Goal: Transaction & Acquisition: Purchase product/service

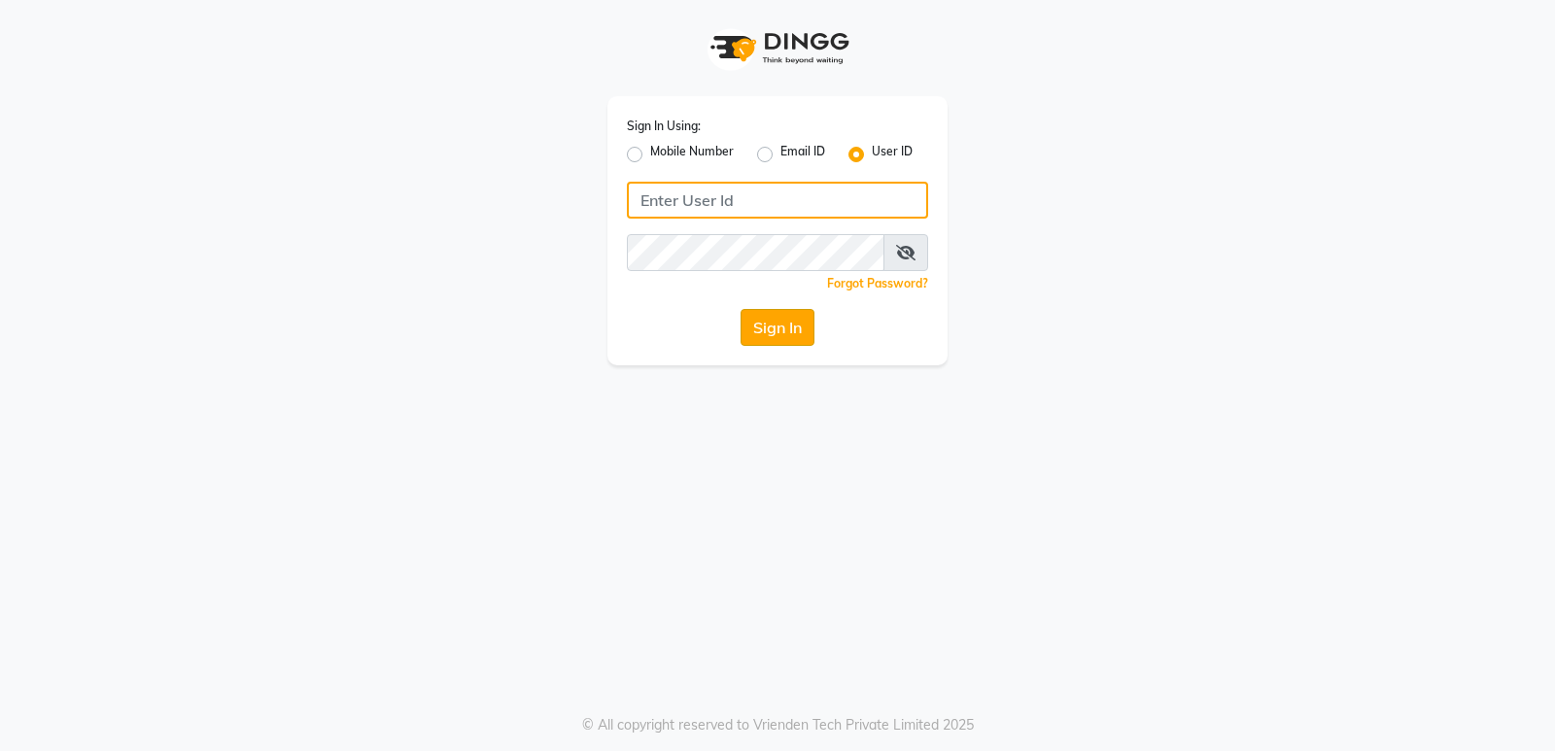
type input "Elegancesalon"
click at [774, 335] on button "Sign In" at bounding box center [778, 327] width 74 height 37
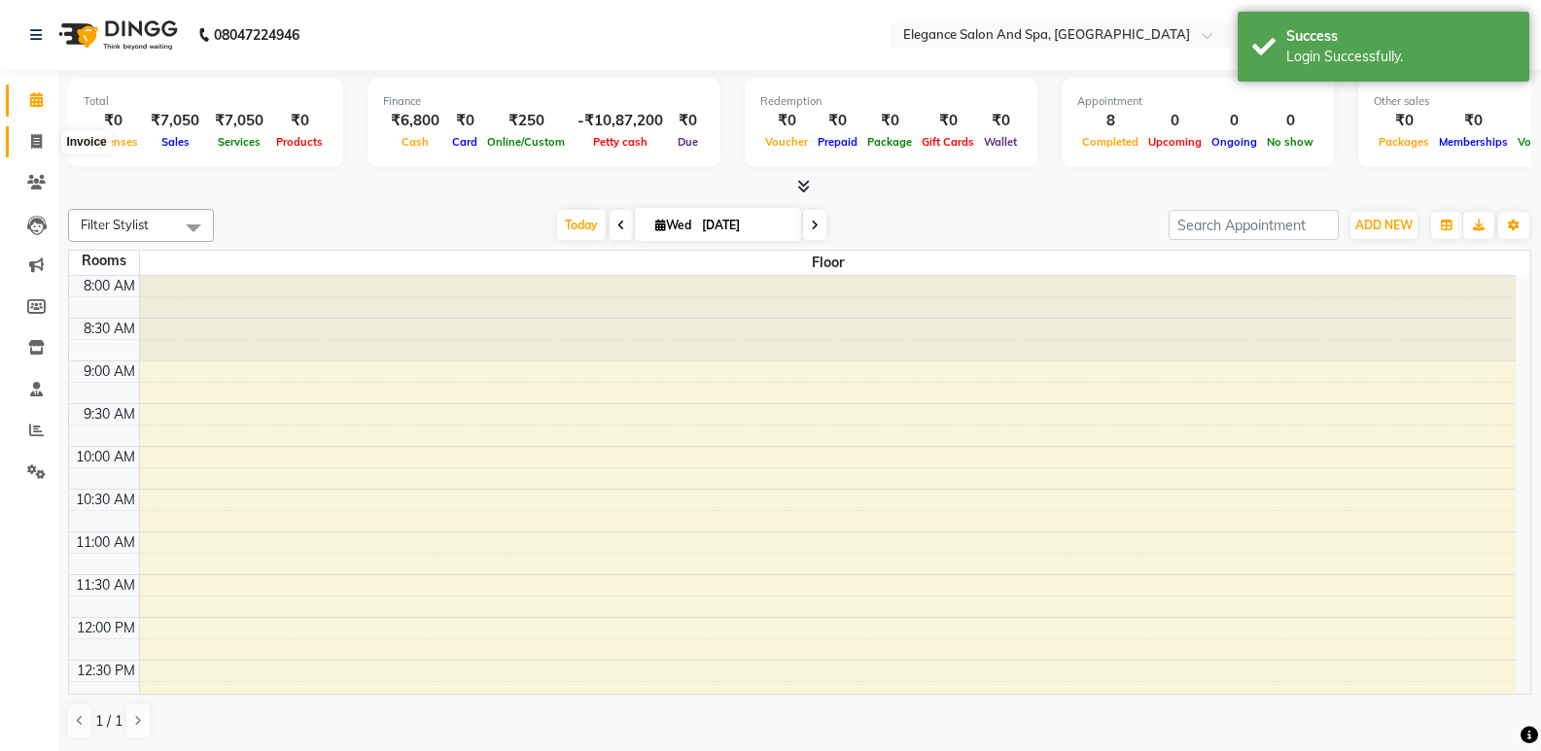
click at [37, 140] on icon at bounding box center [36, 141] width 11 height 15
select select "5270"
select select "service"
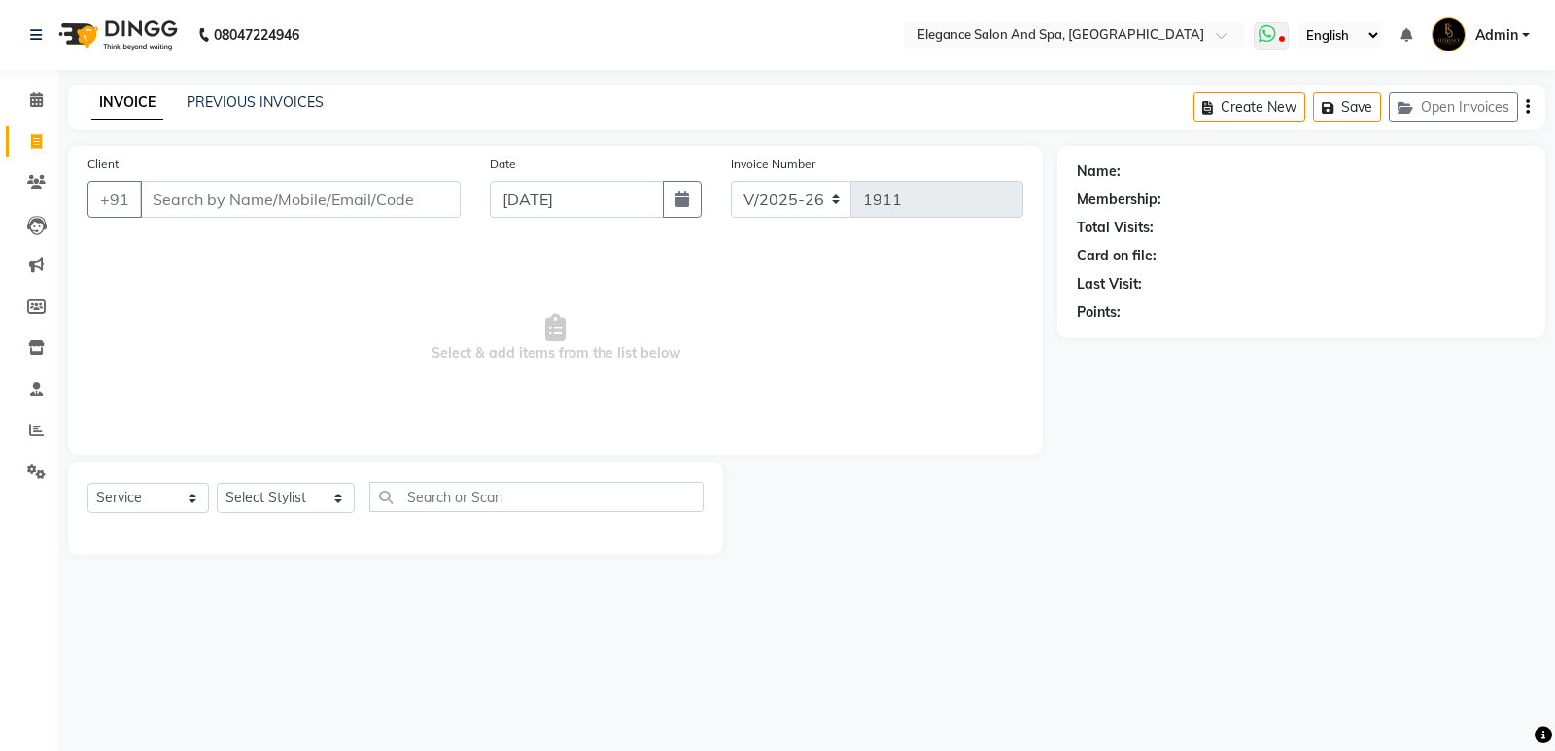
click at [1274, 41] on icon at bounding box center [1267, 33] width 17 height 19
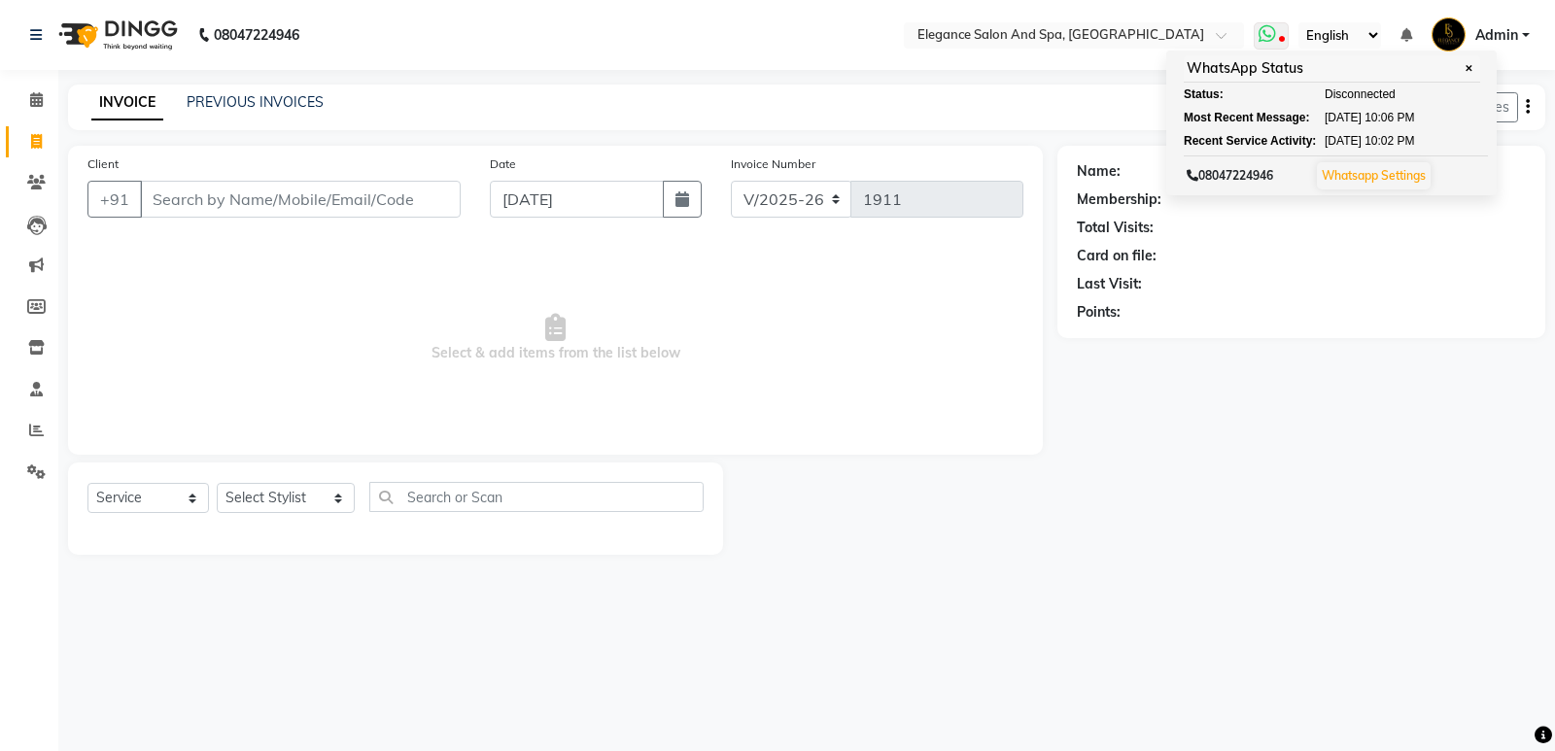
click at [1408, 173] on link "Whatsapp Settings" at bounding box center [1374, 175] width 104 height 15
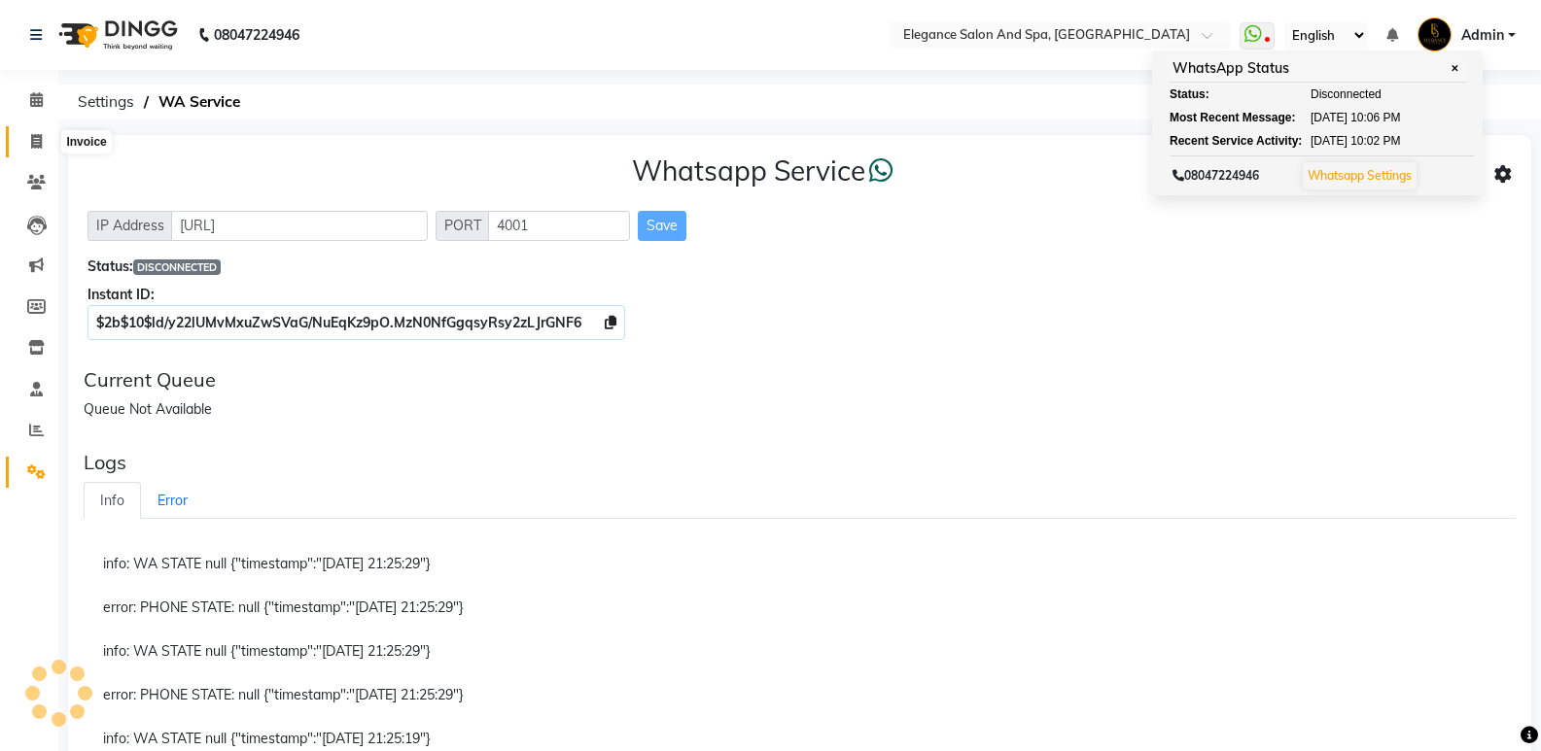
click at [38, 150] on span at bounding box center [36, 142] width 34 height 22
select select "service"
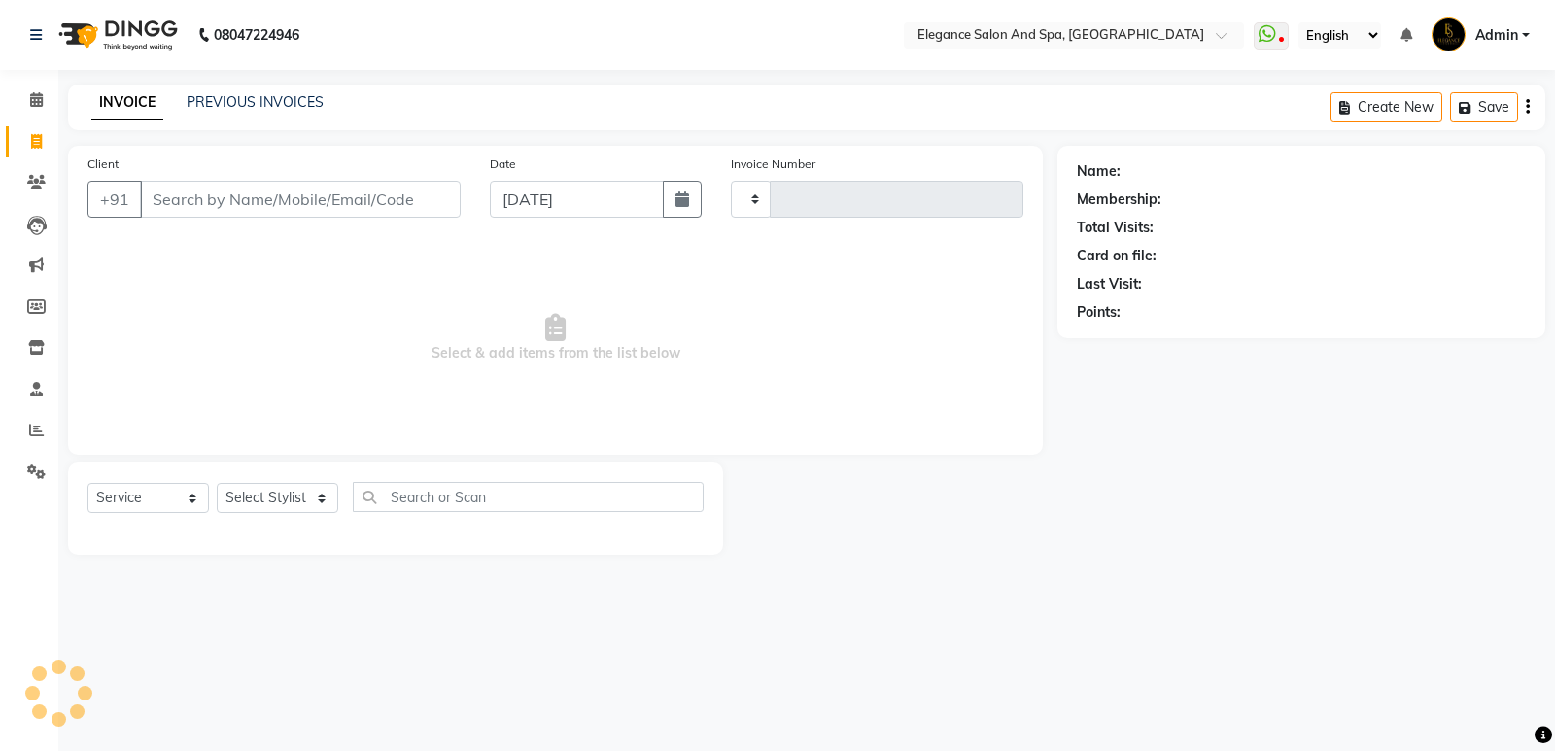
type input "1911"
select select "5270"
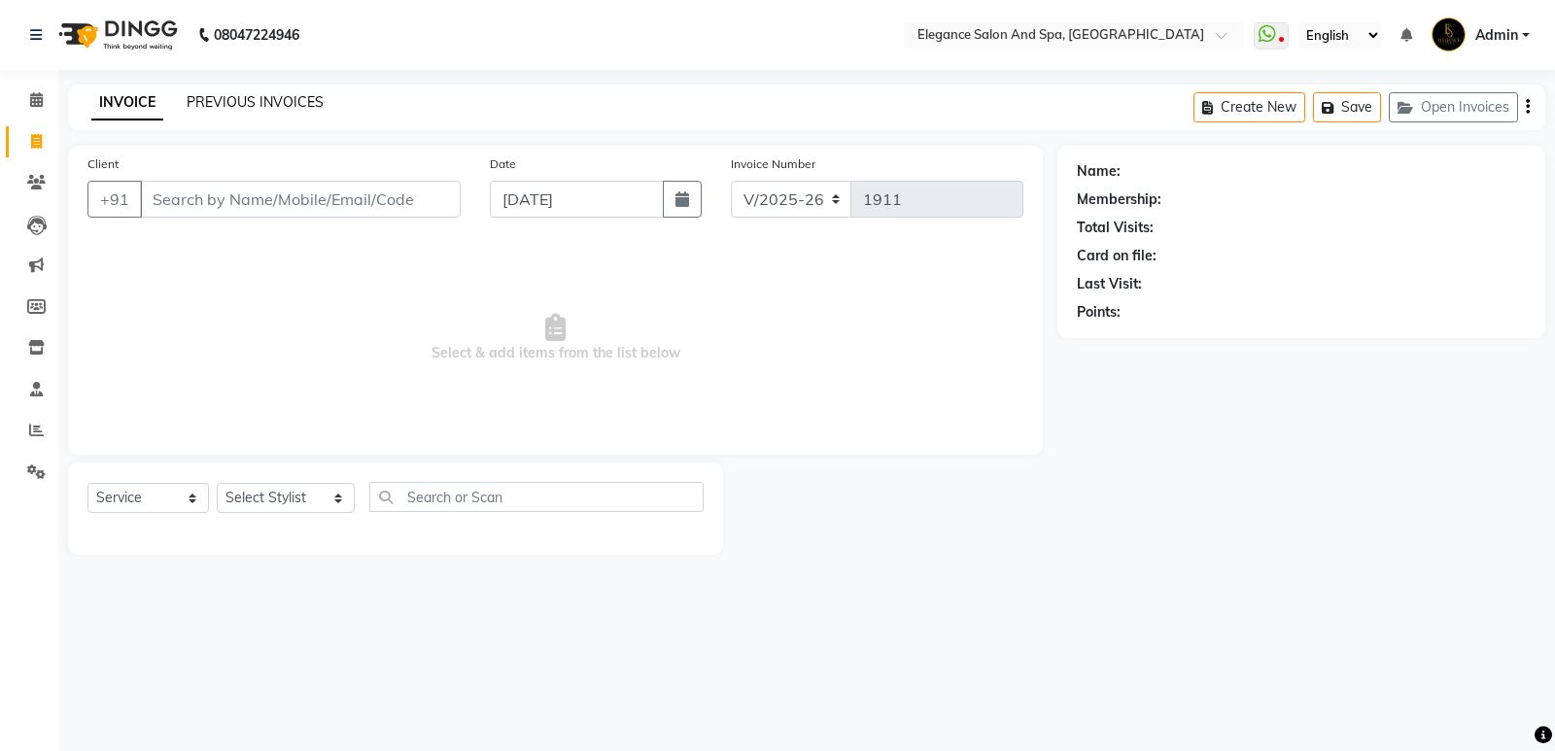
click at [241, 107] on link "PREVIOUS INVOICES" at bounding box center [255, 101] width 137 height 17
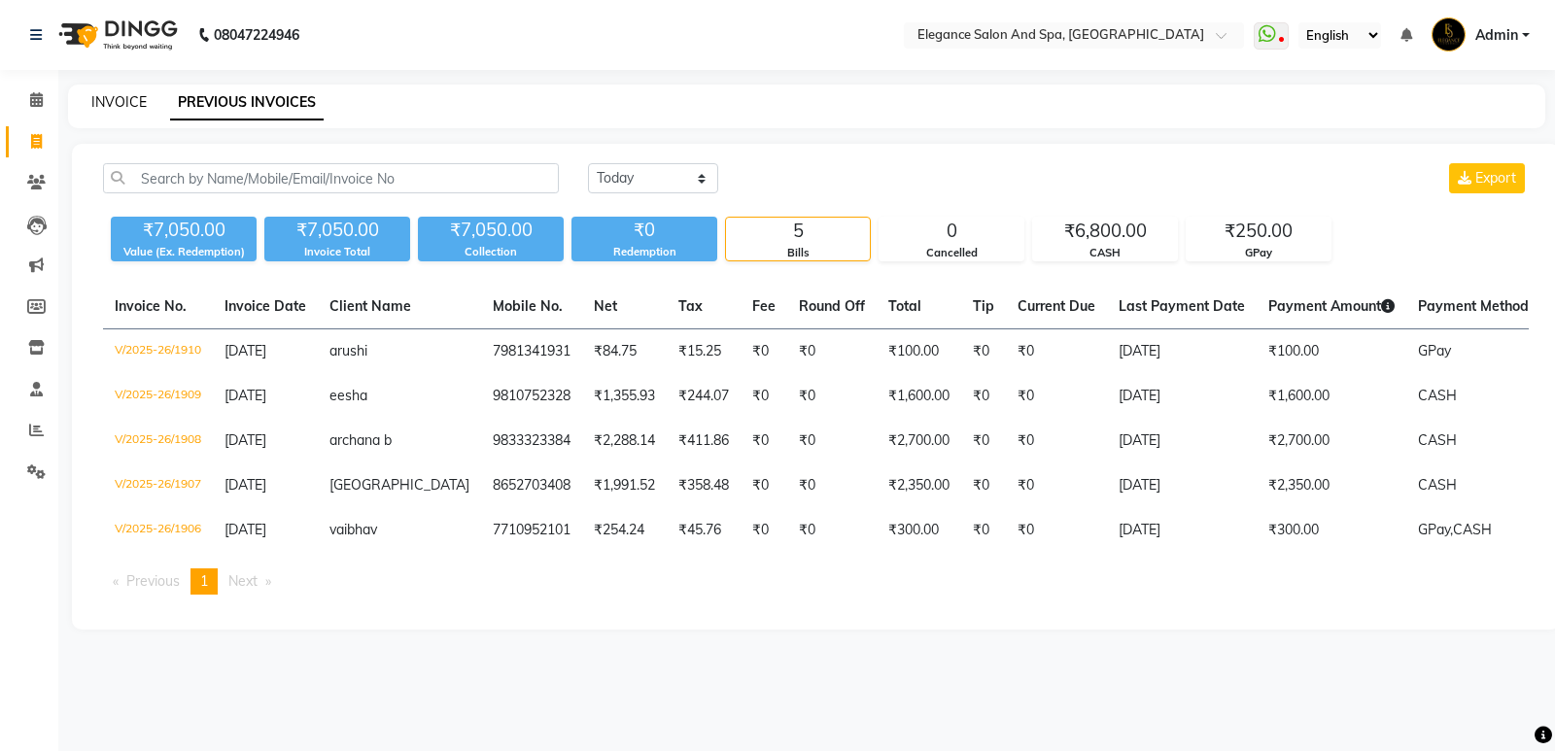
click at [122, 98] on link "INVOICE" at bounding box center [118, 101] width 55 height 17
select select "service"
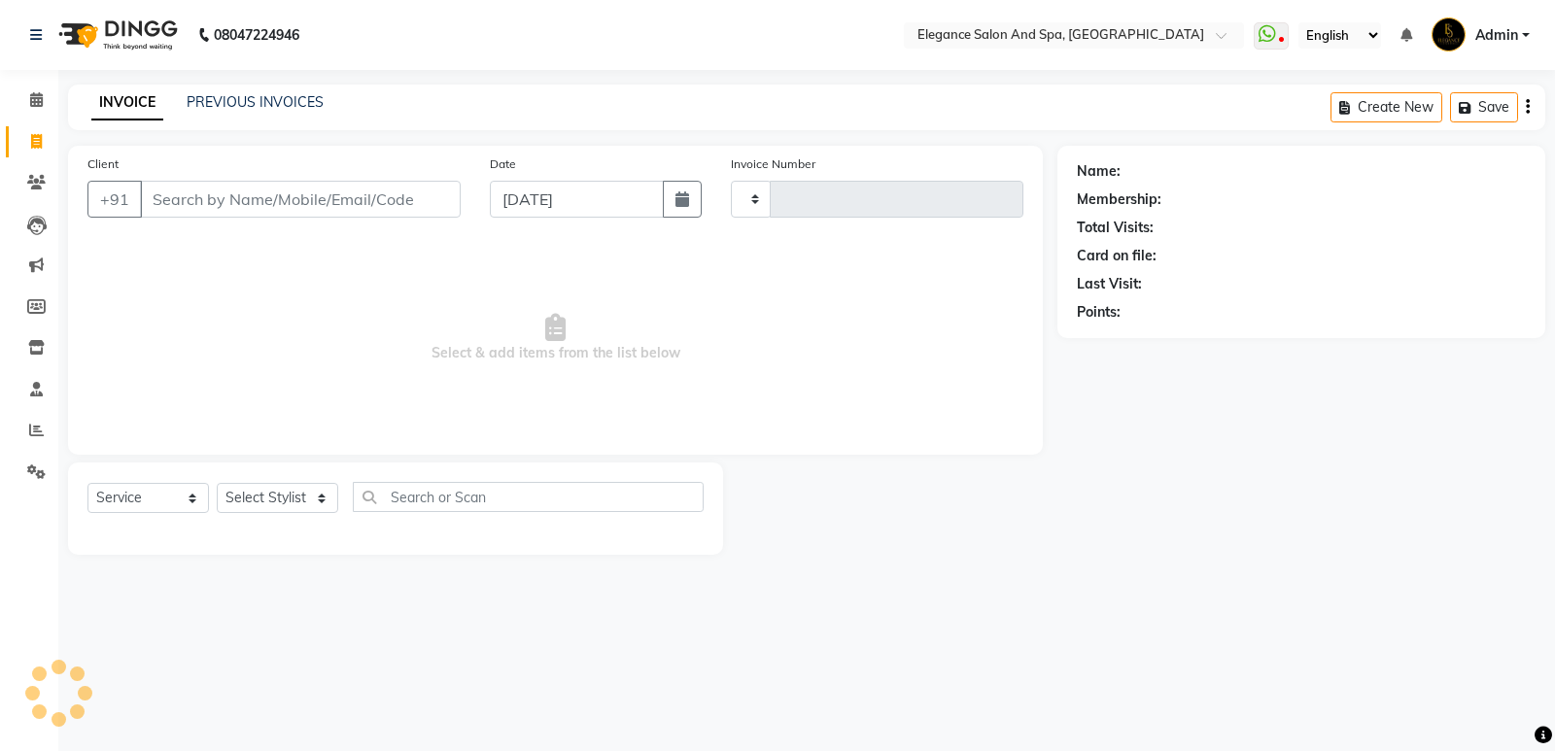
type input "1911"
select select "5270"
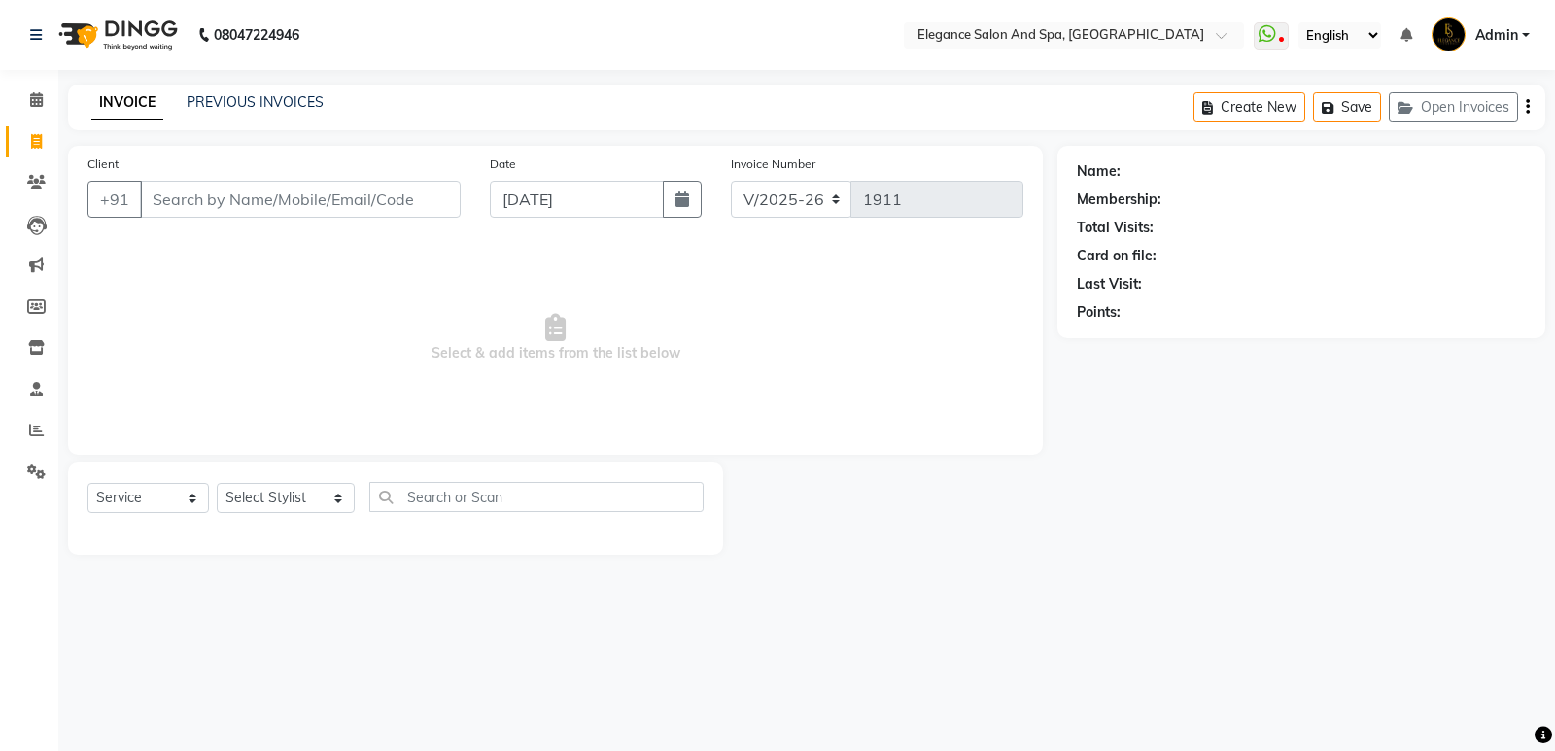
click at [221, 202] on input "Client" at bounding box center [300, 199] width 321 height 37
type input "9650626513"
click at [404, 199] on span "Add Client" at bounding box center [410, 199] width 77 height 19
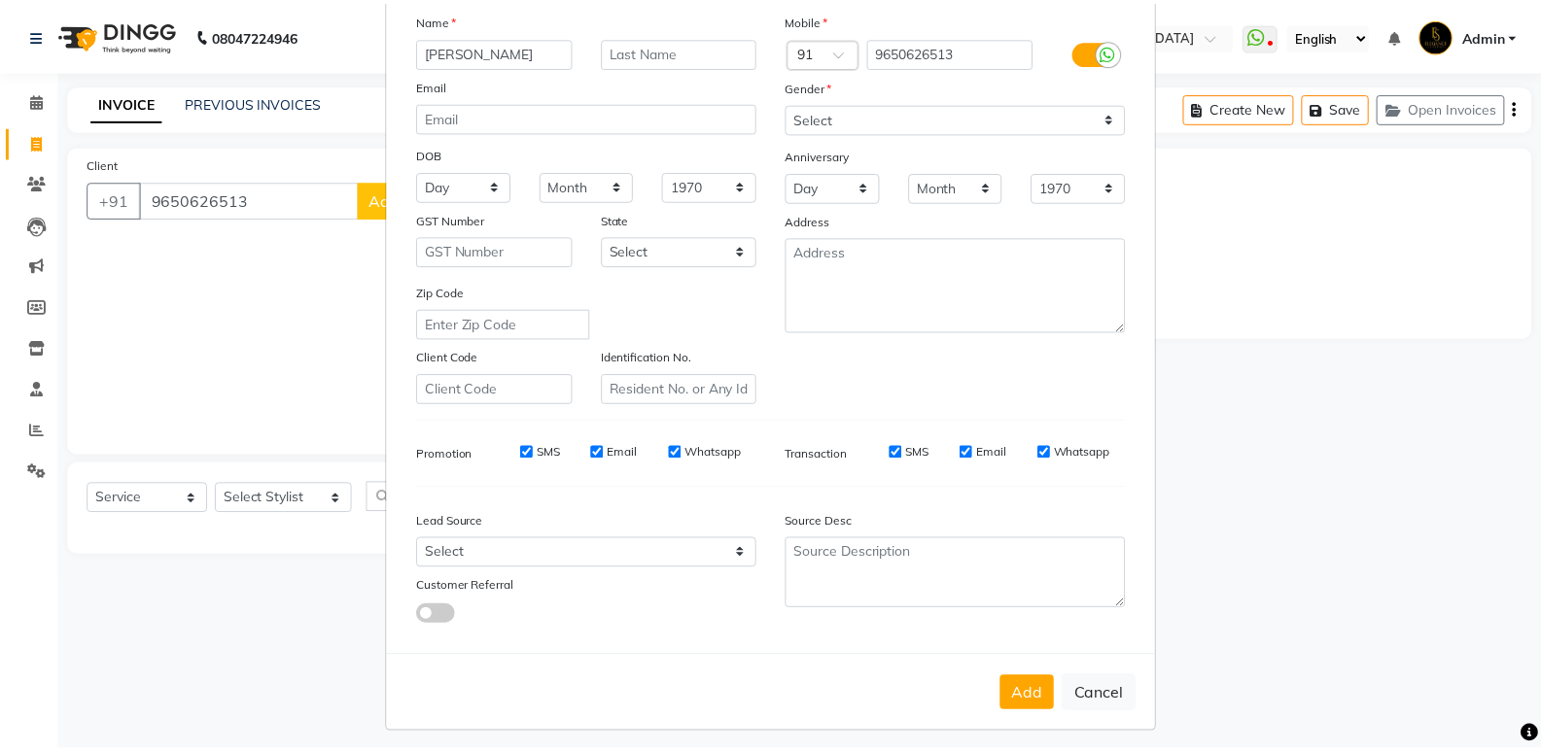
scroll to position [146, 0]
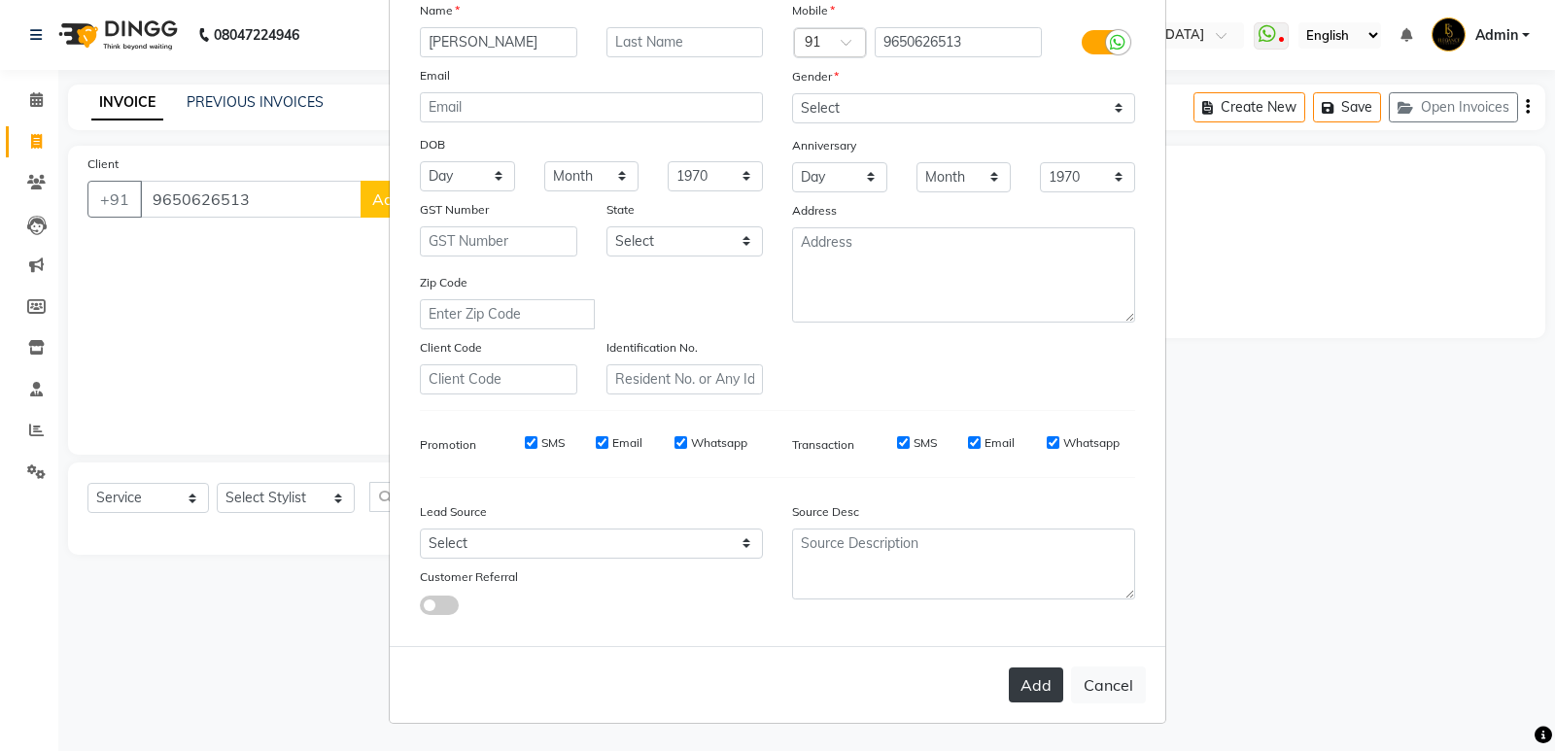
type input "[PERSON_NAME]"
click at [1015, 697] on button "Add" at bounding box center [1036, 685] width 54 height 35
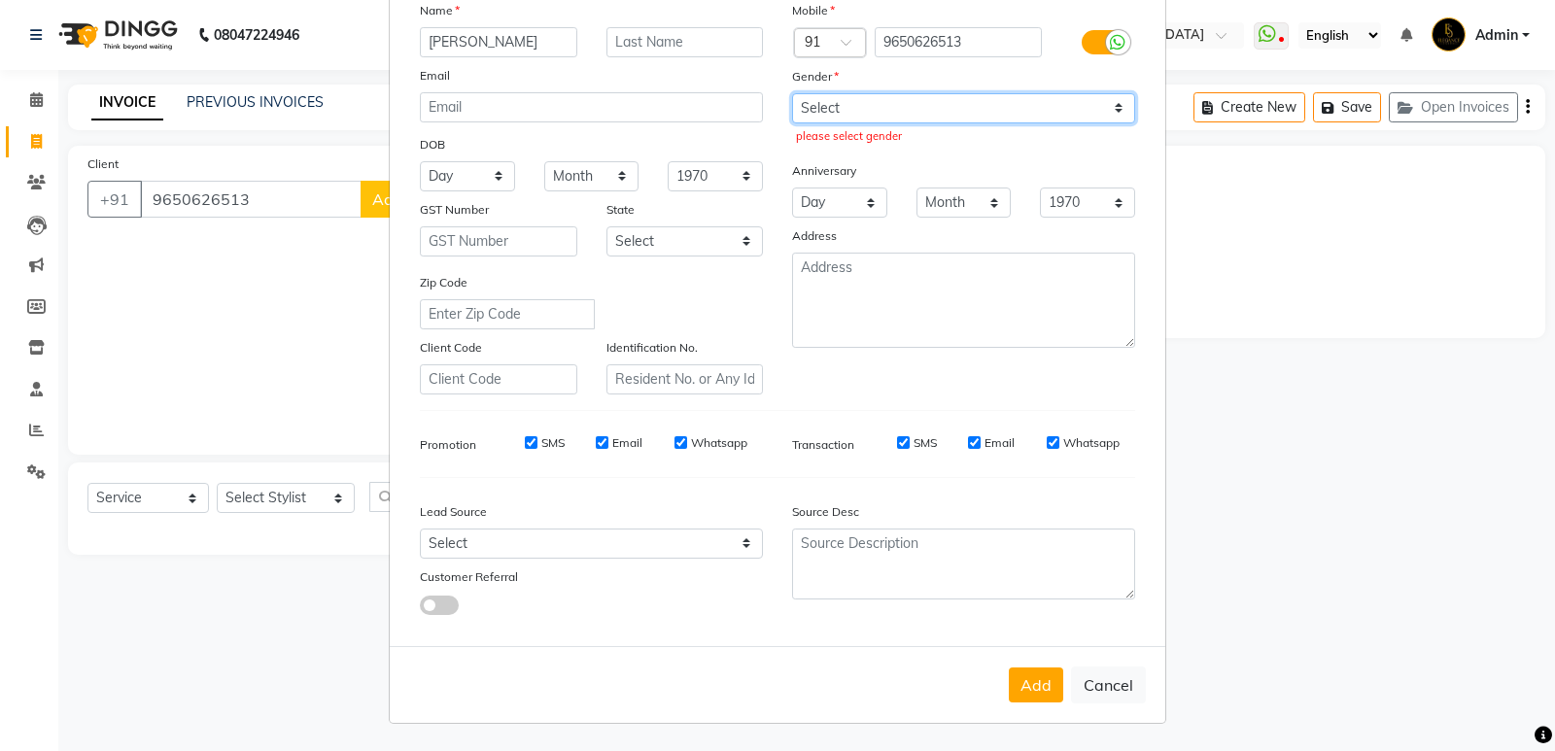
click at [939, 98] on select "Select [DEMOGRAPHIC_DATA] [DEMOGRAPHIC_DATA] Other Prefer Not To Say" at bounding box center [963, 108] width 343 height 30
select select "[DEMOGRAPHIC_DATA]"
click at [792, 93] on select "Select [DEMOGRAPHIC_DATA] [DEMOGRAPHIC_DATA] Other Prefer Not To Say" at bounding box center [963, 108] width 343 height 30
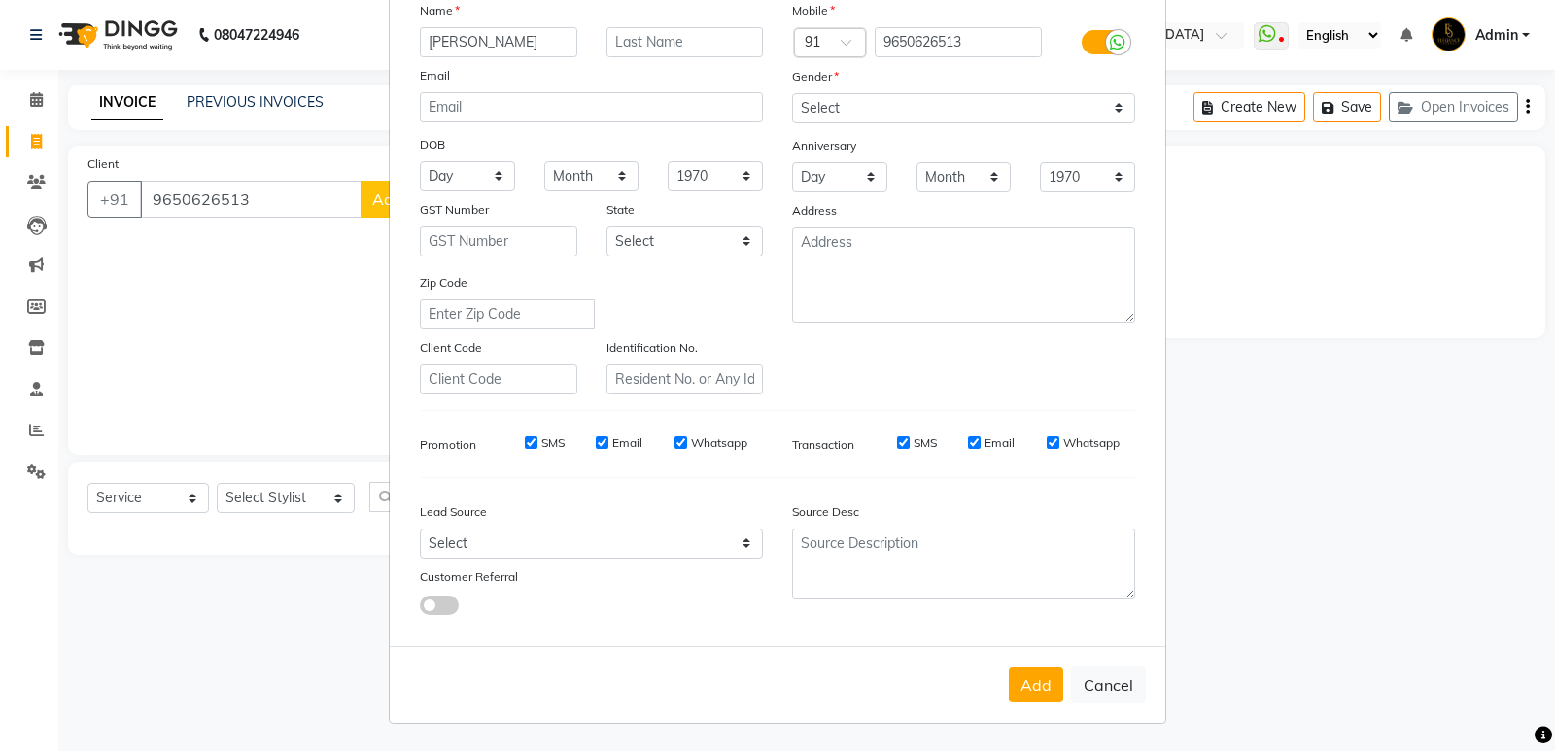
drag, startPoint x: 1040, startPoint y: 689, endPoint x: 986, endPoint y: 676, distance: 56.1
click at [1038, 687] on button "Add" at bounding box center [1036, 685] width 54 height 35
select select
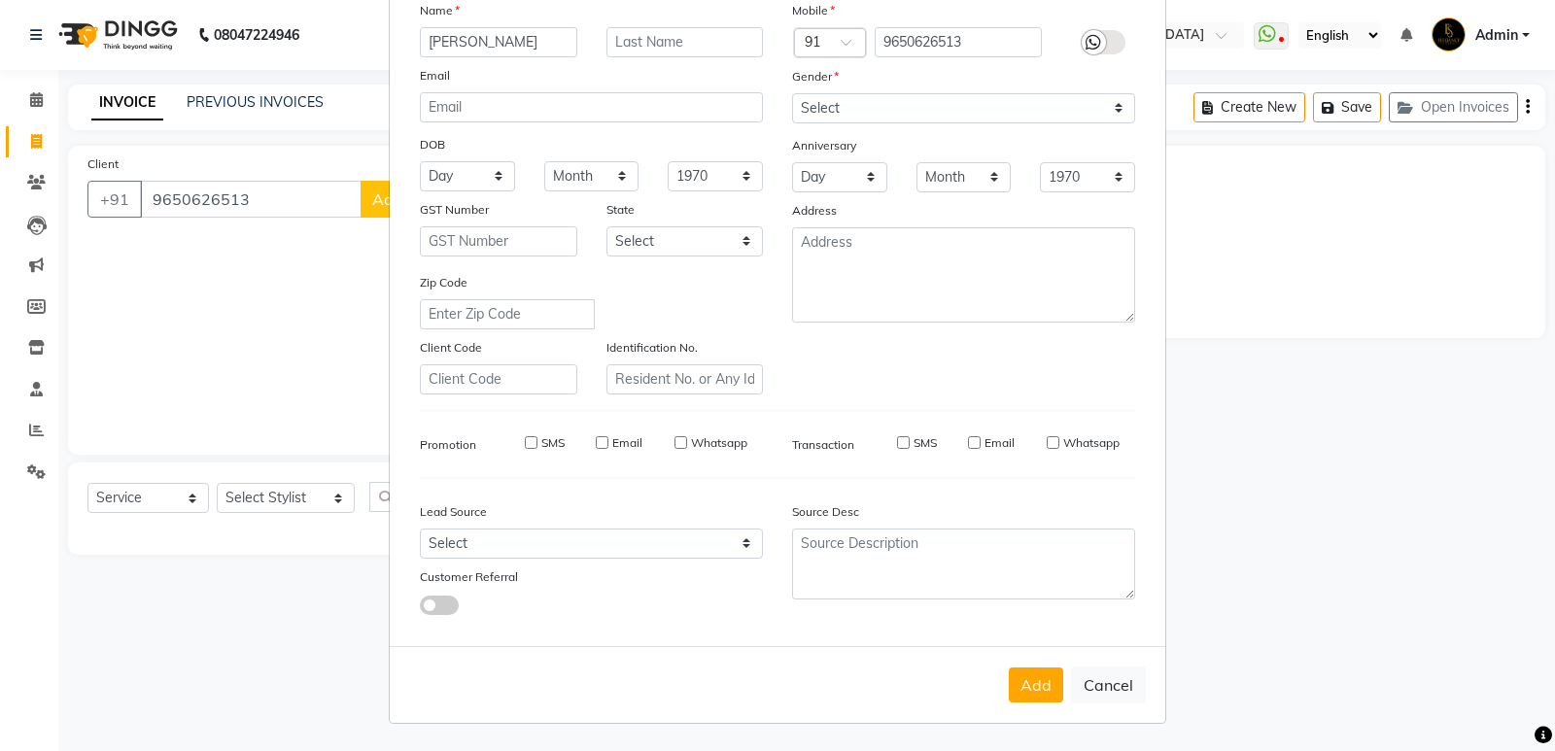
select select
checkbox input "false"
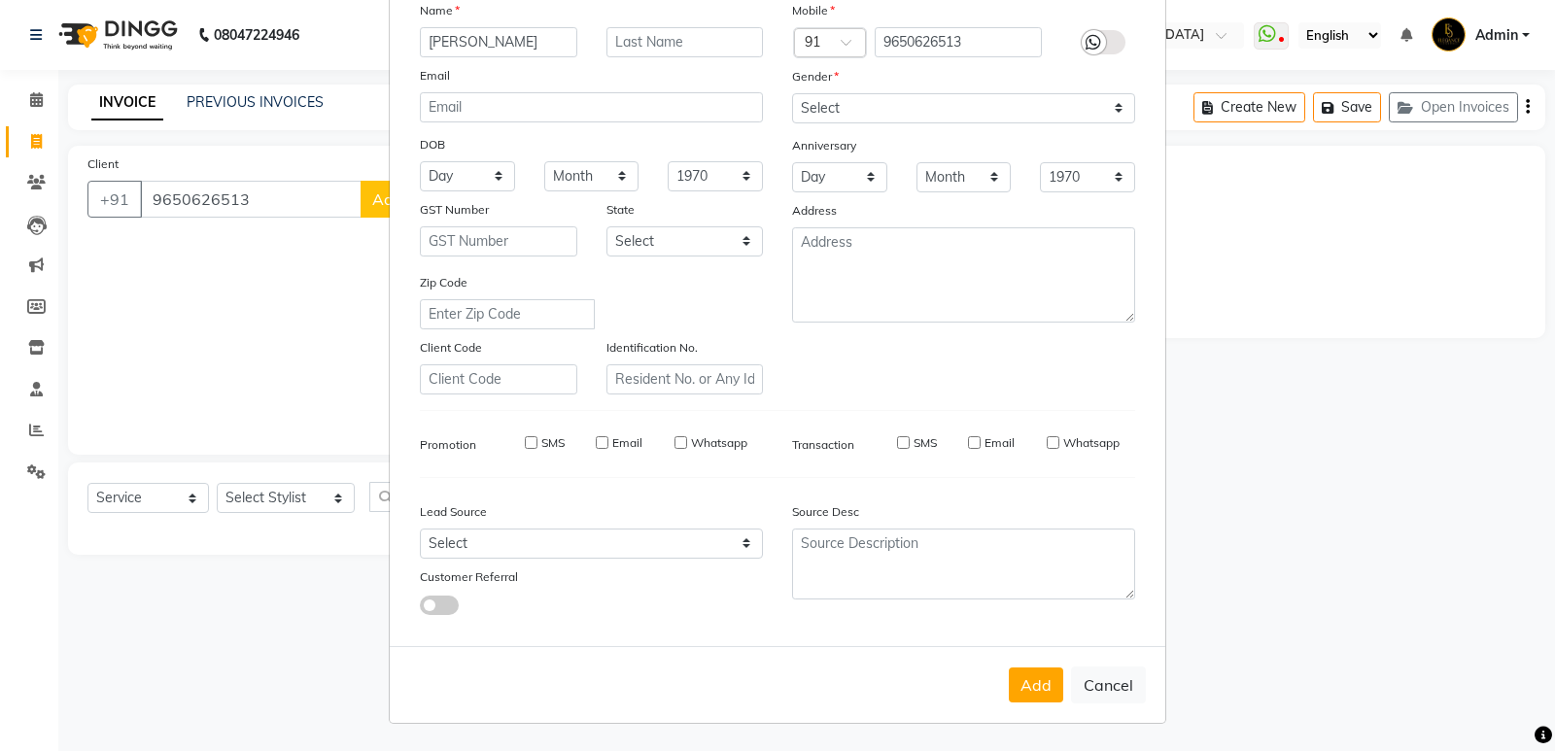
checkbox input "false"
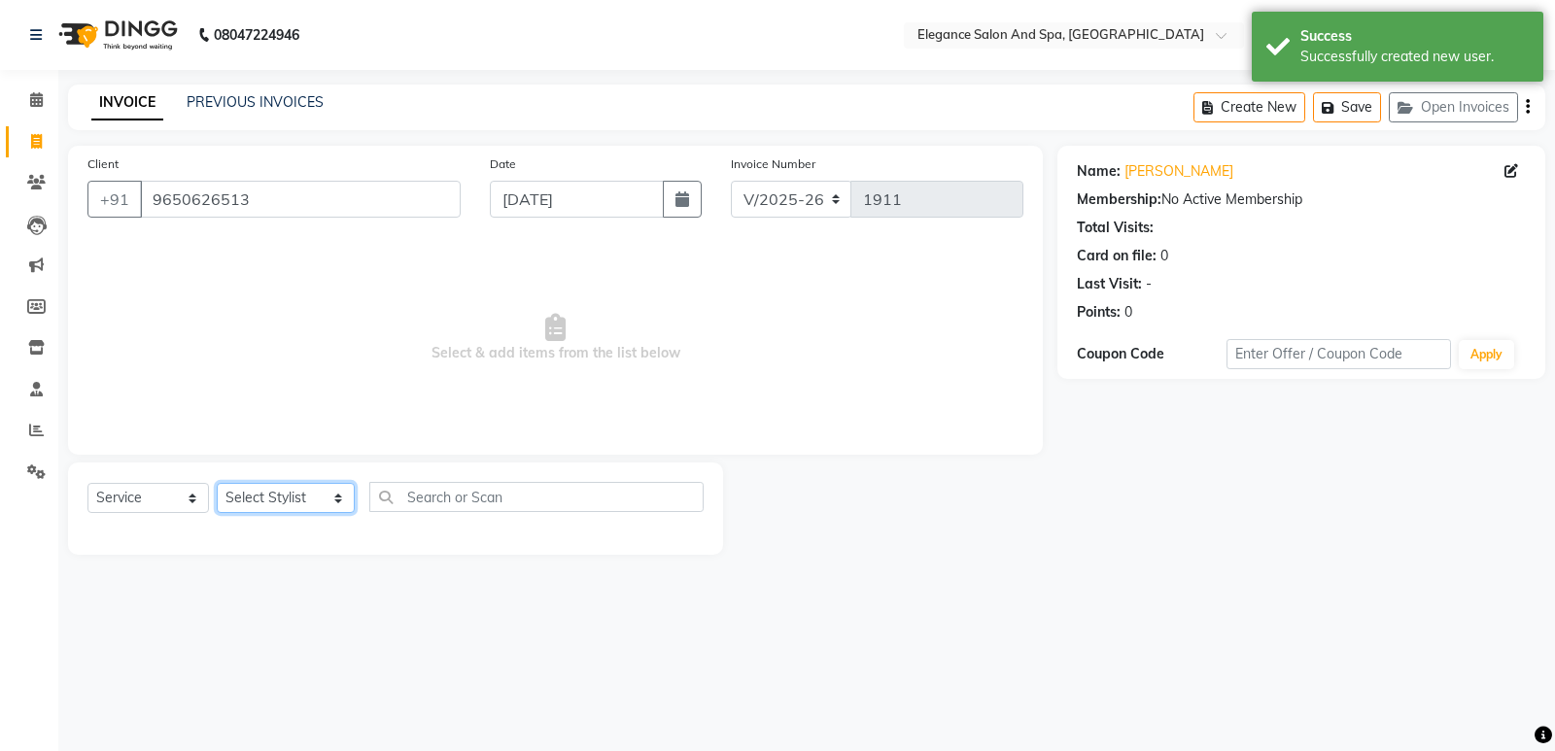
click at [313, 491] on select "Select Stylist [PERSON_NAME] [MEDICAL_DATA][PERSON_NAME] [PERSON_NAME] [PERSON_…" at bounding box center [286, 498] width 138 height 30
select select "88986"
click at [217, 483] on select "Select Stylist [PERSON_NAME] [MEDICAL_DATA][PERSON_NAME] [PERSON_NAME] [PERSON_…" at bounding box center [286, 498] width 138 height 30
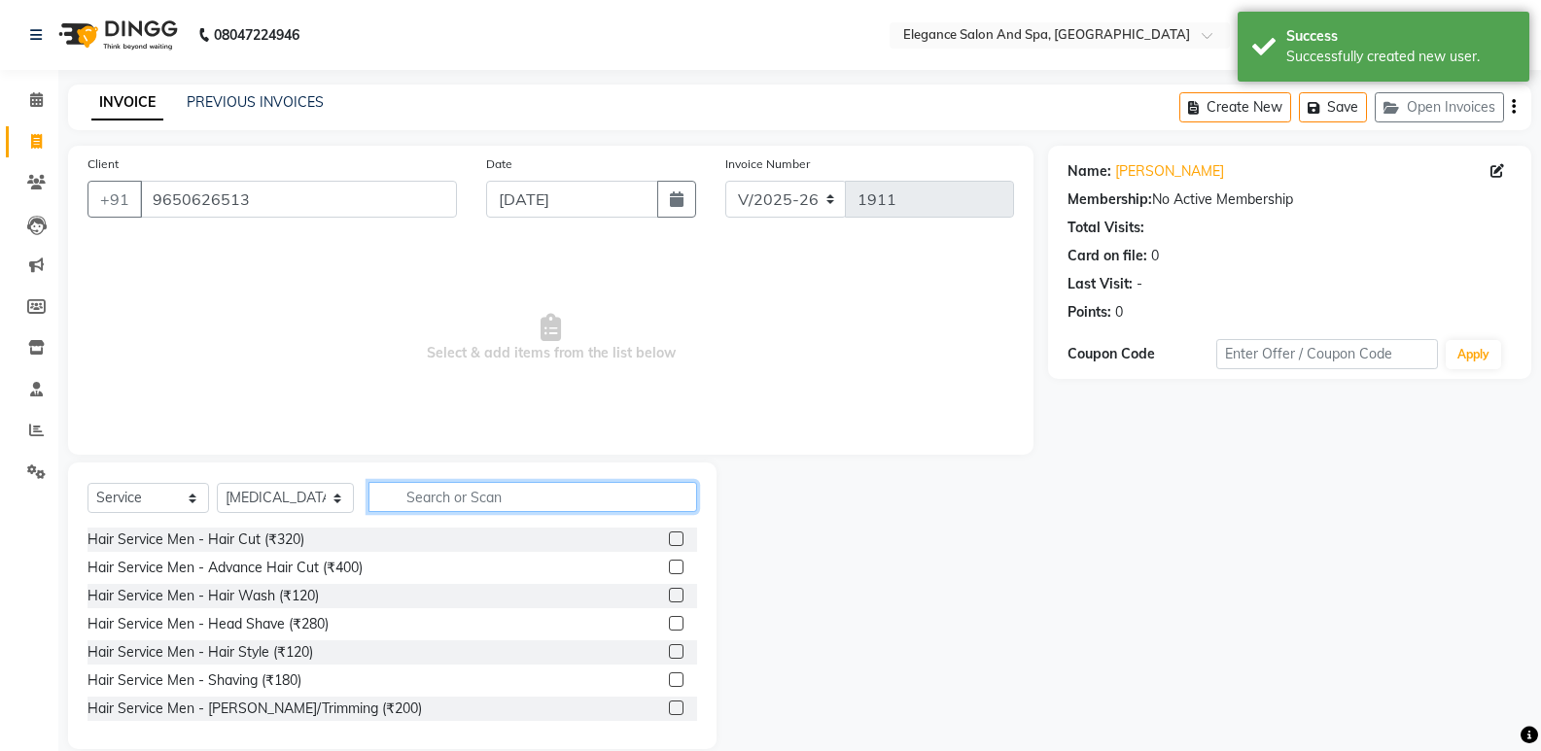
click at [499, 497] on input "text" at bounding box center [532, 497] width 329 height 30
type input "r"
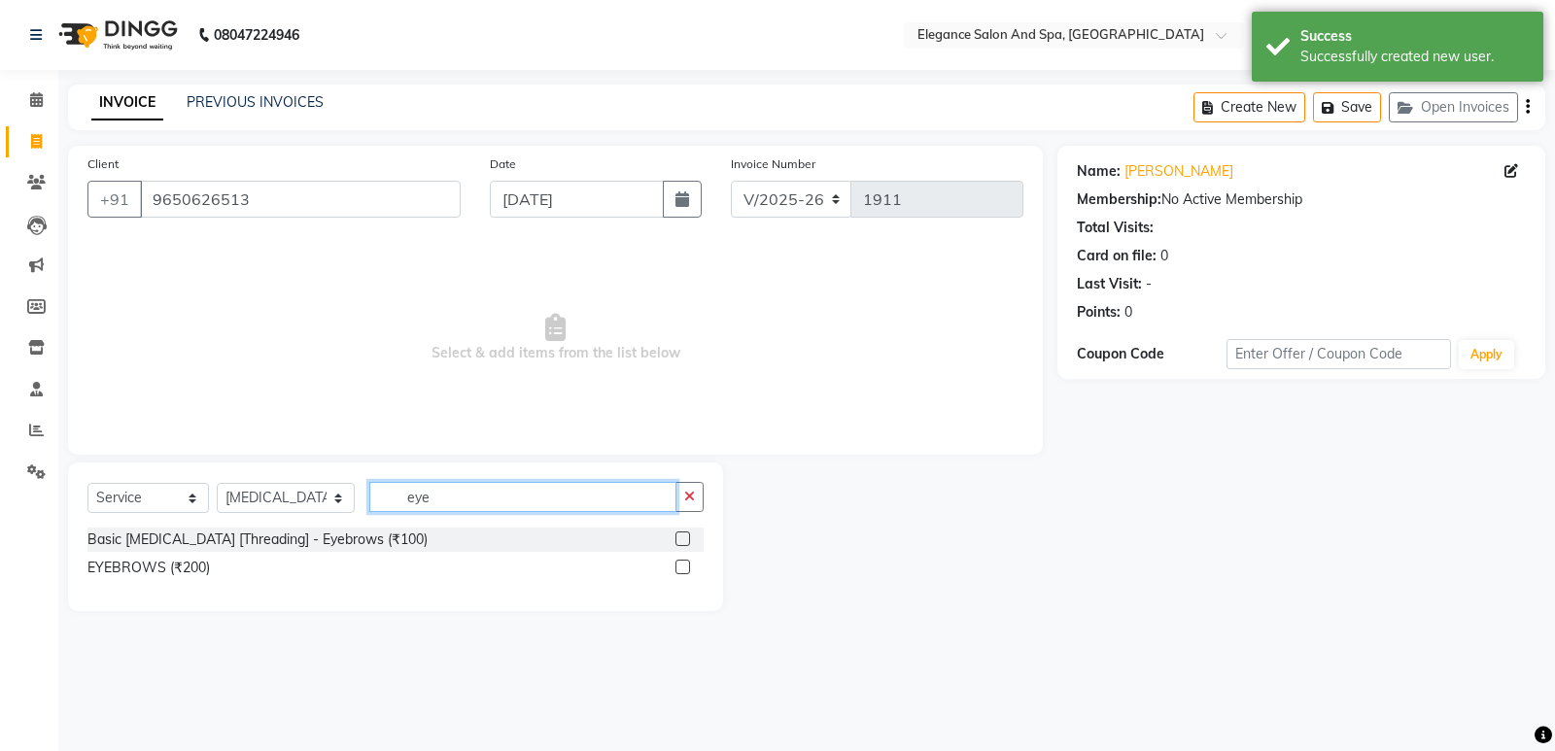
type input "eye"
click at [679, 542] on label at bounding box center [683, 539] width 15 height 15
click at [679, 542] on input "checkbox" at bounding box center [682, 540] width 13 height 13
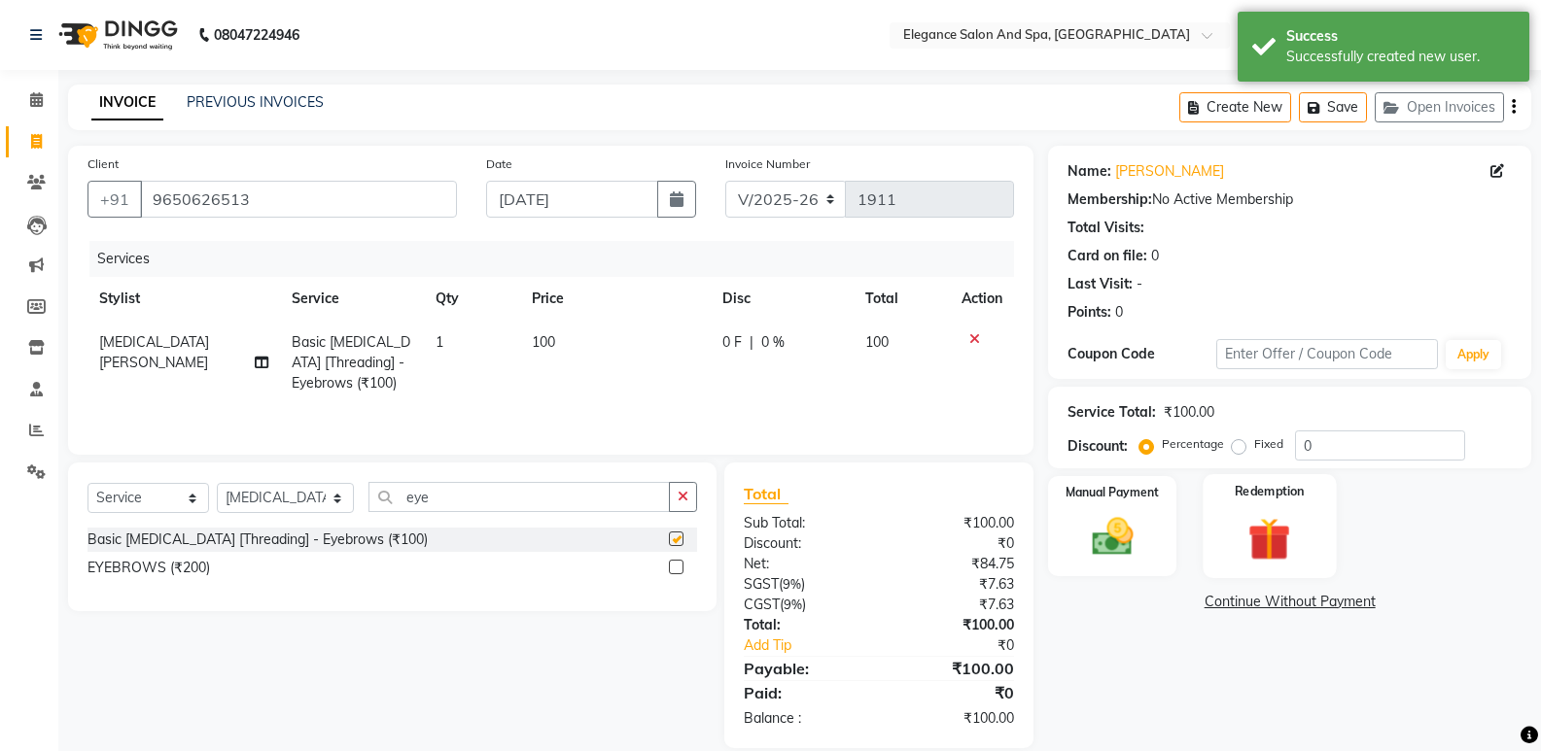
checkbox input "false"
click at [1064, 516] on div "Manual Payment" at bounding box center [1112, 526] width 133 height 104
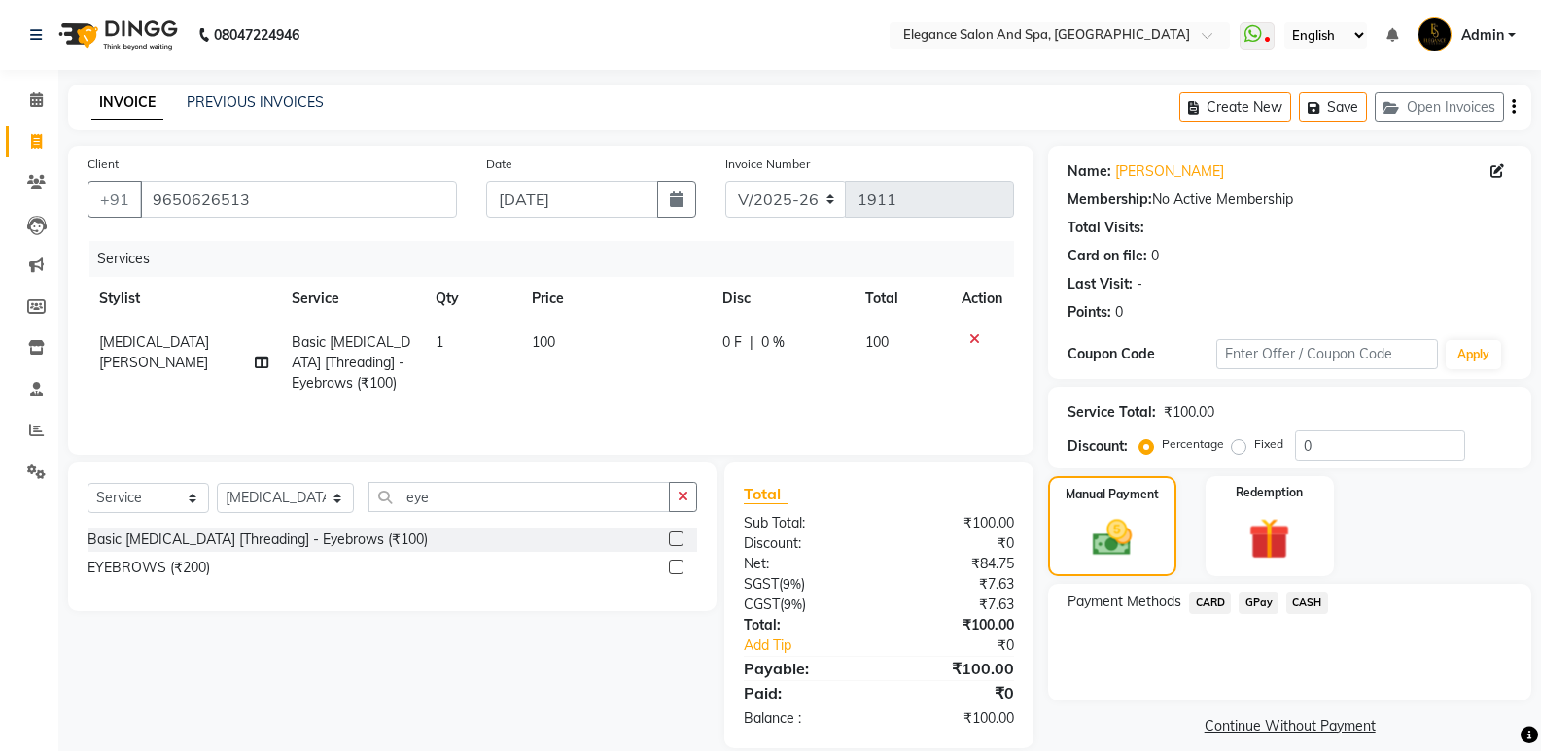
click at [1274, 609] on span "GPay" at bounding box center [1258, 603] width 40 height 22
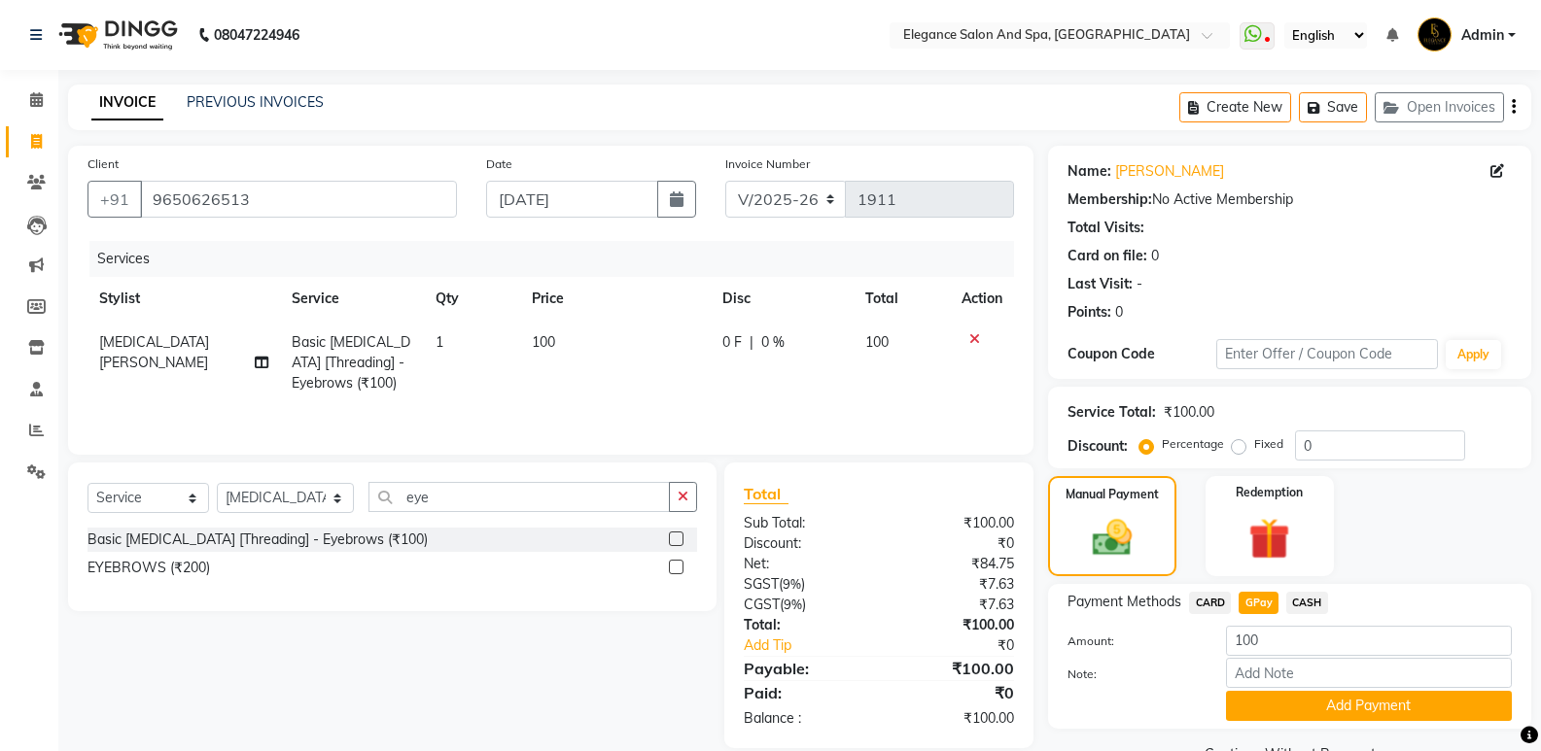
click at [1269, 607] on span "GPay" at bounding box center [1258, 603] width 40 height 22
click at [1311, 713] on button "Add Payment" at bounding box center [1369, 706] width 286 height 30
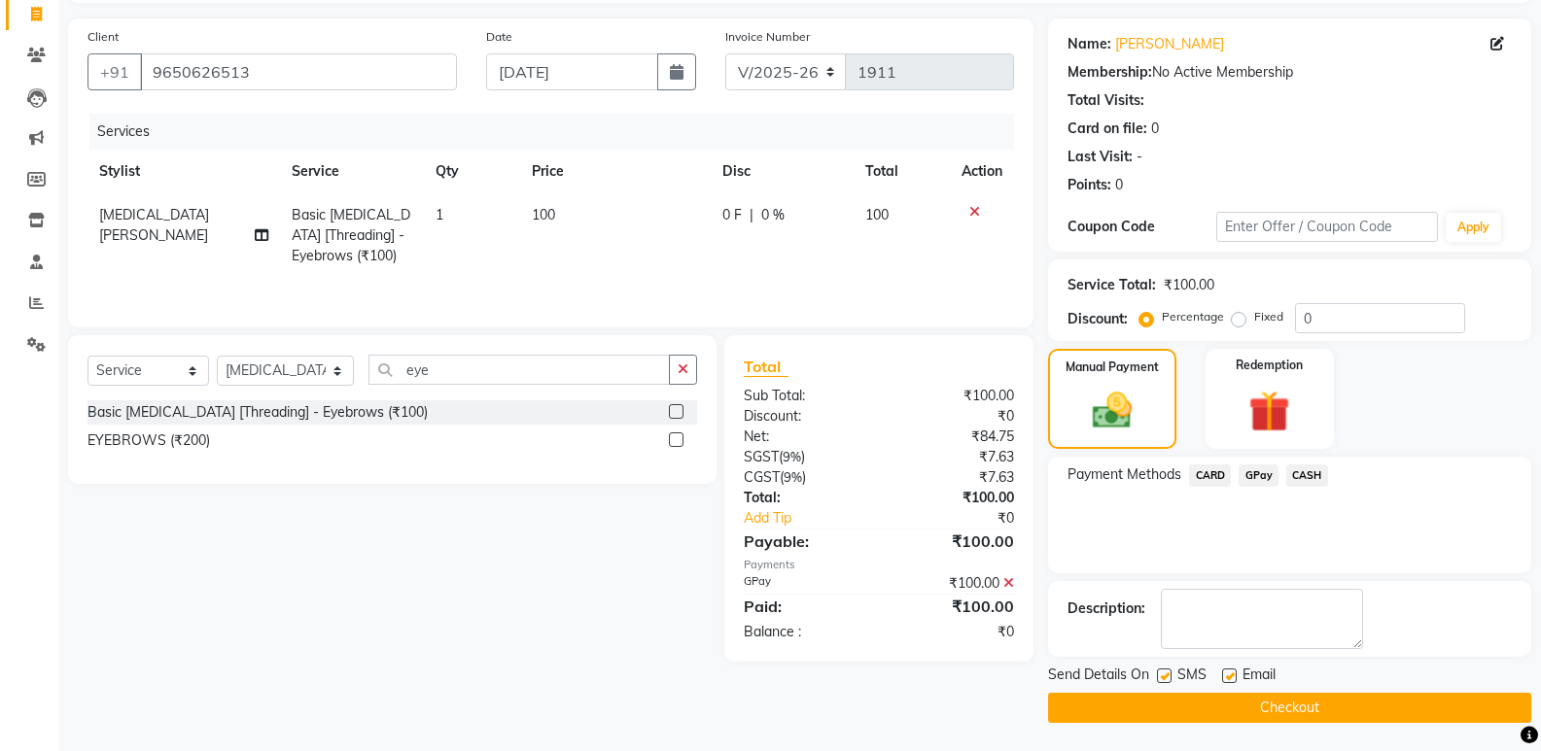
scroll to position [128, 0]
click at [1298, 705] on button "Checkout" at bounding box center [1289, 707] width 483 height 30
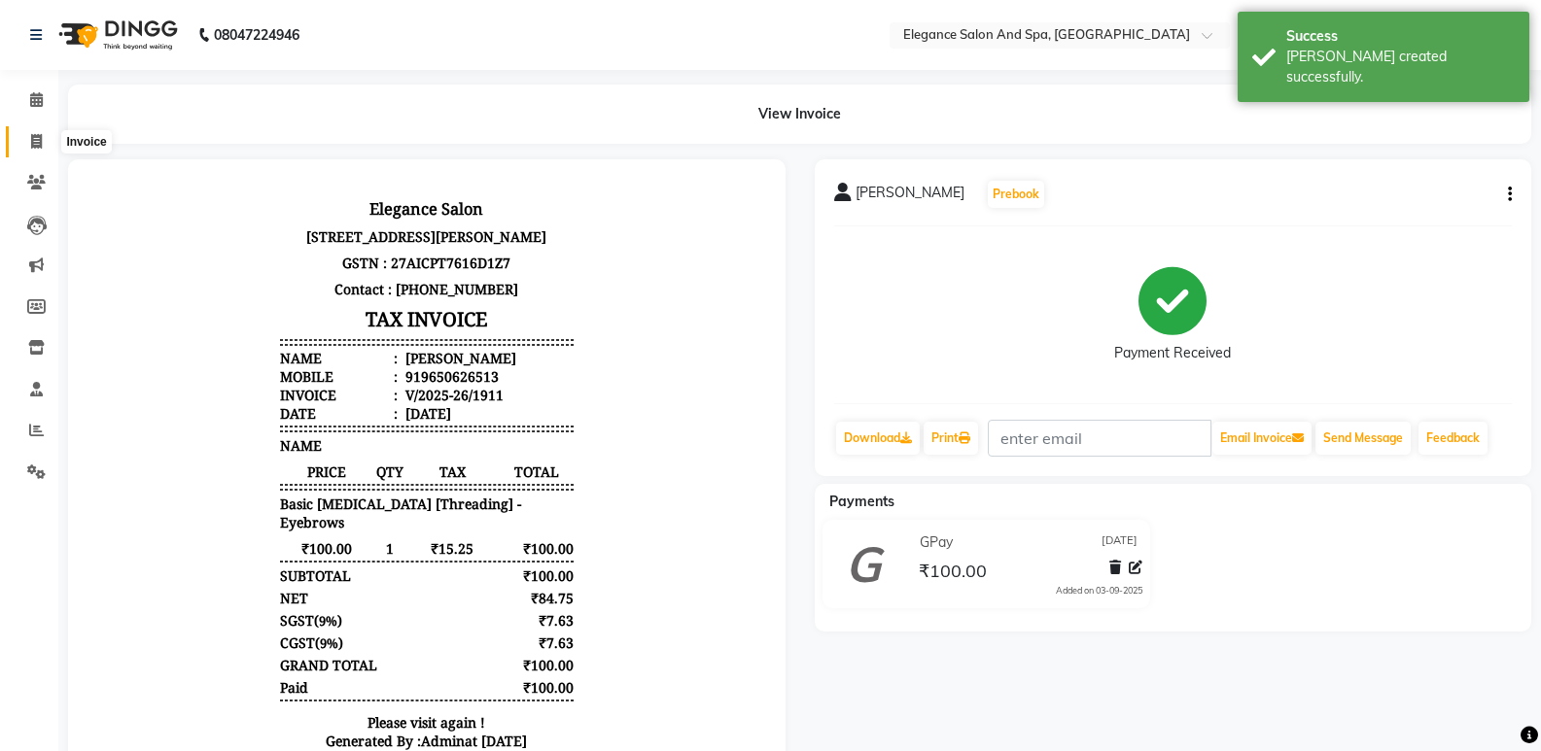
click at [37, 134] on icon at bounding box center [36, 141] width 11 height 15
select select "service"
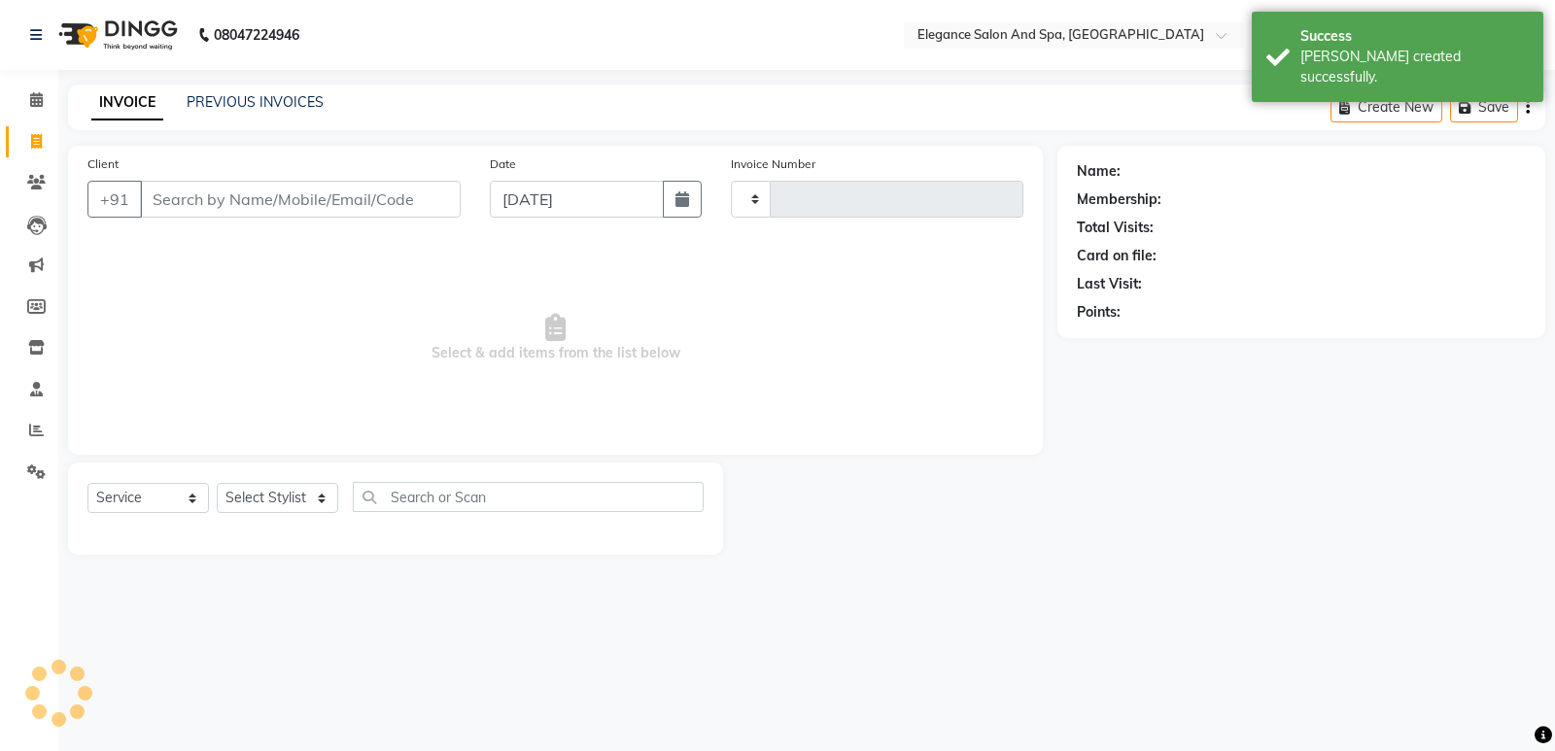
type input "1912"
select select "5270"
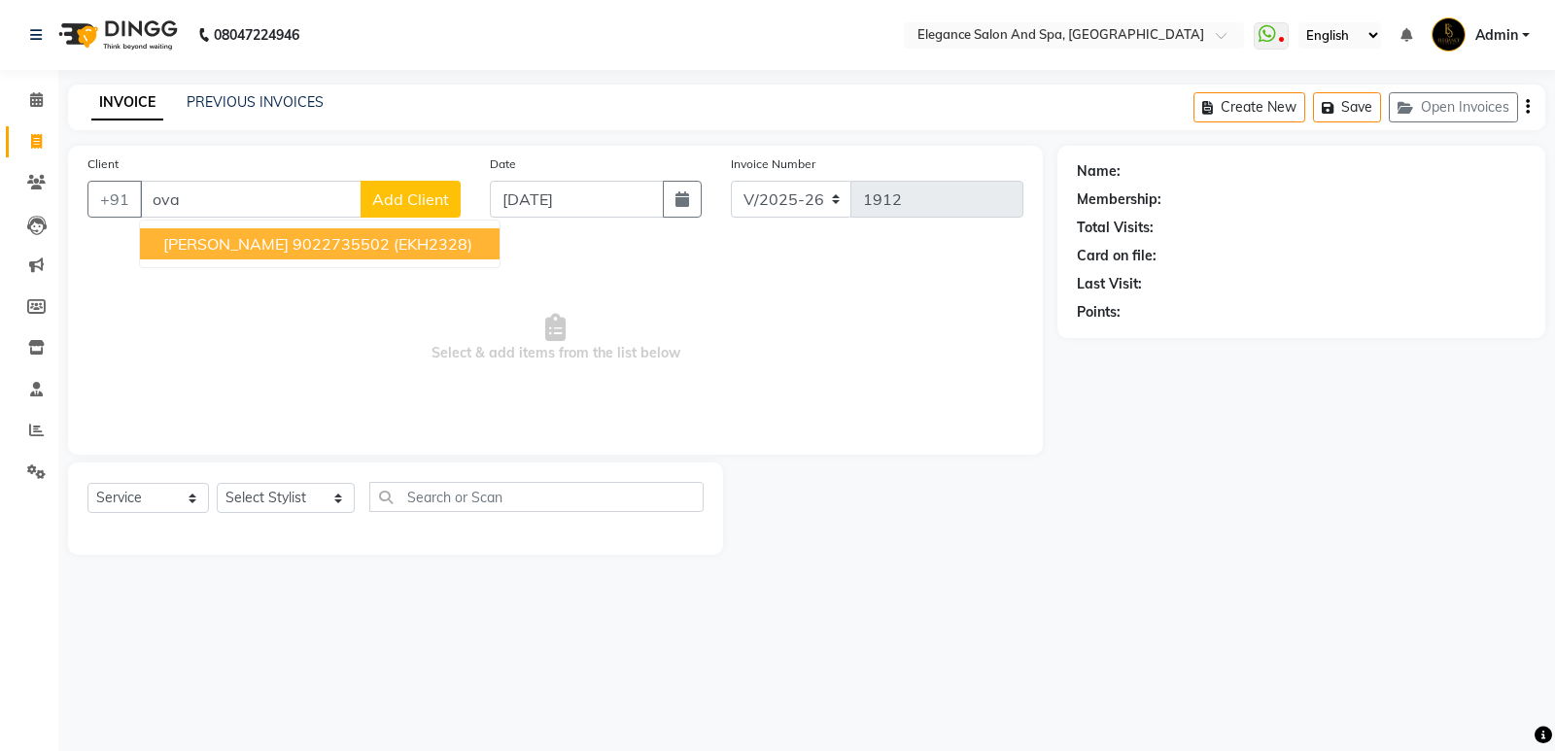
click at [321, 243] on ngb-highlight "9022735502" at bounding box center [341, 243] width 97 height 19
type input "9022735502"
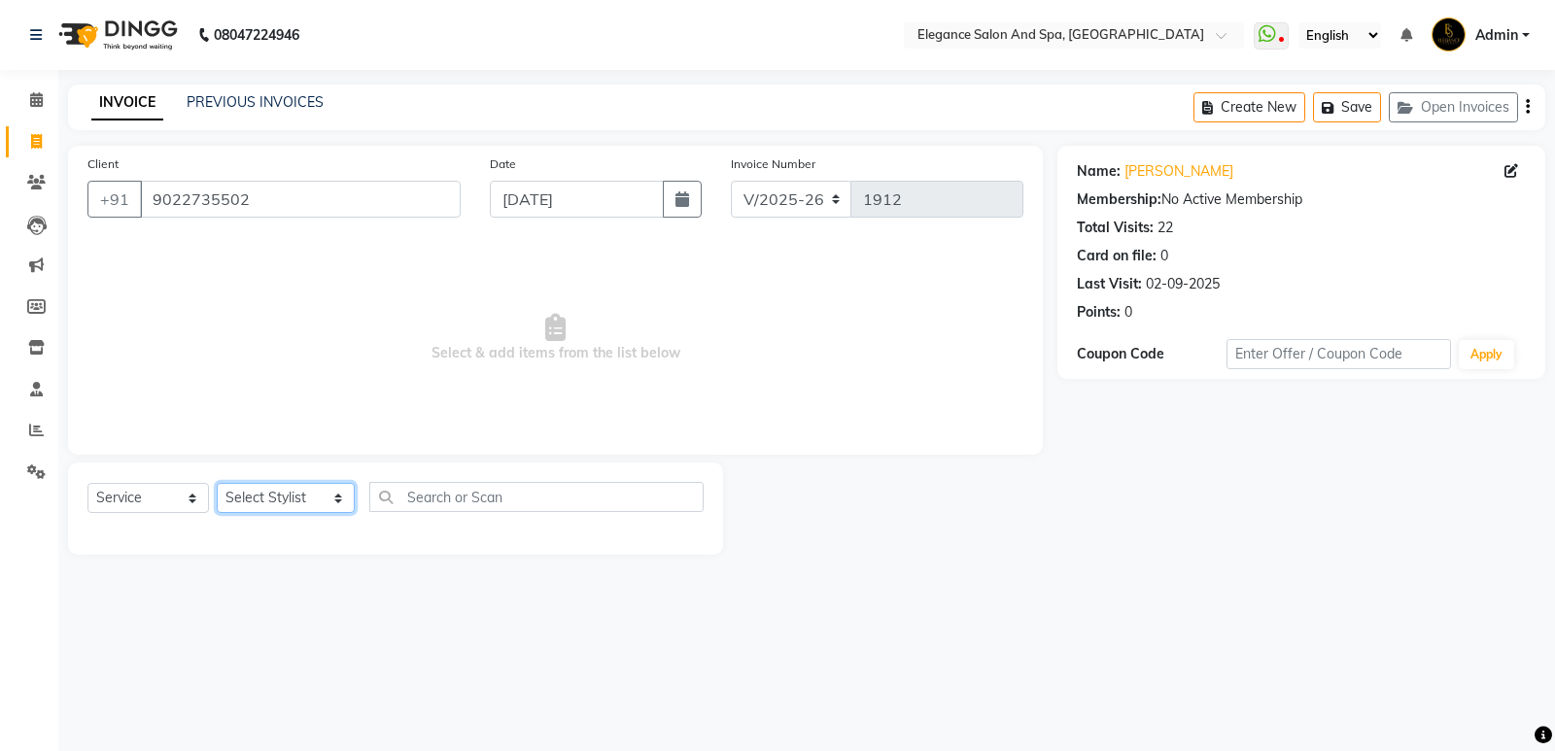
click at [287, 505] on select "Select Stylist [PERSON_NAME] [MEDICAL_DATA][PERSON_NAME] [PERSON_NAME] [PERSON_…" at bounding box center [286, 498] width 138 height 30
select select "88913"
click at [217, 483] on select "Select Stylist [PERSON_NAME] [MEDICAL_DATA][PERSON_NAME] [PERSON_NAME] [PERSON_…" at bounding box center [286, 498] width 138 height 30
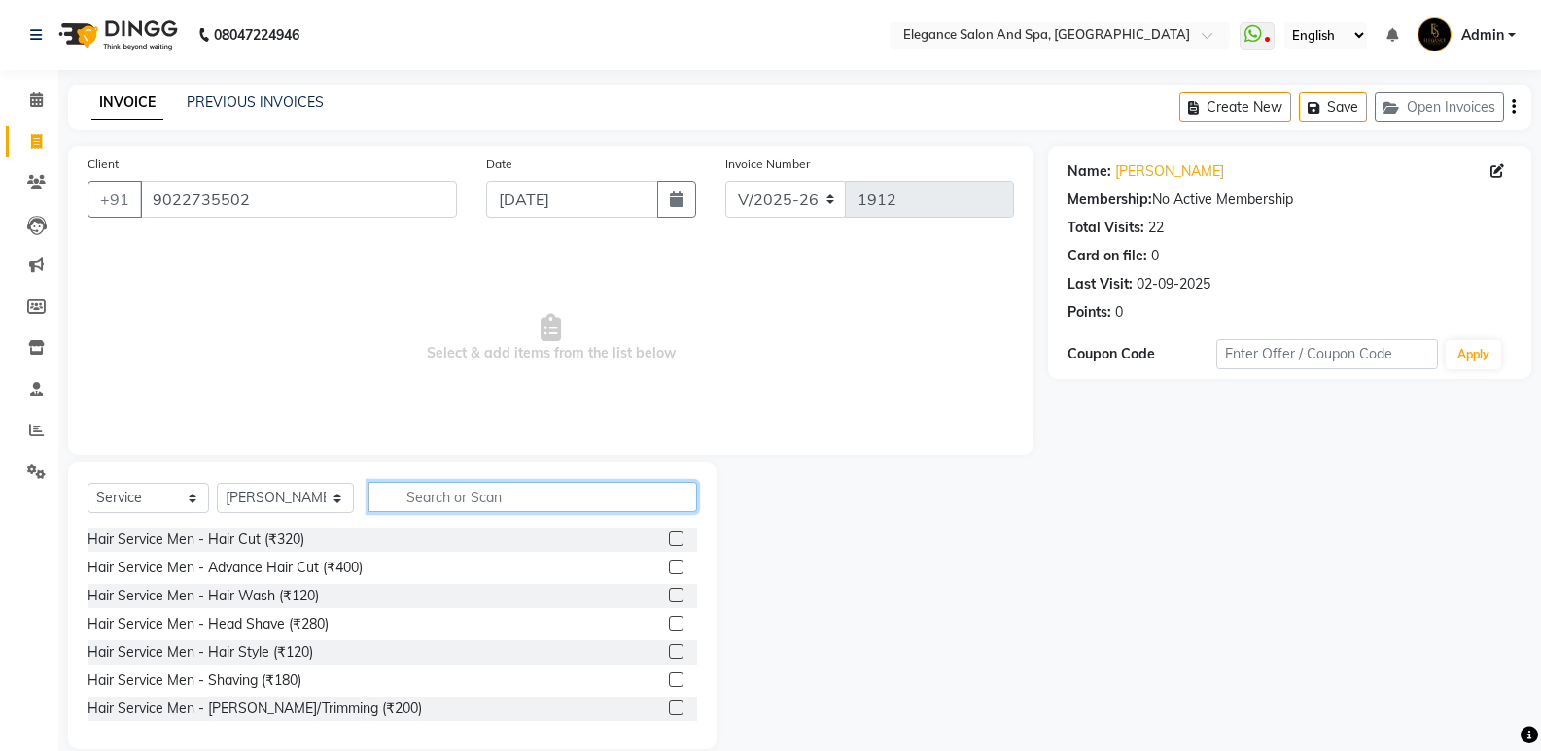
click at [399, 501] on input "text" at bounding box center [532, 497] width 329 height 30
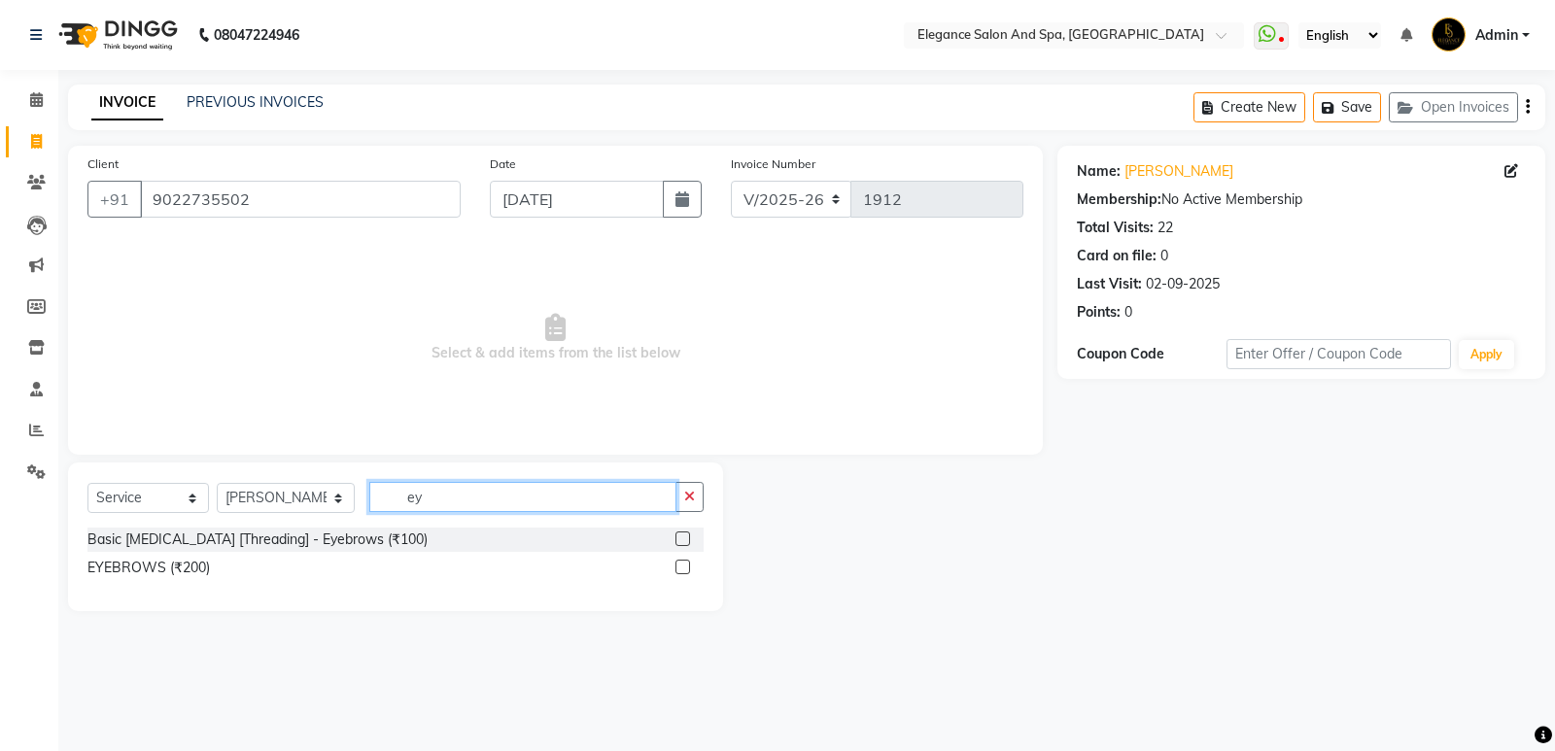
type input "ey"
click at [688, 534] on label at bounding box center [683, 539] width 15 height 15
click at [688, 534] on input "checkbox" at bounding box center [682, 540] width 13 height 13
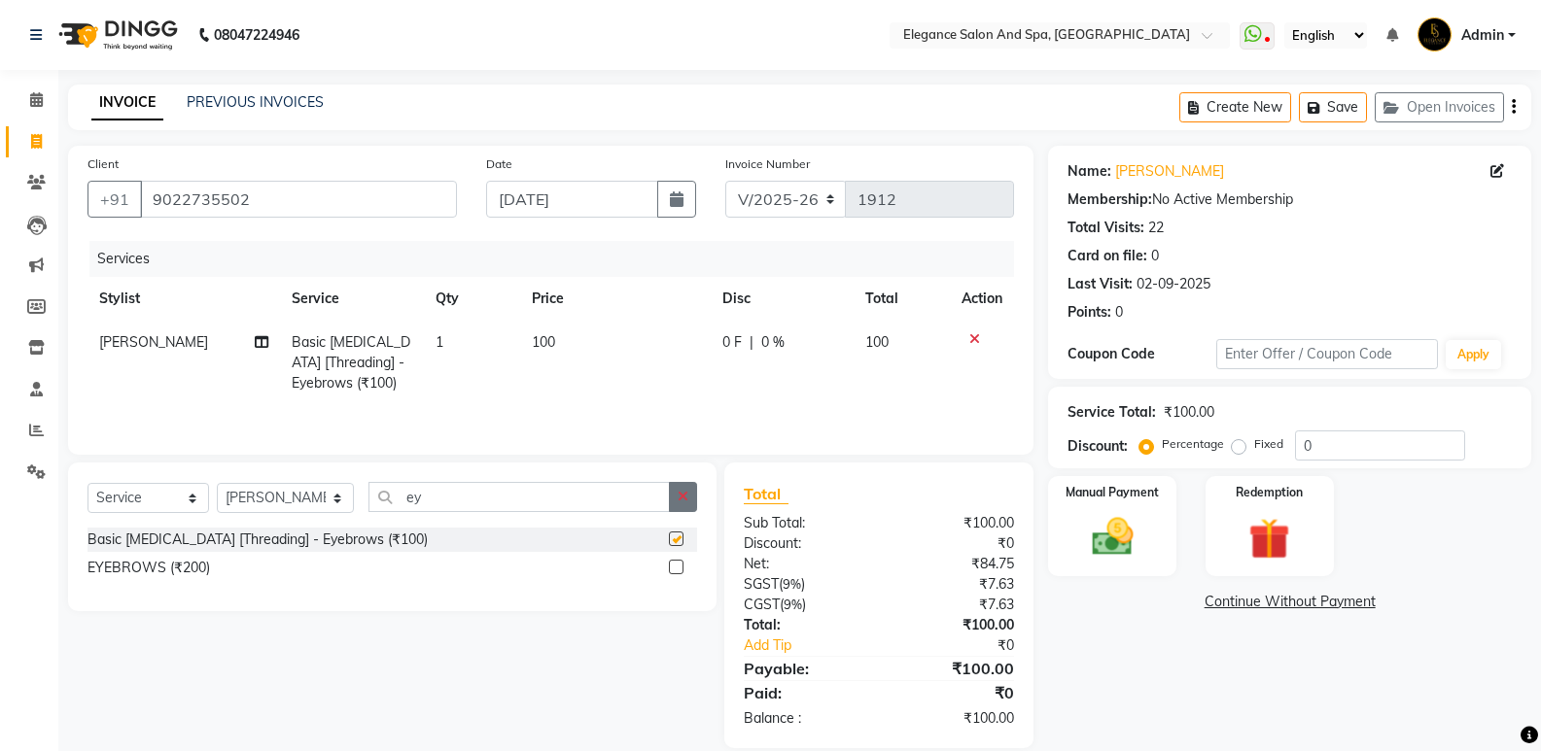
checkbox input "false"
click at [681, 490] on icon "button" at bounding box center [683, 497] width 11 height 14
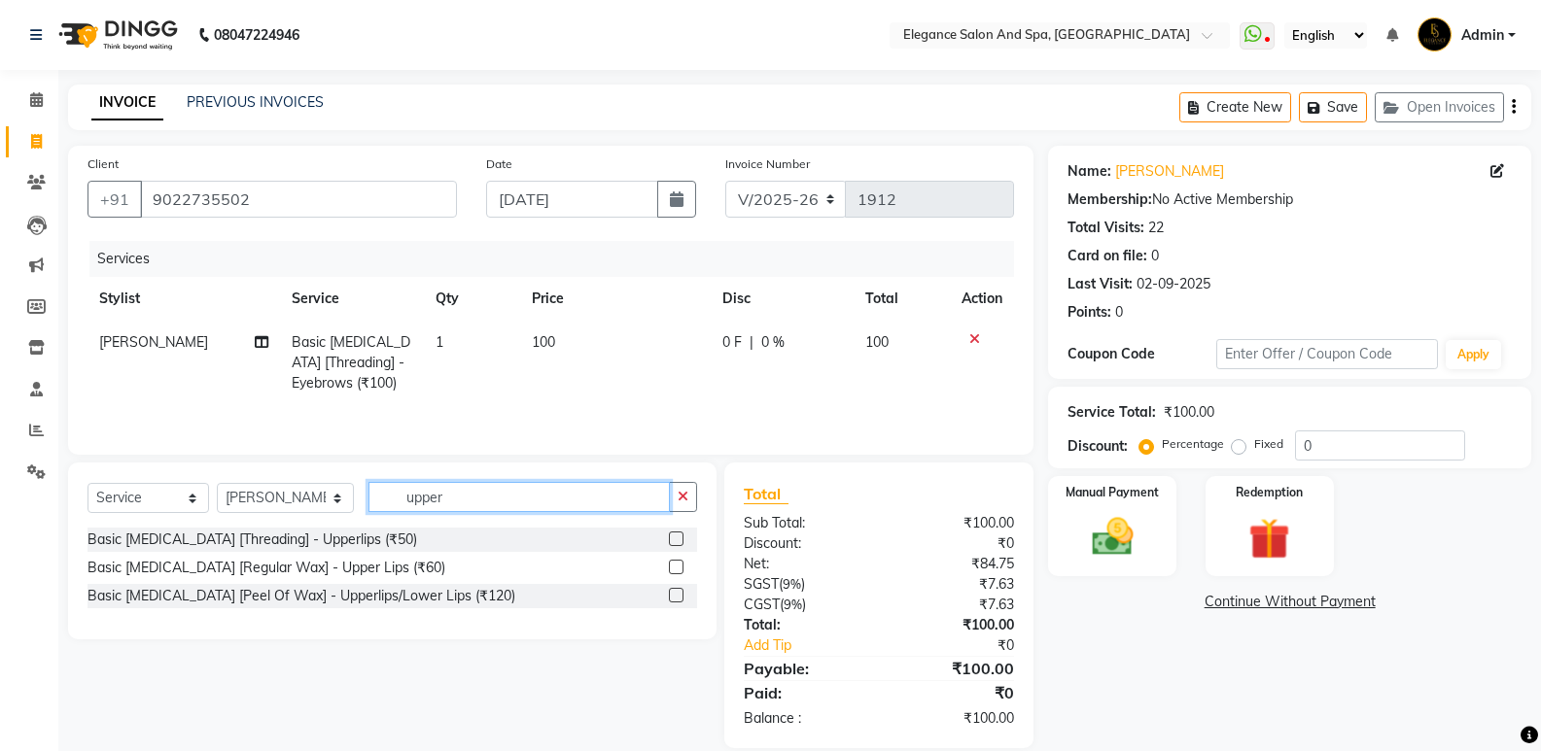
type input "upper"
click at [672, 539] on label at bounding box center [676, 539] width 15 height 15
click at [672, 539] on input "checkbox" at bounding box center [675, 540] width 13 height 13
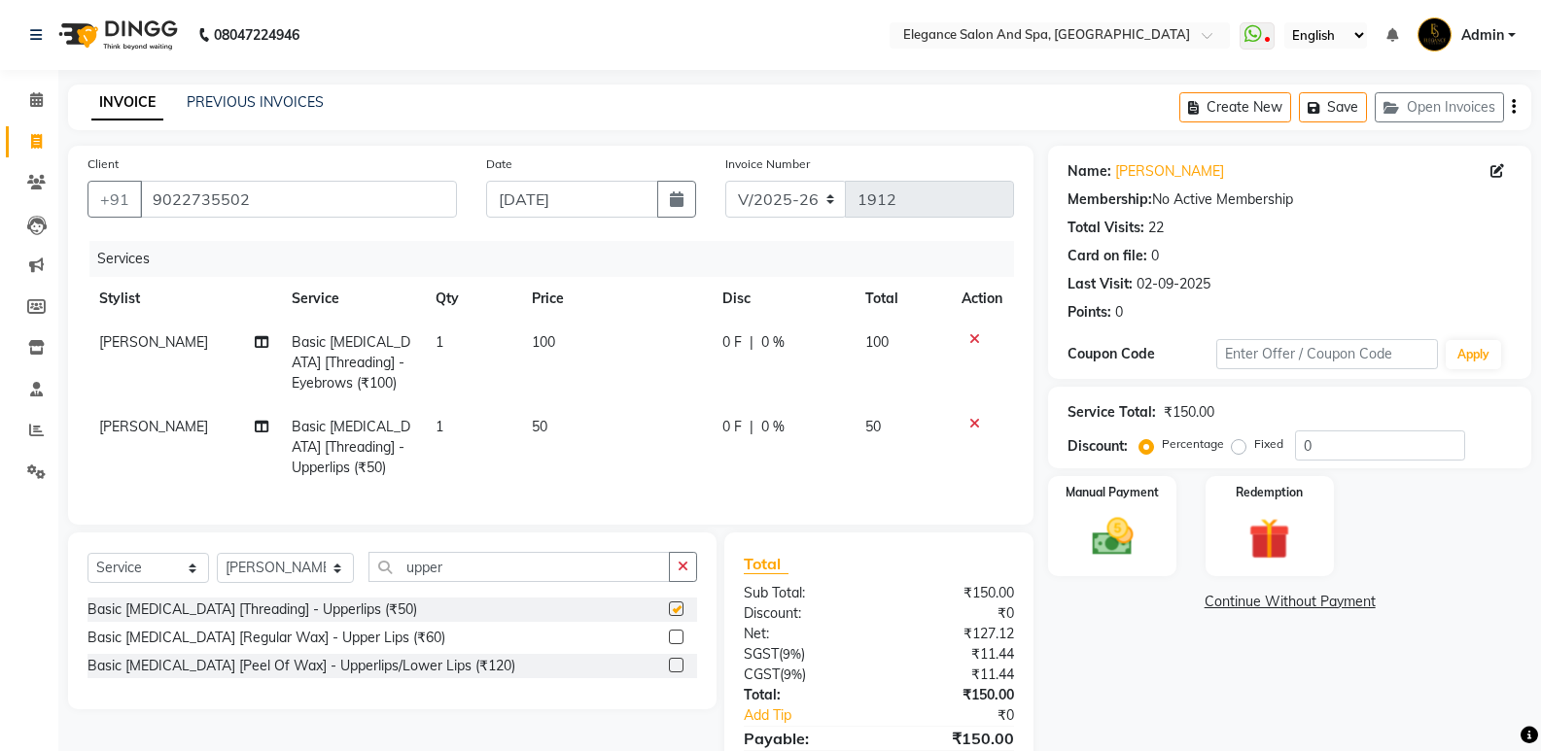
checkbox input "false"
drag, startPoint x: 680, startPoint y: 572, endPoint x: 703, endPoint y: 575, distance: 22.5
click at [684, 575] on button "button" at bounding box center [683, 567] width 28 height 30
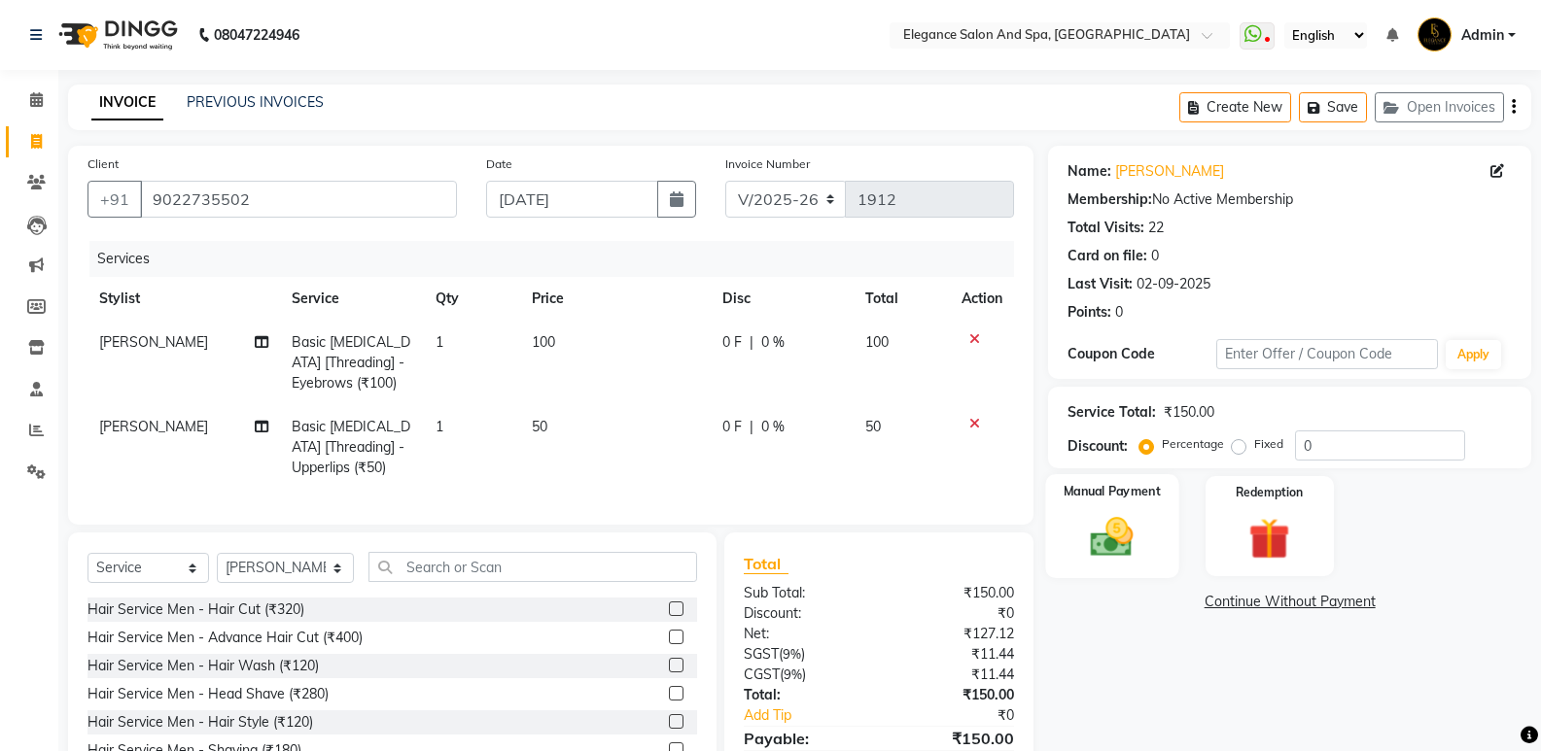
click at [1126, 522] on img at bounding box center [1111, 537] width 69 height 50
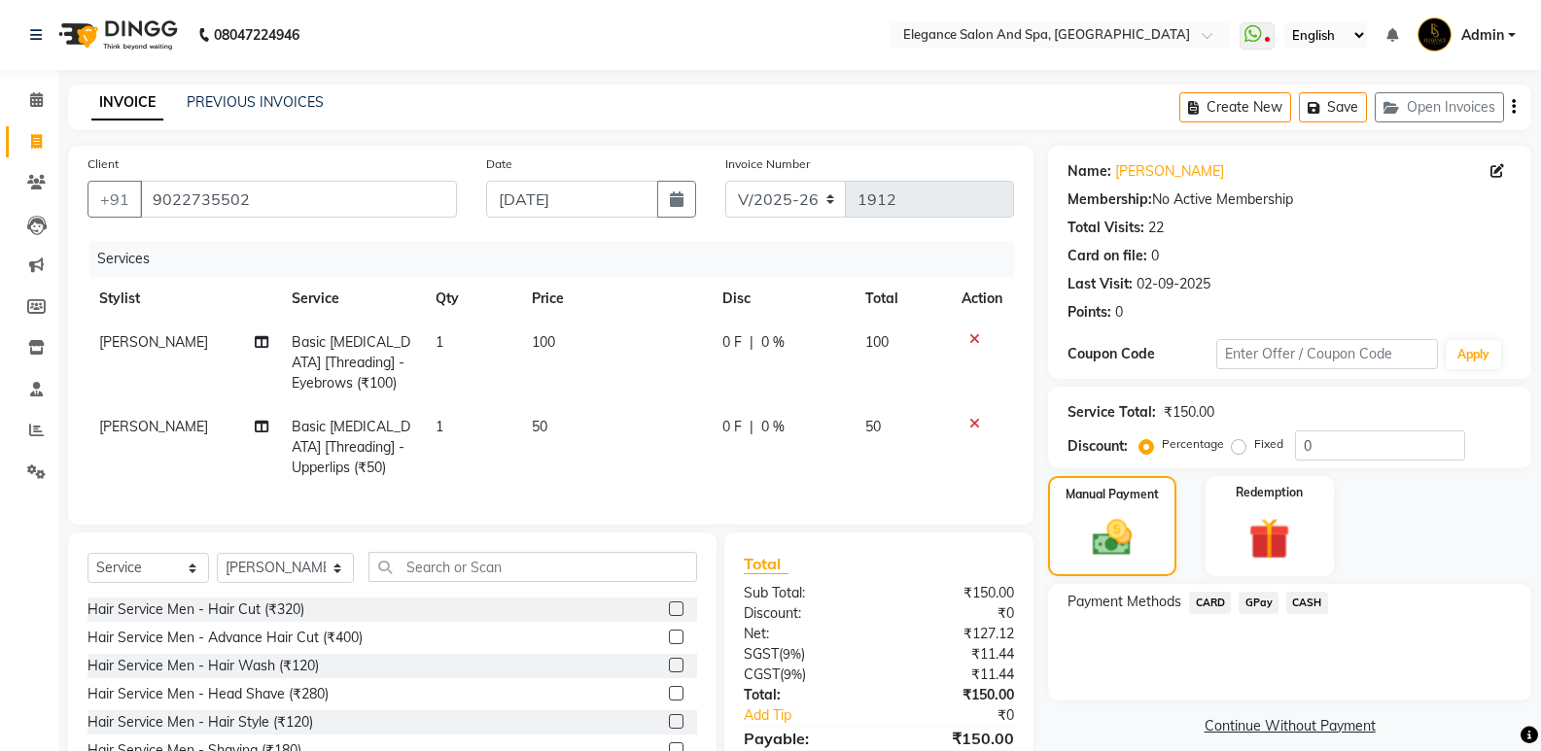
click at [1257, 602] on span "GPay" at bounding box center [1258, 603] width 40 height 22
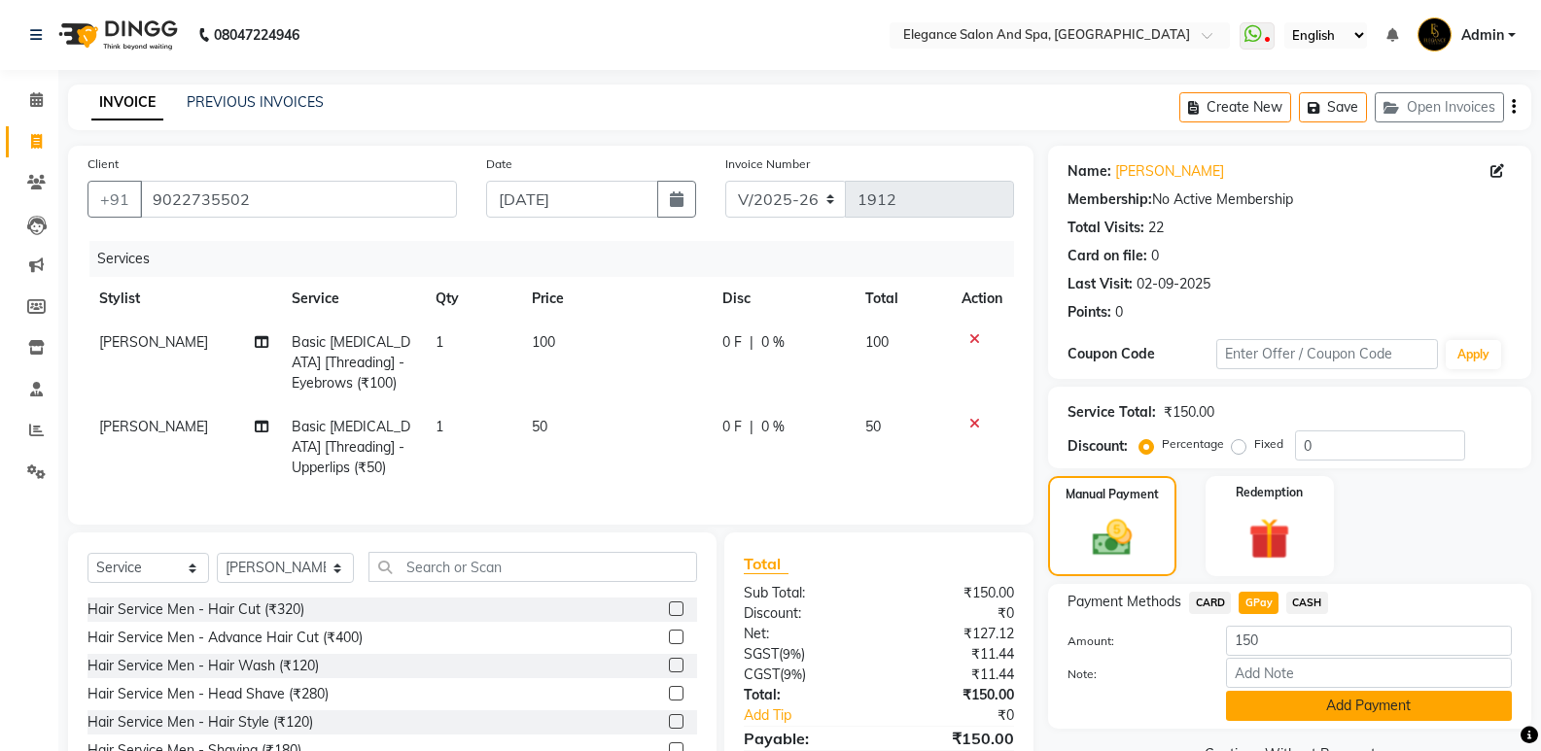
click at [1338, 711] on button "Add Payment" at bounding box center [1369, 706] width 286 height 30
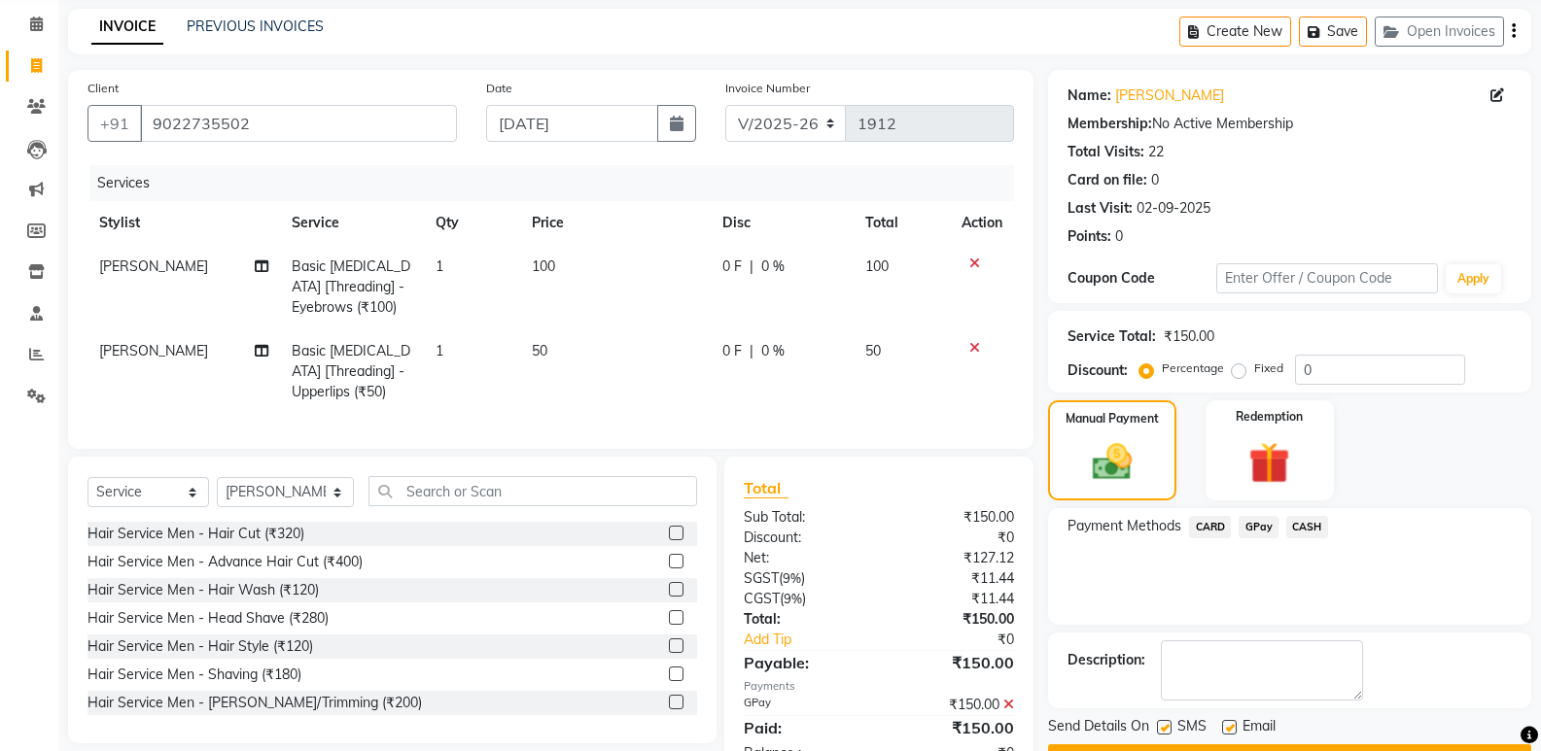
scroll to position [97, 0]
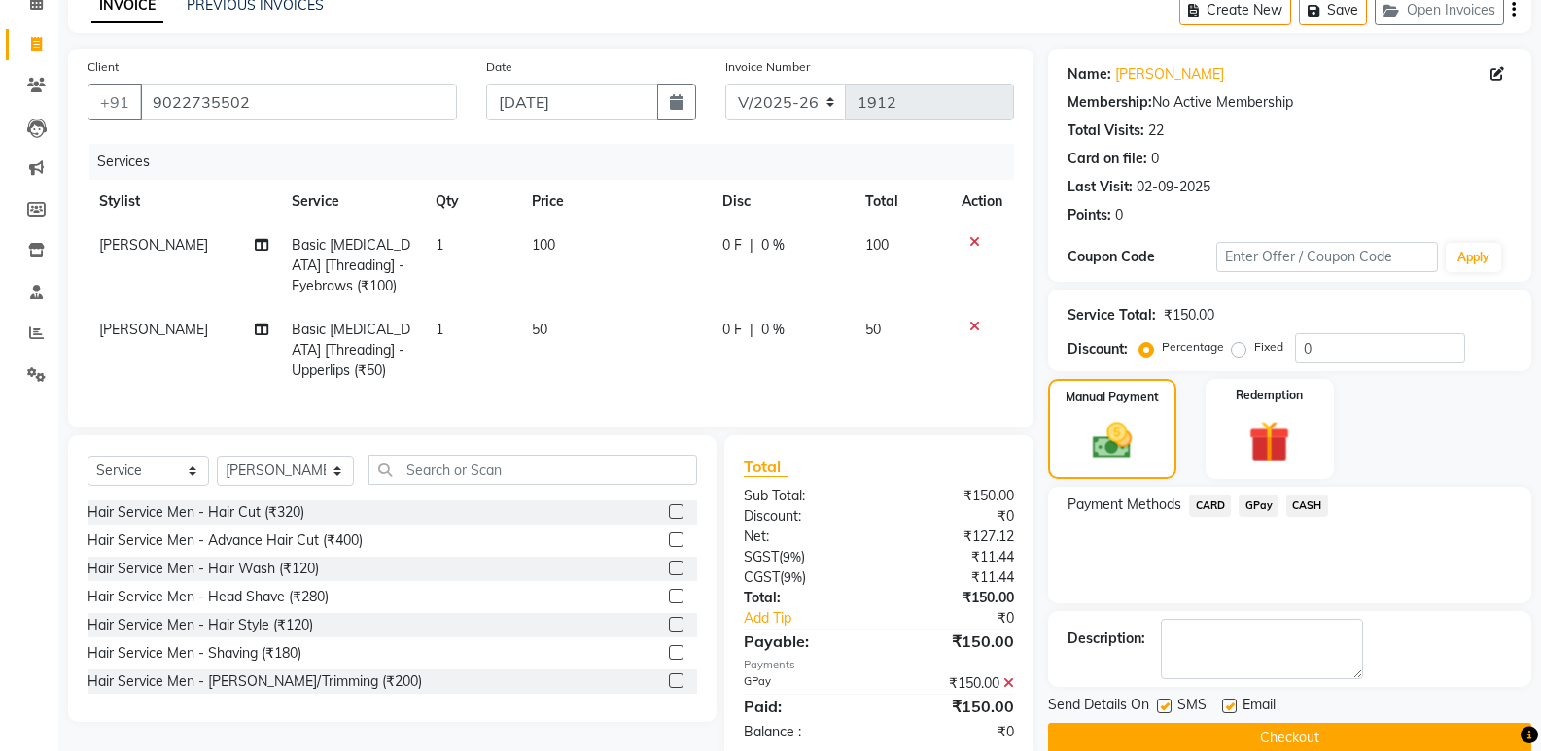
click at [1343, 733] on button "Checkout" at bounding box center [1289, 738] width 483 height 30
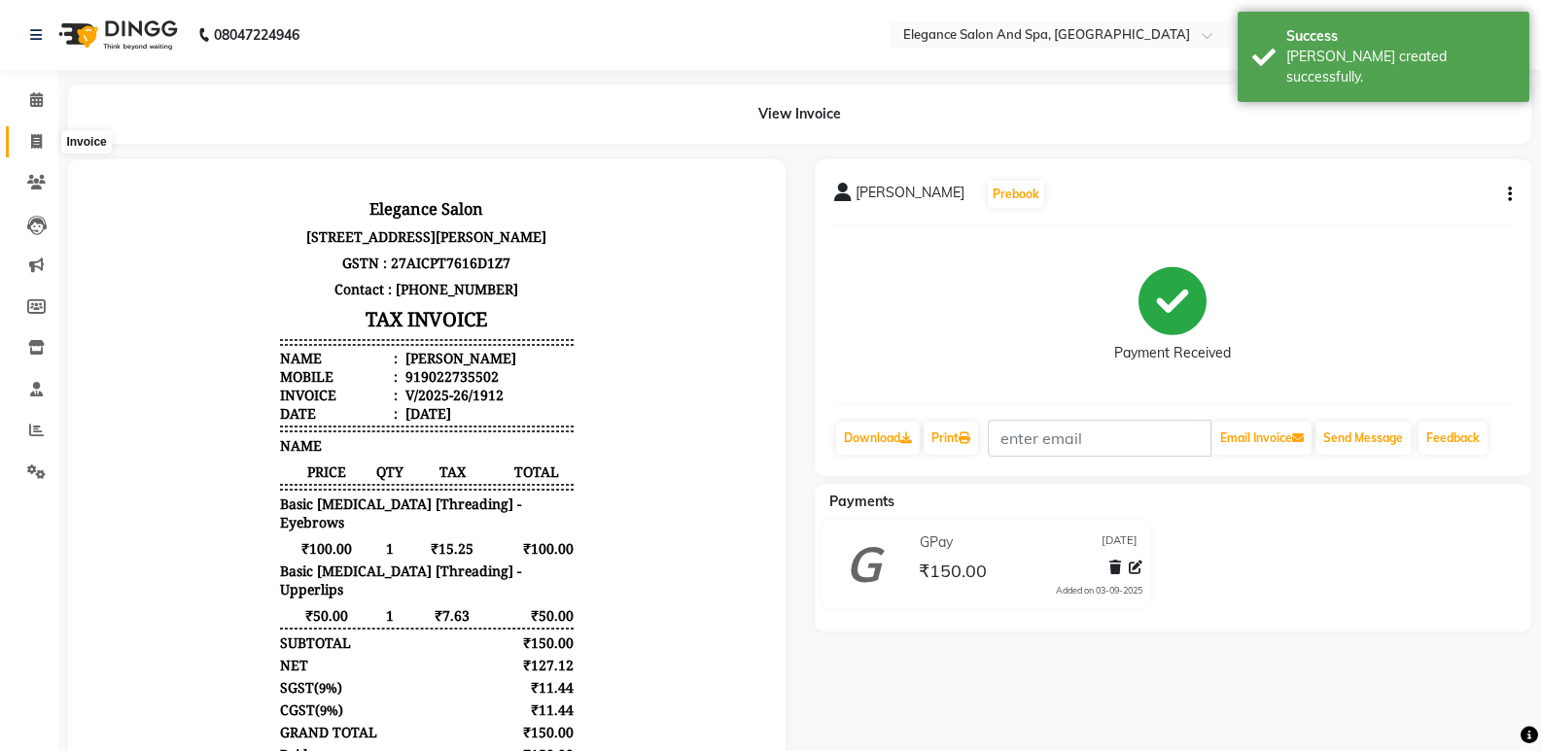
click at [29, 131] on span at bounding box center [36, 142] width 34 height 22
select select "5270"
select select "service"
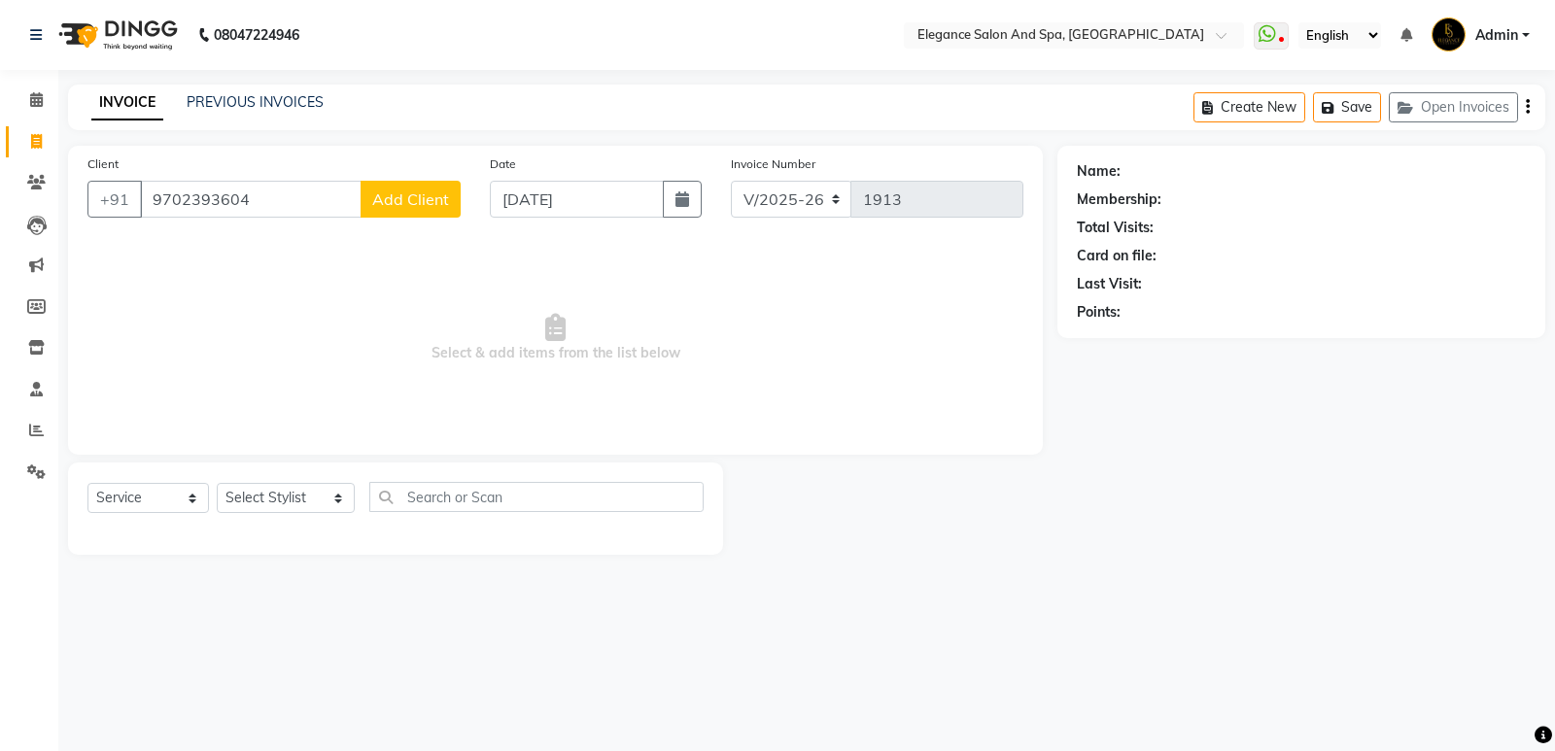
type input "9702393604"
click at [441, 206] on span "Add Client" at bounding box center [410, 199] width 77 height 19
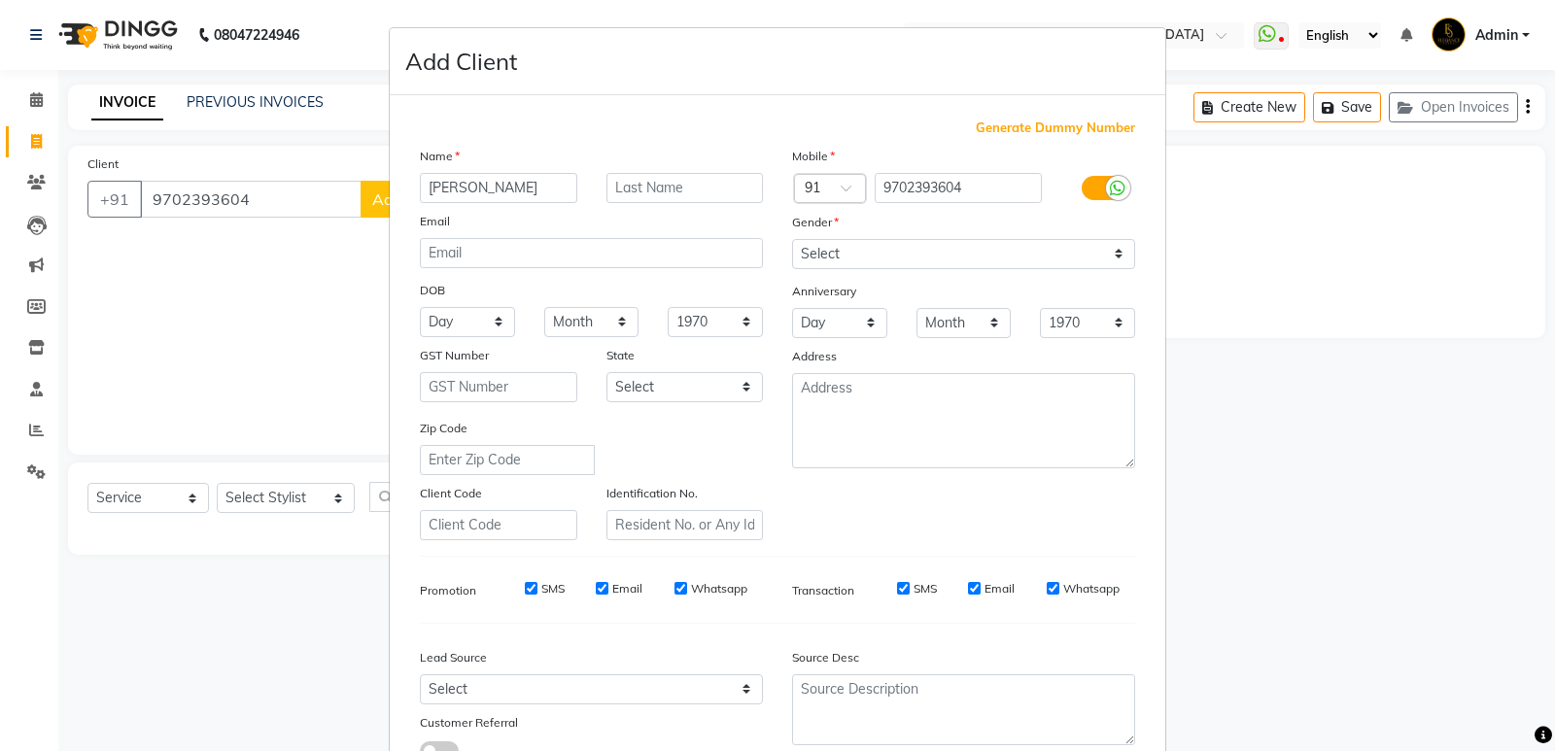
type input "[PERSON_NAME]"
drag, startPoint x: 934, startPoint y: 243, endPoint x: 918, endPoint y: 261, distance: 24.1
click at [934, 243] on select "Select [DEMOGRAPHIC_DATA] [DEMOGRAPHIC_DATA] Other Prefer Not To Say" at bounding box center [963, 254] width 343 height 30
select select "[DEMOGRAPHIC_DATA]"
click at [792, 239] on select "Select [DEMOGRAPHIC_DATA] [DEMOGRAPHIC_DATA] Other Prefer Not To Say" at bounding box center [963, 254] width 343 height 30
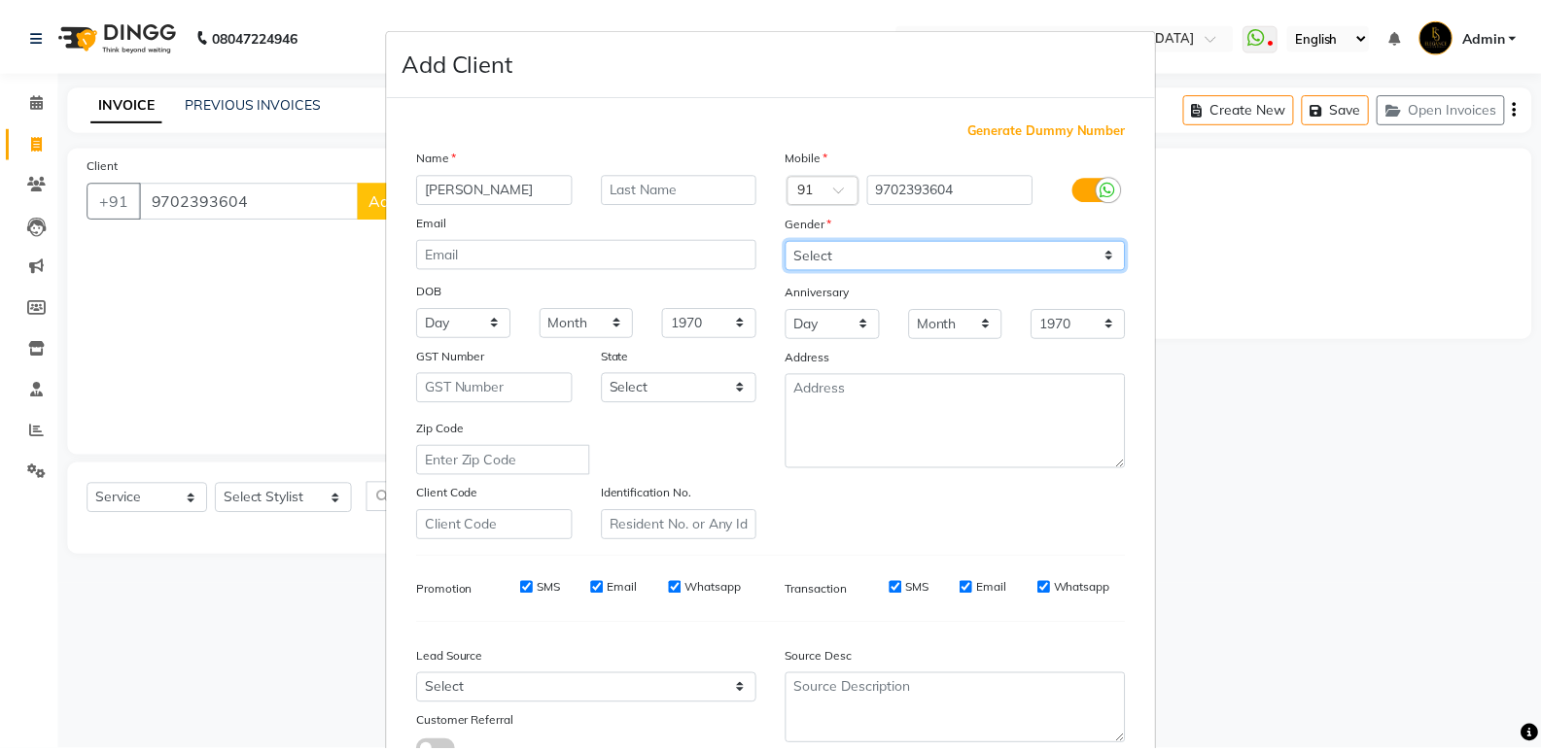
scroll to position [146, 0]
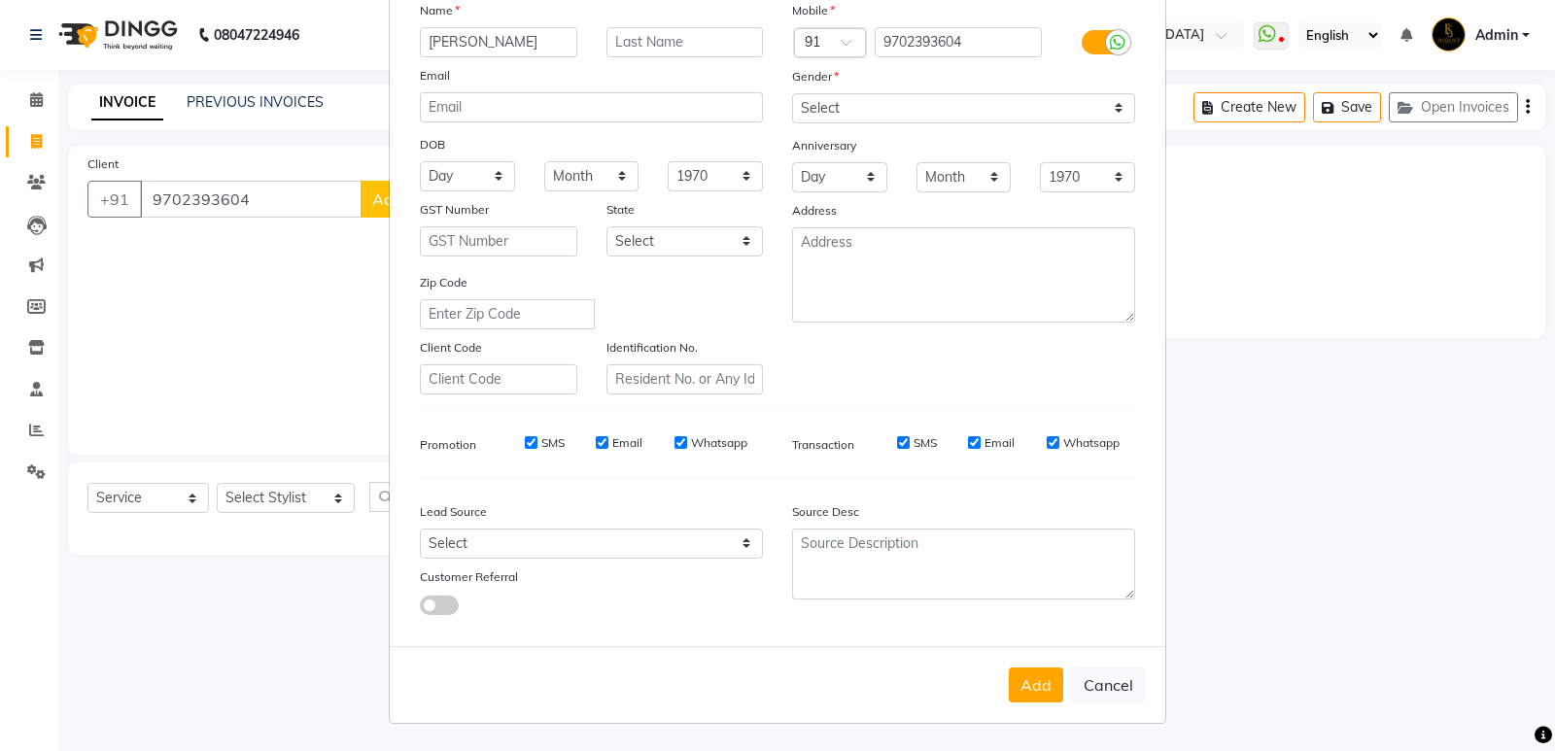
click at [1009, 697] on button "Add" at bounding box center [1036, 685] width 54 height 35
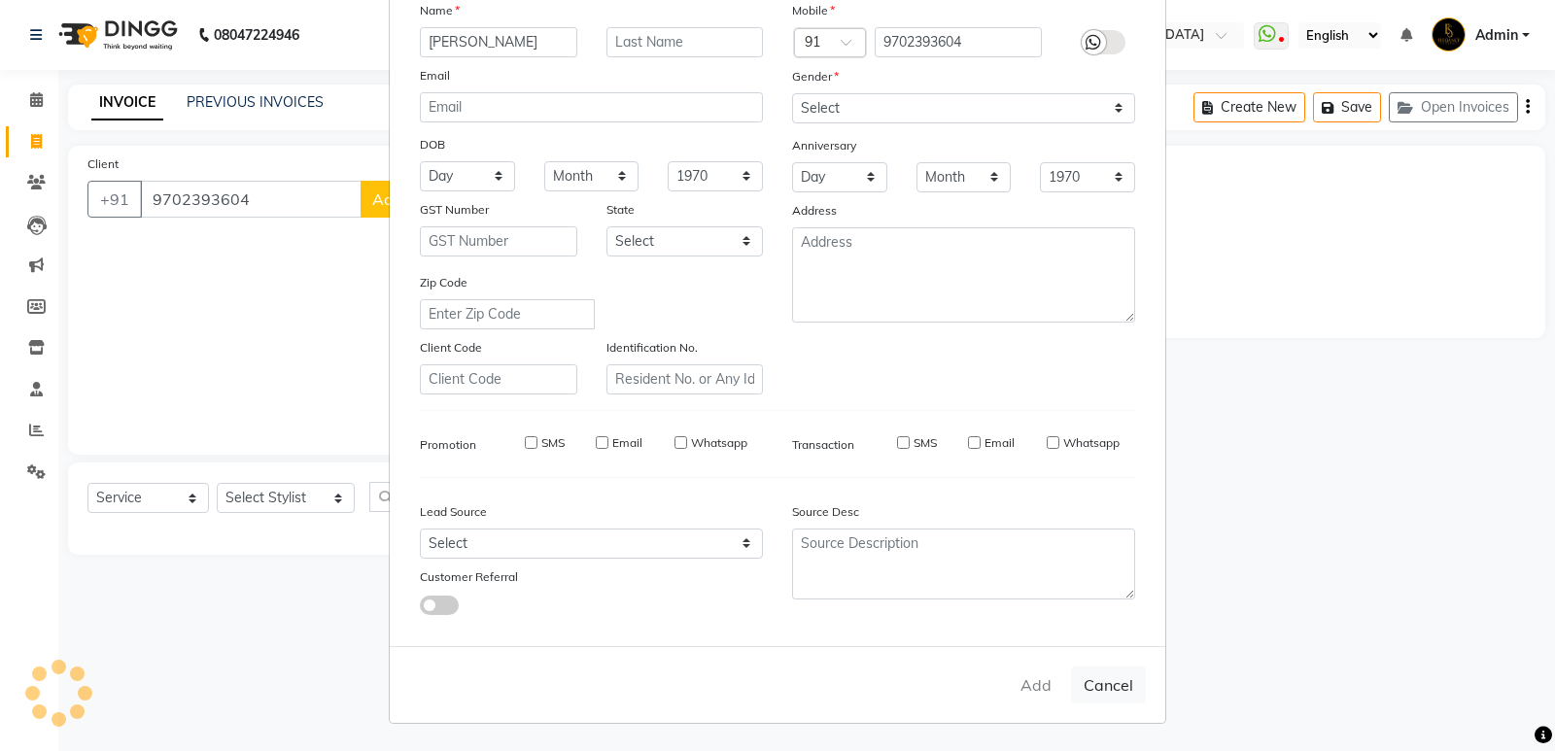
select select
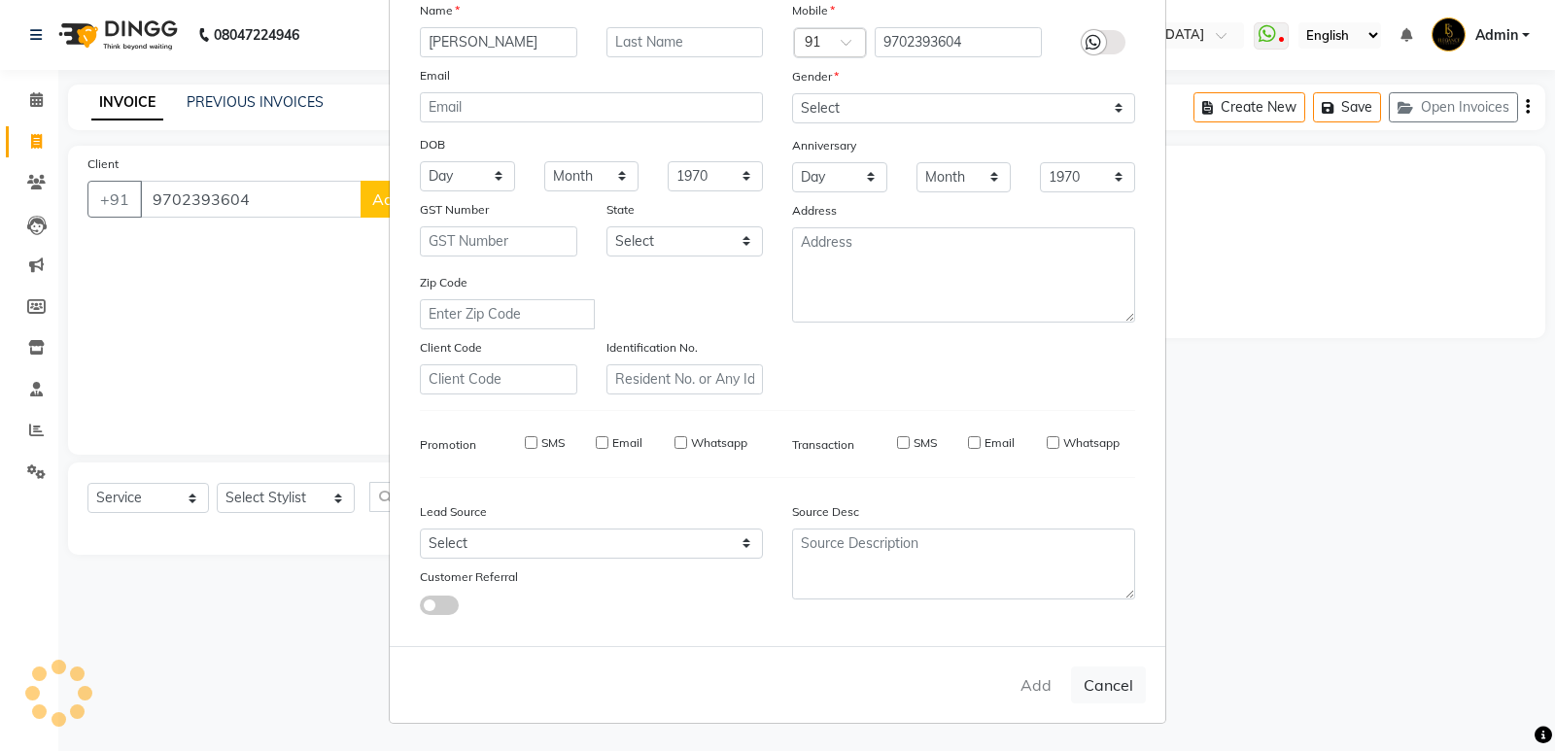
select select
checkbox input "false"
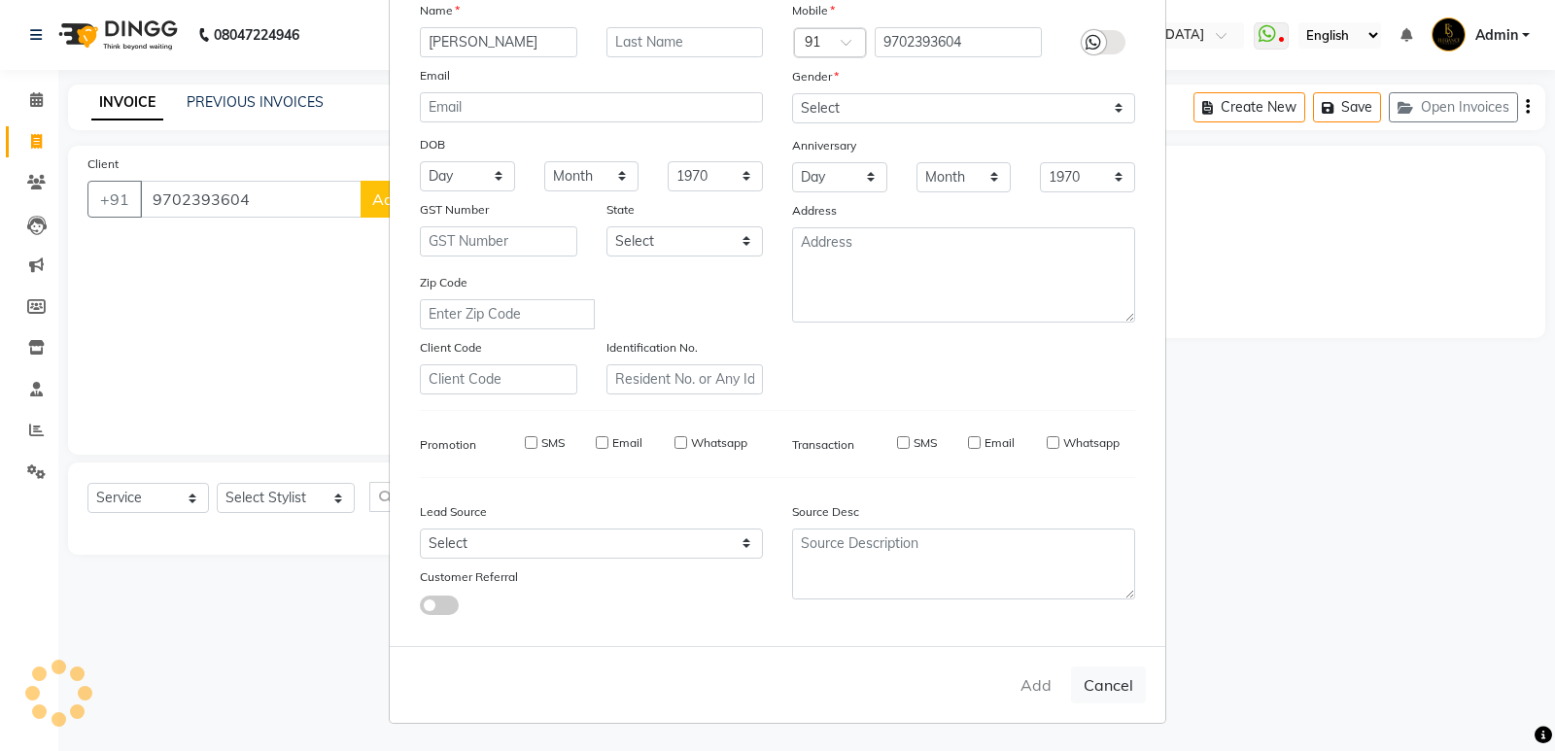
checkbox input "false"
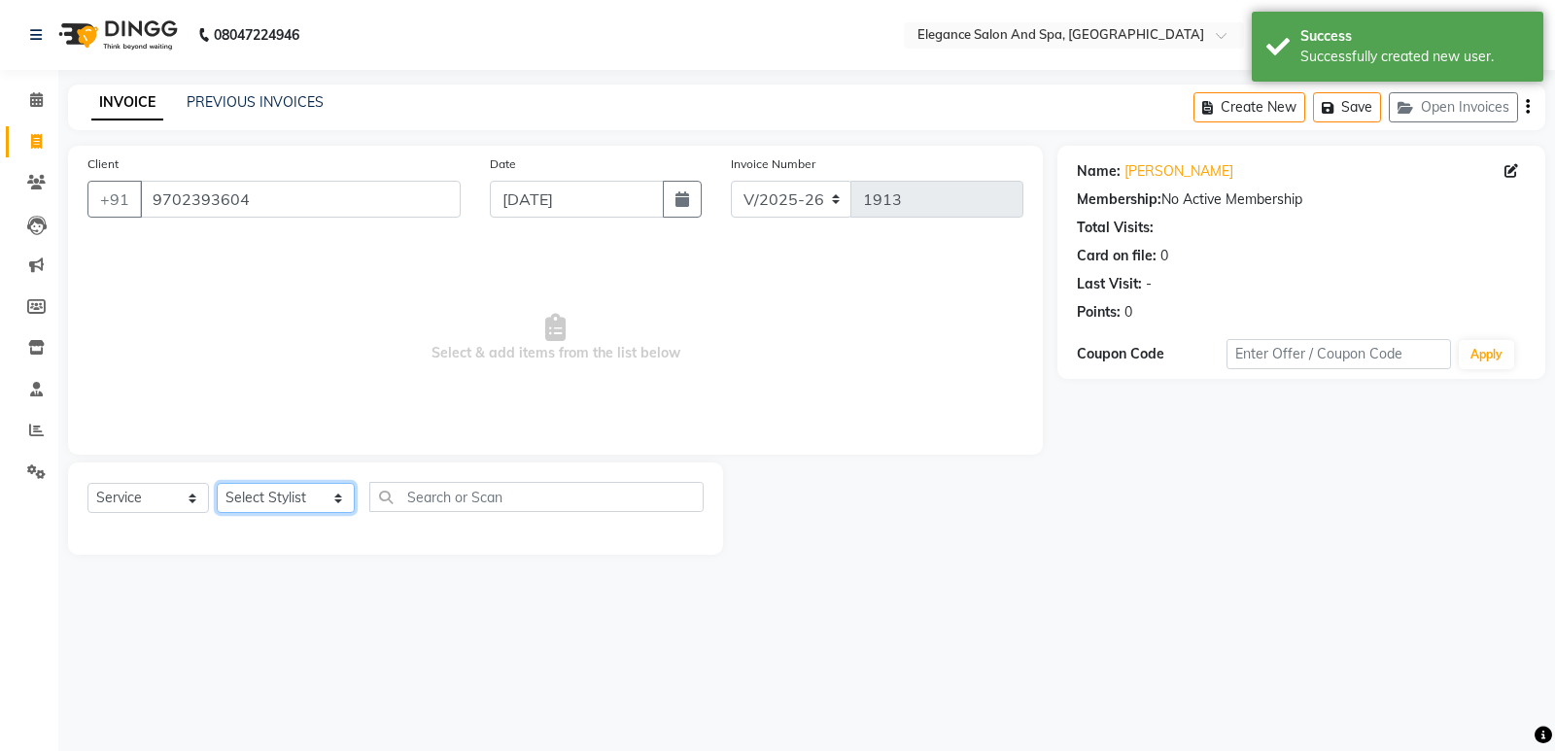
click at [304, 506] on select "Select Stylist [PERSON_NAME] [MEDICAL_DATA][PERSON_NAME] [PERSON_NAME] [PERSON_…" at bounding box center [286, 498] width 138 height 30
select select "89688"
click at [217, 483] on select "Select Stylist [PERSON_NAME] [MEDICAL_DATA][PERSON_NAME] [PERSON_NAME] [PERSON_…" at bounding box center [286, 498] width 138 height 30
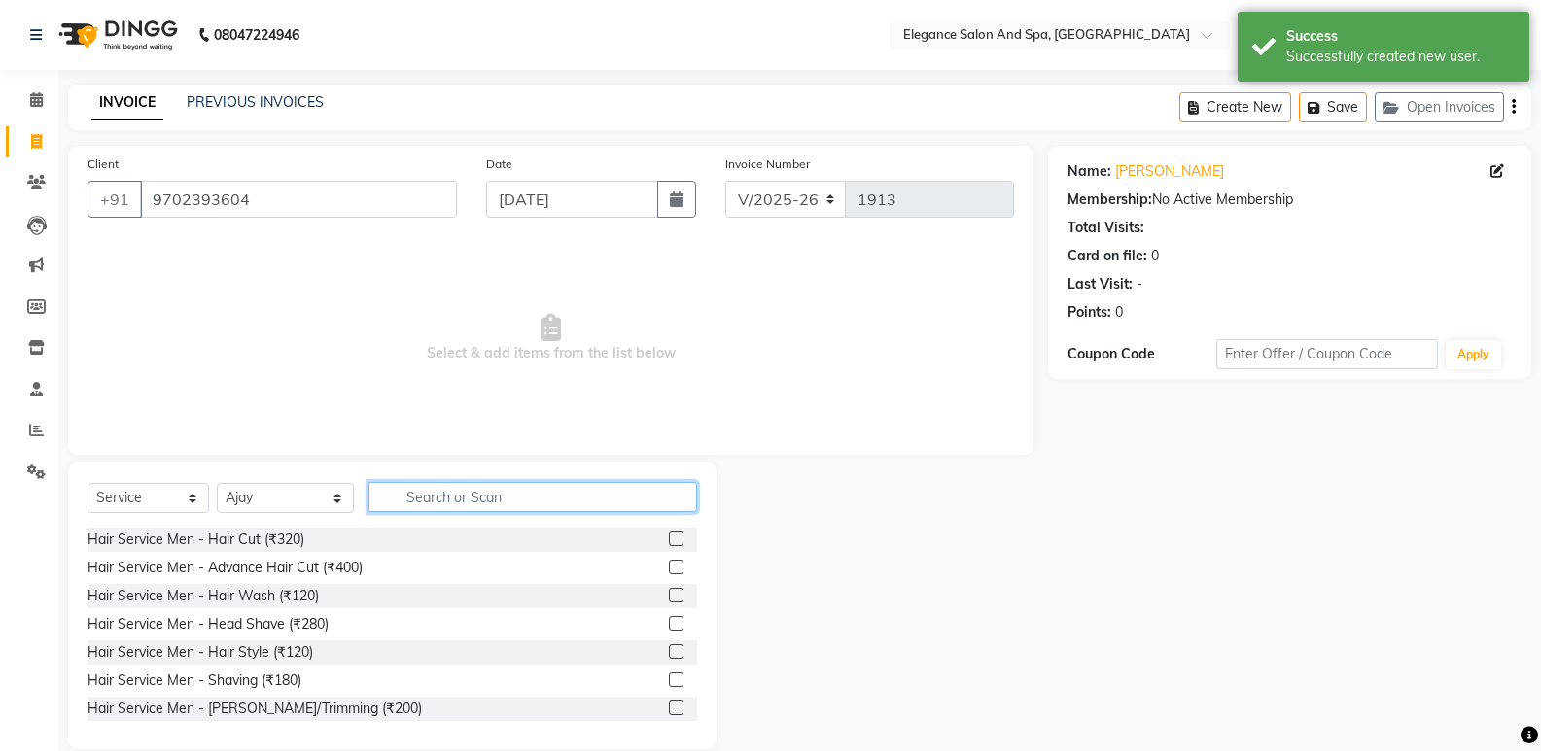
click at [541, 490] on input "text" at bounding box center [532, 497] width 329 height 30
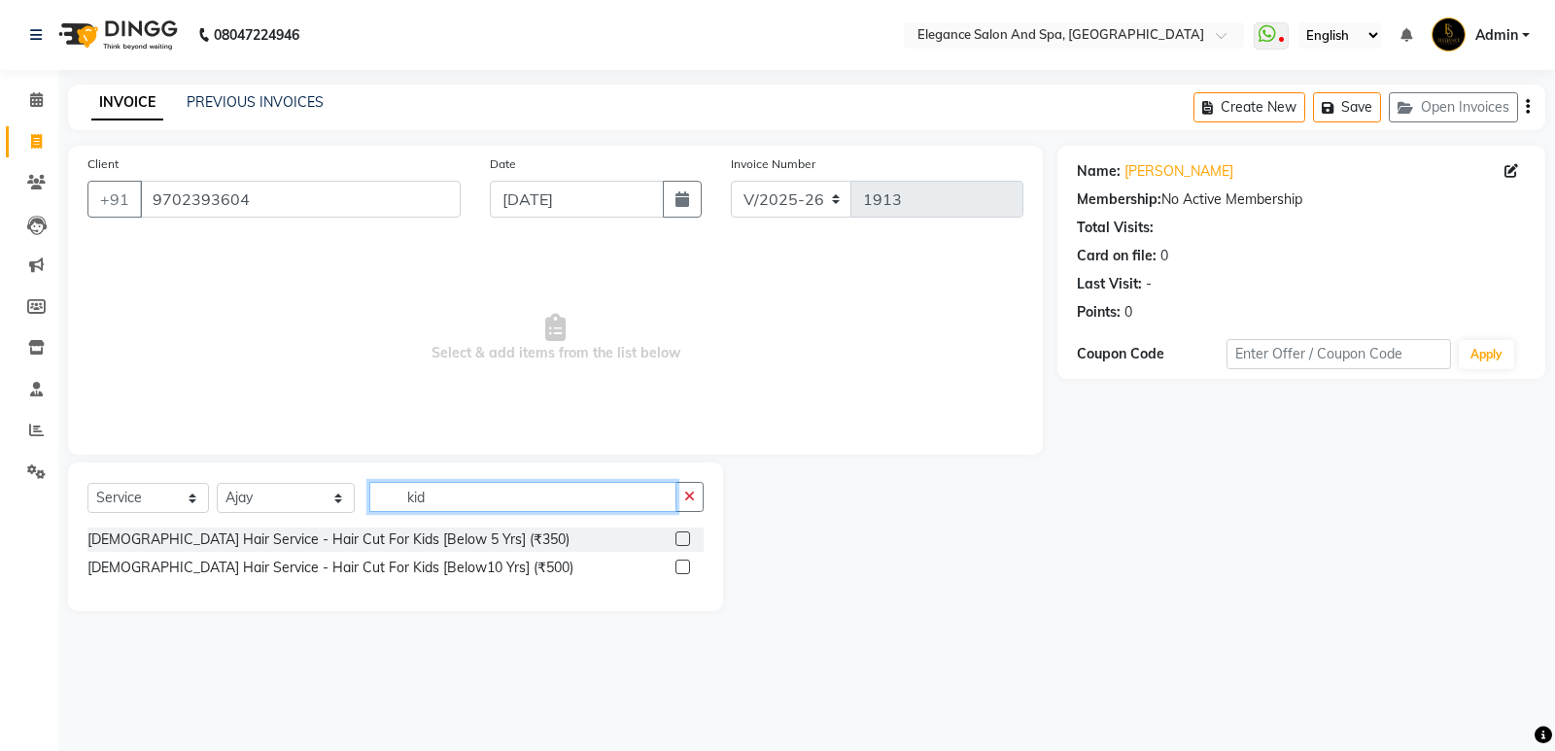
type input "kid"
click at [687, 534] on label at bounding box center [683, 539] width 15 height 15
click at [687, 534] on input "checkbox" at bounding box center [682, 540] width 13 height 13
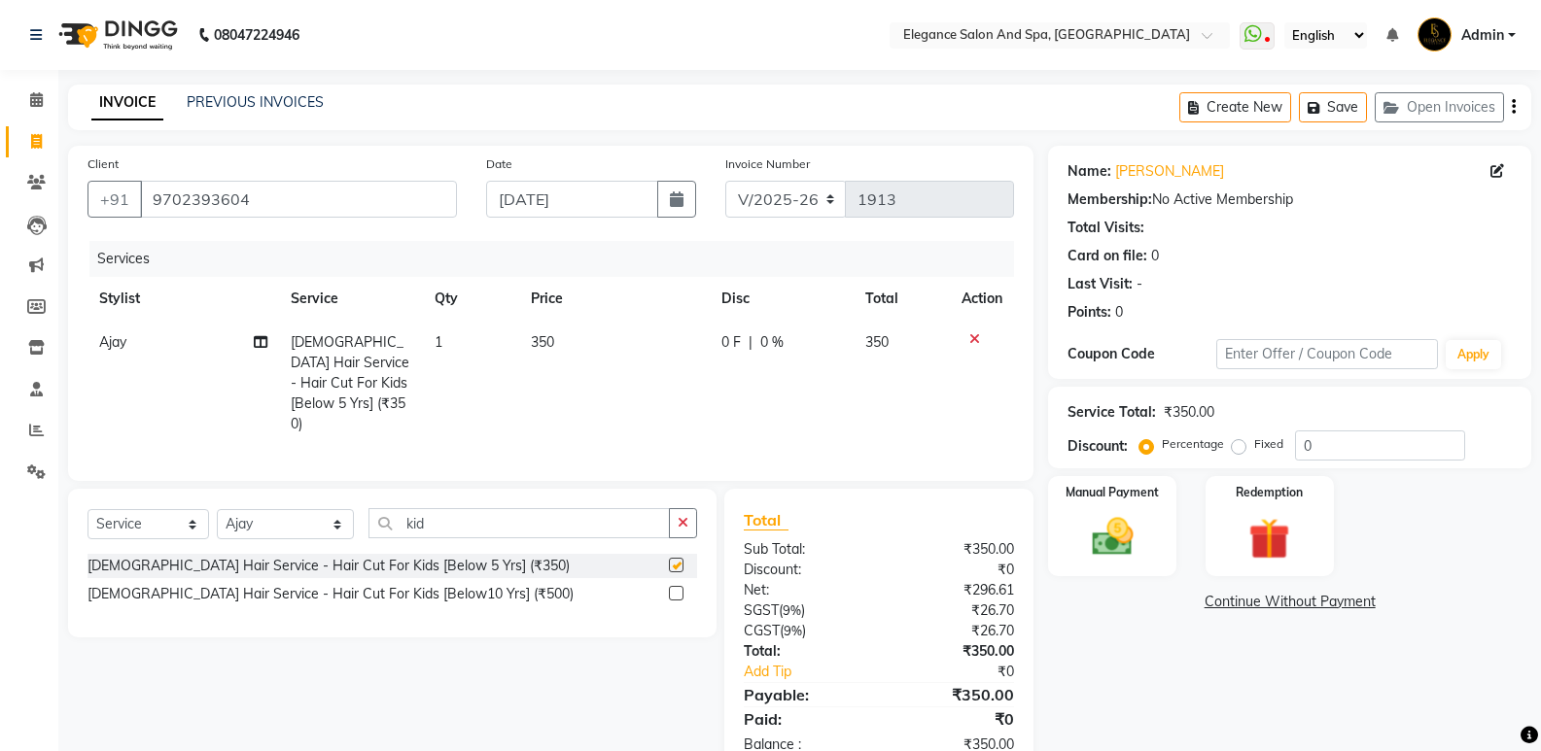
checkbox input "false"
click at [547, 339] on span "350" at bounding box center [542, 341] width 23 height 17
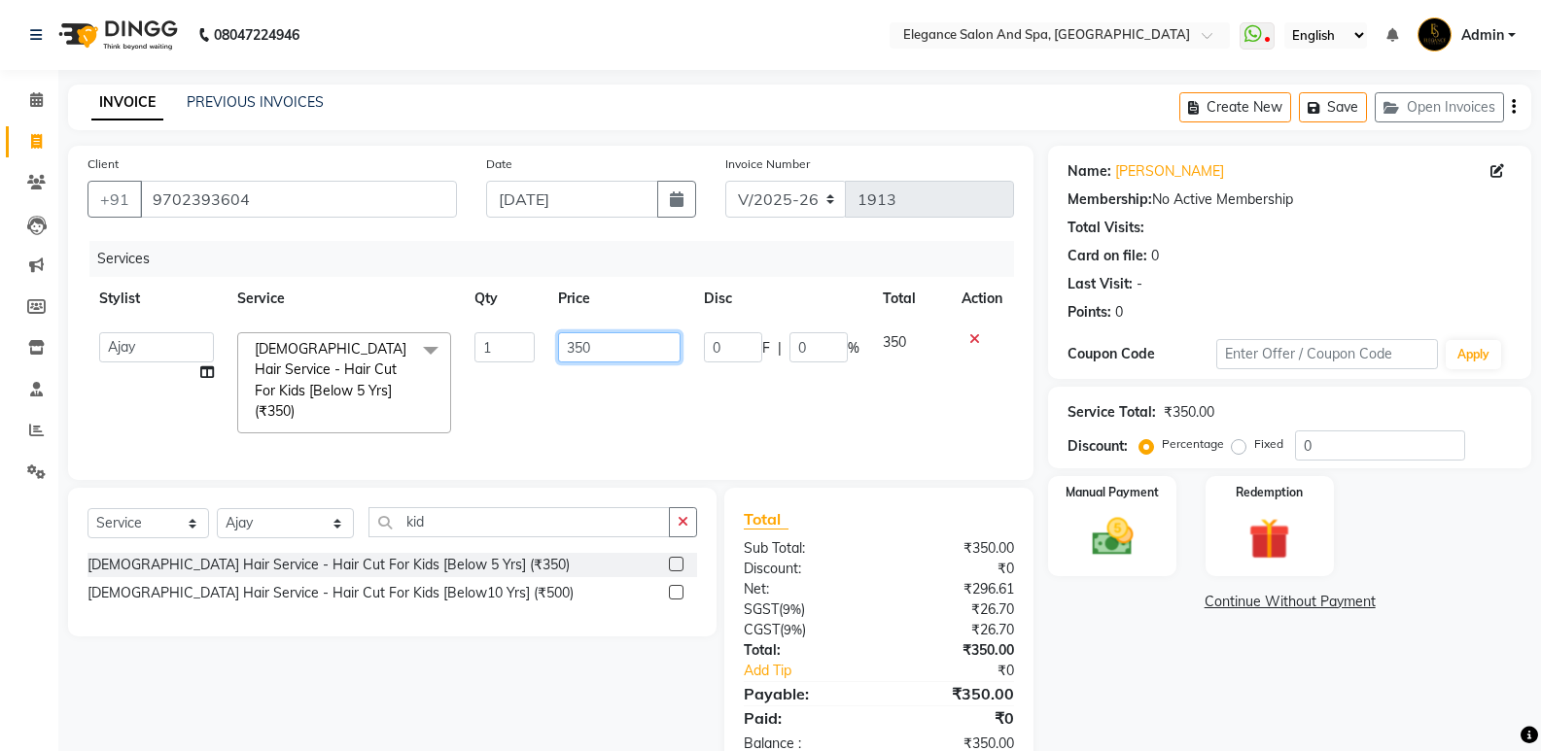
click at [597, 349] on input "350" at bounding box center [619, 347] width 122 height 30
type input "3"
type input "400"
click at [1097, 523] on div "Manual Payment" at bounding box center [1112, 526] width 133 height 104
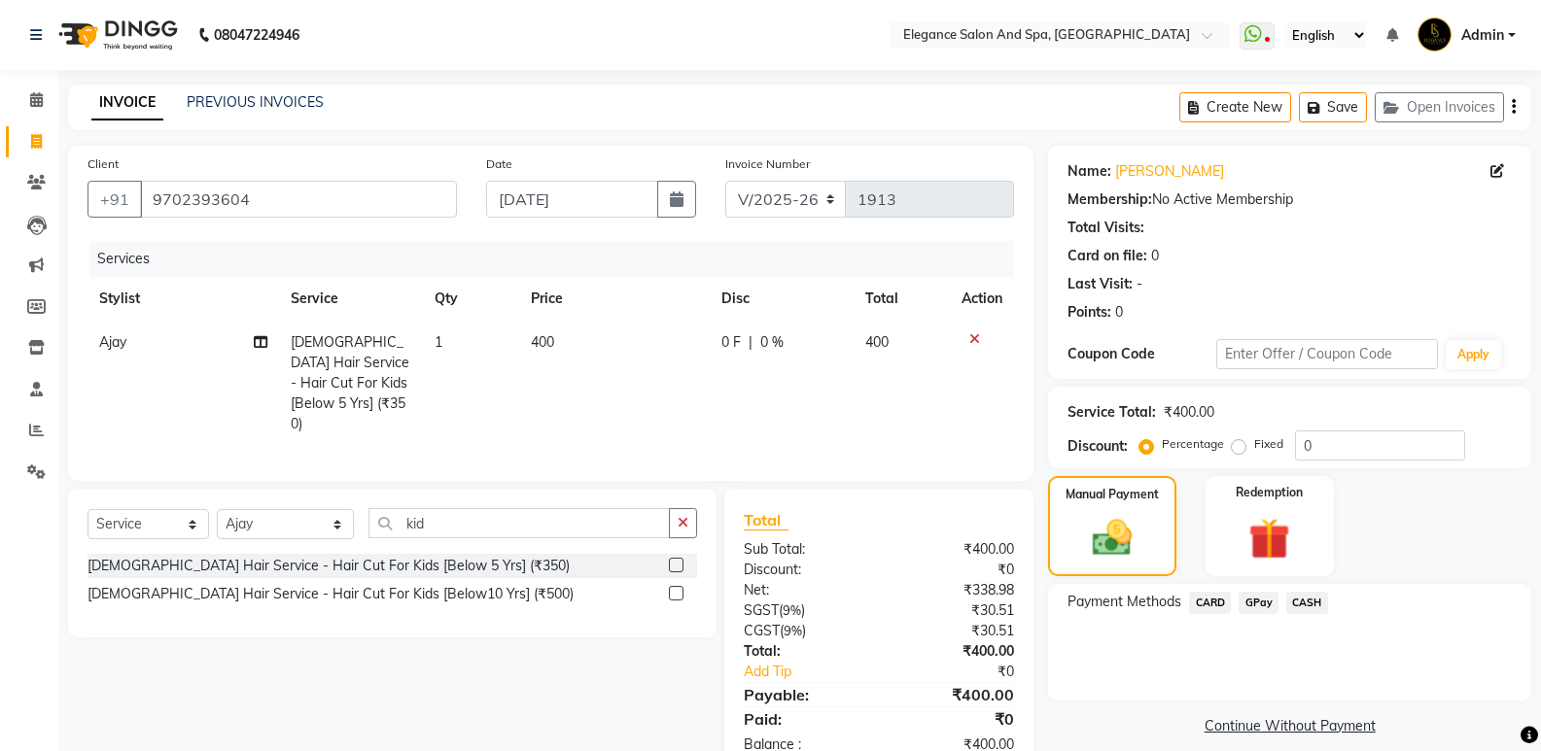
click at [1252, 600] on span "GPay" at bounding box center [1258, 603] width 40 height 22
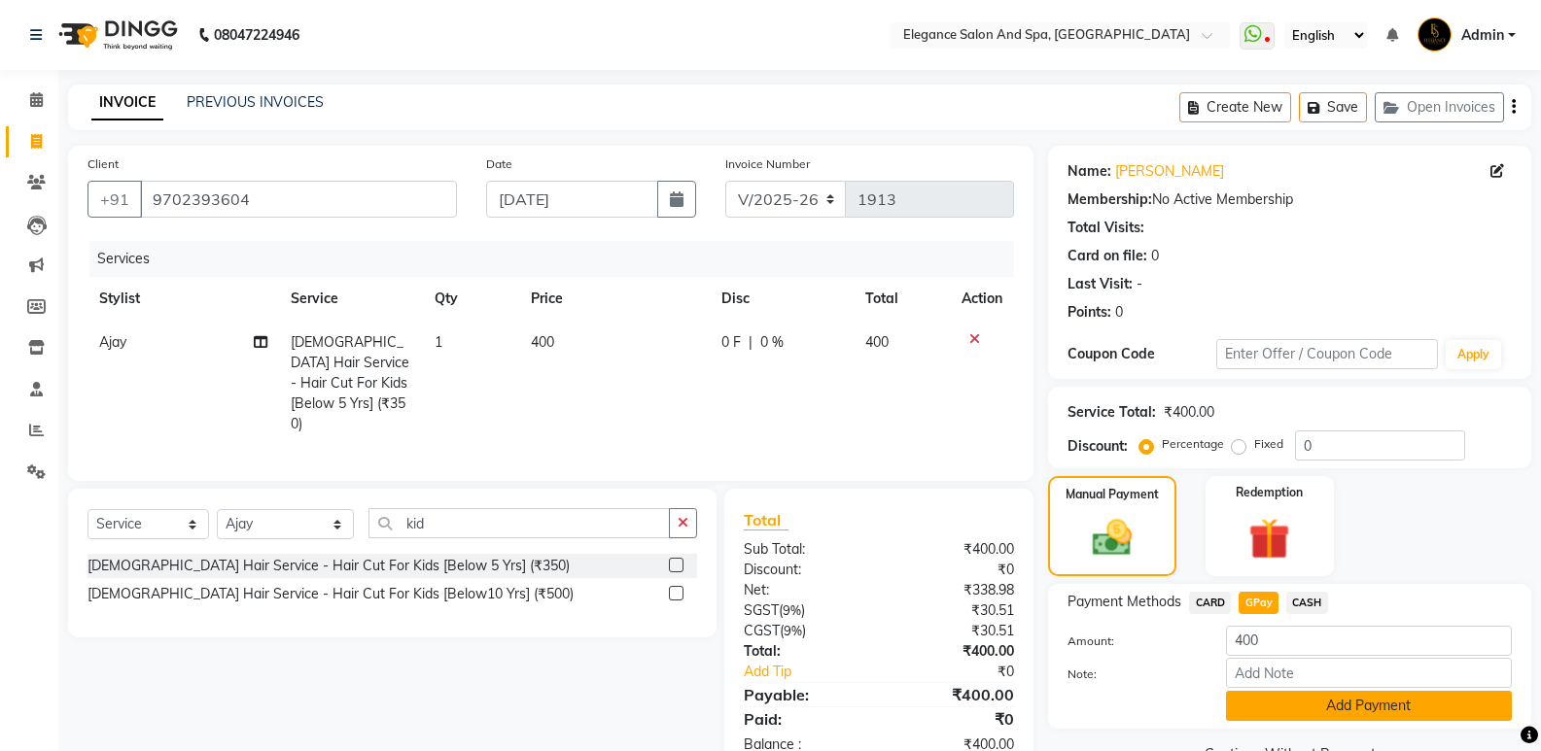
click at [1308, 717] on button "Add Payment" at bounding box center [1369, 706] width 286 height 30
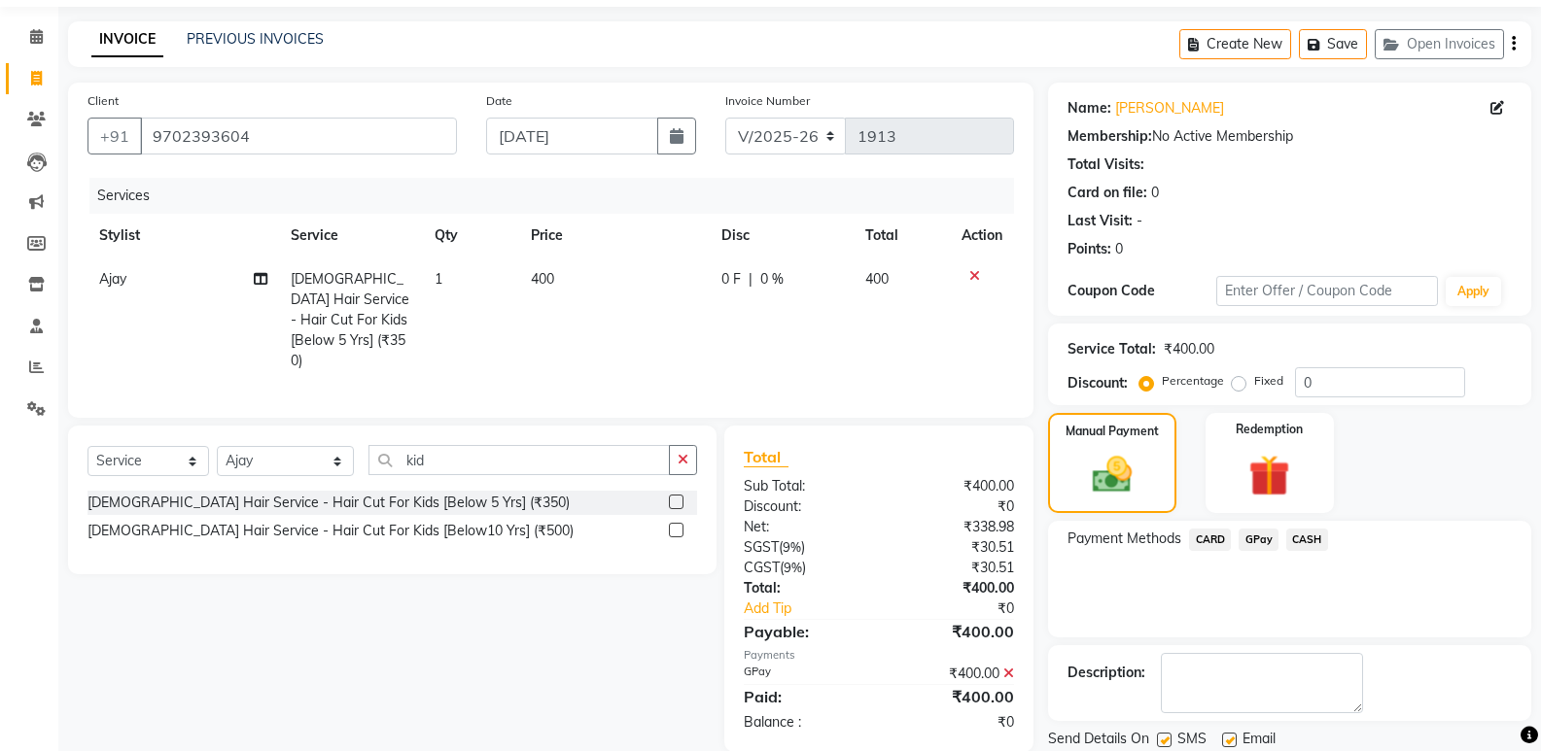
scroll to position [97, 0]
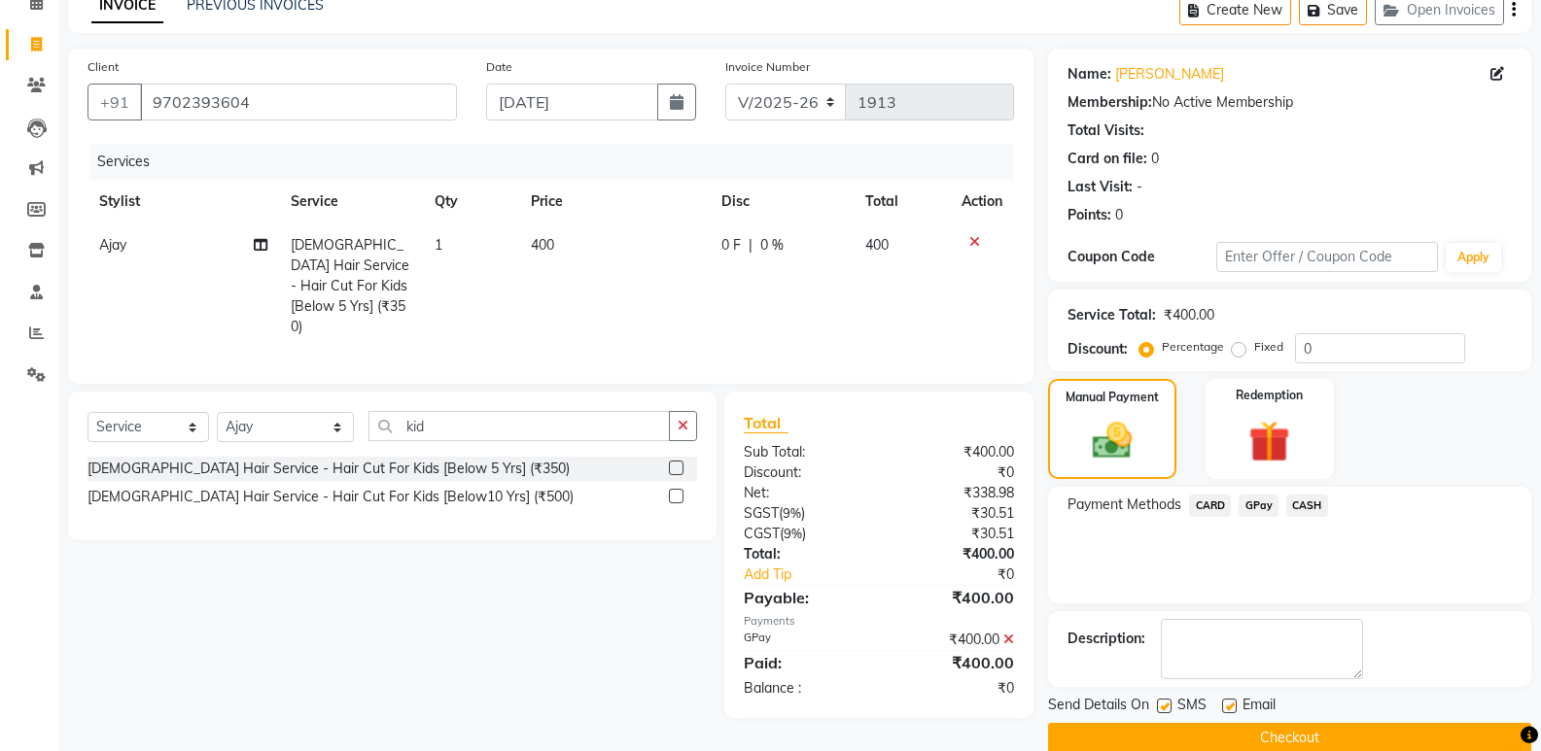
click at [1311, 732] on button "Checkout" at bounding box center [1289, 738] width 483 height 30
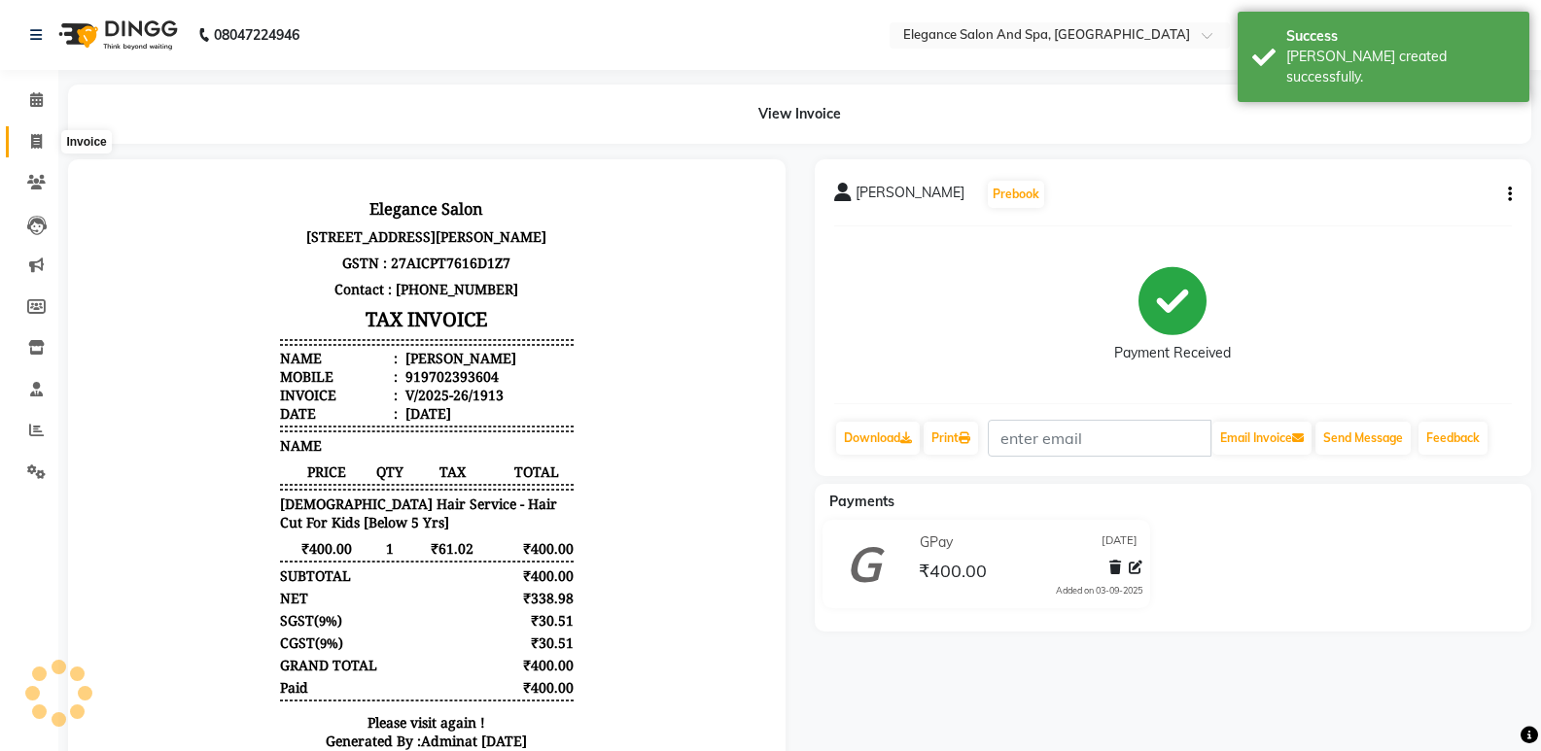
click at [39, 139] on icon at bounding box center [36, 141] width 11 height 15
select select "service"
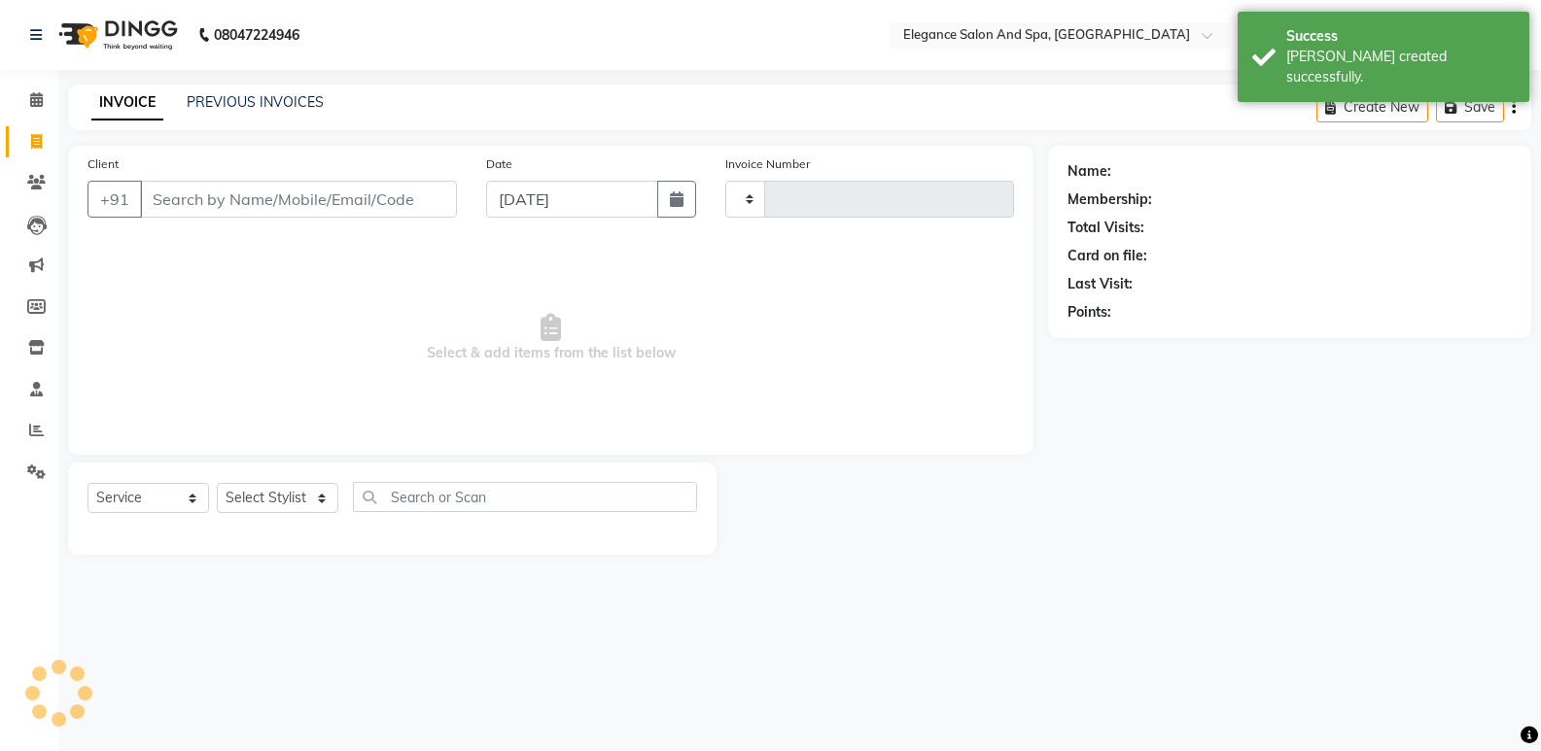
type input "1914"
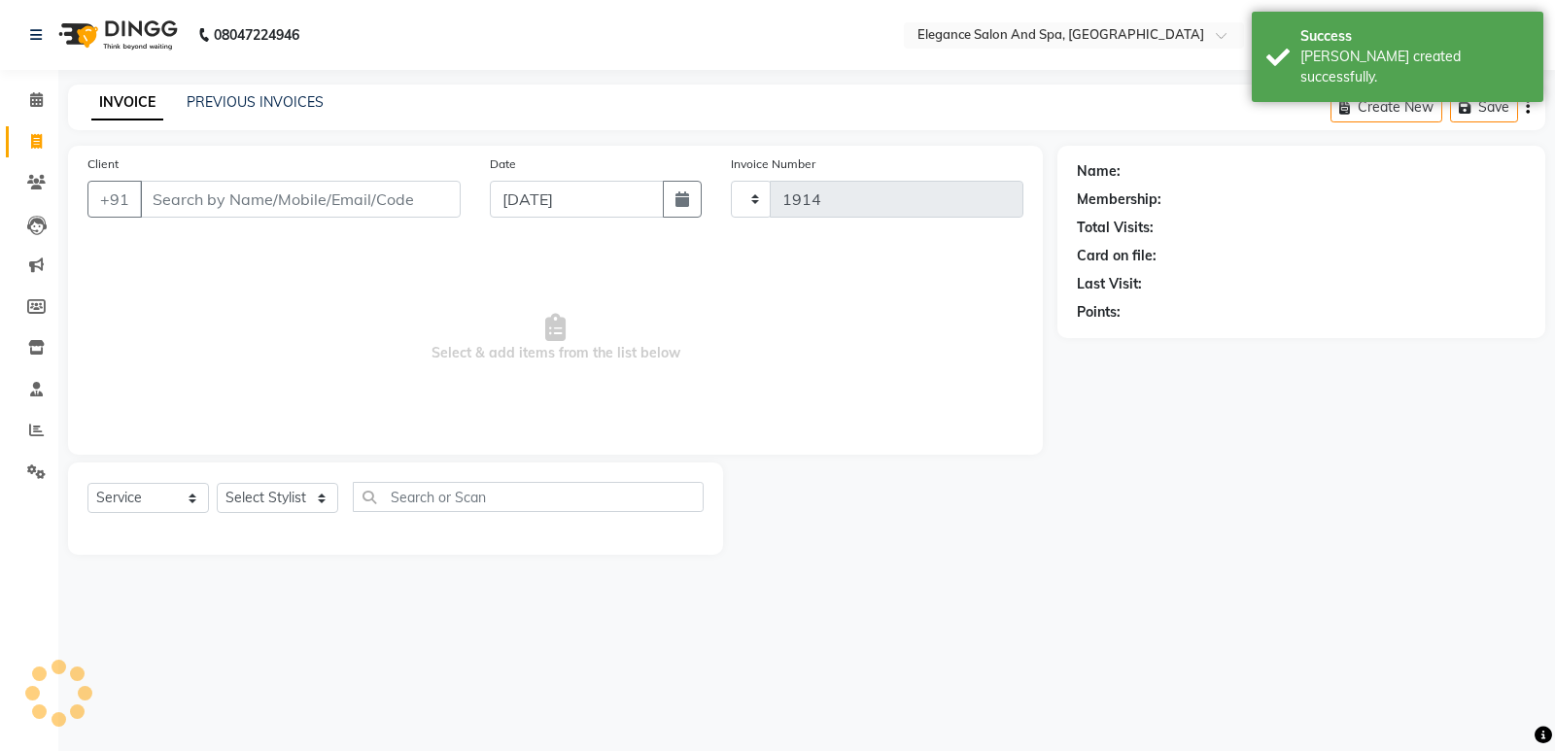
select select "5270"
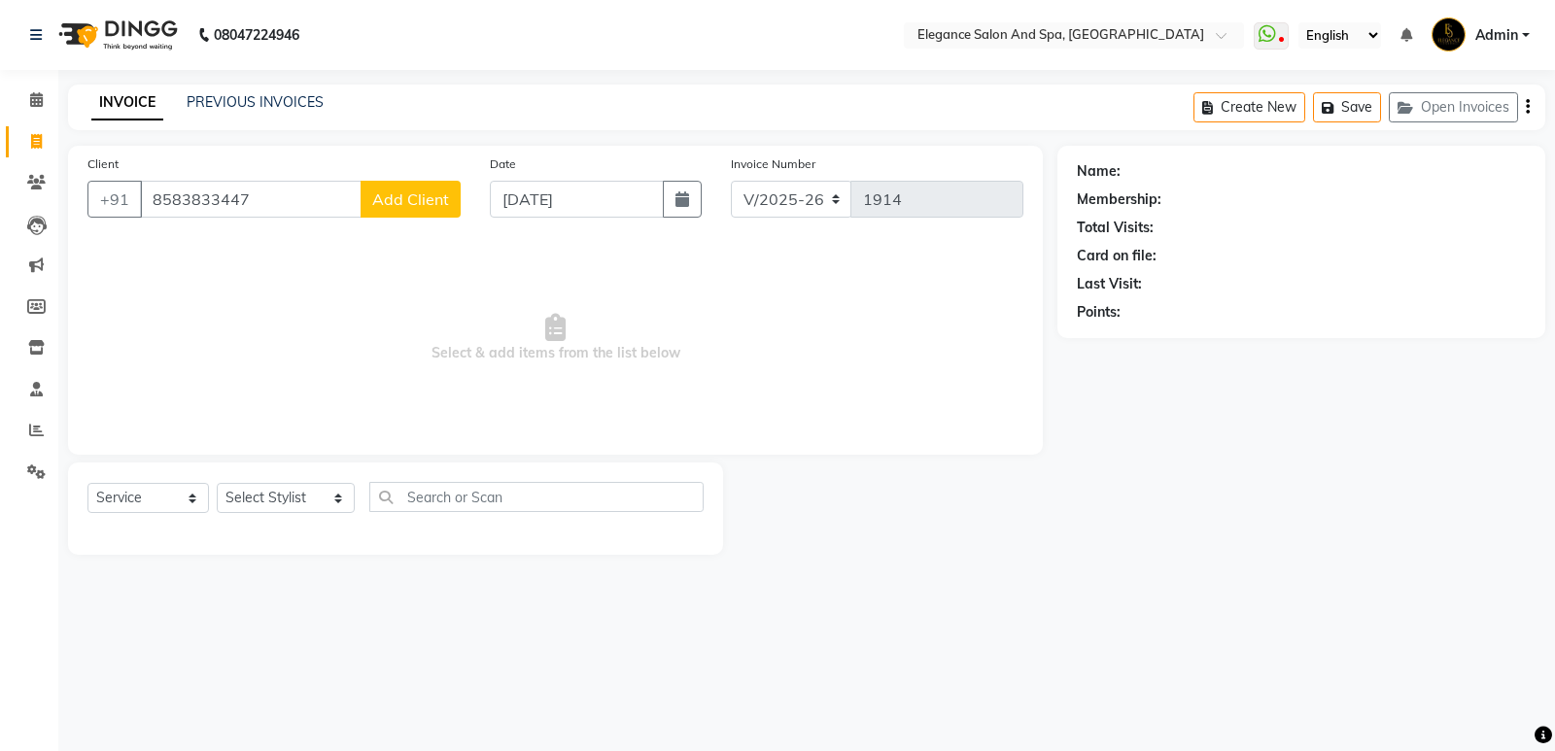
type input "8583833447"
click at [436, 205] on span "Add Client" at bounding box center [410, 199] width 77 height 19
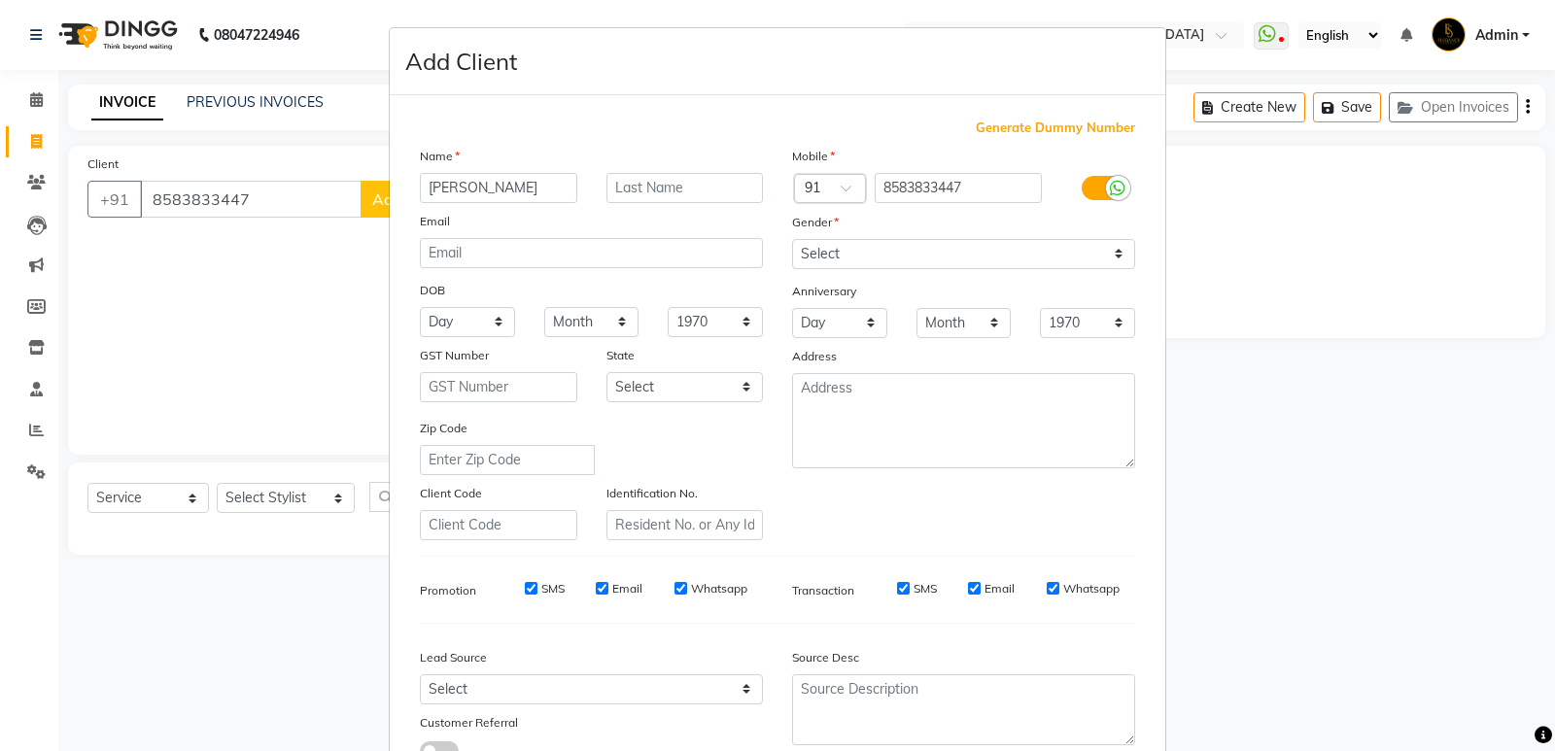
type input "[PERSON_NAME]"
click at [868, 260] on select "Select [DEMOGRAPHIC_DATA] [DEMOGRAPHIC_DATA] Other Prefer Not To Say" at bounding box center [963, 254] width 343 height 30
select select "[DEMOGRAPHIC_DATA]"
click at [792, 239] on select "Select [DEMOGRAPHIC_DATA] [DEMOGRAPHIC_DATA] Other Prefer Not To Say" at bounding box center [963, 254] width 343 height 30
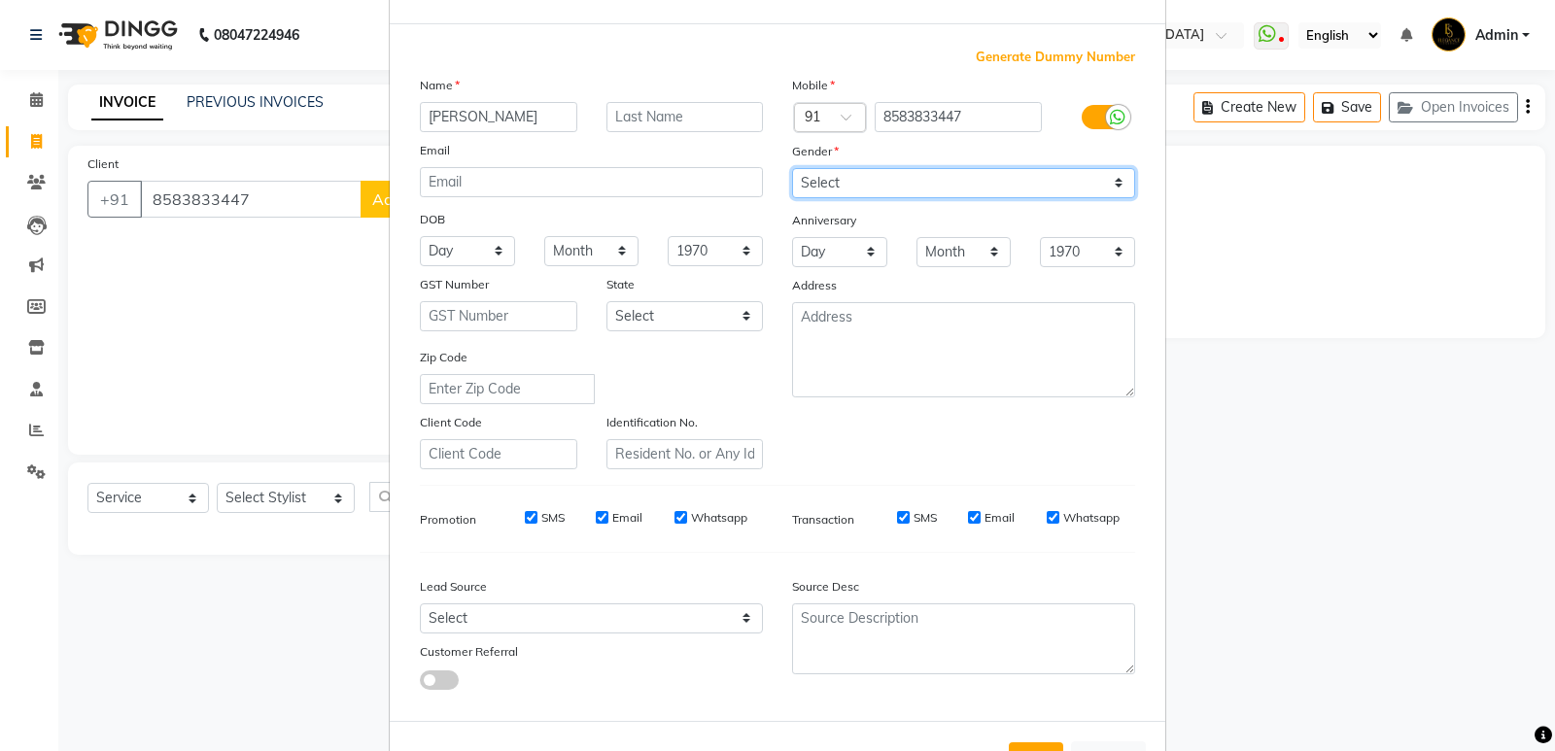
scroll to position [146, 0]
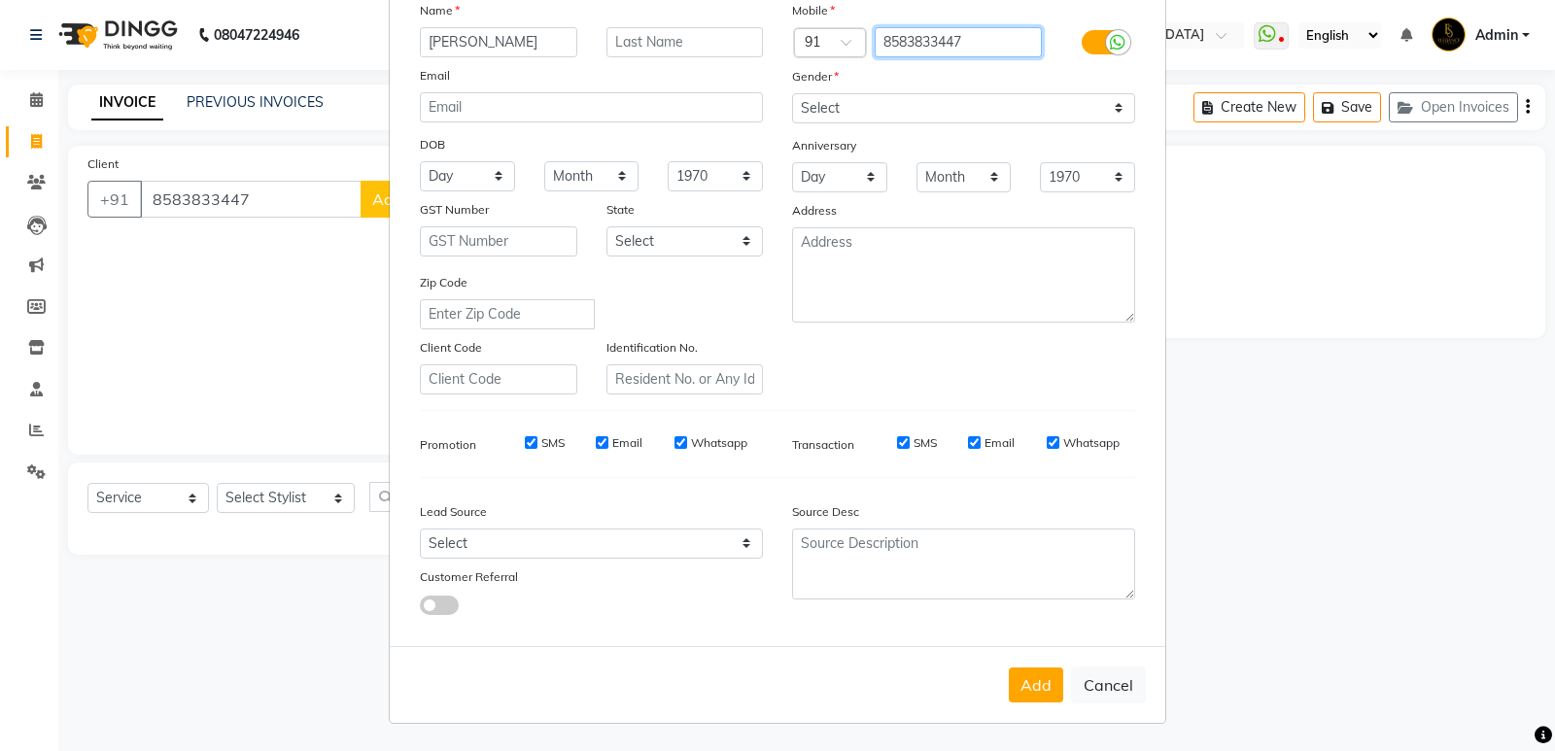
click at [943, 41] on input "8583833447" at bounding box center [959, 42] width 168 height 30
type input "8583834347"
click at [1124, 701] on button "Cancel" at bounding box center [1108, 685] width 75 height 37
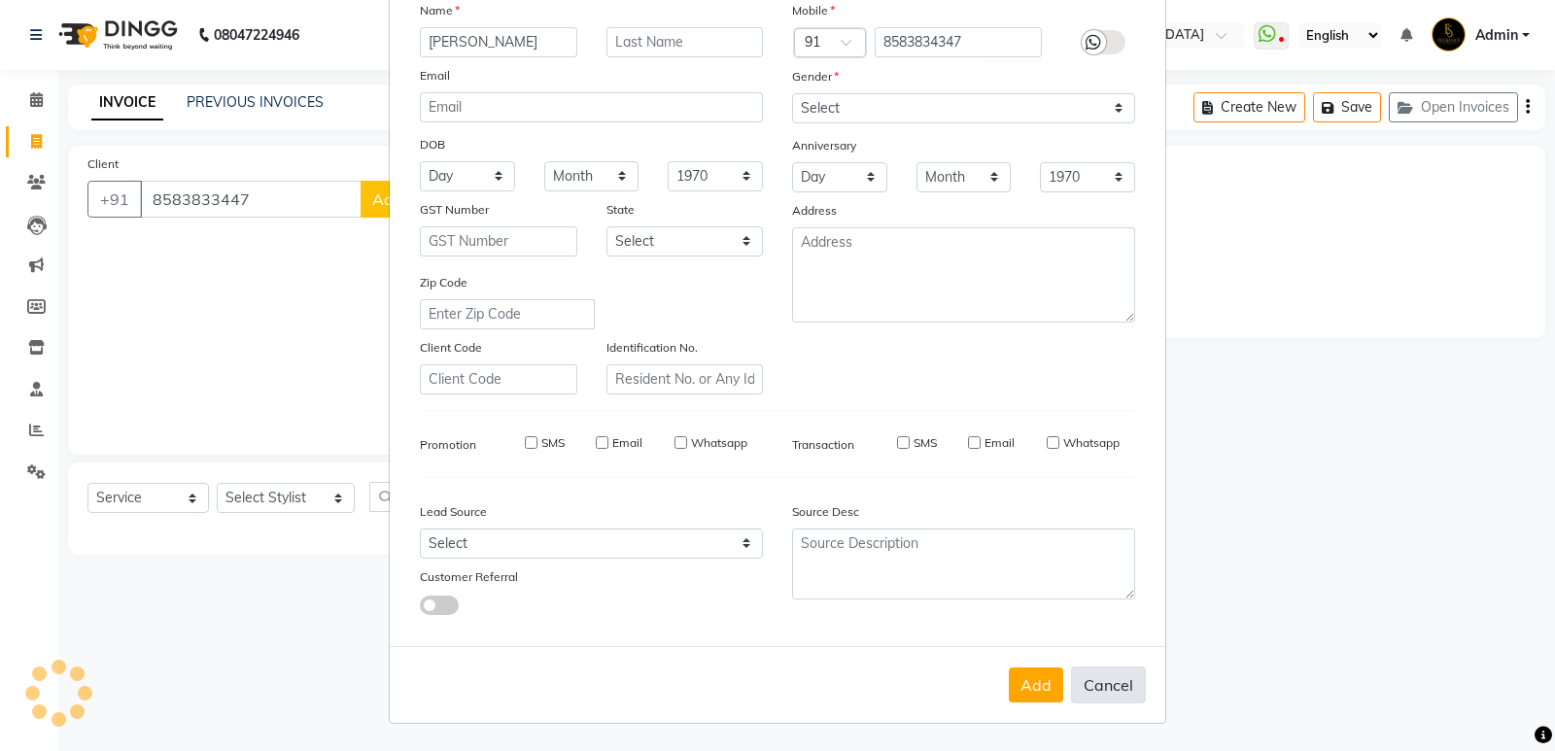
select select
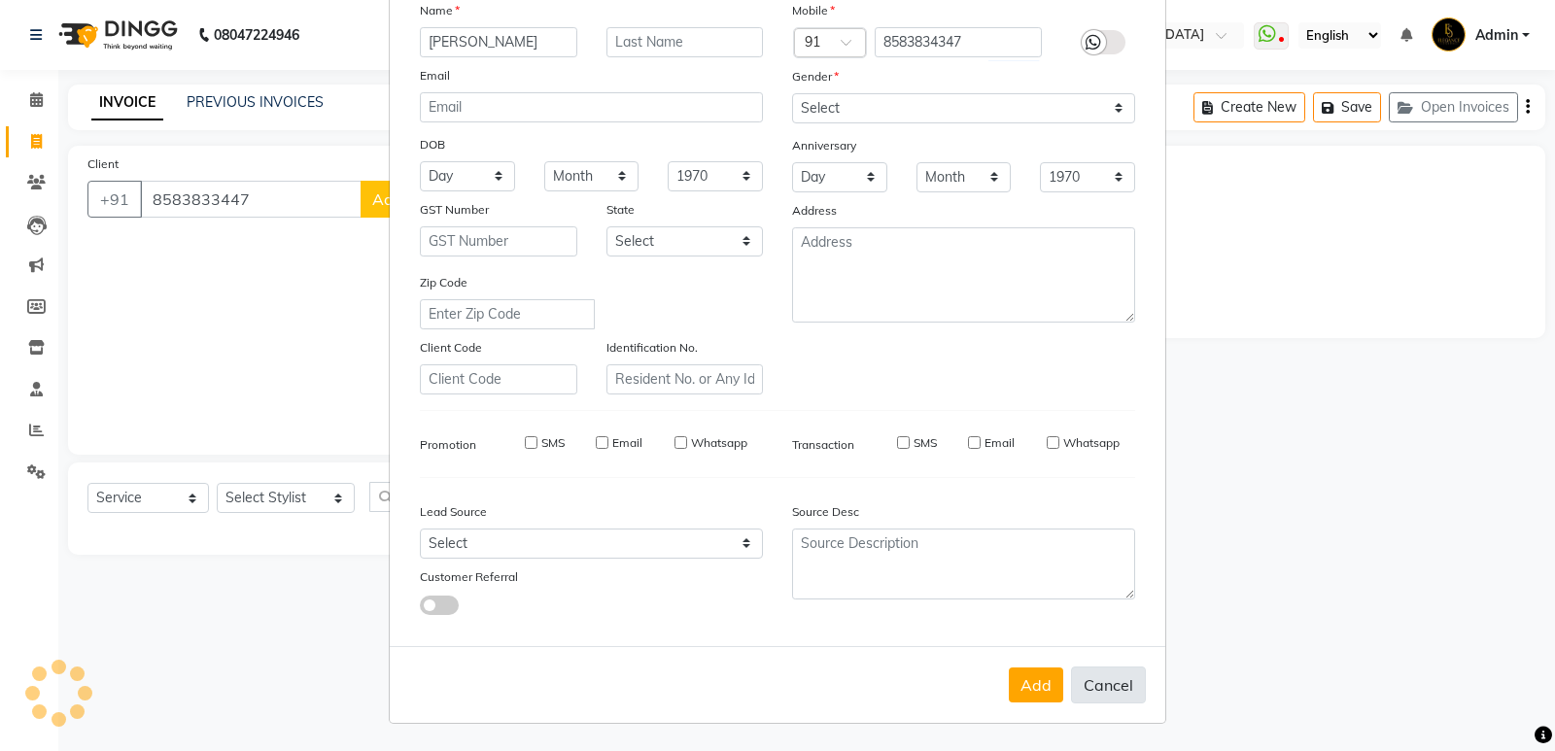
select select
checkbox input "false"
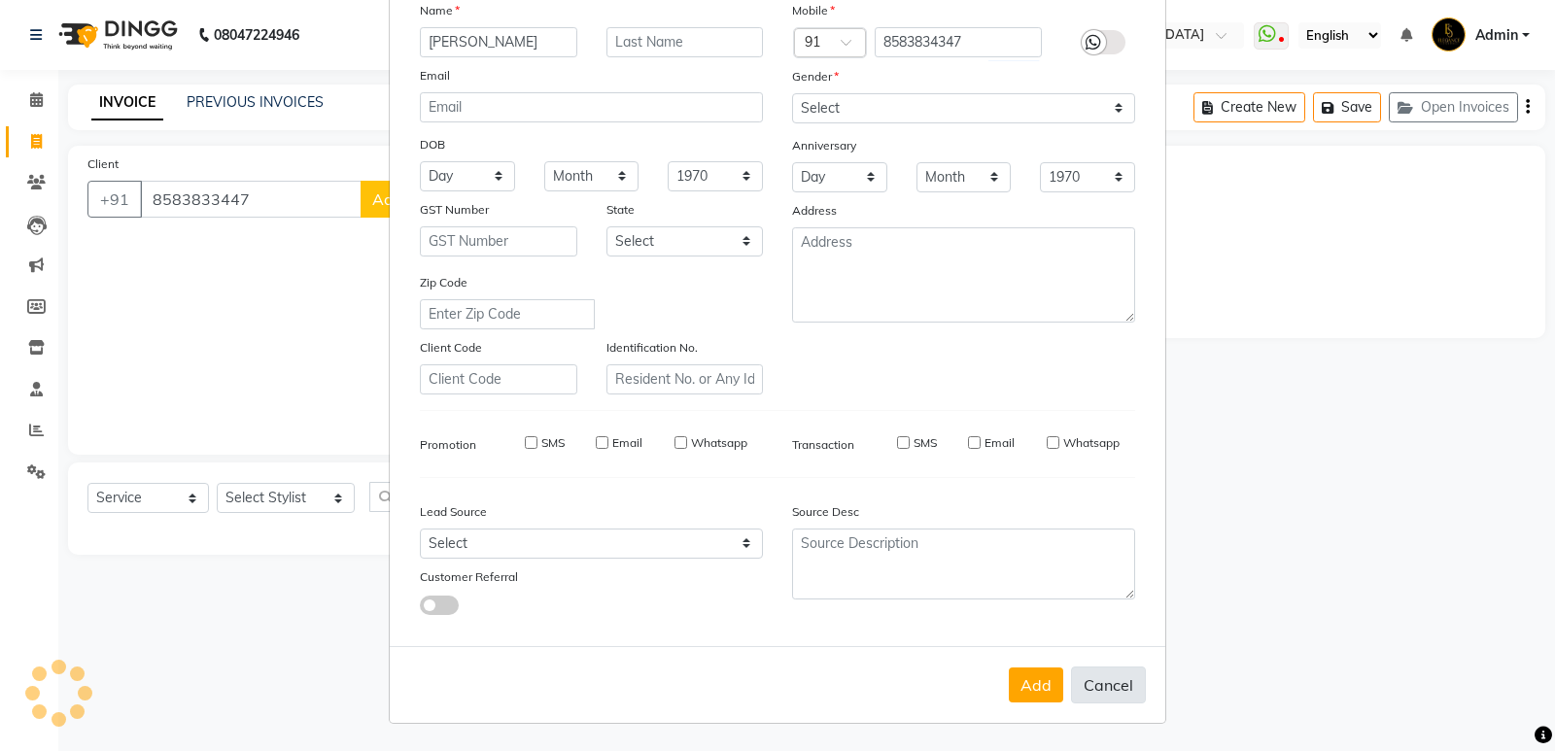
checkbox input "false"
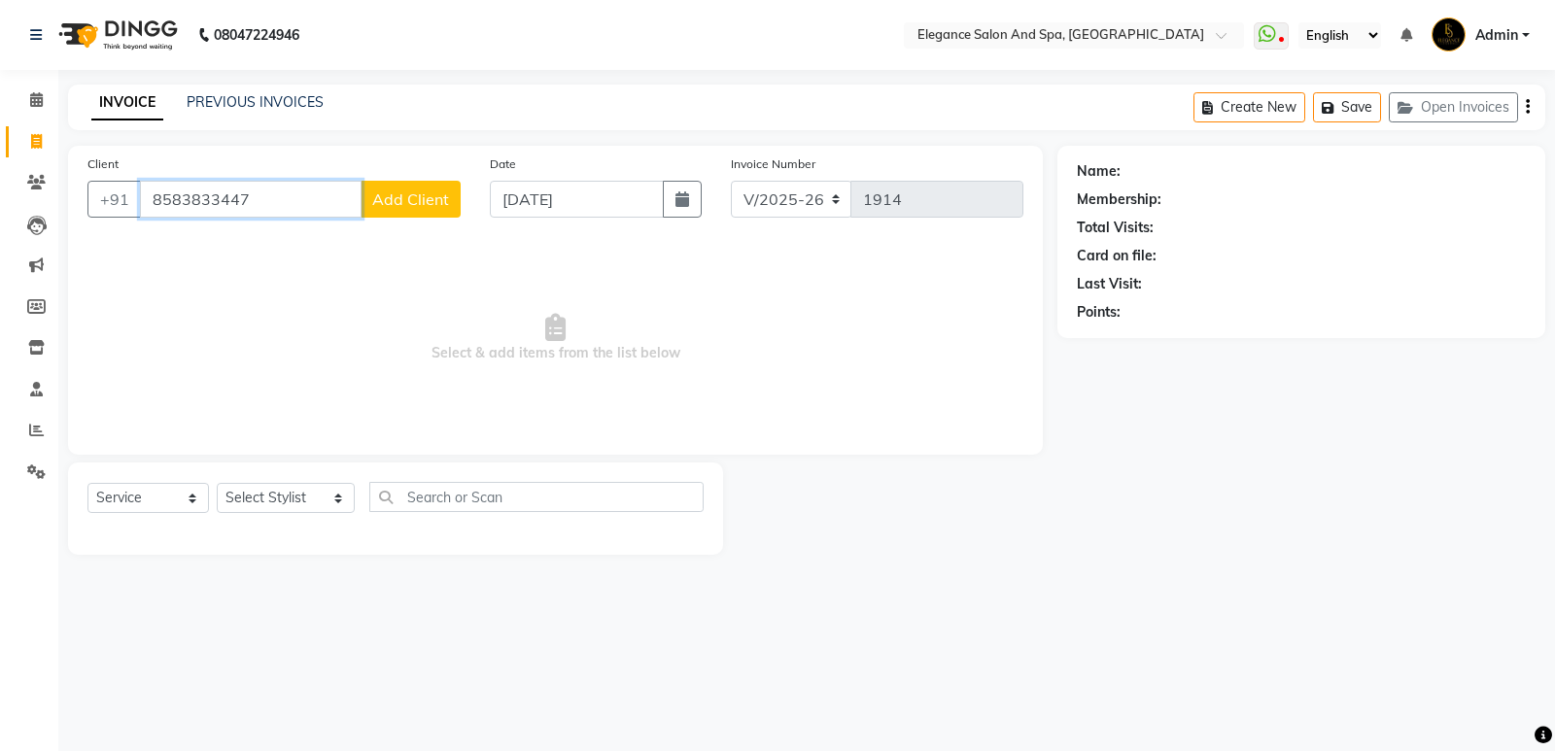
click at [226, 198] on input "8583833447" at bounding box center [251, 199] width 222 height 37
type input "8583834347"
click at [420, 201] on span "Add Client" at bounding box center [410, 199] width 77 height 19
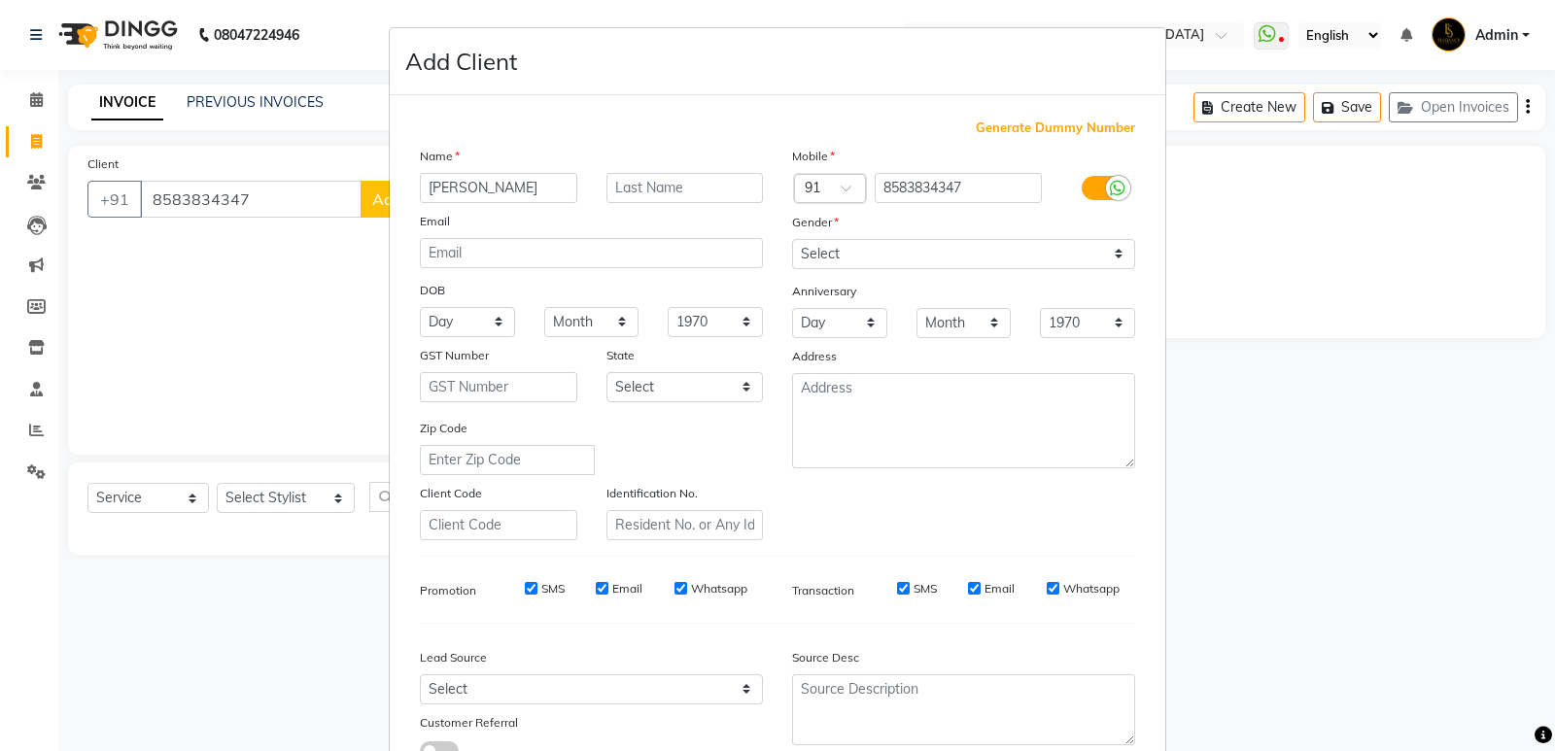
type input "[PERSON_NAME]"
click at [886, 250] on select "Select [DEMOGRAPHIC_DATA] [DEMOGRAPHIC_DATA] Other Prefer Not To Say" at bounding box center [963, 254] width 343 height 30
select select "[DEMOGRAPHIC_DATA]"
click at [792, 239] on select "Select [DEMOGRAPHIC_DATA] [DEMOGRAPHIC_DATA] Other Prefer Not To Say" at bounding box center [963, 254] width 343 height 30
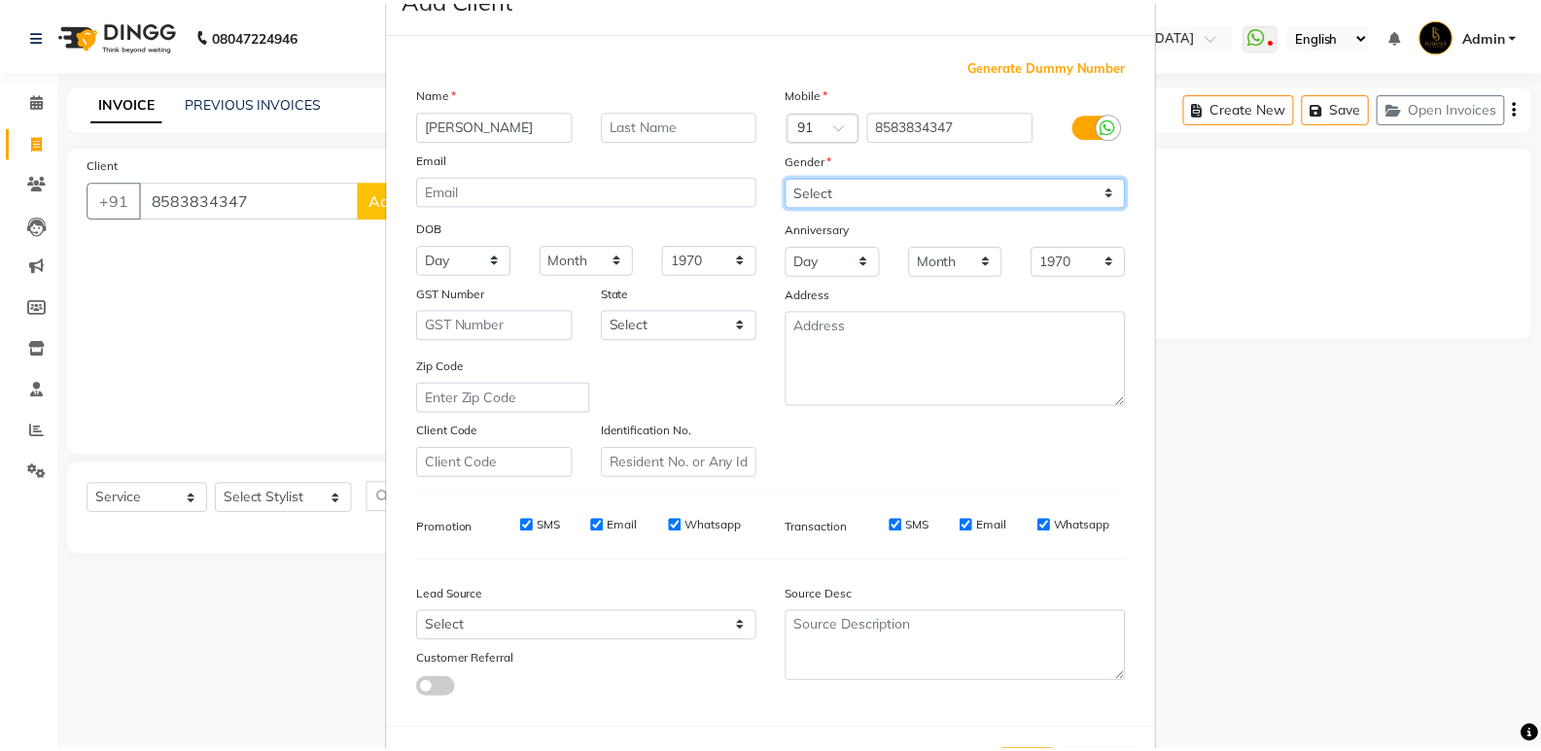
scroll to position [97, 0]
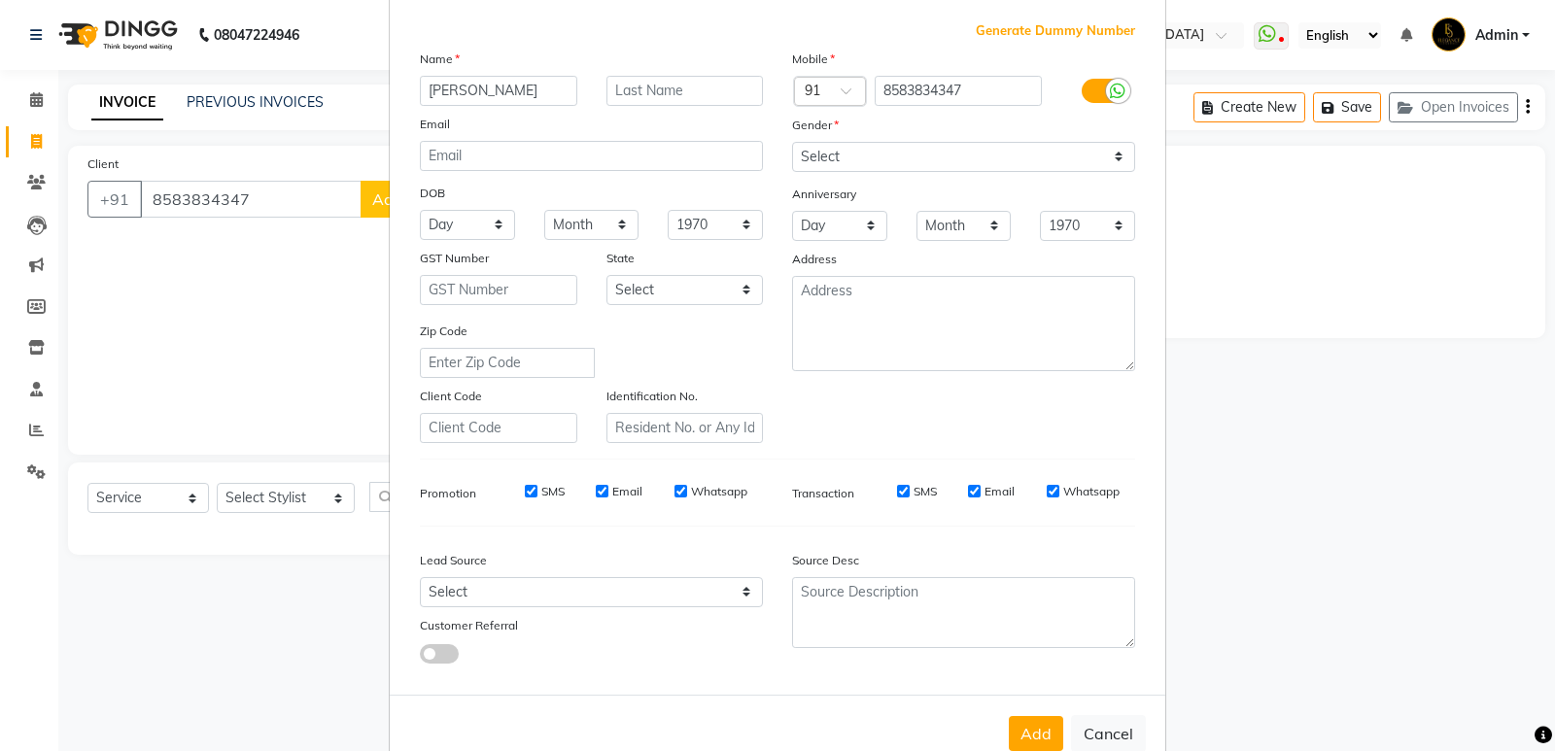
drag, startPoint x: 1020, startPoint y: 740, endPoint x: 1013, endPoint y: 724, distance: 17.0
click at [1021, 739] on button "Add" at bounding box center [1036, 733] width 54 height 35
select select
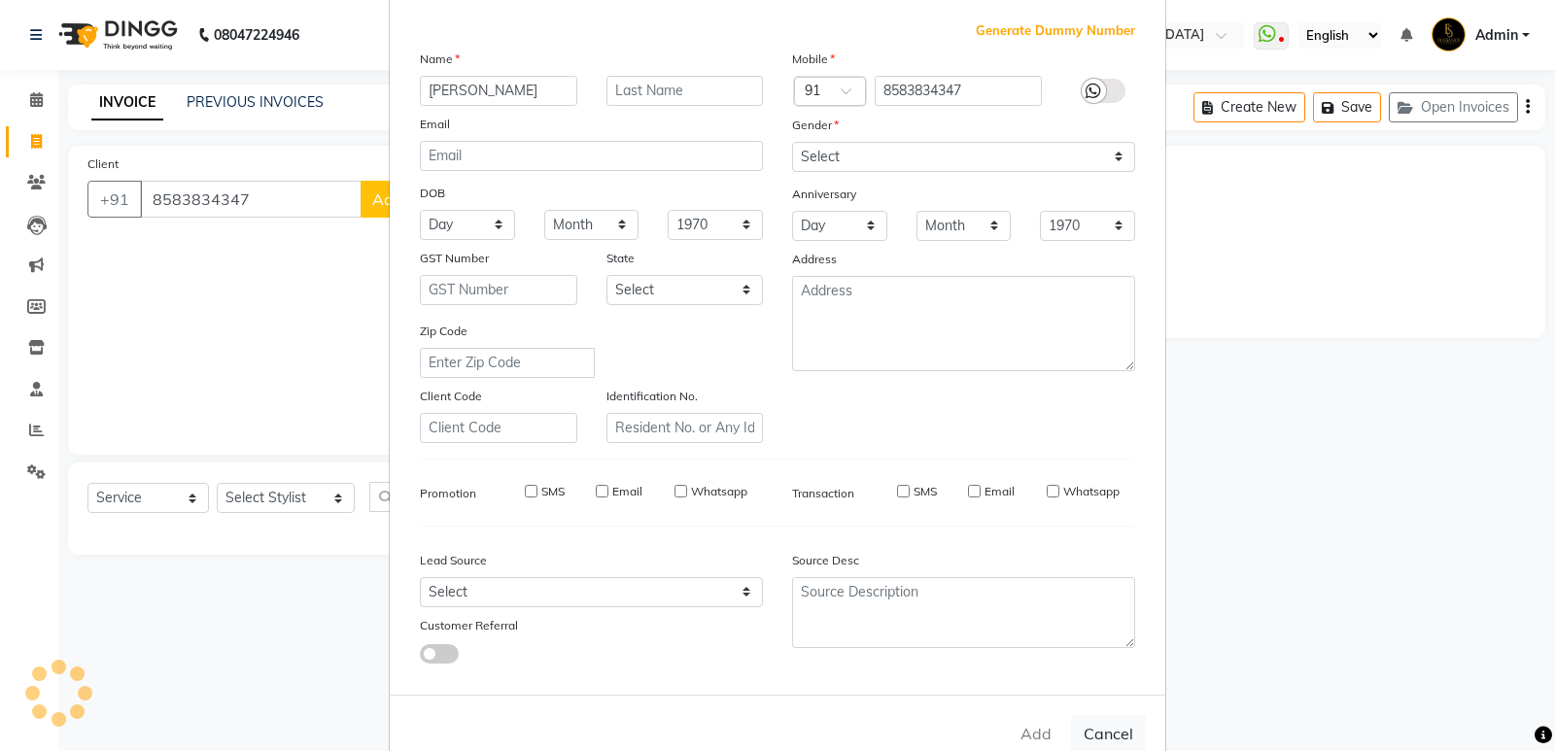
select select
checkbox input "false"
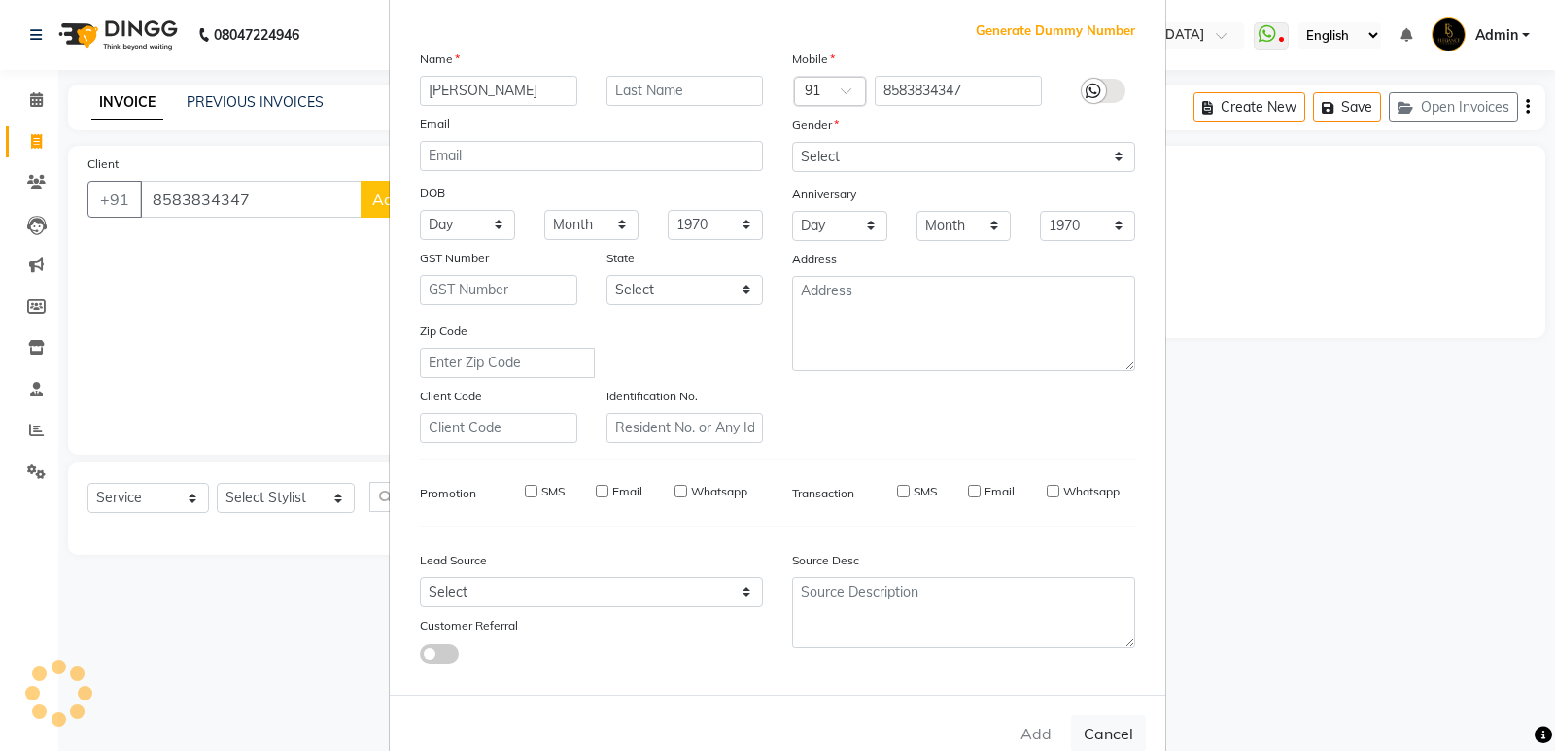
checkbox input "false"
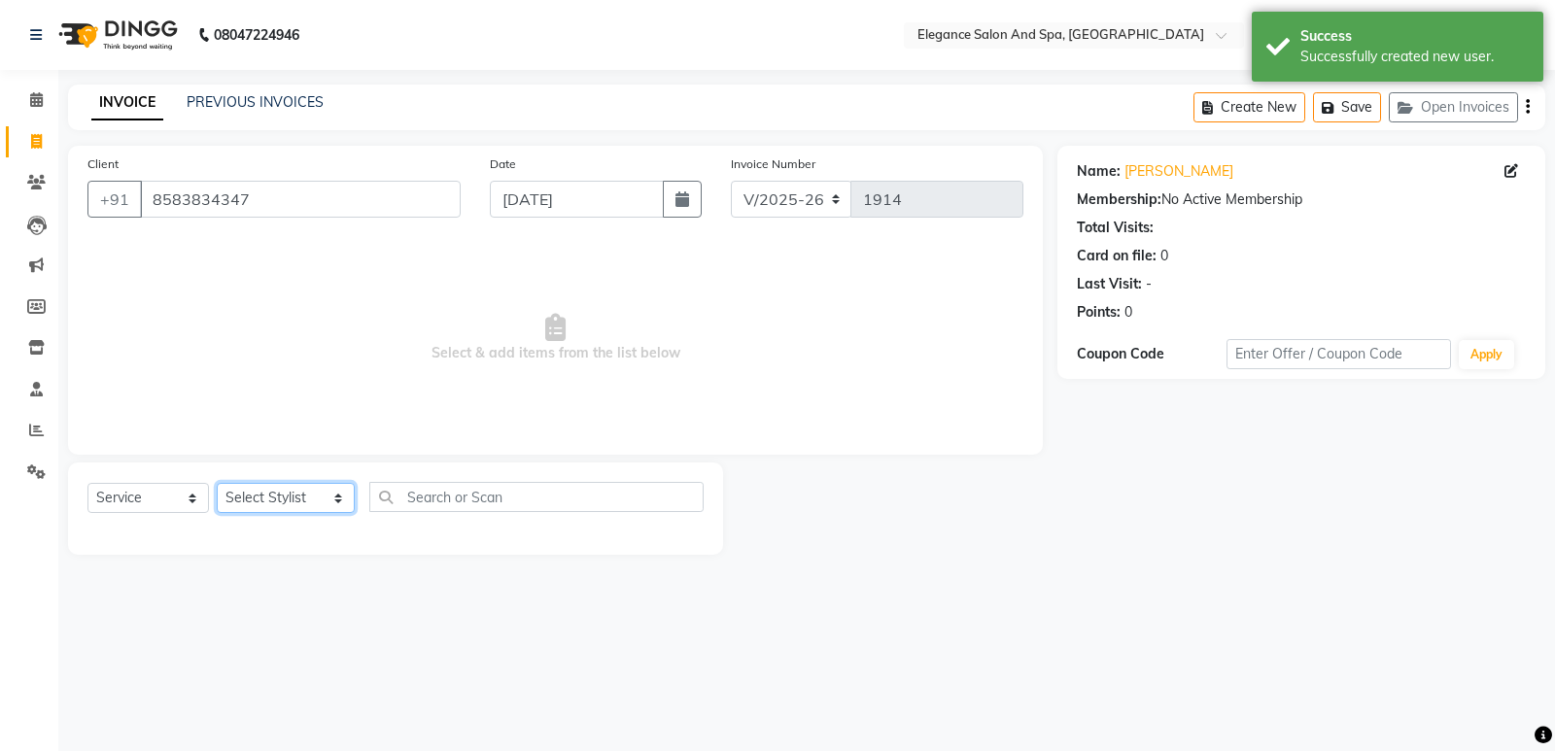
click at [286, 489] on select "Select Stylist [PERSON_NAME] [MEDICAL_DATA][PERSON_NAME] [PERSON_NAME] [PERSON_…" at bounding box center [286, 498] width 138 height 30
select select "88913"
click at [217, 483] on select "Select Stylist [PERSON_NAME] [MEDICAL_DATA][PERSON_NAME] [PERSON_NAME] [PERSON_…" at bounding box center [286, 498] width 138 height 30
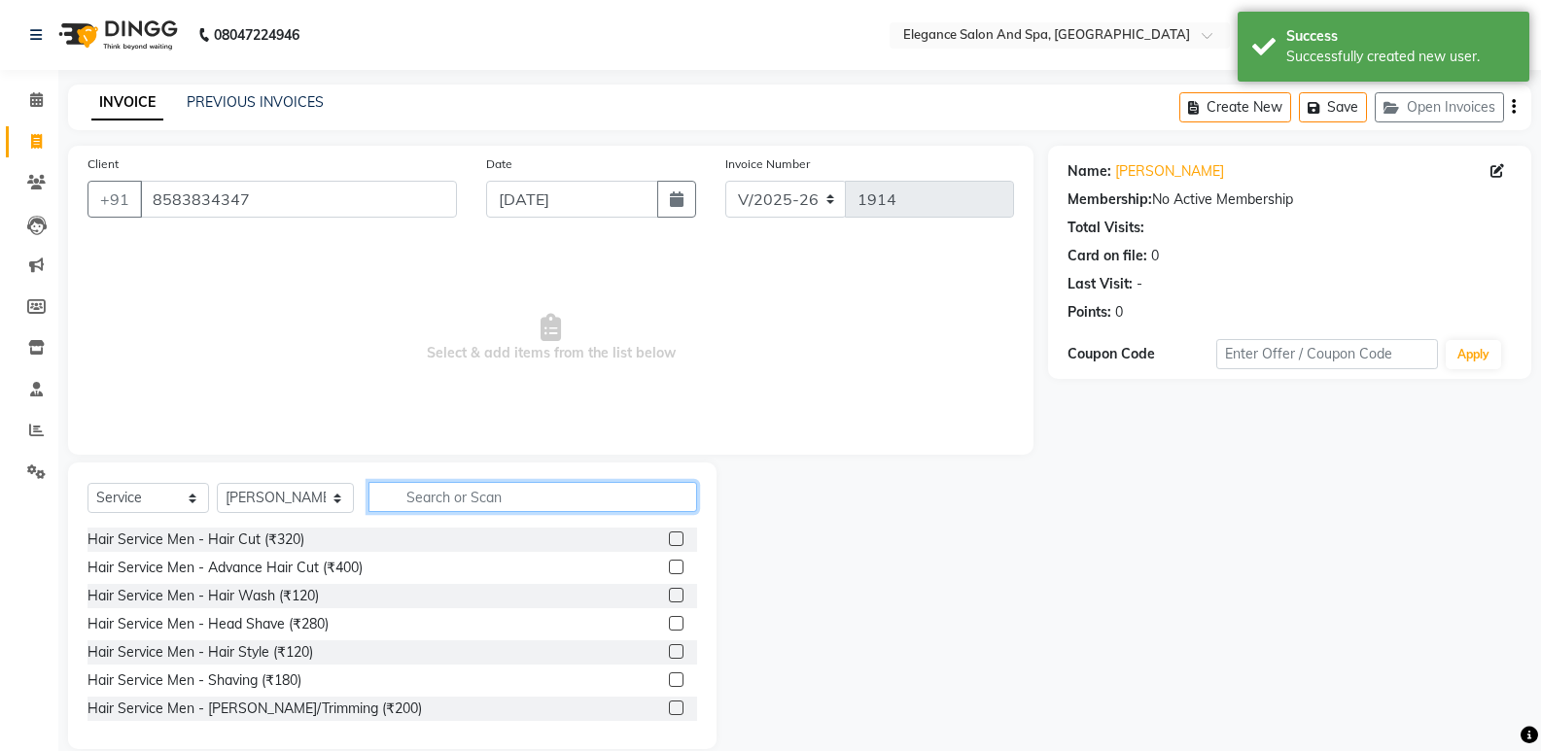
click at [494, 496] on input "text" at bounding box center [532, 497] width 329 height 30
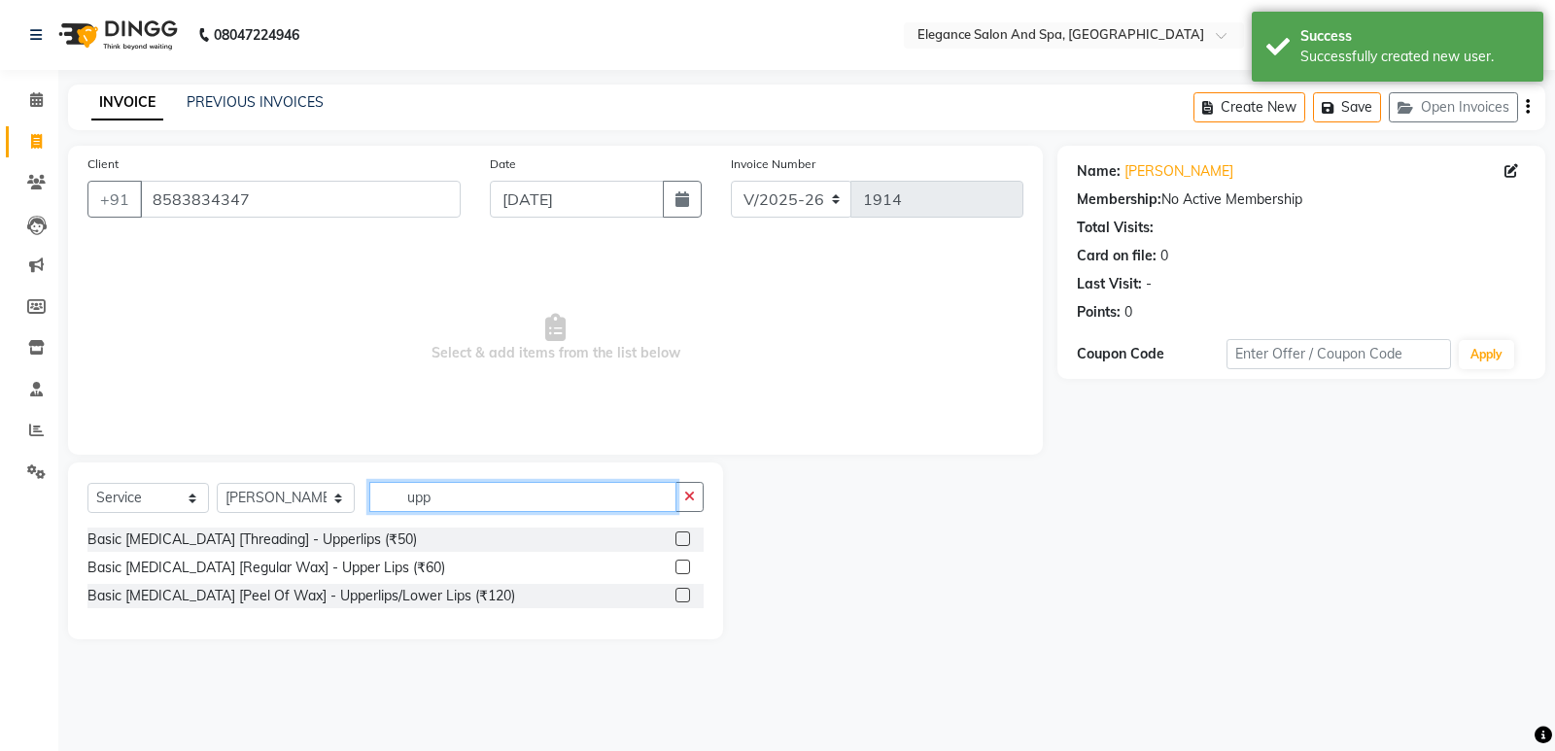
type input "upp"
click at [693, 540] on div at bounding box center [690, 540] width 28 height 24
click at [683, 537] on label at bounding box center [683, 539] width 15 height 15
click at [683, 537] on input "checkbox" at bounding box center [682, 540] width 13 height 13
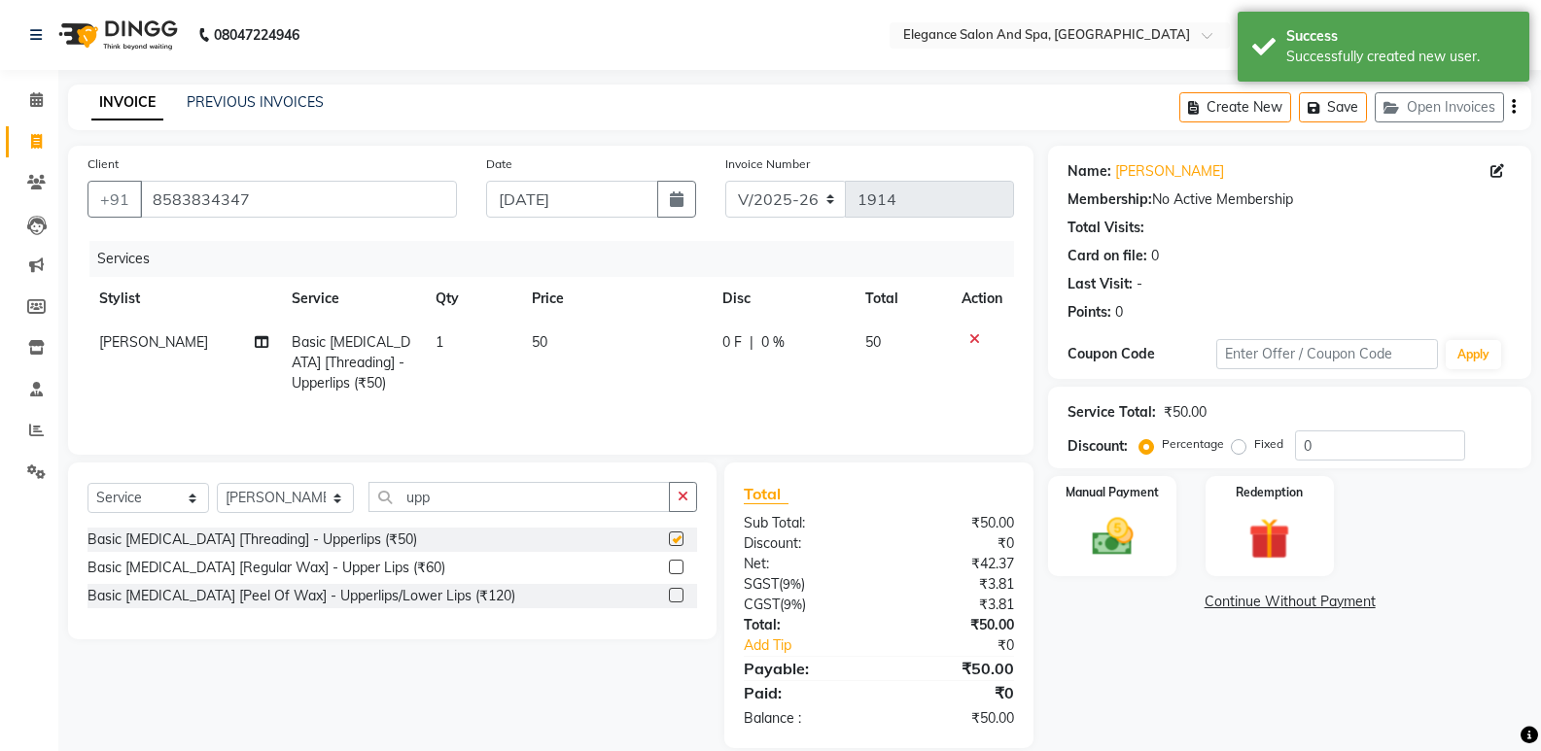
checkbox input "false"
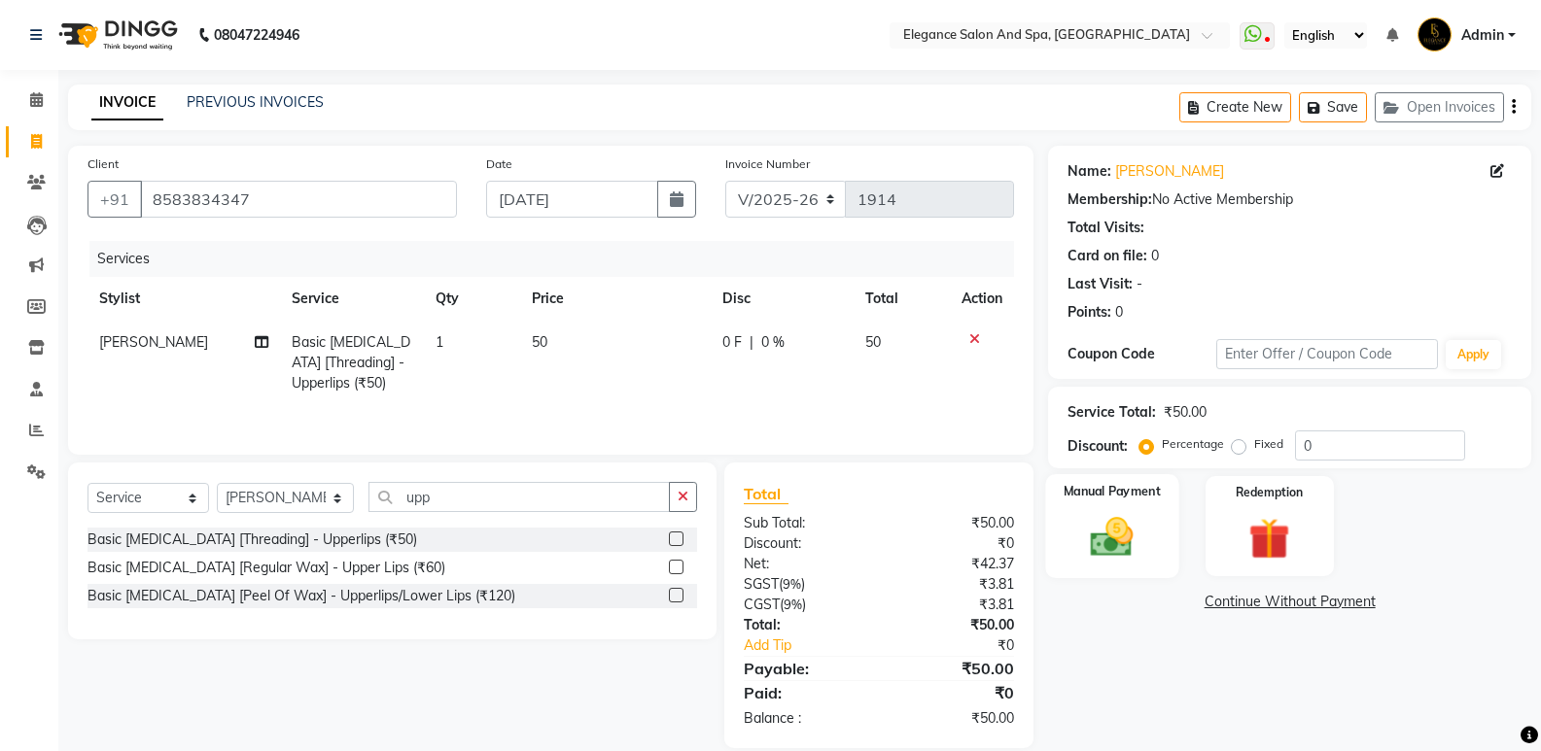
click at [1107, 517] on img at bounding box center [1111, 537] width 69 height 50
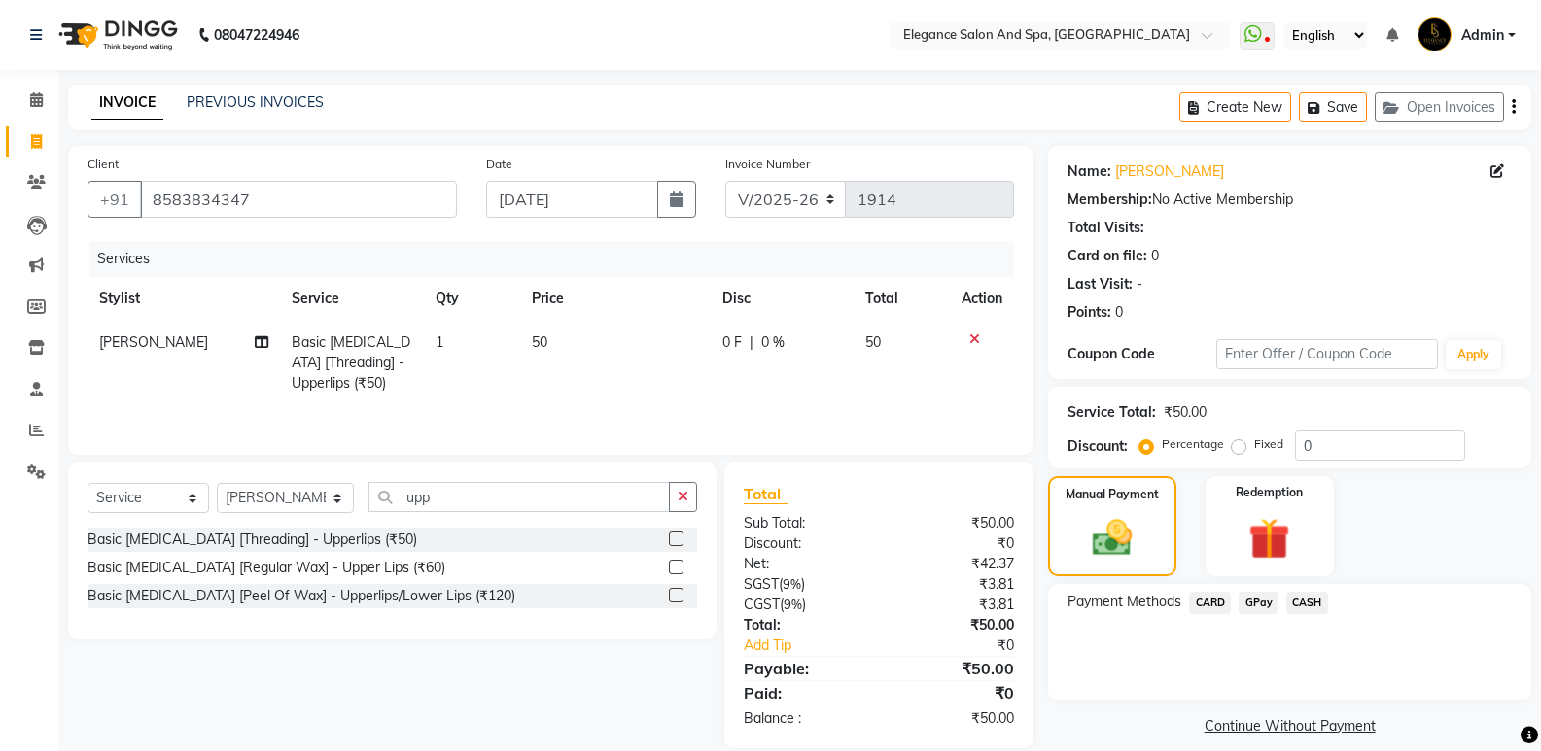
click at [1257, 600] on span "GPay" at bounding box center [1258, 603] width 40 height 22
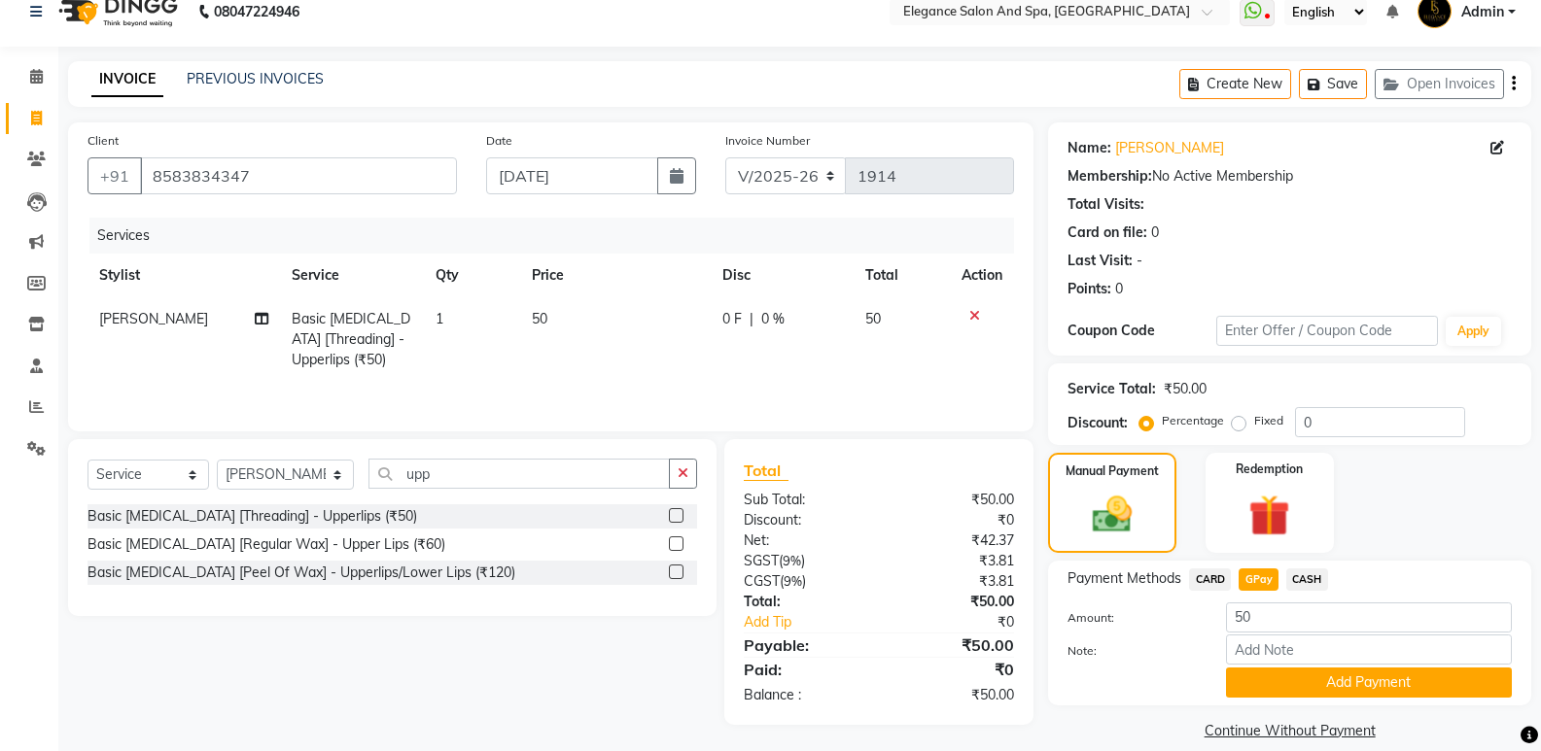
scroll to position [47, 0]
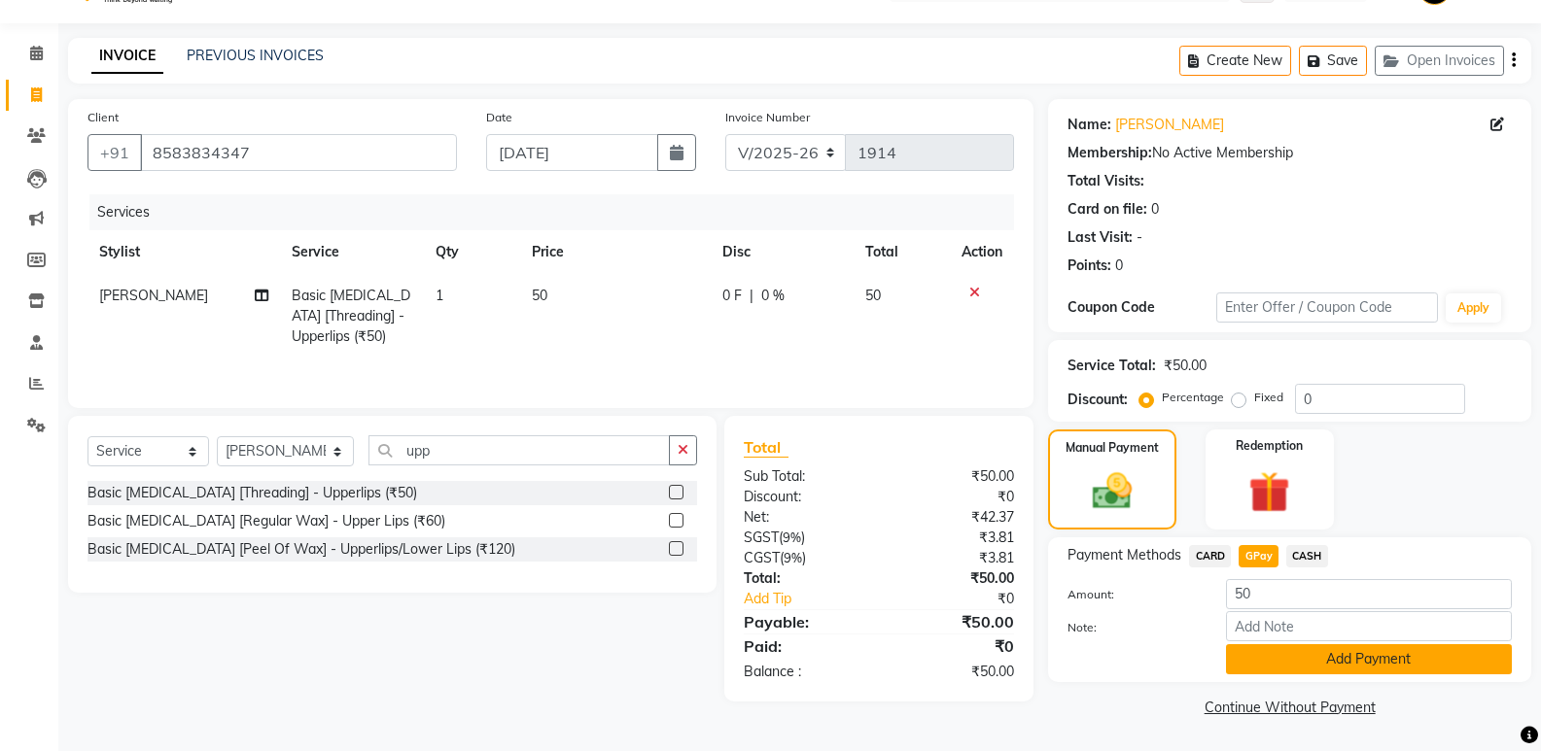
click at [1316, 649] on button "Add Payment" at bounding box center [1369, 660] width 286 height 30
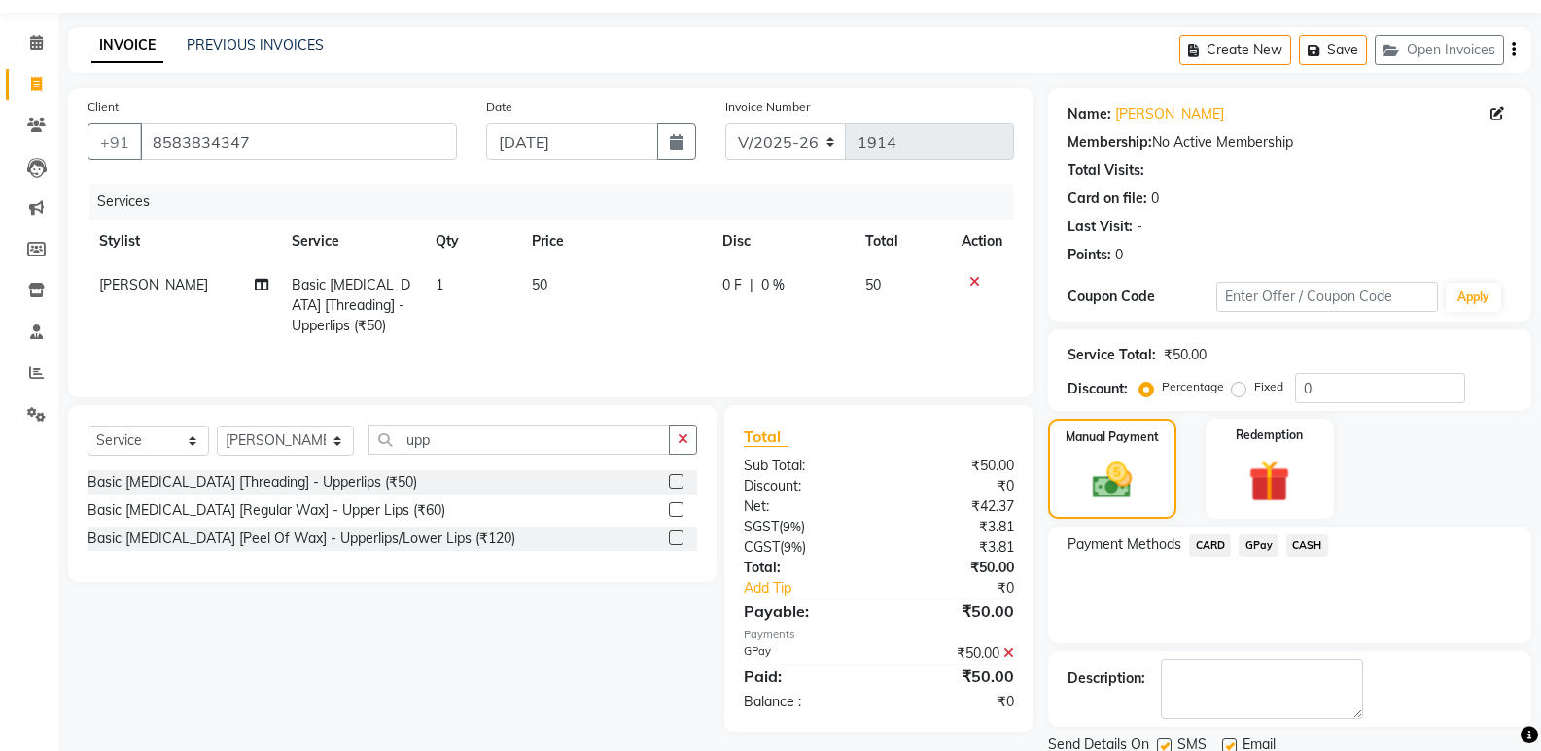
scroll to position [128, 0]
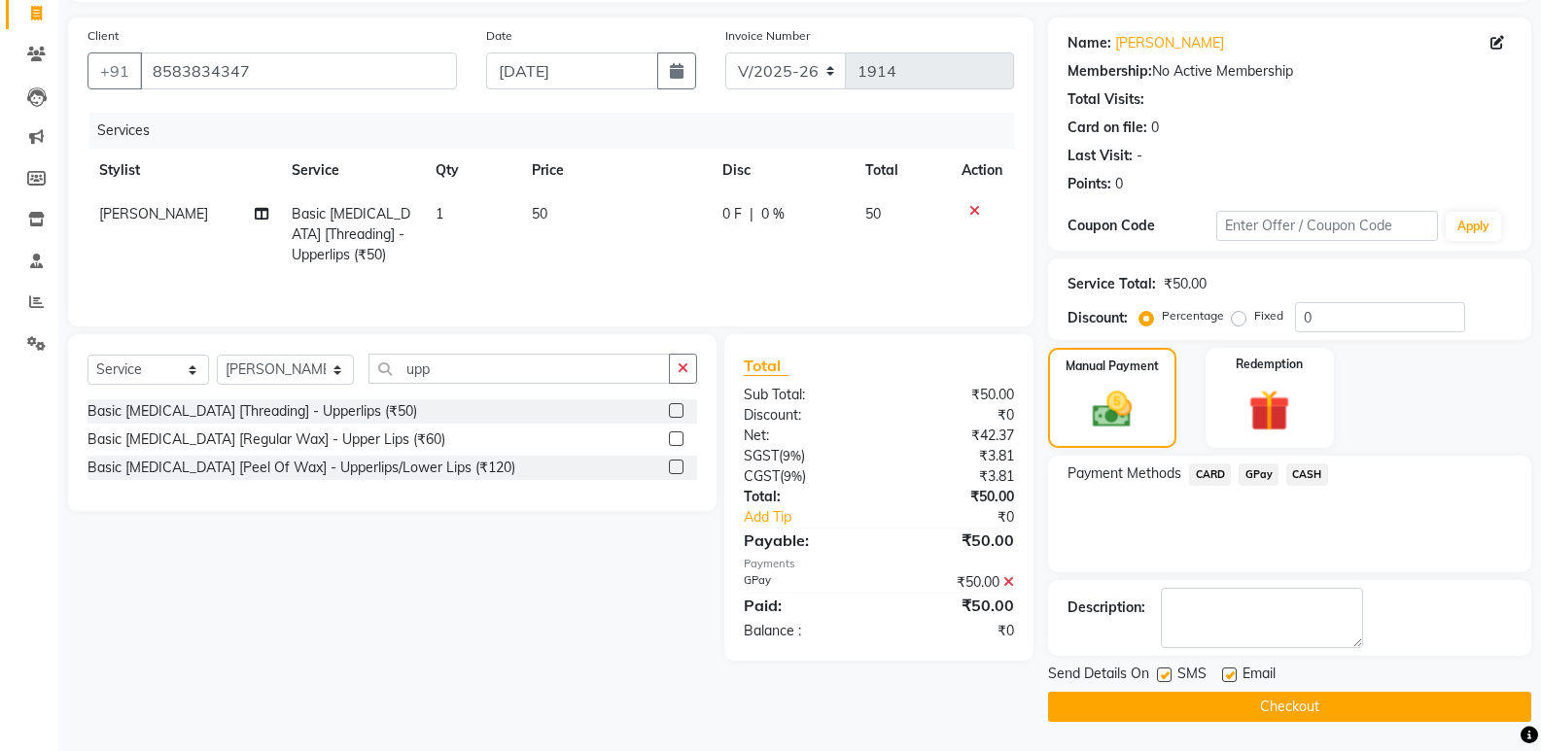
click at [1325, 711] on button "Checkout" at bounding box center [1289, 707] width 483 height 30
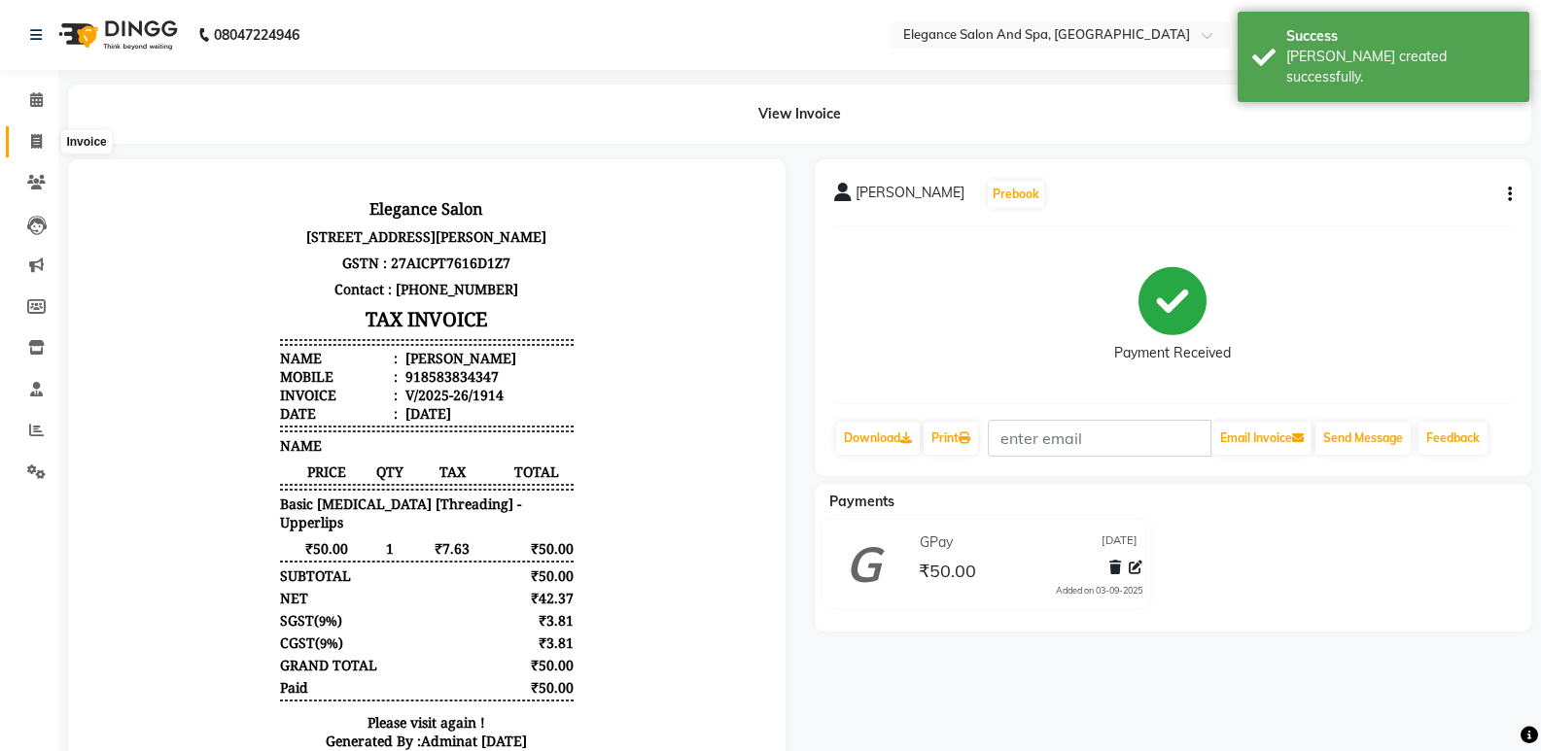
click at [35, 143] on icon at bounding box center [36, 141] width 11 height 15
select select "5270"
select select "service"
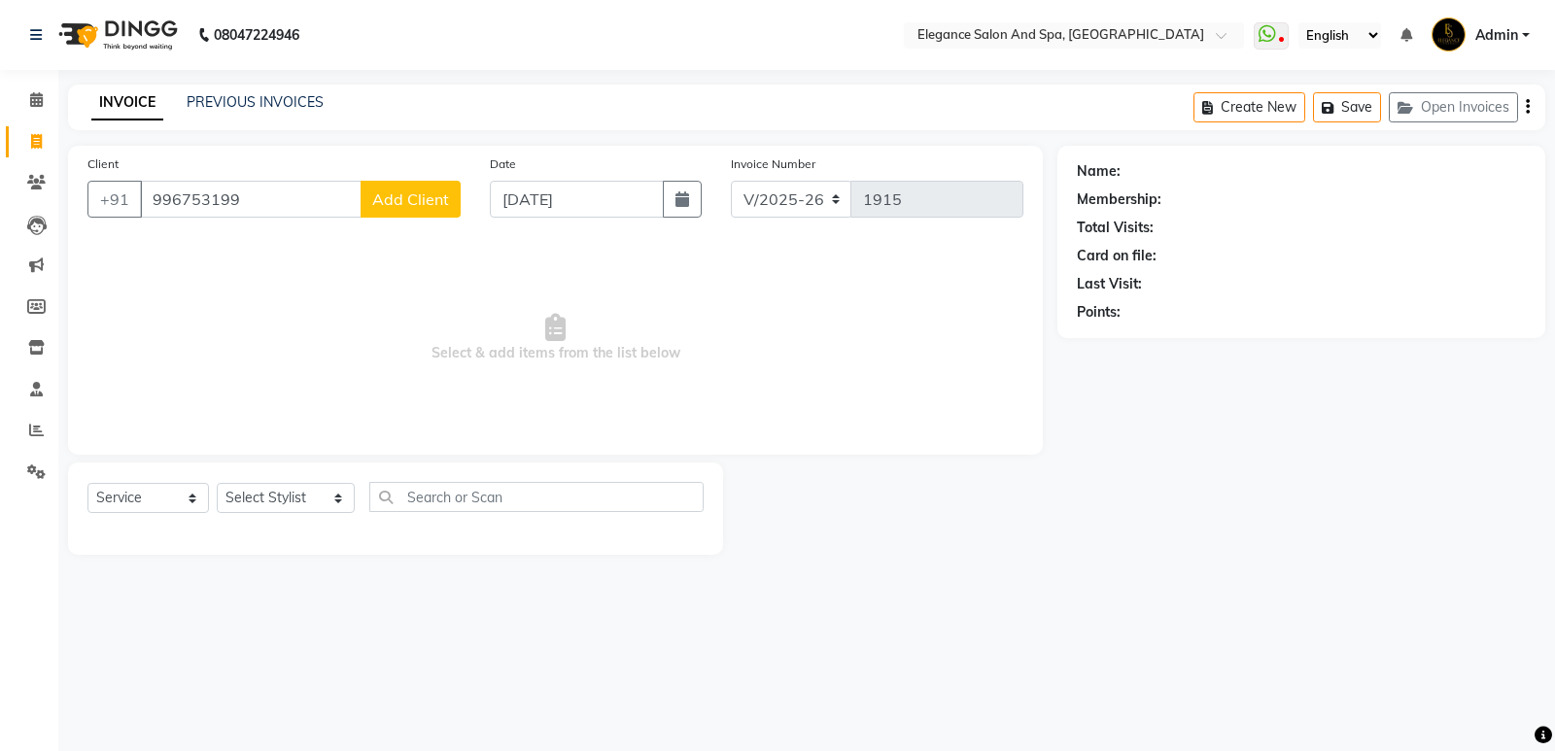
click at [206, 200] on input "996753199" at bounding box center [251, 199] width 222 height 37
type input "9967530199"
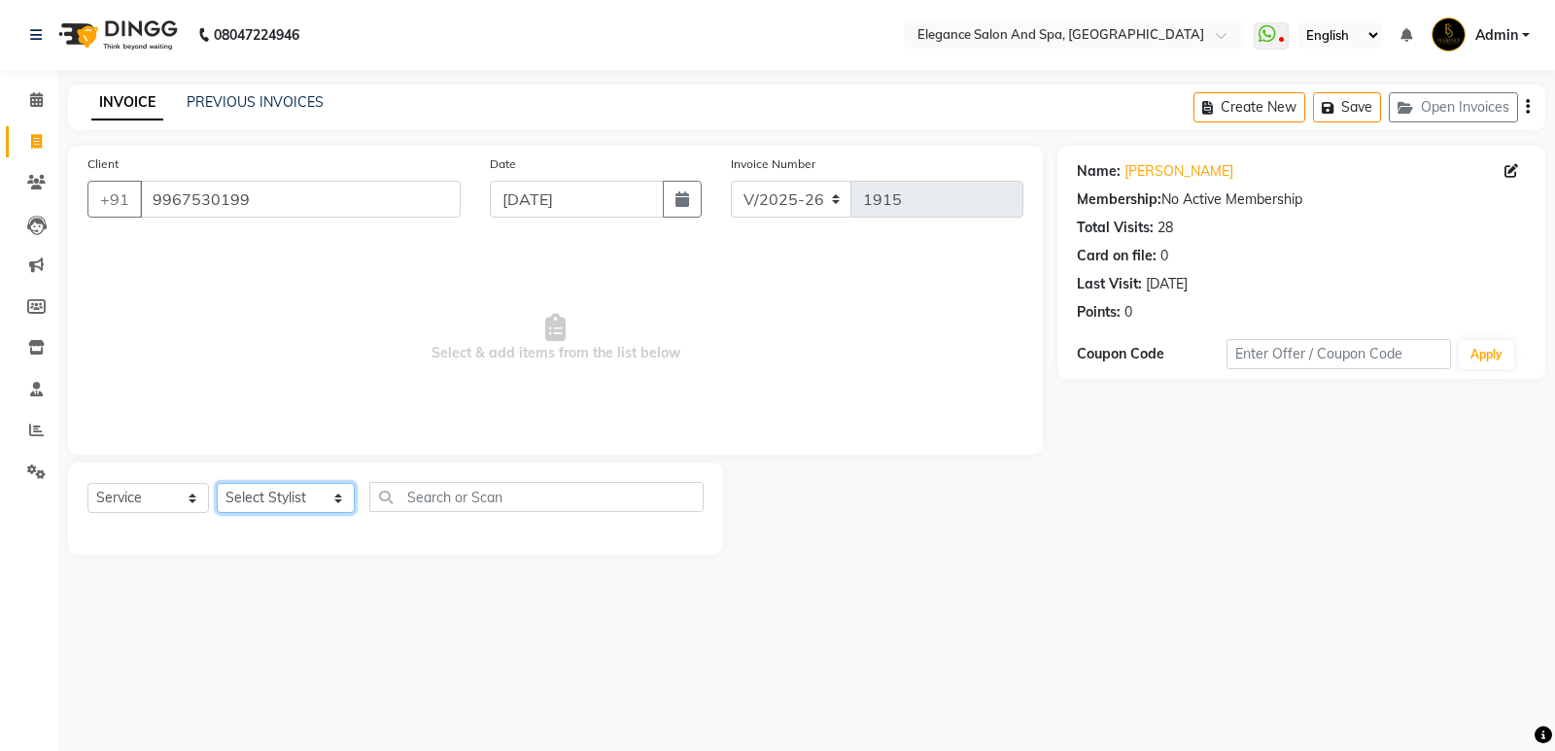
click at [286, 500] on select "Select Stylist [PERSON_NAME] [MEDICAL_DATA][PERSON_NAME] [PERSON_NAME] [PERSON_…" at bounding box center [286, 498] width 138 height 30
select select "88913"
click at [217, 483] on select "Select Stylist [PERSON_NAME] [MEDICAL_DATA][PERSON_NAME] [PERSON_NAME] [PERSON_…" at bounding box center [286, 498] width 138 height 30
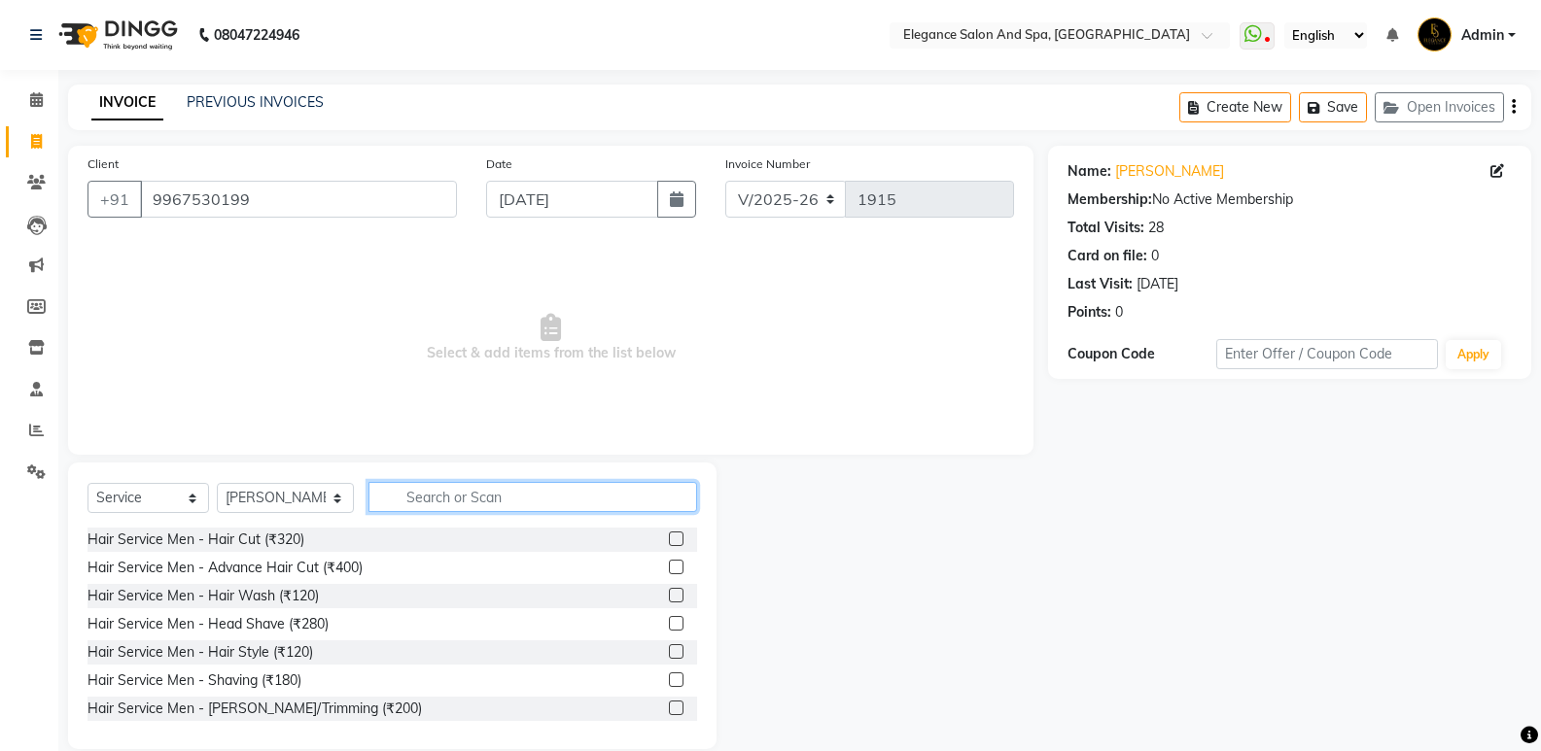
click at [470, 505] on input "text" at bounding box center [532, 497] width 329 height 30
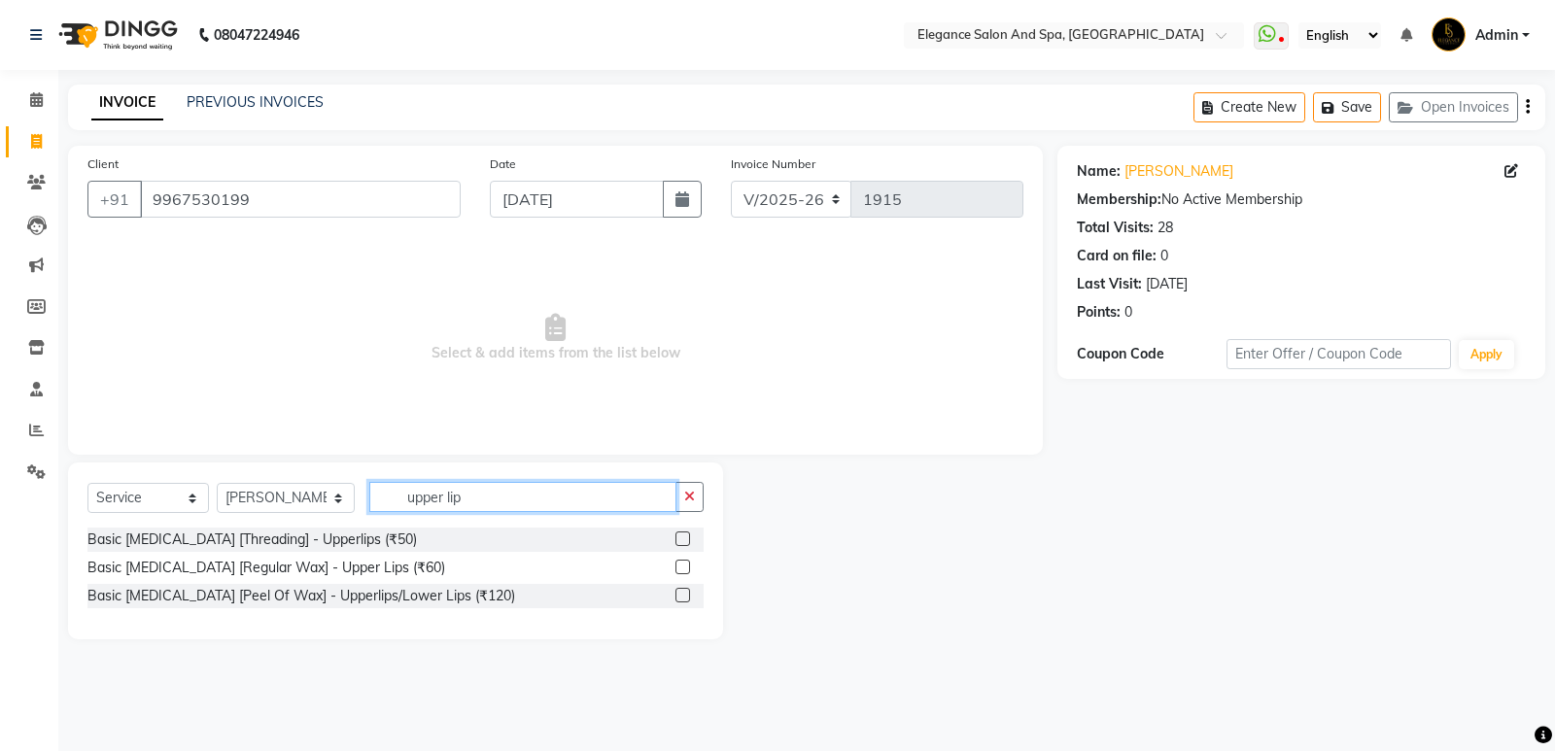
type input "upper lip"
click at [677, 539] on label at bounding box center [683, 539] width 15 height 15
click at [677, 539] on input "checkbox" at bounding box center [682, 540] width 13 height 13
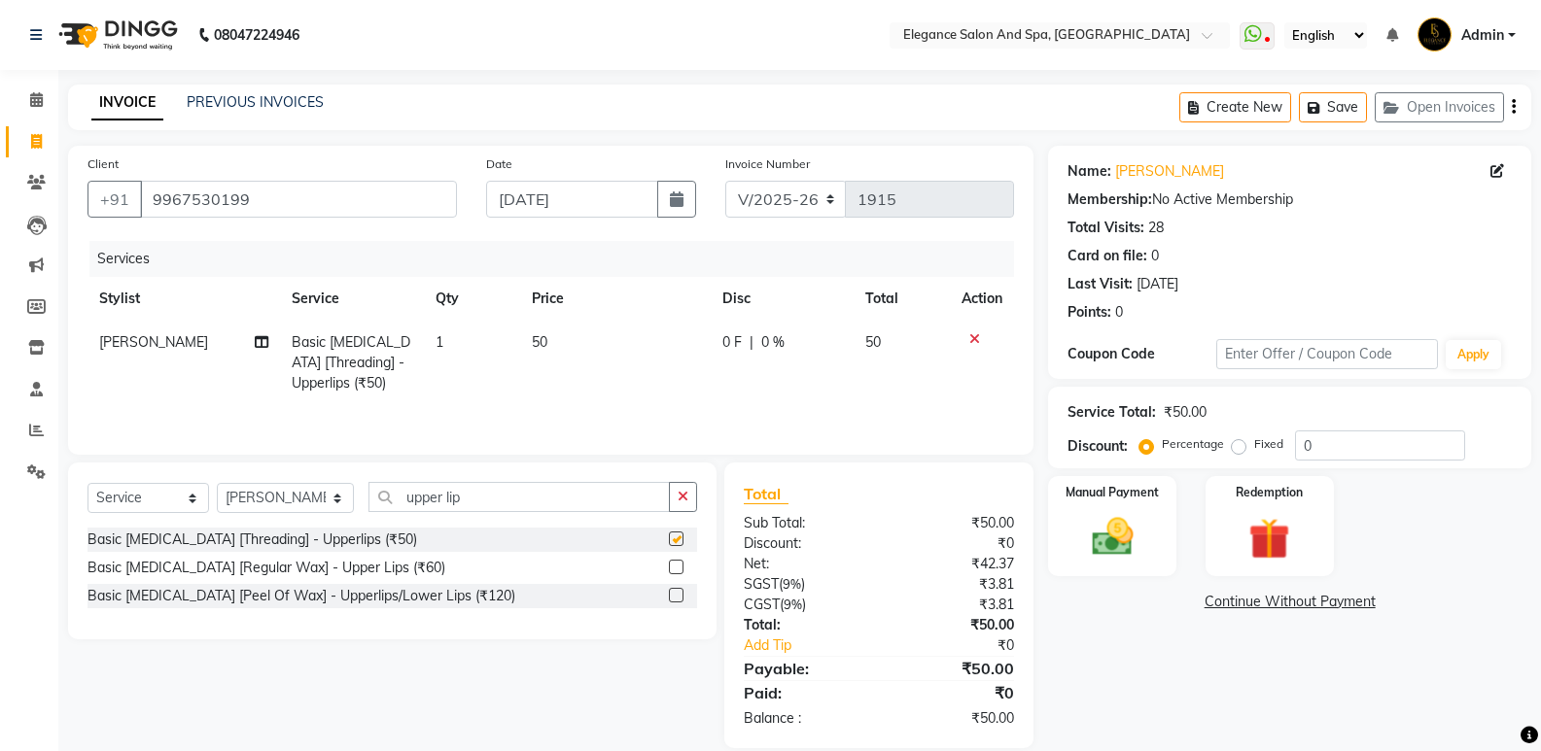
checkbox input "false"
click at [709, 497] on div "Select Service Product Membership Package Voucher Prepaid Gift Card Select Styl…" at bounding box center [392, 551] width 648 height 177
click at [692, 503] on button "button" at bounding box center [683, 497] width 28 height 30
type input "chin"
click at [679, 599] on label at bounding box center [676, 595] width 15 height 15
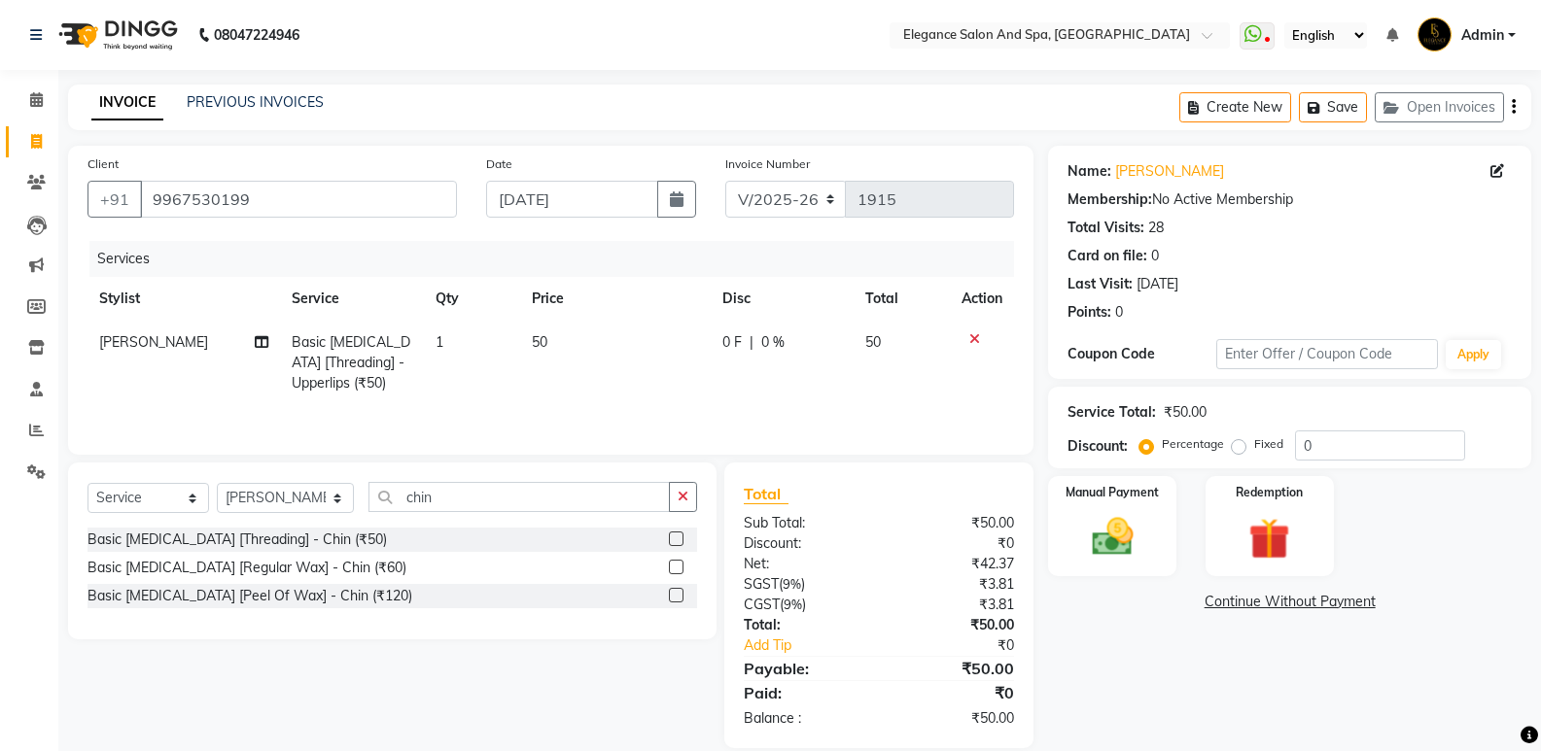
click at [679, 599] on input "checkbox" at bounding box center [675, 596] width 13 height 13
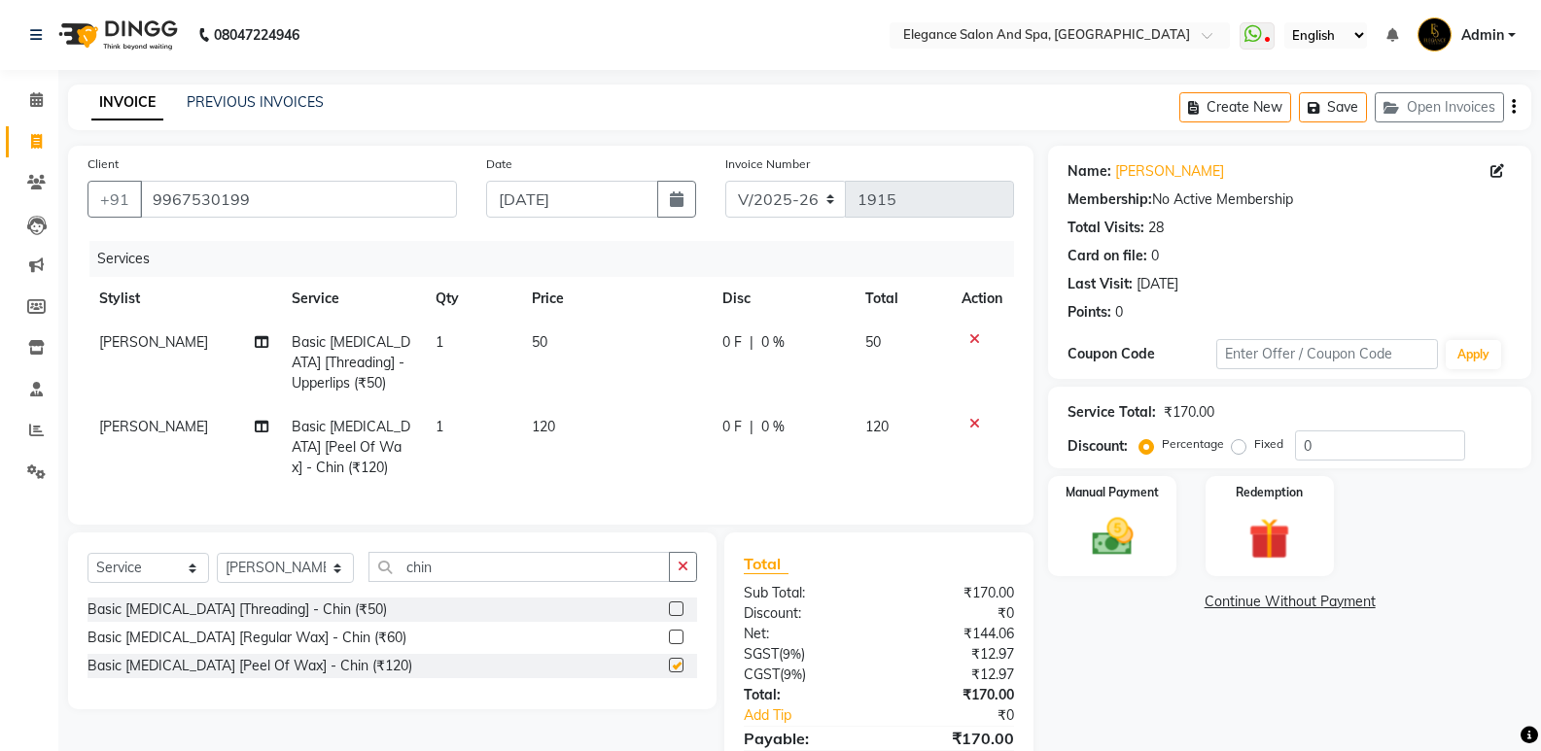
checkbox input "false"
click at [974, 344] on icon at bounding box center [974, 339] width 11 height 14
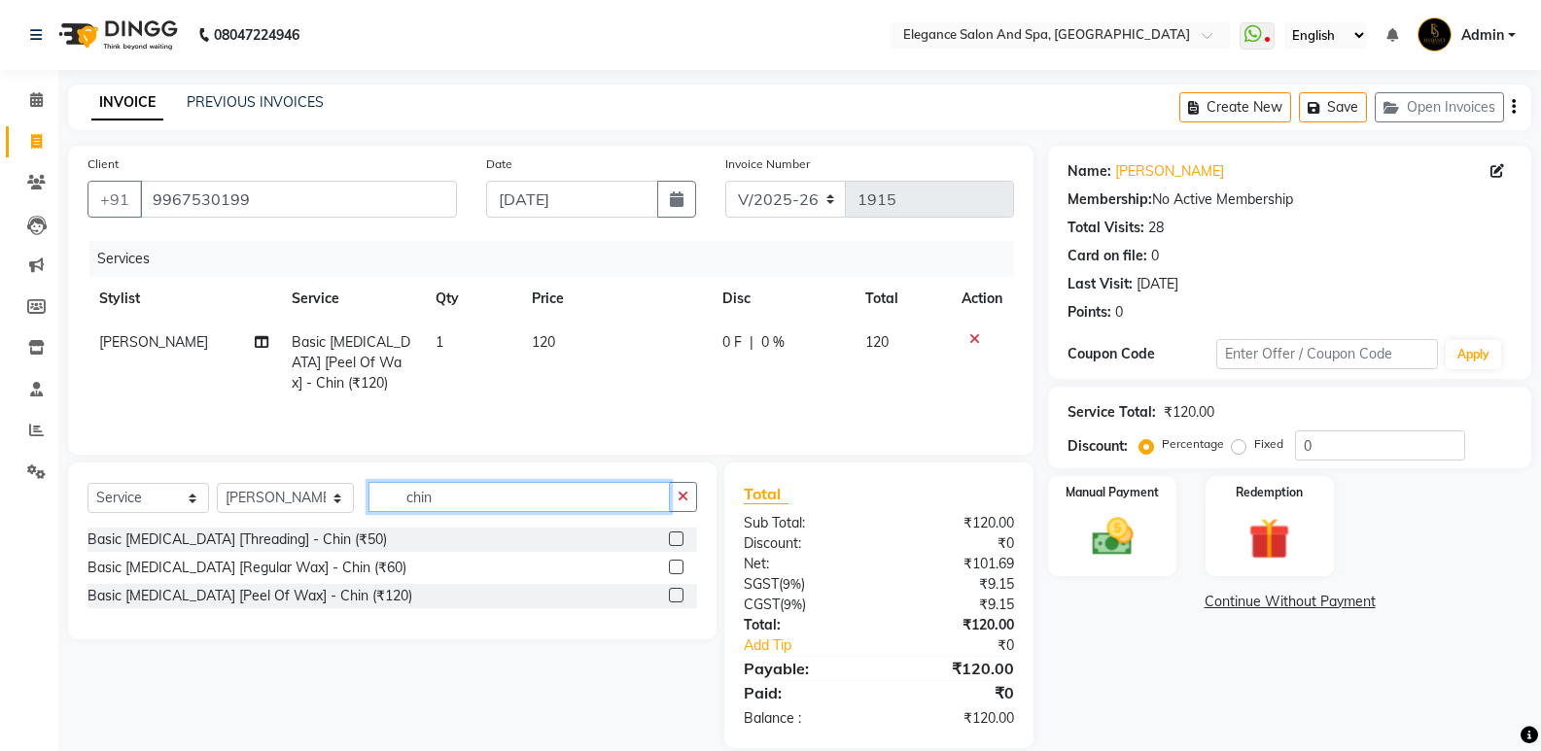
click at [507, 499] on input "chin" at bounding box center [518, 497] width 301 height 30
type input "c"
type input "upper"
click at [679, 599] on label at bounding box center [676, 595] width 15 height 15
click at [679, 599] on input "checkbox" at bounding box center [675, 596] width 13 height 13
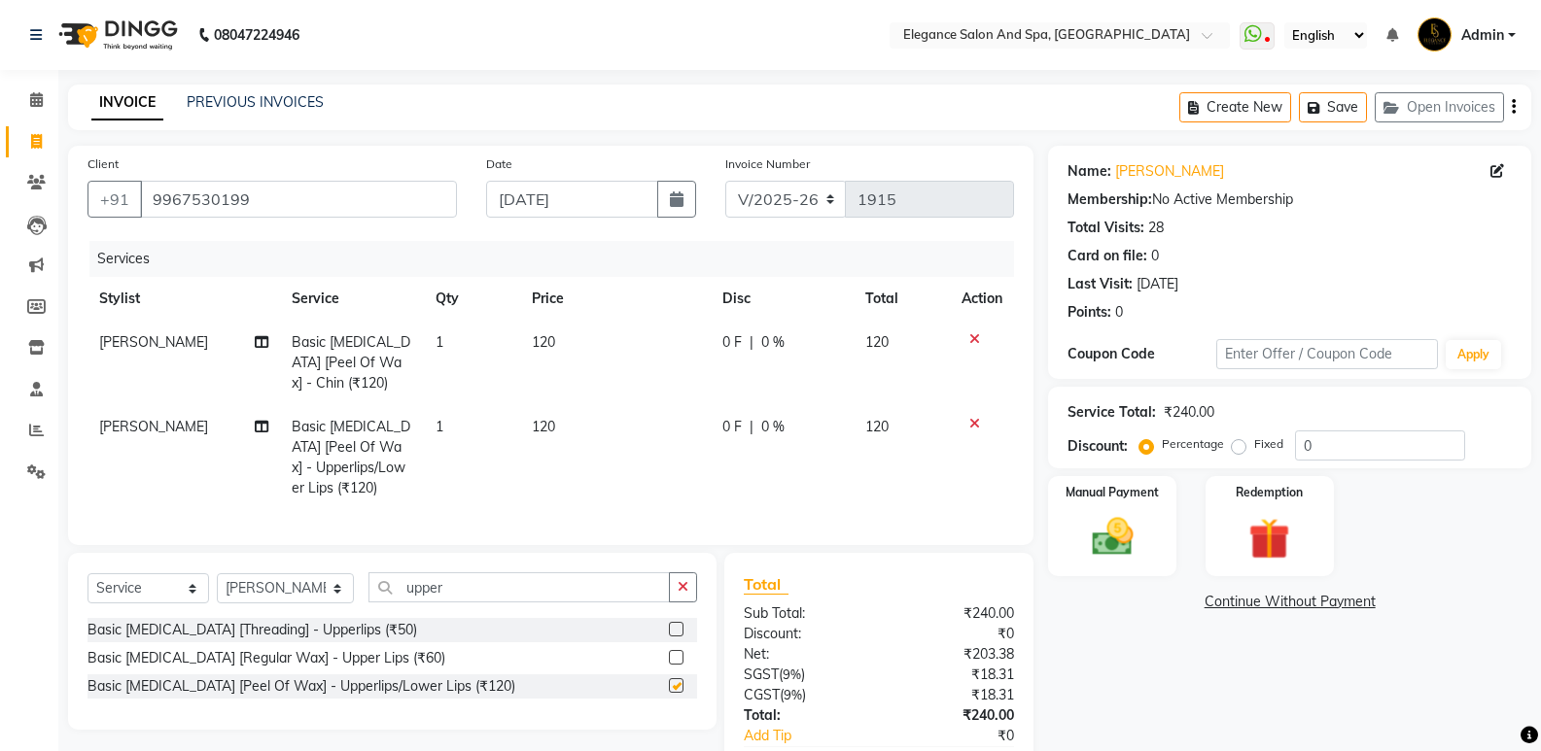
checkbox input "false"
click at [1307, 355] on input "text" at bounding box center [1327, 354] width 222 height 30
type input "2"
click at [1379, 443] on input "0" at bounding box center [1380, 446] width 170 height 30
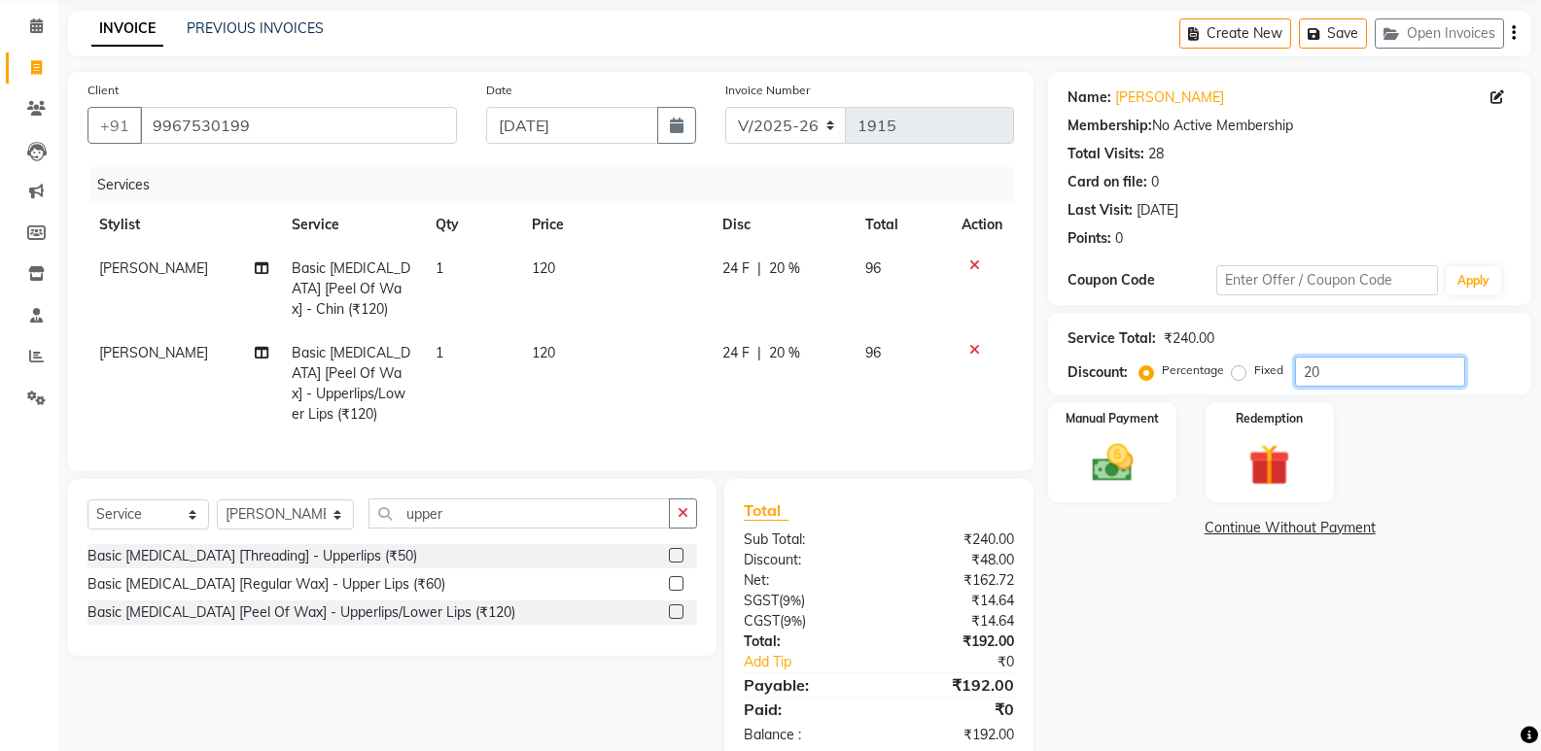
scroll to position [131, 0]
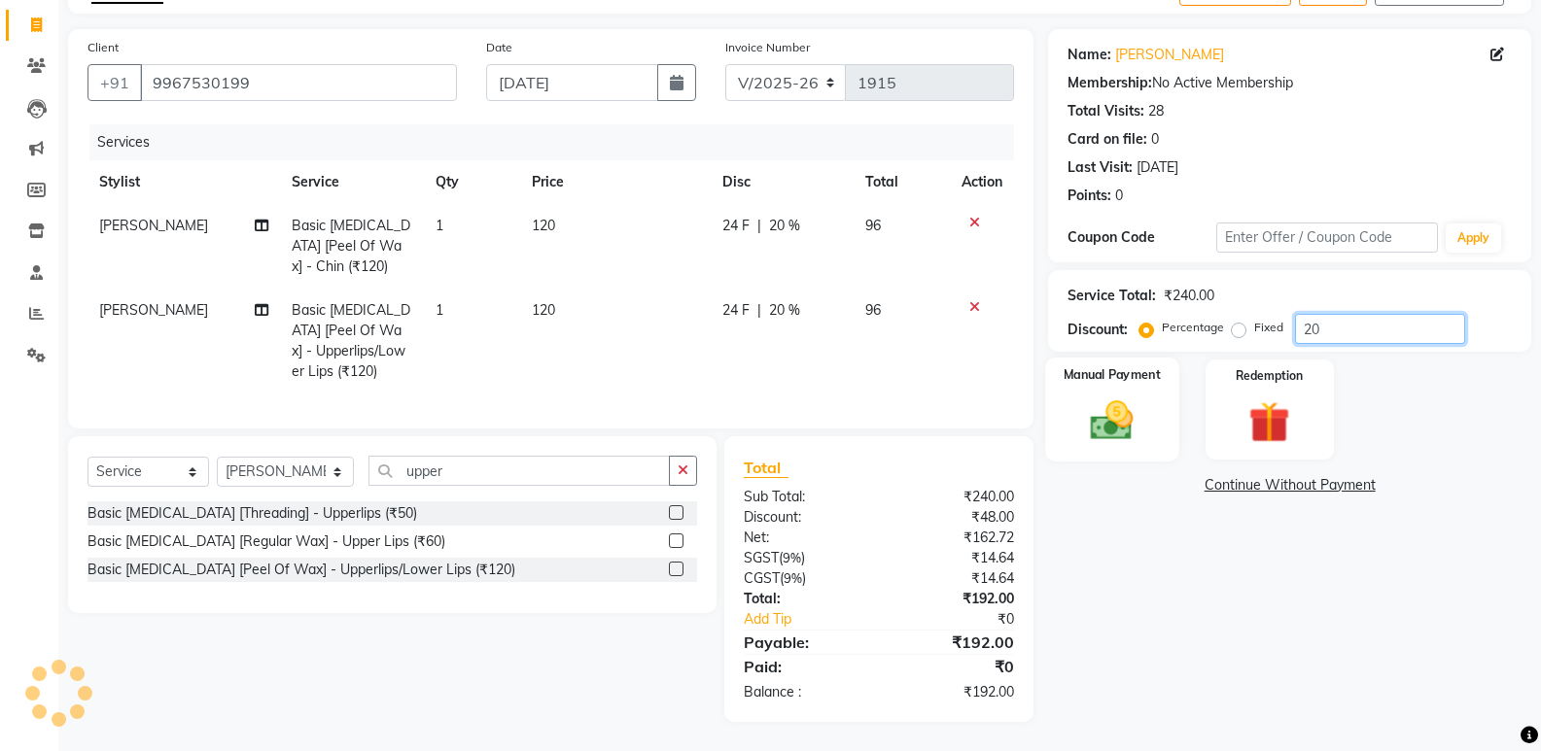
type input "20"
click at [1100, 396] on img at bounding box center [1111, 421] width 69 height 50
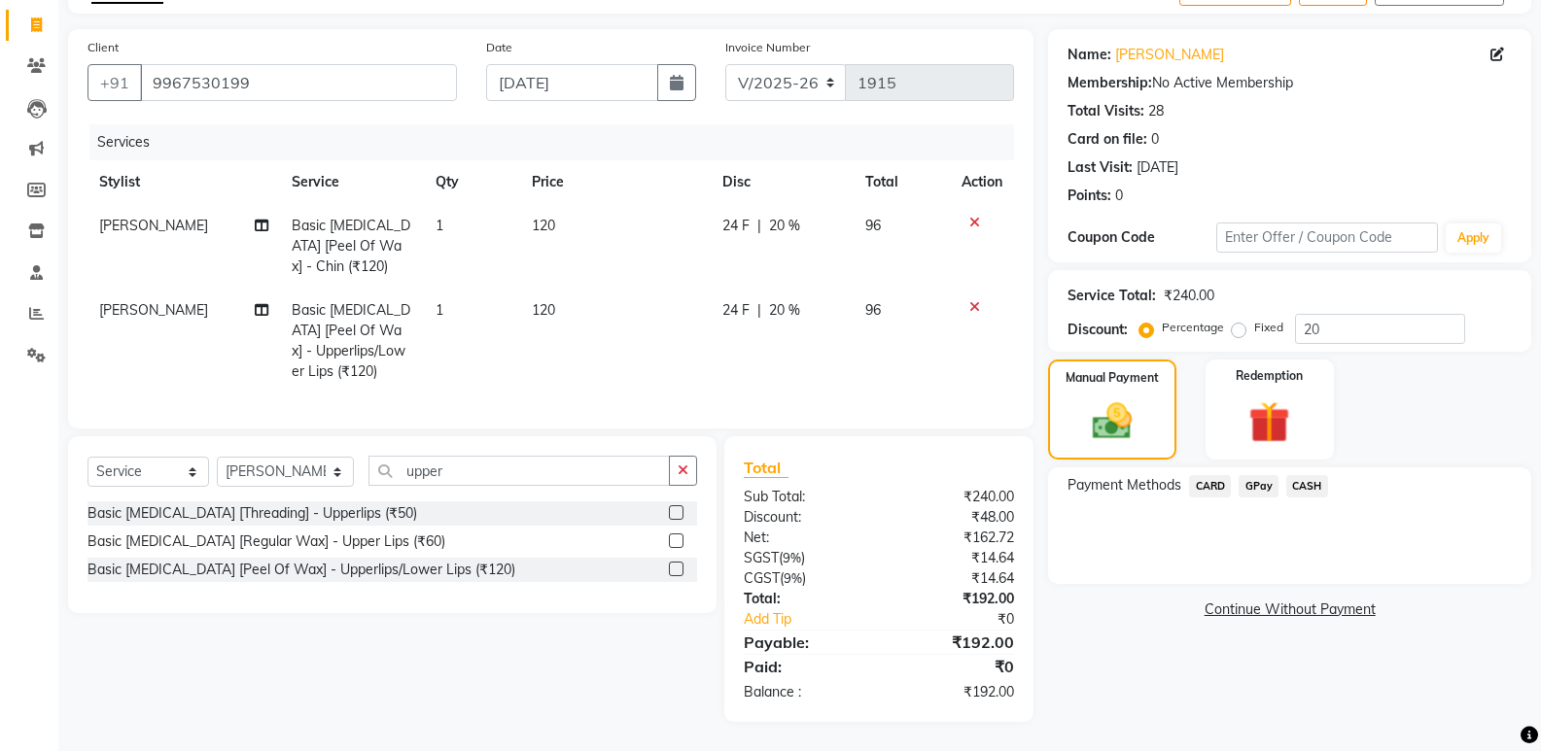
click at [1249, 476] on span "GPay" at bounding box center [1258, 486] width 40 height 22
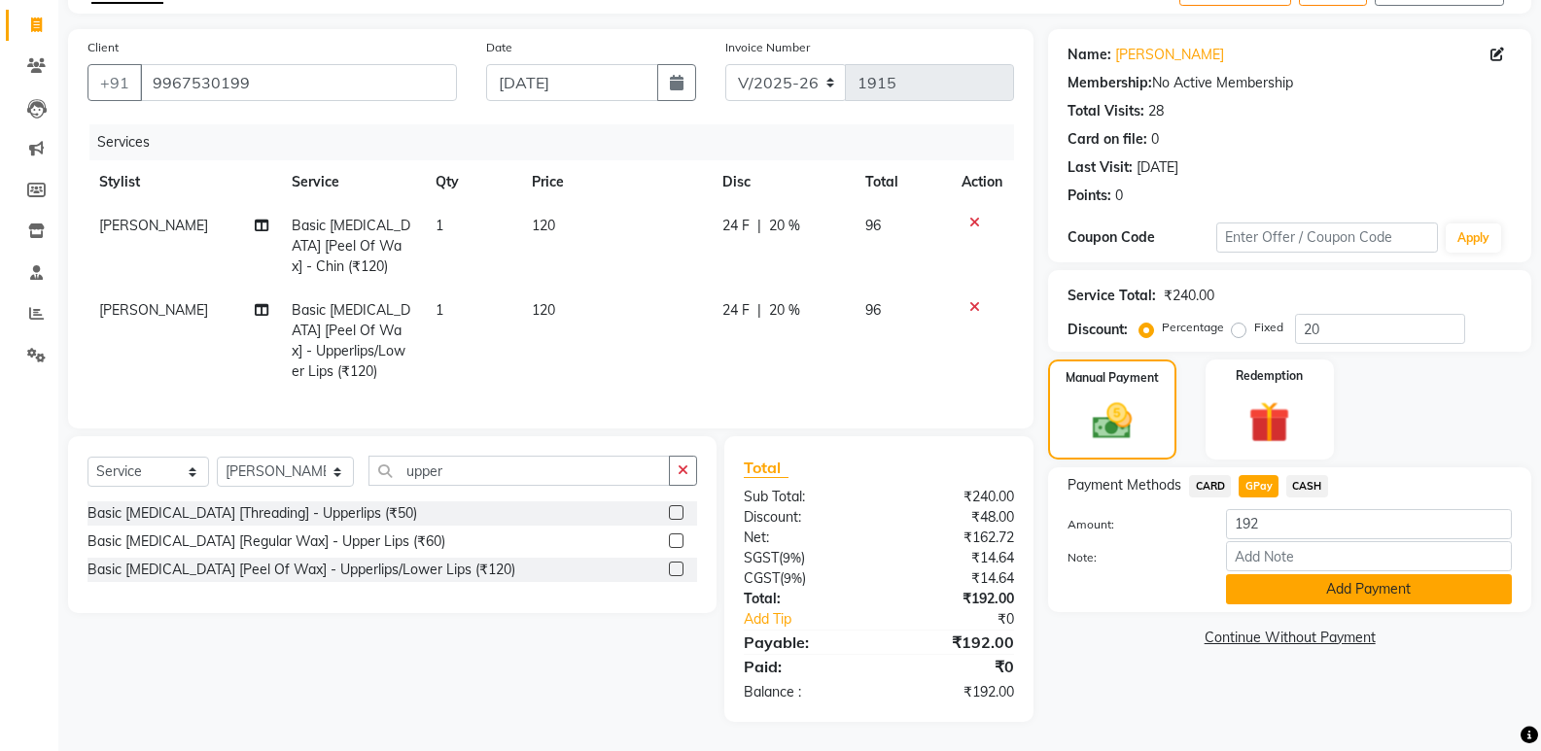
click at [1350, 575] on button "Add Payment" at bounding box center [1369, 590] width 286 height 30
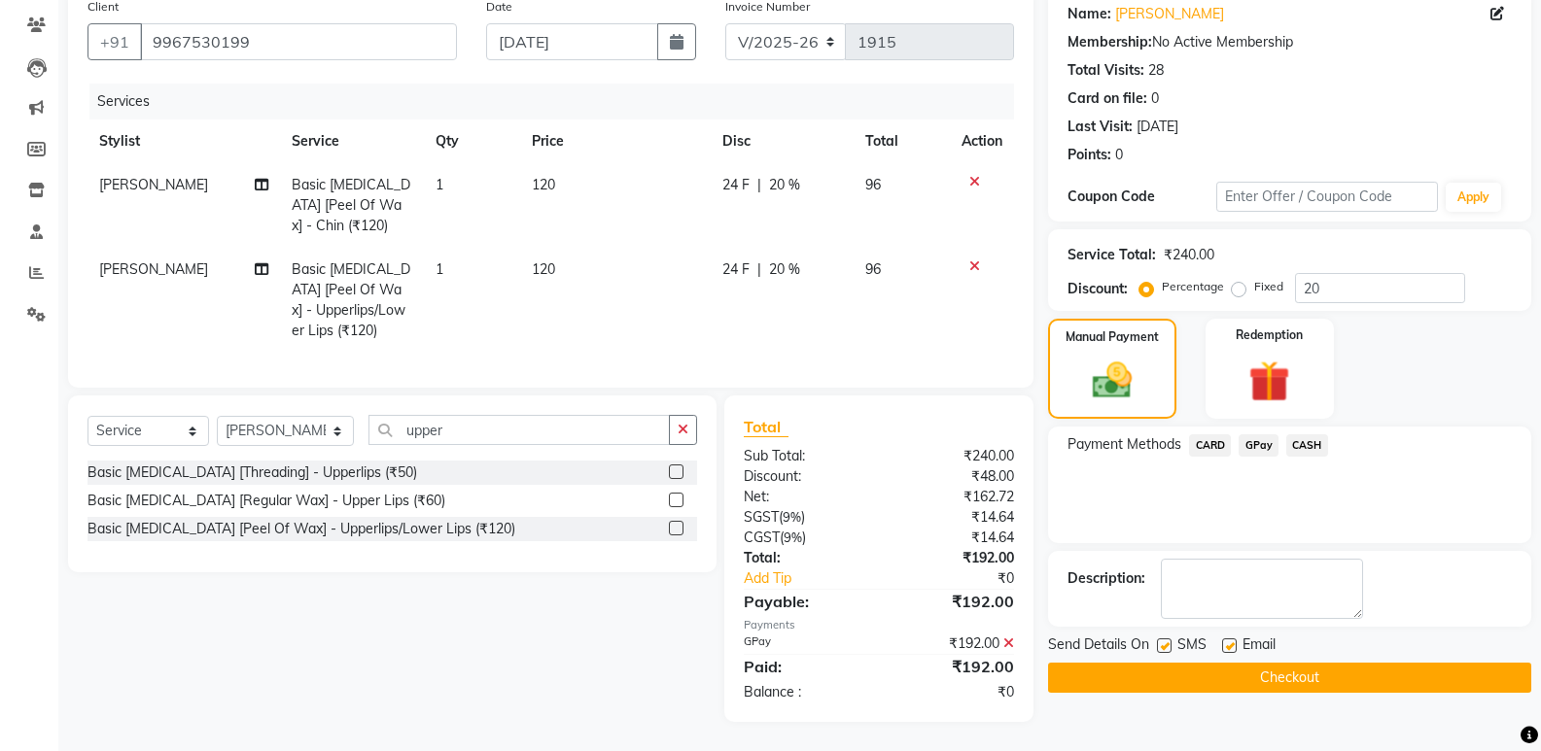
scroll to position [172, 0]
click at [1349, 669] on button "Checkout" at bounding box center [1289, 678] width 483 height 30
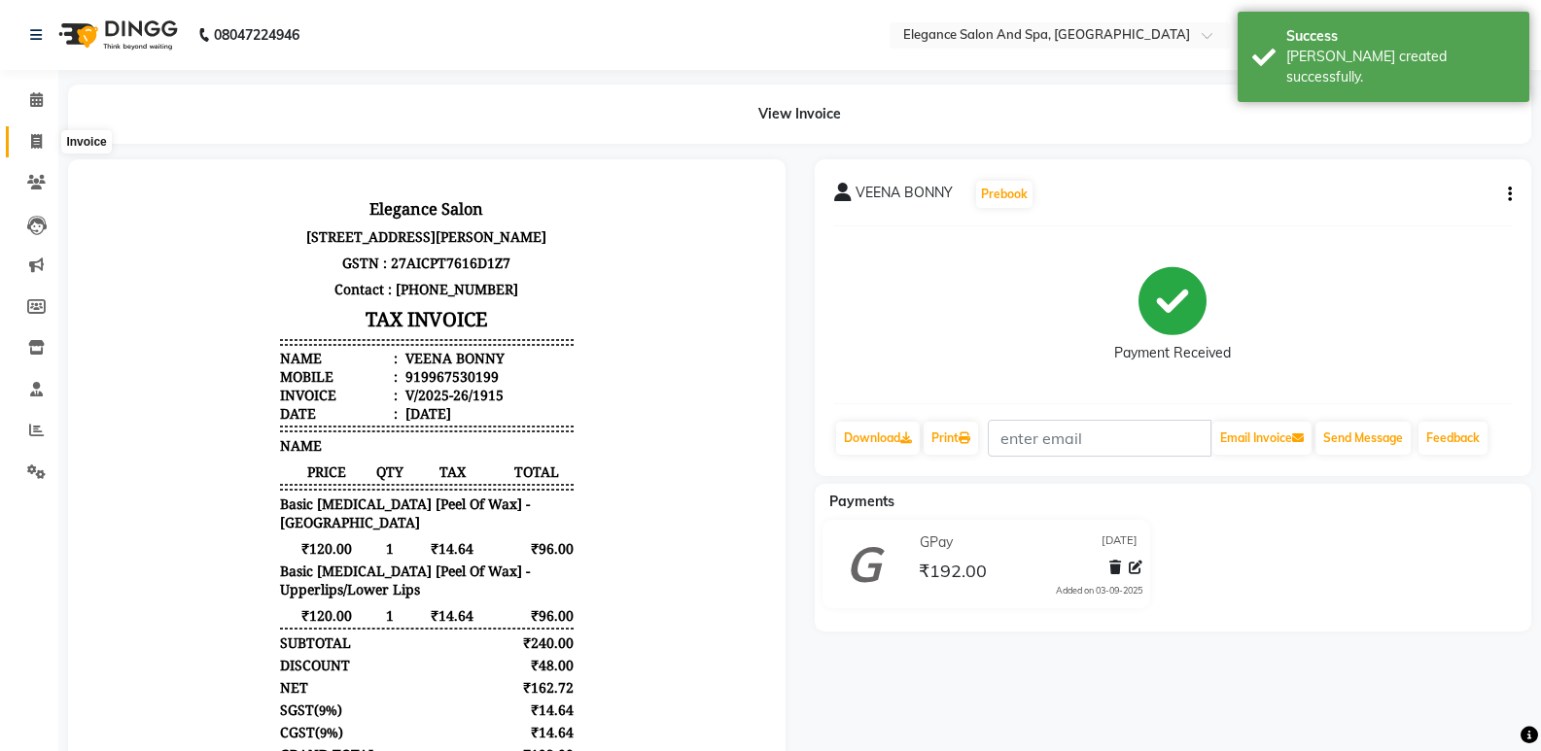
click at [31, 144] on icon at bounding box center [36, 141] width 11 height 15
select select "5270"
select select "service"
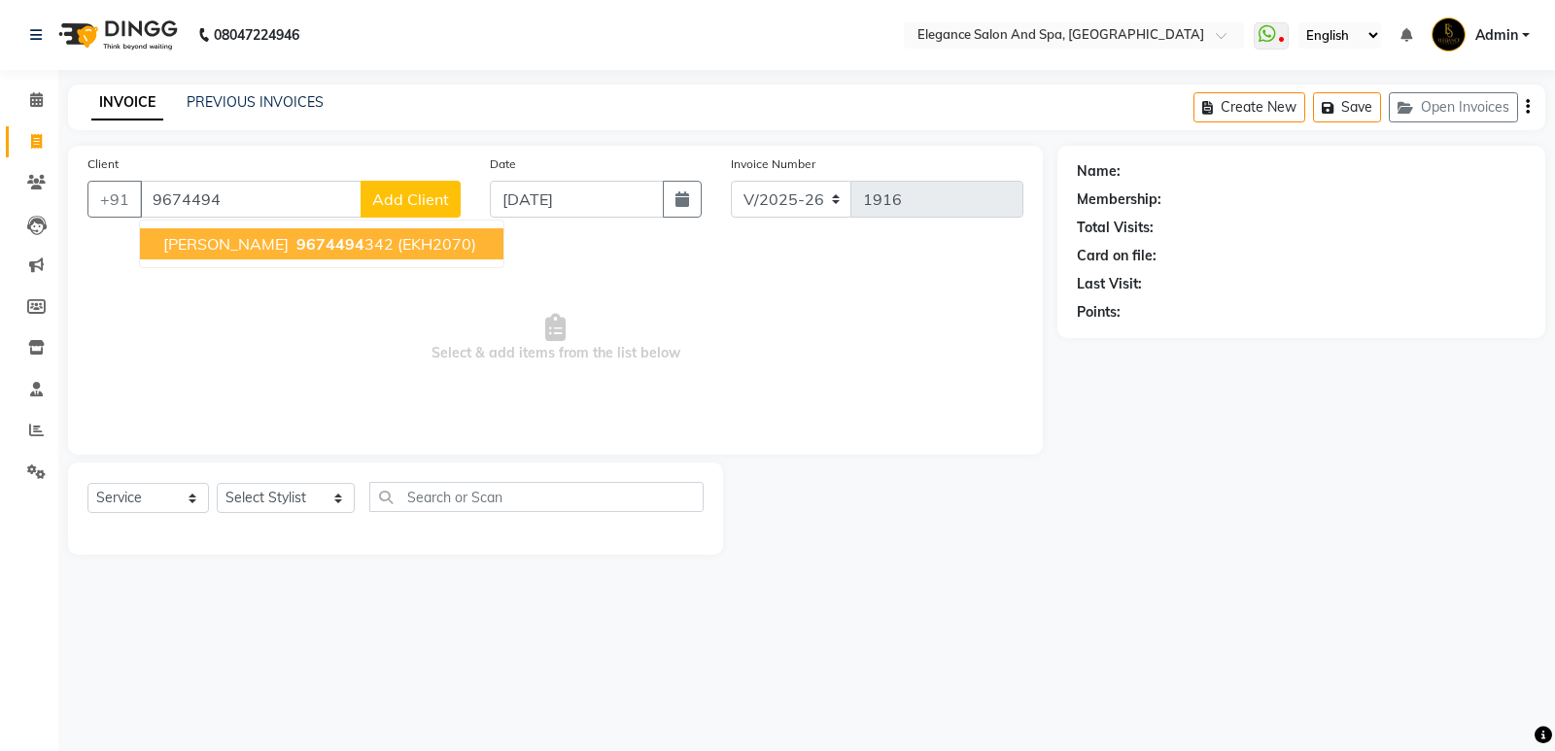
click at [208, 247] on span "[PERSON_NAME]" at bounding box center [225, 243] width 125 height 19
type input "9674494342"
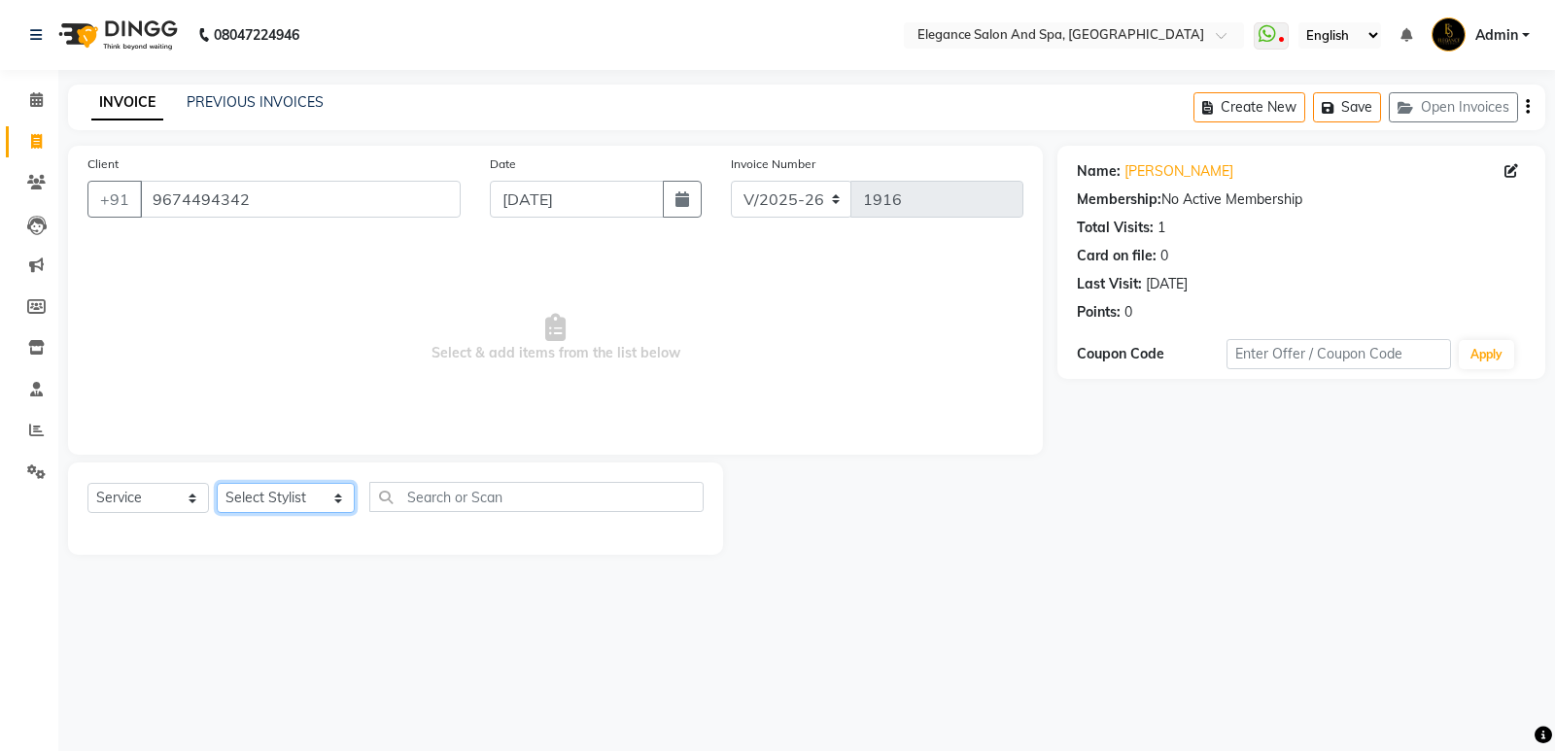
drag, startPoint x: 276, startPoint y: 492, endPoint x: 299, endPoint y: 507, distance: 28.0
click at [276, 492] on select "Select Stylist [PERSON_NAME] [MEDICAL_DATA][PERSON_NAME] [PERSON_NAME] [PERSON_…" at bounding box center [286, 498] width 138 height 30
select select "88913"
click at [217, 483] on select "Select Stylist [PERSON_NAME] [MEDICAL_DATA][PERSON_NAME] [PERSON_NAME] [PERSON_…" at bounding box center [286, 498] width 138 height 30
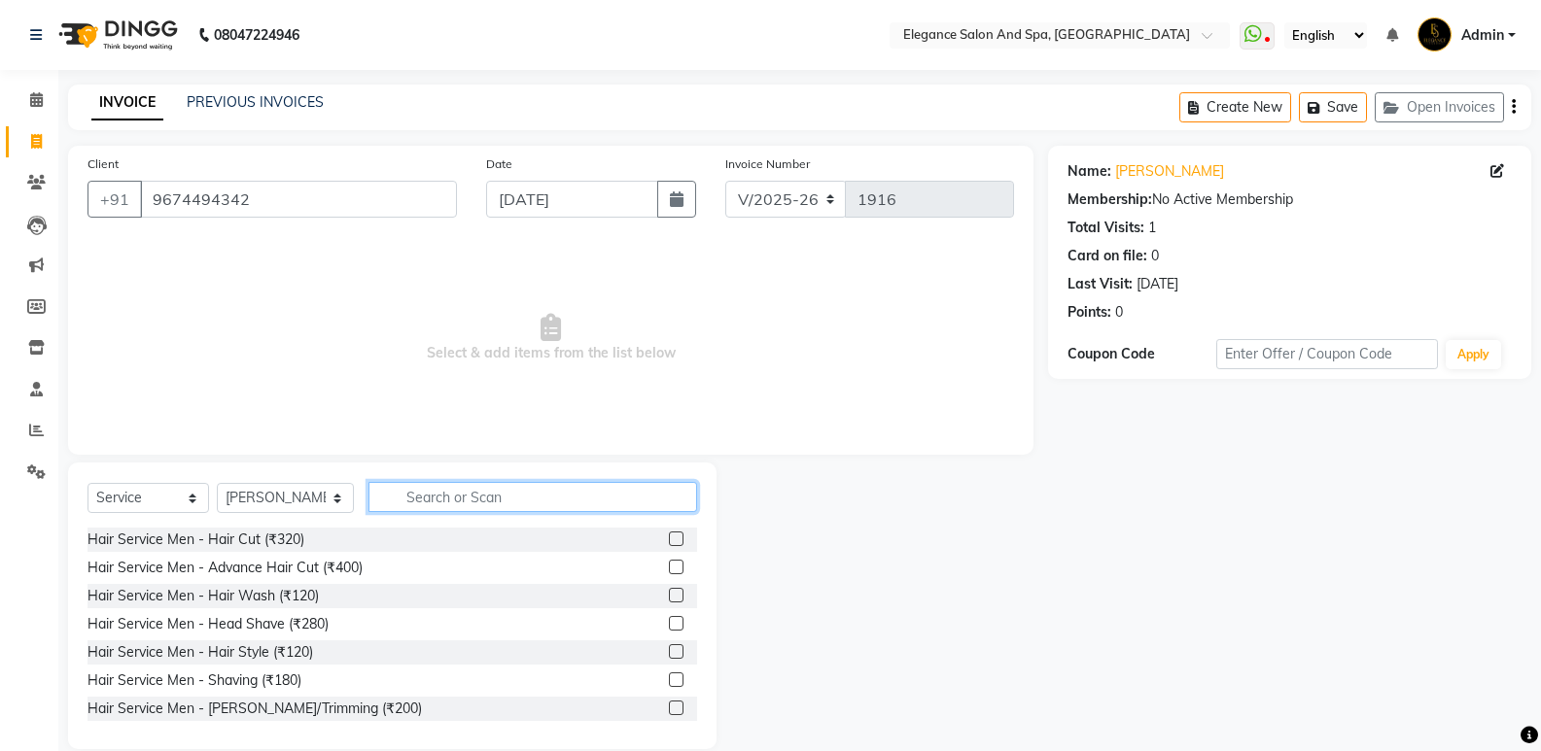
click at [433, 495] on input "text" at bounding box center [532, 497] width 329 height 30
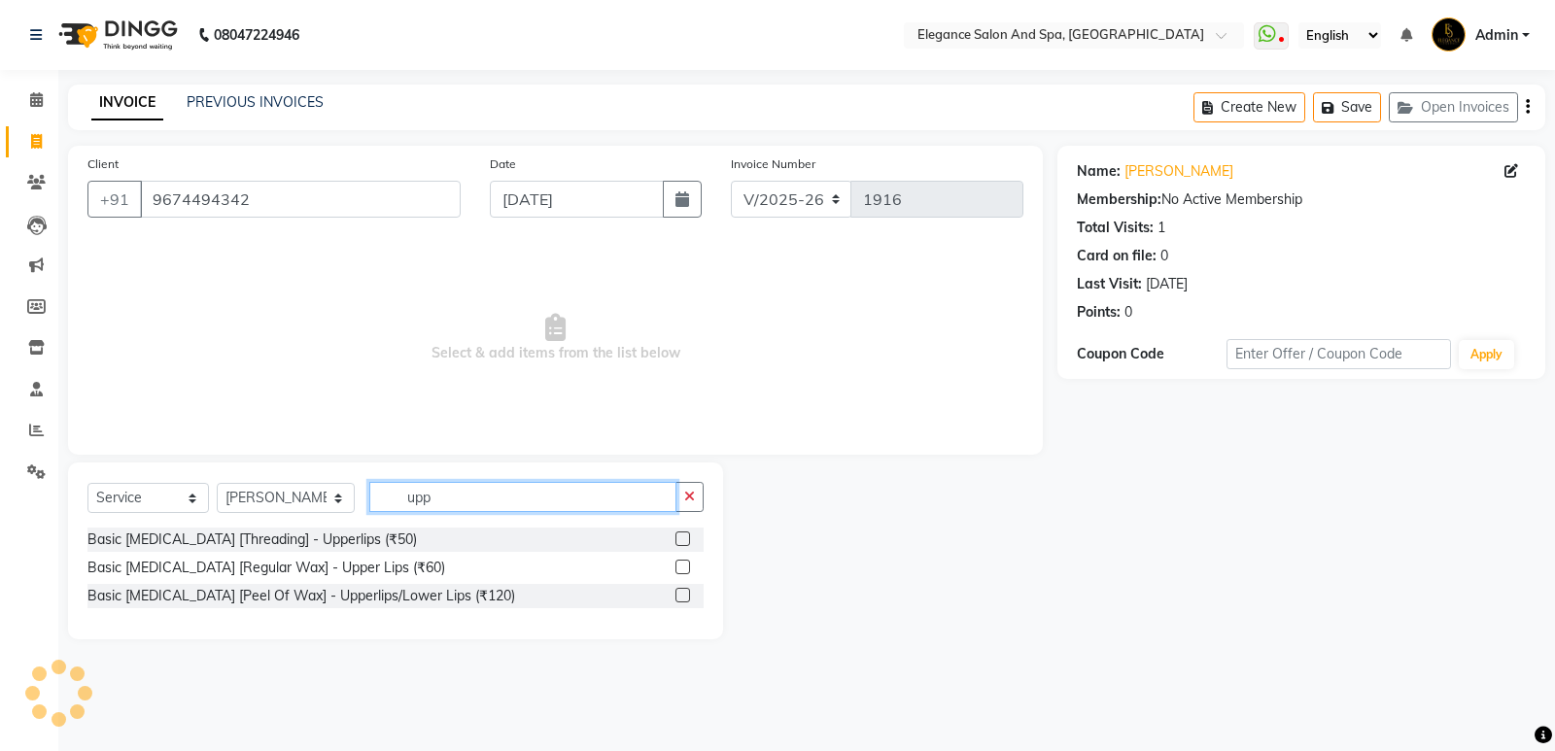
type input "upp"
click at [684, 532] on label at bounding box center [683, 539] width 15 height 15
click at [684, 534] on input "checkbox" at bounding box center [682, 540] width 13 height 13
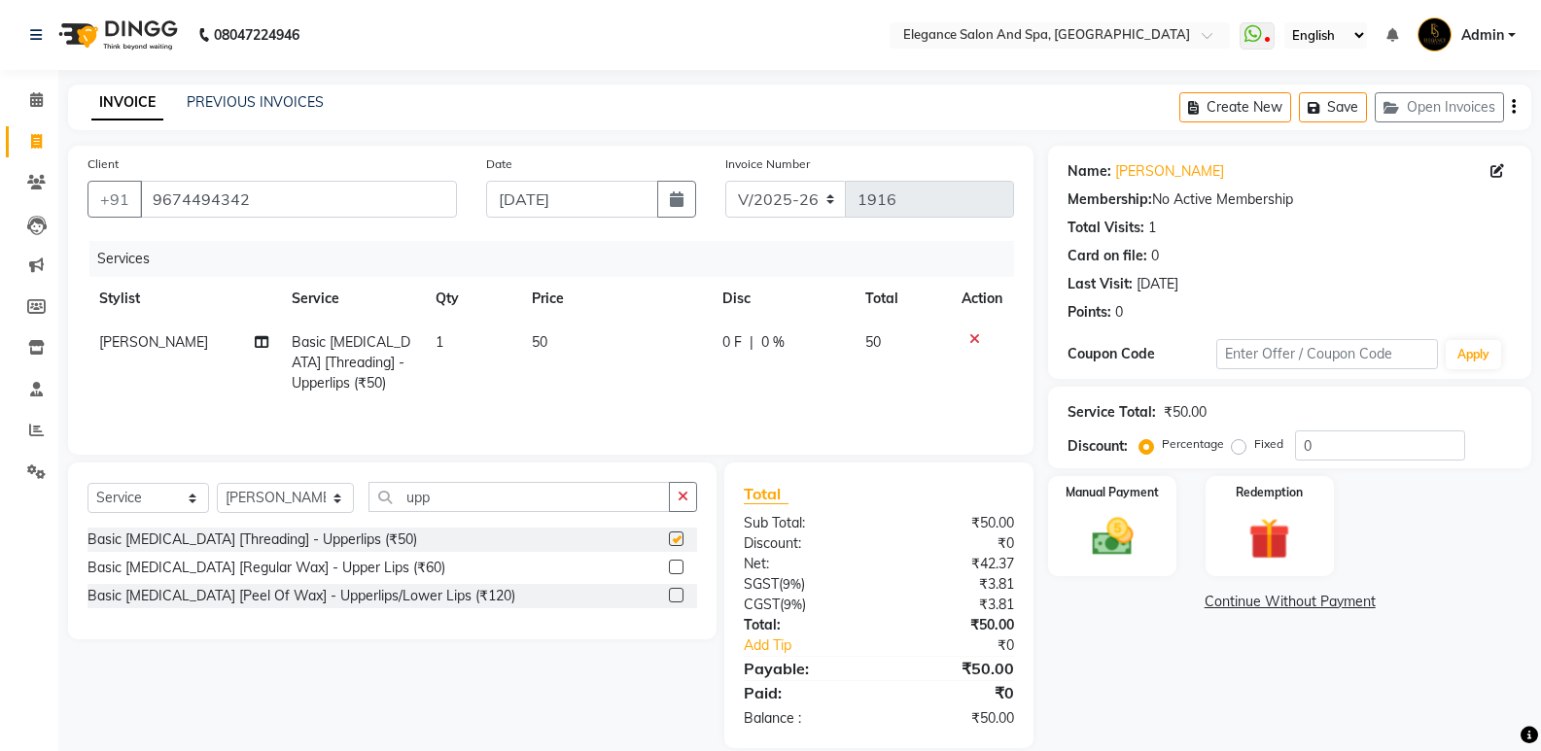
checkbox input "false"
click at [1132, 559] on img at bounding box center [1111, 537] width 69 height 50
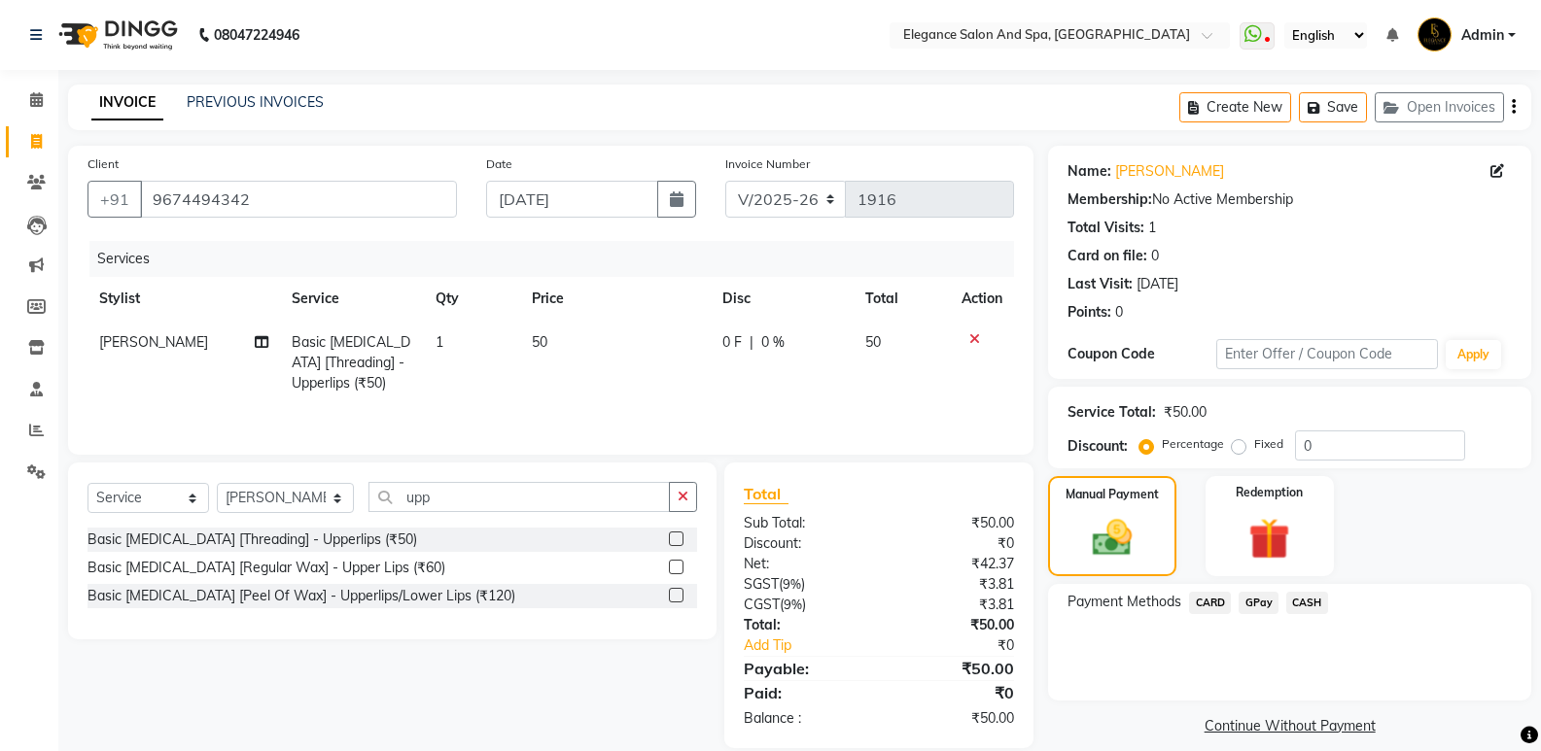
click at [1265, 606] on span "GPay" at bounding box center [1258, 603] width 40 height 22
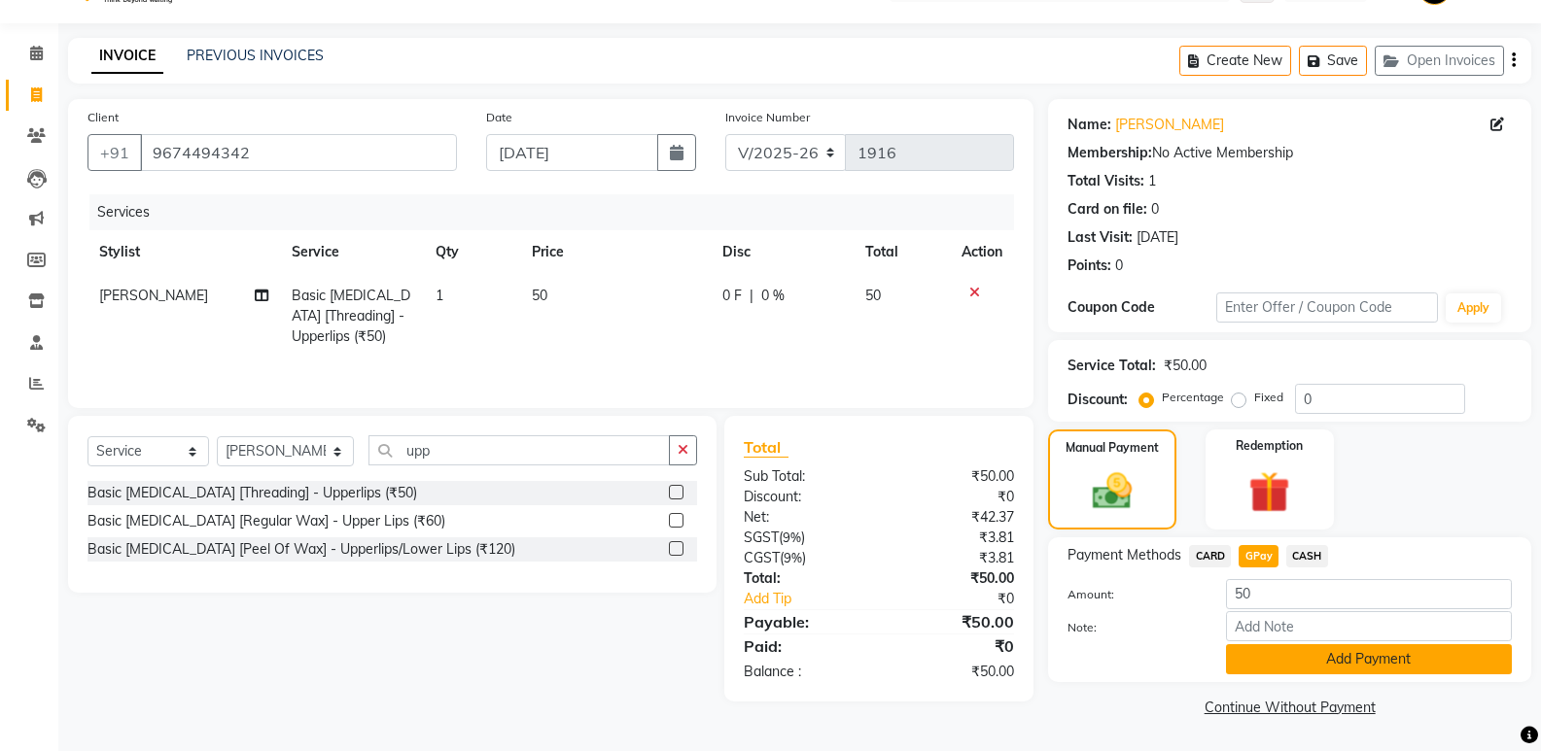
click at [1294, 652] on button "Add Payment" at bounding box center [1369, 660] width 286 height 30
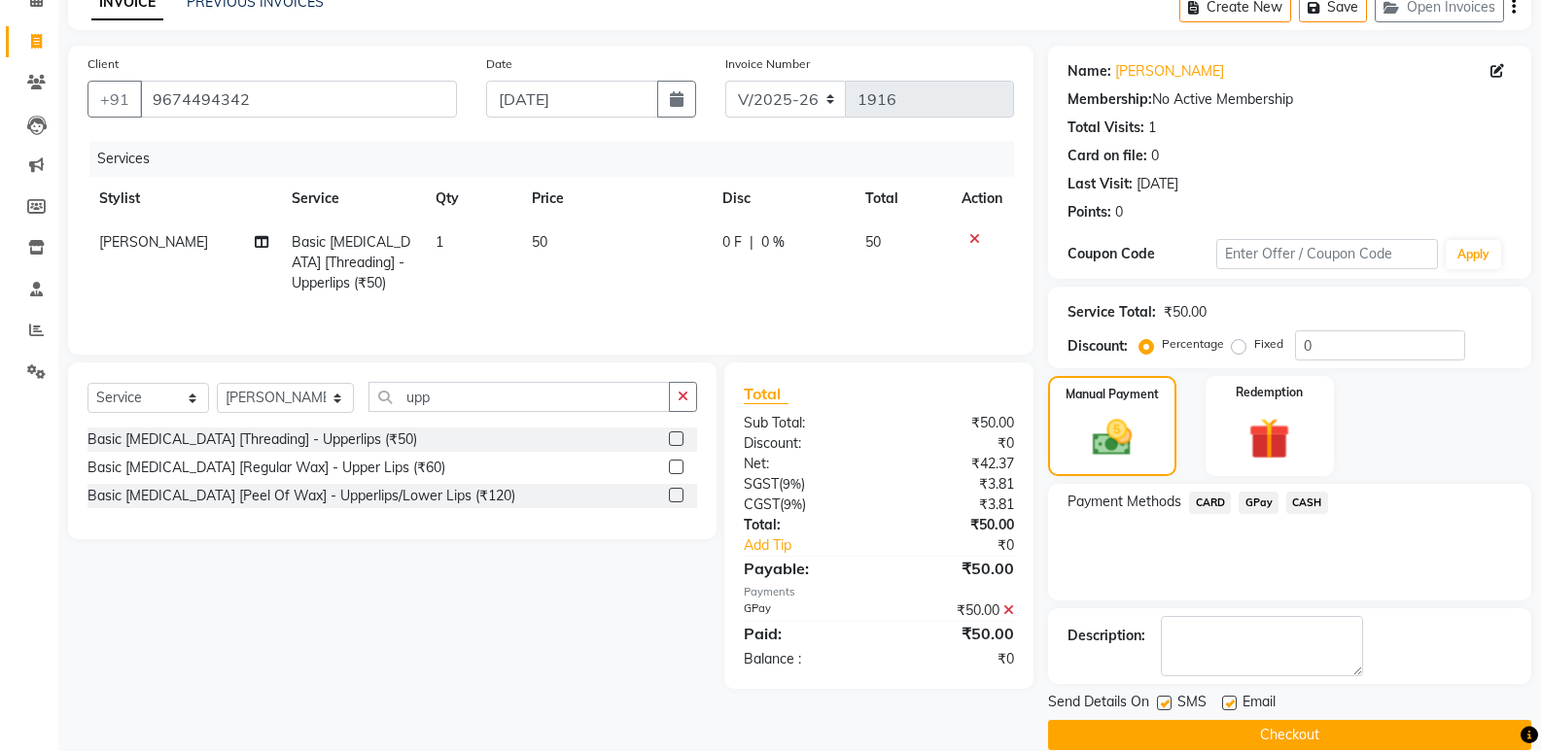
scroll to position [128, 0]
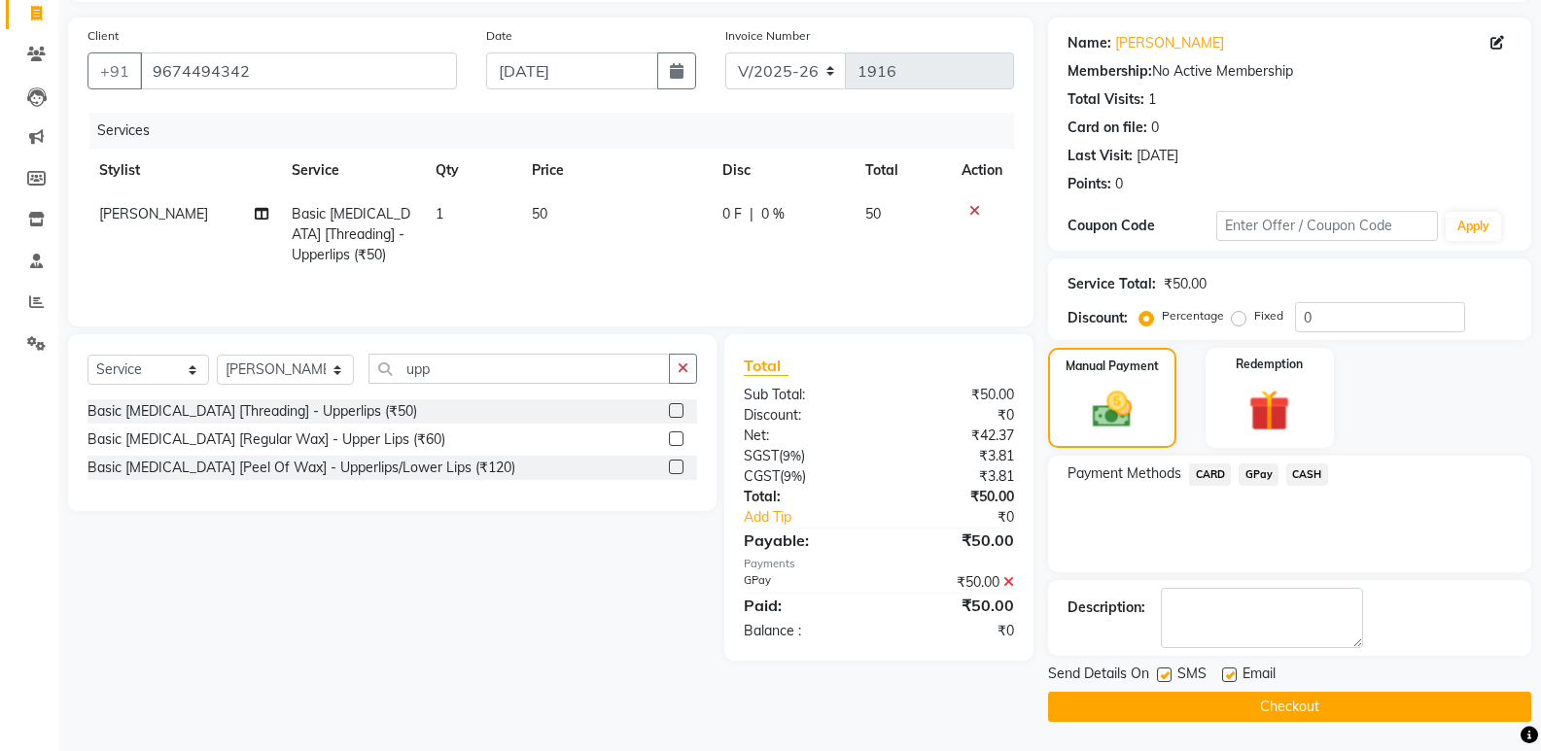
click at [1307, 699] on button "Checkout" at bounding box center [1289, 707] width 483 height 30
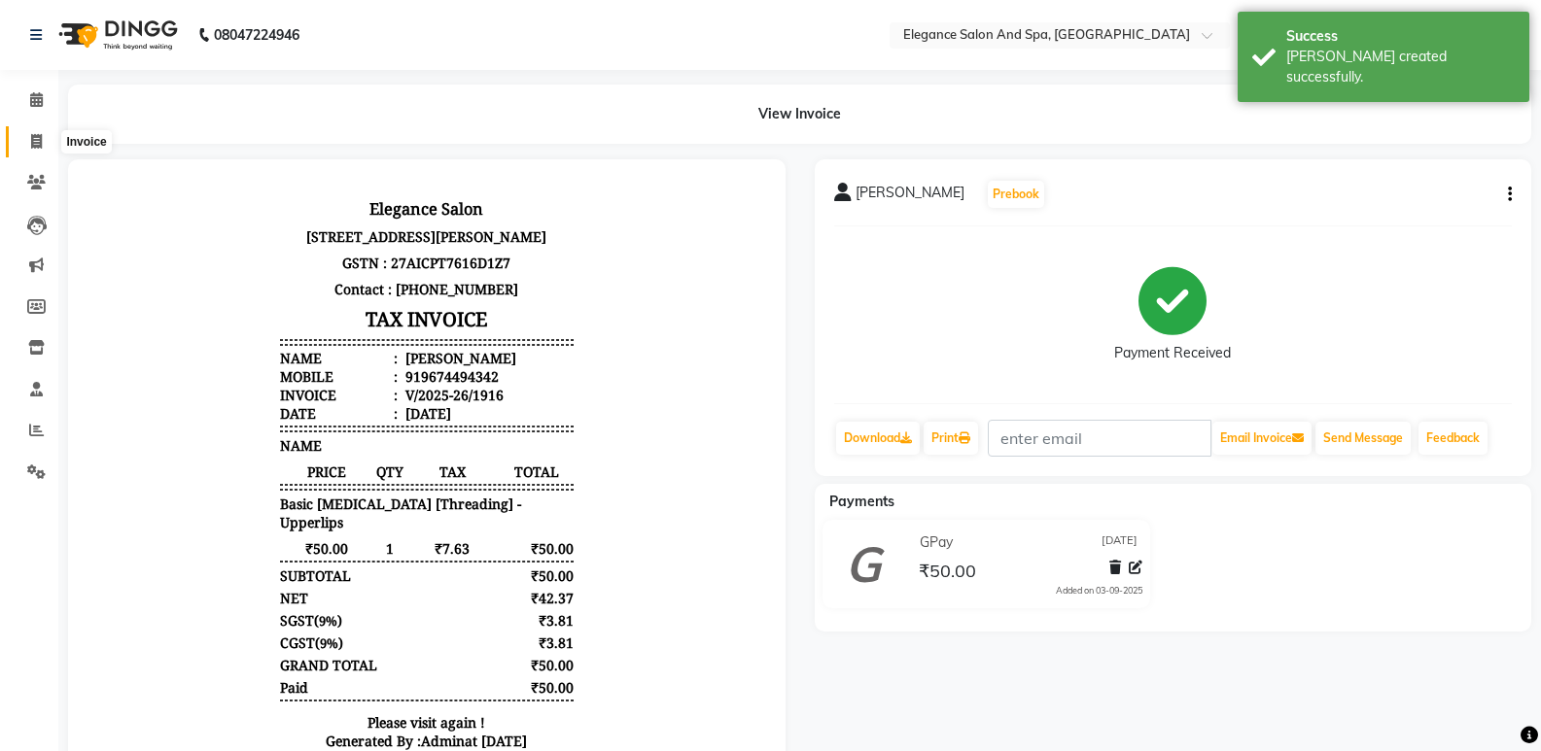
click at [35, 131] on span at bounding box center [36, 142] width 34 height 22
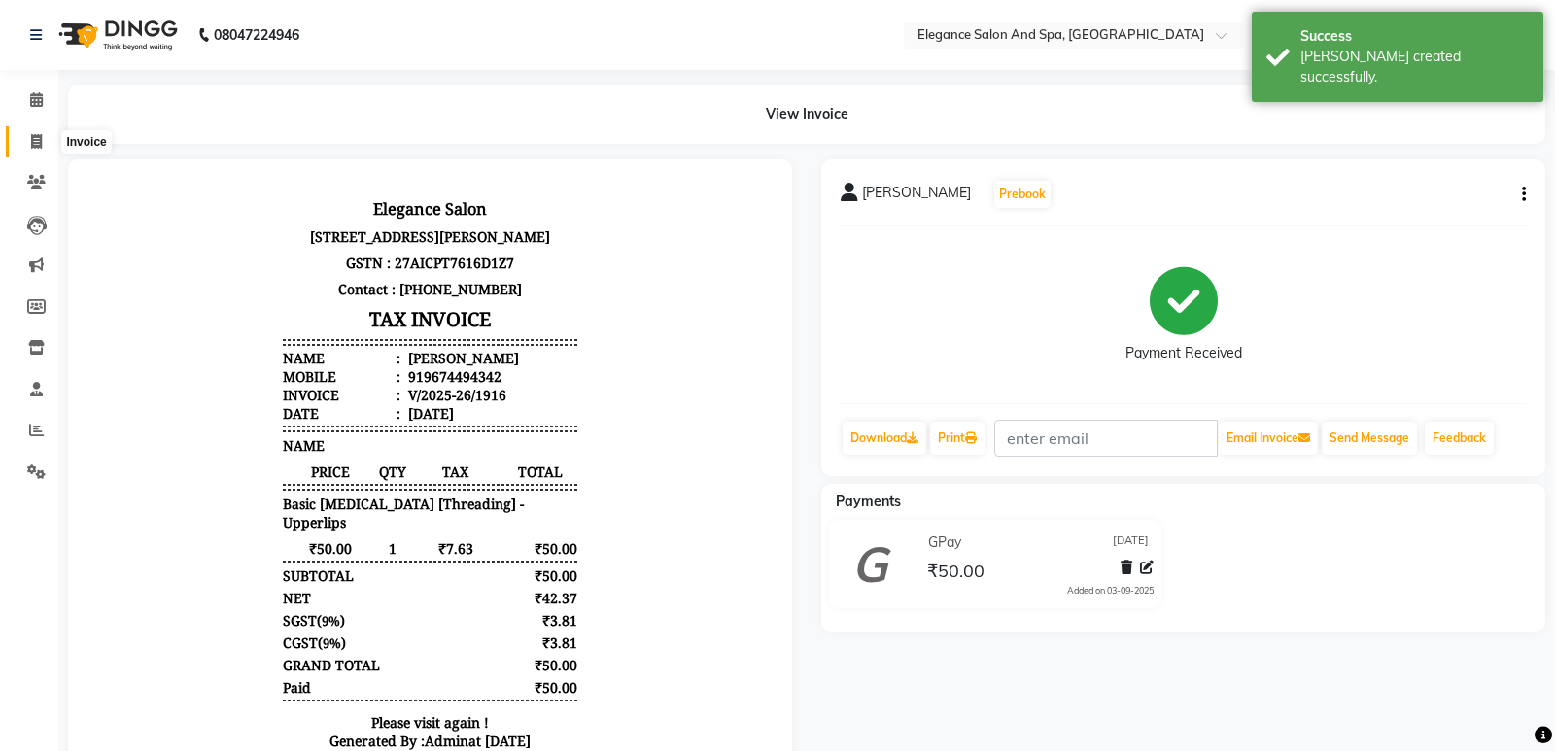
select select "5270"
select select "service"
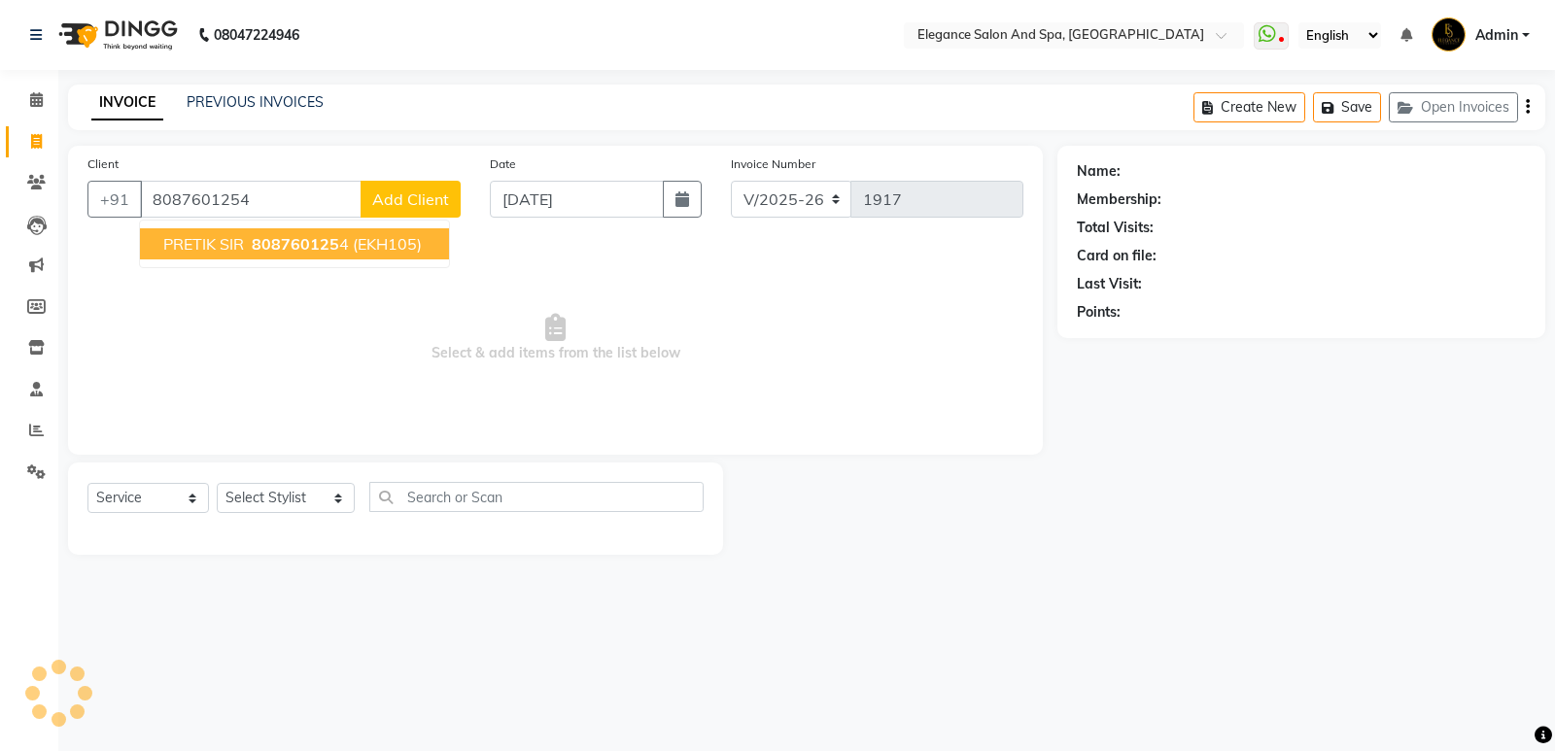
type input "8087601254"
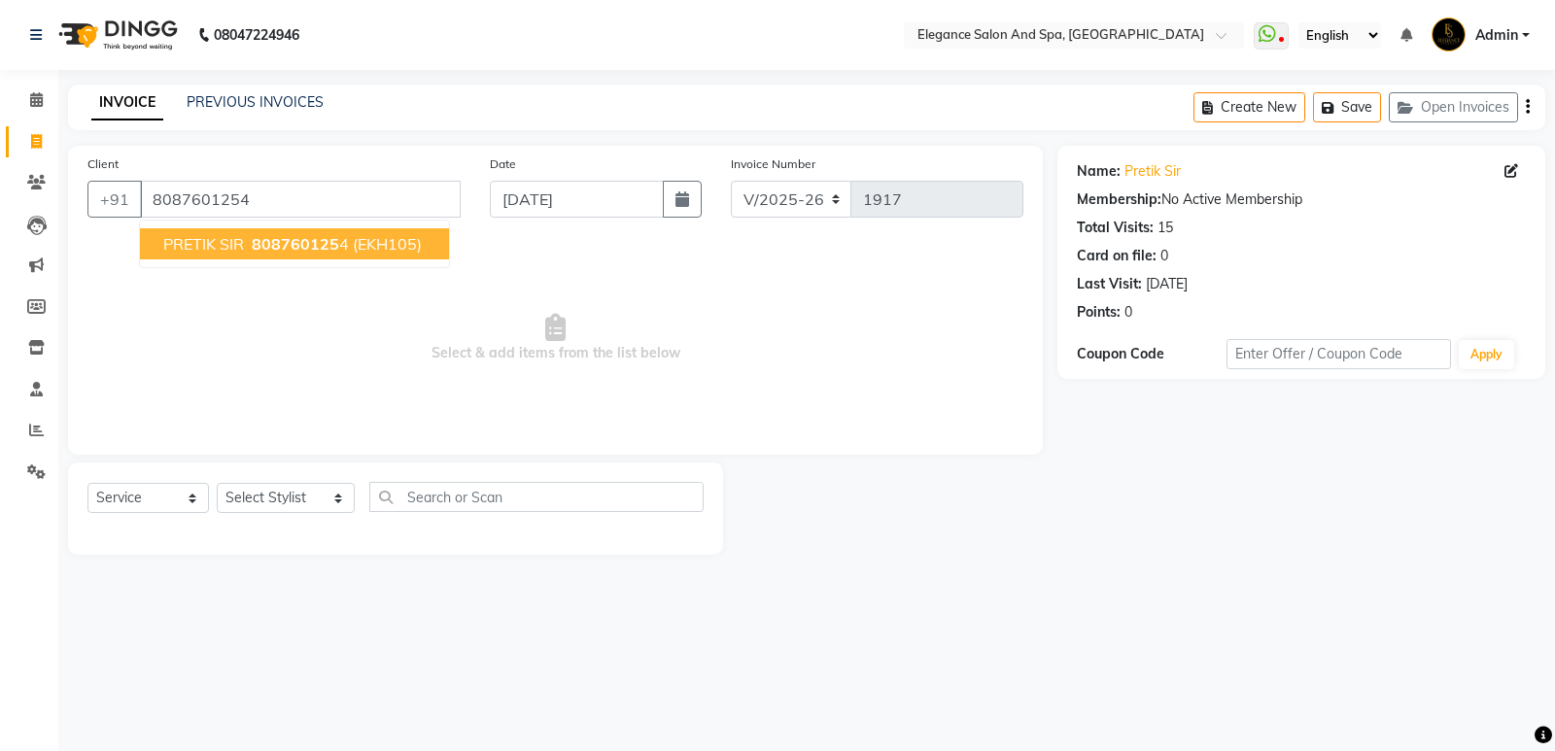
click at [198, 242] on span "PRETIK SIR" at bounding box center [203, 243] width 81 height 19
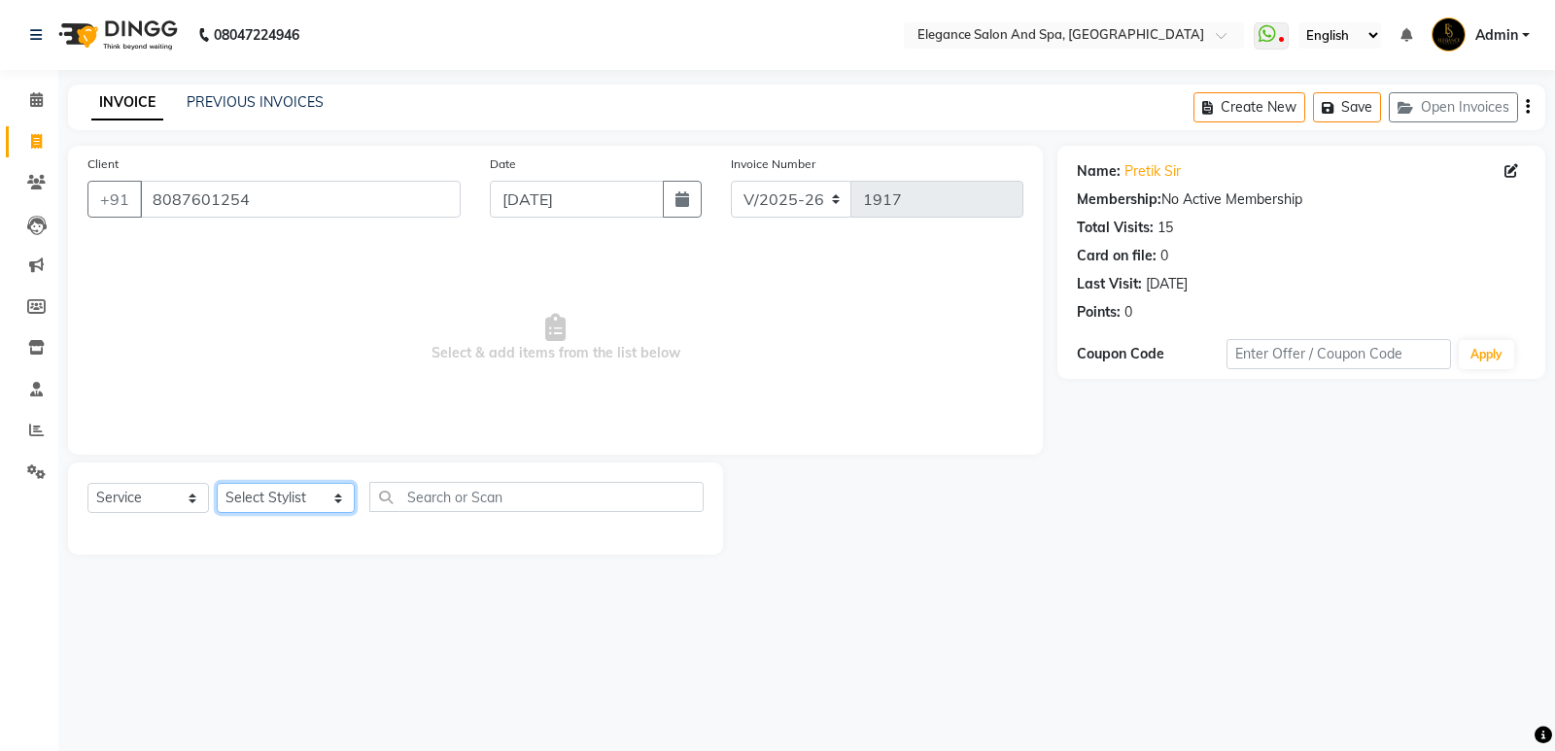
click at [299, 499] on select "Select Stylist [PERSON_NAME] [MEDICAL_DATA][PERSON_NAME] [PERSON_NAME] [PERSON_…" at bounding box center [286, 498] width 138 height 30
select select "89067"
click at [217, 483] on select "Select Stylist [PERSON_NAME] [MEDICAL_DATA][PERSON_NAME] [PERSON_NAME] [PERSON_…" at bounding box center [286, 498] width 138 height 30
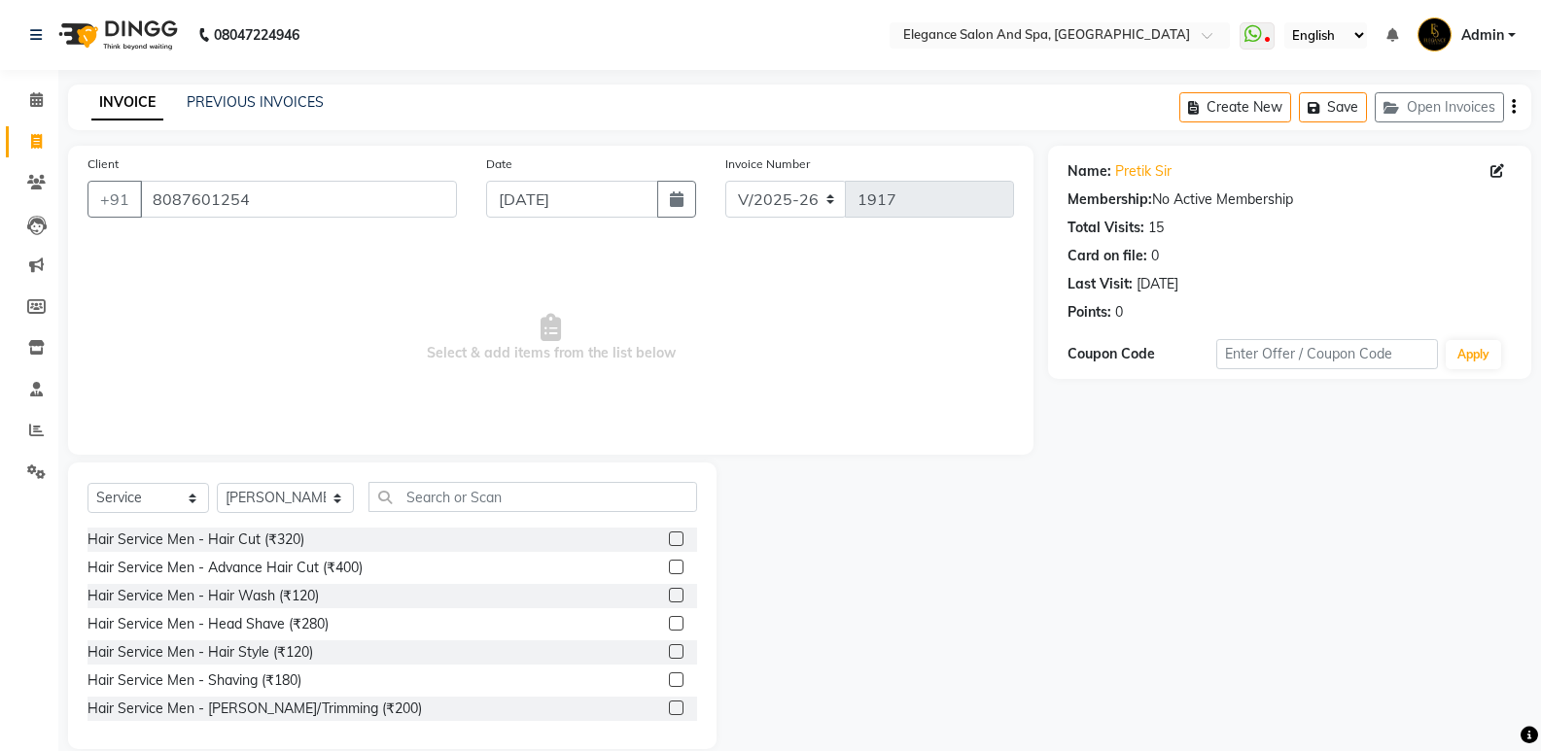
click at [669, 540] on label at bounding box center [676, 539] width 15 height 15
click at [669, 540] on input "checkbox" at bounding box center [675, 540] width 13 height 13
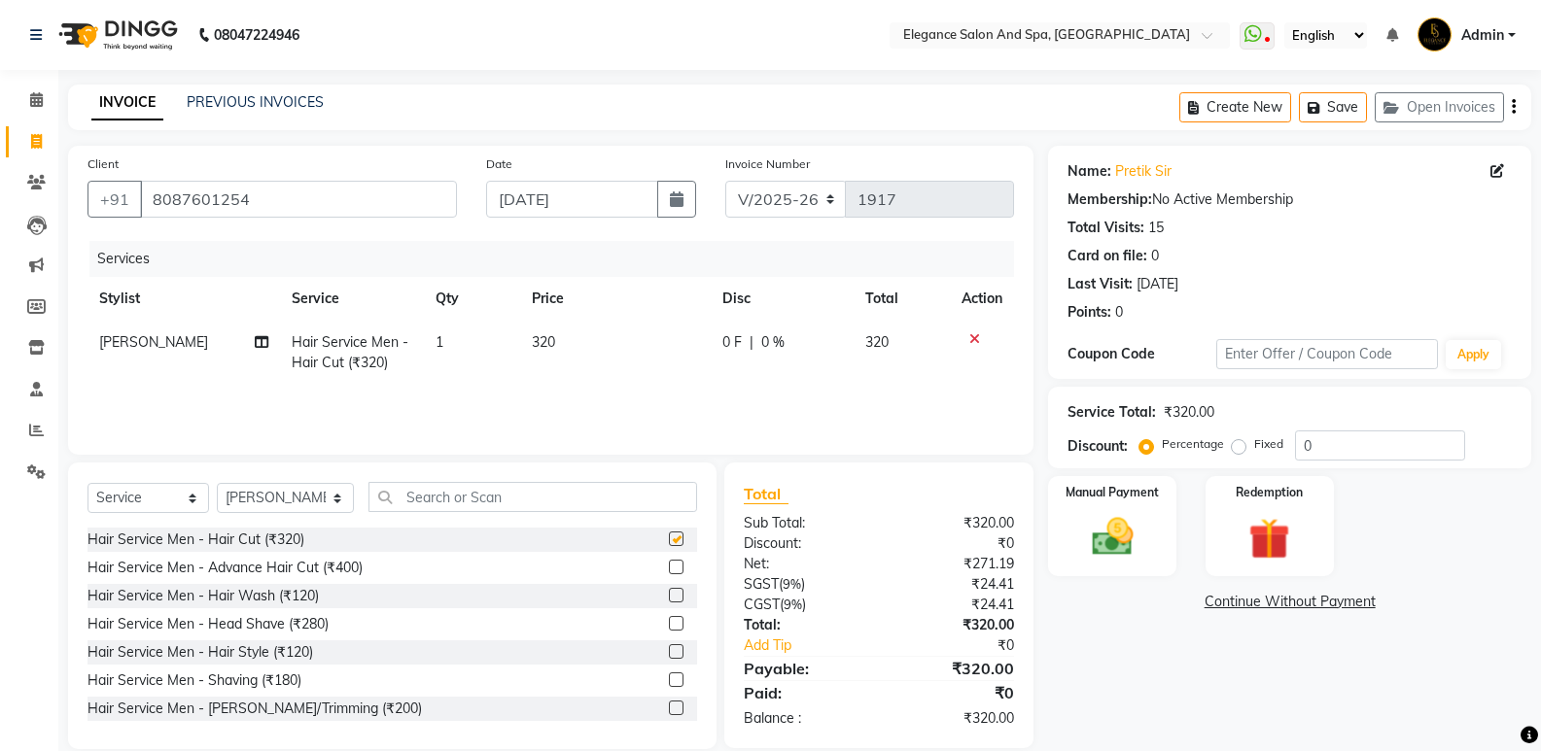
checkbox input "false"
click at [669, 711] on label at bounding box center [676, 708] width 15 height 15
click at [669, 711] on input "checkbox" at bounding box center [675, 709] width 13 height 13
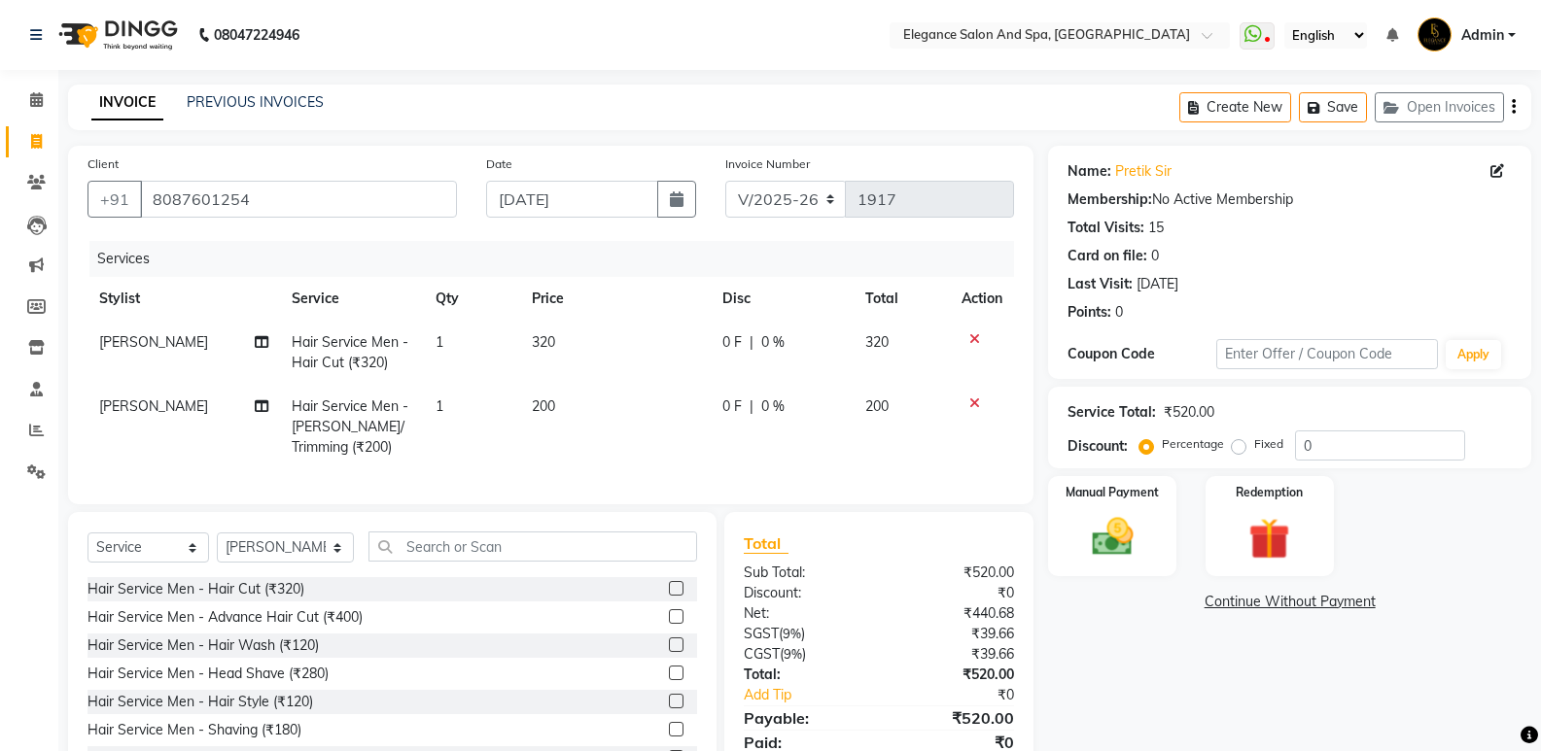
checkbox input "false"
click at [1119, 519] on img at bounding box center [1111, 537] width 69 height 50
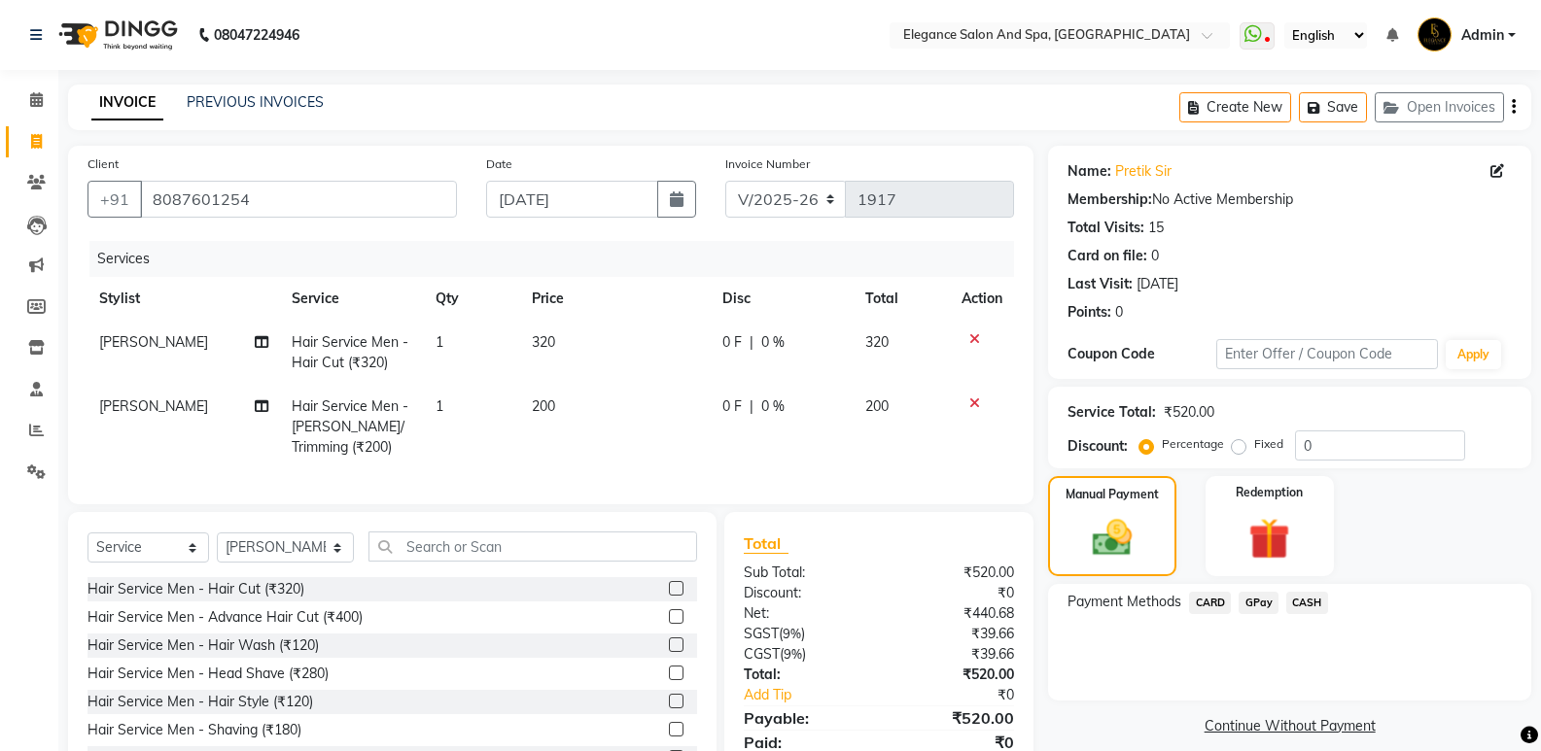
click at [1248, 606] on span "GPay" at bounding box center [1258, 603] width 40 height 22
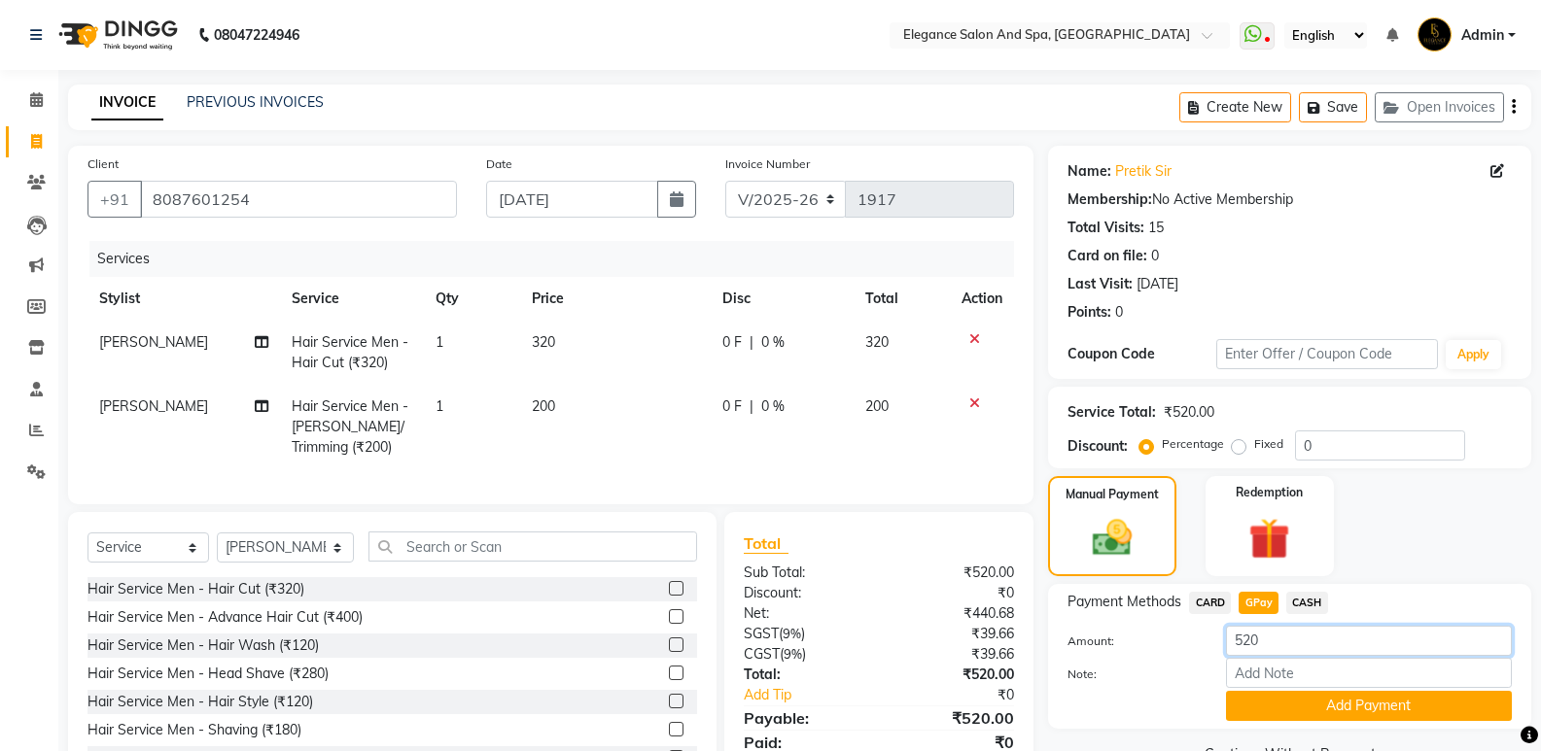
click at [1282, 643] on input "520" at bounding box center [1369, 641] width 286 height 30
type input "5"
type input "20"
click at [1345, 716] on button "Add Payment" at bounding box center [1369, 706] width 286 height 30
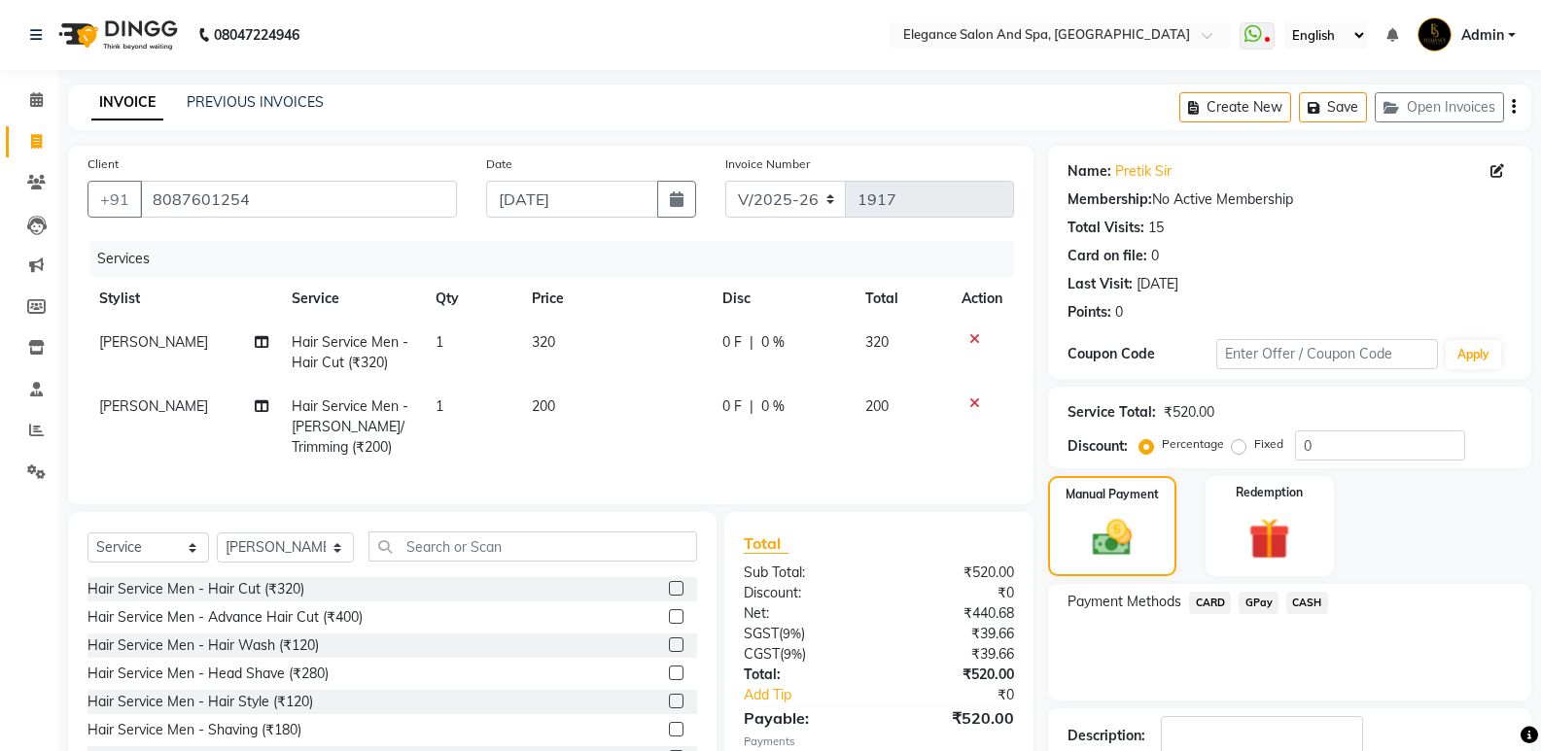
click at [1303, 597] on span "CASH" at bounding box center [1307, 603] width 42 height 22
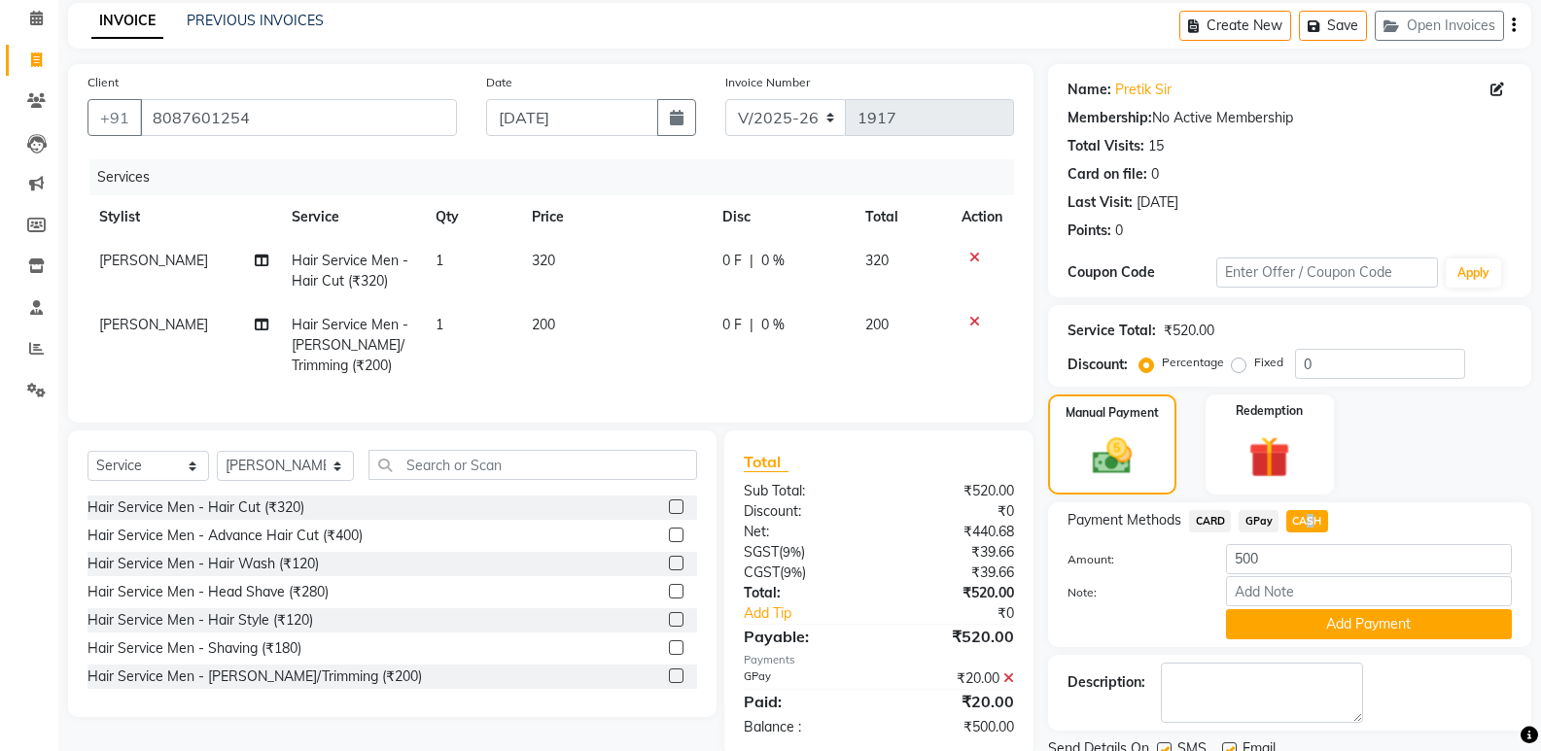
scroll to position [157, 0]
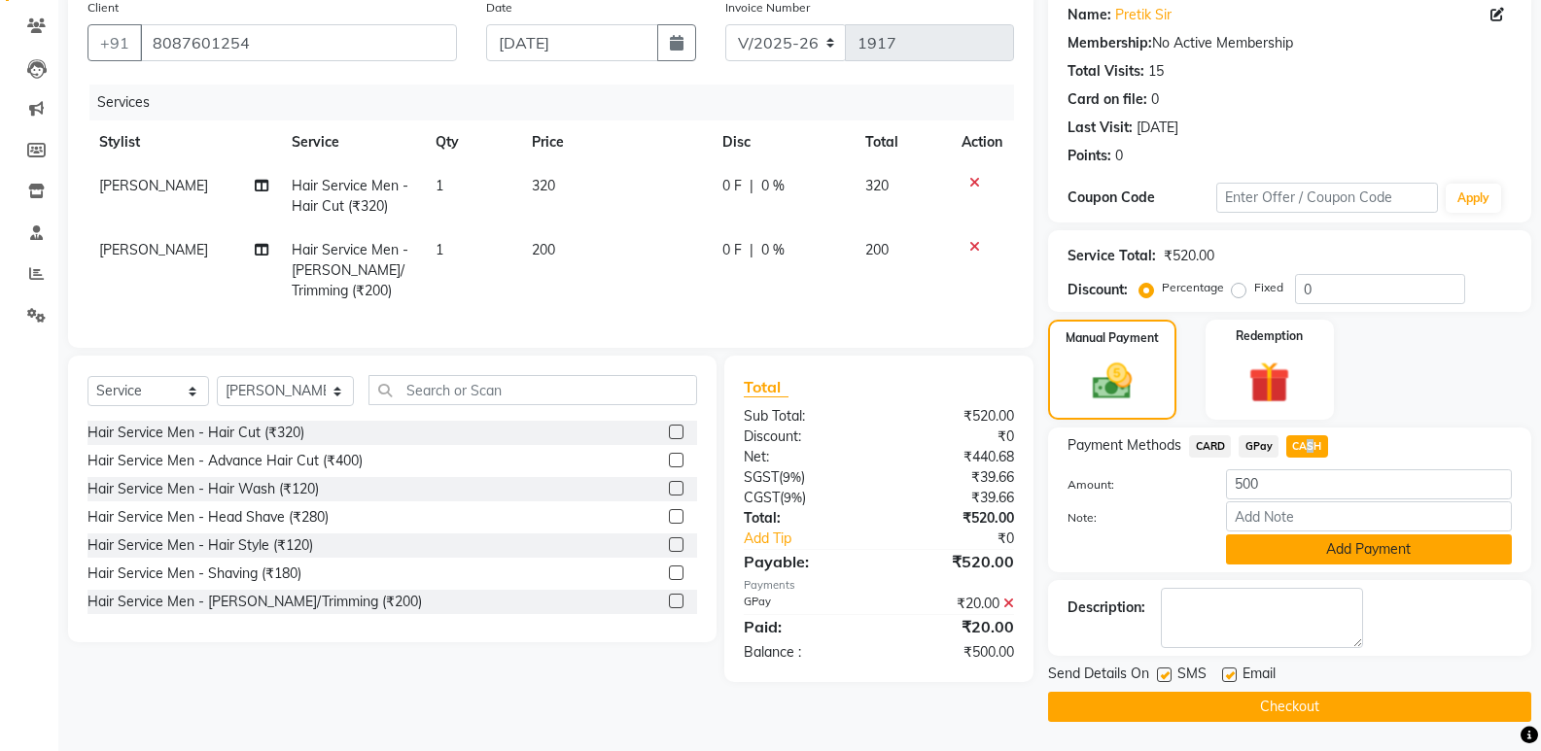
click at [1288, 550] on button "Add Payment" at bounding box center [1369, 550] width 286 height 30
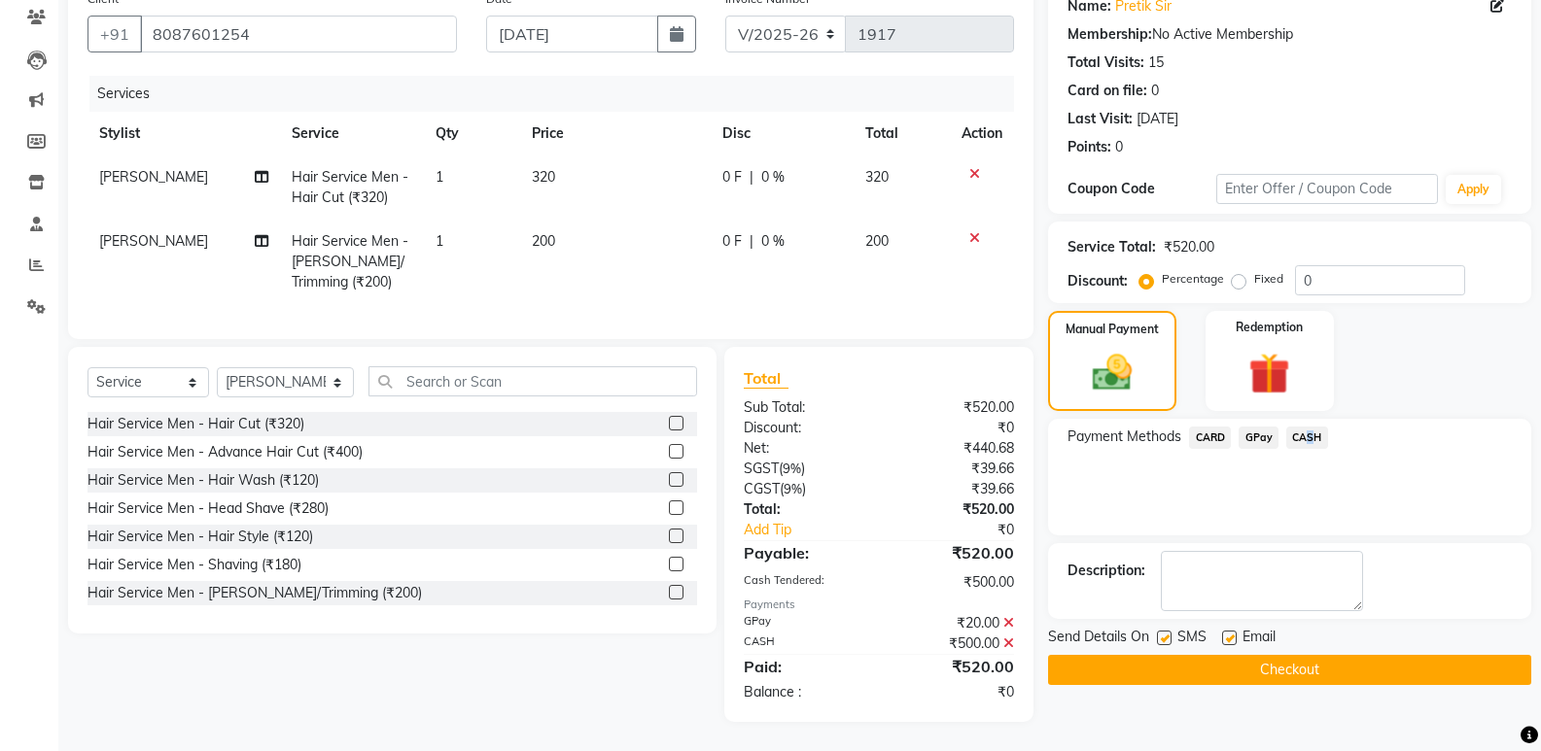
scroll to position [180, 0]
click at [1269, 655] on button "Checkout" at bounding box center [1289, 670] width 483 height 30
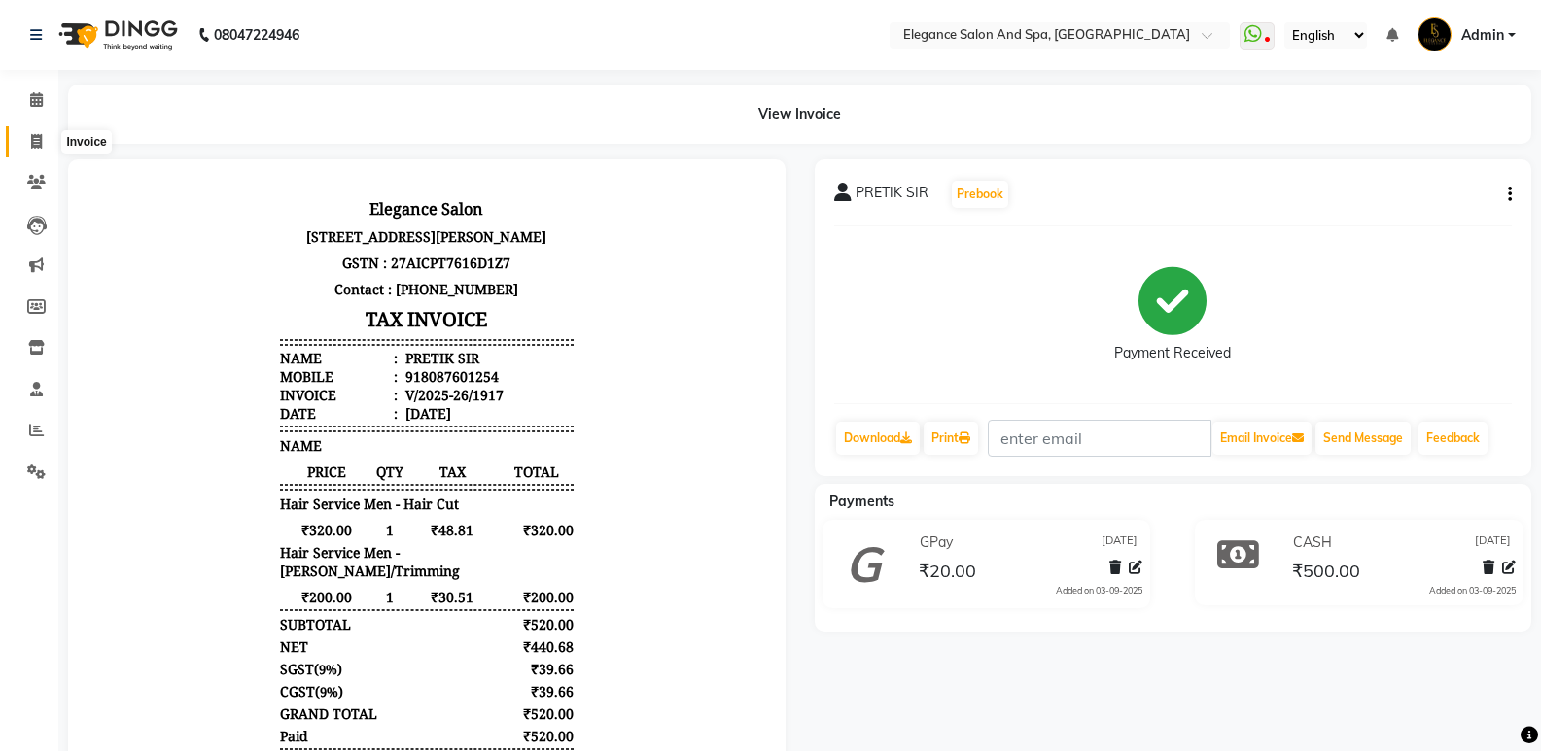
click at [51, 142] on span at bounding box center [36, 142] width 34 height 22
select select "service"
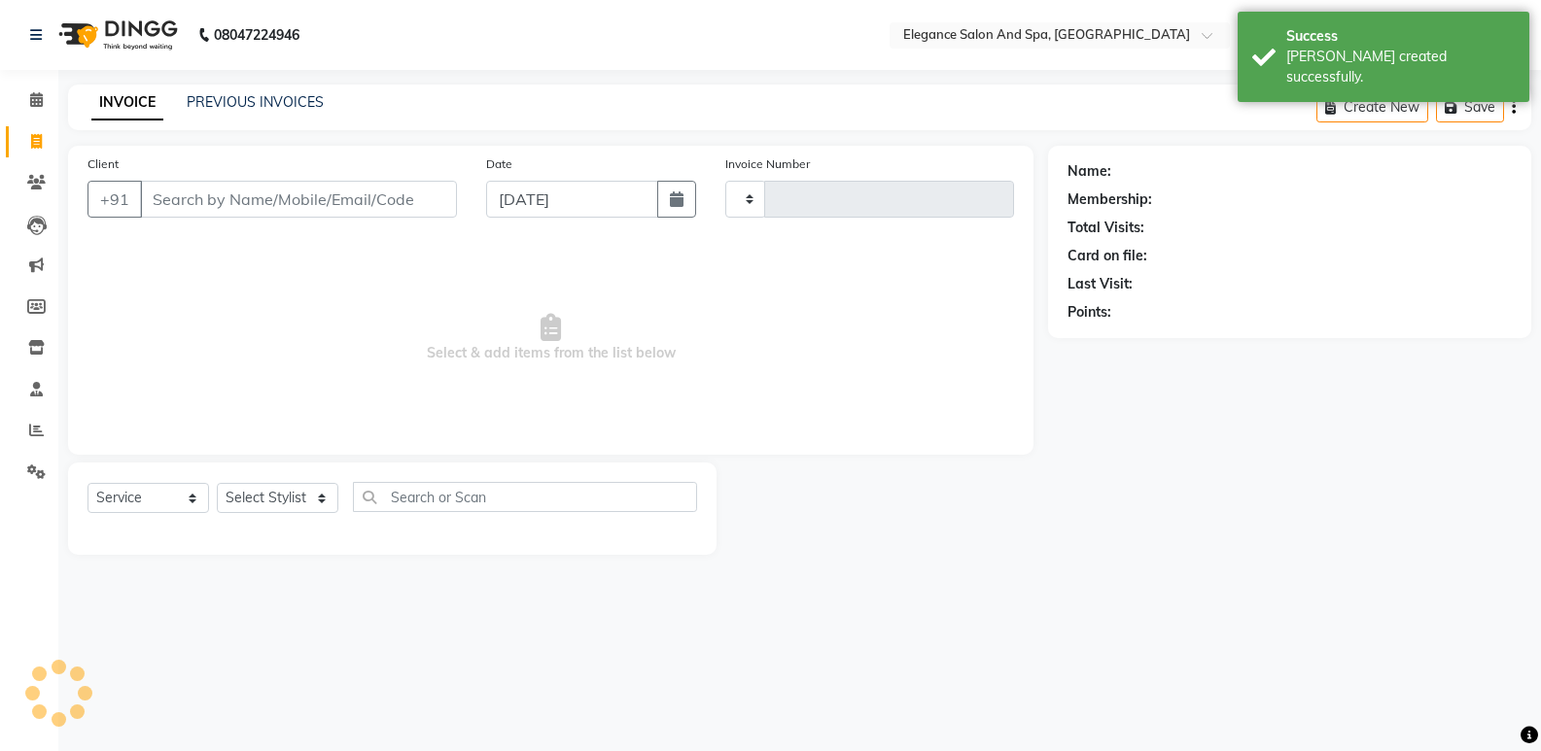
type input "1918"
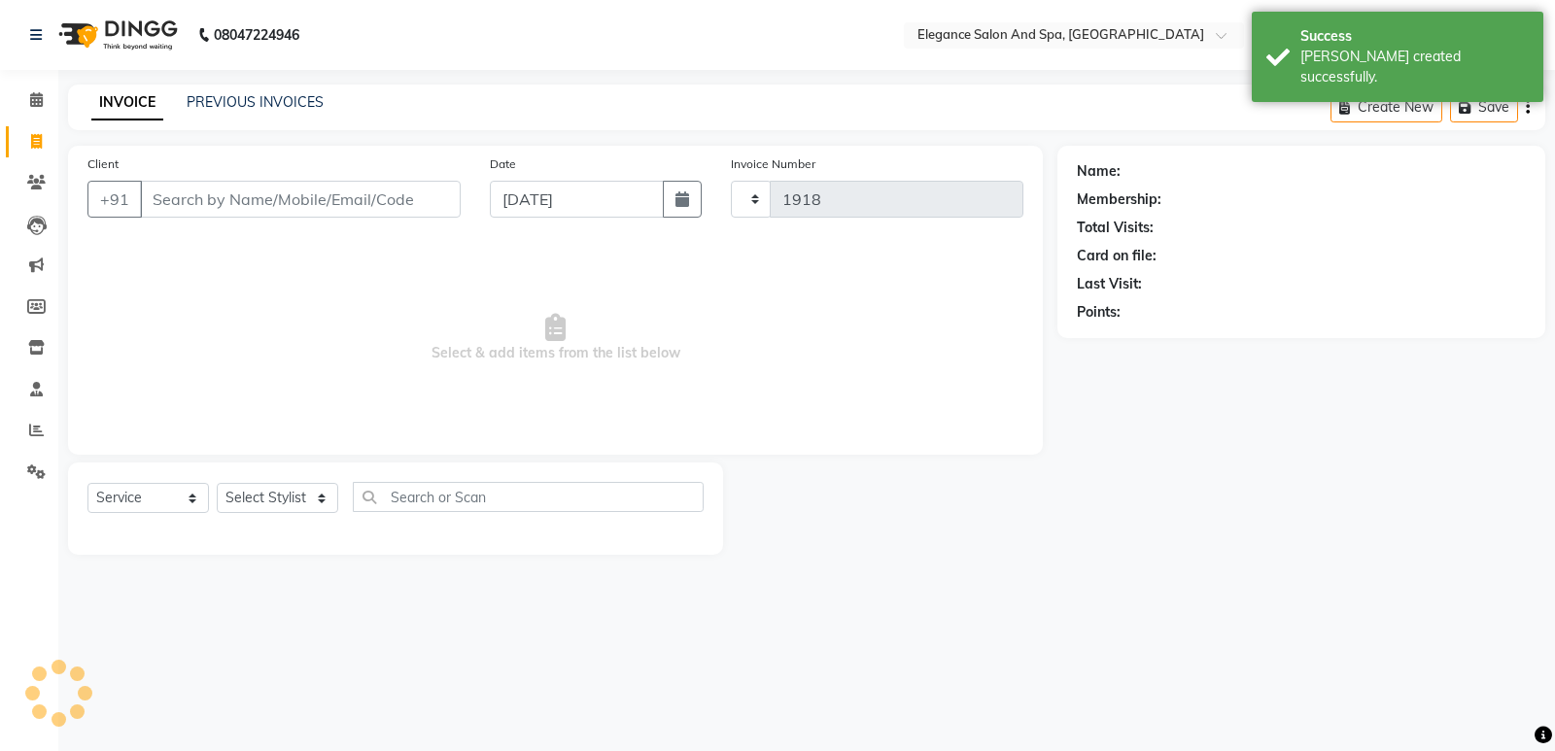
select select "5270"
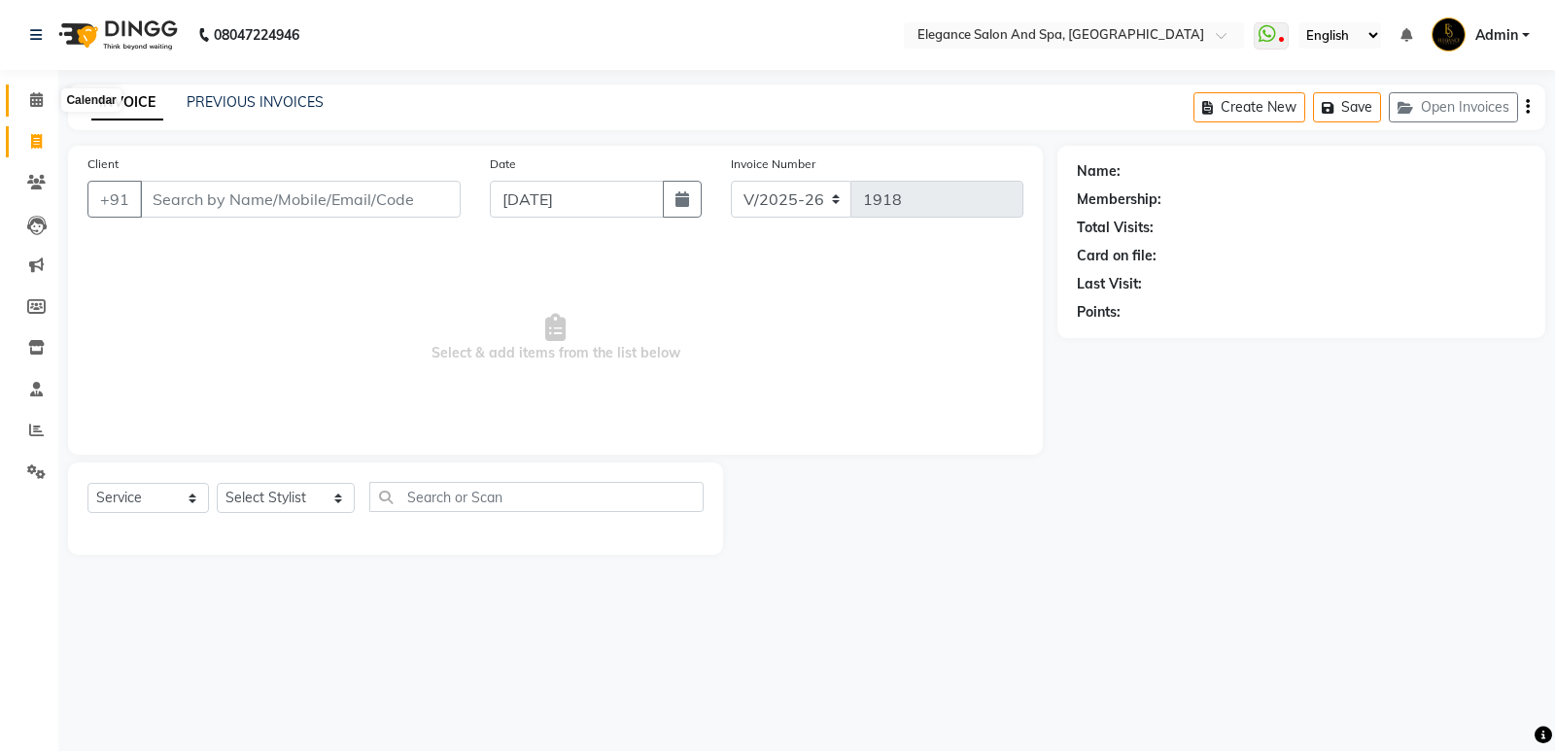
click at [24, 105] on span at bounding box center [36, 100] width 34 height 22
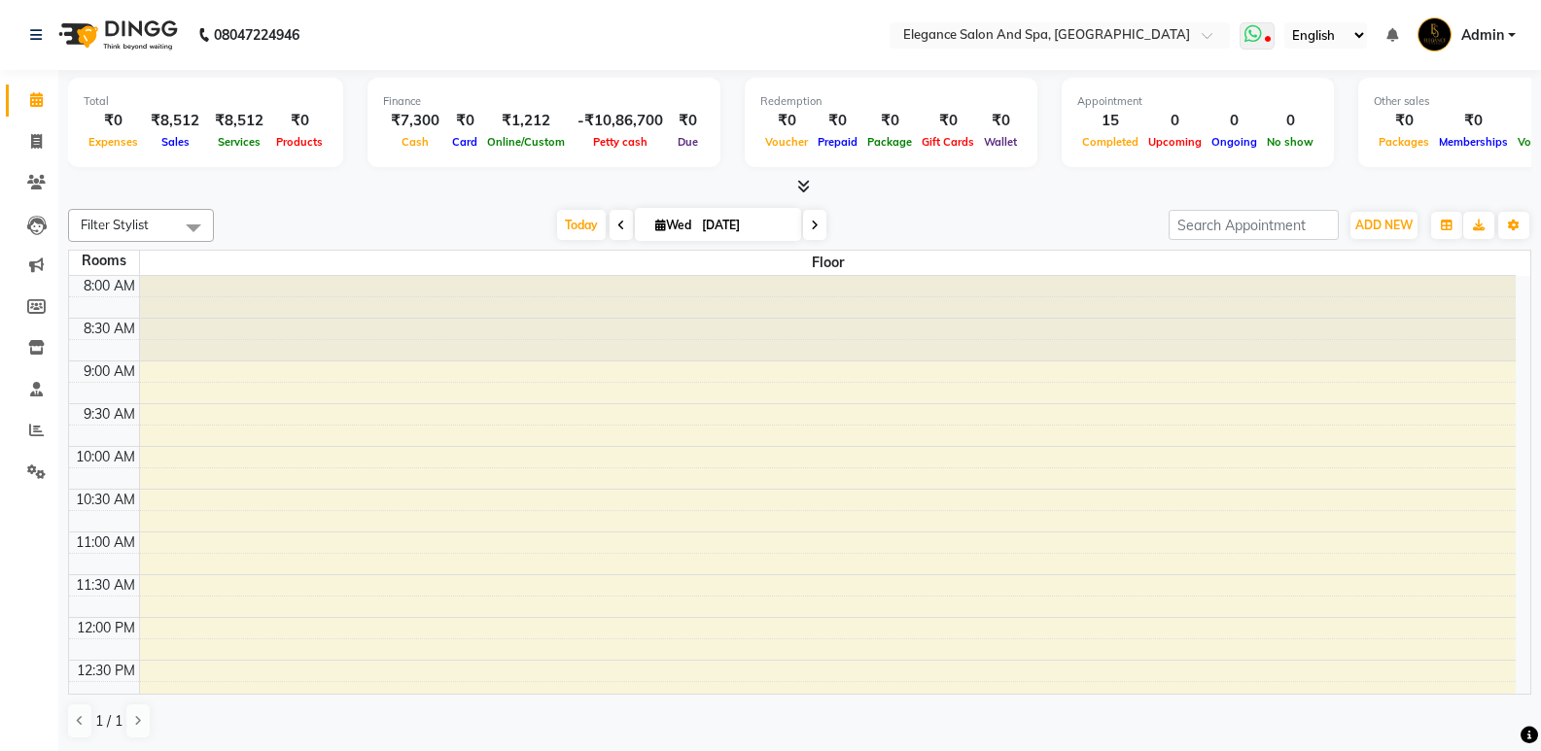
click at [1255, 35] on icon at bounding box center [1252, 33] width 17 height 19
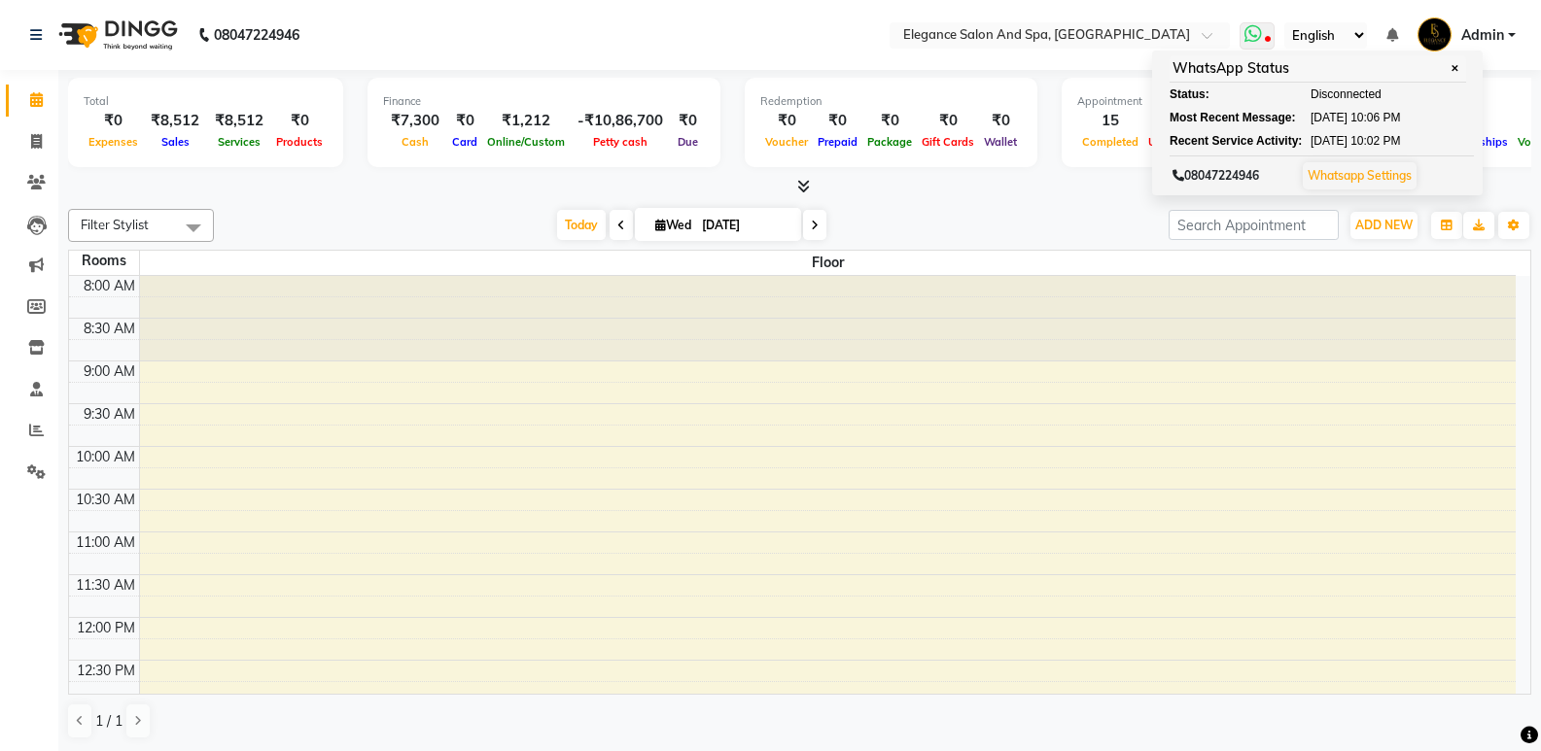
click at [1354, 170] on link "Whatsapp Settings" at bounding box center [1359, 175] width 104 height 15
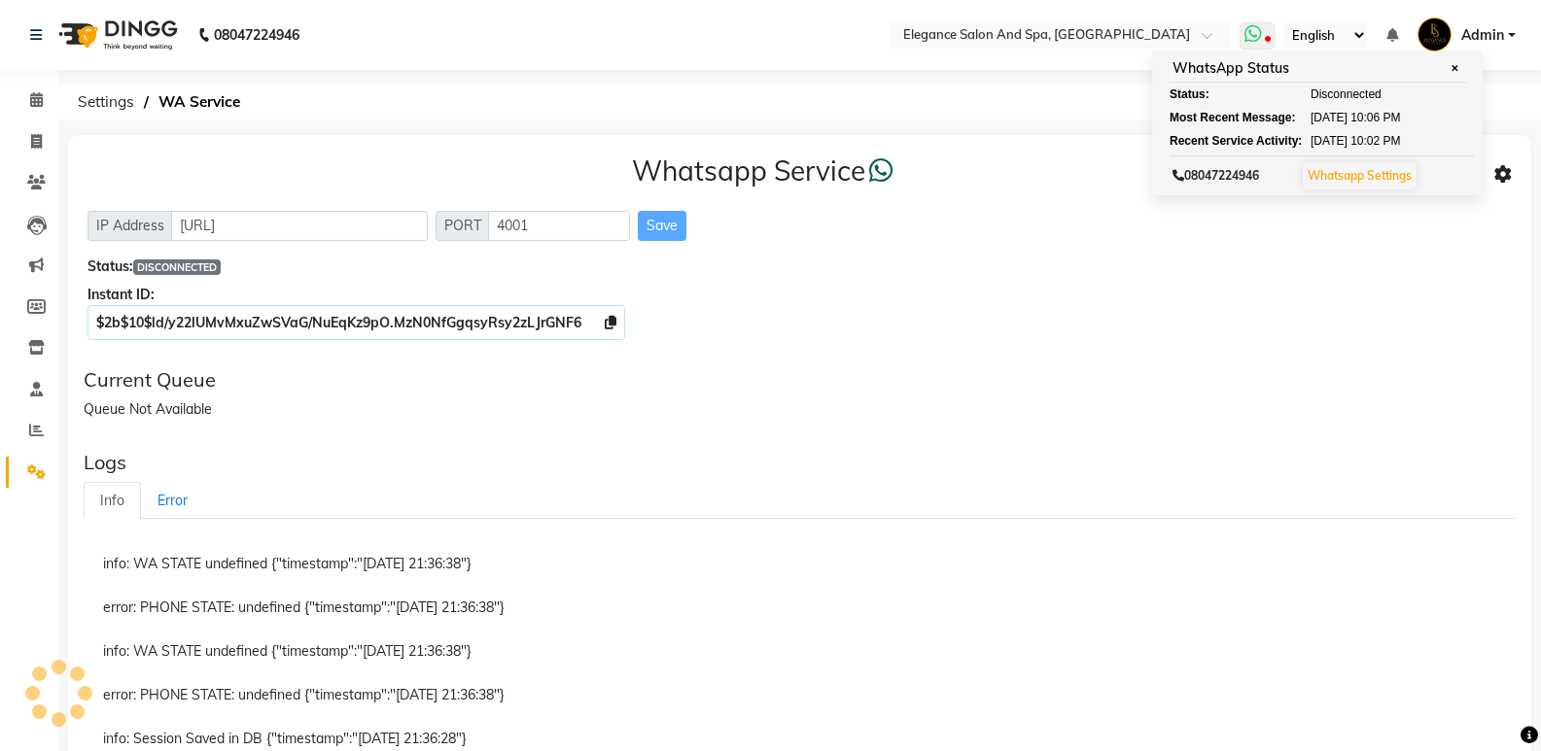
click at [1253, 34] on icon at bounding box center [1252, 33] width 17 height 19
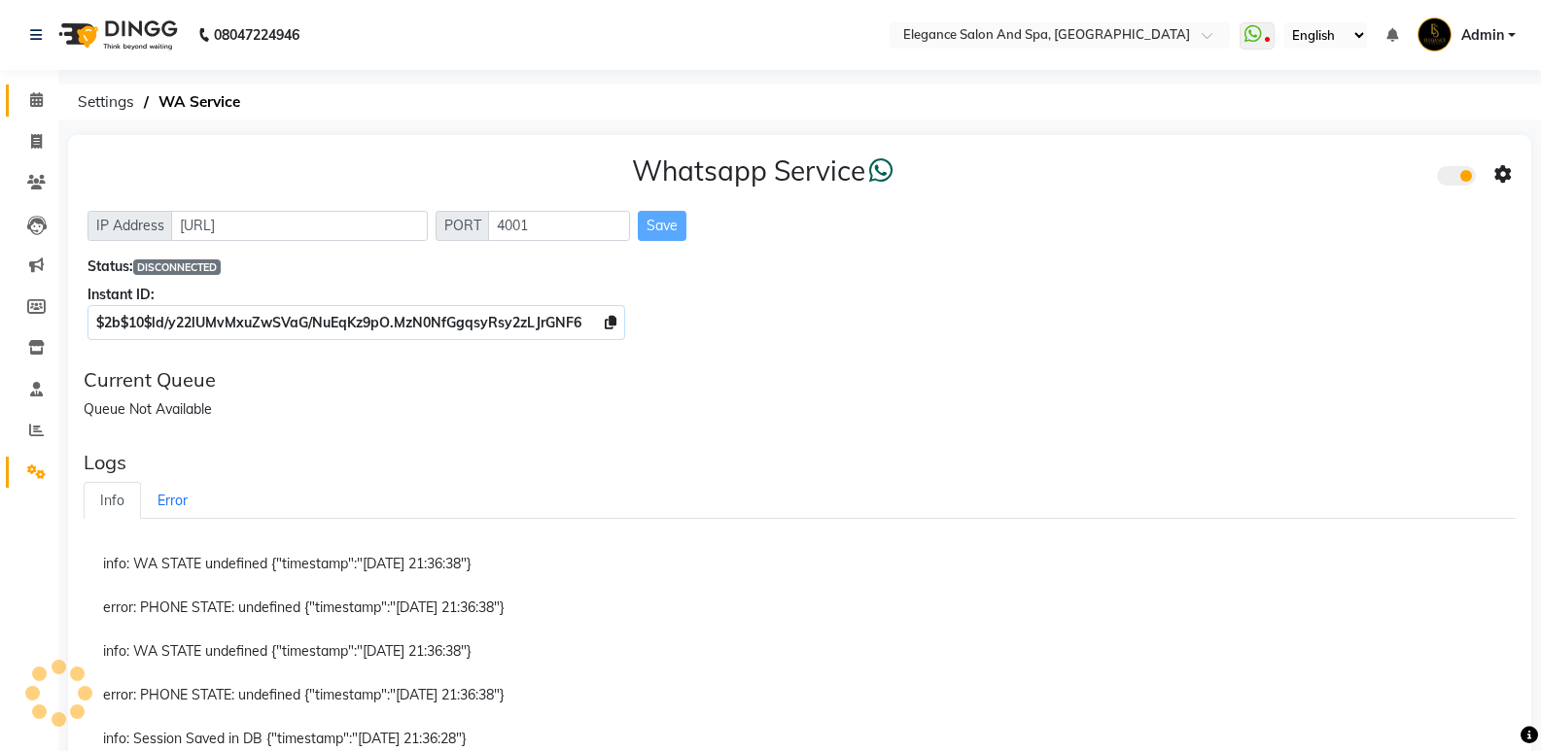
click at [34, 87] on link "Calendar" at bounding box center [29, 101] width 47 height 32
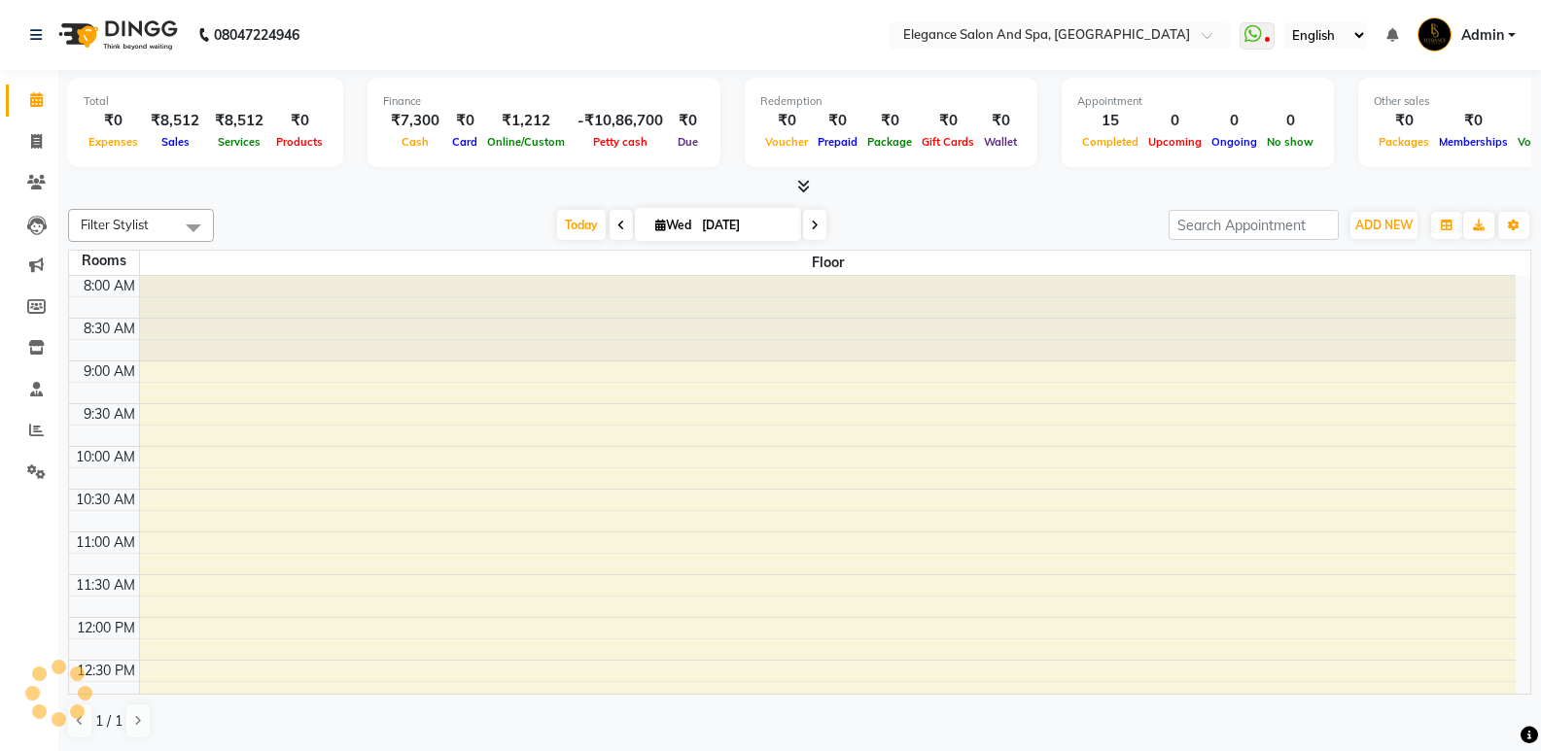
scroll to position [823, 0]
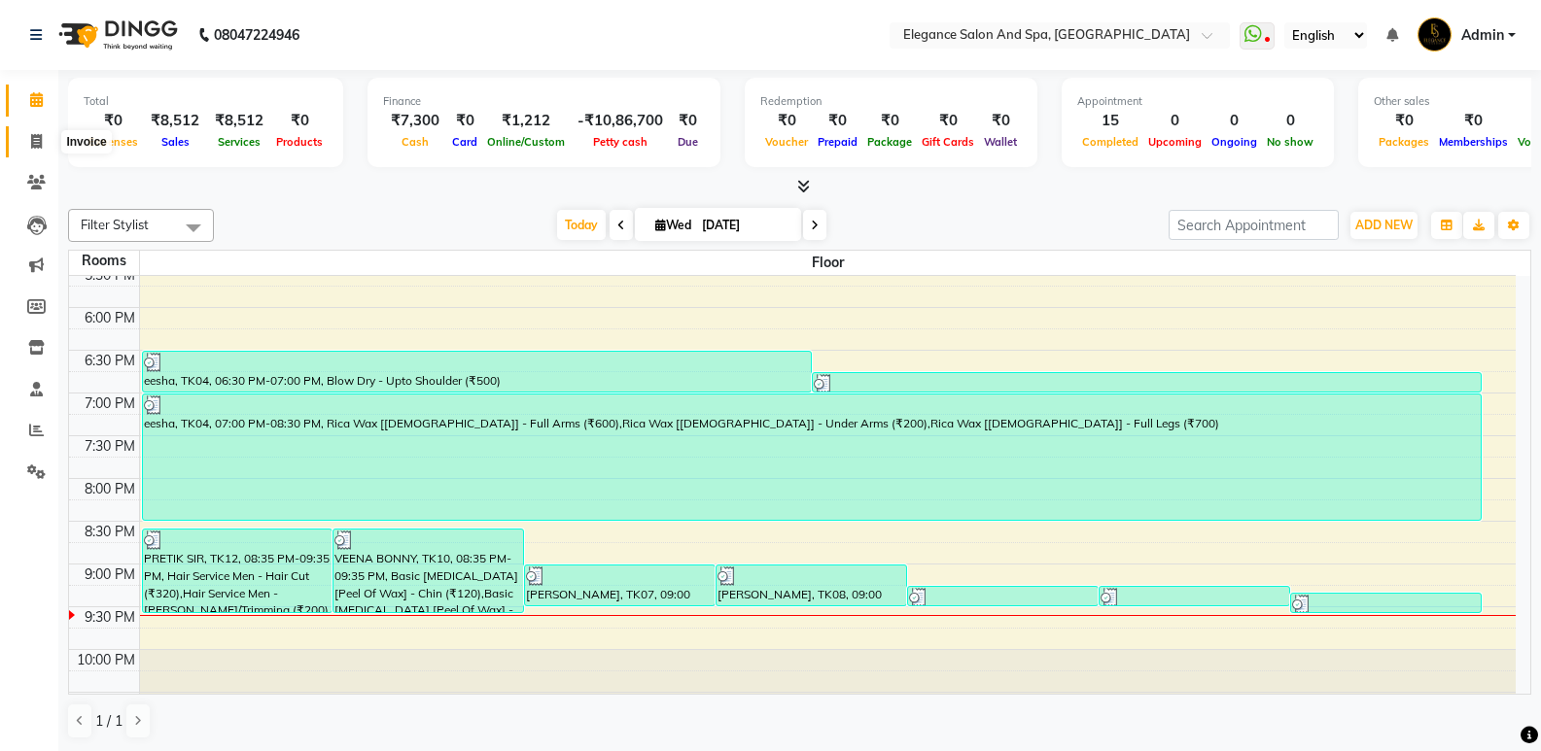
click at [19, 137] on span at bounding box center [36, 142] width 34 height 22
select select "5270"
select select "service"
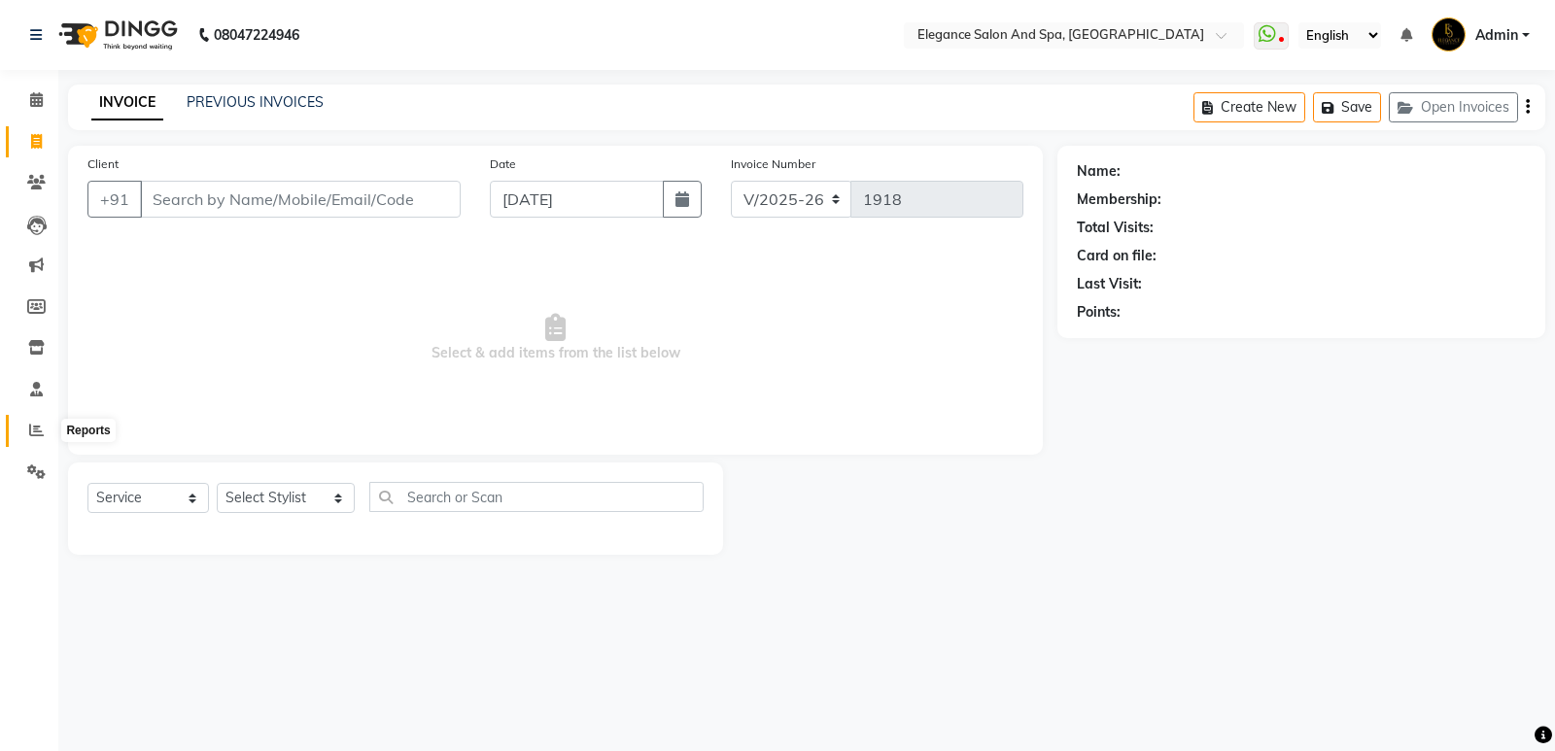
click at [29, 433] on icon at bounding box center [36, 430] width 15 height 15
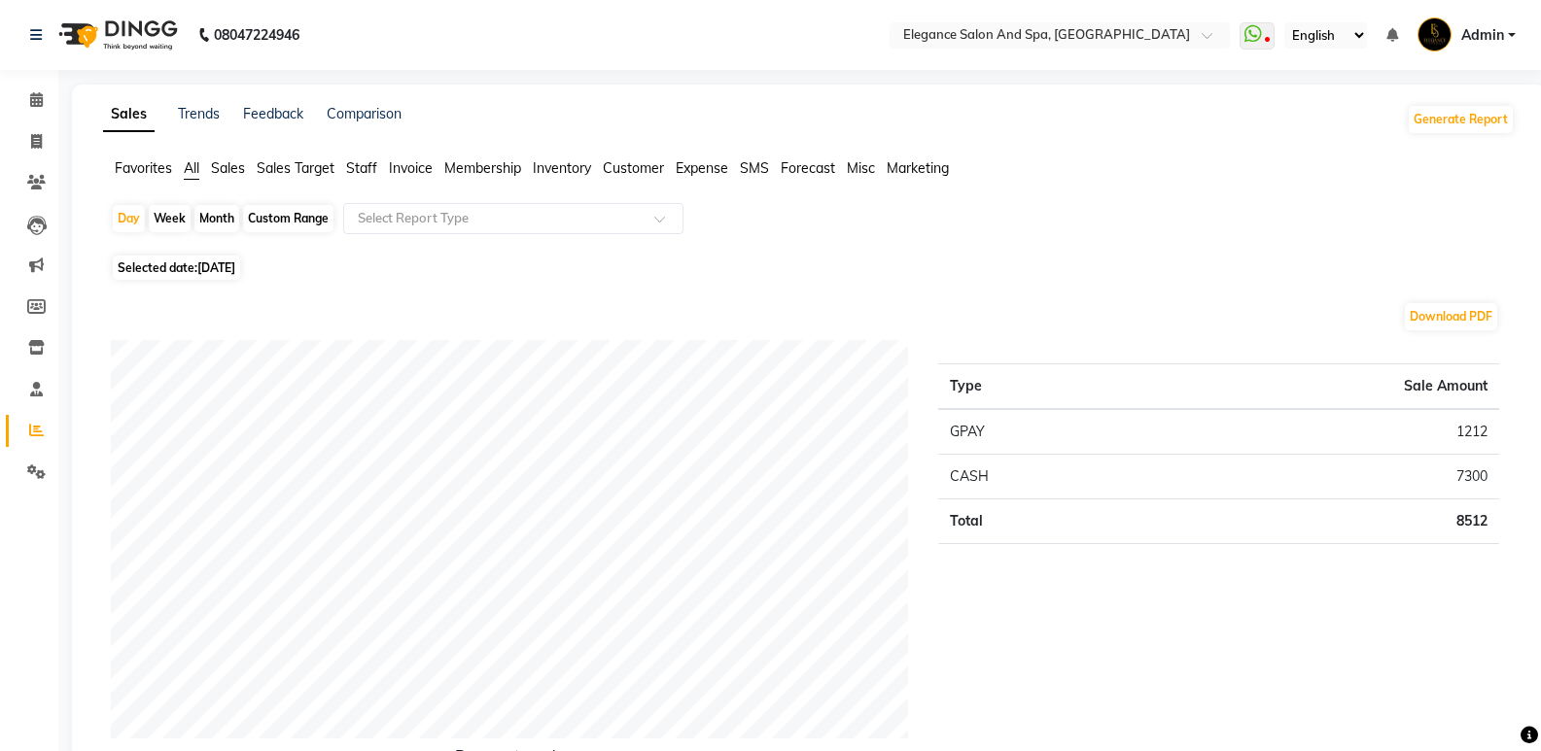
click at [224, 174] on span "Sales" at bounding box center [228, 167] width 34 height 17
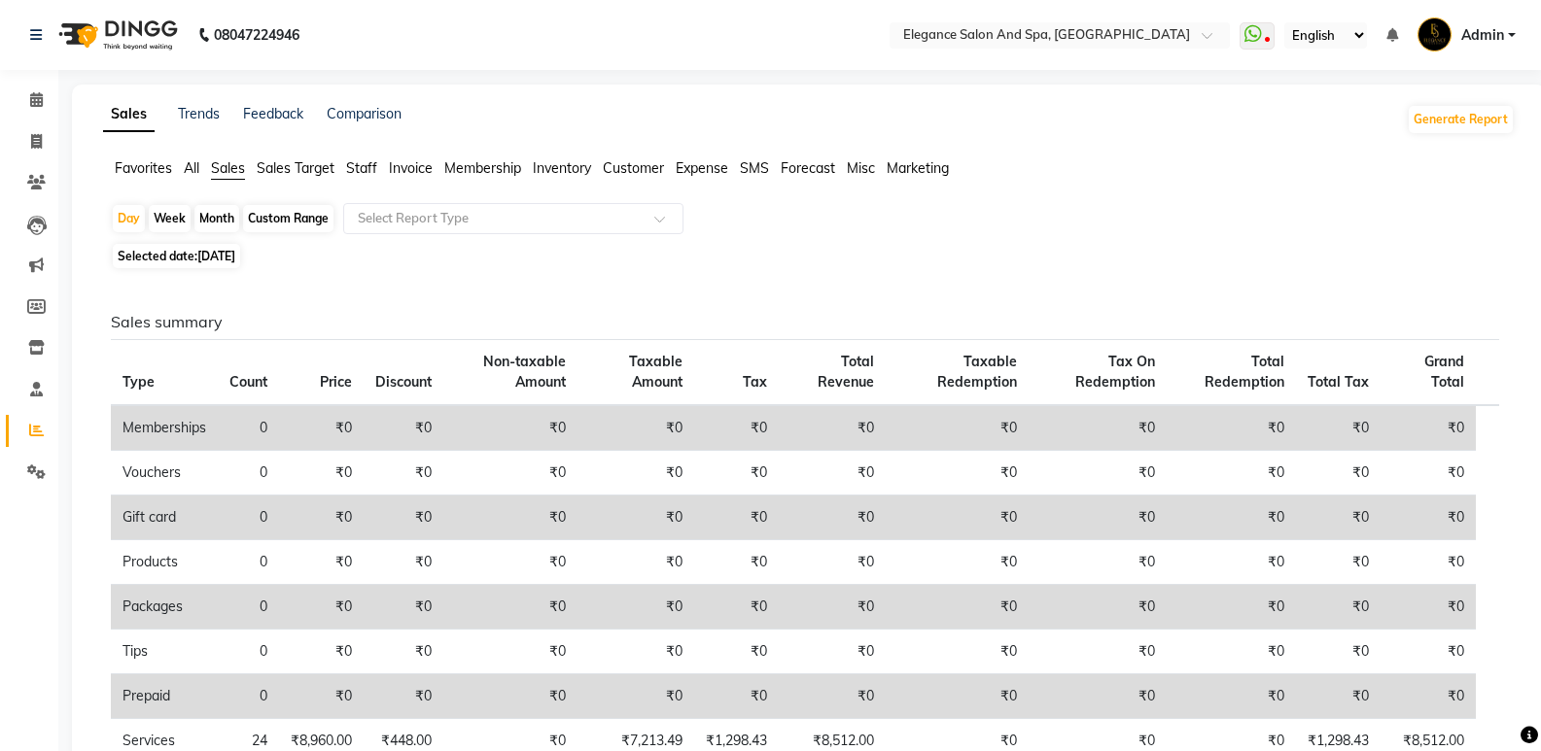
click at [276, 220] on div "Custom Range" at bounding box center [288, 218] width 90 height 27
select select "9"
select select "2025"
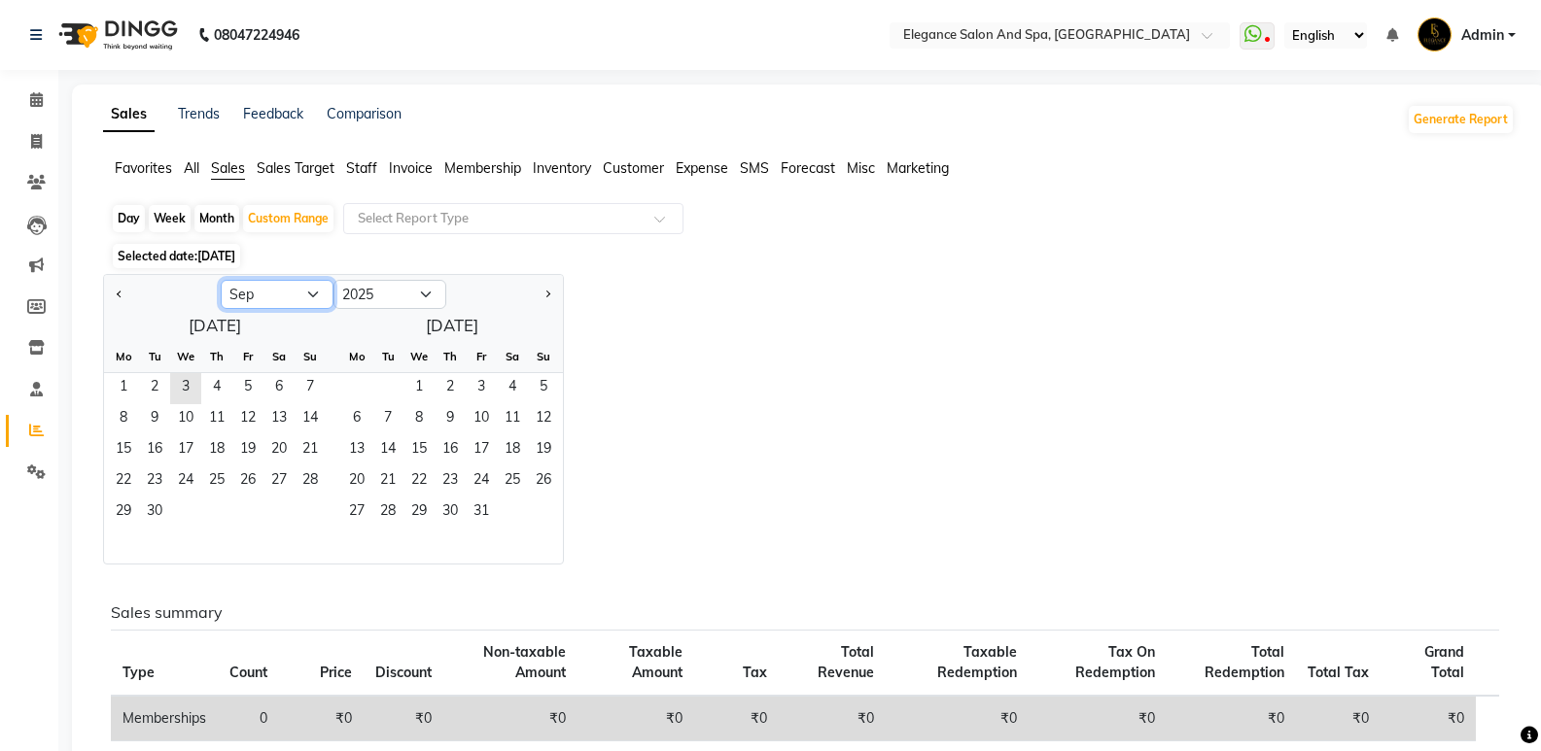
click at [259, 296] on select "Jan Feb Mar Apr May Jun [DATE] Aug Sep Oct Nov Dec" at bounding box center [277, 294] width 113 height 29
select select "8"
click at [221, 280] on select "Jan Feb Mar Apr May Jun [DATE] Aug Sep Oct Nov Dec" at bounding box center [277, 294] width 113 height 29
click at [180, 445] on span "13" at bounding box center [185, 450] width 31 height 31
click at [422, 389] on span "3" at bounding box center [418, 388] width 31 height 31
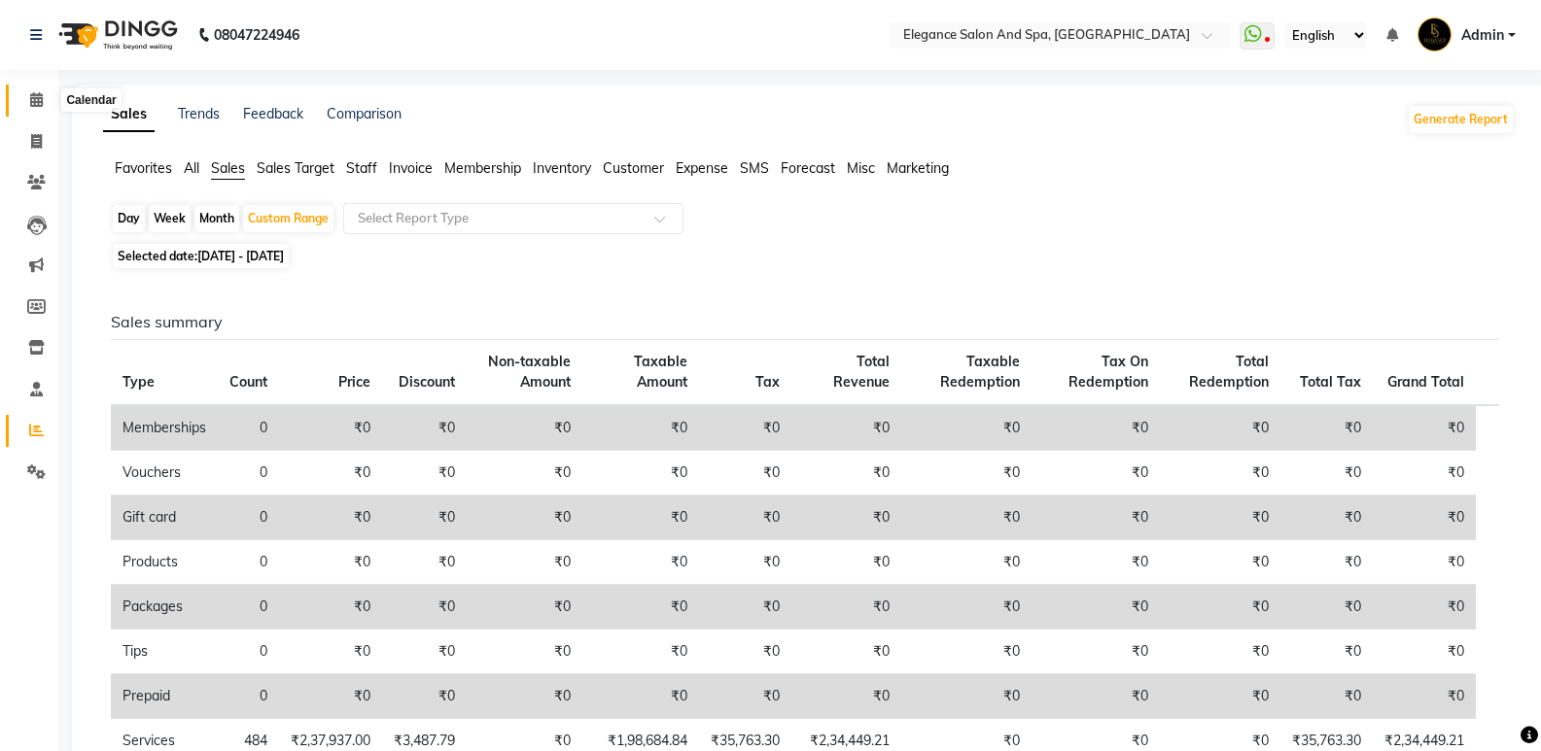
click at [36, 102] on icon at bounding box center [36, 99] width 13 height 15
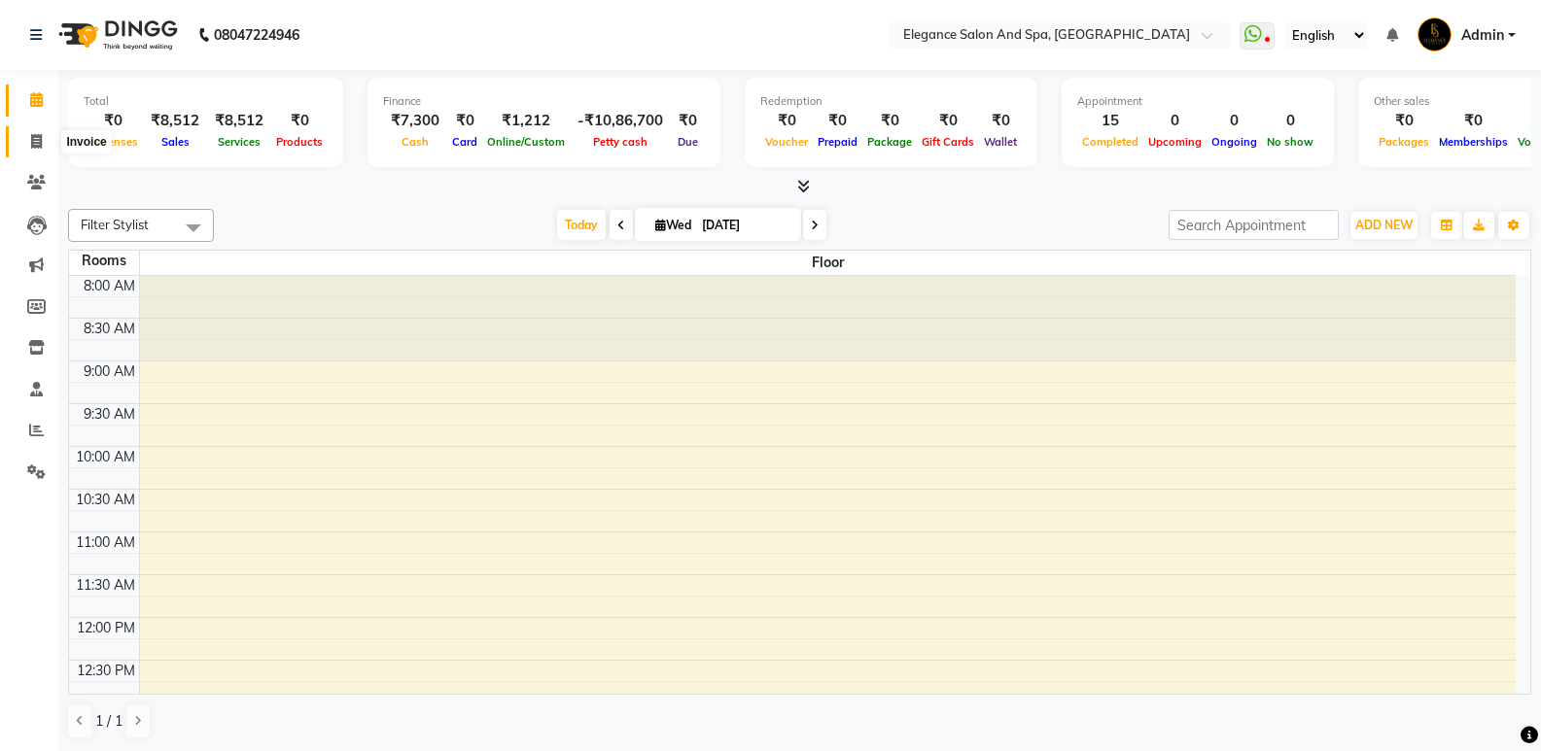
click at [31, 142] on icon at bounding box center [36, 141] width 11 height 15
select select "5270"
select select "service"
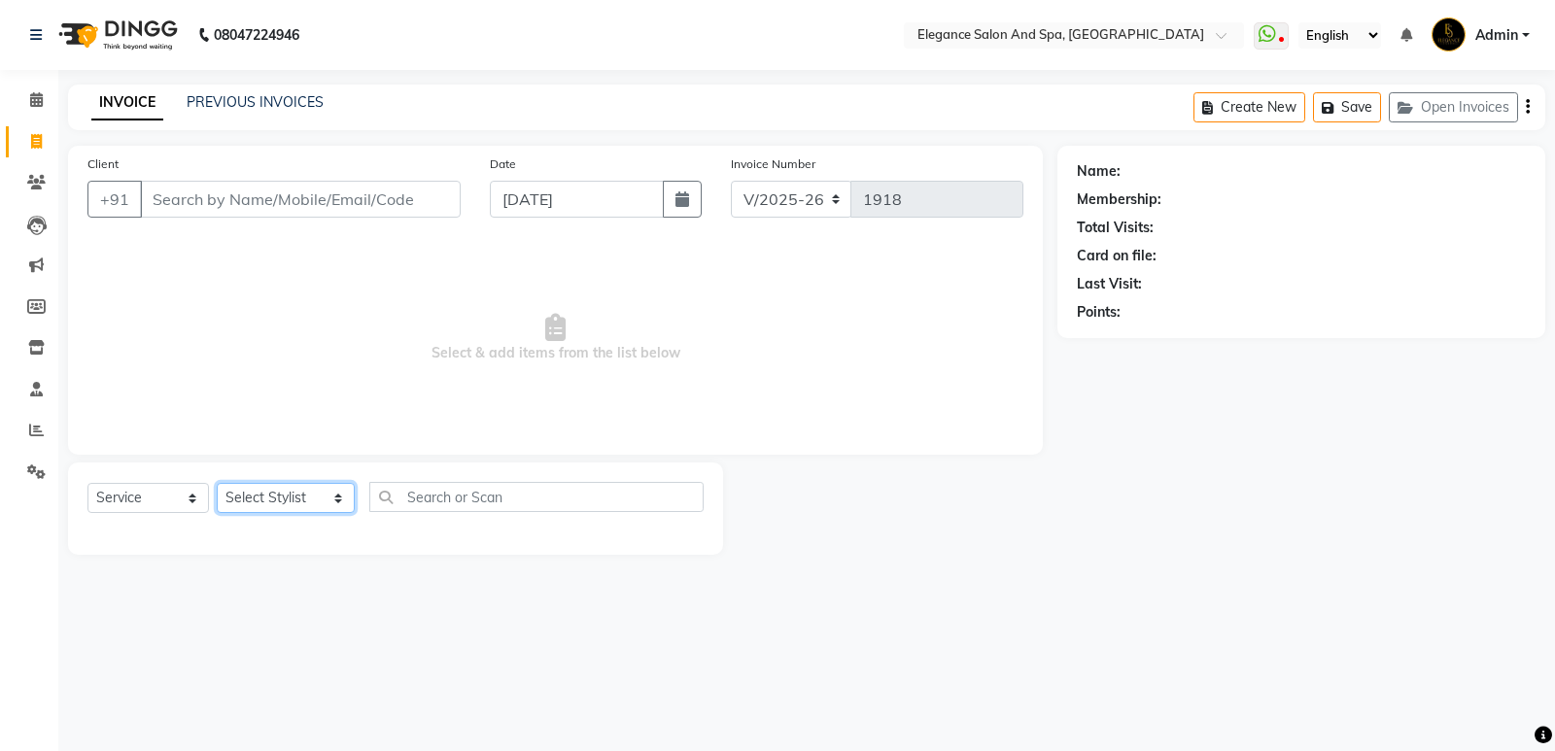
click at [311, 505] on select "Select Stylist [PERSON_NAME] [MEDICAL_DATA][PERSON_NAME] [PERSON_NAME] [PERSON_…" at bounding box center [286, 498] width 138 height 30
select select "88986"
click at [217, 483] on select "Select Stylist [PERSON_NAME] [MEDICAL_DATA][PERSON_NAME] [PERSON_NAME] [PERSON_…" at bounding box center [286, 498] width 138 height 30
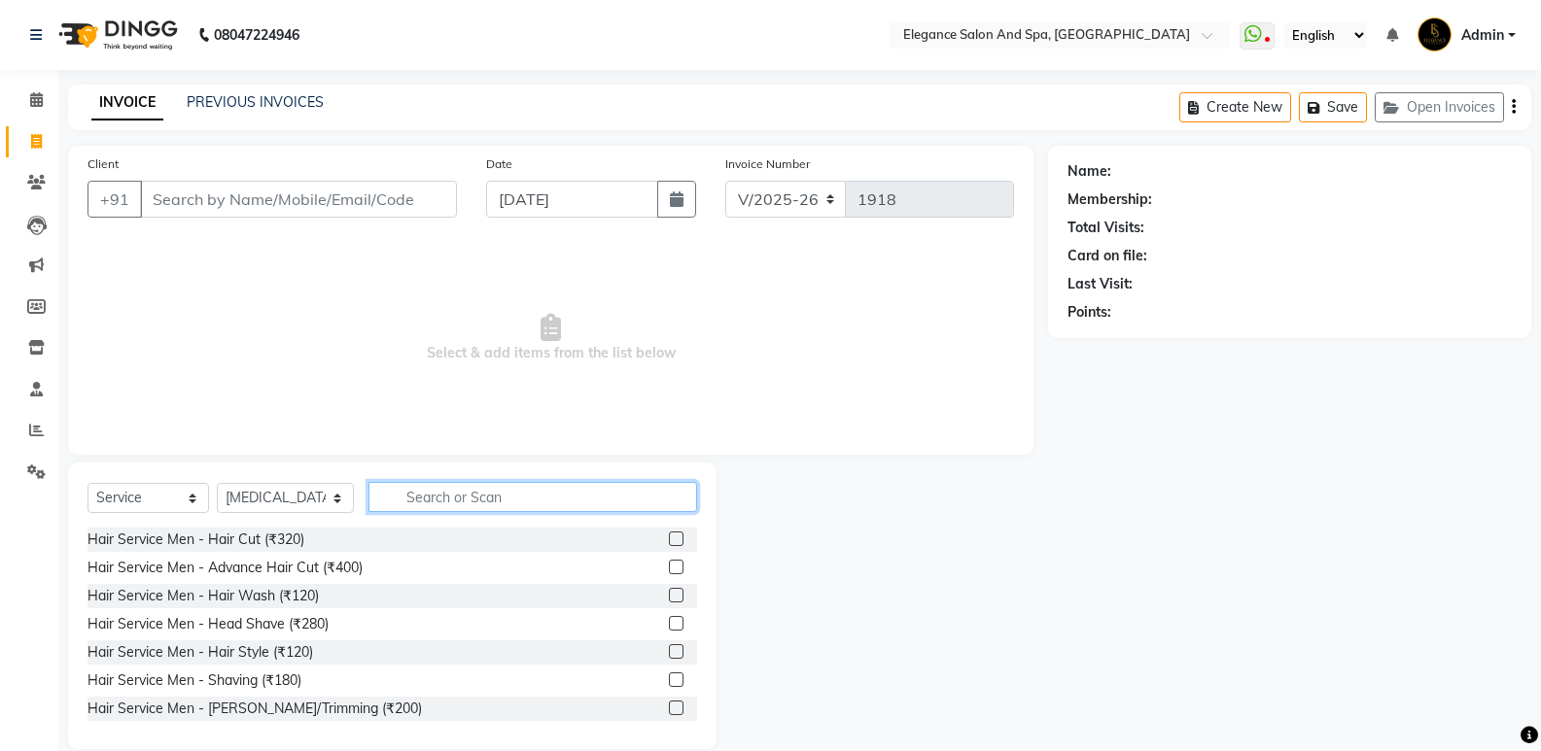
click at [450, 500] on input "text" at bounding box center [532, 497] width 329 height 30
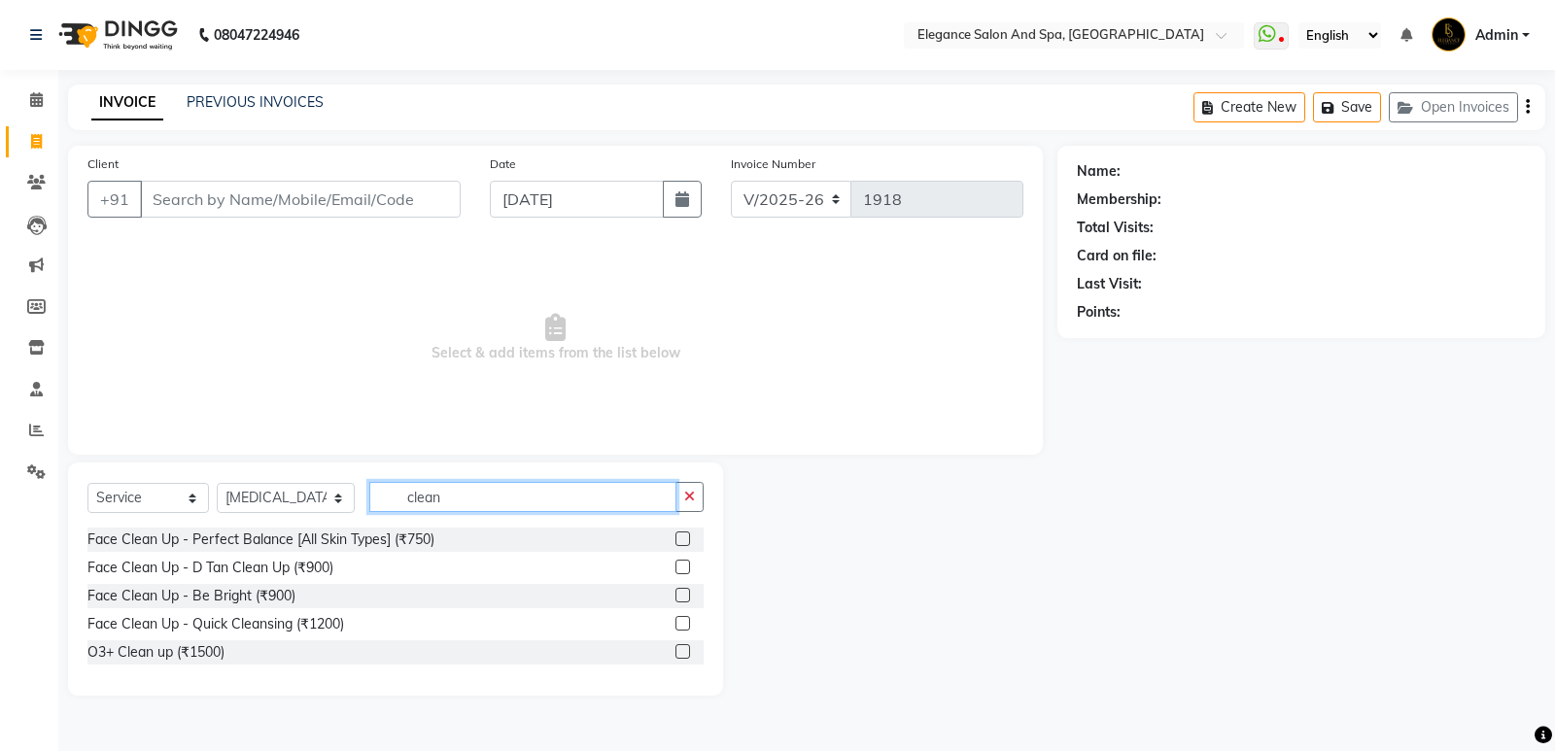
type input "clean"
click at [679, 566] on label at bounding box center [683, 567] width 15 height 15
click at [679, 566] on input "checkbox" at bounding box center [682, 568] width 13 height 13
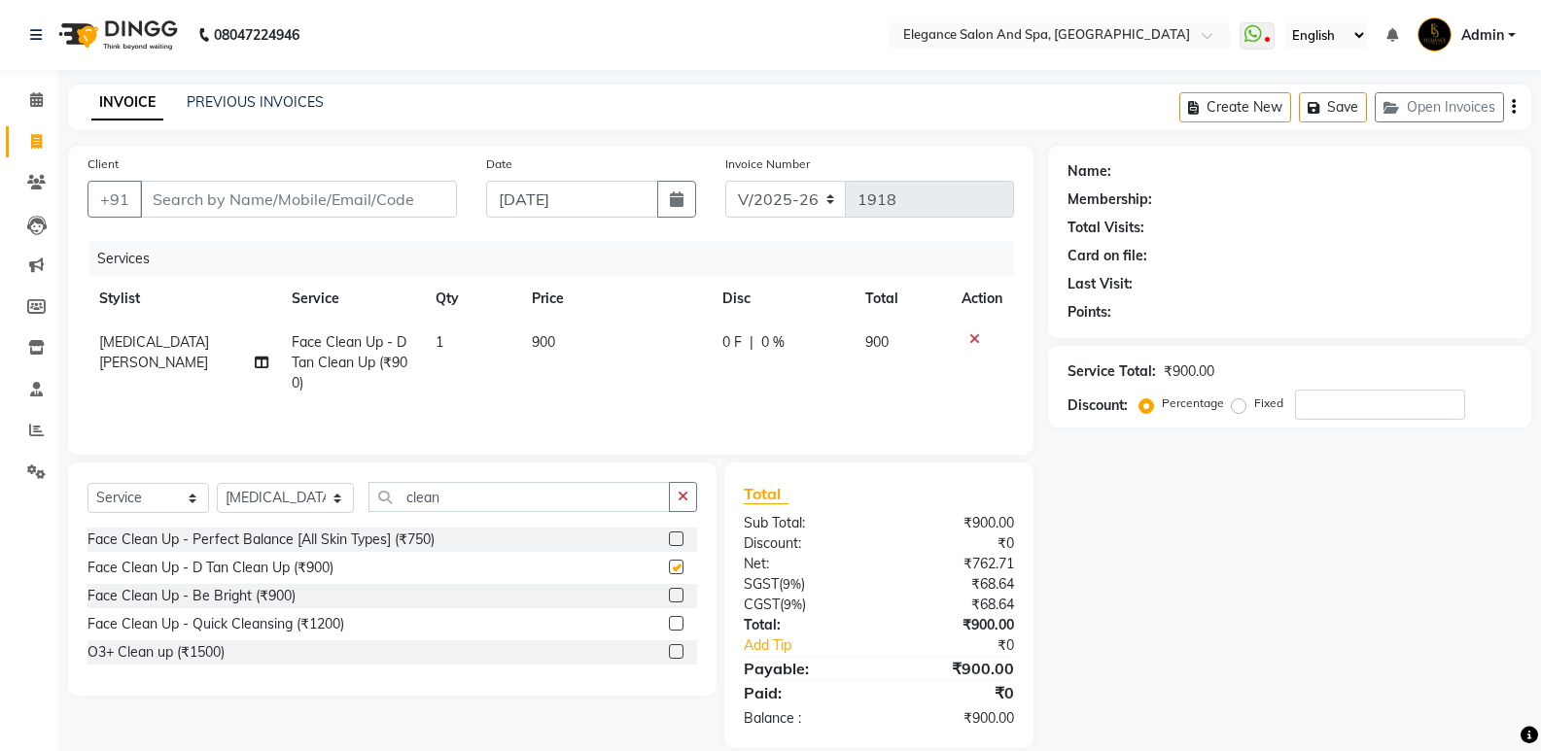
checkbox input "false"
click at [550, 343] on span "900" at bounding box center [543, 341] width 23 height 17
select select "88986"
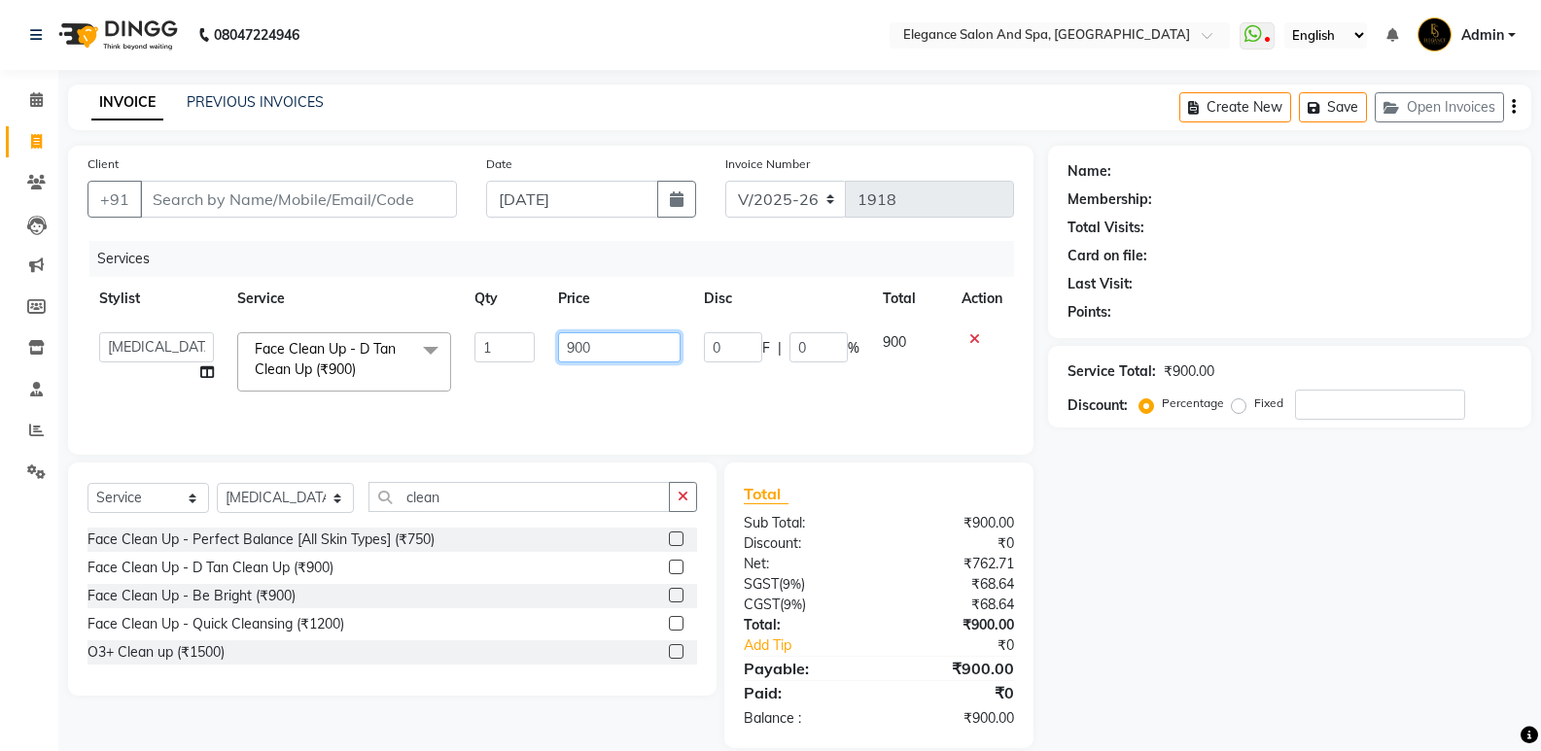
click at [603, 348] on input "900" at bounding box center [619, 347] width 122 height 30
type input "9"
type input "1000"
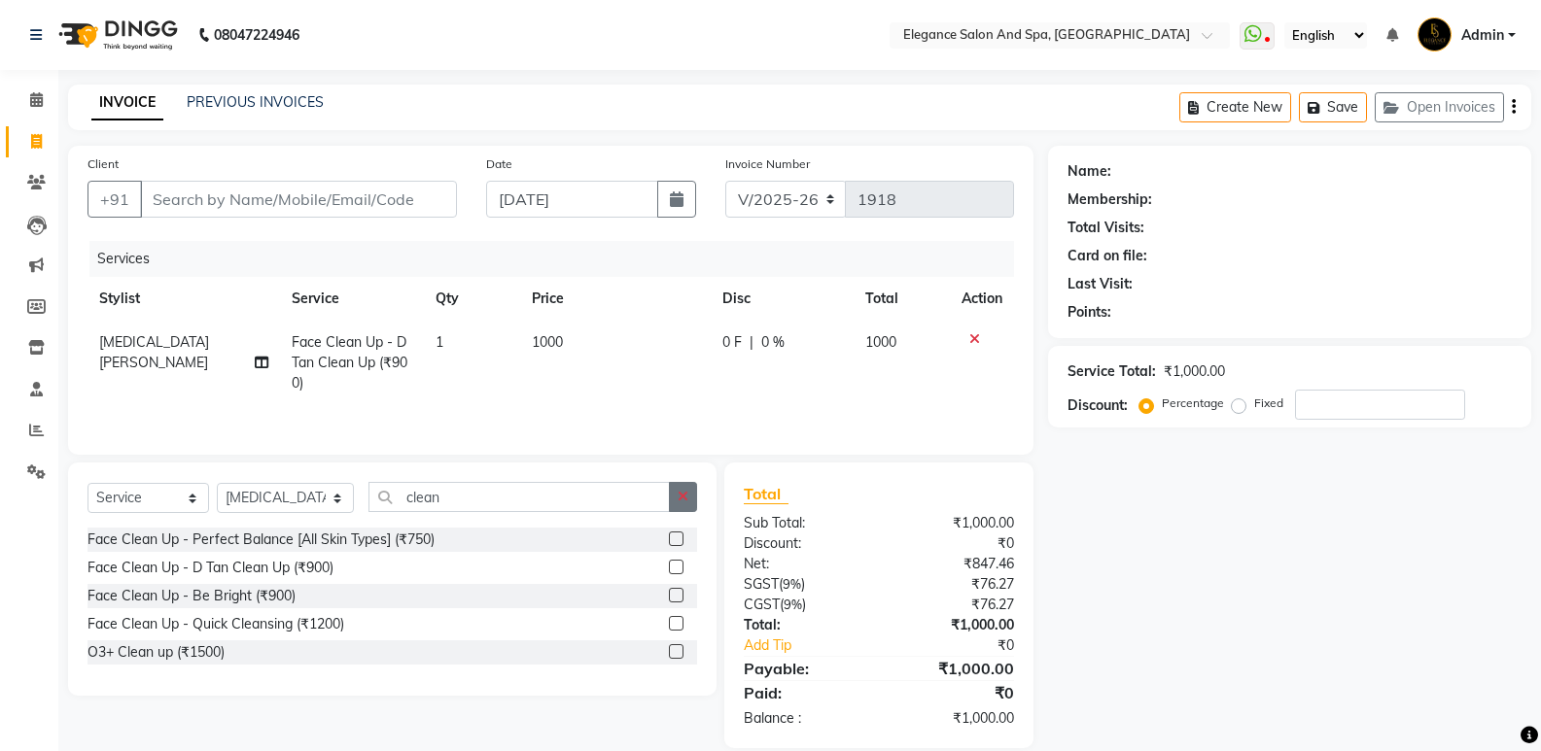
click at [687, 499] on icon "button" at bounding box center [683, 497] width 11 height 14
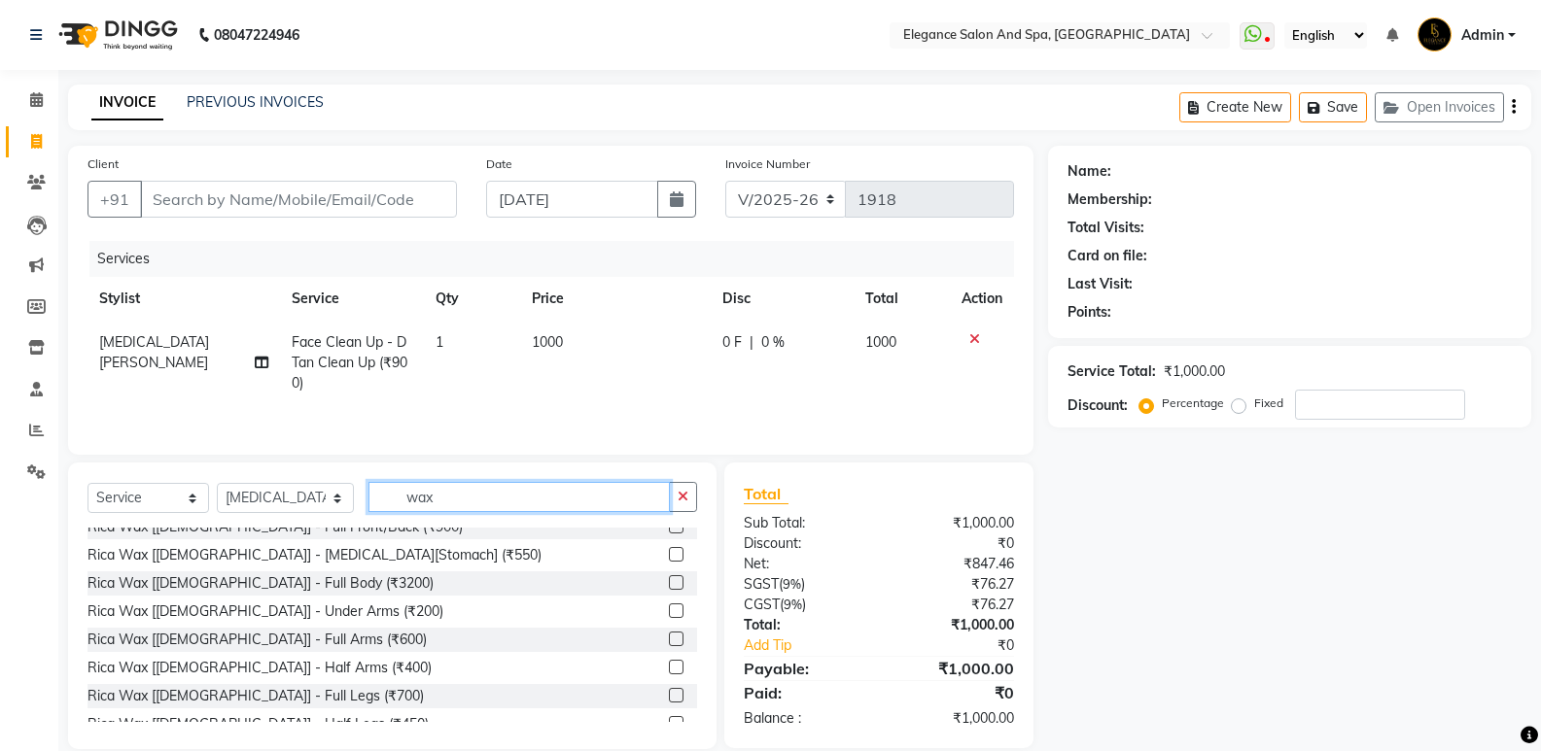
scroll to position [1118, 0]
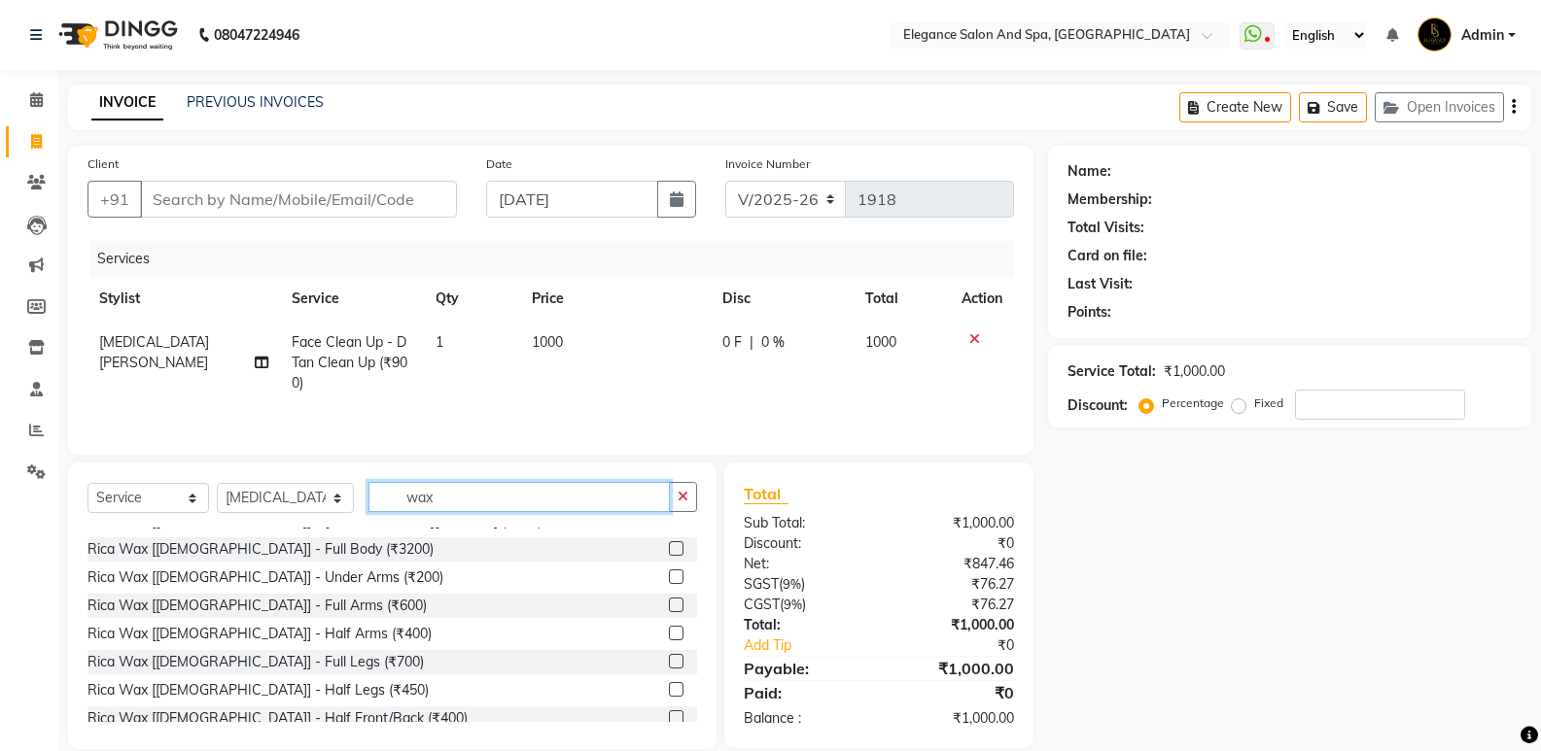
type input "wax"
click at [669, 579] on label at bounding box center [676, 577] width 15 height 15
click at [669, 579] on input "checkbox" at bounding box center [675, 578] width 13 height 13
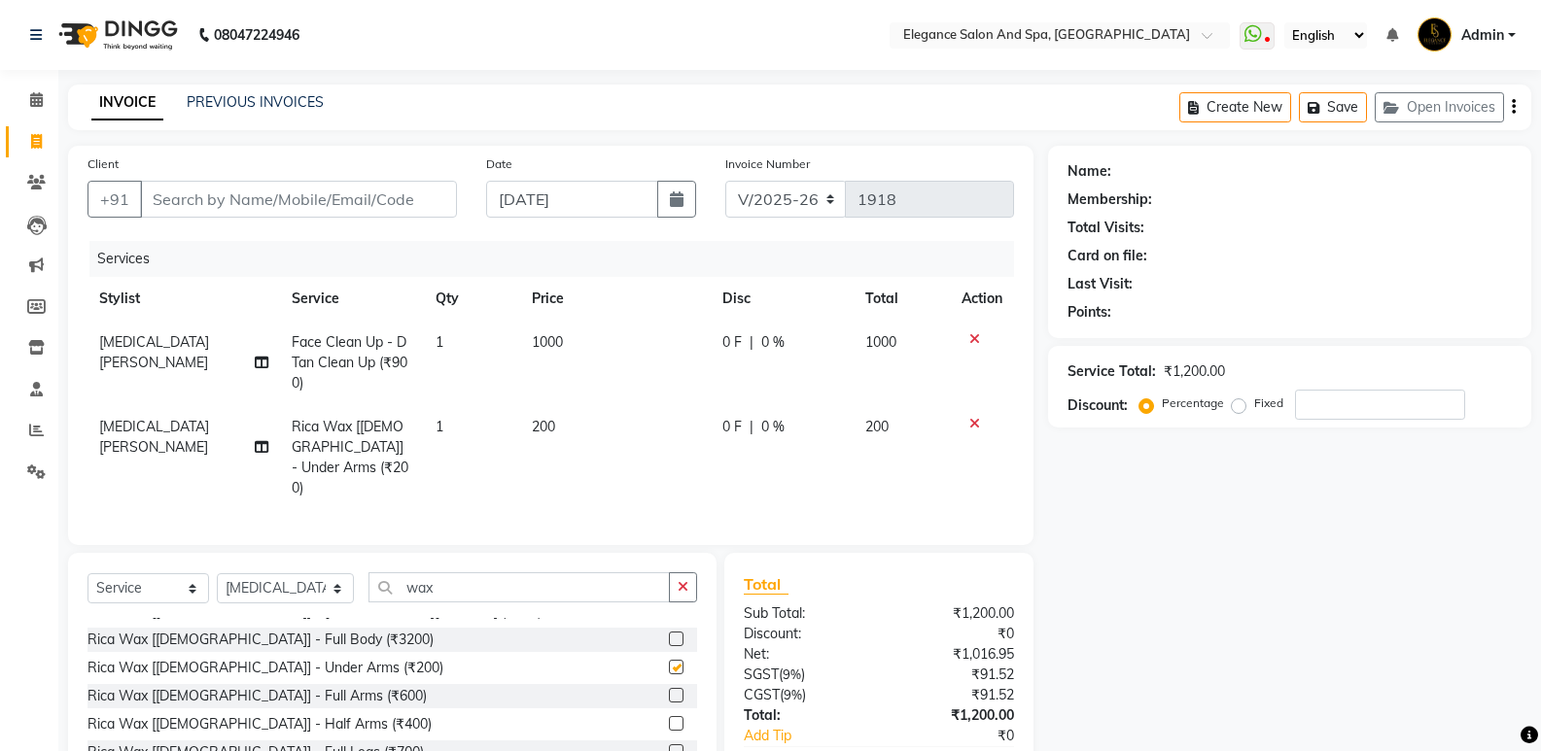
checkbox input "false"
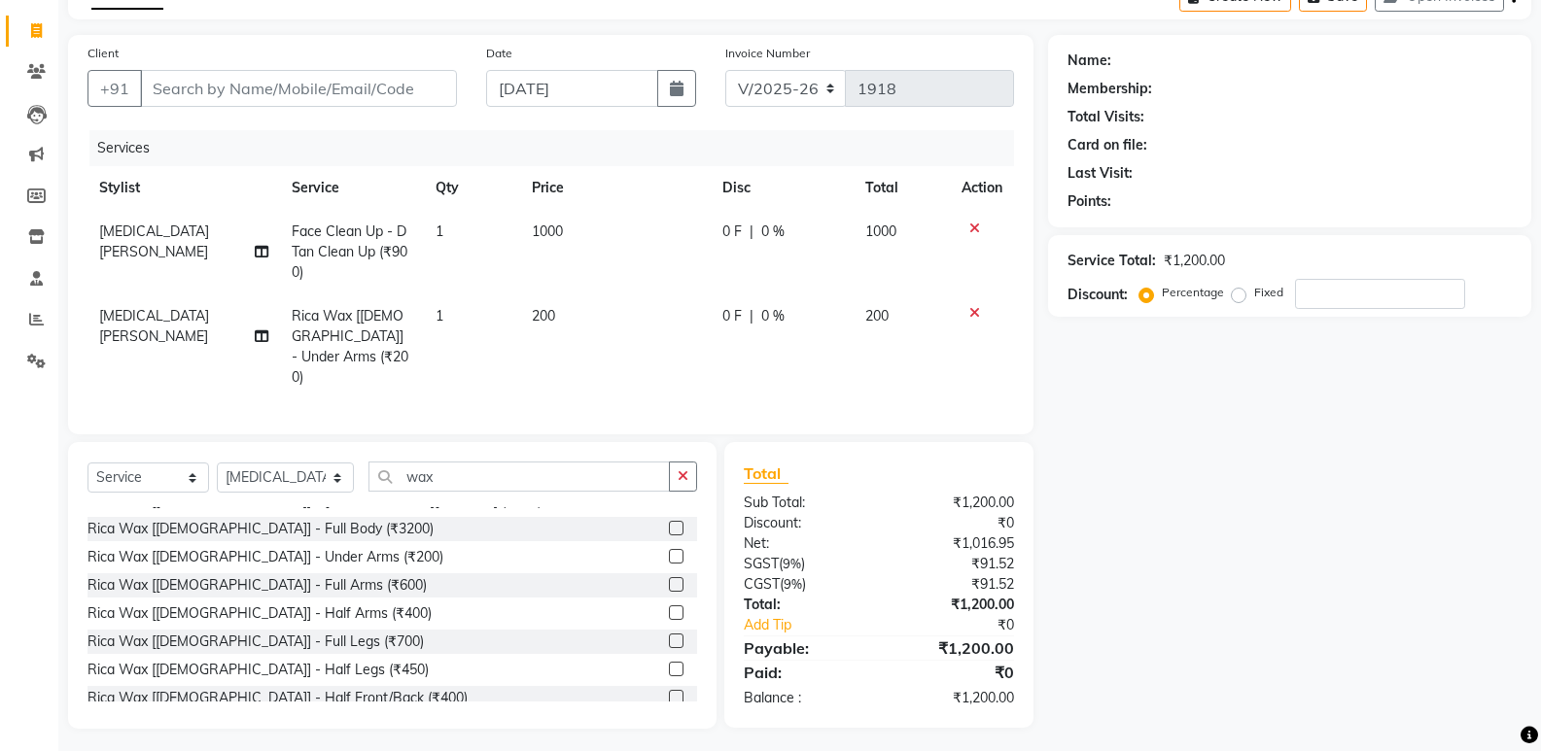
scroll to position [112, 0]
click at [669, 578] on label at bounding box center [676, 583] width 15 height 15
click at [669, 578] on input "checkbox" at bounding box center [675, 584] width 13 height 13
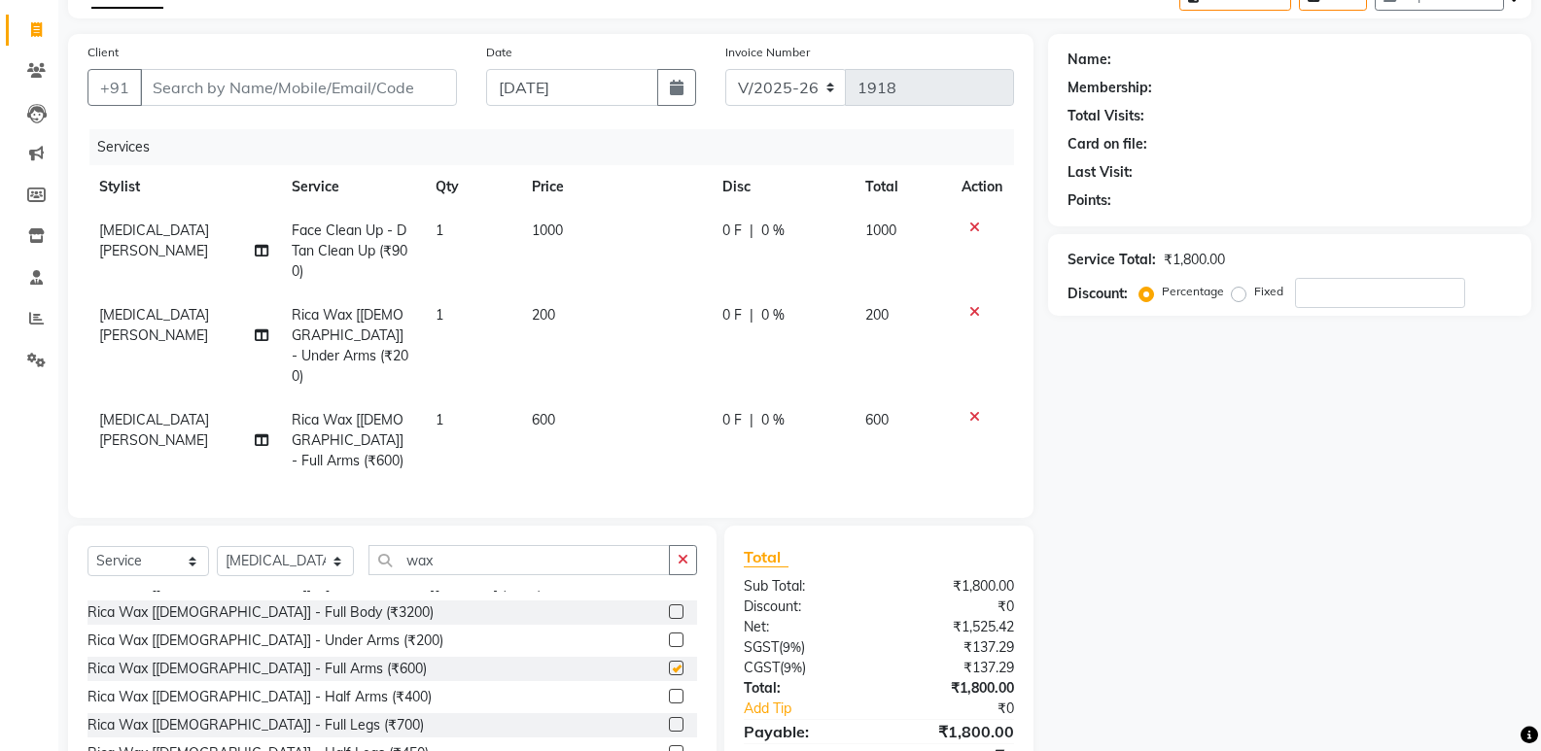
checkbox input "false"
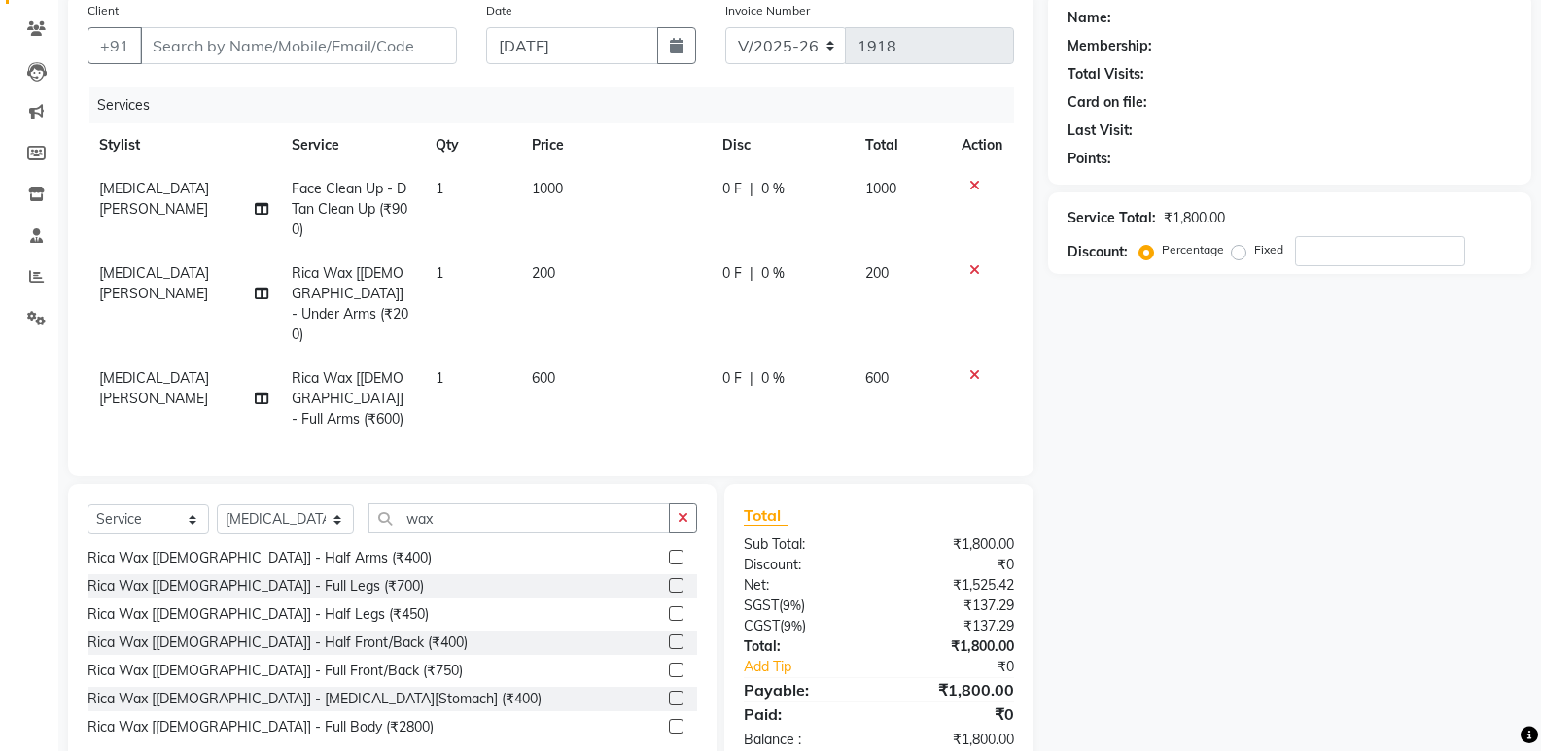
scroll to position [176, 0]
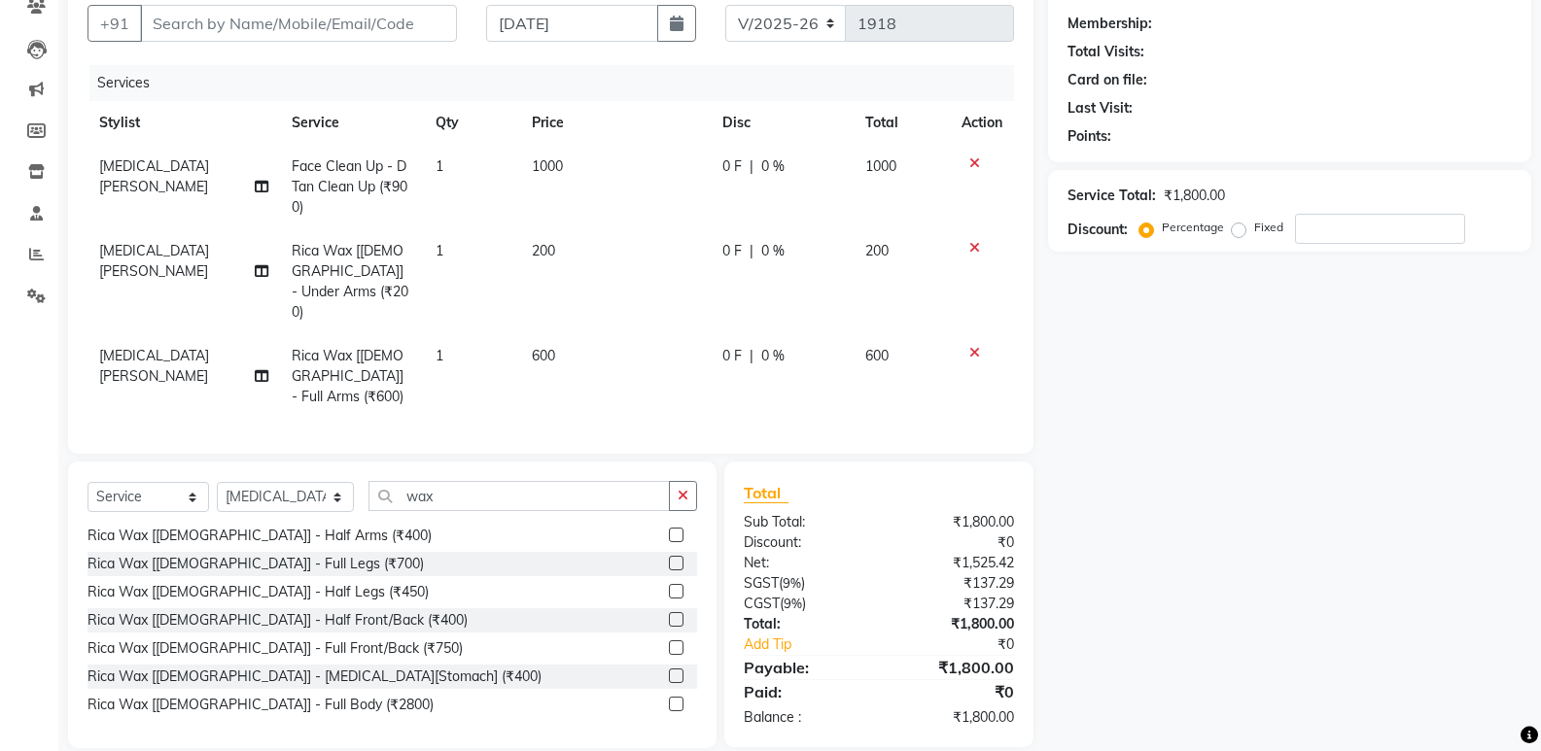
click at [669, 584] on label at bounding box center [676, 591] width 15 height 15
click at [669, 586] on input "checkbox" at bounding box center [675, 592] width 13 height 13
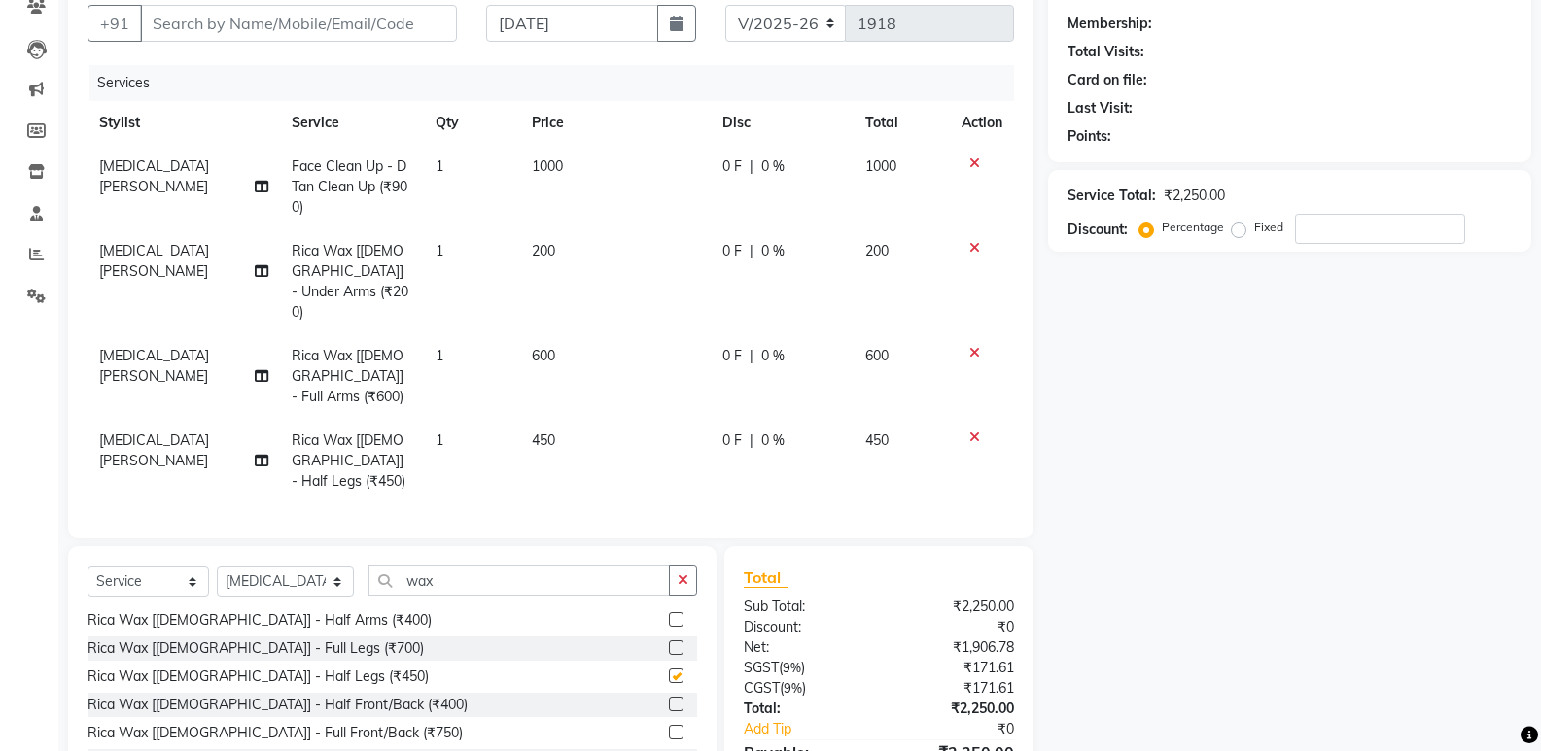
checkbox input "false"
click at [677, 566] on button "button" at bounding box center [683, 581] width 28 height 30
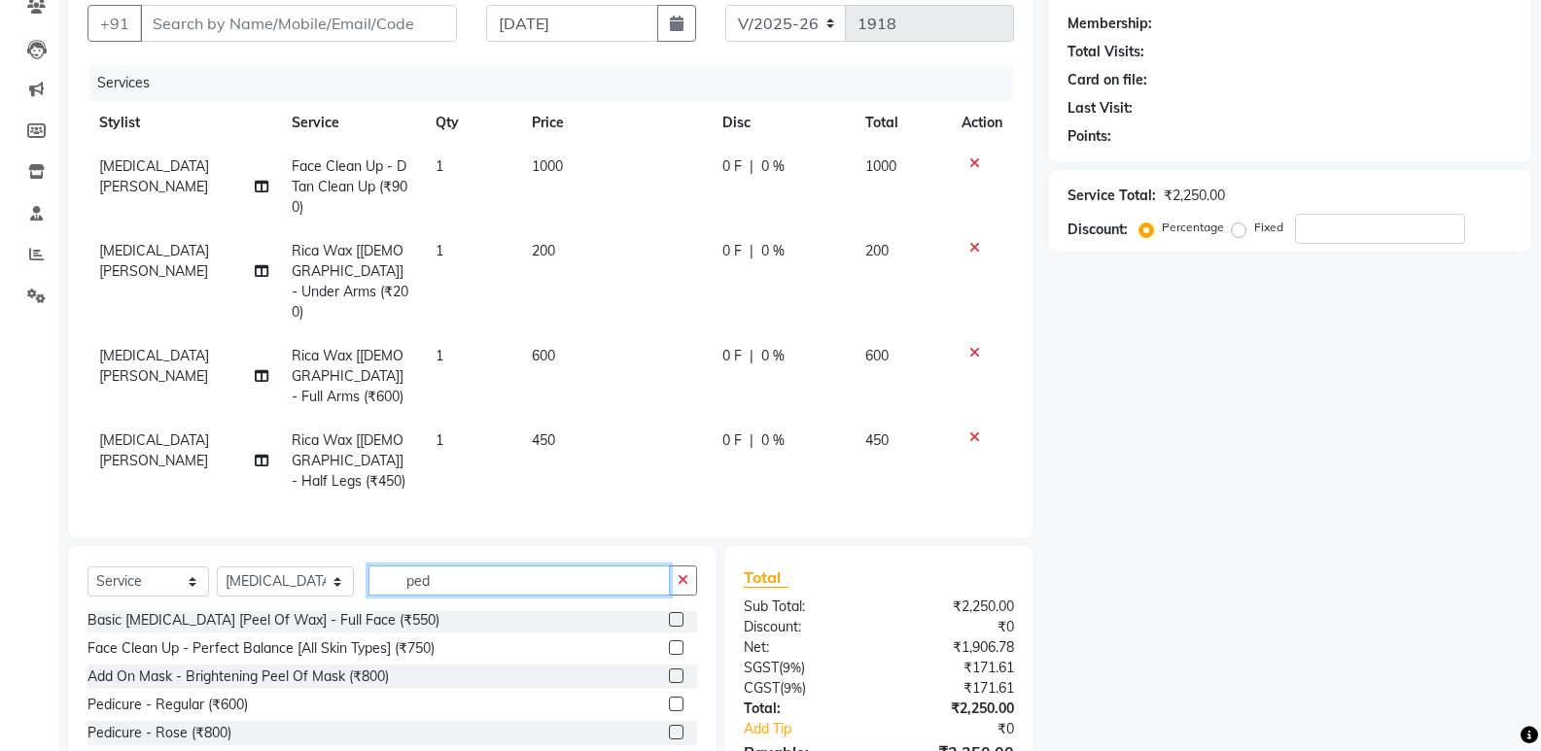
scroll to position [0, 0]
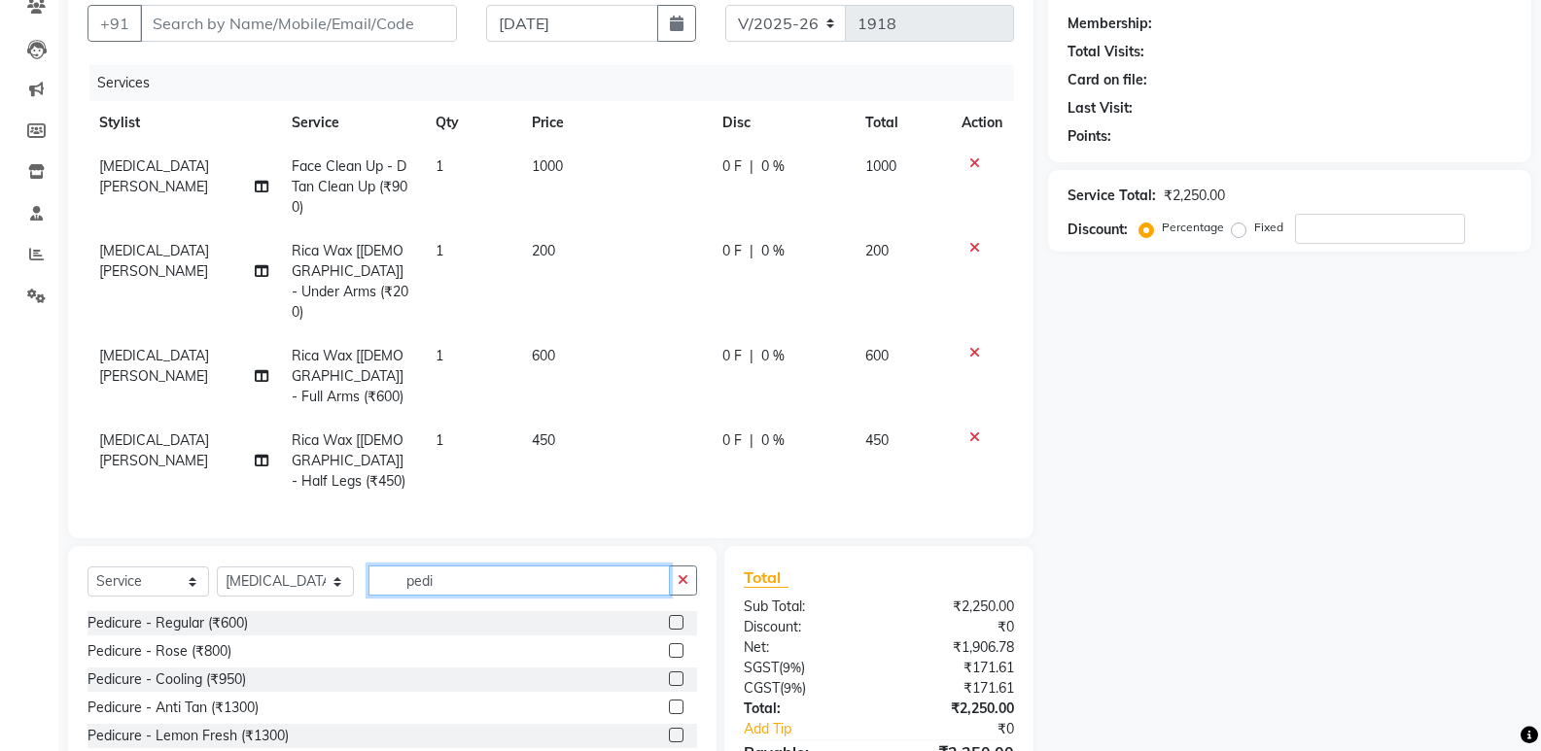
type input "pedi"
click at [669, 644] on label at bounding box center [676, 651] width 15 height 15
click at [669, 645] on input "checkbox" at bounding box center [675, 651] width 13 height 13
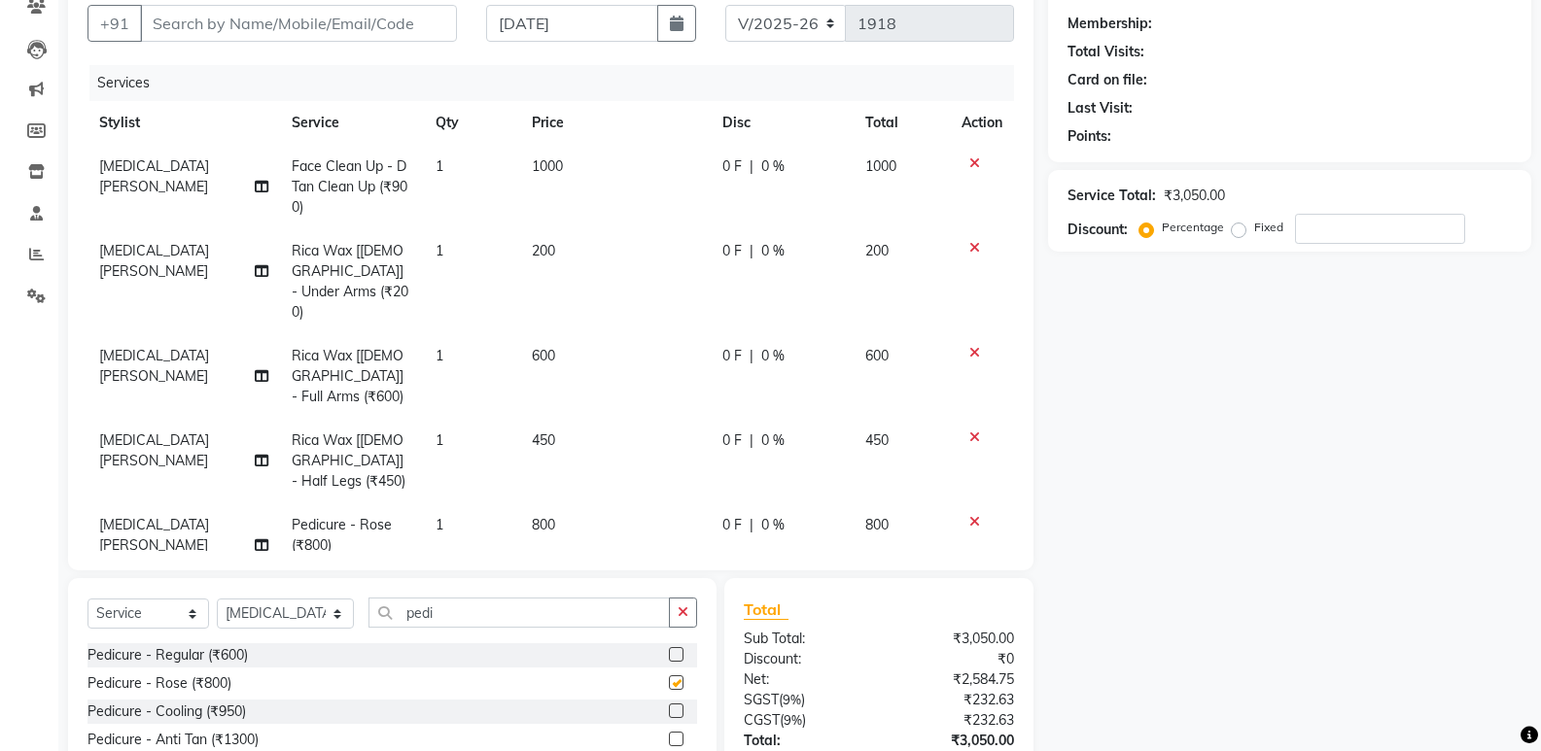
checkbox input "false"
click at [637, 599] on input "pedi" at bounding box center [518, 613] width 301 height 30
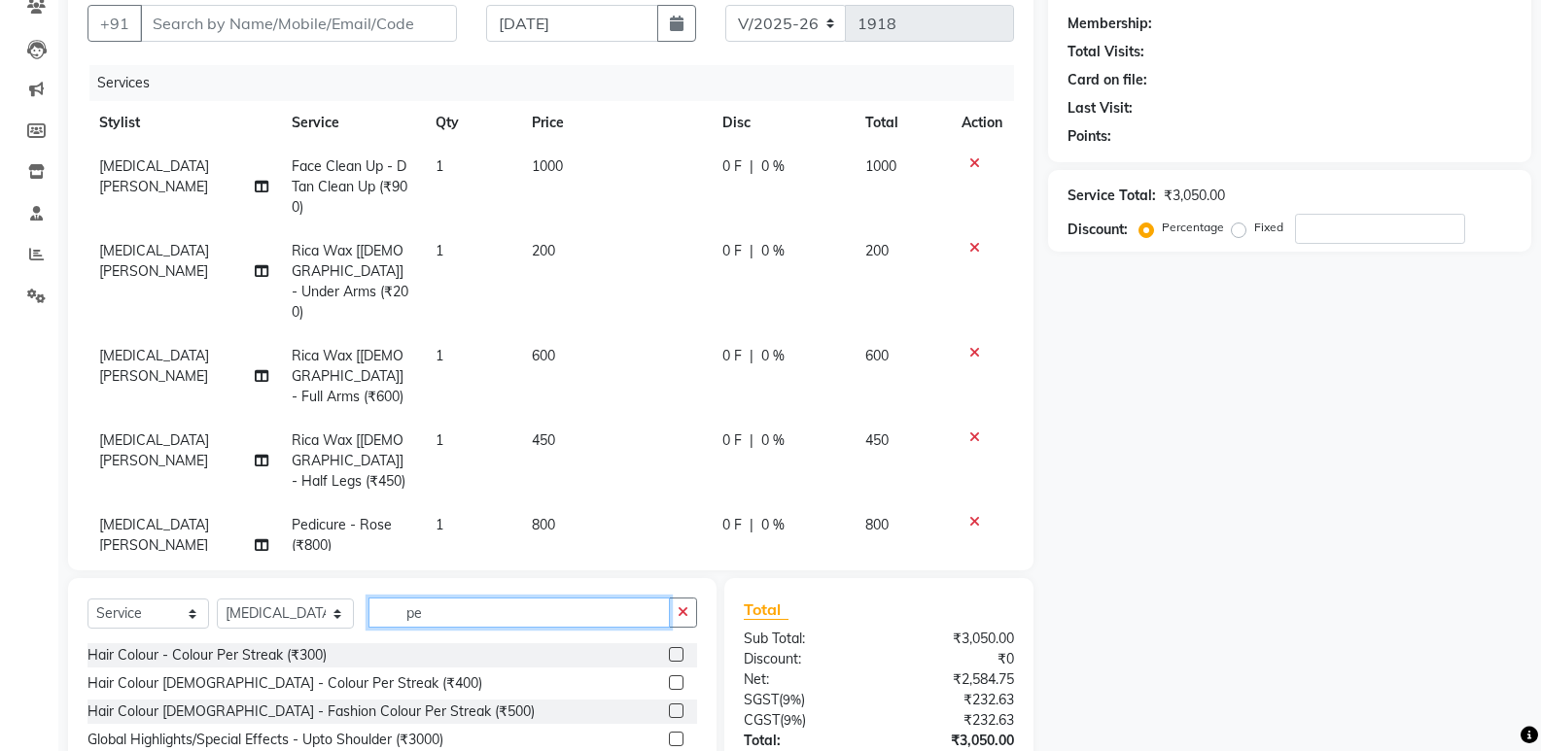
type input "p"
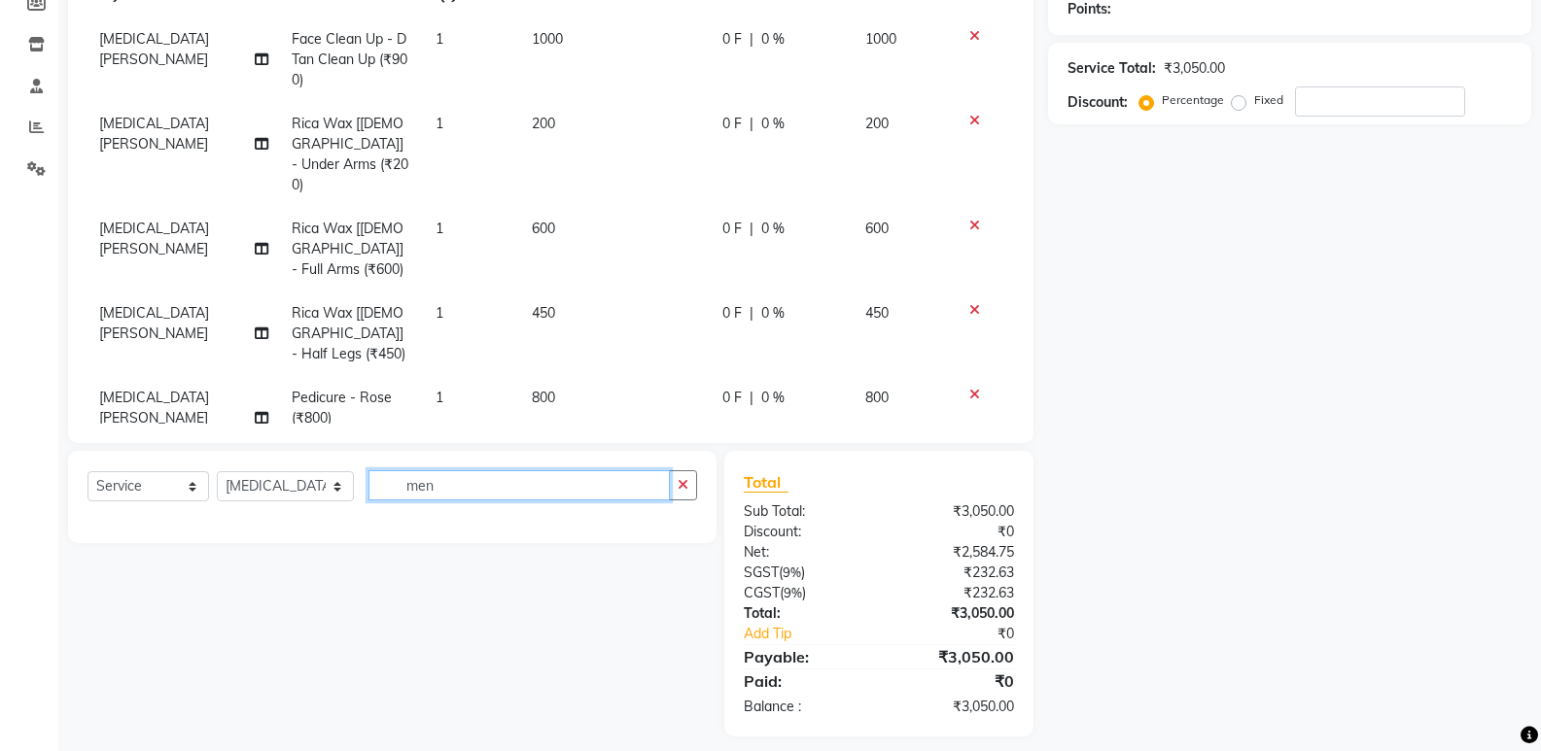
scroll to position [304, 0]
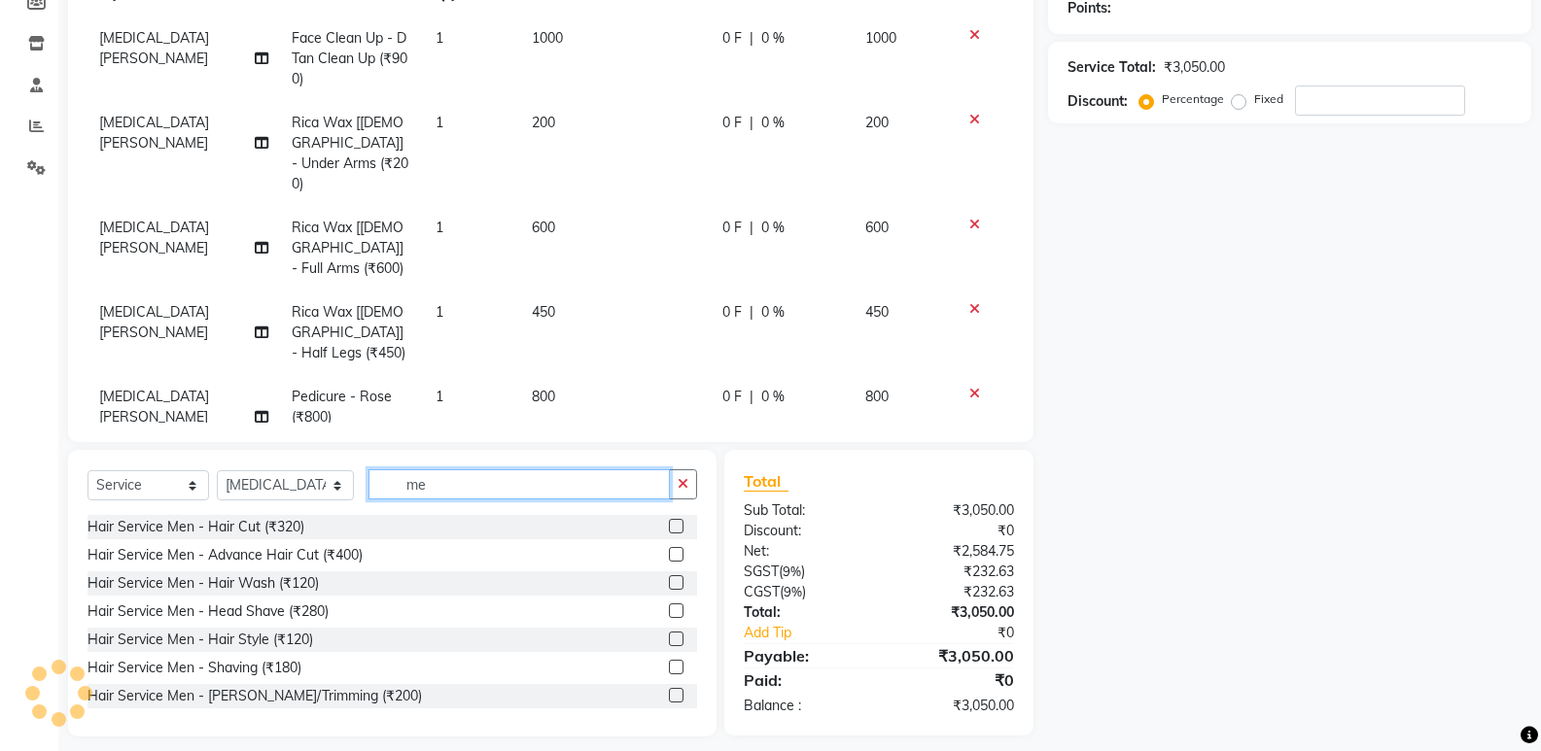
type input "m"
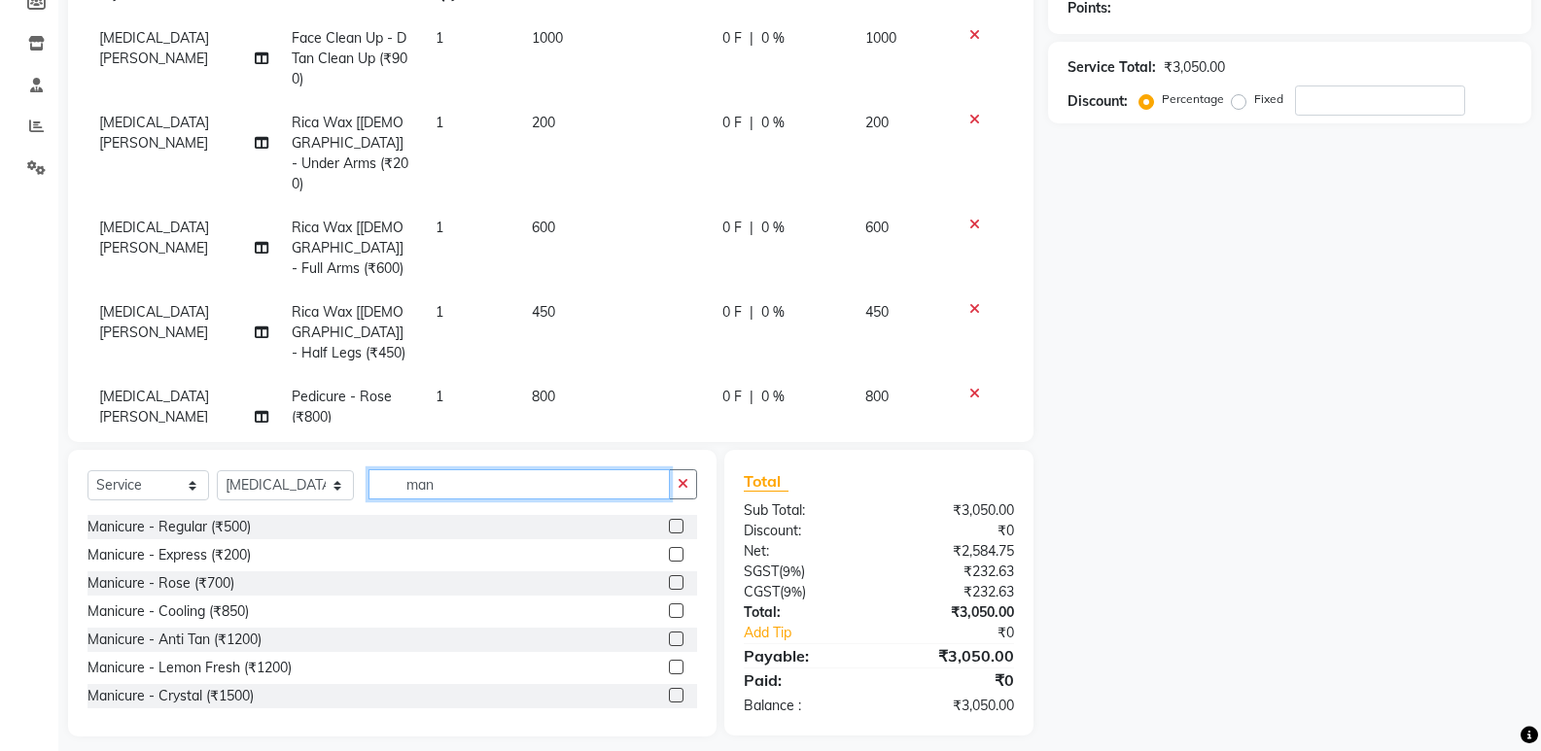
type input "mani"
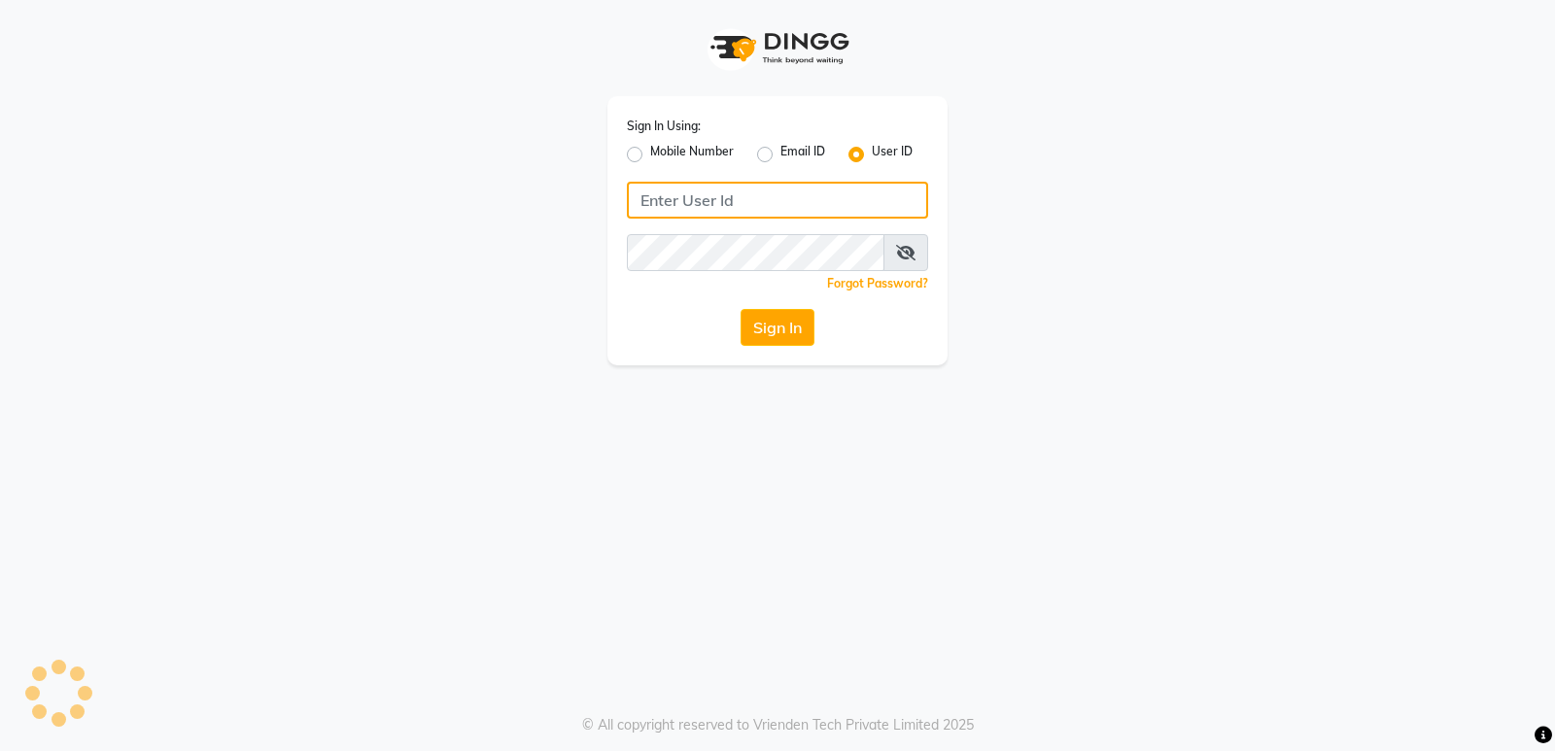
type input "Elegancesalon"
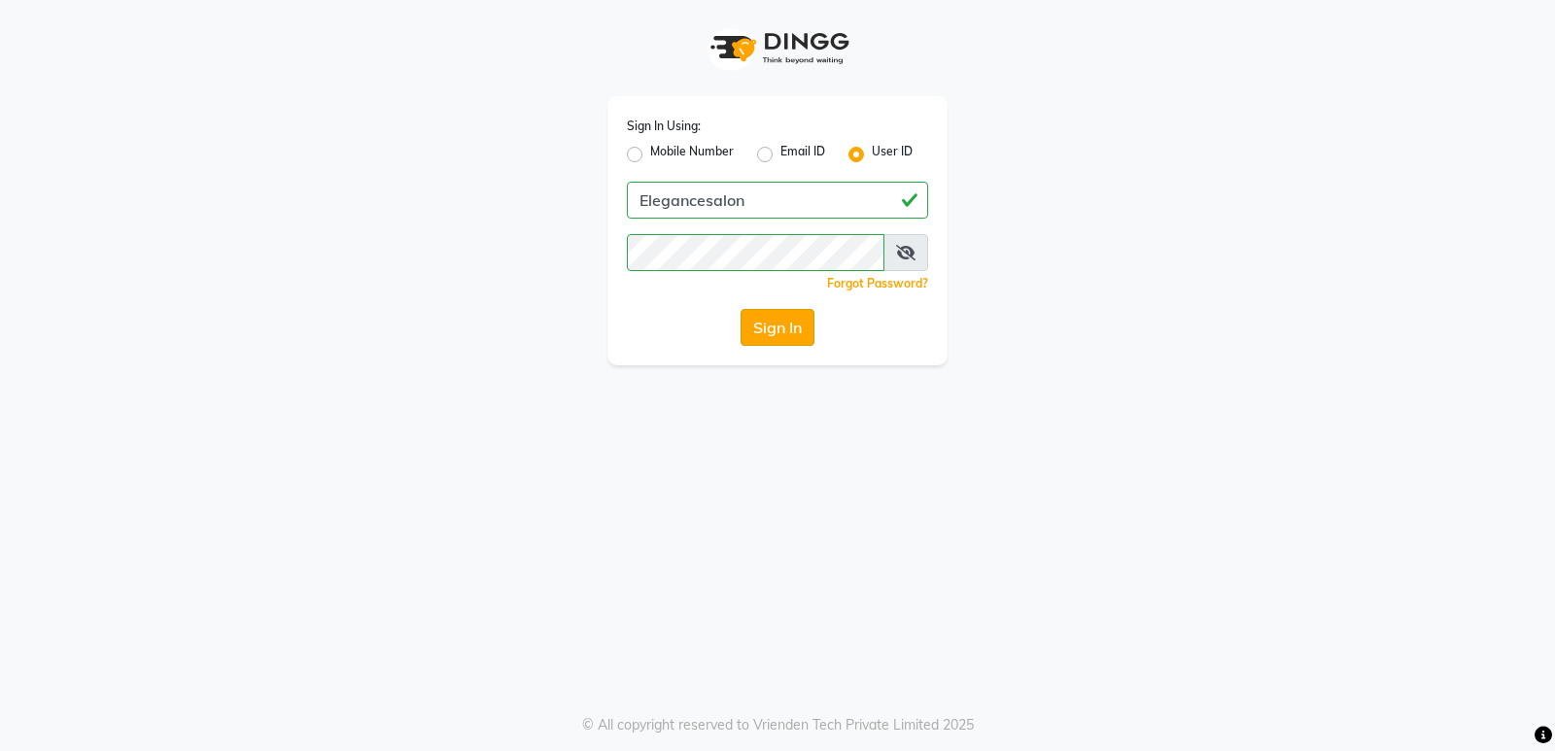
click at [784, 330] on button "Sign In" at bounding box center [778, 327] width 74 height 37
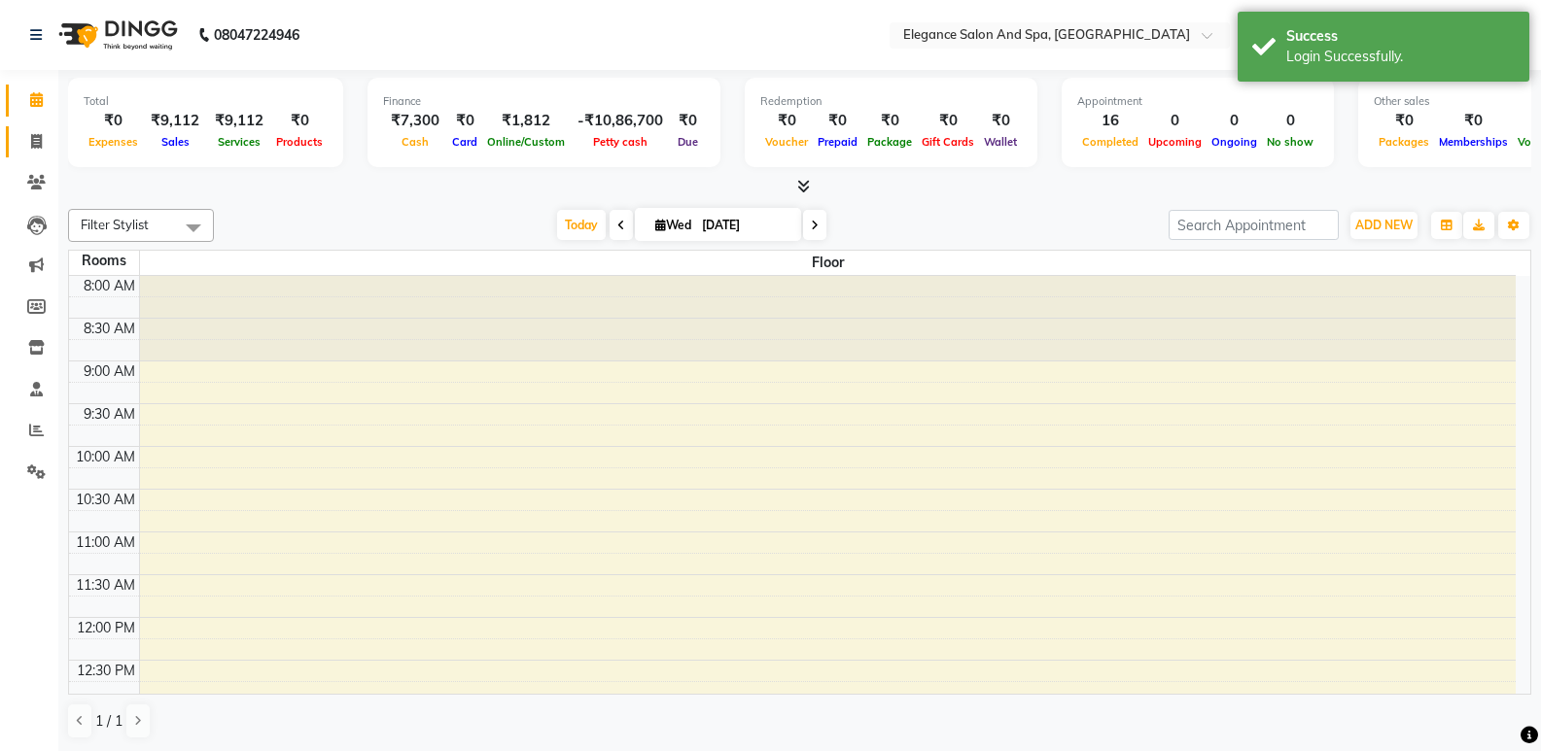
click at [20, 143] on link "Invoice" at bounding box center [29, 142] width 47 height 32
select select "service"
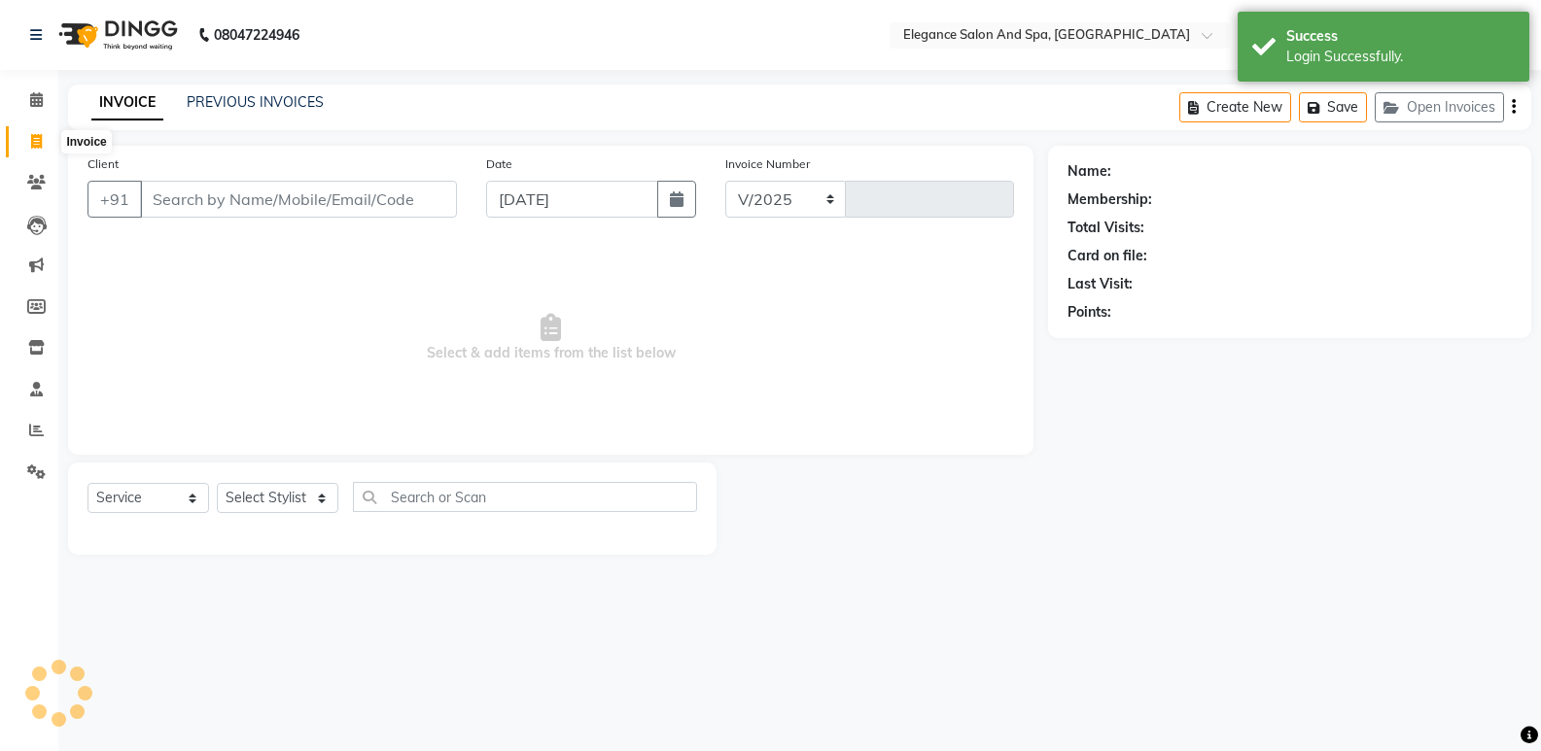
select select "5270"
type input "1919"
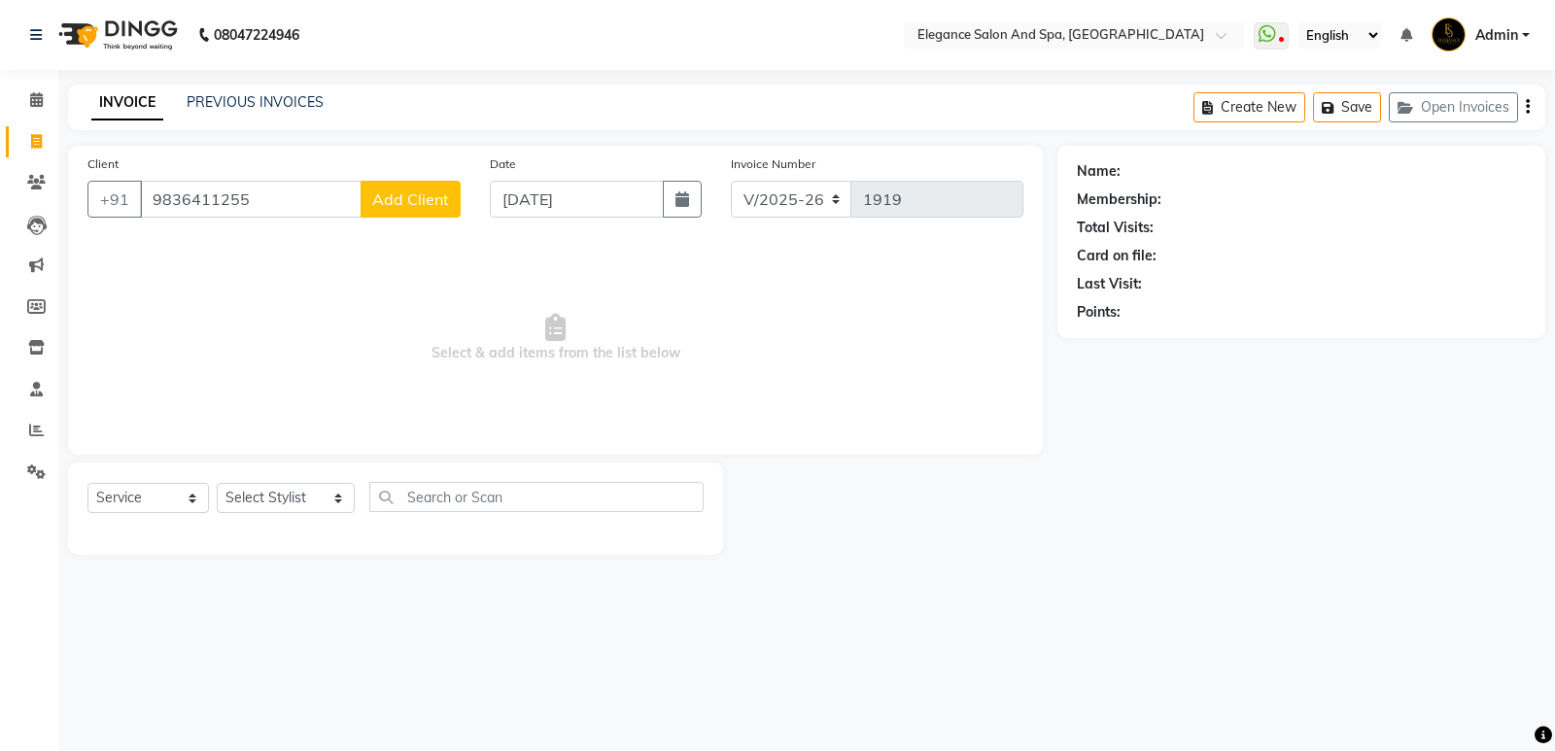
type input "9836411255"
click at [419, 209] on button "Add Client" at bounding box center [411, 199] width 100 height 37
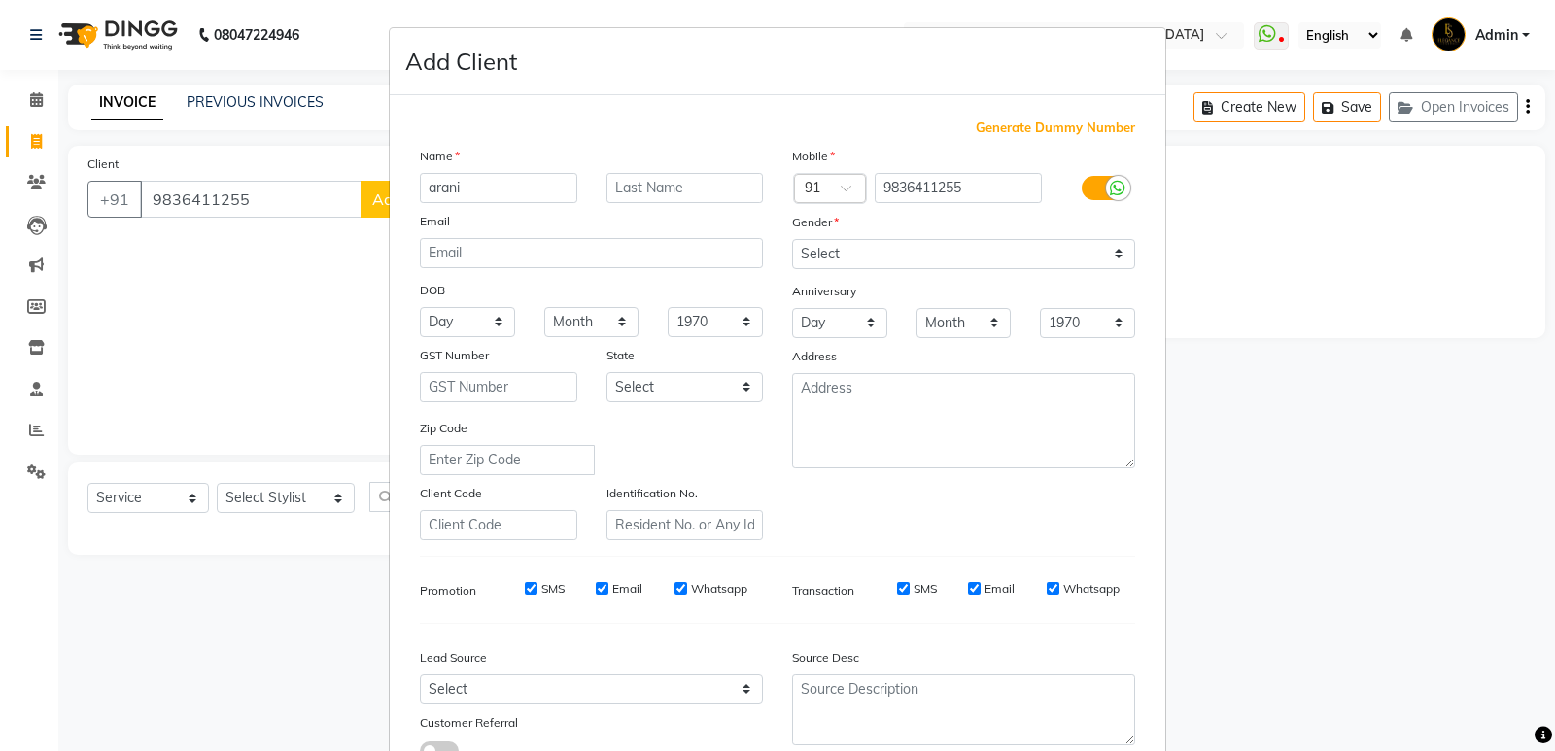
type input "arani"
click at [1055, 255] on select "Select [DEMOGRAPHIC_DATA] [DEMOGRAPHIC_DATA] Other Prefer Not To Say" at bounding box center [963, 254] width 343 height 30
select select "[DEMOGRAPHIC_DATA]"
click at [792, 239] on select "Select [DEMOGRAPHIC_DATA] [DEMOGRAPHIC_DATA] Other Prefer Not To Say" at bounding box center [963, 254] width 343 height 30
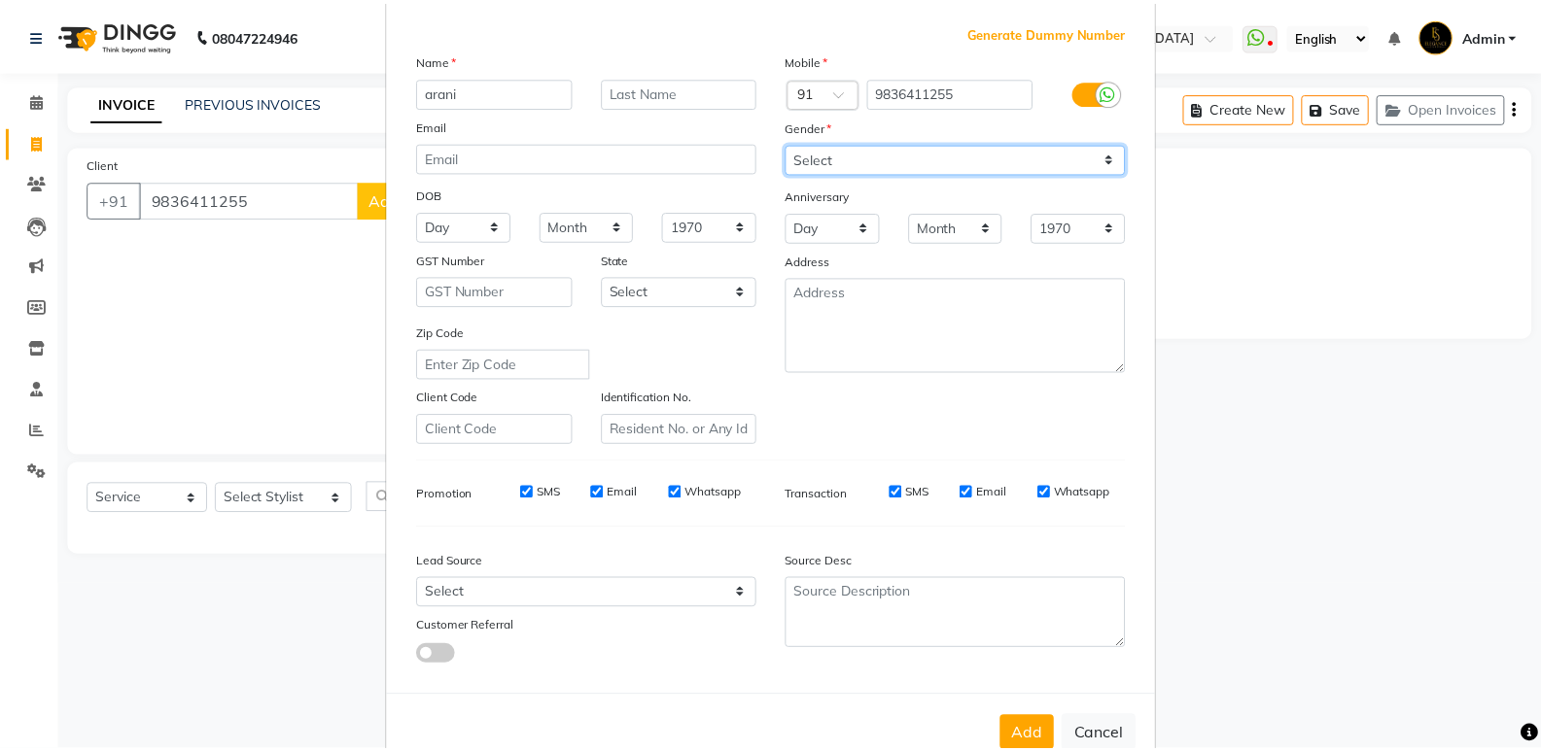
scroll to position [97, 0]
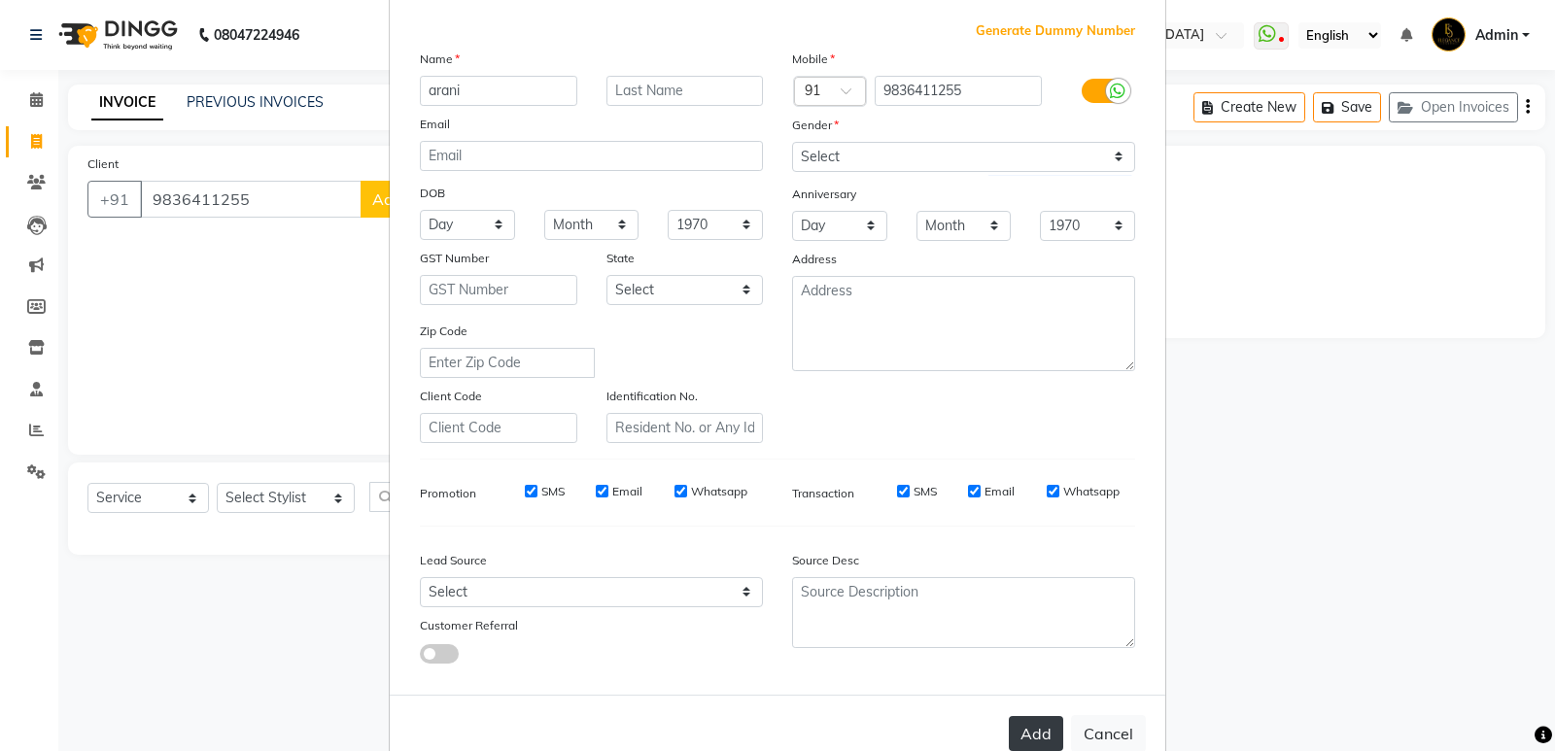
click at [1039, 735] on button "Add" at bounding box center [1036, 733] width 54 height 35
select select
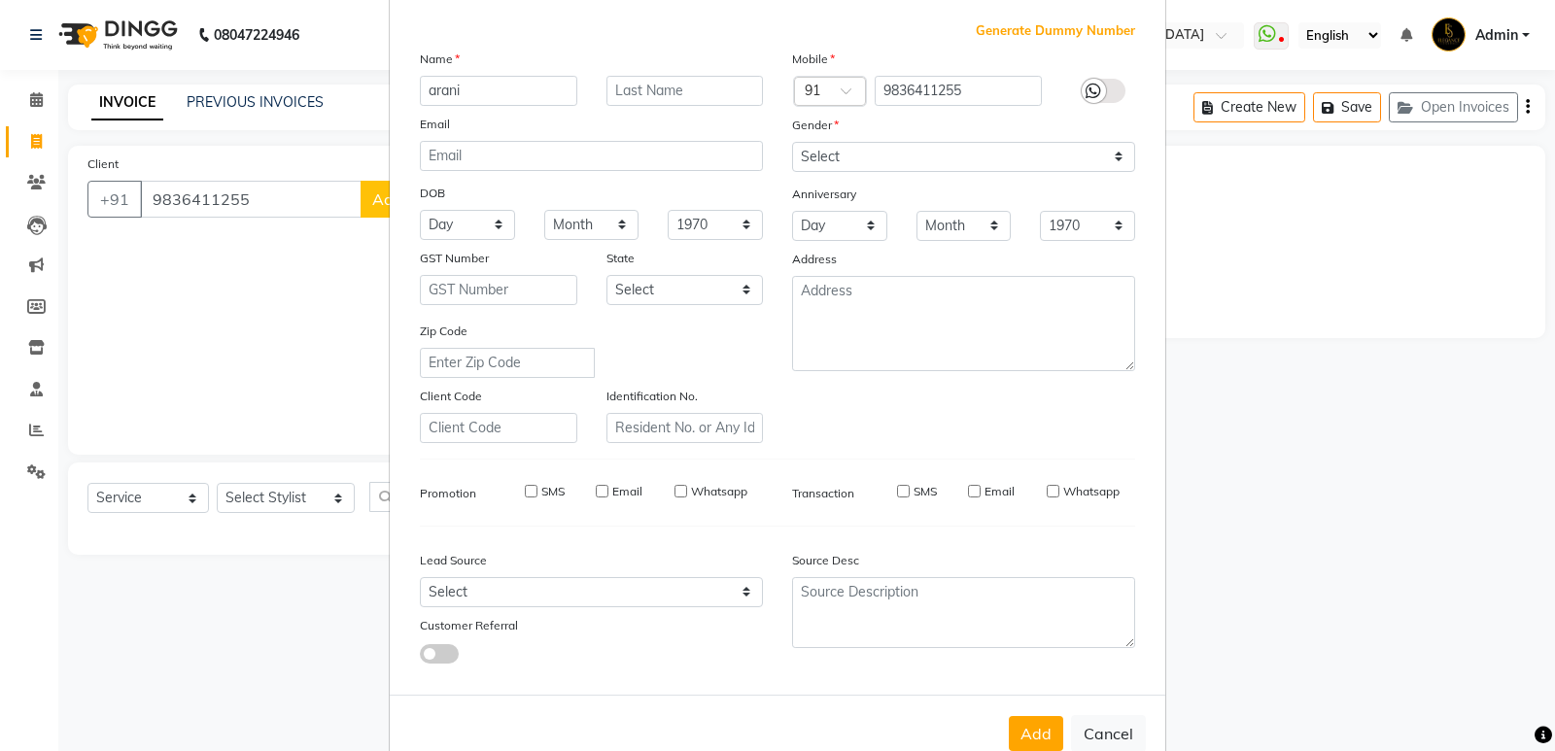
select select
checkbox input "false"
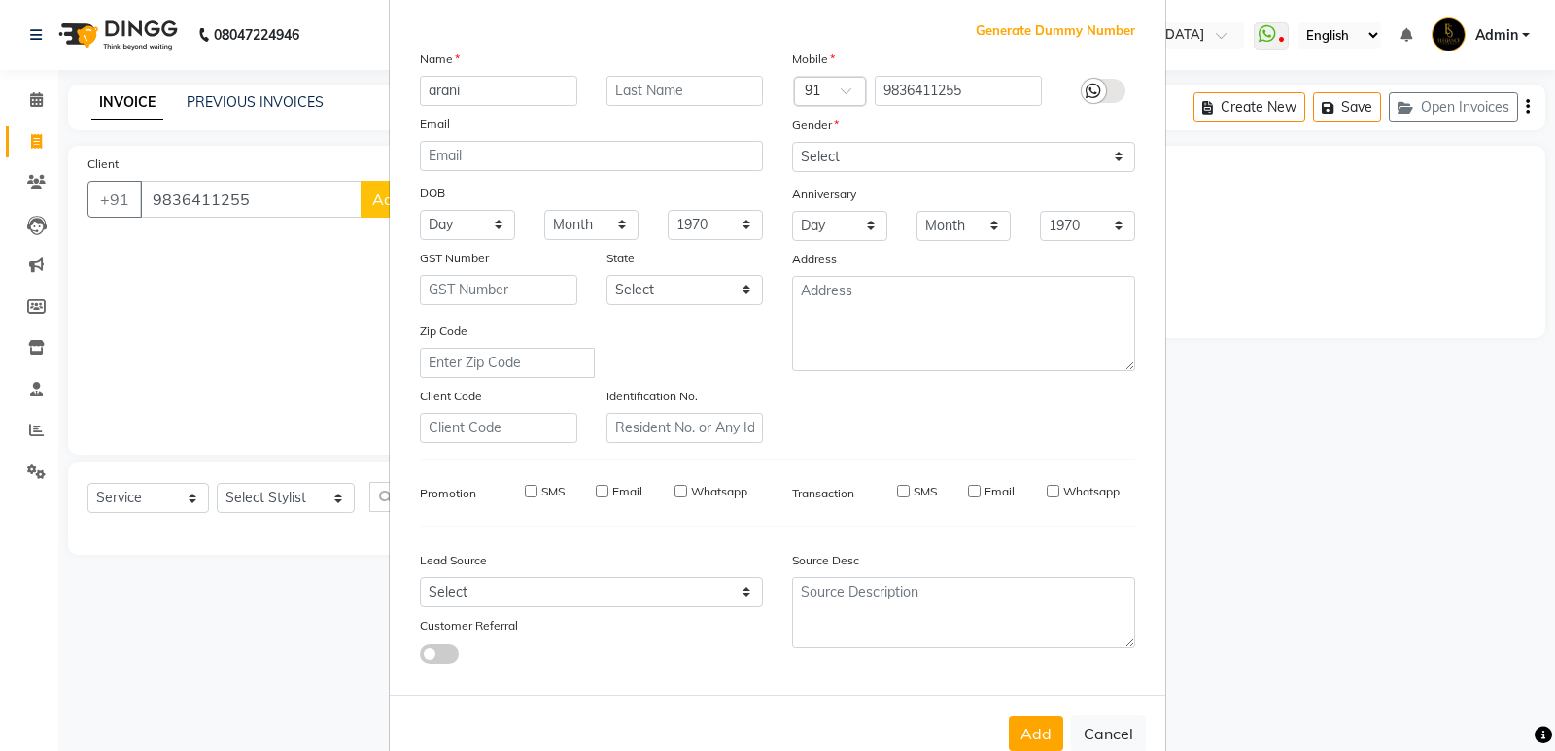
checkbox input "false"
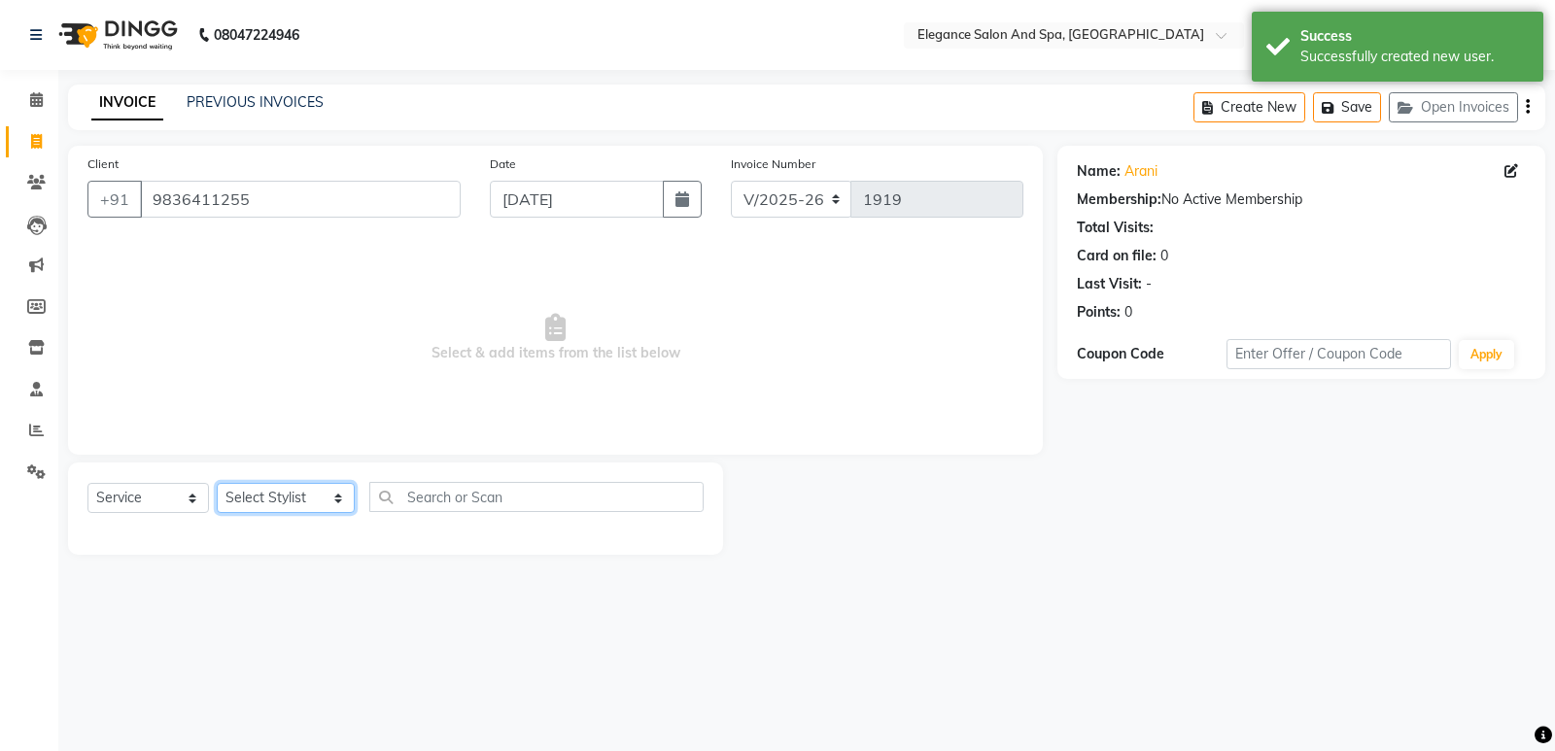
click at [291, 500] on select "Select Stylist [PERSON_NAME] [MEDICAL_DATA][PERSON_NAME] [PERSON_NAME] [PERSON_…" at bounding box center [286, 498] width 138 height 30
select select "88986"
click at [217, 483] on select "Select Stylist [PERSON_NAME] [MEDICAL_DATA][PERSON_NAME] [PERSON_NAME] [PERSON_…" at bounding box center [286, 498] width 138 height 30
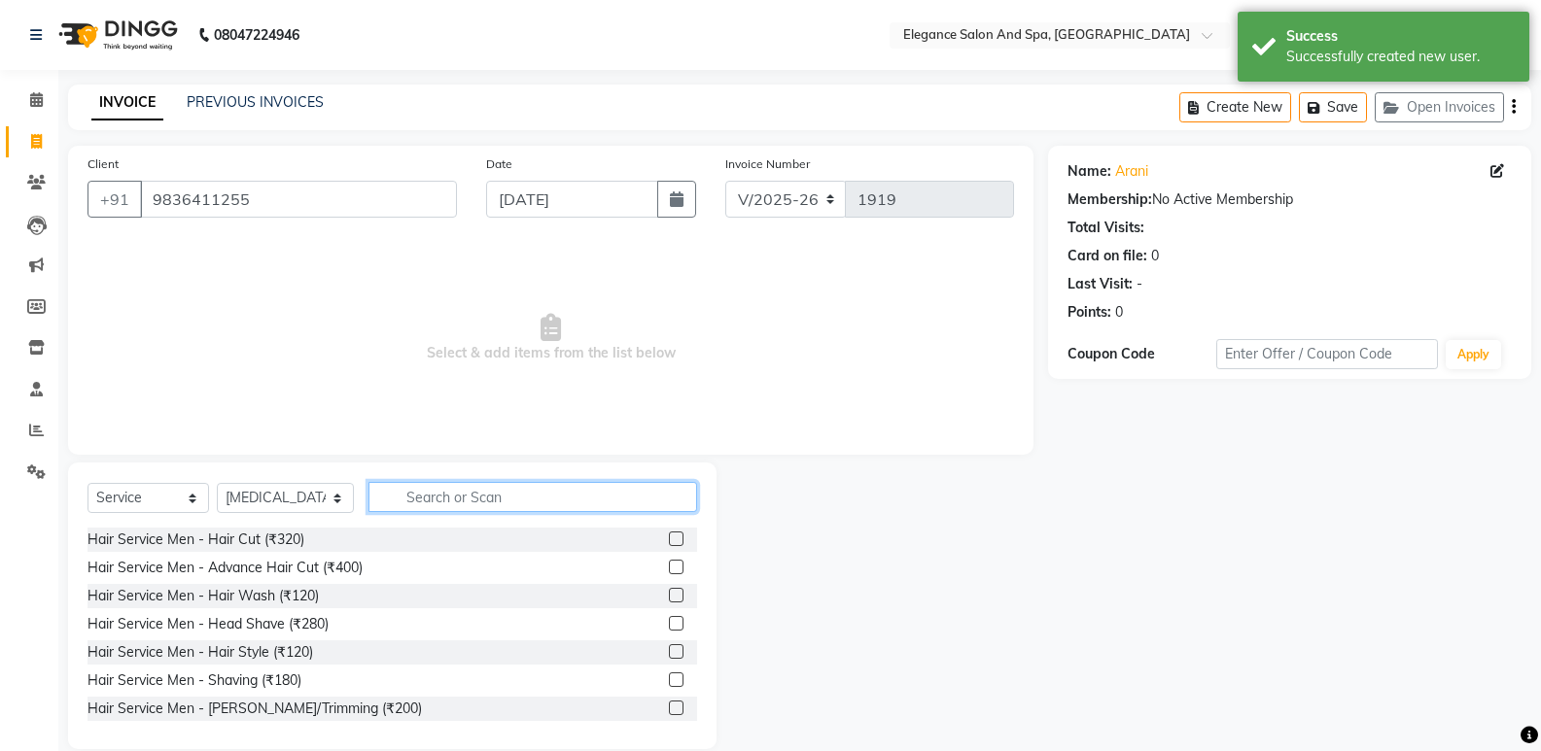
click at [483, 495] on input "text" at bounding box center [532, 497] width 329 height 30
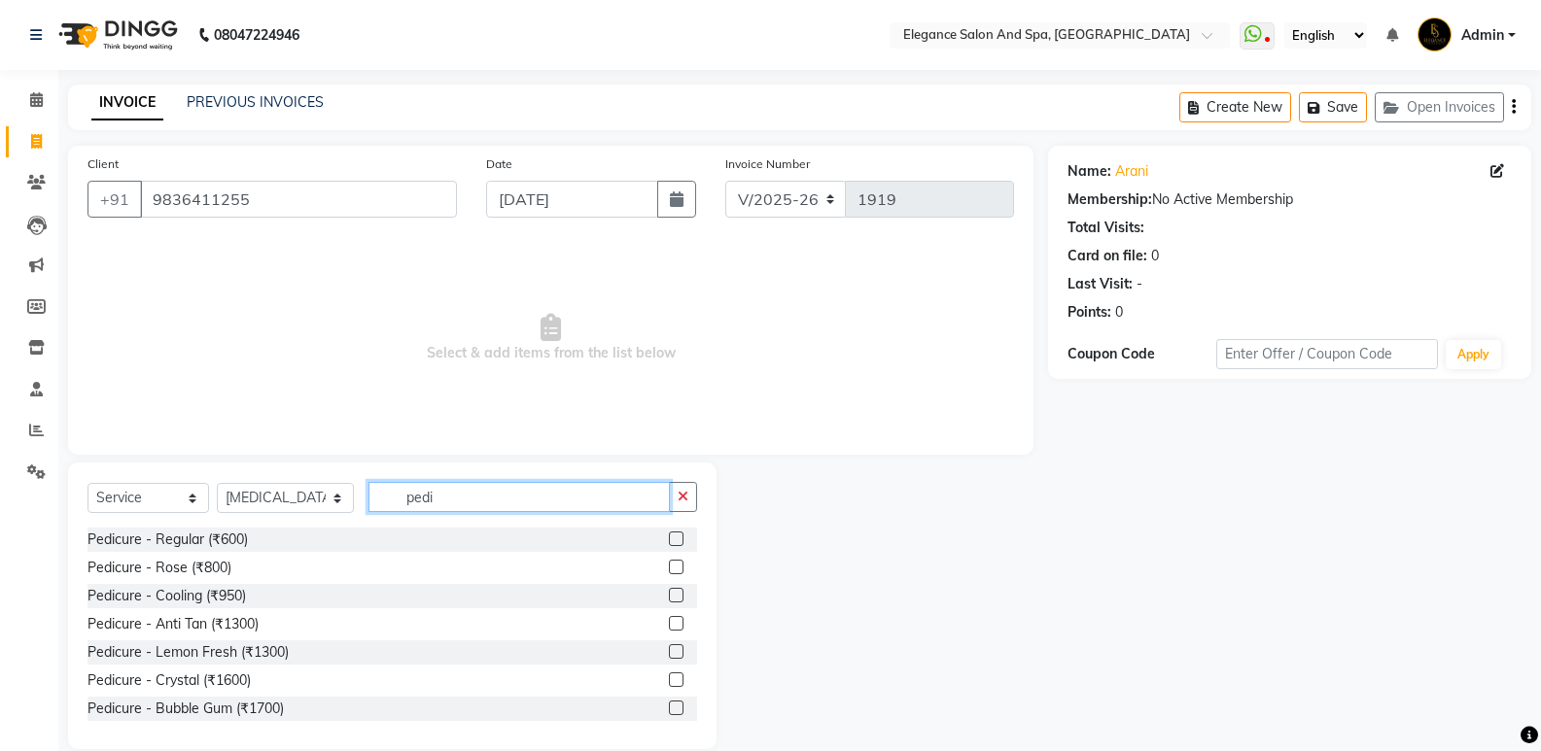
type input "pedi"
click at [669, 568] on label at bounding box center [676, 567] width 15 height 15
click at [669, 568] on input "checkbox" at bounding box center [675, 568] width 13 height 13
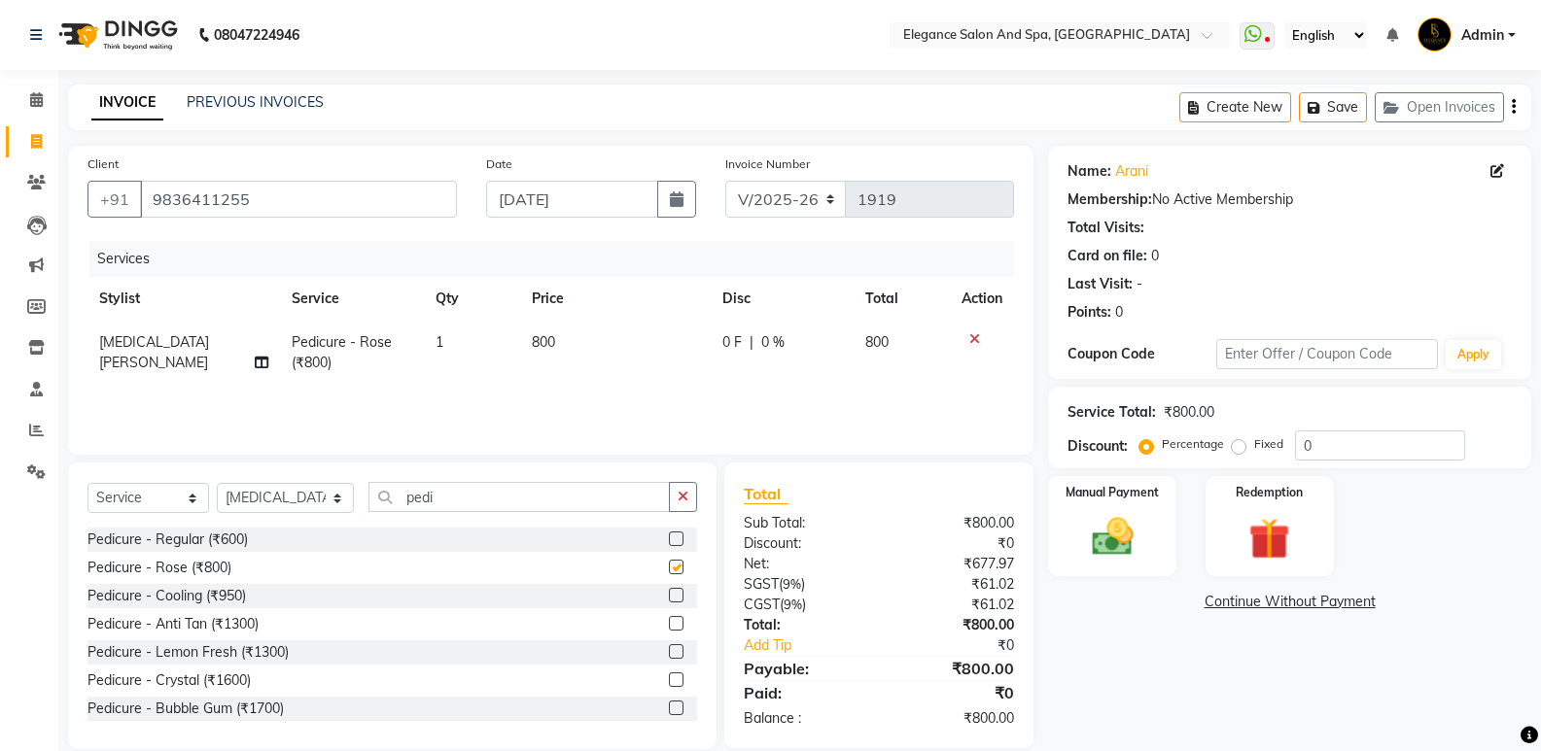
checkbox input "false"
click at [679, 496] on icon "button" at bounding box center [683, 497] width 11 height 14
type input "mani"
click at [669, 595] on label at bounding box center [676, 595] width 15 height 15
click at [669, 595] on input "checkbox" at bounding box center [675, 596] width 13 height 13
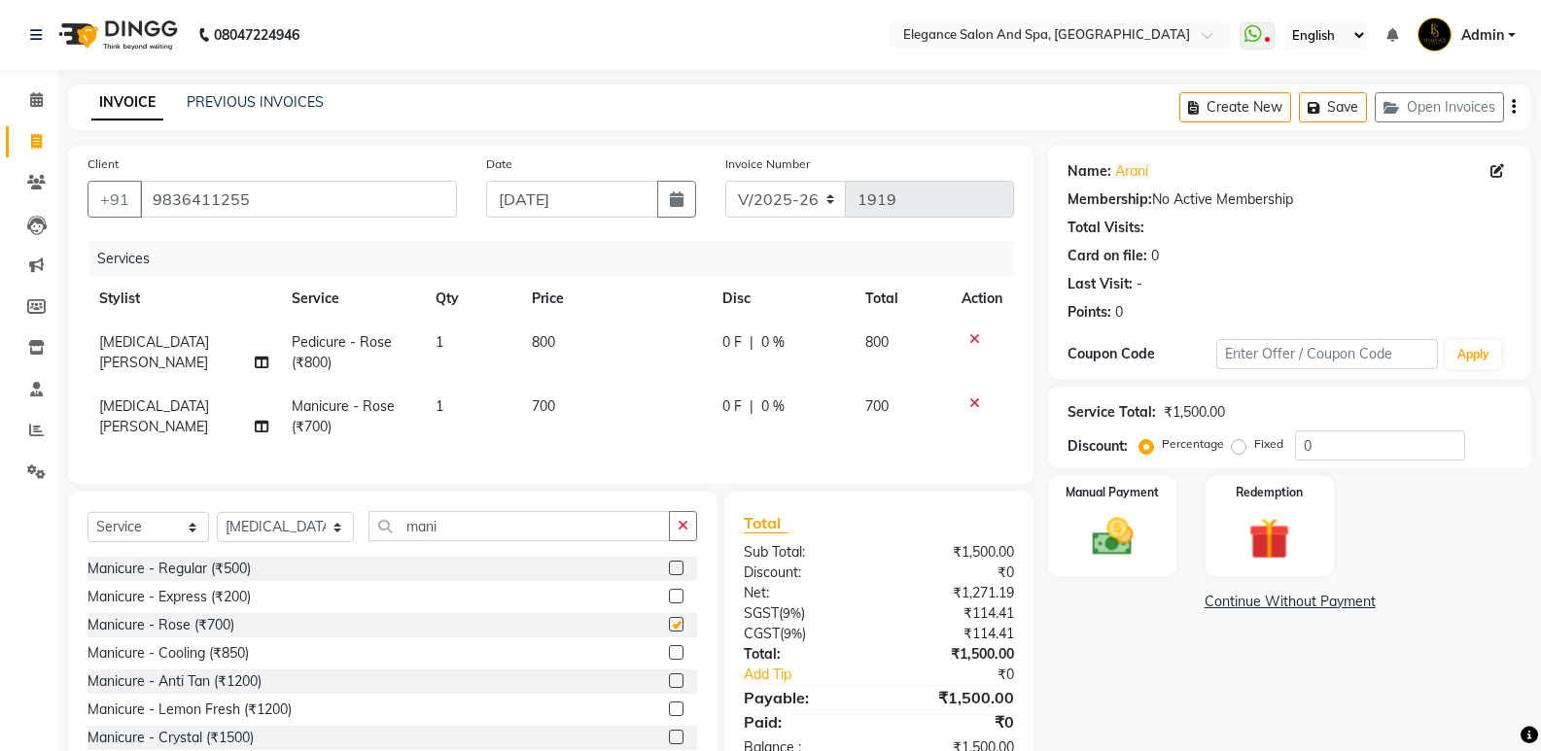
checkbox input "false"
click at [693, 541] on button "button" at bounding box center [683, 526] width 28 height 30
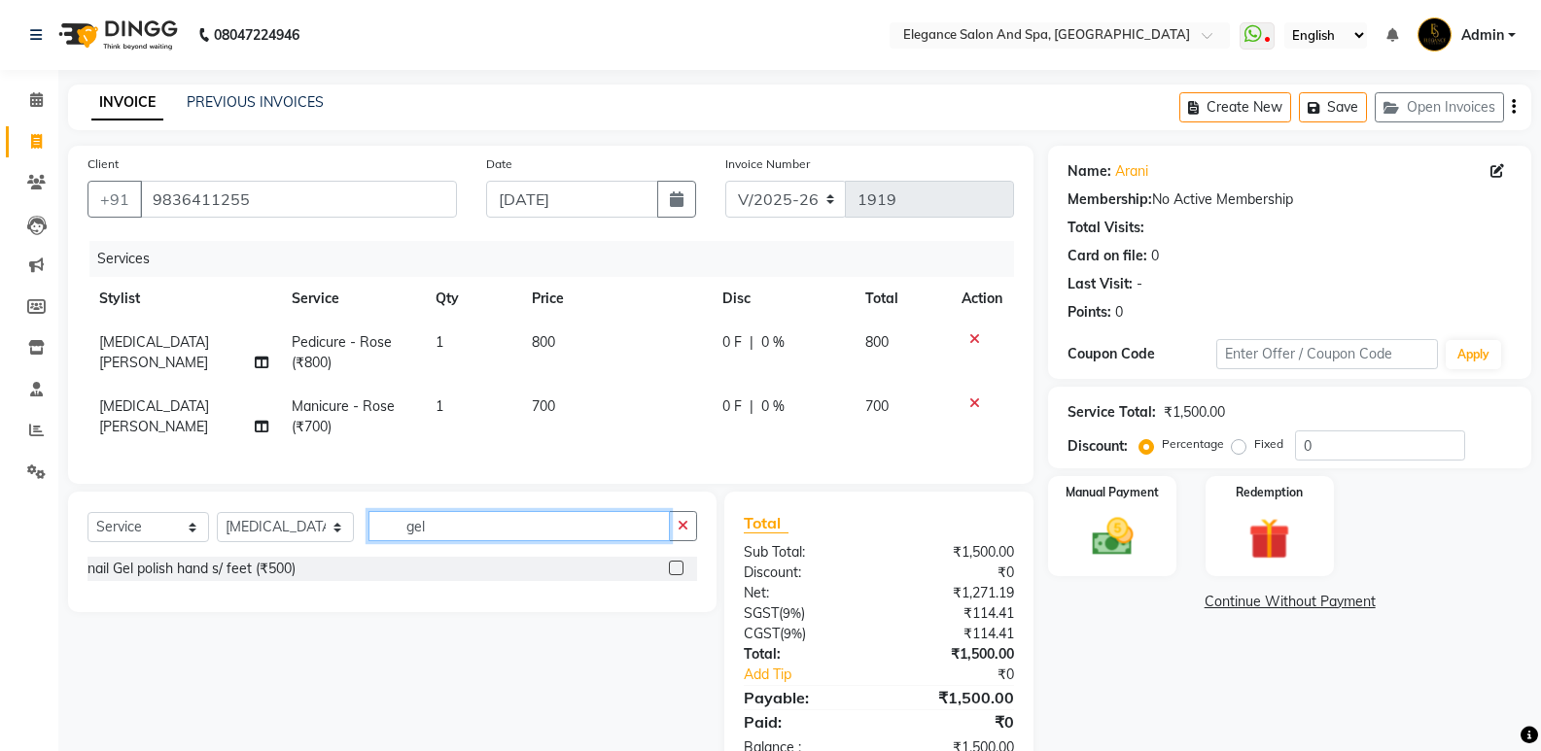
type input "gel"
click at [679, 575] on label at bounding box center [676, 568] width 15 height 15
click at [679, 575] on input "checkbox" at bounding box center [675, 569] width 13 height 13
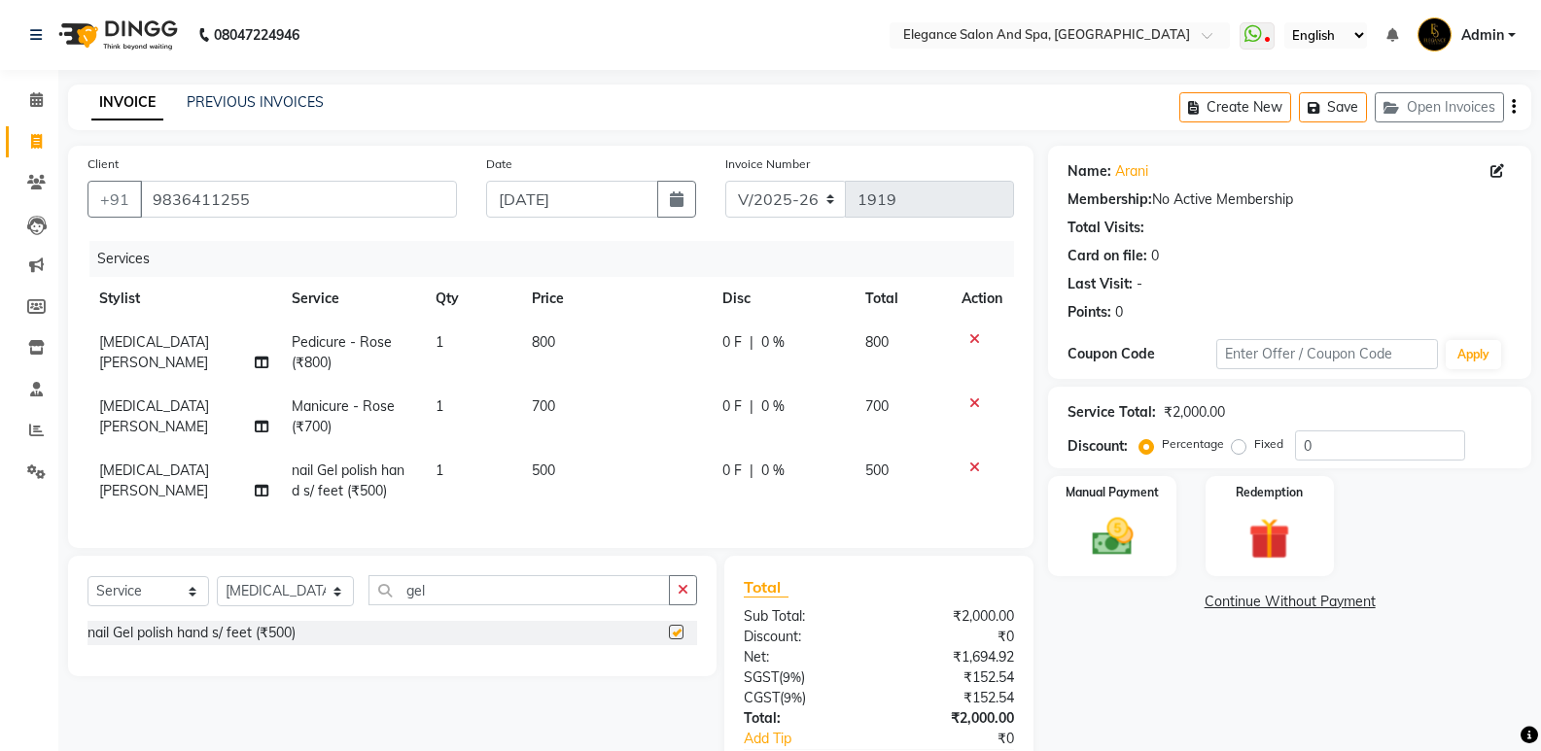
checkbox input "false"
click at [553, 470] on span "500" at bounding box center [543, 470] width 23 height 17
select select "88986"
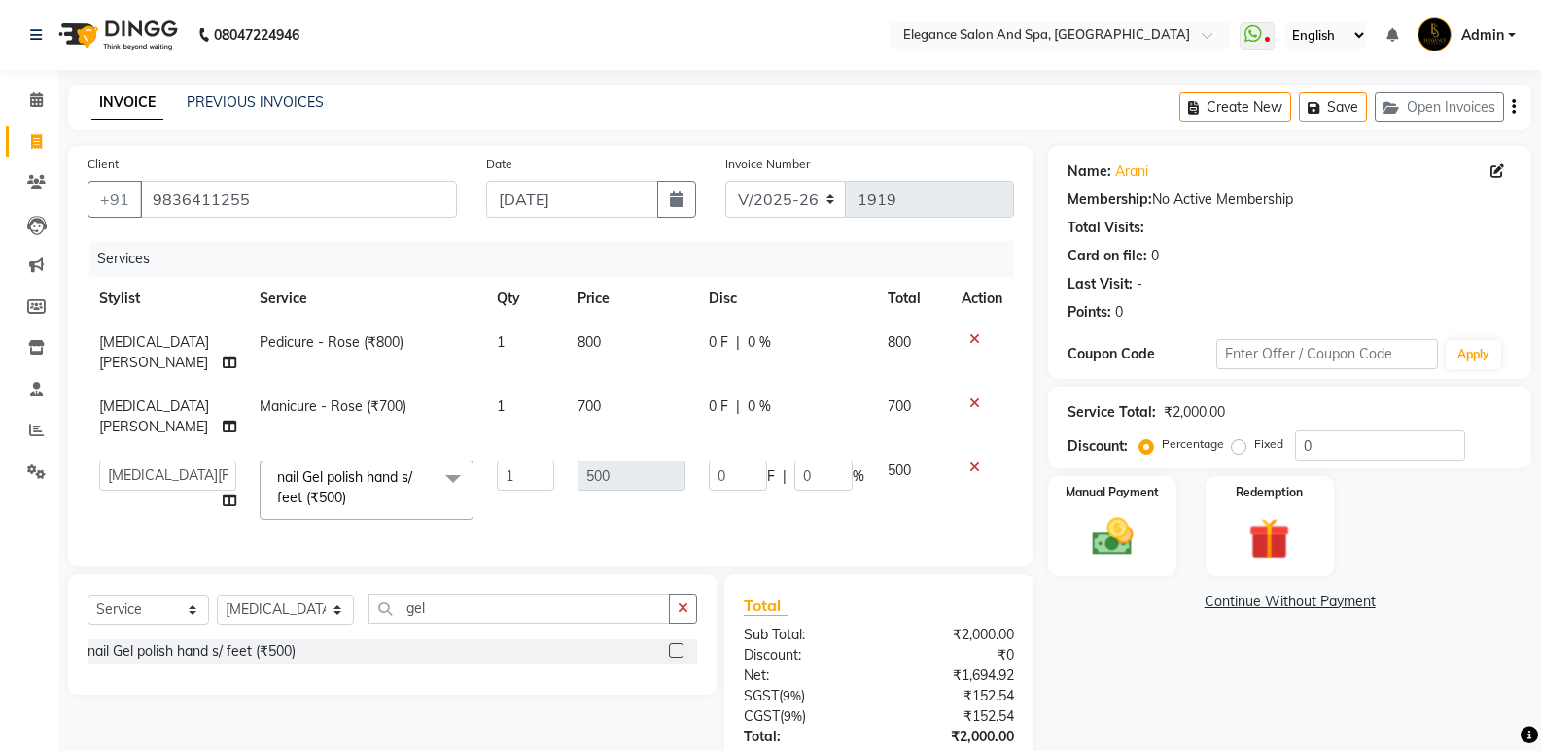
click at [564, 492] on div "Services Stylist Service Qty Price Disc Total Action [MEDICAL_DATA][PERSON_NAME…" at bounding box center [550, 394] width 926 height 306
drag, startPoint x: 579, startPoint y: 481, endPoint x: 570, endPoint y: 491, distance: 13.7
click at [570, 491] on div "Services Stylist Service Qty Price Disc Total Action [MEDICAL_DATA][PERSON_NAME…" at bounding box center [550, 394] width 926 height 306
click at [603, 361] on td "800" at bounding box center [631, 353] width 131 height 64
select select "88986"
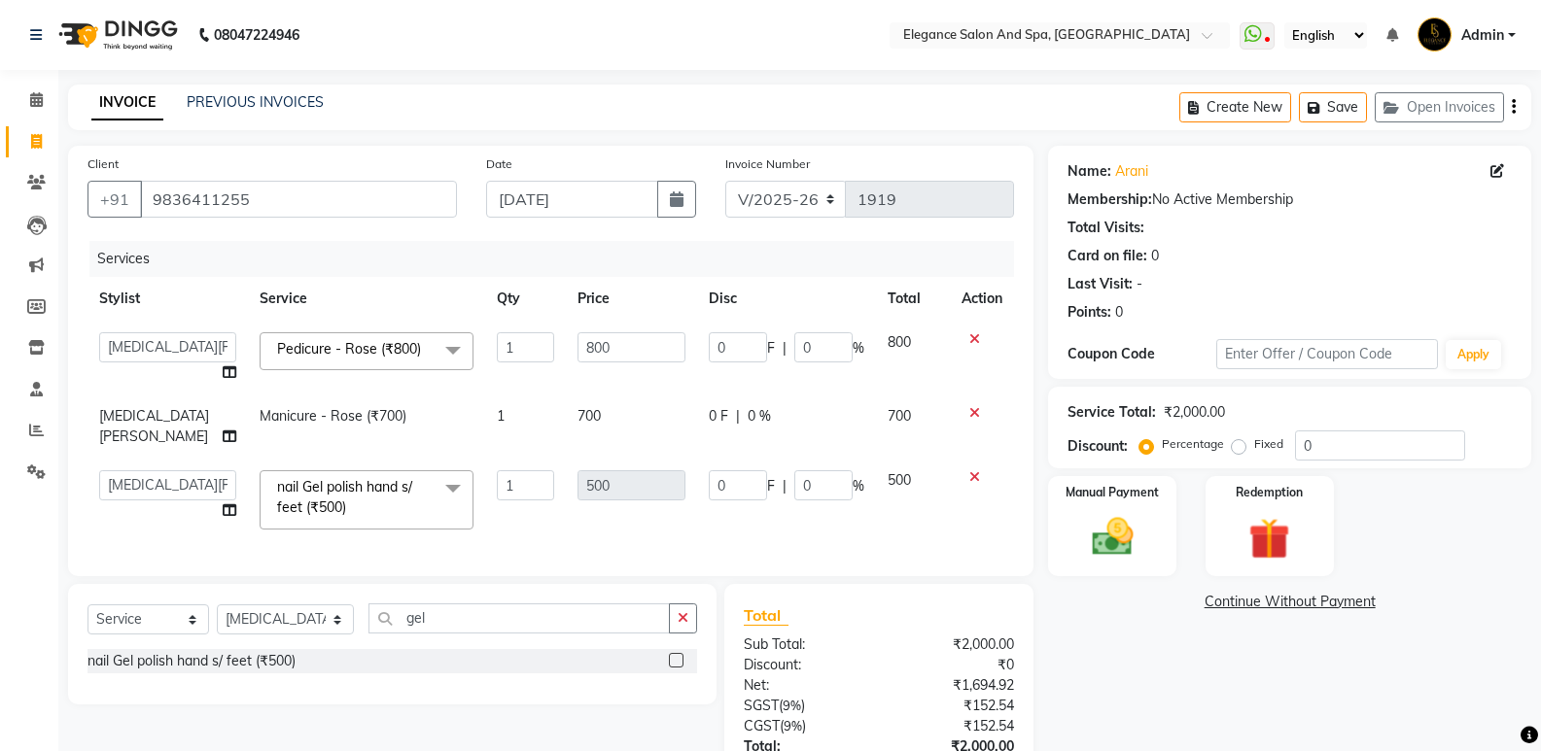
click at [599, 424] on td "700" at bounding box center [631, 427] width 131 height 64
select select "88986"
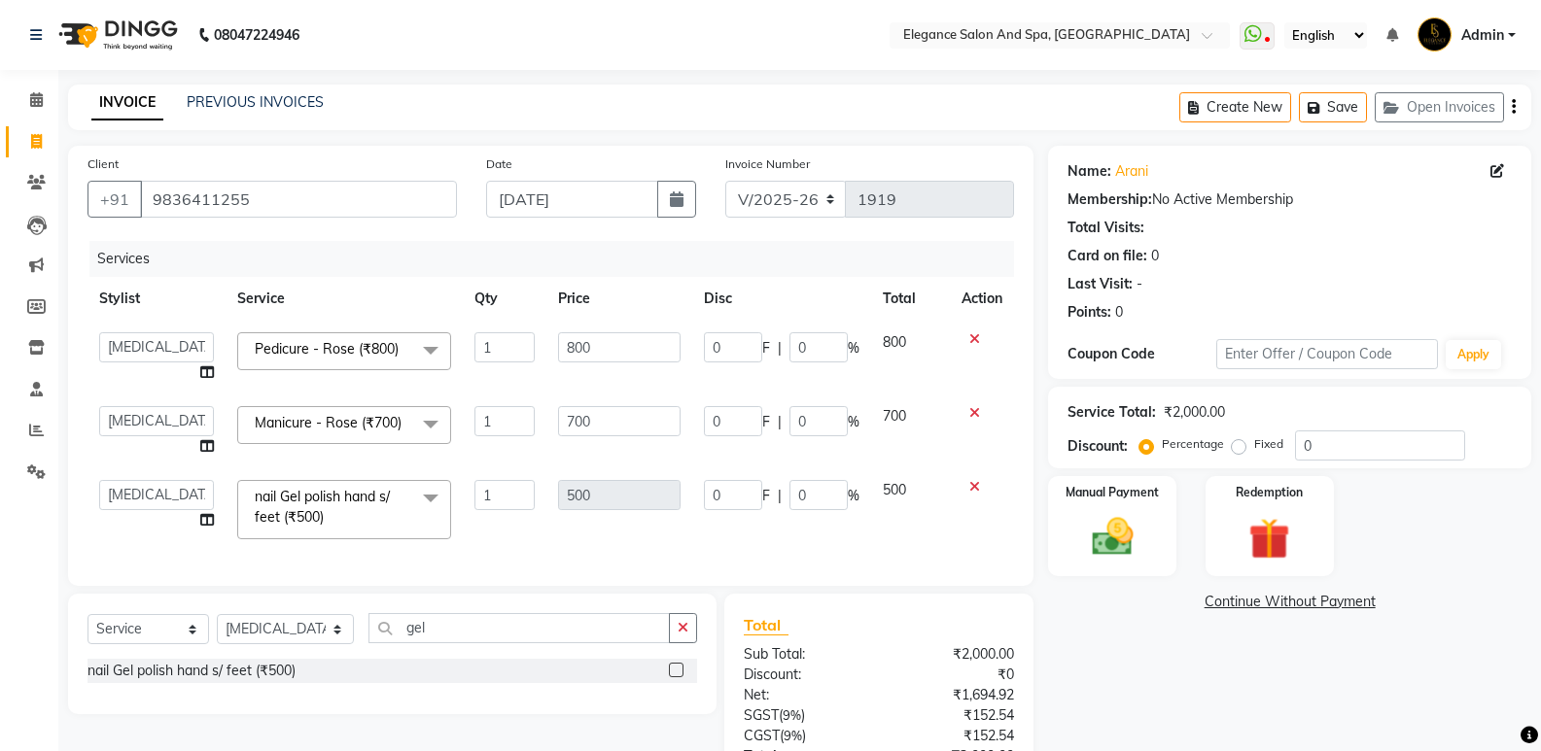
click at [971, 480] on icon at bounding box center [974, 487] width 11 height 14
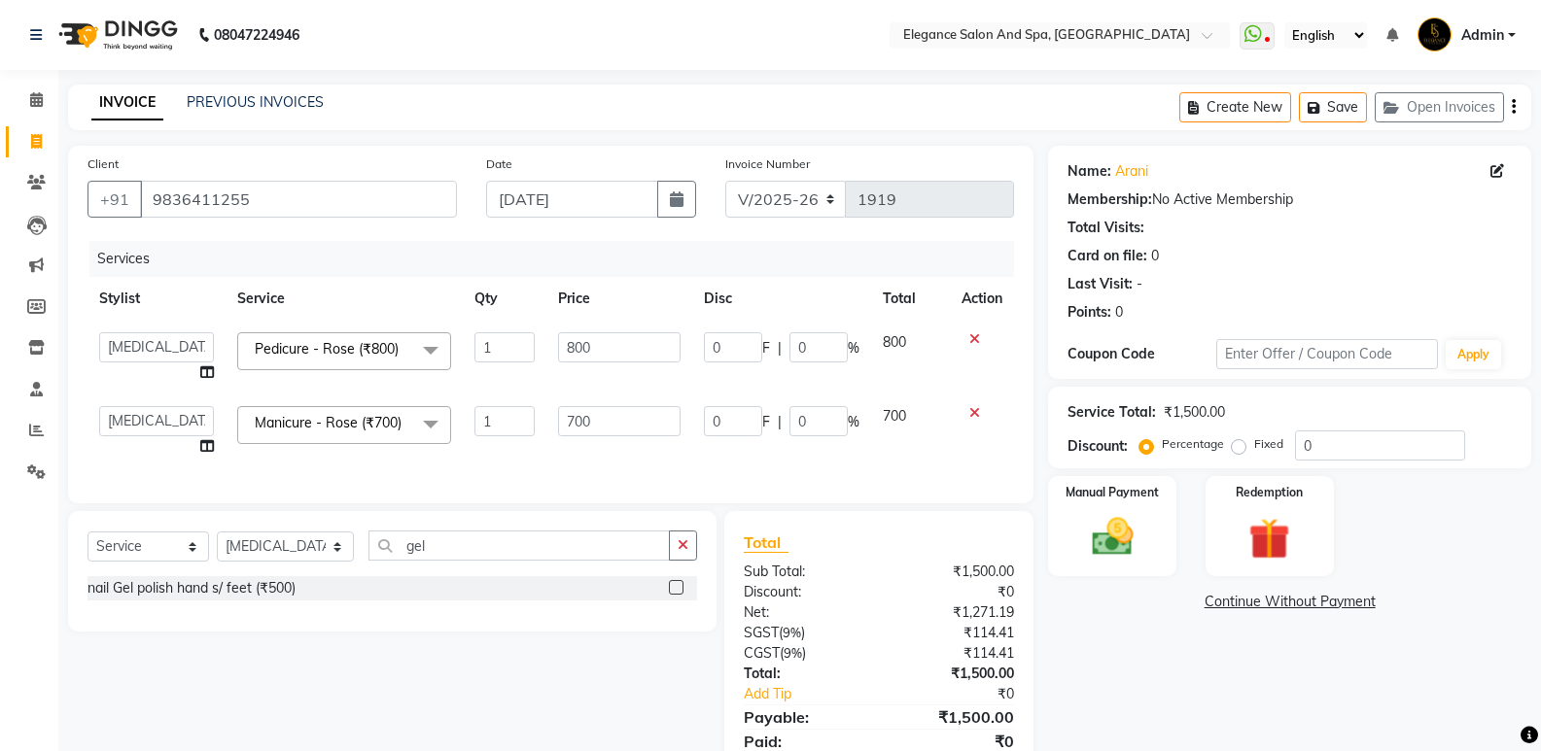
click at [682, 595] on label at bounding box center [676, 587] width 15 height 15
click at [681, 595] on input "checkbox" at bounding box center [675, 588] width 13 height 13
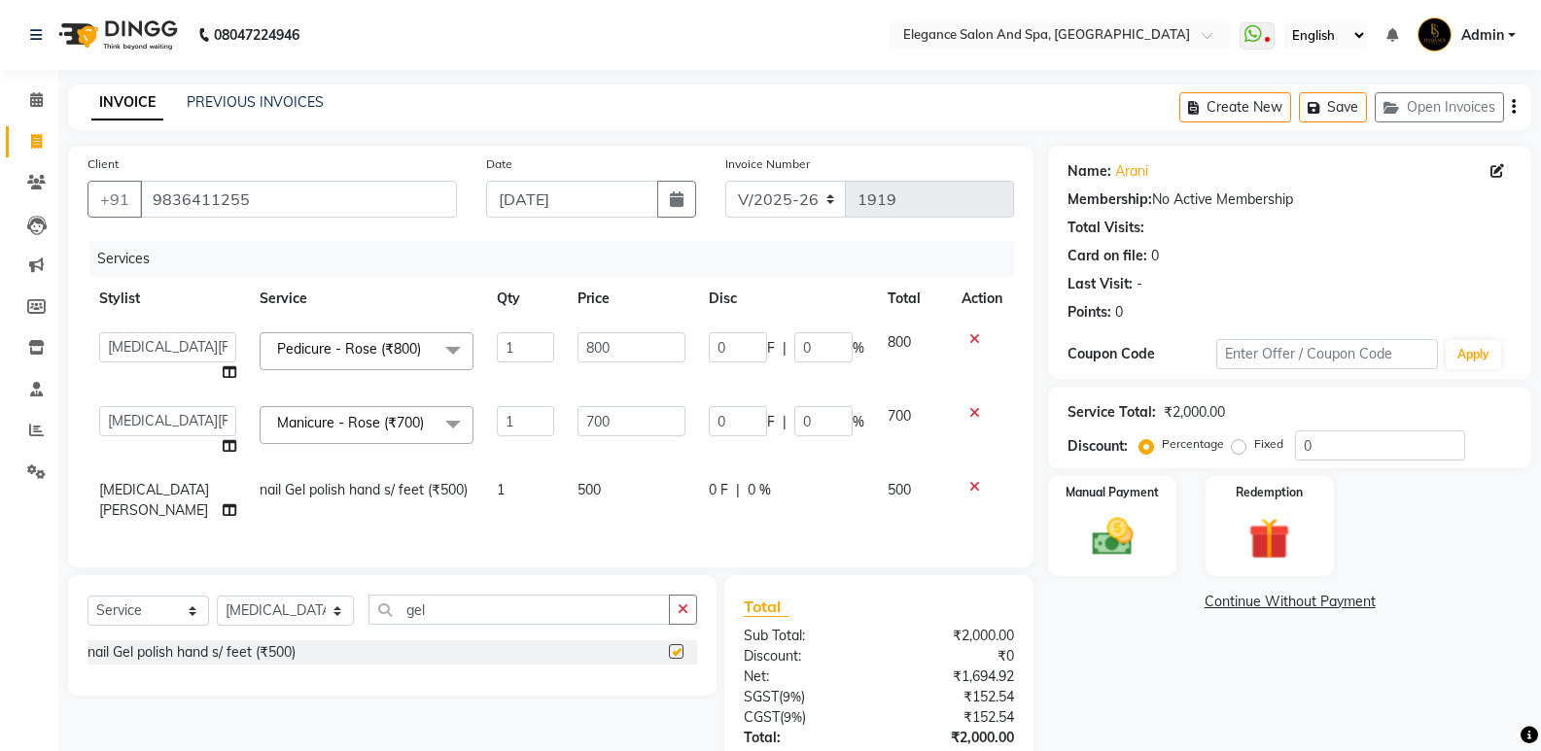
checkbox input "false"
click at [577, 491] on span "500" at bounding box center [588, 489] width 23 height 17
select select "88986"
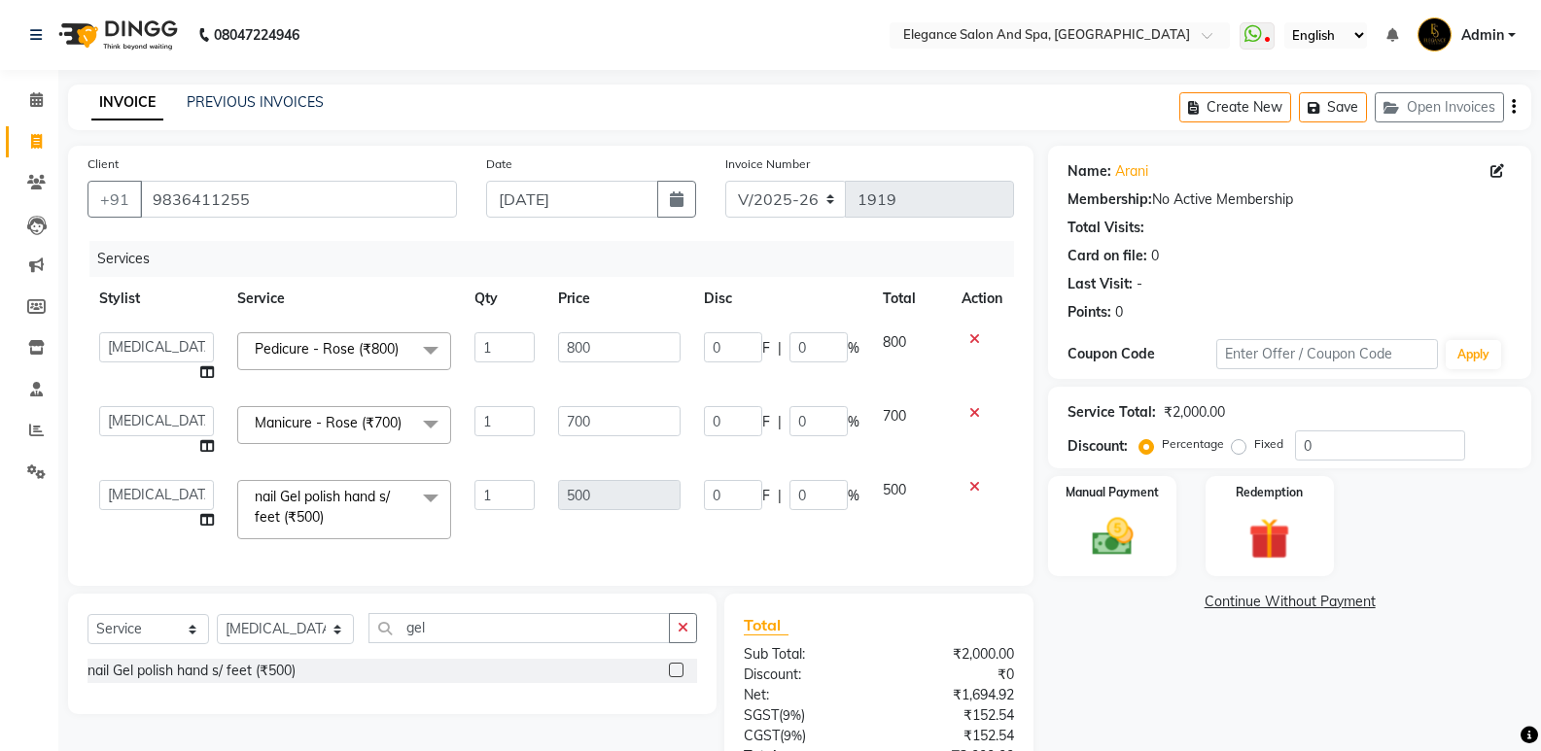
click at [970, 481] on icon at bounding box center [974, 487] width 11 height 14
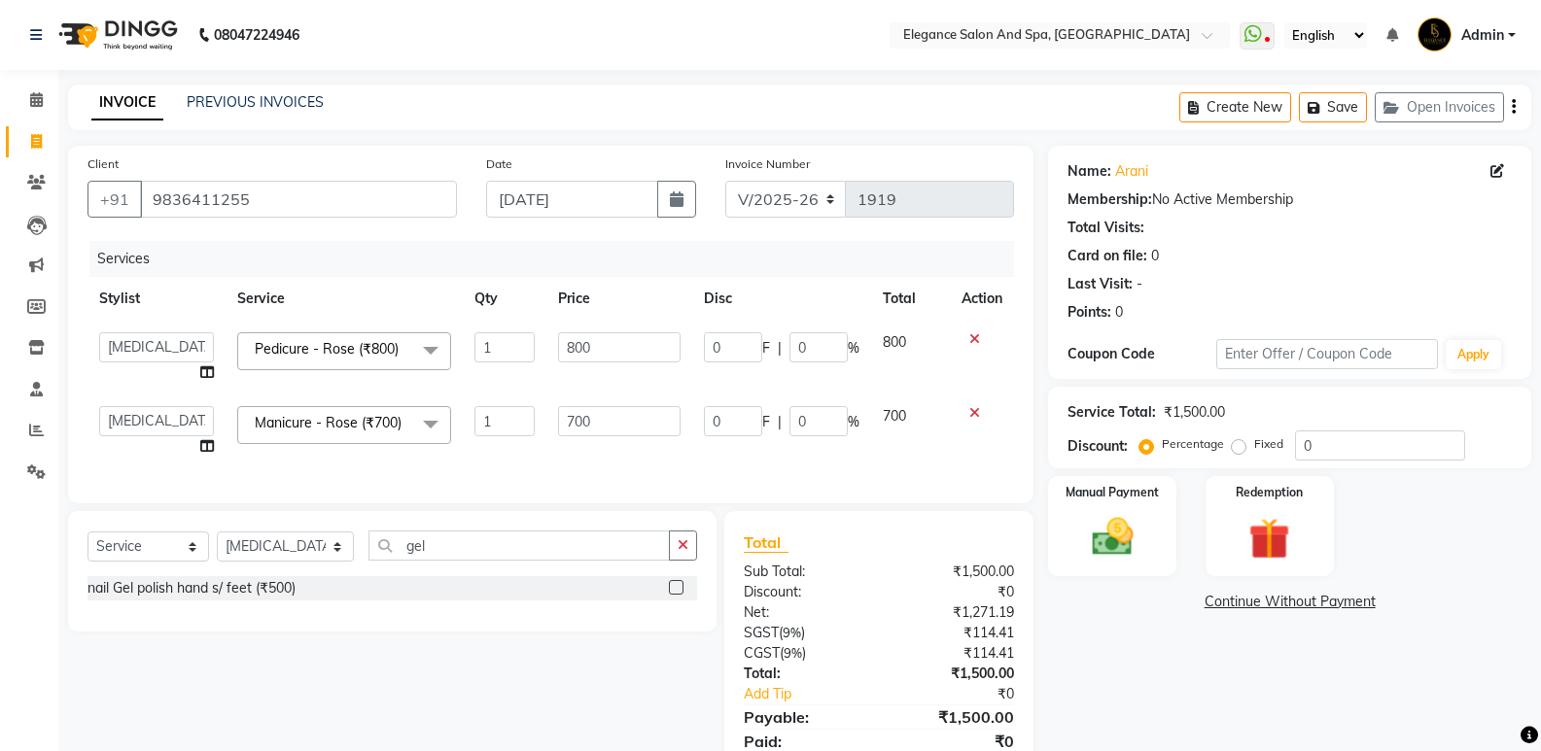
click at [431, 601] on div "nail Gel polish hand s/ feet (₹500)" at bounding box center [392, 588] width 610 height 24
click at [450, 601] on div "nail Gel polish hand s/ feet (₹500)" at bounding box center [392, 588] width 610 height 24
click at [673, 595] on label at bounding box center [676, 587] width 15 height 15
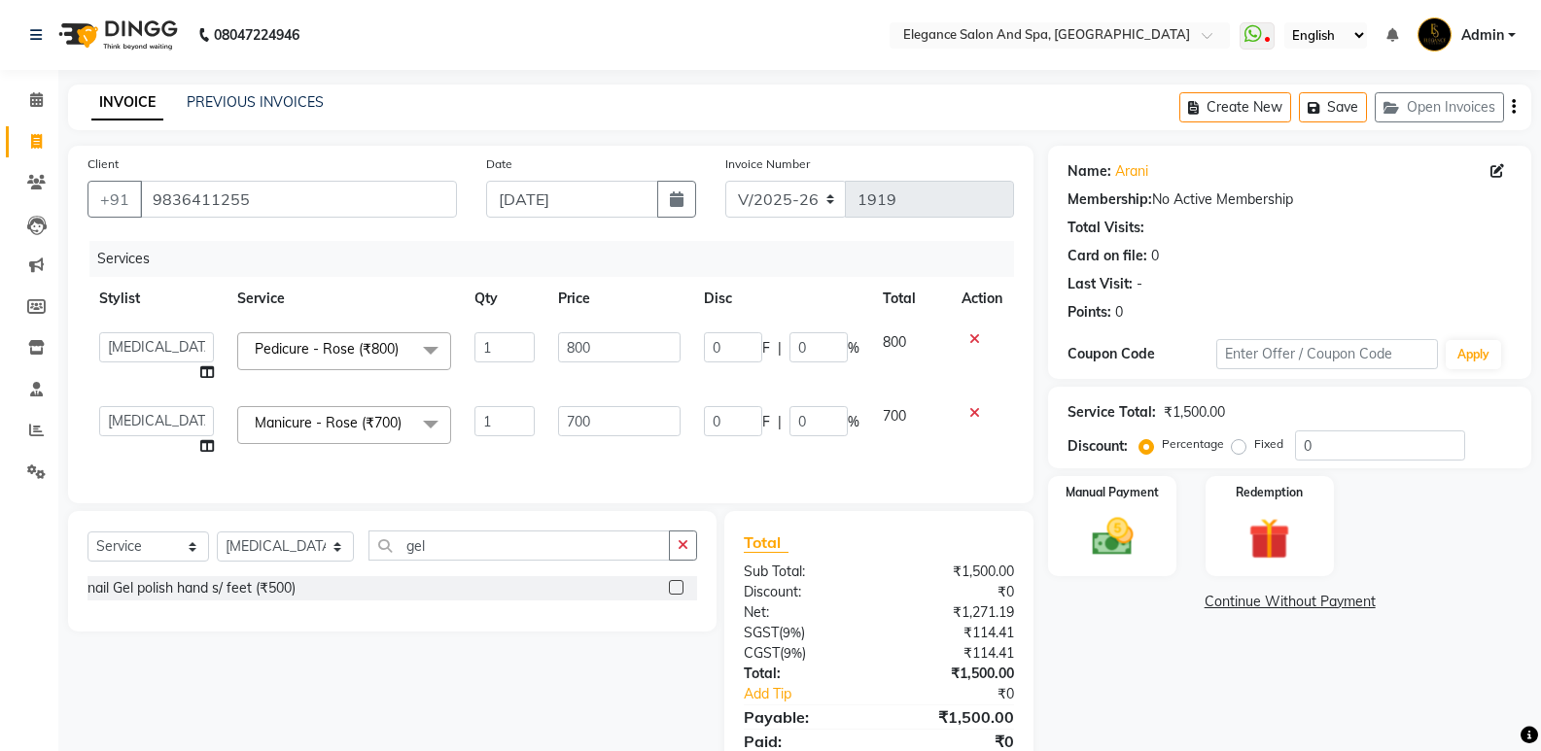
click at [673, 595] on input "checkbox" at bounding box center [675, 588] width 13 height 13
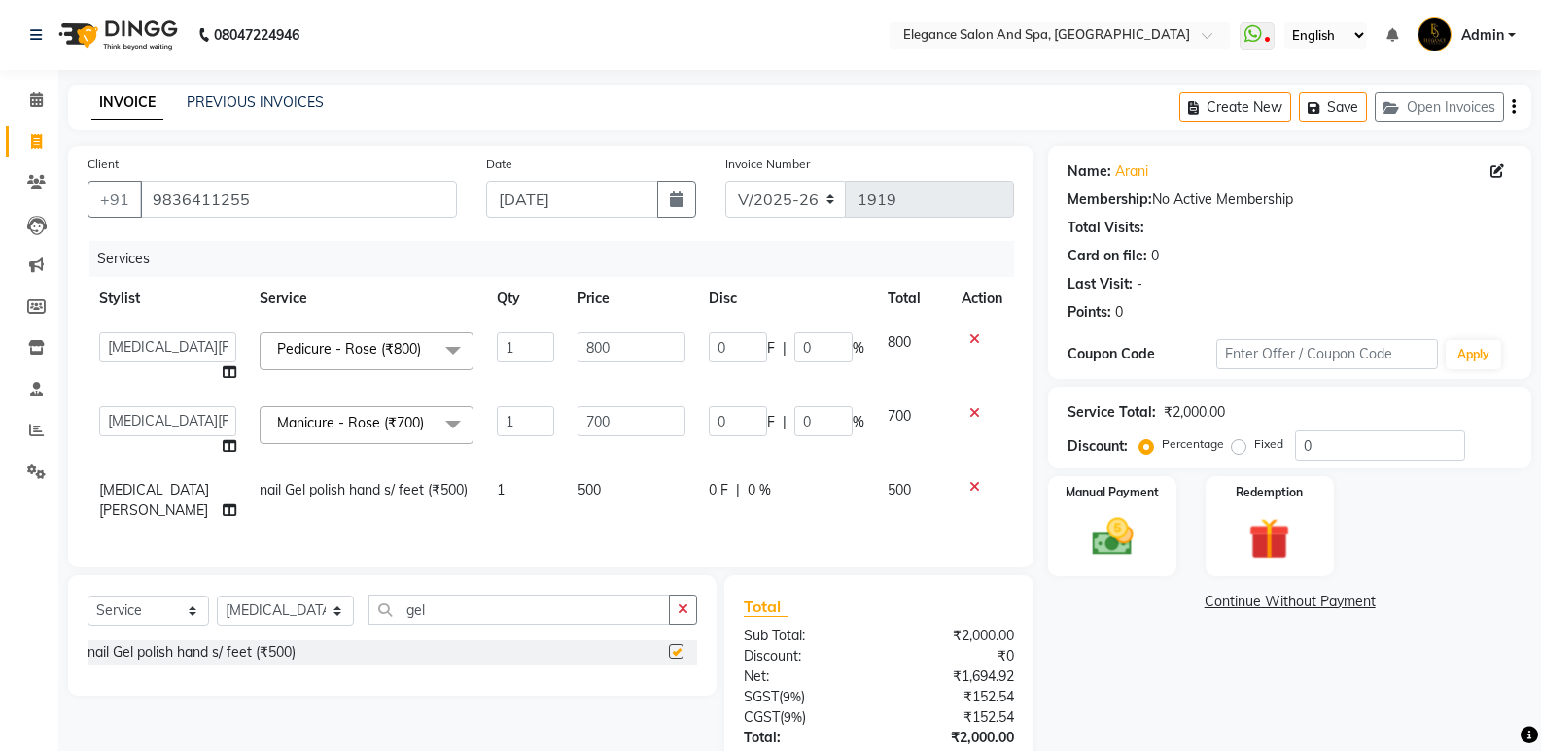
checkbox input "false"
click at [577, 496] on span "500" at bounding box center [588, 489] width 23 height 17
select select "88986"
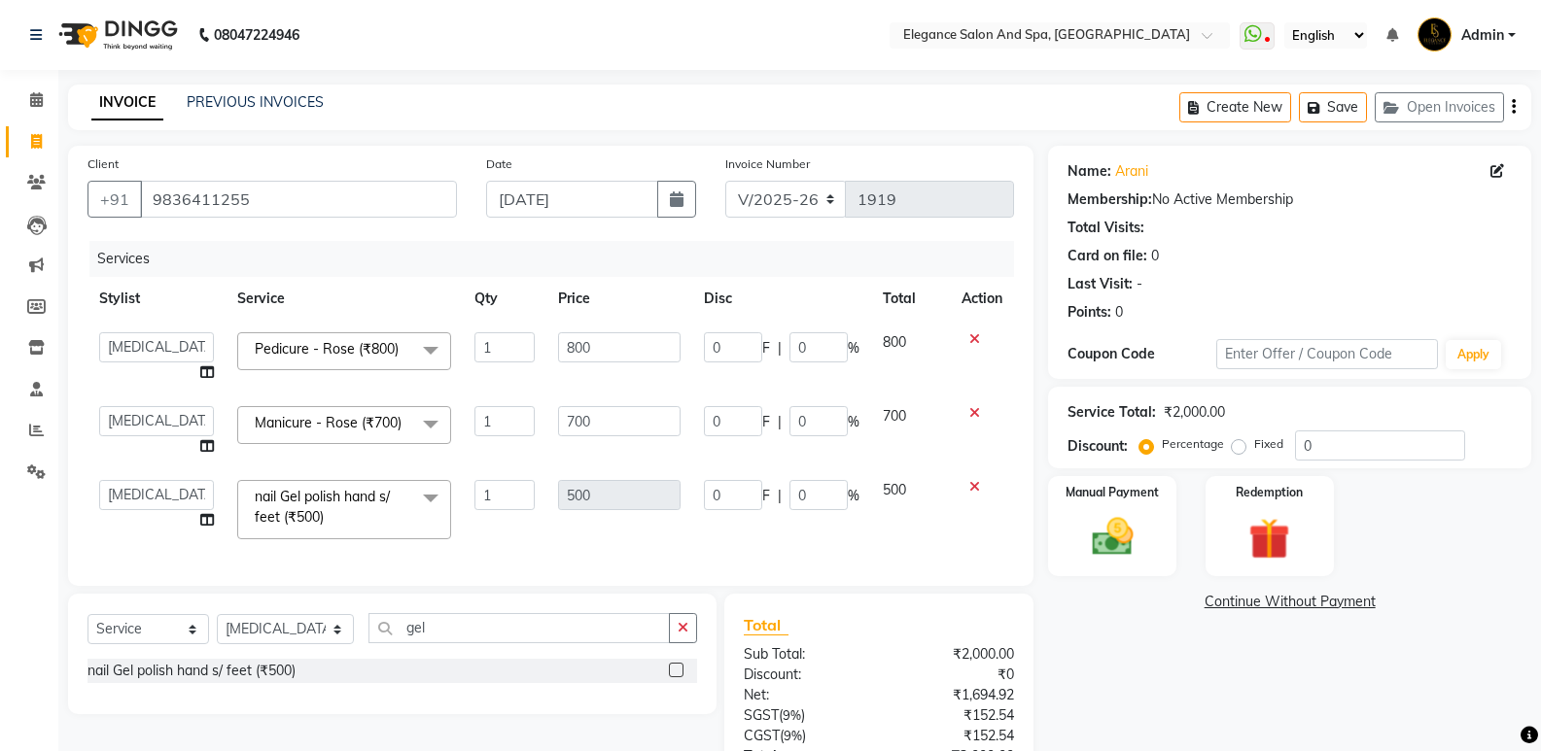
click at [970, 485] on icon at bounding box center [974, 487] width 11 height 14
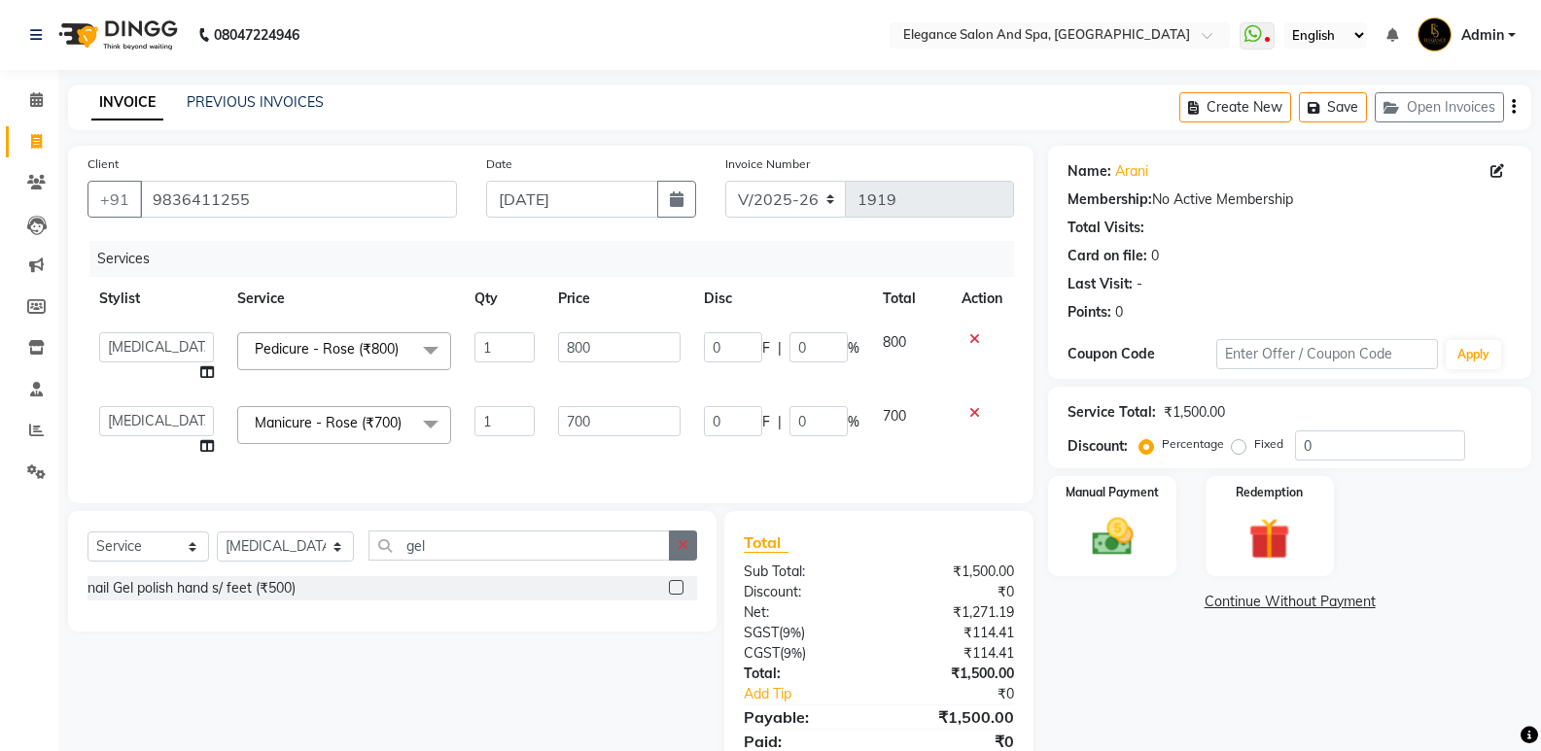
click at [687, 552] on icon "button" at bounding box center [683, 546] width 11 height 14
type input "gel"
click at [677, 595] on label at bounding box center [676, 587] width 15 height 15
click at [677, 595] on input "checkbox" at bounding box center [675, 588] width 13 height 13
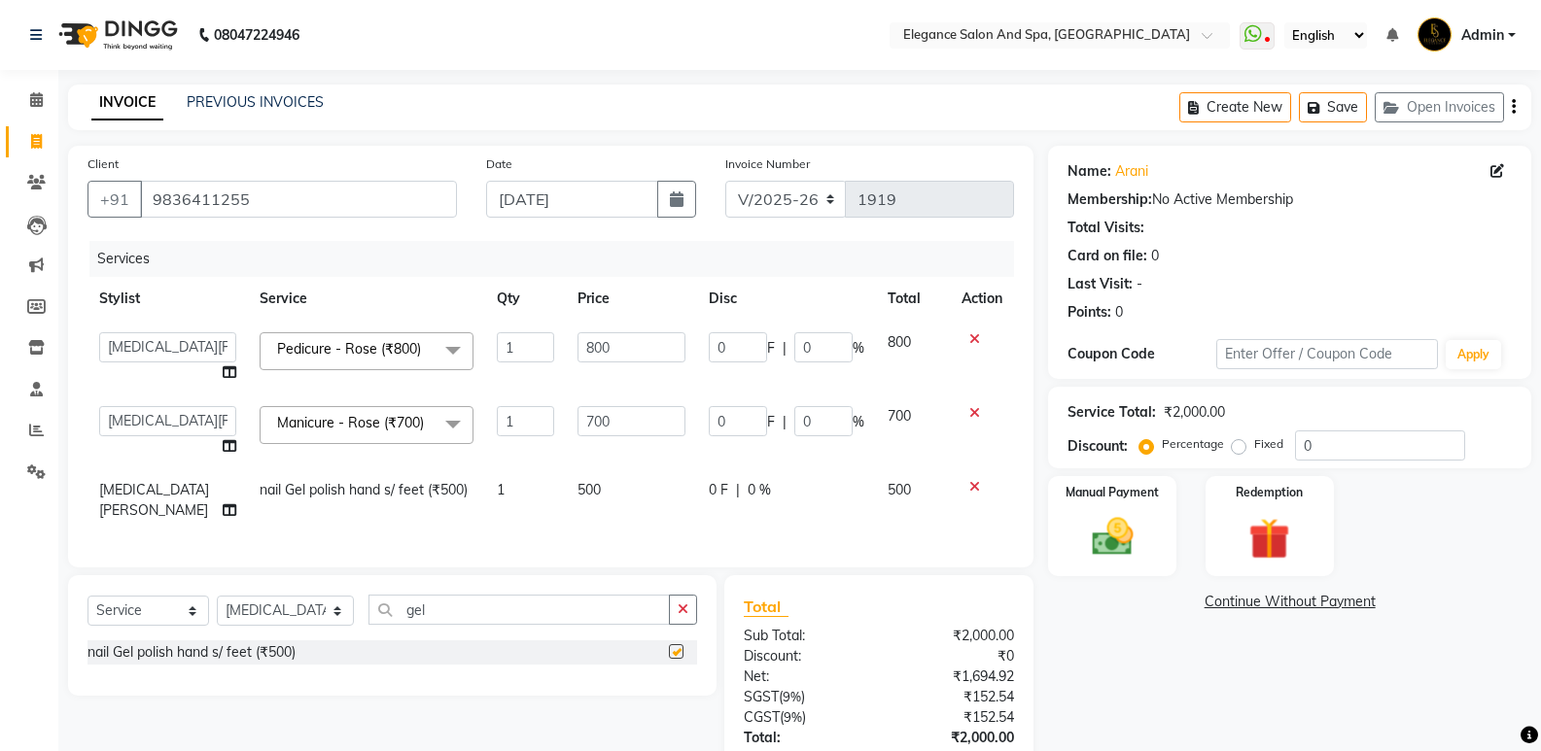
checkbox input "false"
click at [974, 485] on icon at bounding box center [974, 487] width 11 height 14
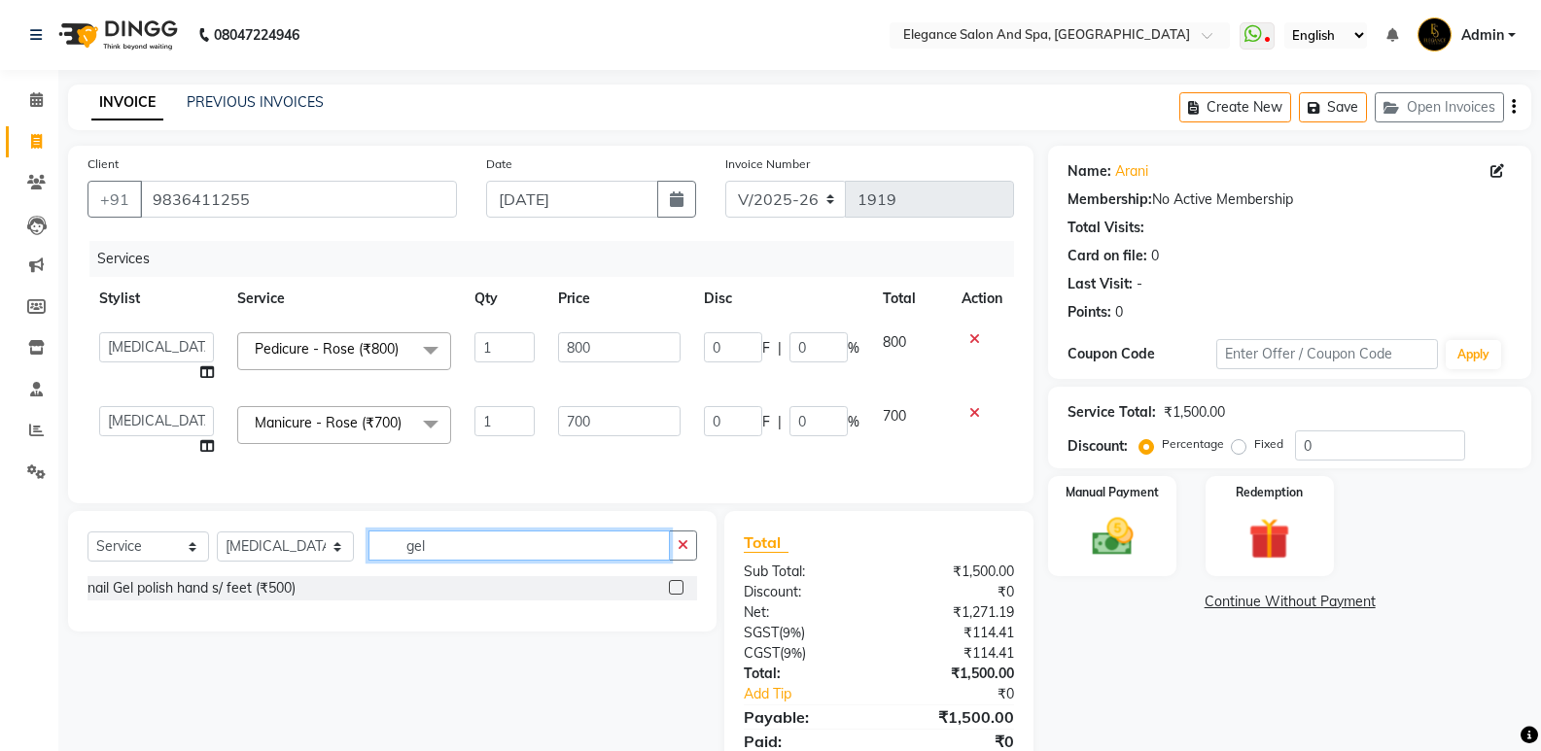
click at [648, 561] on input "gel" at bounding box center [518, 546] width 301 height 30
type input "g"
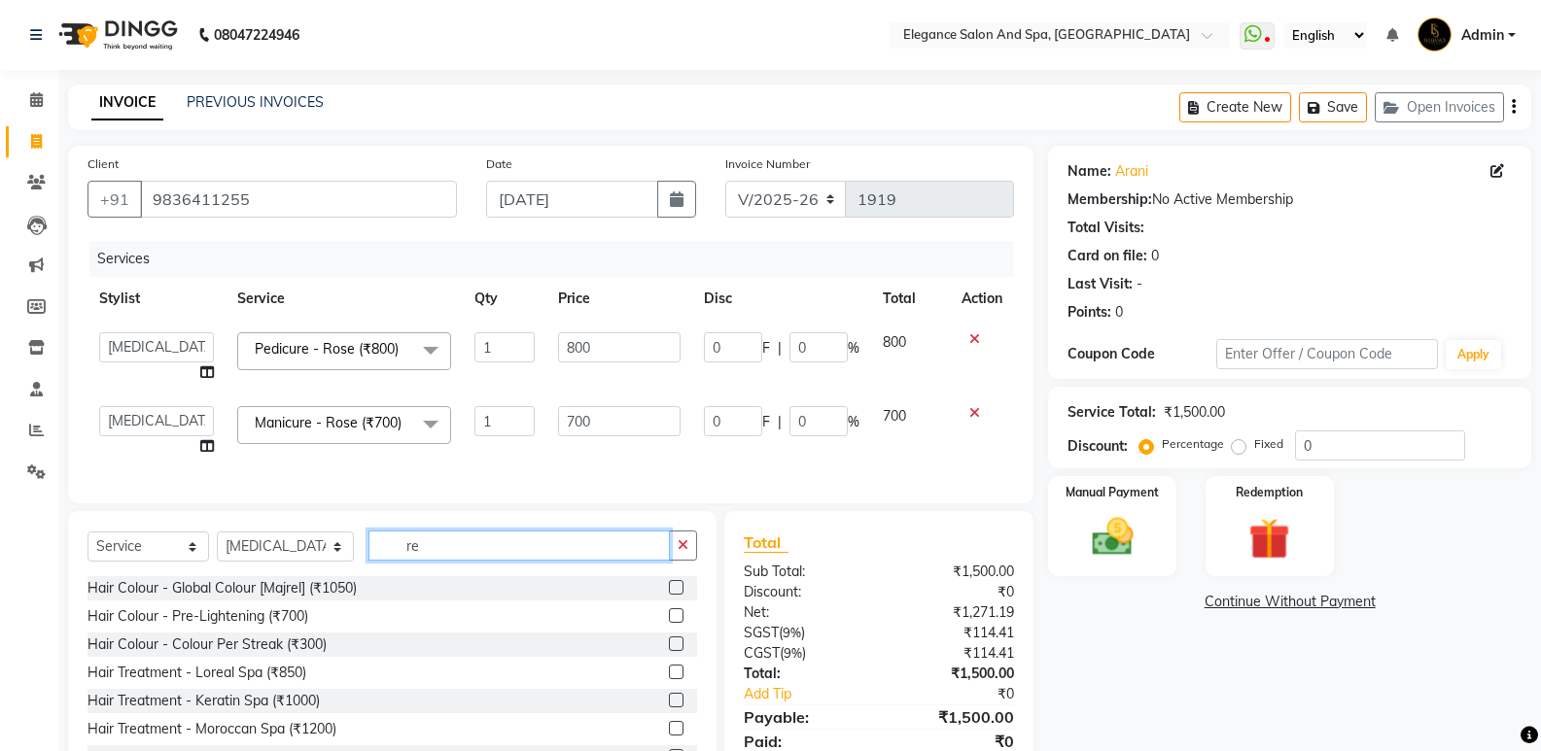
type input "r"
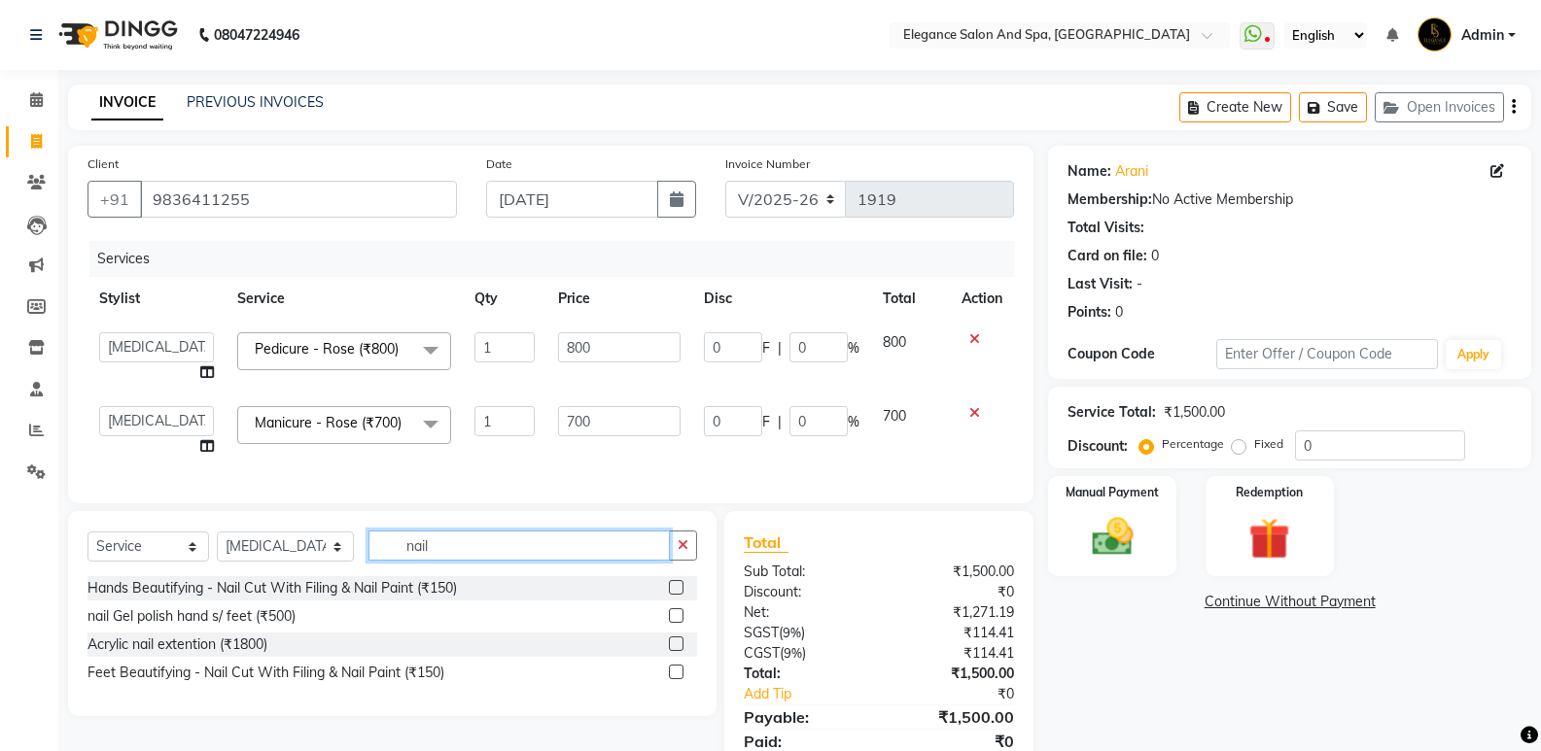
type input "nail"
click at [679, 623] on label at bounding box center [676, 616] width 15 height 15
click at [679, 623] on input "checkbox" at bounding box center [675, 616] width 13 height 13
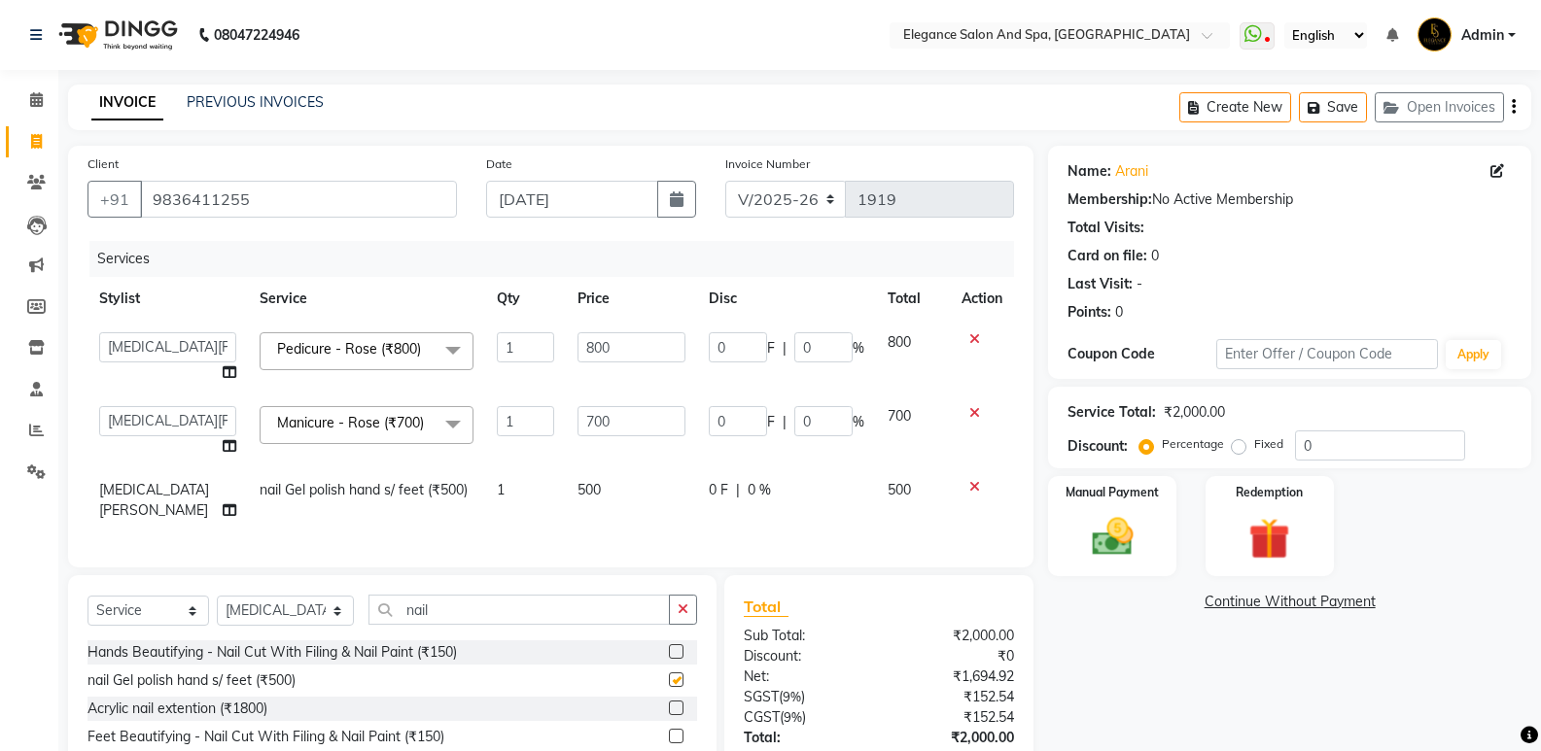
checkbox input "false"
click at [444, 495] on span "nail Gel polish hand s/ feet (₹500)" at bounding box center [364, 489] width 208 height 17
select select "88986"
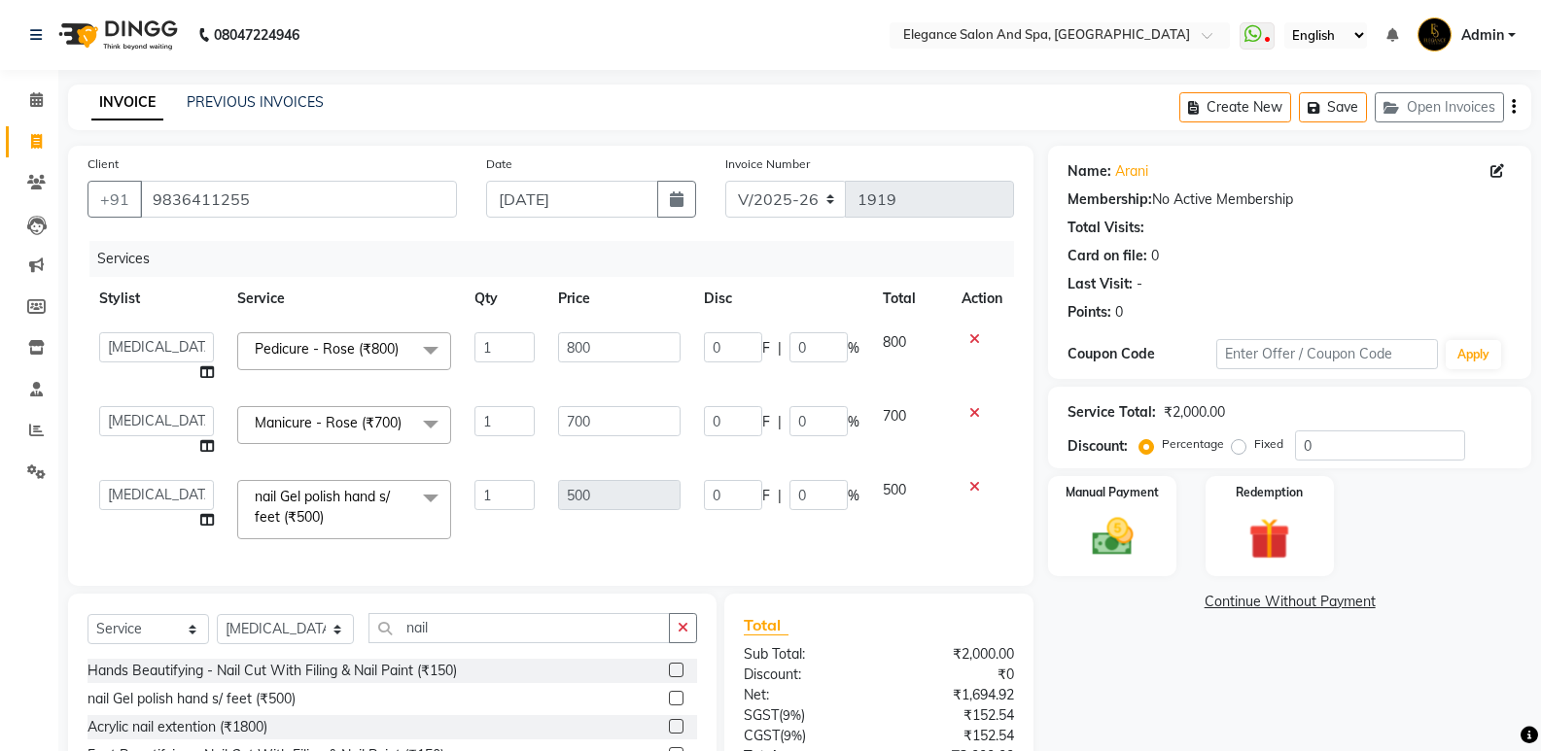
click at [435, 504] on span at bounding box center [430, 498] width 39 height 37
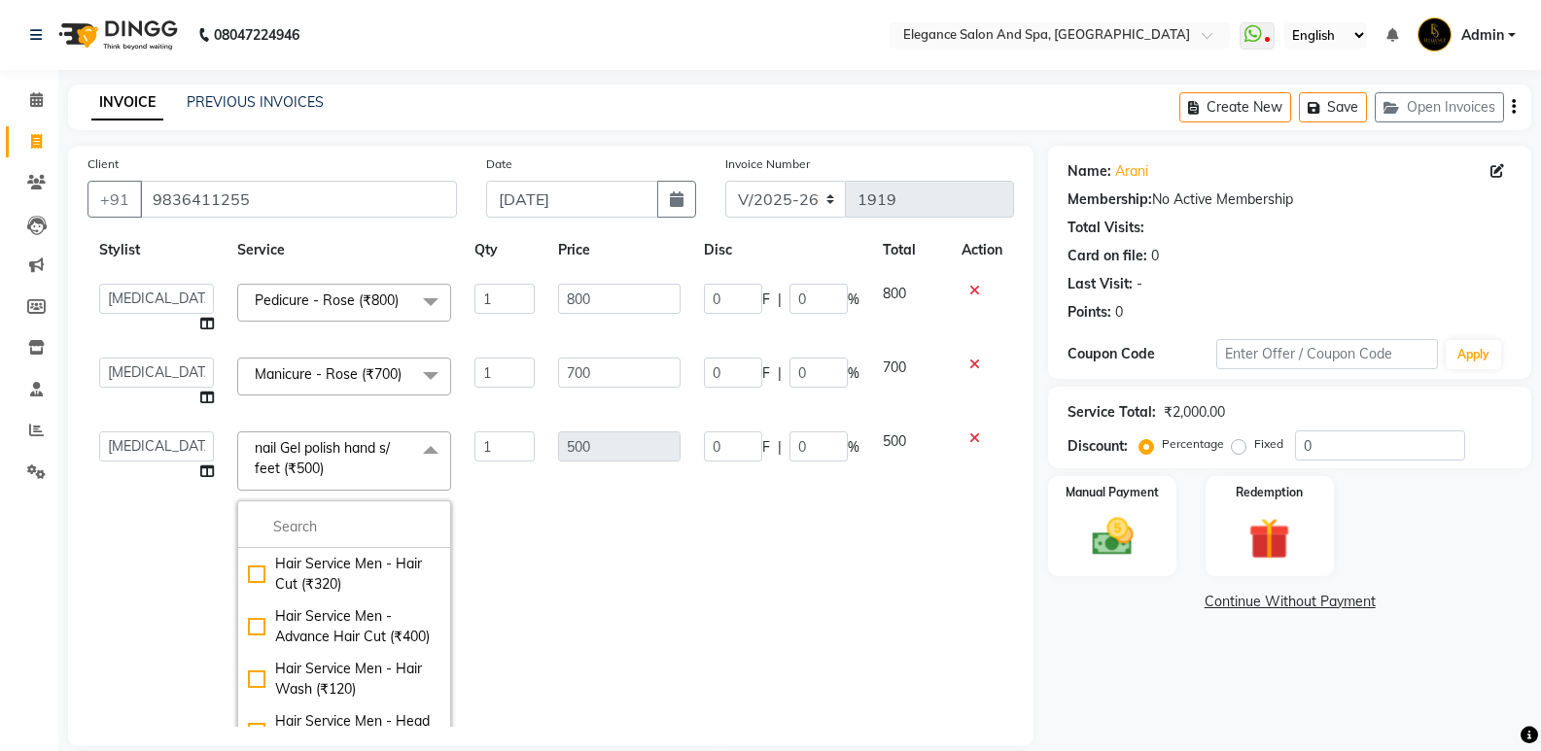
scroll to position [0, 0]
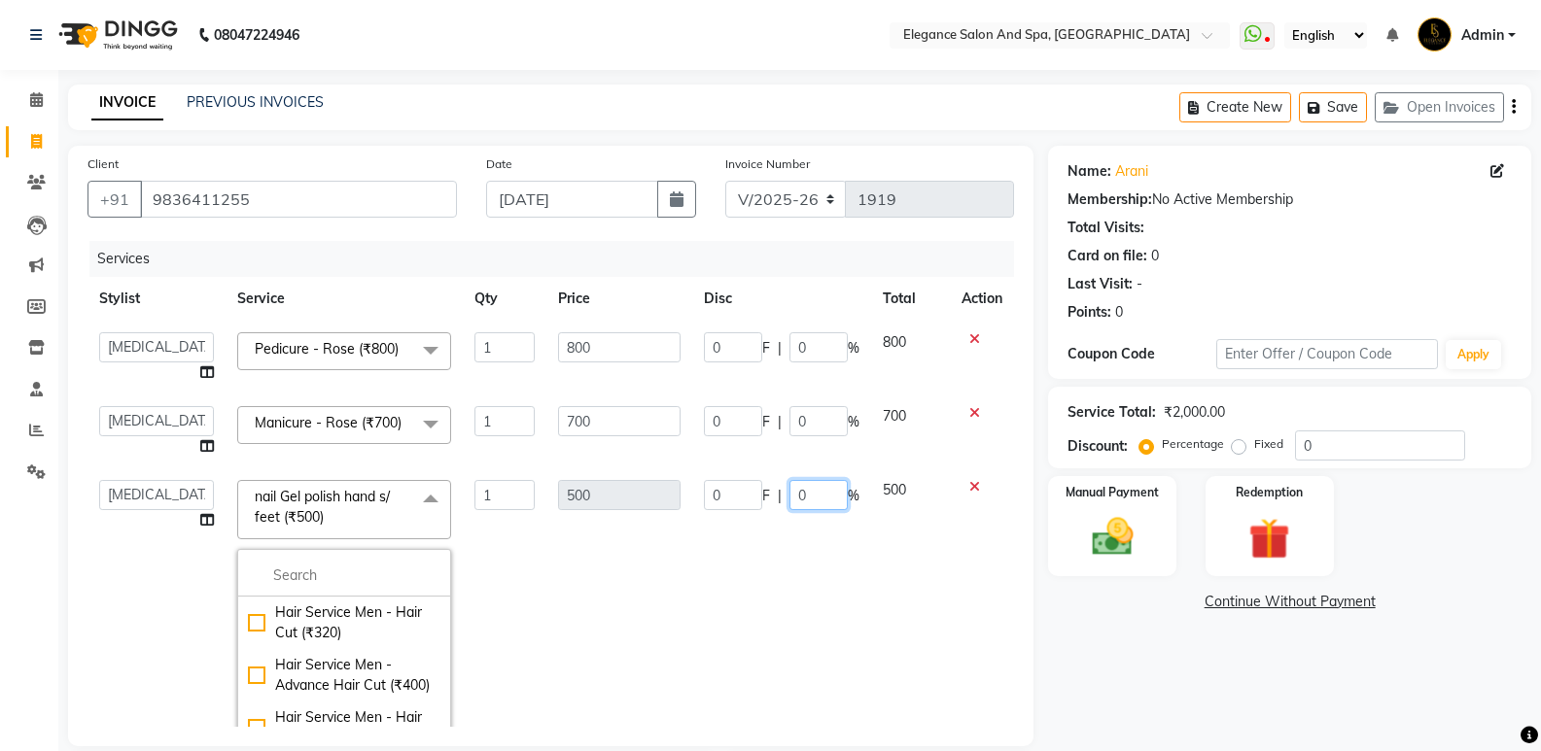
drag, startPoint x: 837, startPoint y: 587, endPoint x: 899, endPoint y: 562, distance: 67.2
click at [848, 587] on td "0 F | 0 %" at bounding box center [781, 635] width 179 height 332
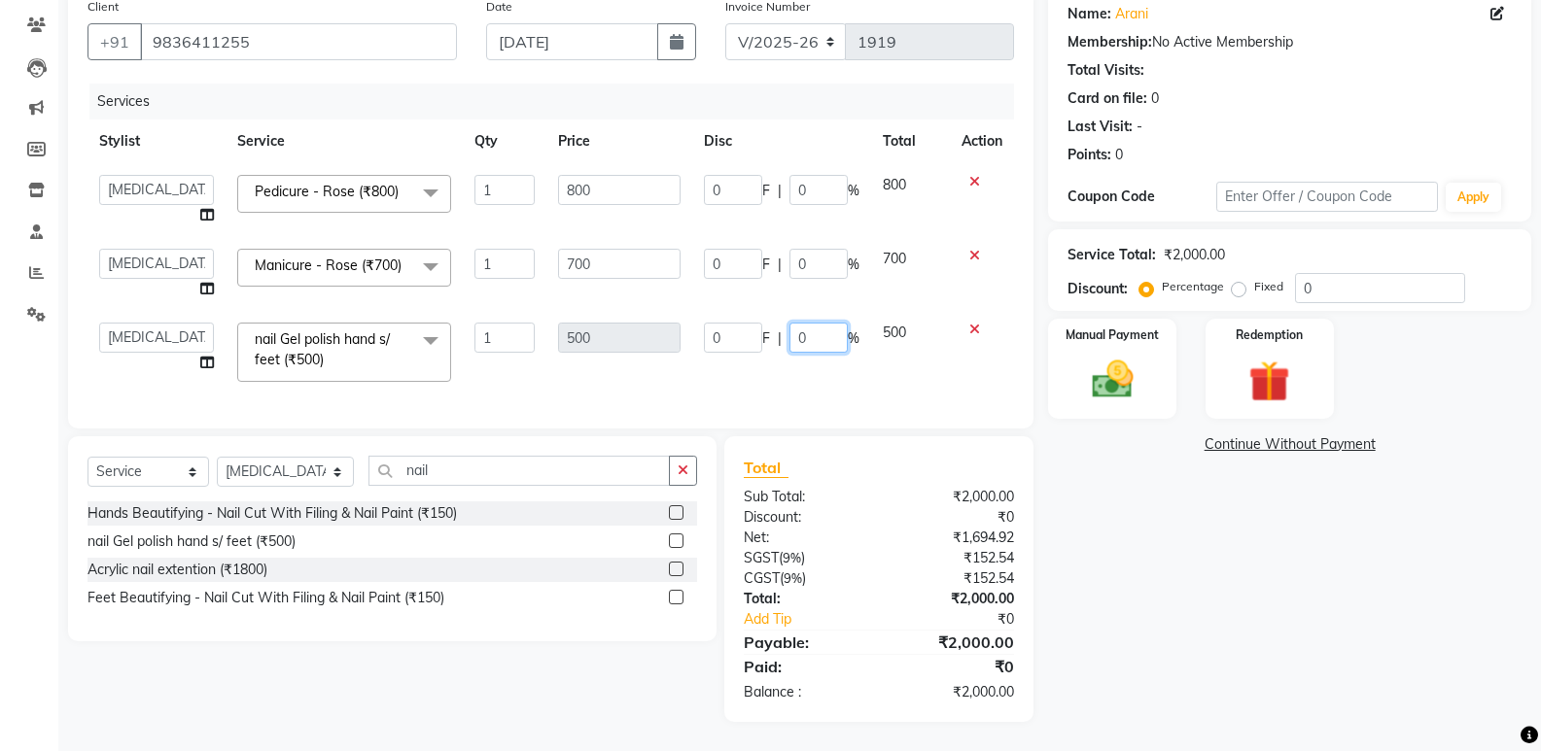
scroll to position [172, 0]
click at [679, 506] on label at bounding box center [676, 512] width 15 height 15
click at [679, 507] on input "checkbox" at bounding box center [675, 513] width 13 height 13
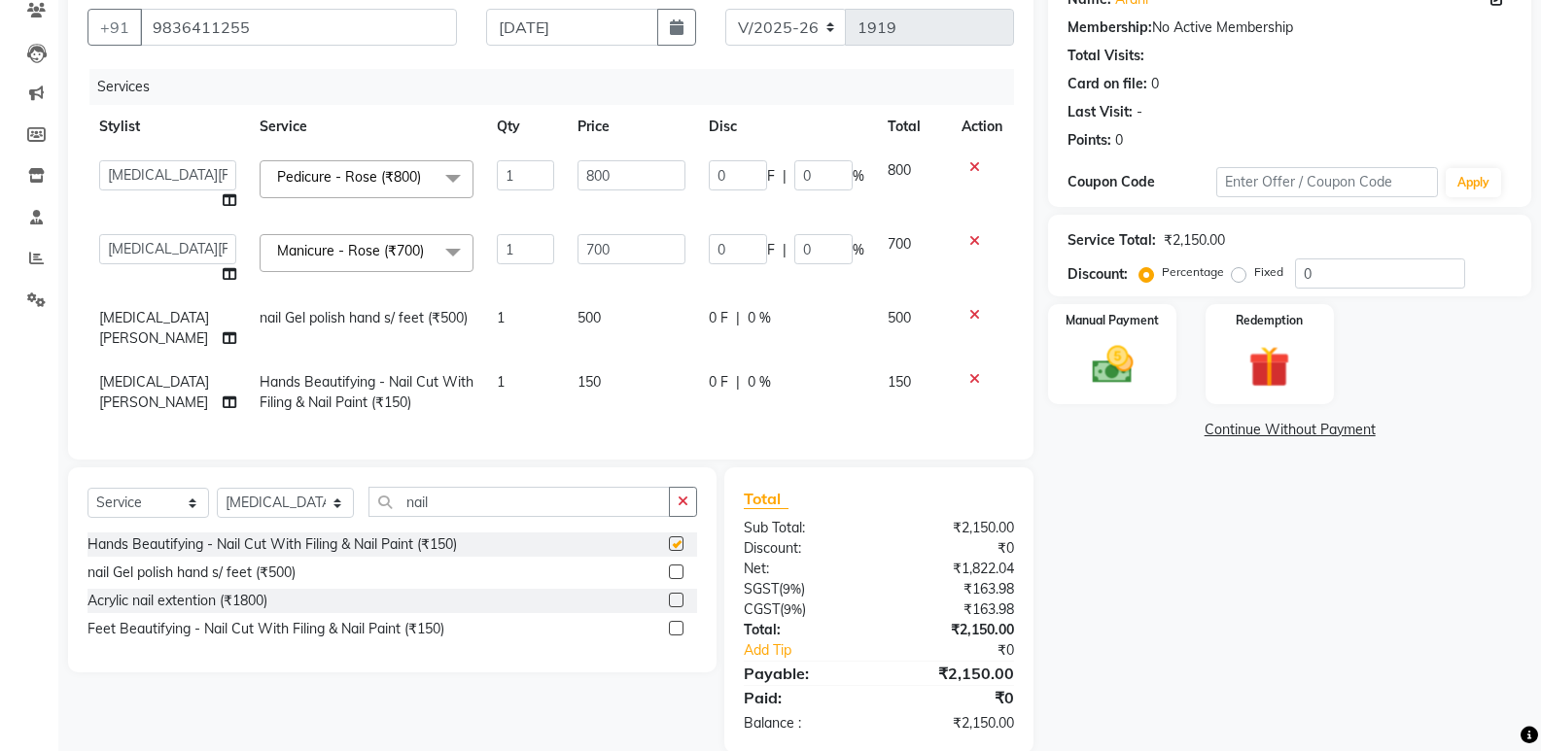
checkbox input "false"
click at [582, 373] on span "150" at bounding box center [588, 381] width 23 height 17
select select "88986"
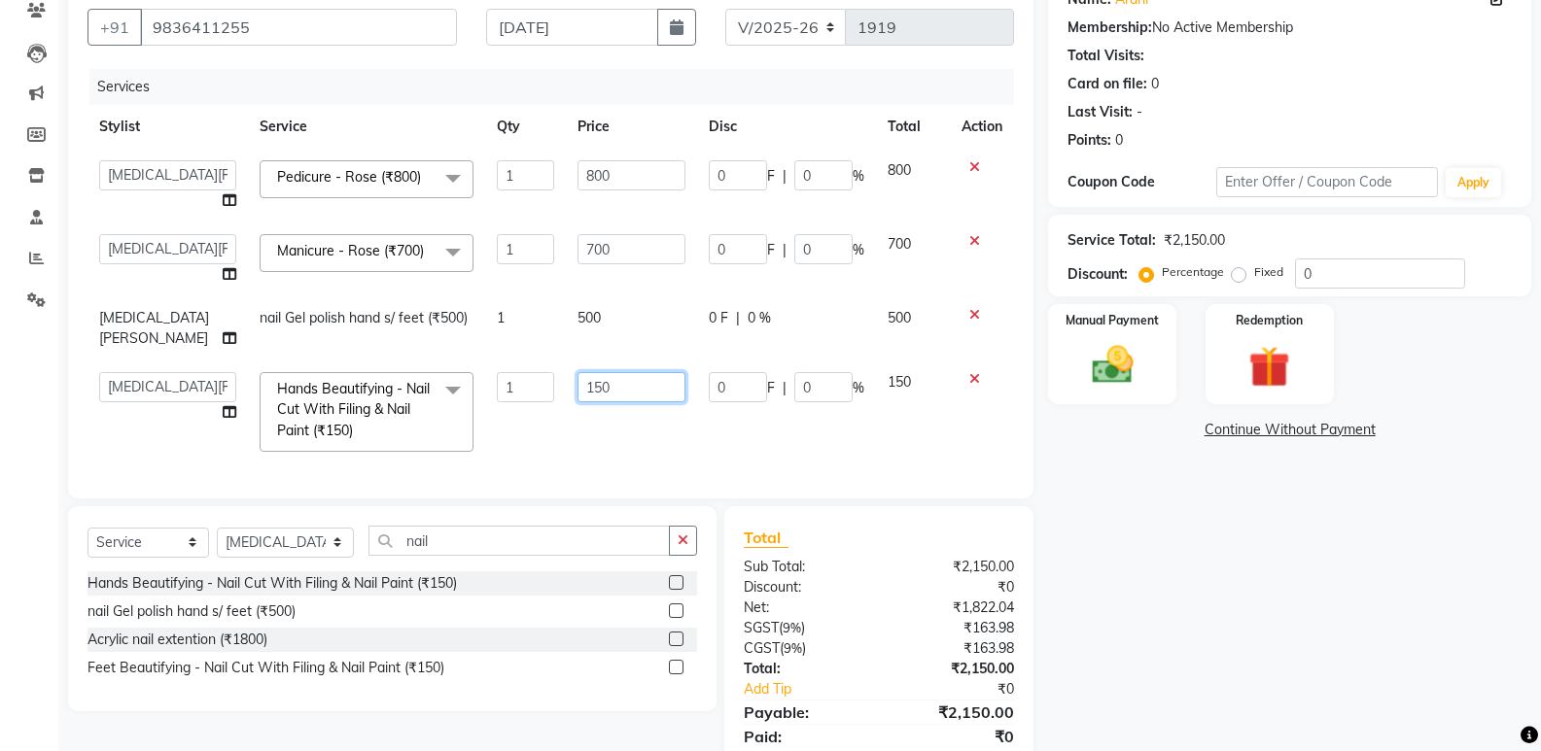
click at [622, 372] on input "150" at bounding box center [631, 387] width 108 height 30
type input "1"
type input "300"
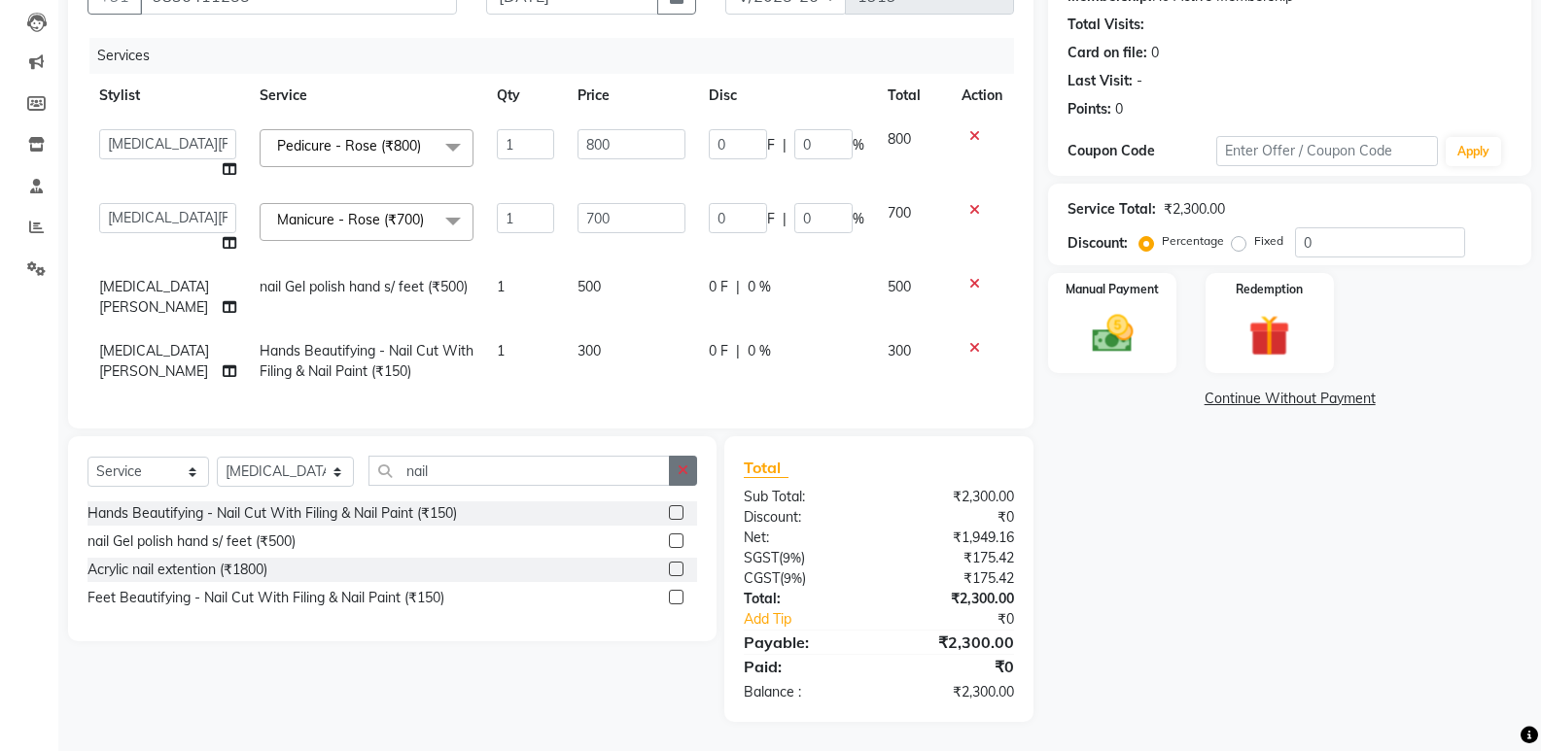
scroll to position [197, 0]
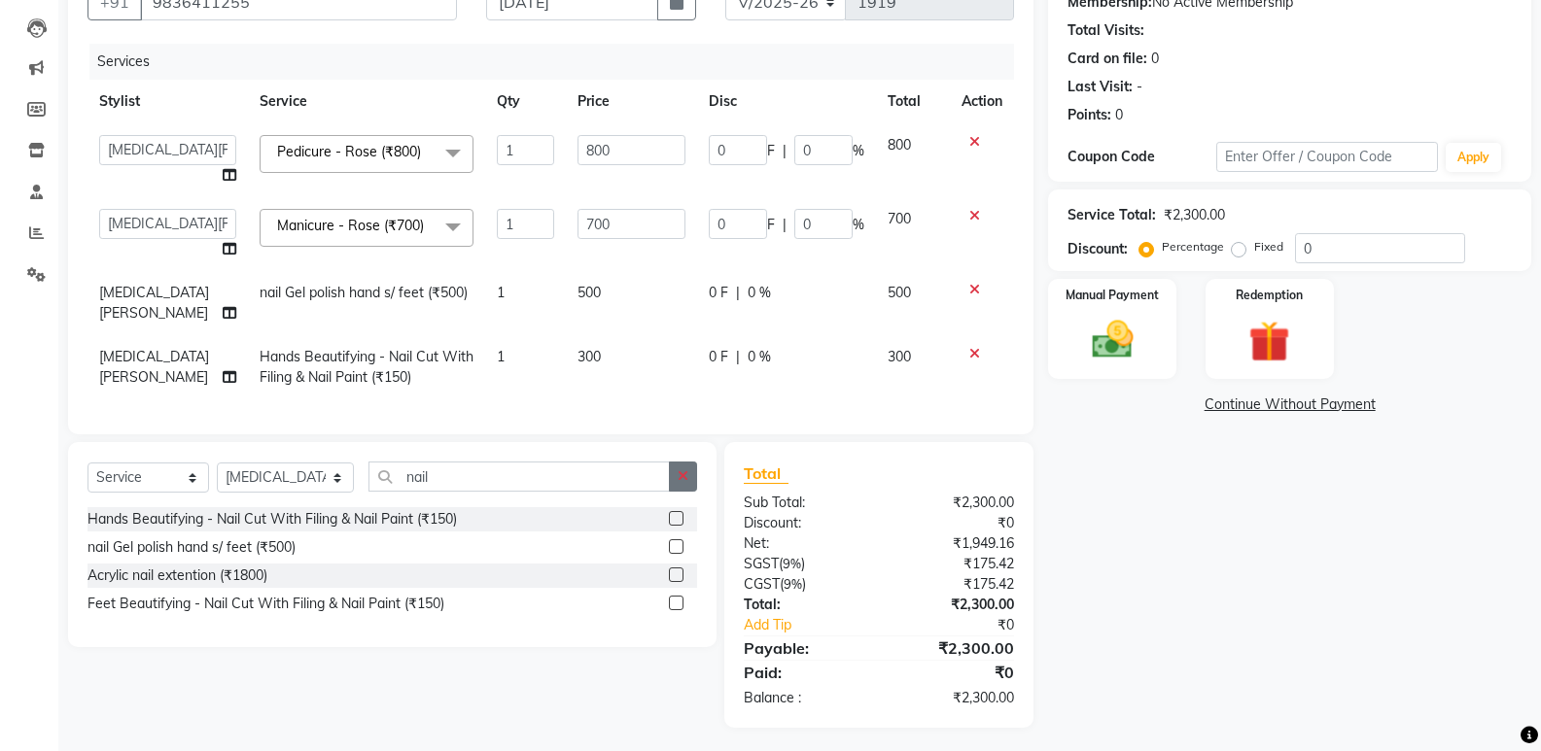
click at [693, 476] on button "button" at bounding box center [683, 477] width 28 height 30
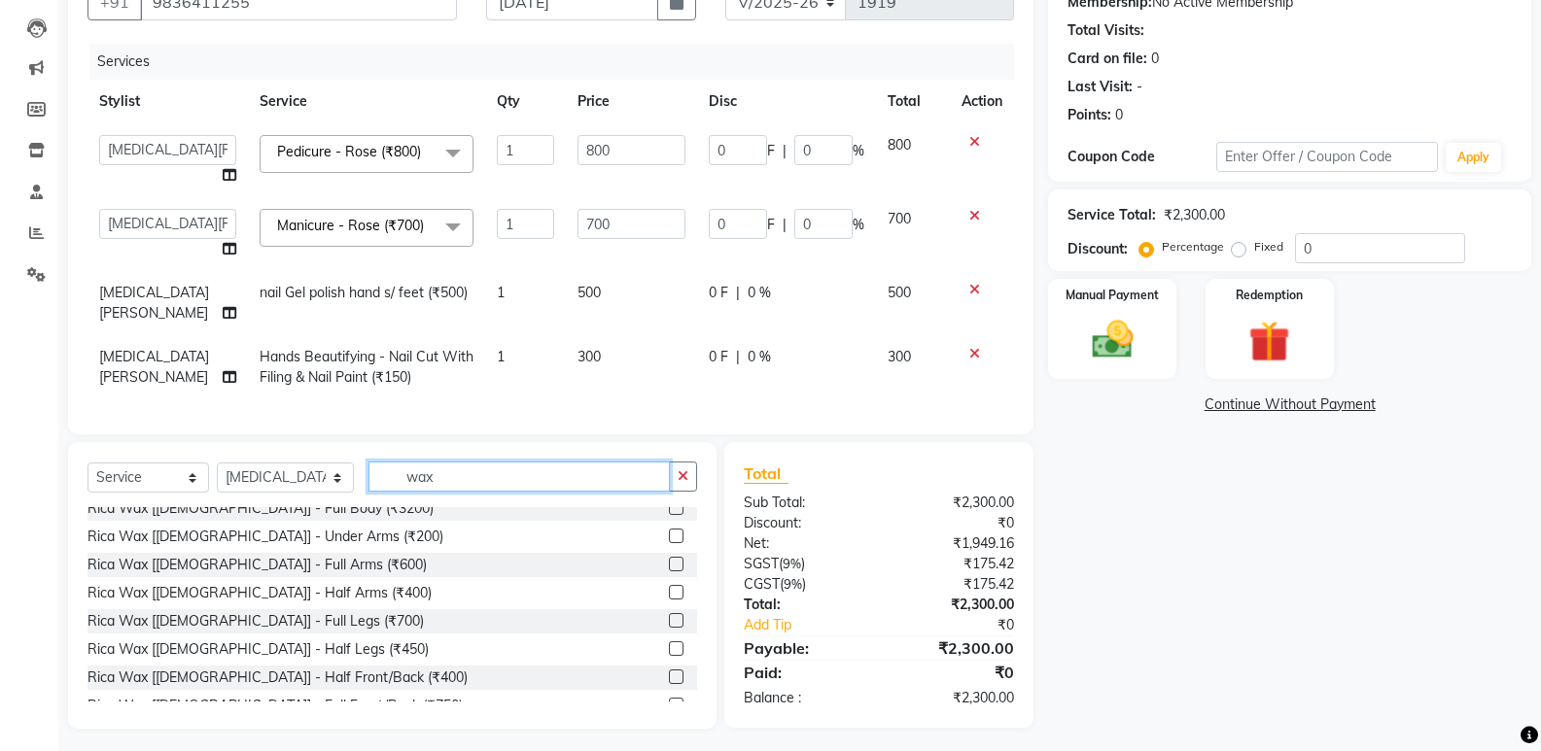
scroll to position [1167, 0]
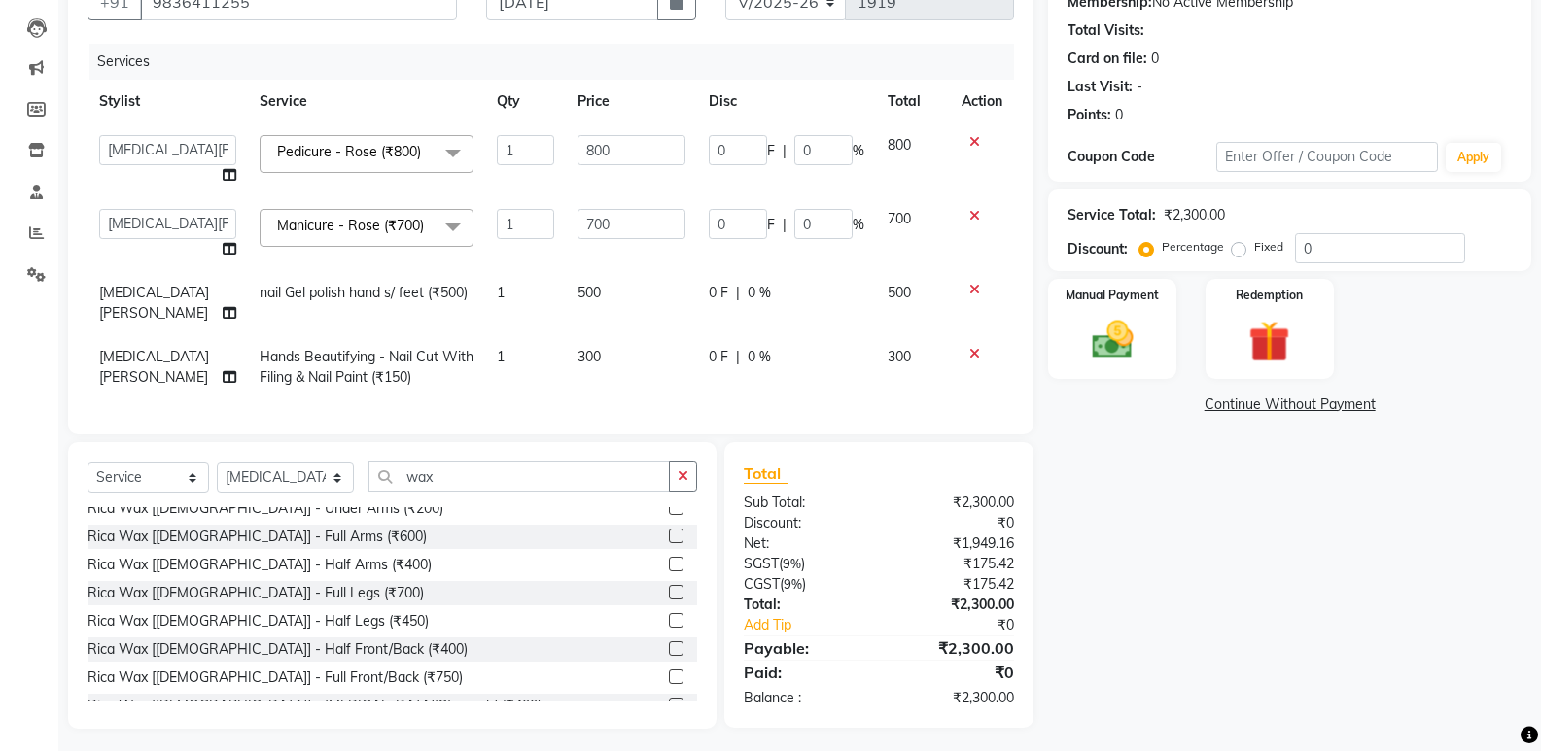
click at [669, 532] on label at bounding box center [676, 536] width 15 height 15
click at [669, 532] on input "checkbox" at bounding box center [675, 537] width 13 height 13
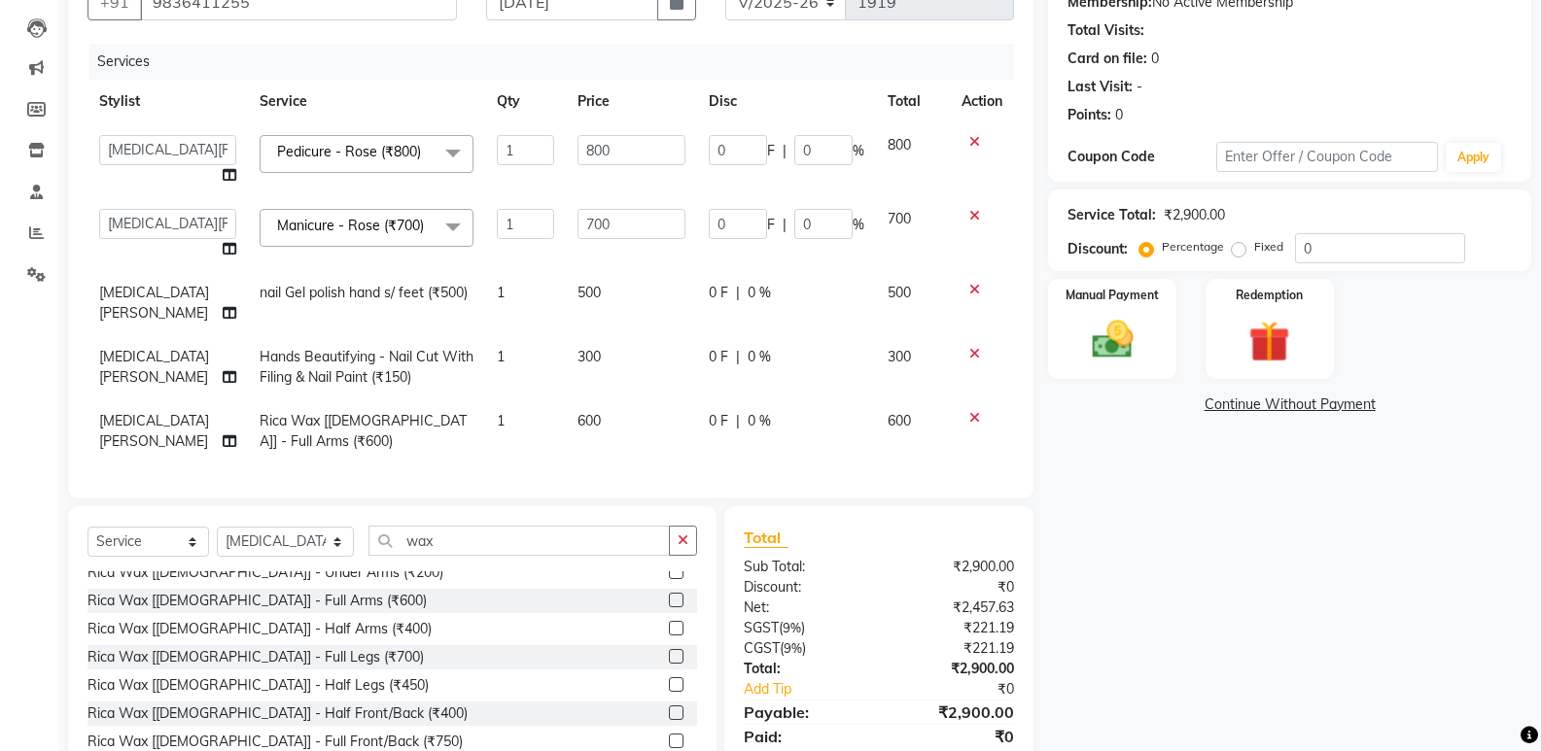
click at [669, 571] on label at bounding box center [676, 572] width 15 height 15
click at [669, 571] on input "checkbox" at bounding box center [675, 573] width 13 height 13
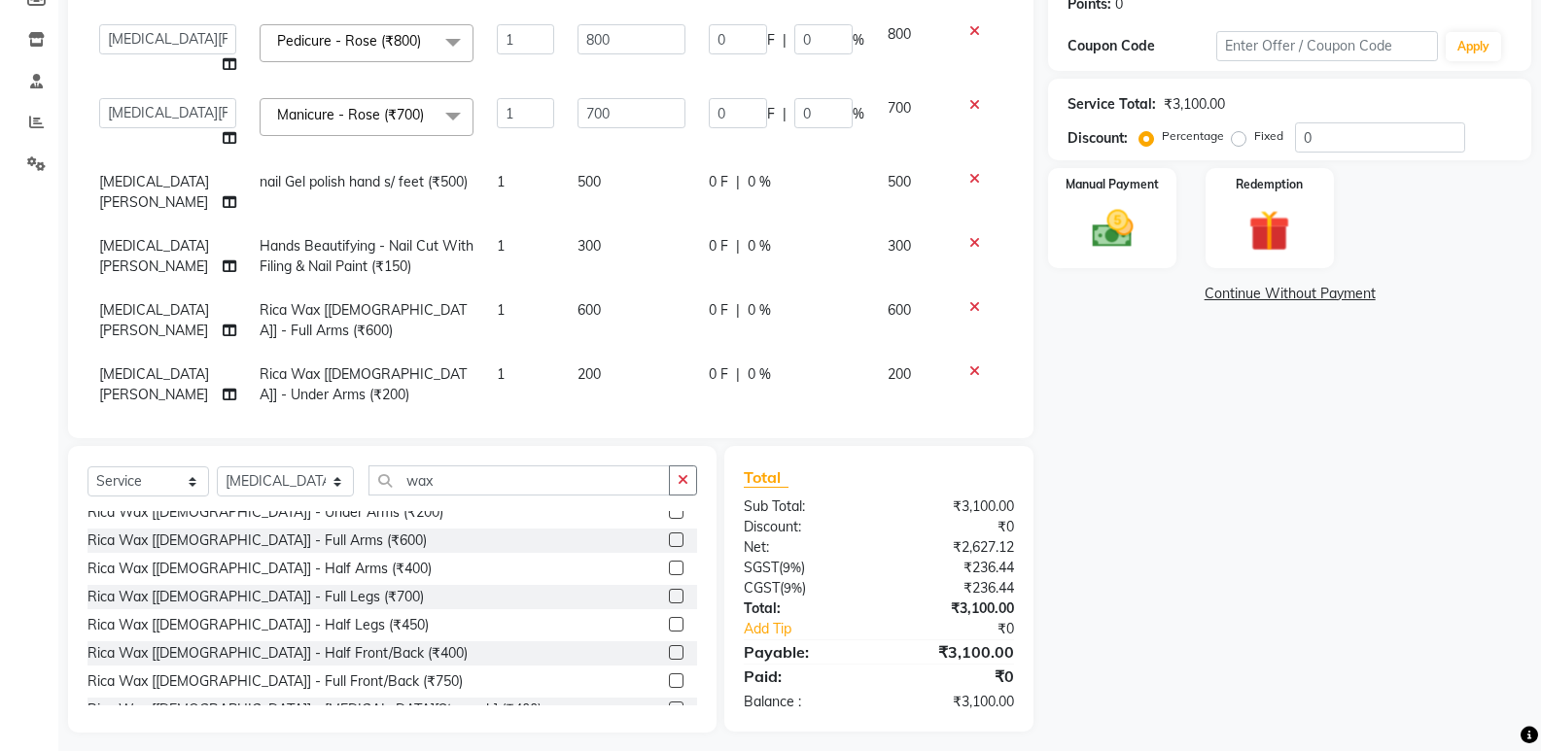
scroll to position [319, 0]
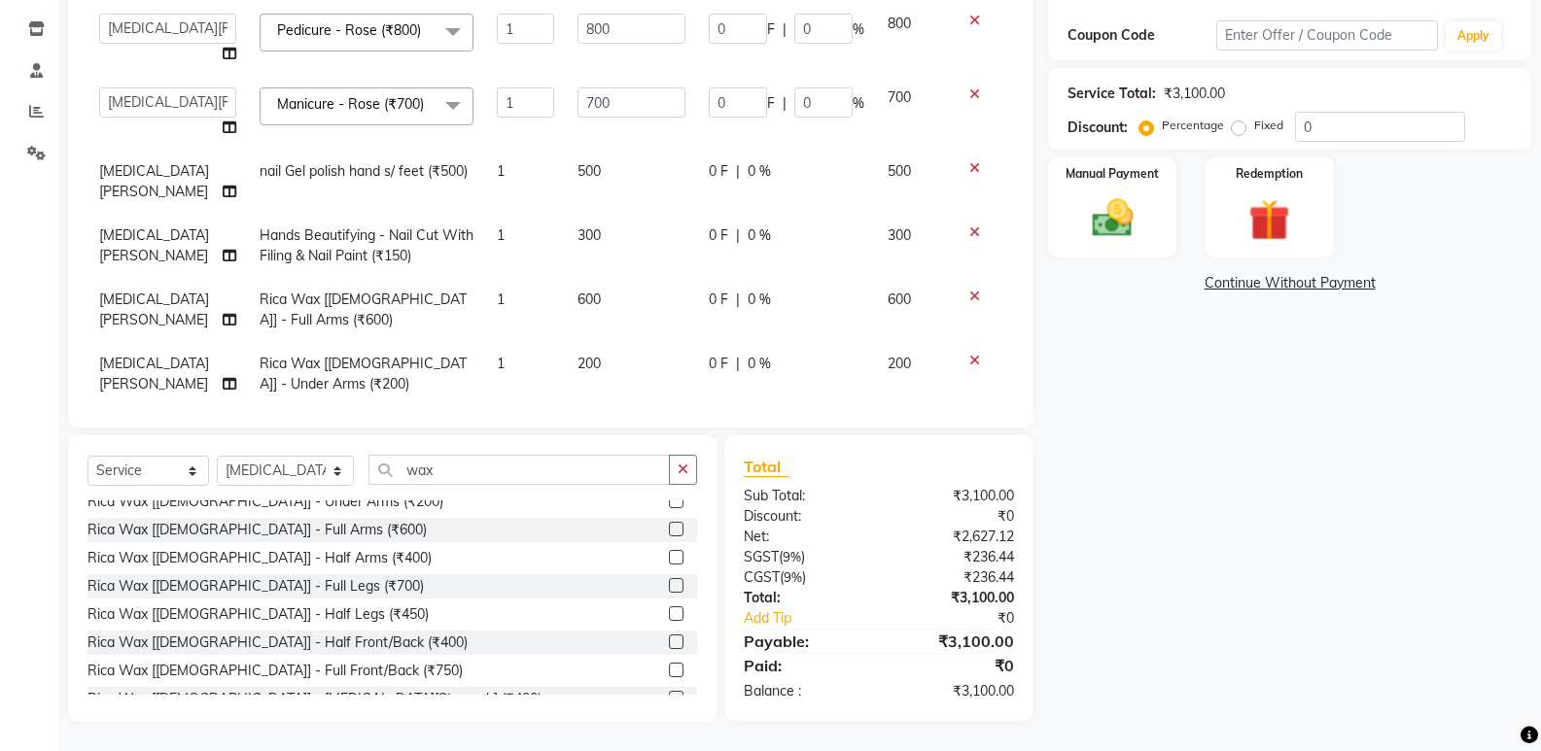
click at [669, 613] on label at bounding box center [676, 614] width 15 height 15
click at [669, 613] on input "checkbox" at bounding box center [675, 615] width 13 height 13
click at [687, 463] on icon "button" at bounding box center [683, 470] width 11 height 14
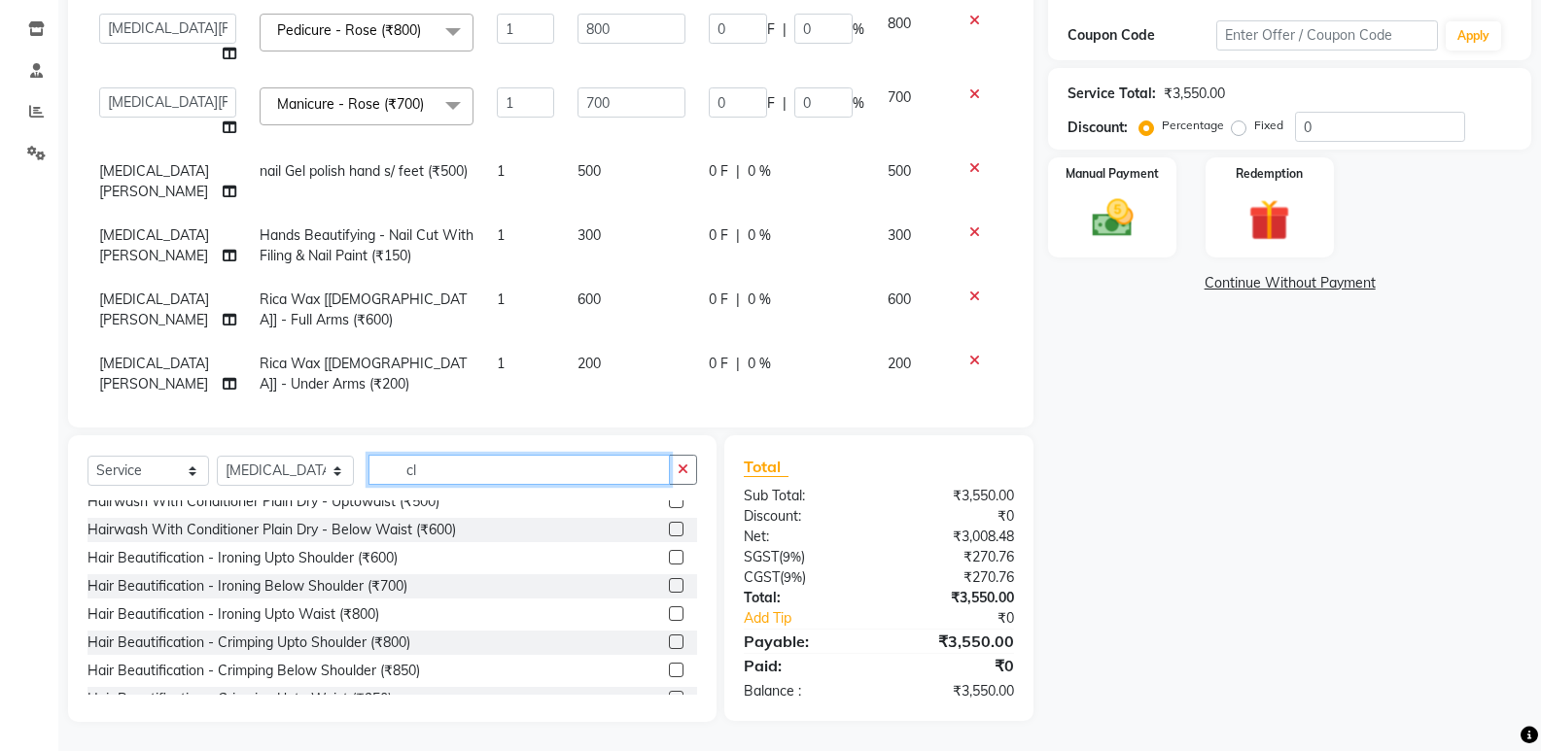
scroll to position [318, 0]
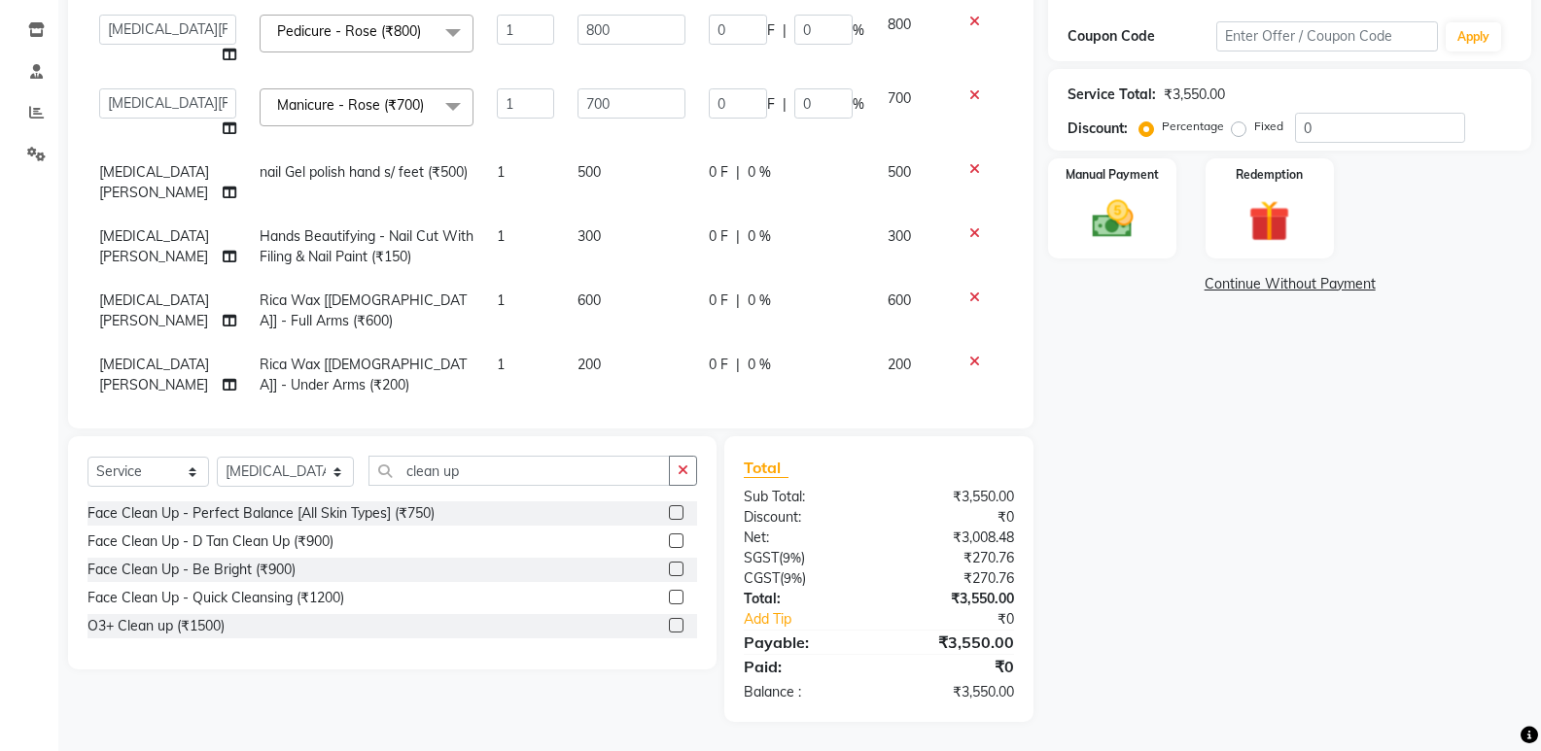
click at [675, 544] on label at bounding box center [676, 541] width 15 height 15
click at [675, 544] on input "checkbox" at bounding box center [675, 542] width 13 height 13
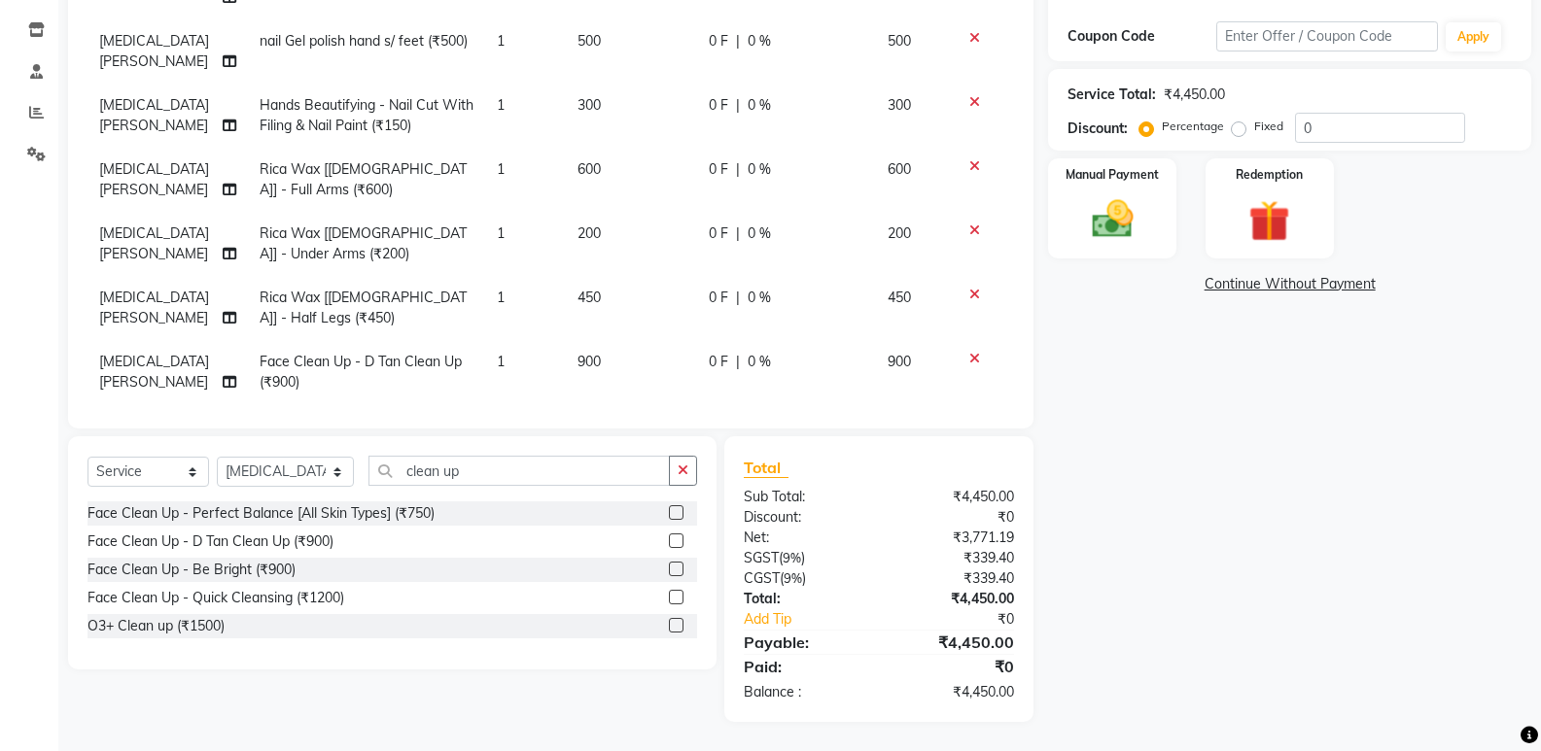
scroll to position [136, 0]
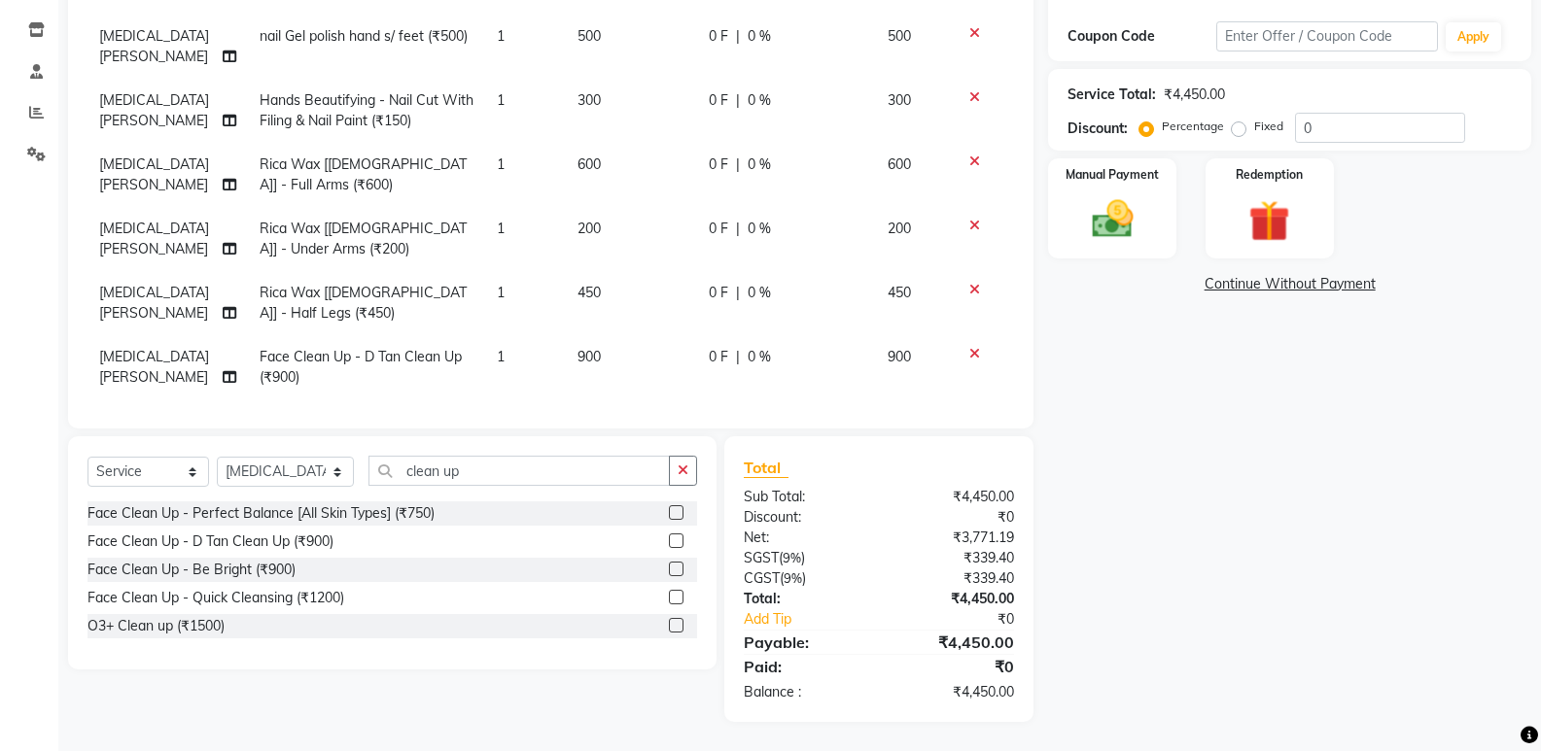
click at [577, 348] on span "900" at bounding box center [588, 356] width 23 height 17
click at [595, 347] on input "900" at bounding box center [631, 362] width 108 height 30
click at [686, 469] on icon "button" at bounding box center [683, 471] width 11 height 14
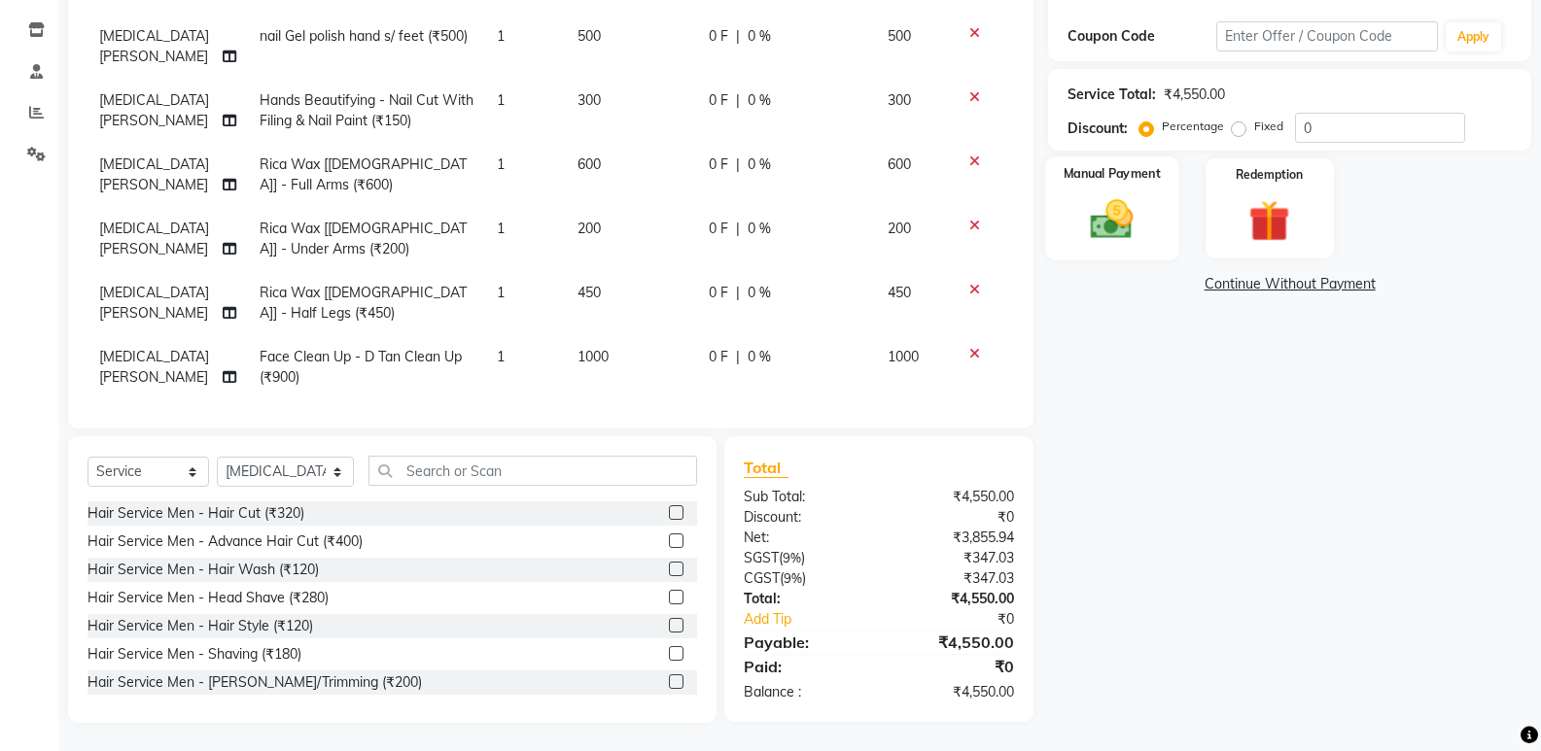
click at [1143, 219] on img at bounding box center [1111, 219] width 69 height 50
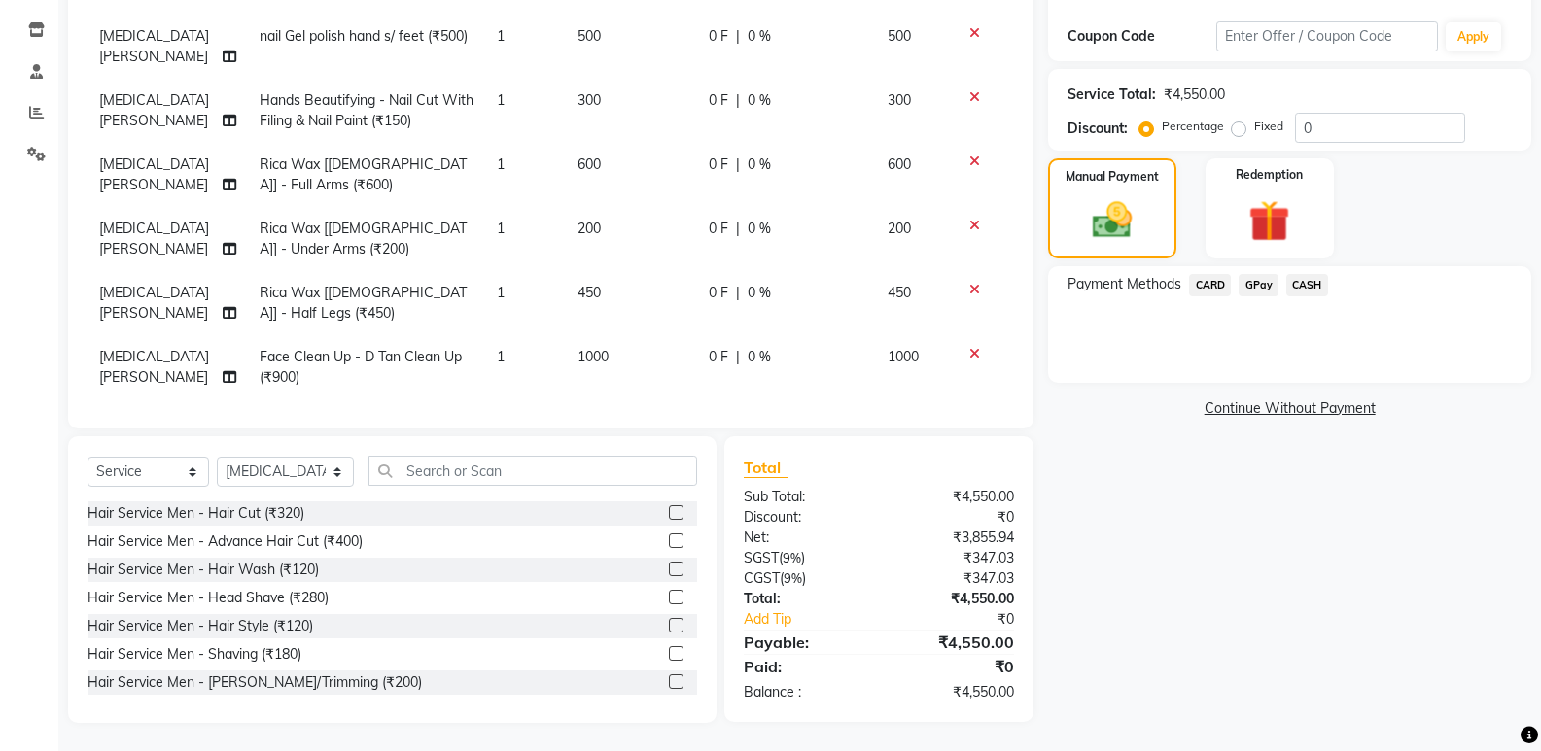
click at [1258, 286] on span "GPay" at bounding box center [1258, 285] width 40 height 22
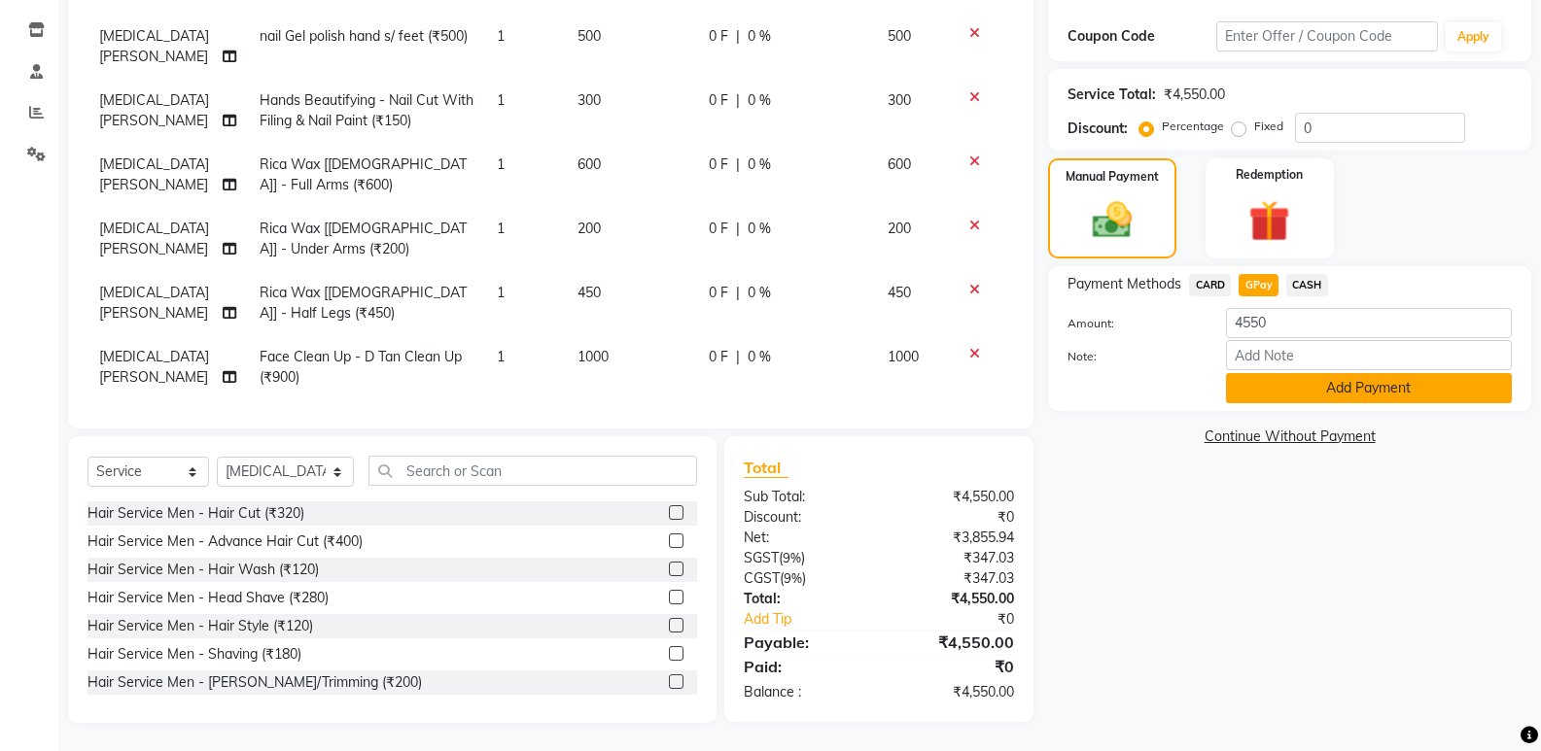
click at [1284, 392] on button "Add Payment" at bounding box center [1369, 388] width 286 height 30
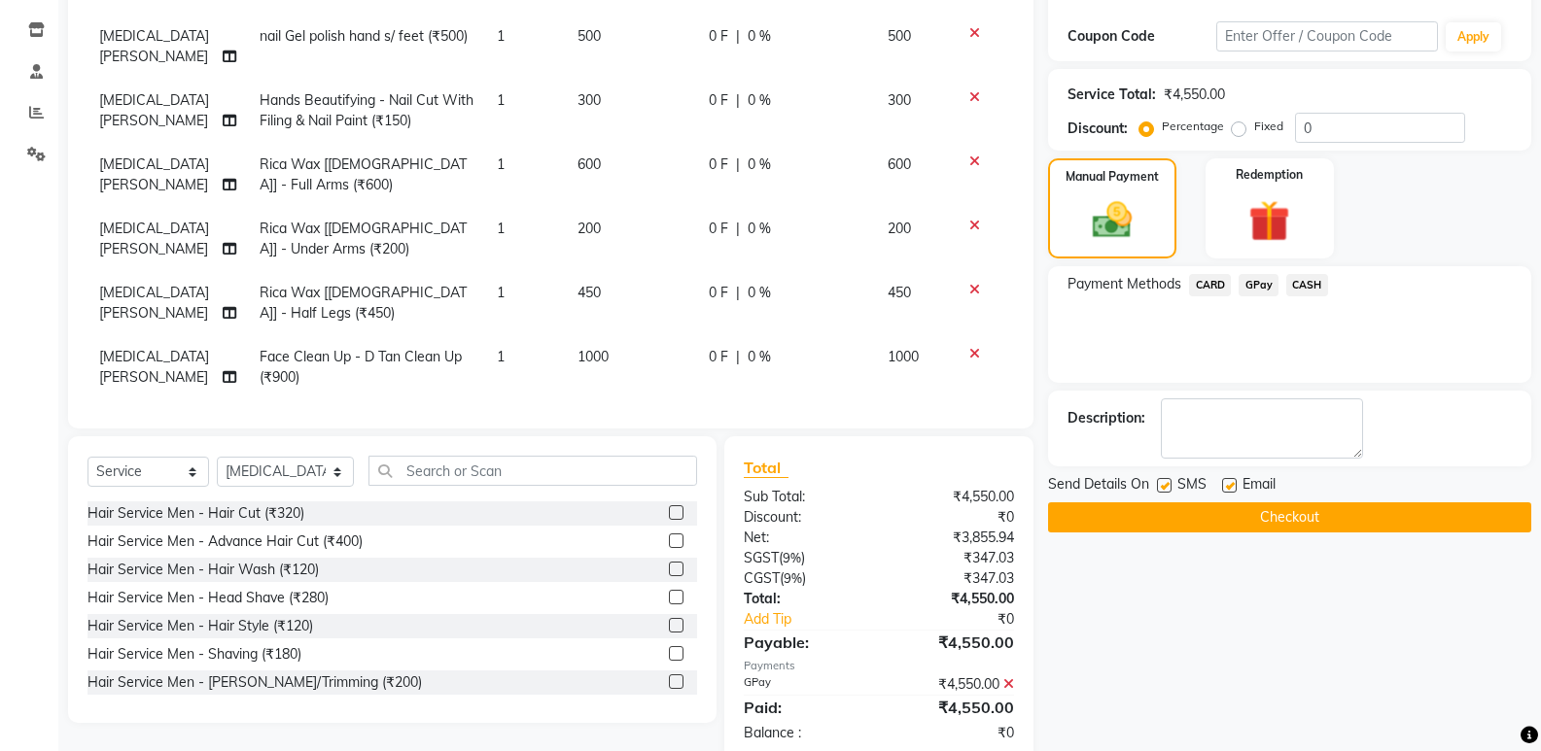
click at [1292, 514] on button "Checkout" at bounding box center [1289, 518] width 483 height 30
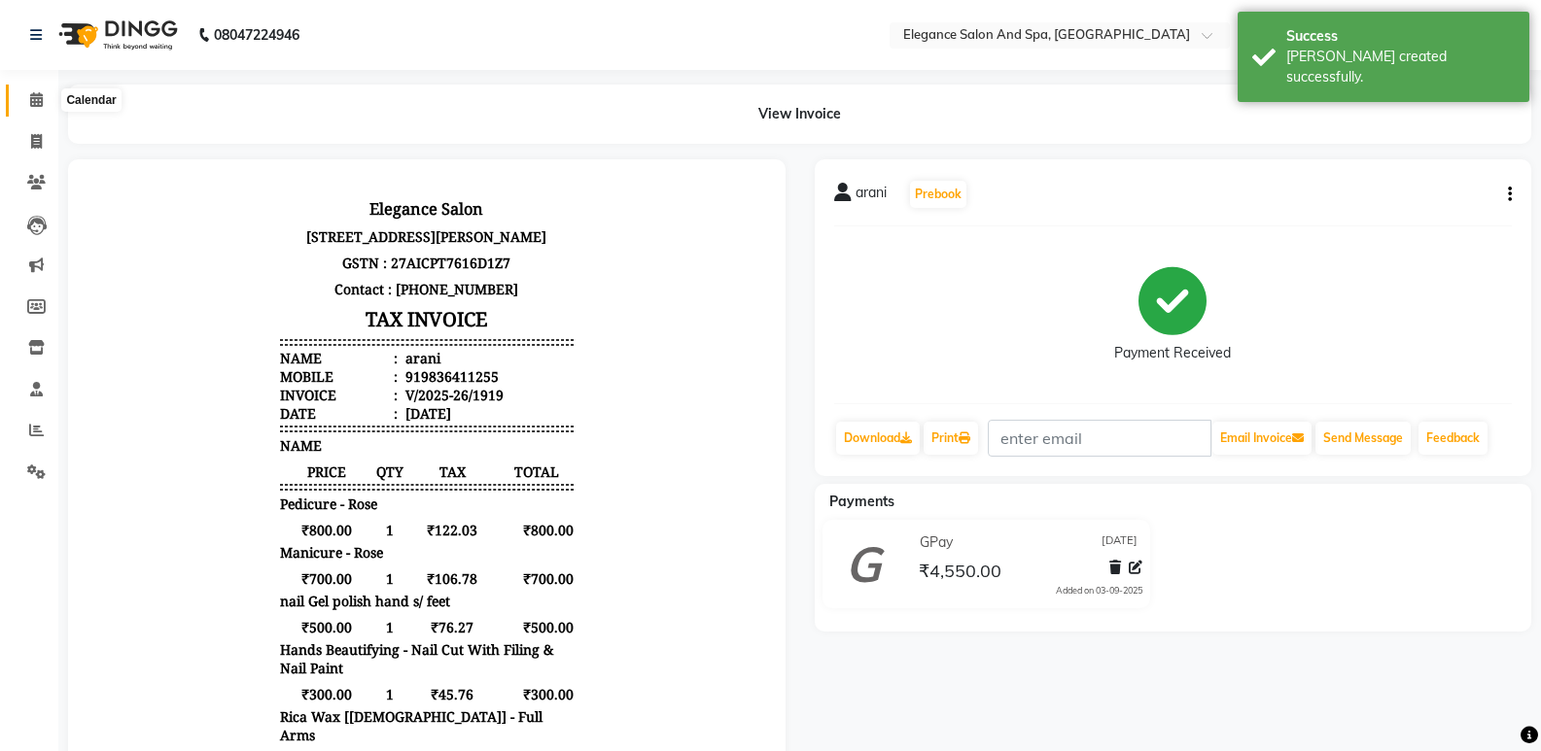
click at [28, 91] on span at bounding box center [36, 100] width 34 height 22
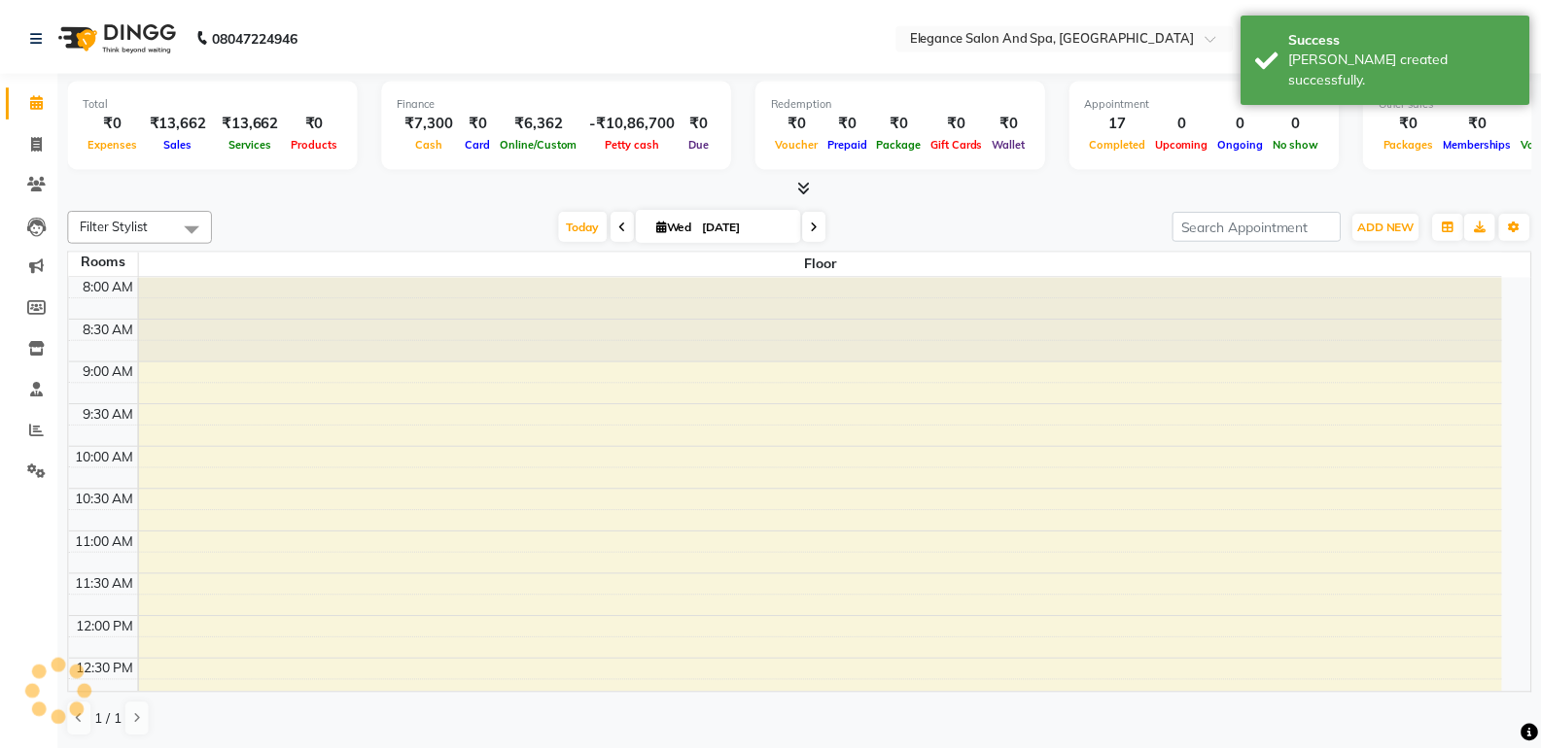
scroll to position [823, 0]
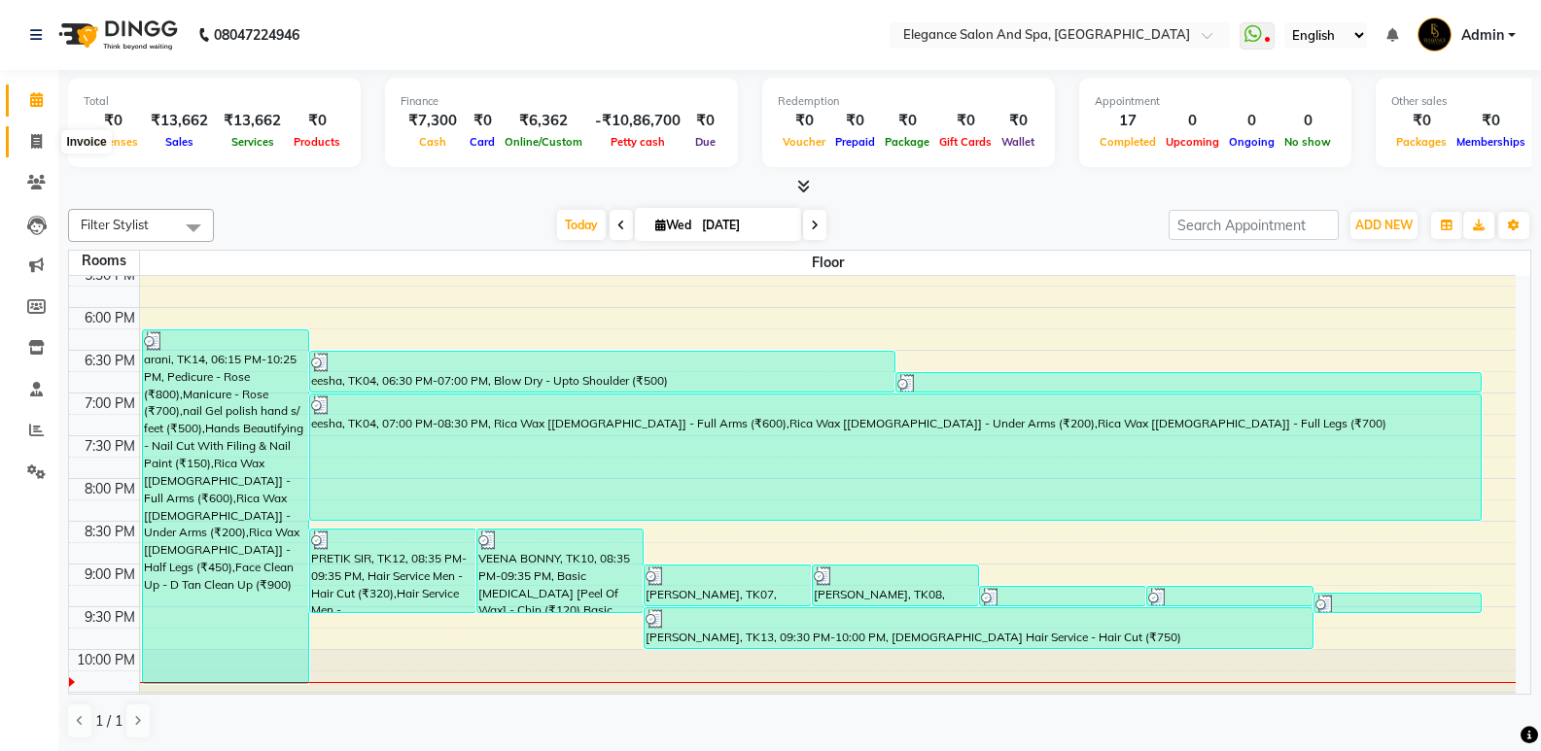
click at [30, 139] on span at bounding box center [36, 142] width 34 height 22
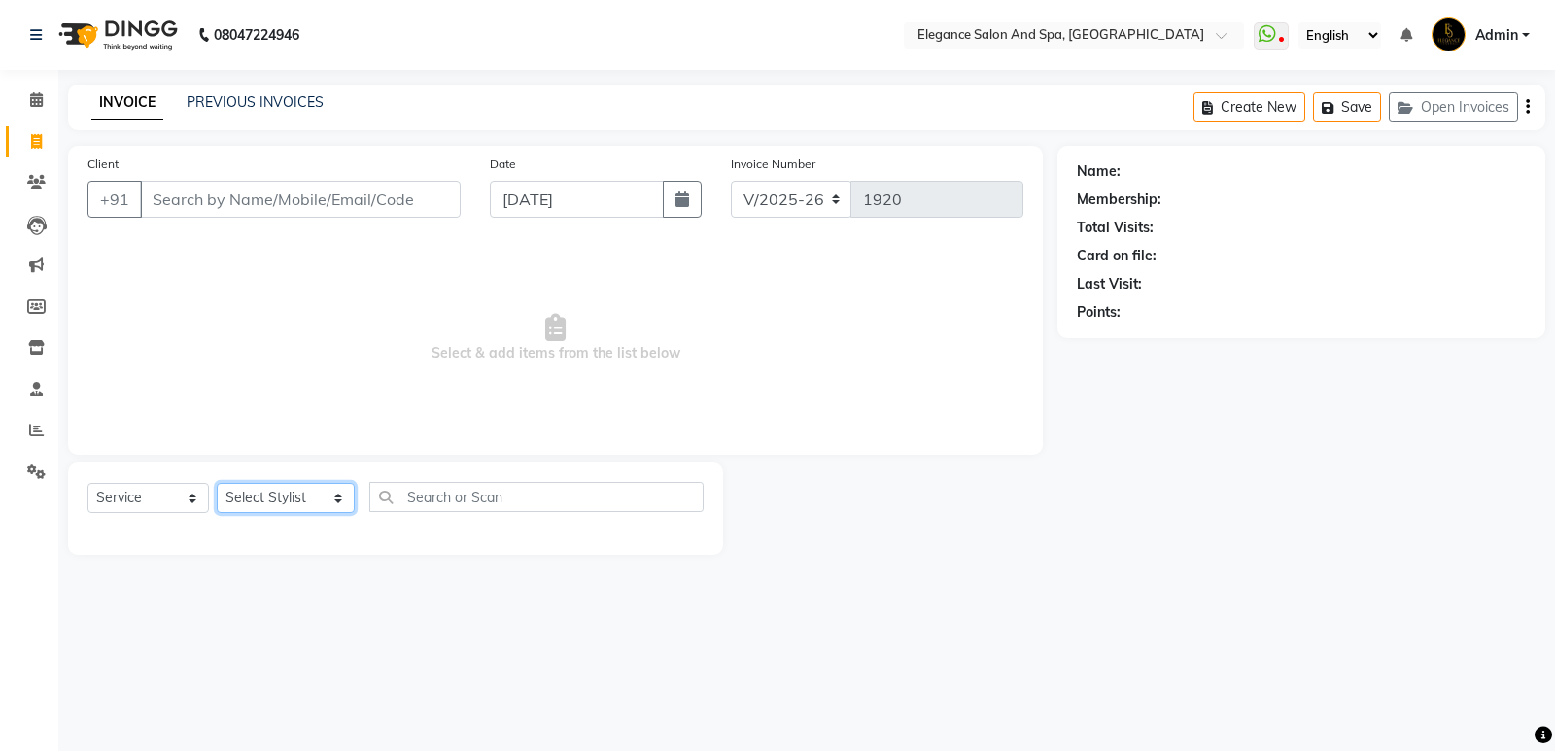
click at [261, 501] on select "Select Stylist [PERSON_NAME] [MEDICAL_DATA][PERSON_NAME] [PERSON_NAME] [PERSON_…" at bounding box center [286, 498] width 138 height 30
click at [217, 483] on select "Select Stylist [PERSON_NAME] [MEDICAL_DATA][PERSON_NAME] [PERSON_NAME] [PERSON_…" at bounding box center [286, 498] width 138 height 30
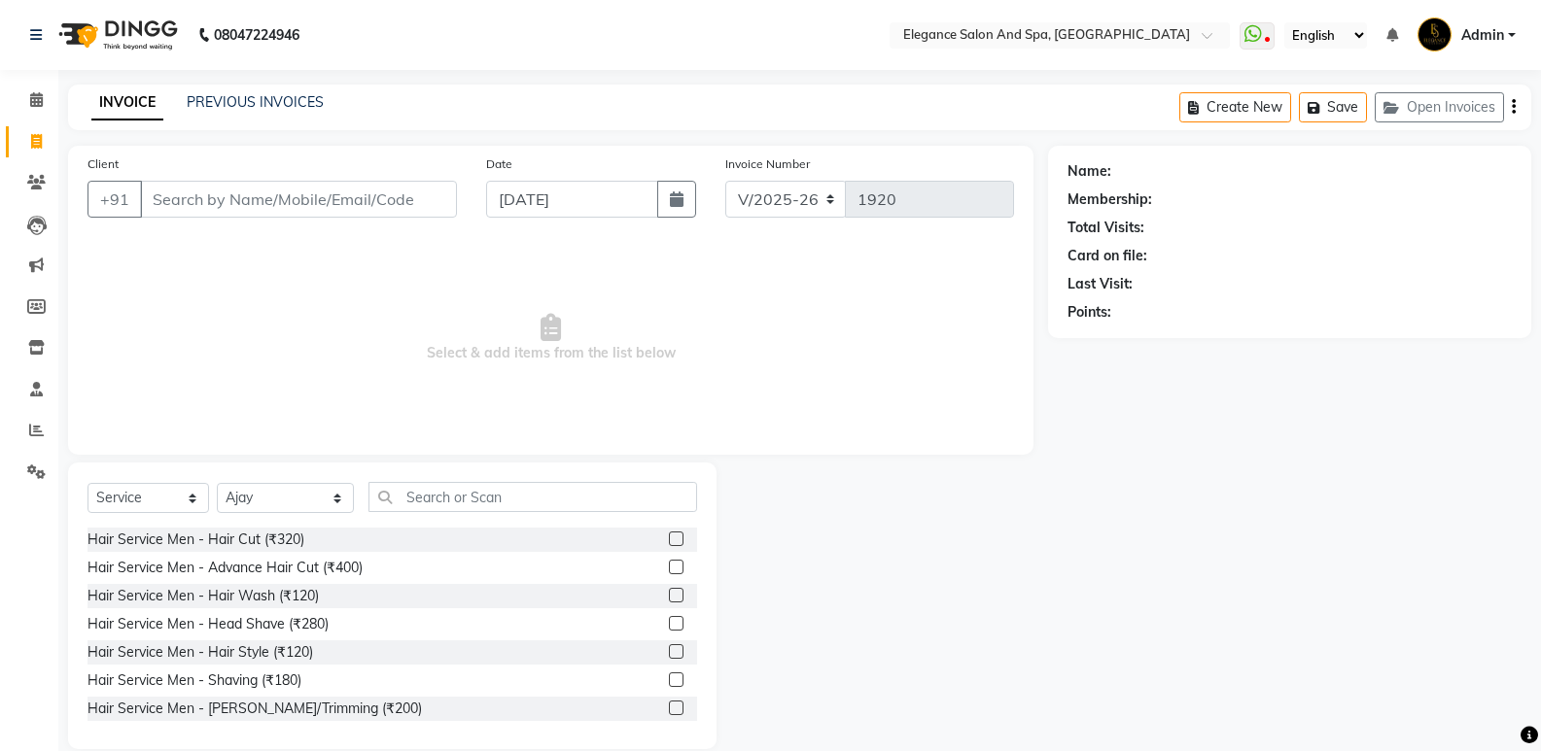
click at [669, 538] on label at bounding box center [676, 539] width 15 height 15
click at [669, 538] on input "checkbox" at bounding box center [675, 540] width 13 height 13
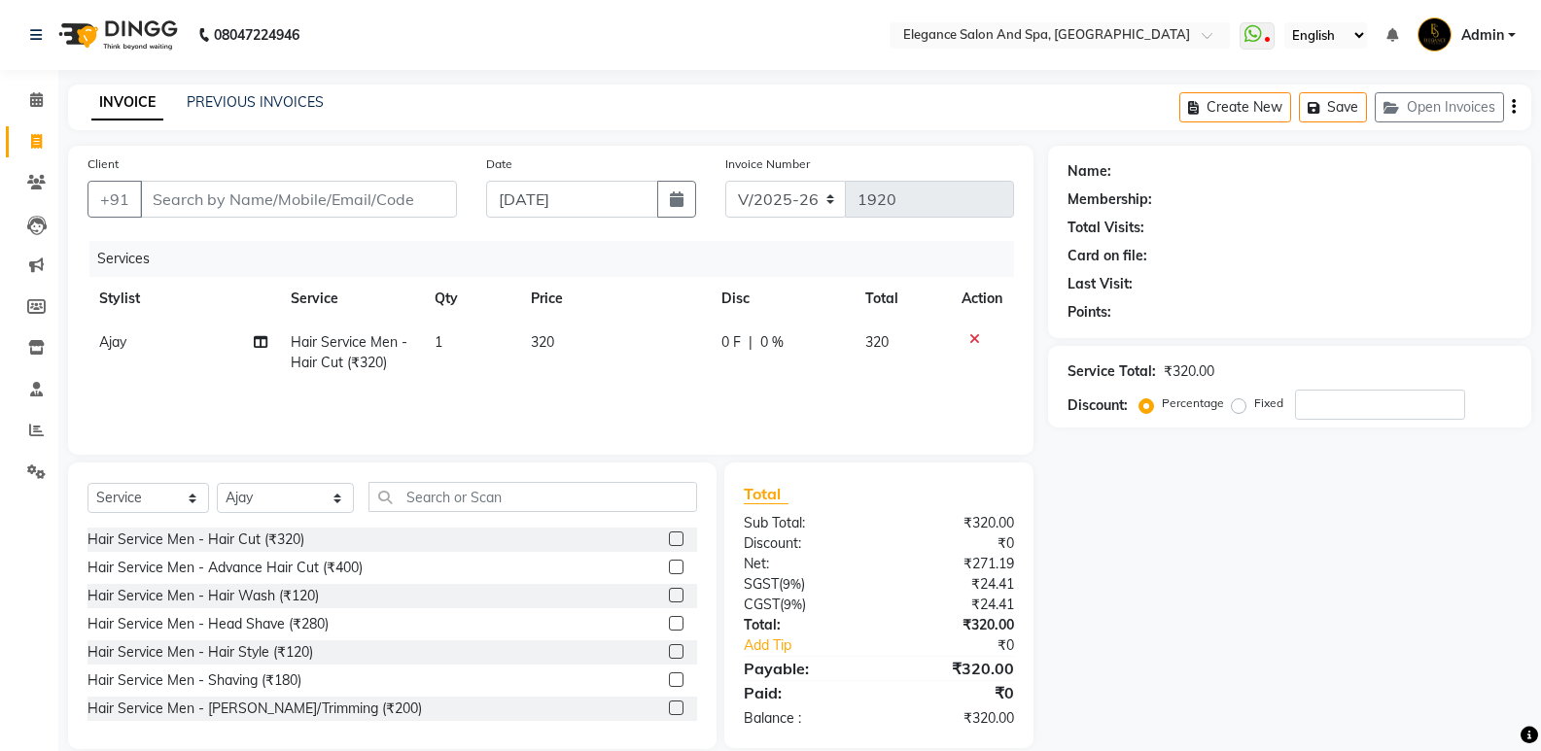
click at [669, 710] on label at bounding box center [676, 708] width 15 height 15
click at [669, 710] on input "checkbox" at bounding box center [675, 709] width 13 height 13
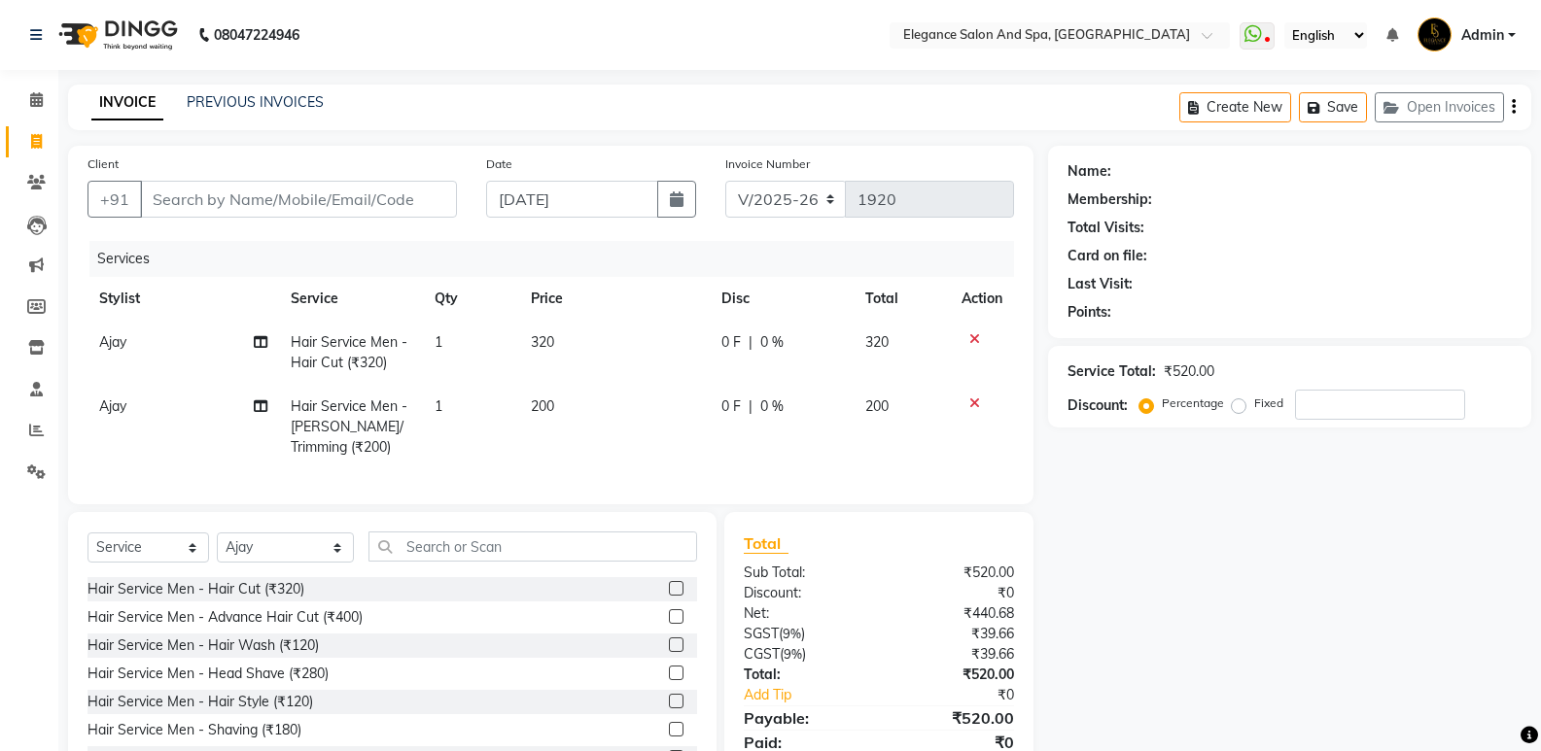
scroll to position [91, 0]
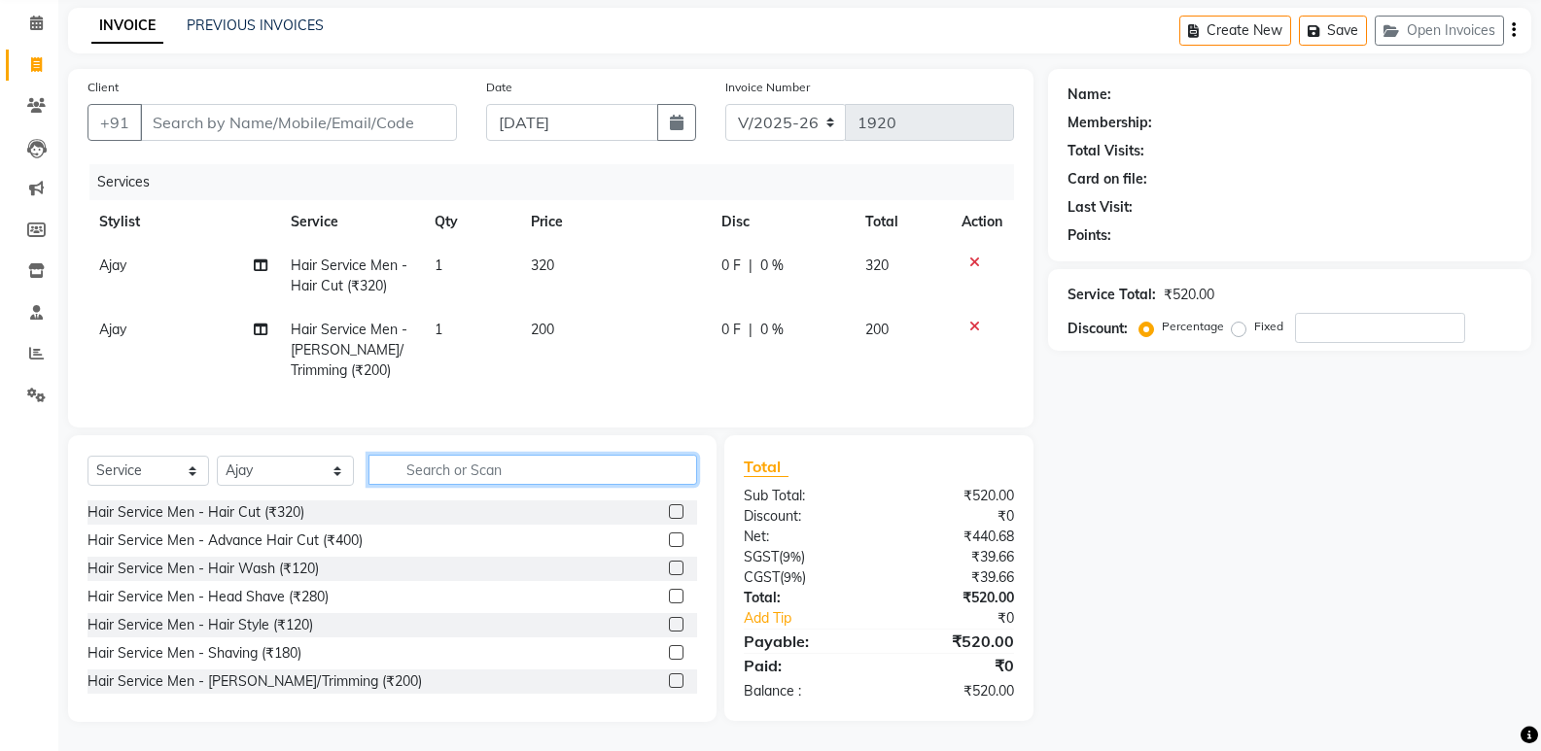
click at [512, 478] on input "text" at bounding box center [532, 470] width 329 height 30
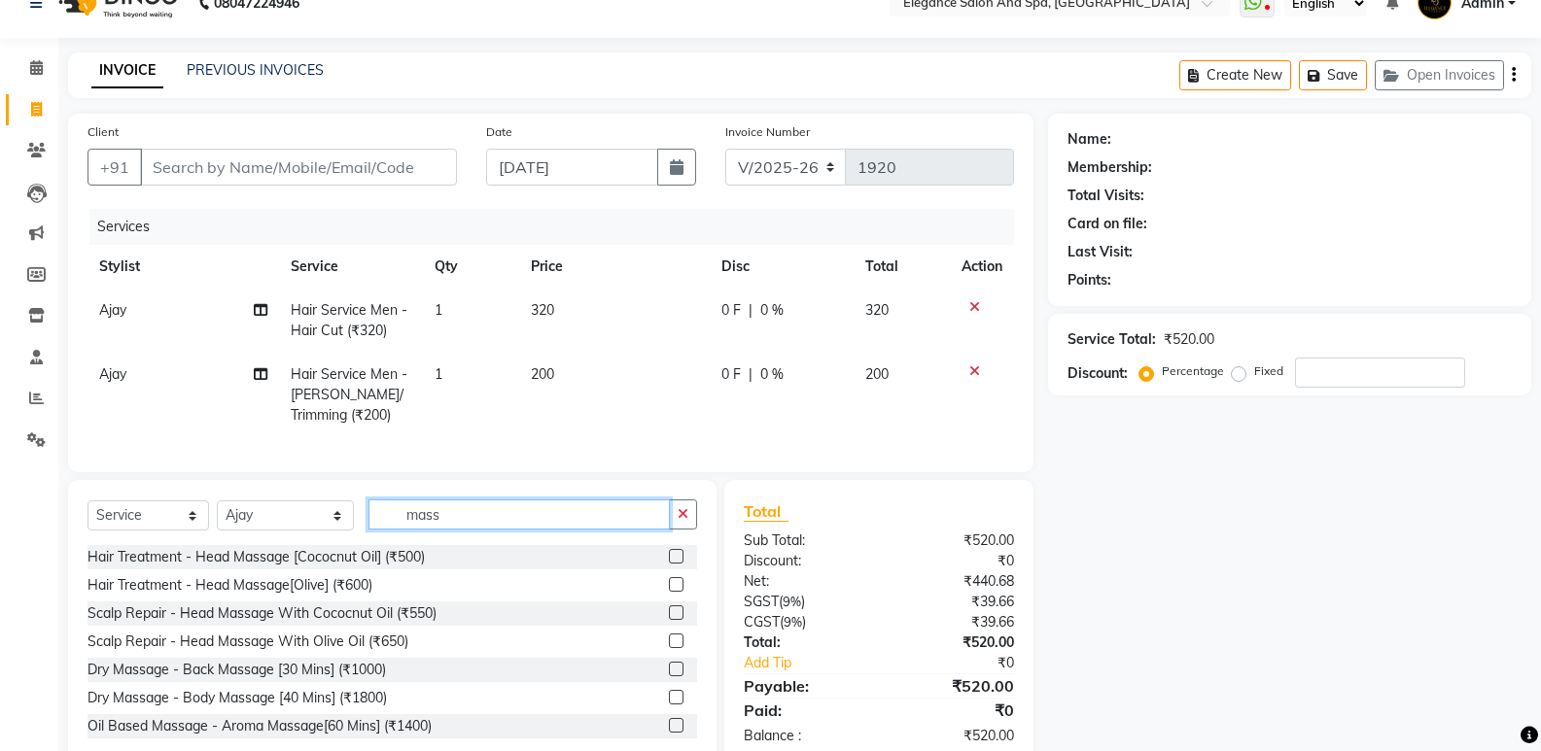
scroll to position [0, 0]
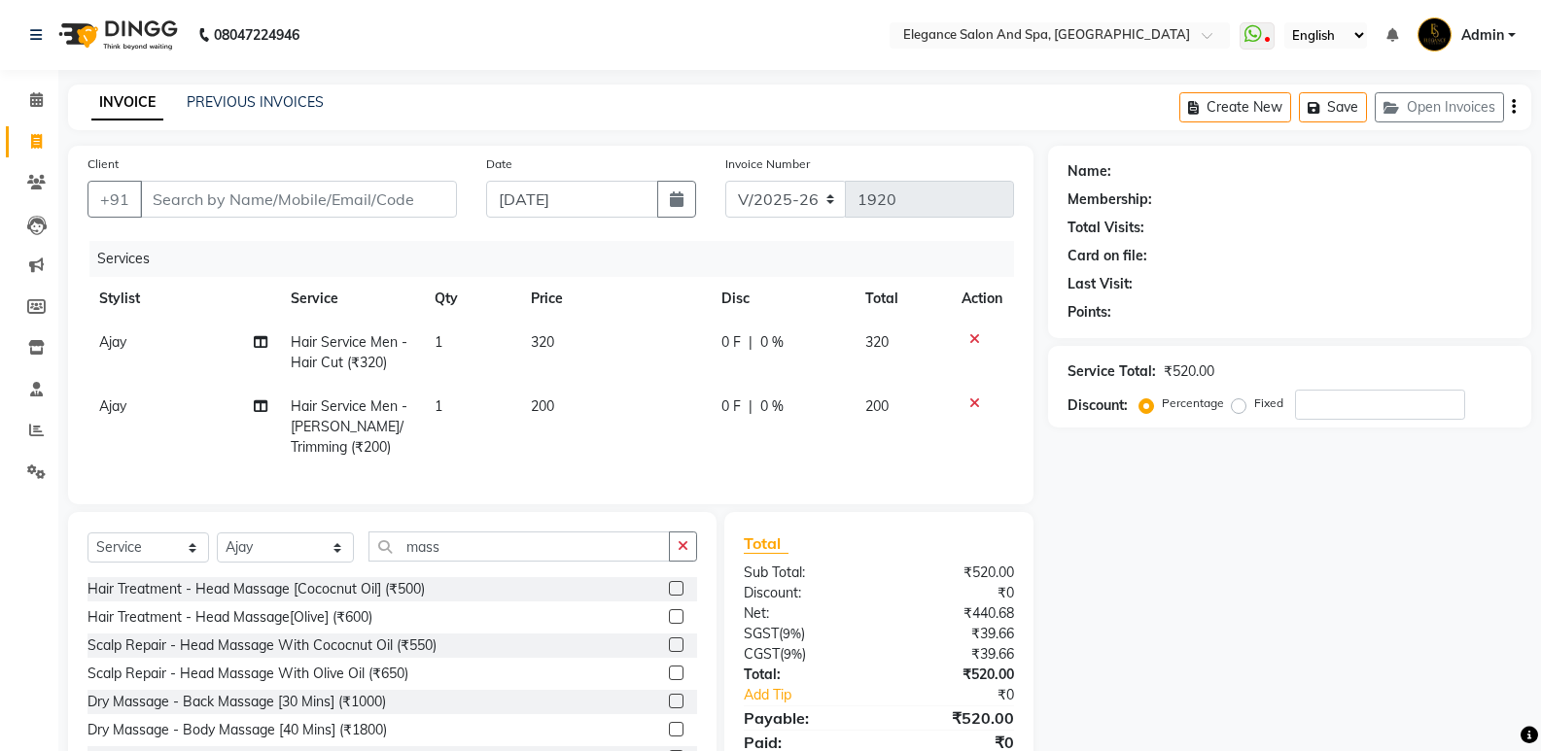
click at [669, 624] on label at bounding box center [676, 617] width 15 height 15
click at [669, 624] on input "checkbox" at bounding box center [675, 617] width 13 height 13
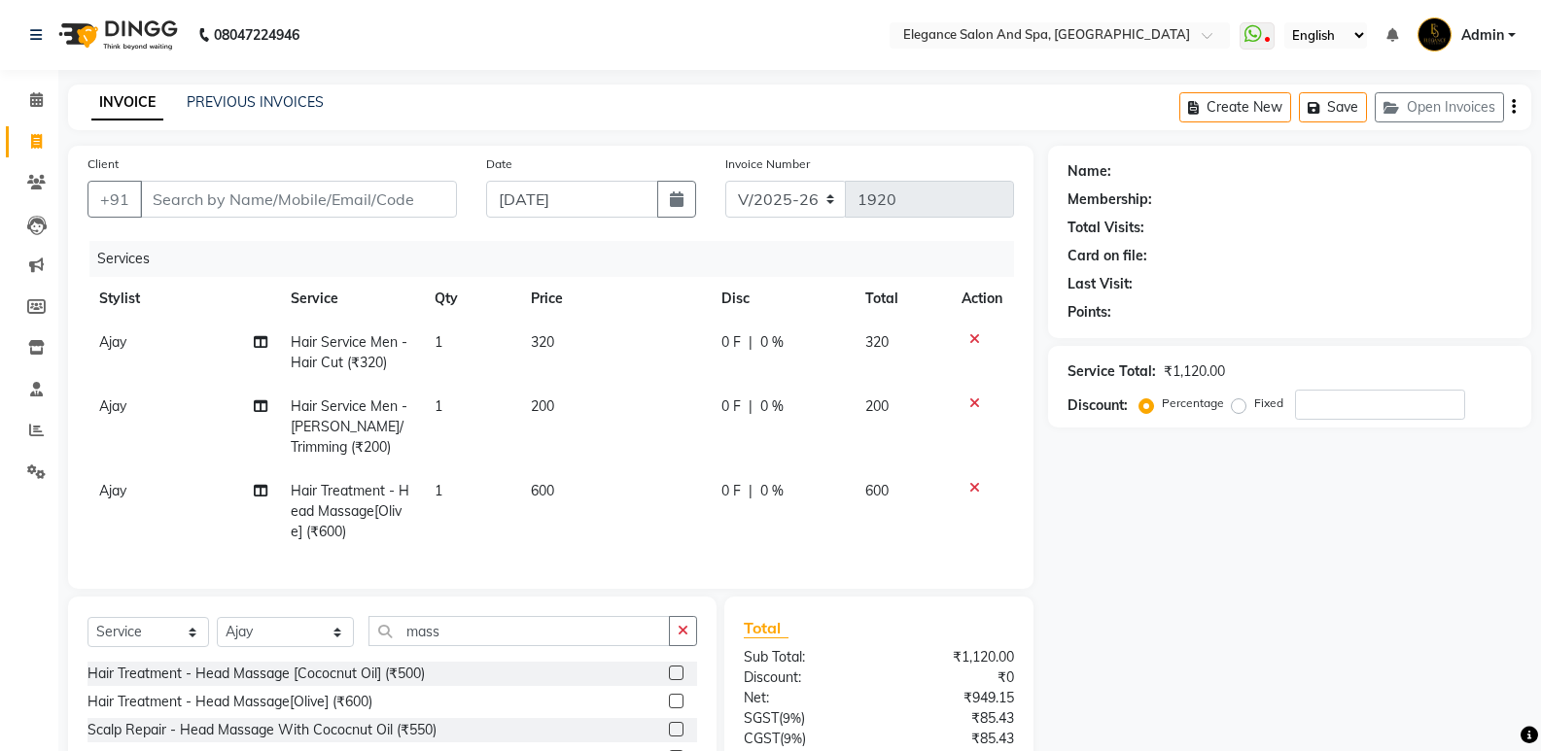
click at [554, 489] on span "600" at bounding box center [542, 490] width 23 height 17
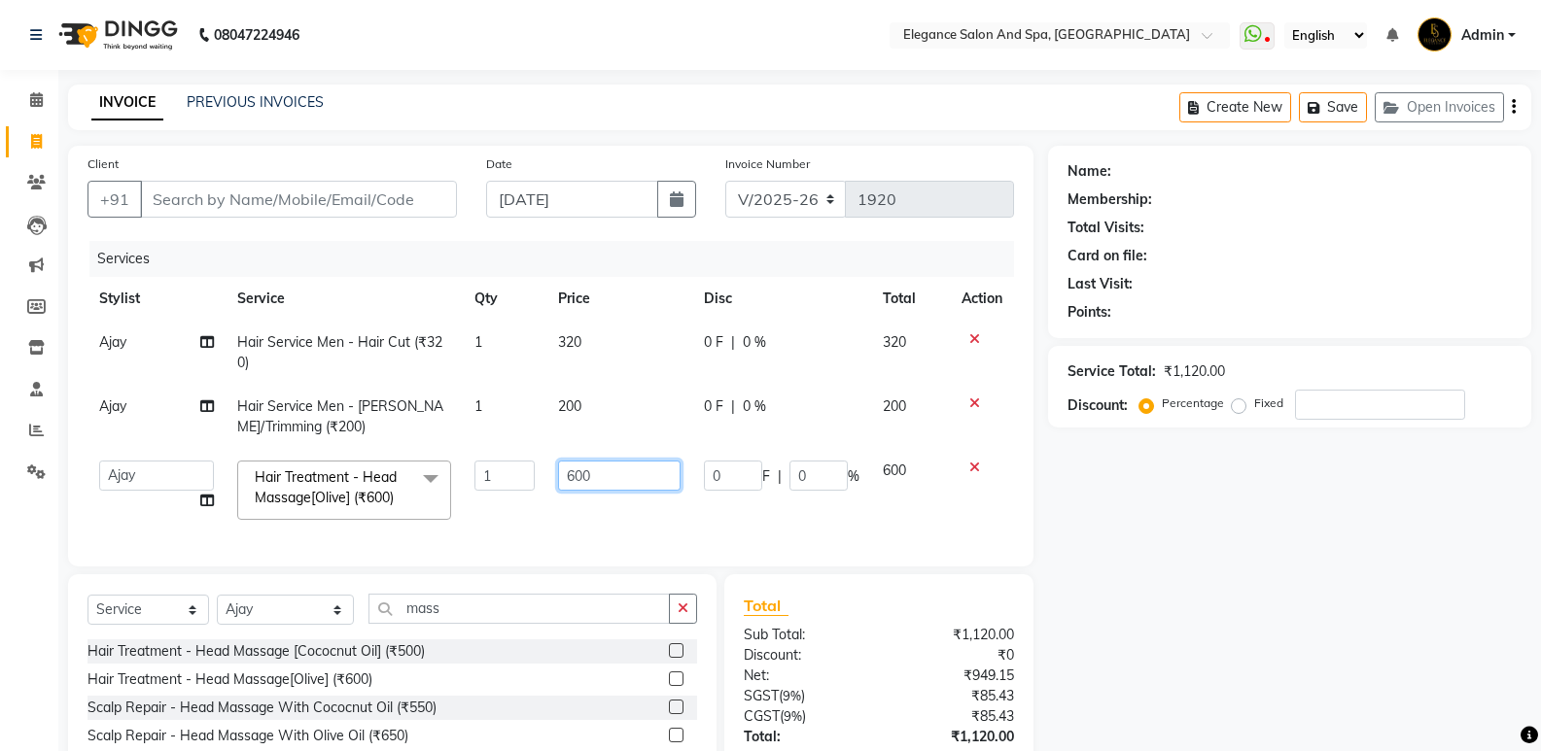
click at [591, 482] on input "600" at bounding box center [619, 476] width 122 height 30
click at [596, 344] on td "320" at bounding box center [618, 353] width 145 height 64
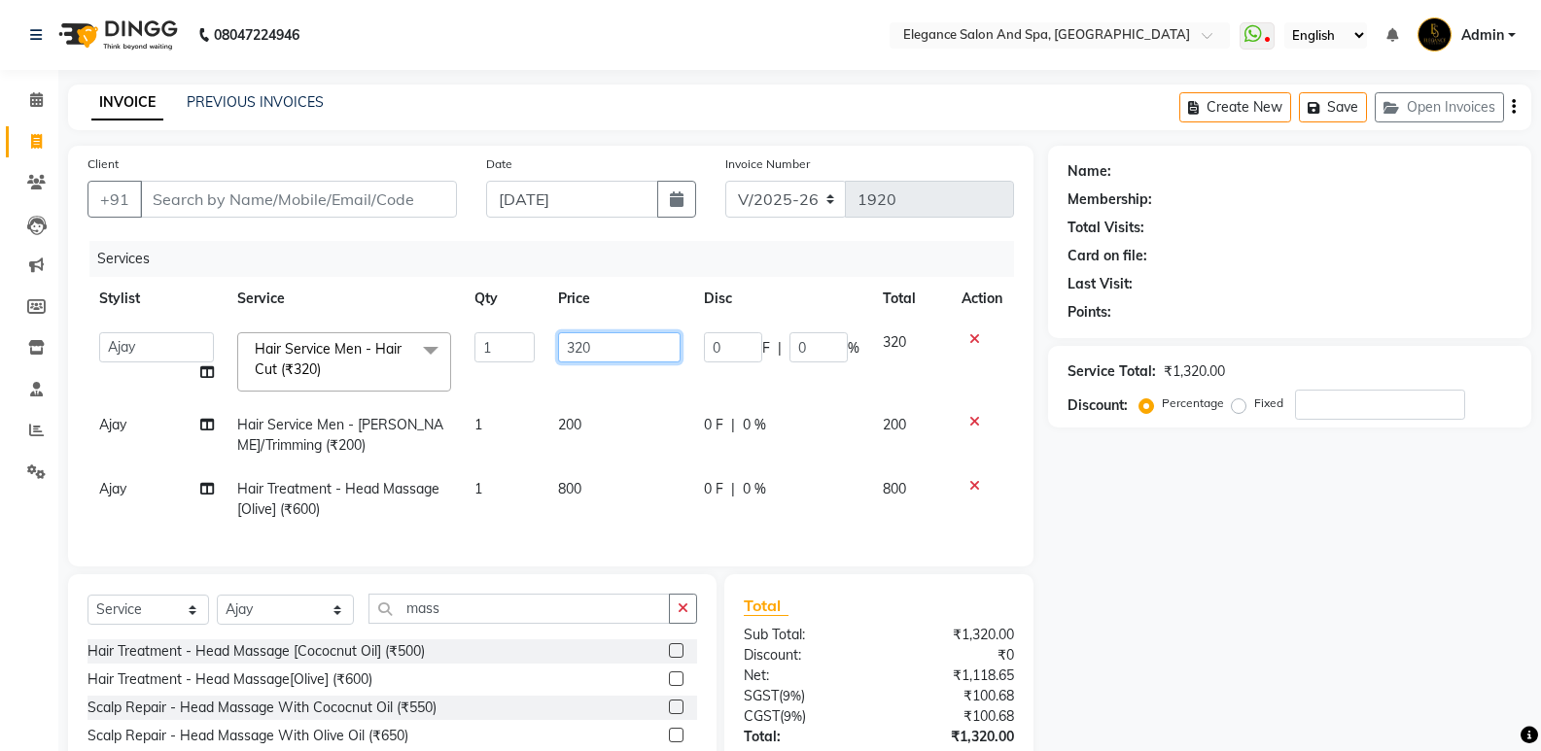
click at [599, 344] on input "320" at bounding box center [619, 347] width 122 height 30
click at [577, 420] on td "200" at bounding box center [618, 435] width 145 height 64
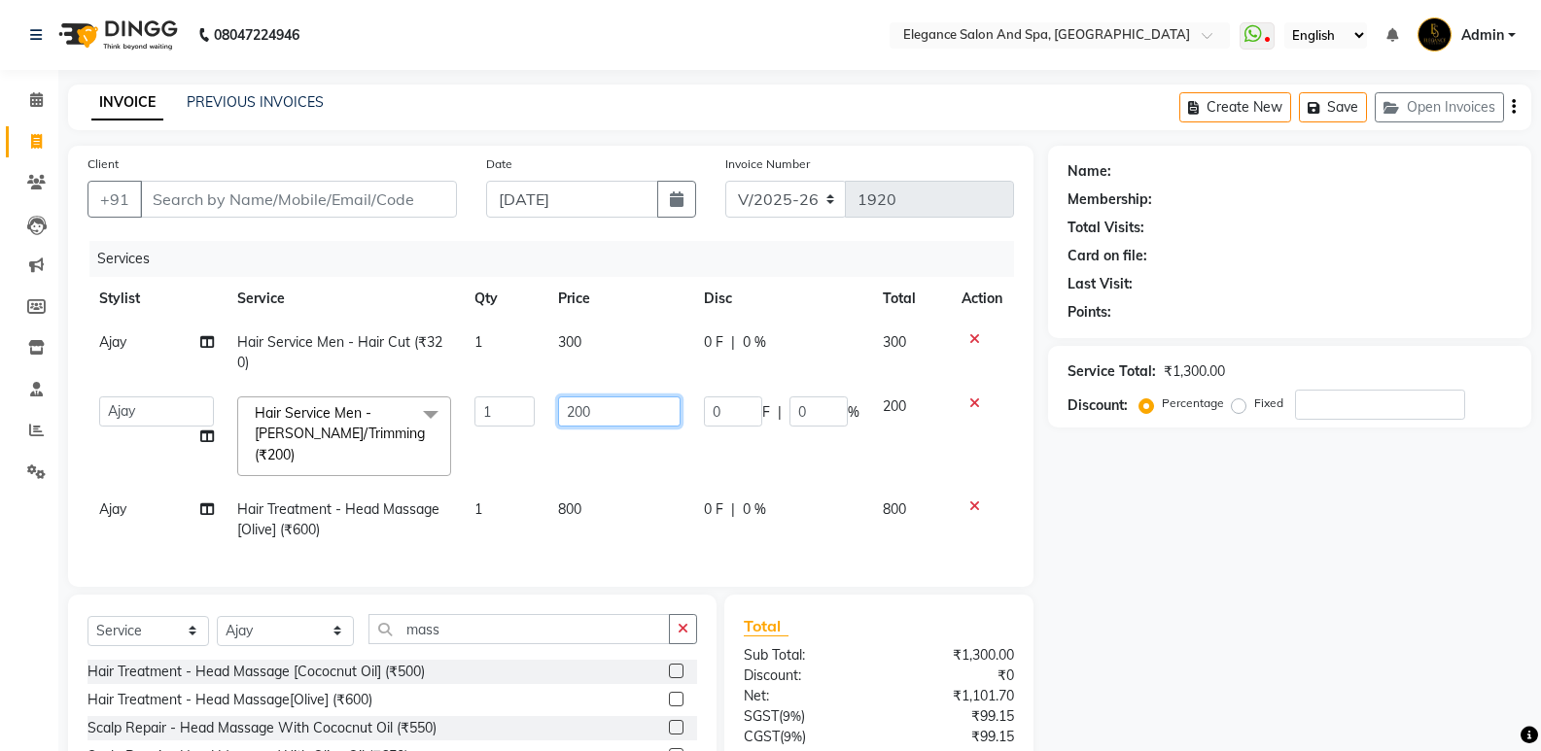
click at [571, 411] on input "200" at bounding box center [619, 412] width 122 height 30
click at [575, 410] on input "200" at bounding box center [619, 412] width 122 height 30
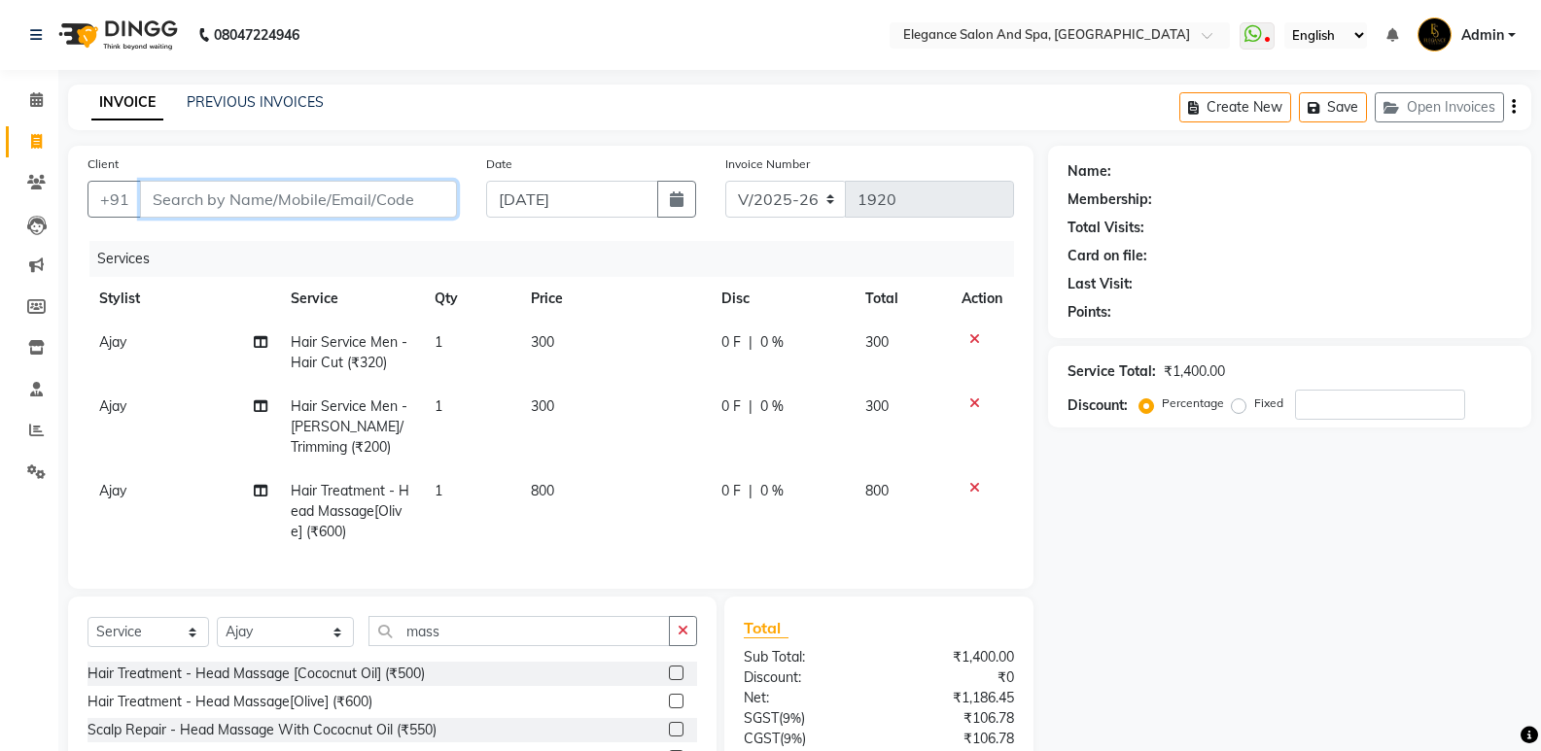
click at [176, 193] on input "Client" at bounding box center [298, 199] width 317 height 37
click at [419, 192] on span "Add Client" at bounding box center [406, 199] width 77 height 19
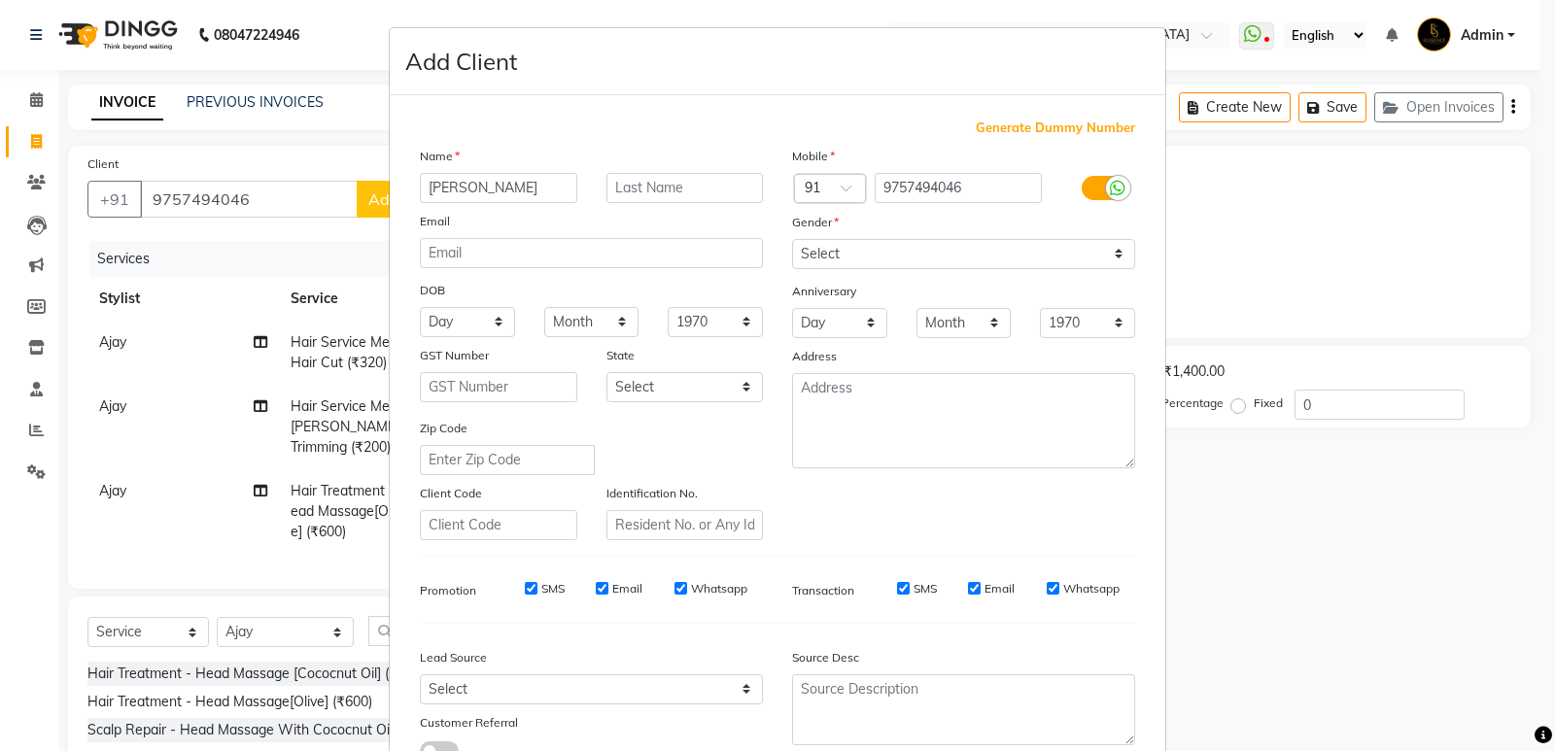
click at [429, 189] on input "[PERSON_NAME]" at bounding box center [498, 188] width 157 height 30
click at [856, 258] on select "Select [DEMOGRAPHIC_DATA] [DEMOGRAPHIC_DATA] Other Prefer Not To Say" at bounding box center [963, 254] width 343 height 30
click at [792, 239] on select "Select [DEMOGRAPHIC_DATA] [DEMOGRAPHIC_DATA] Other Prefer Not To Say" at bounding box center [963, 254] width 343 height 30
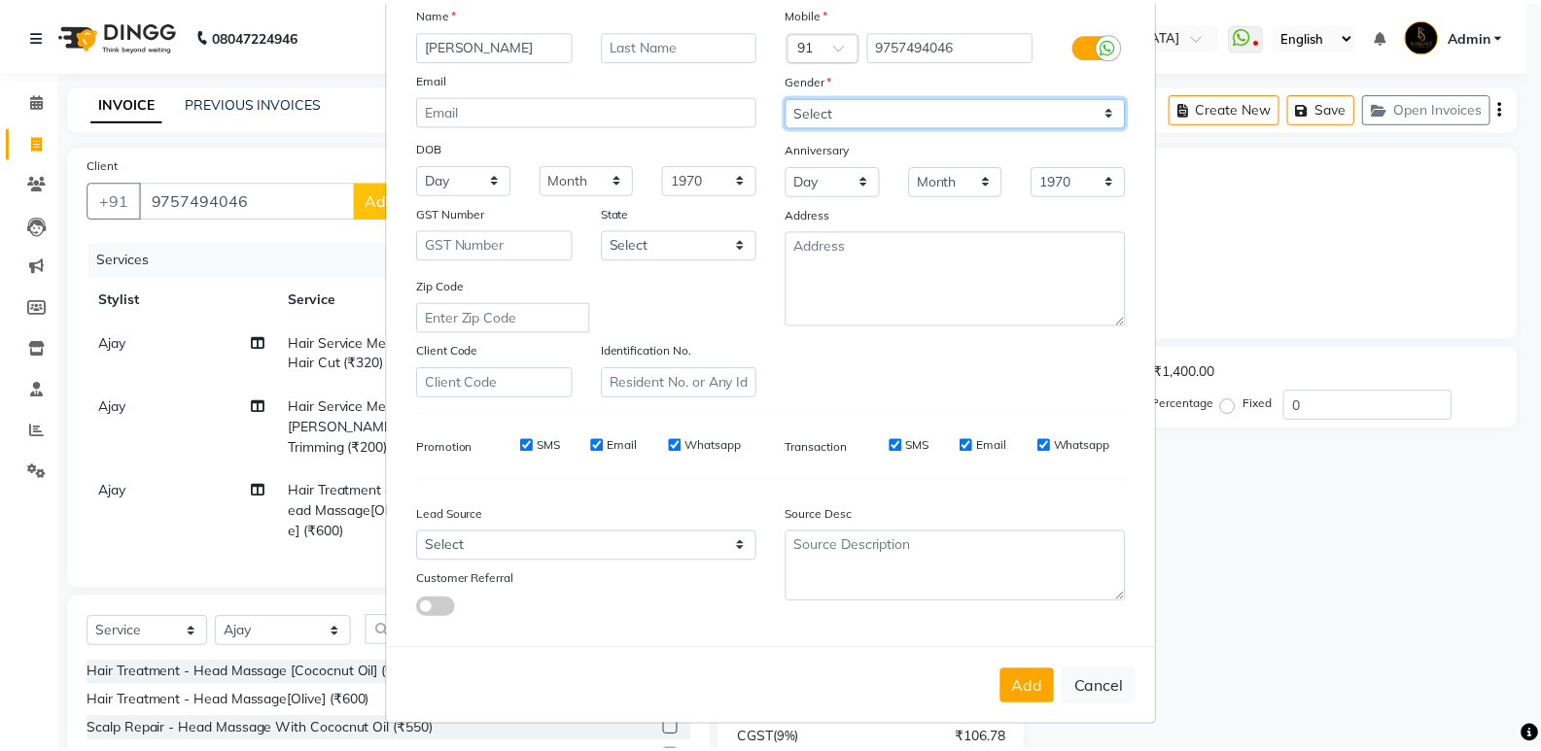
scroll to position [146, 0]
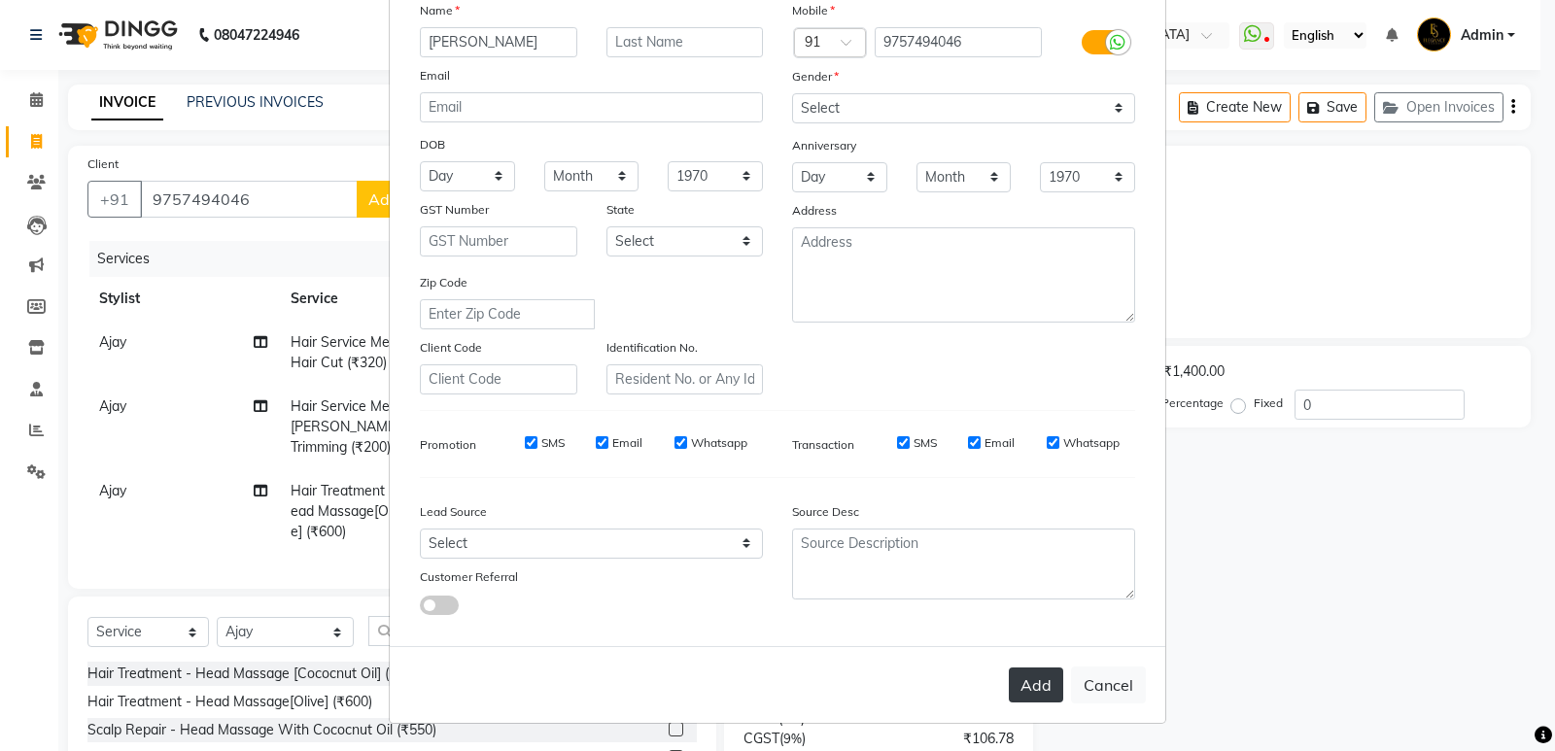
click at [1031, 694] on button "Add" at bounding box center [1036, 685] width 54 height 35
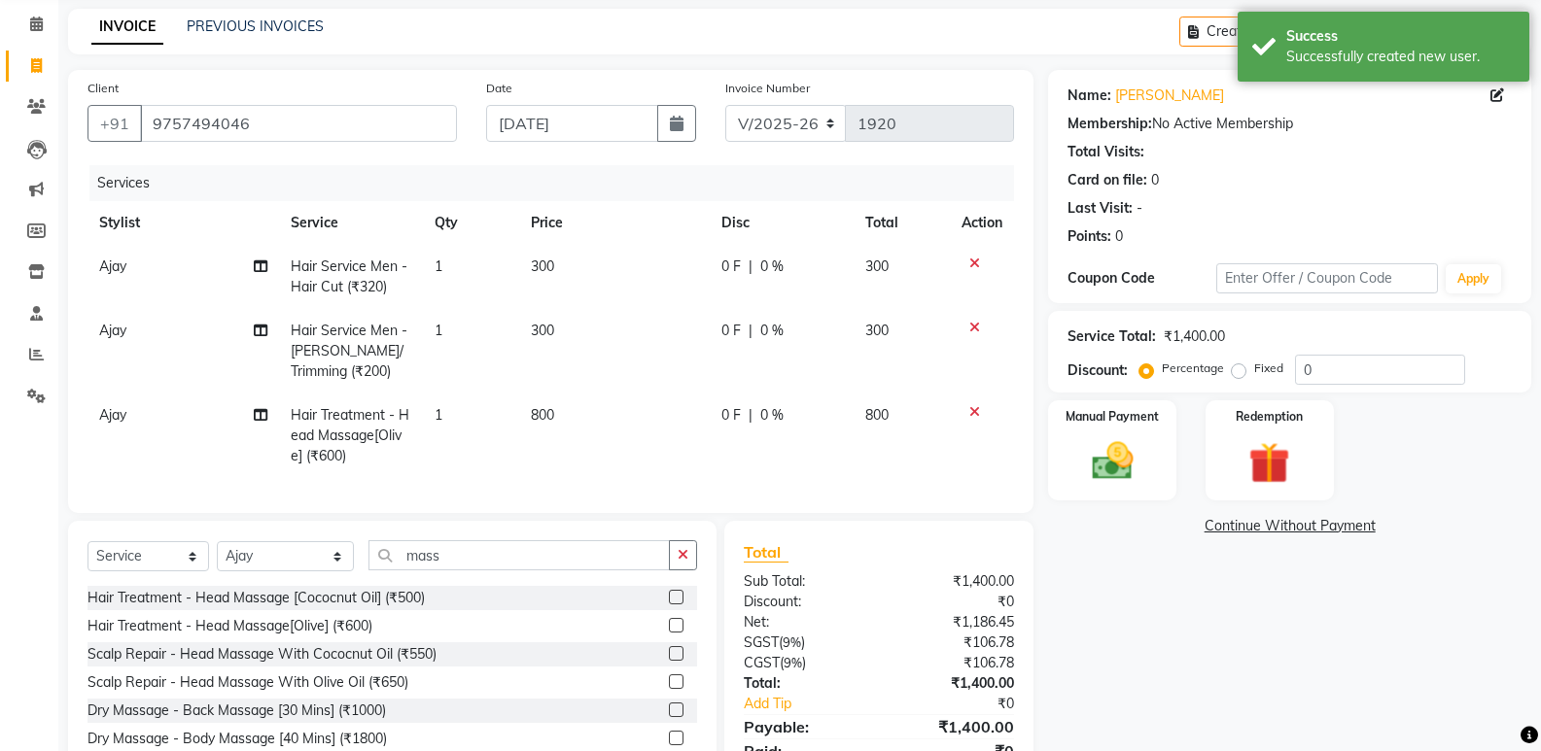
scroll to position [97, 0]
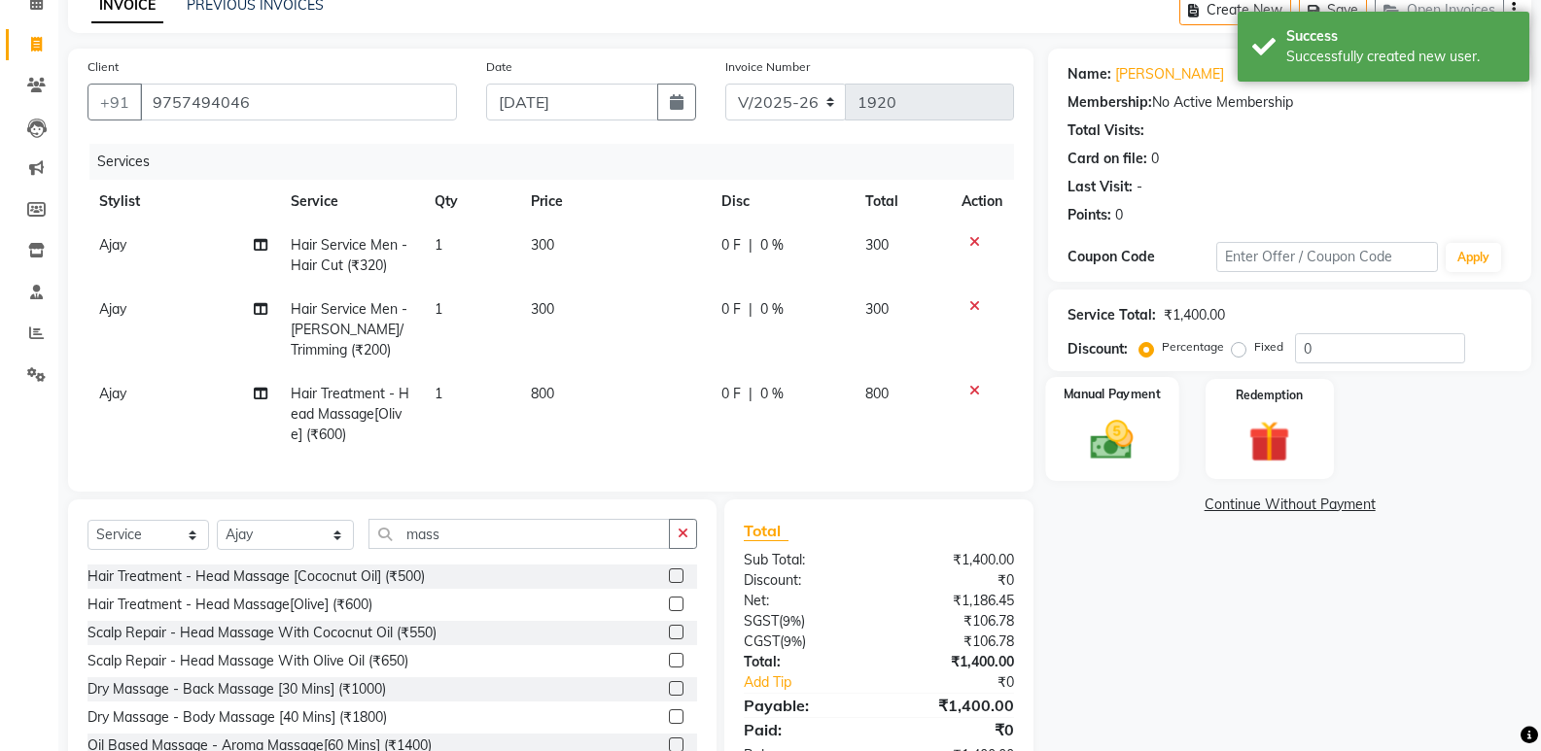
click at [1123, 448] on img at bounding box center [1111, 440] width 69 height 50
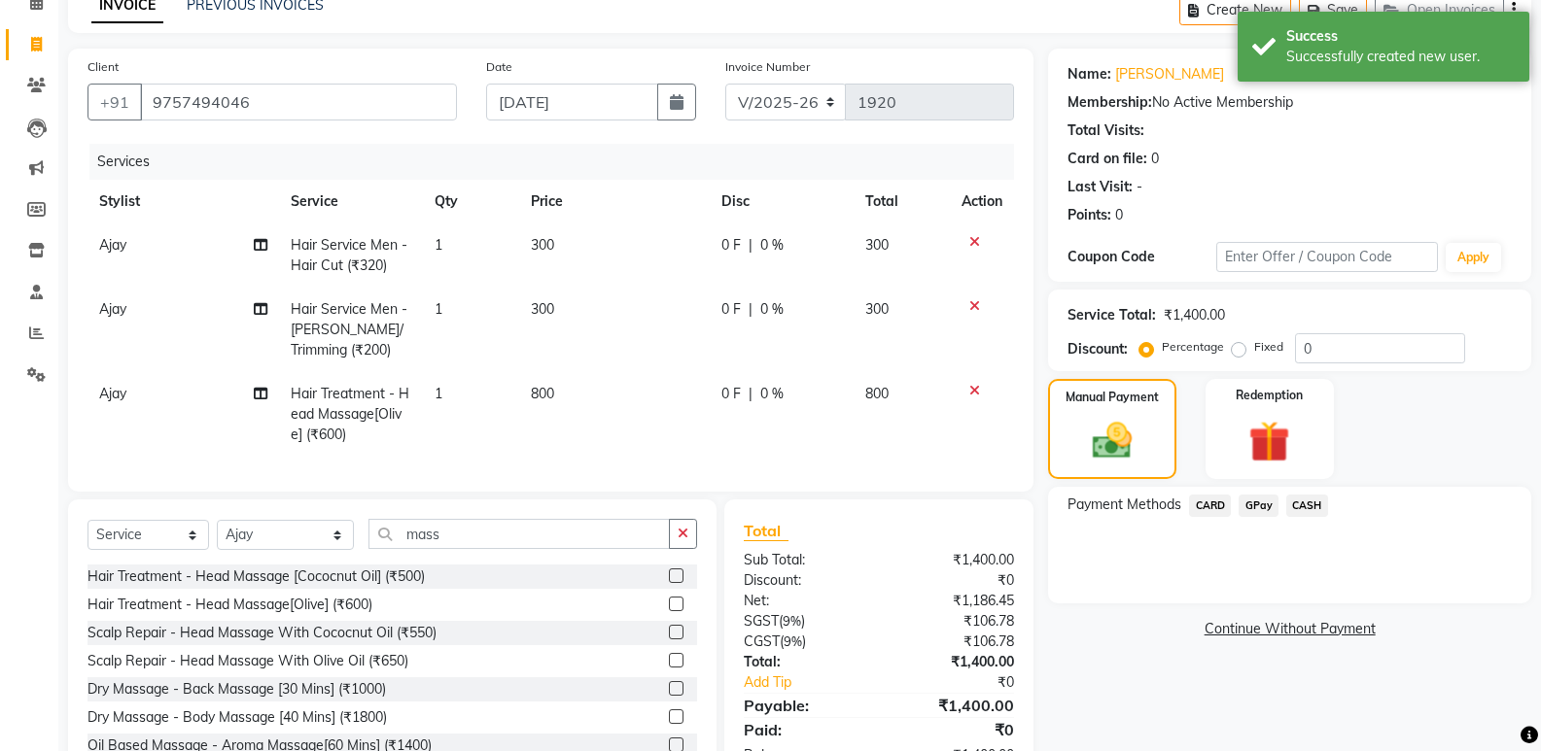
click at [1254, 501] on span "GPay" at bounding box center [1258, 506] width 40 height 22
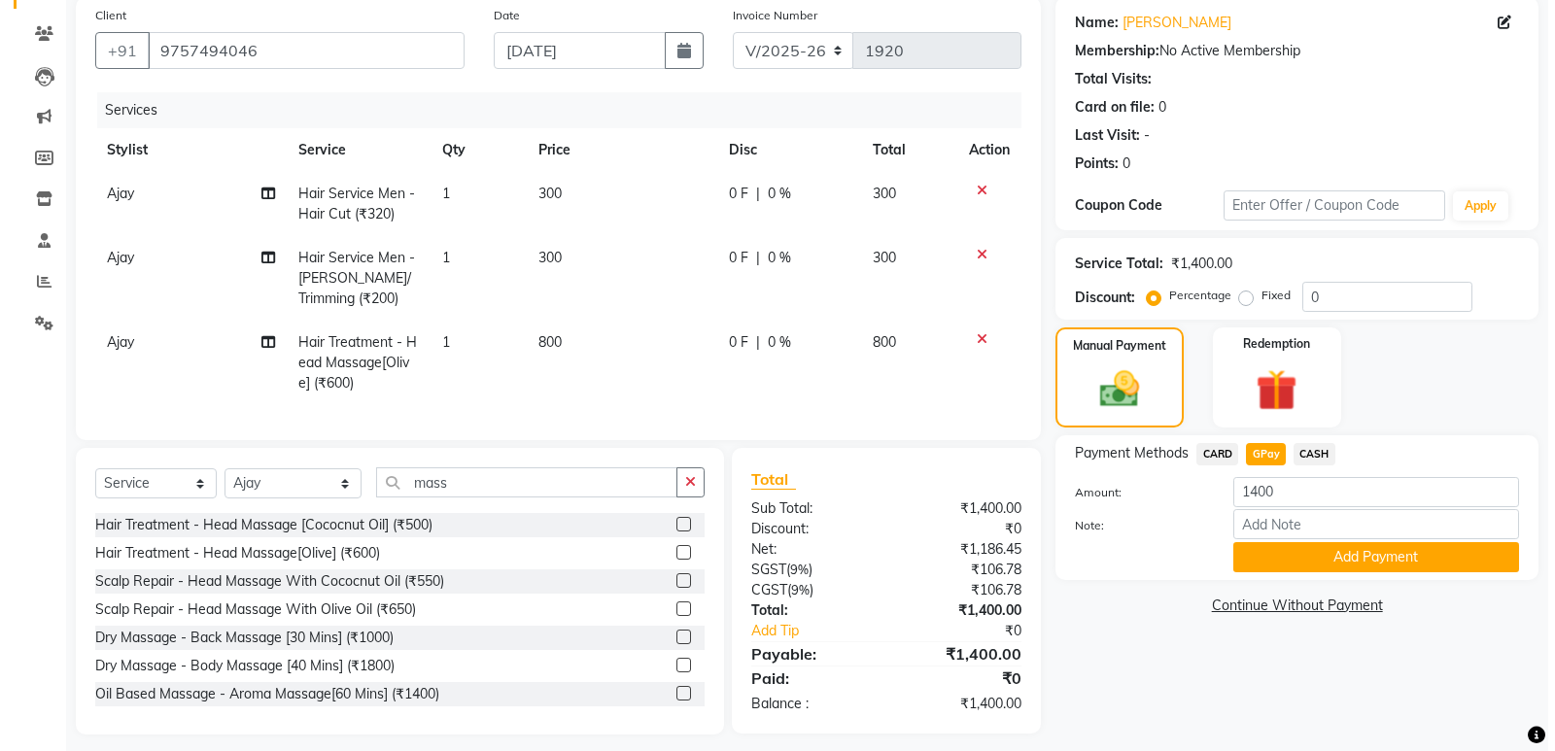
scroll to position [0, 0]
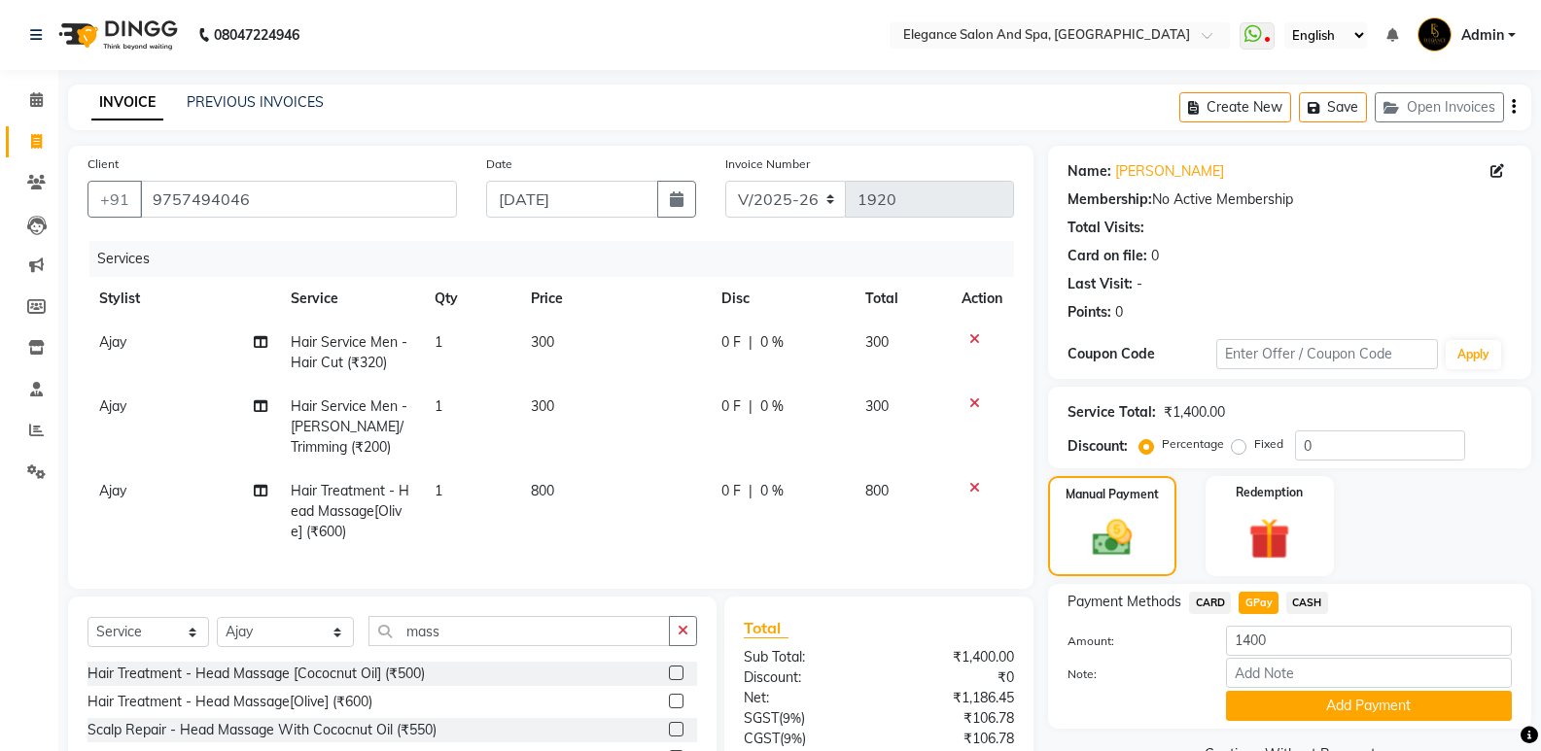
click at [969, 329] on td at bounding box center [982, 353] width 64 height 64
click at [975, 344] on icon at bounding box center [974, 339] width 11 height 14
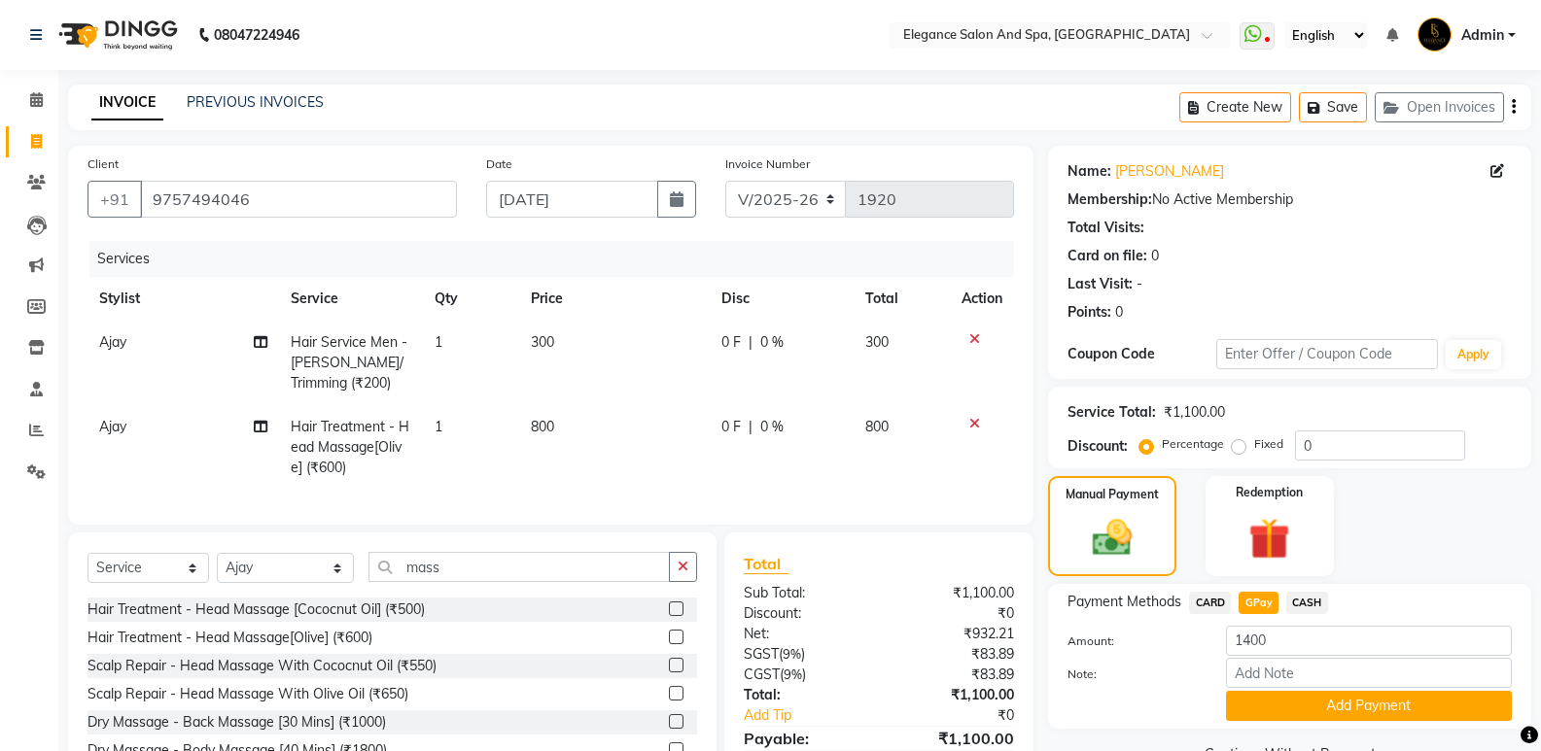
click at [972, 342] on icon at bounding box center [974, 339] width 11 height 14
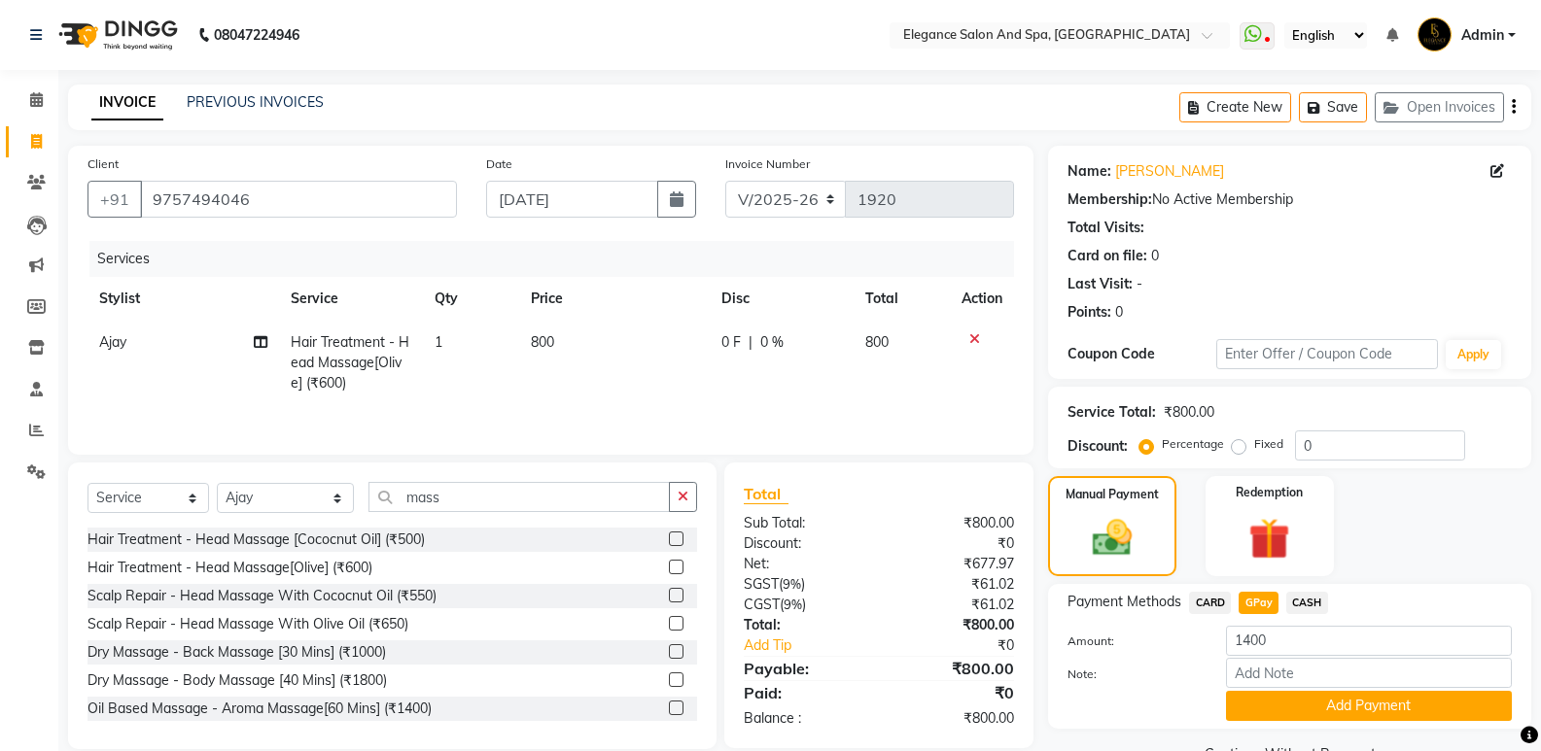
click at [972, 344] on icon at bounding box center [974, 339] width 11 height 14
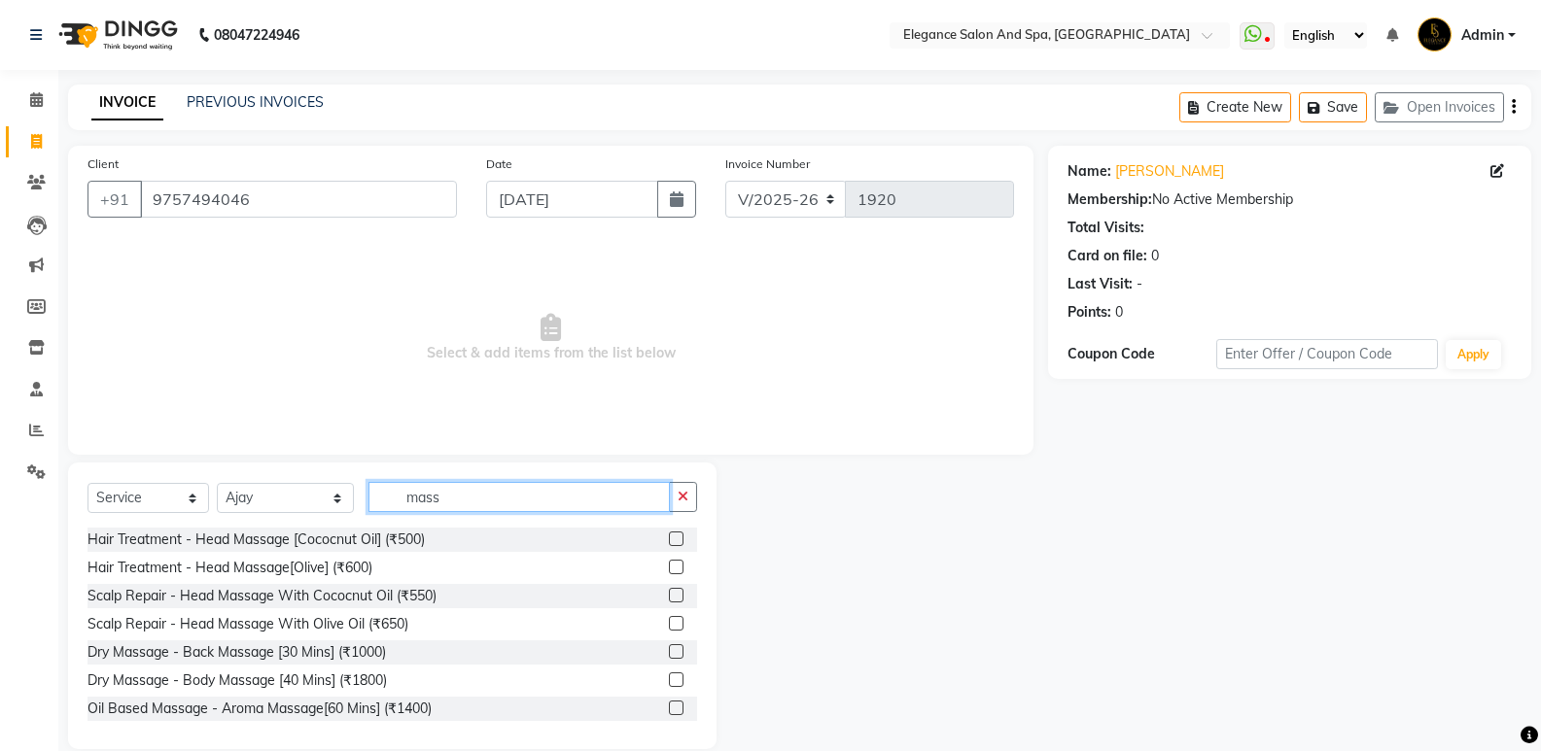
click at [662, 498] on input "mass" at bounding box center [518, 497] width 301 height 30
click at [675, 499] on button "button" at bounding box center [683, 497] width 28 height 30
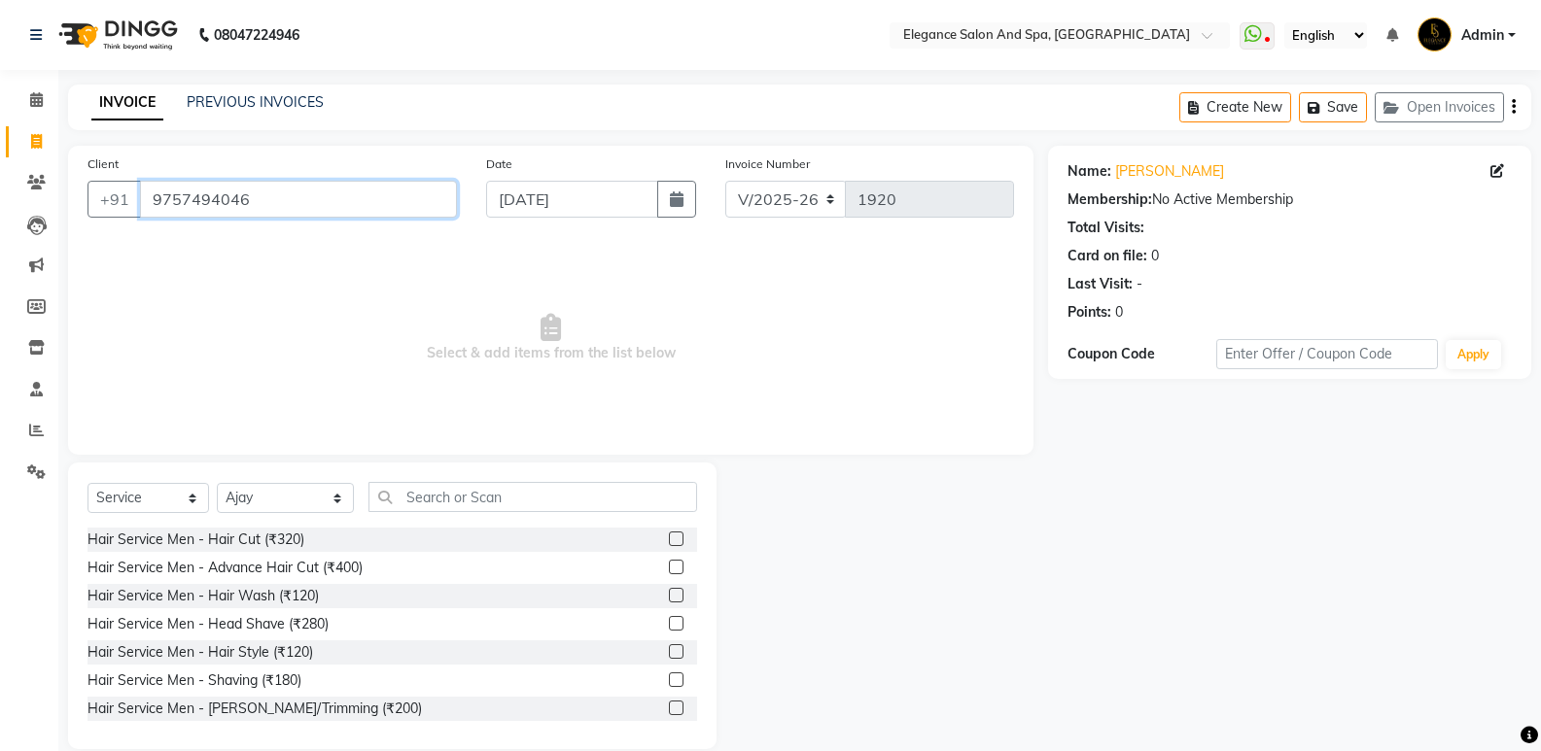
click at [405, 201] on input "9757494046" at bounding box center [298, 199] width 317 height 37
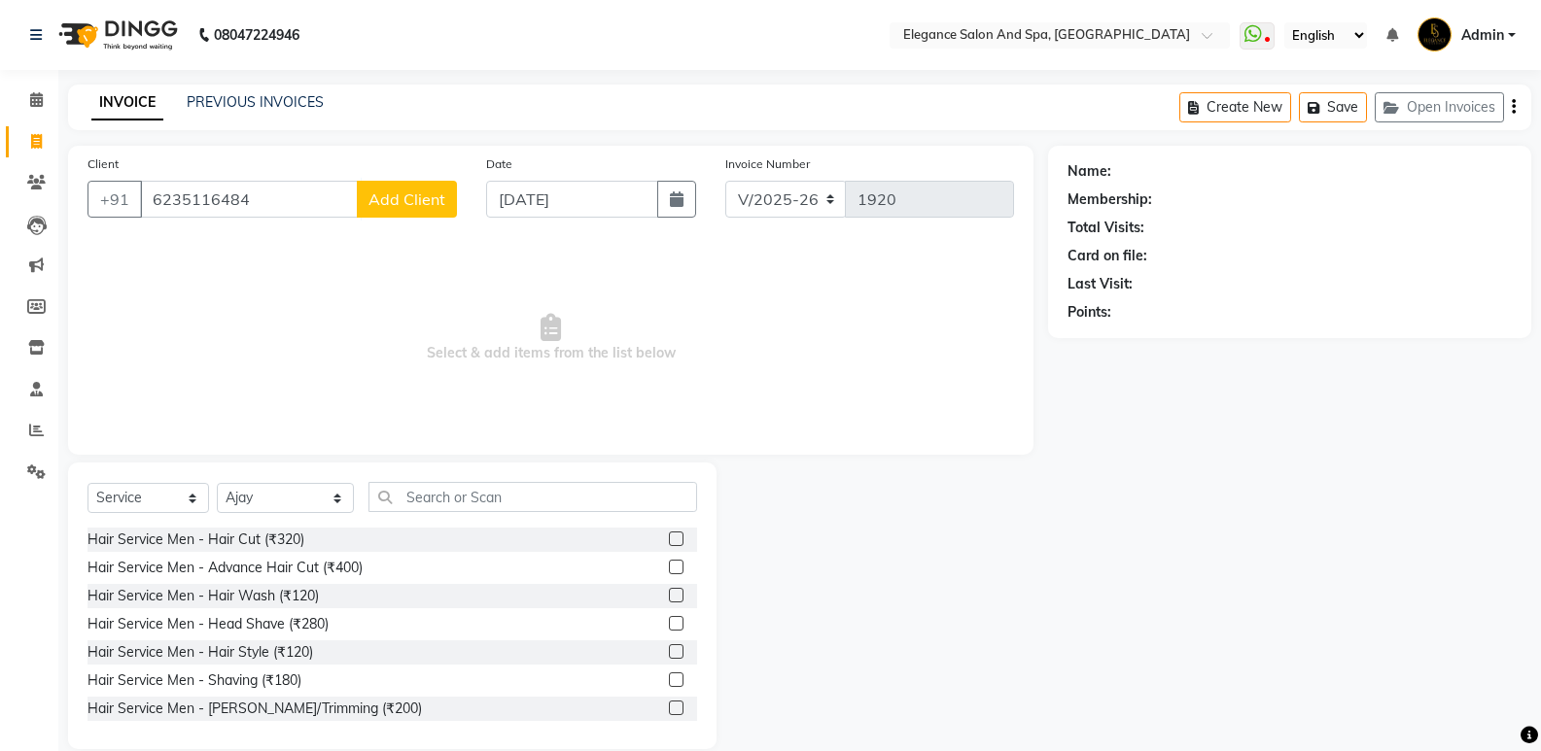
click at [416, 206] on span "Add Client" at bounding box center [406, 199] width 77 height 19
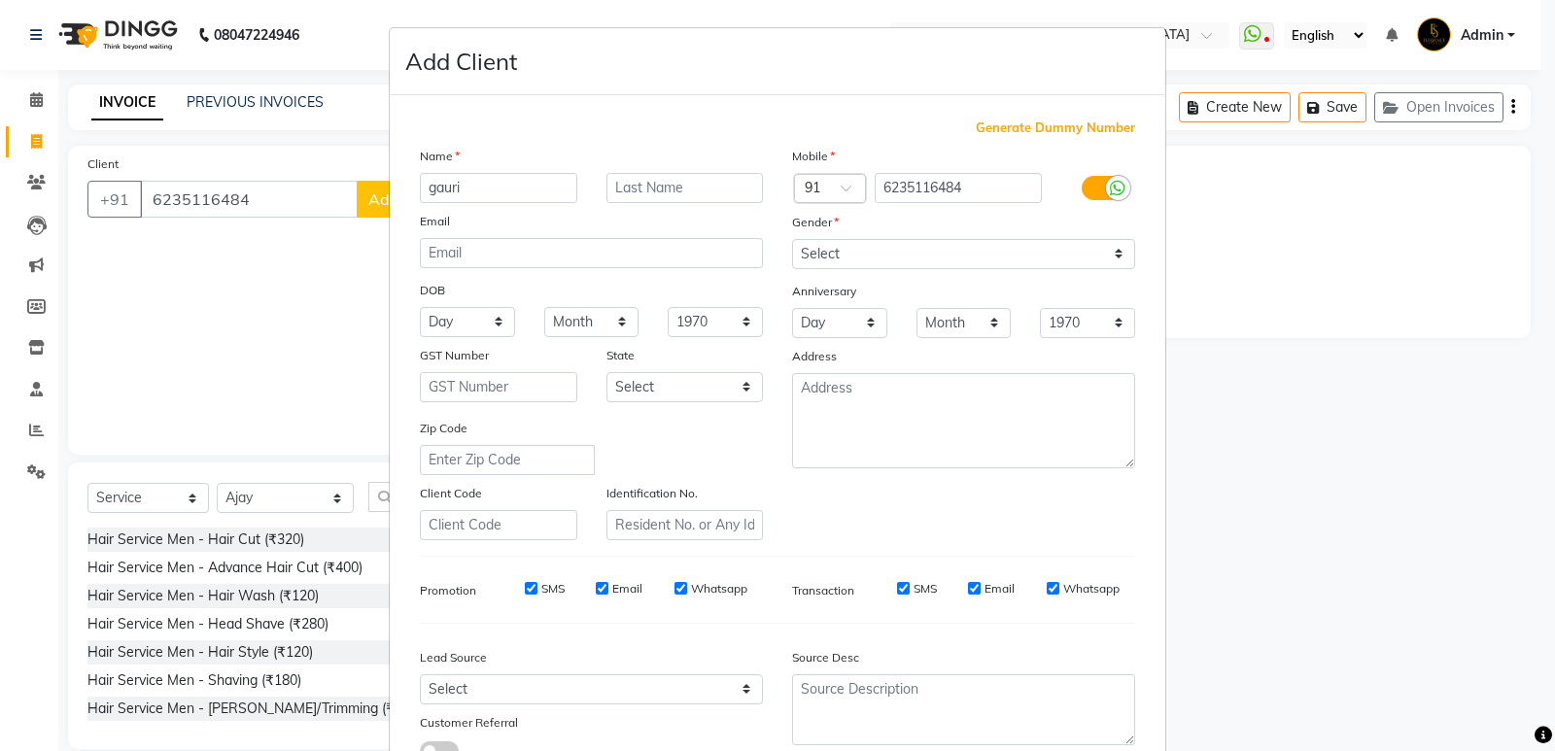
click at [834, 233] on div "Gender" at bounding box center [964, 225] width 372 height 27
click at [836, 257] on select "Select [DEMOGRAPHIC_DATA] [DEMOGRAPHIC_DATA] Other Prefer Not To Say" at bounding box center [963, 254] width 343 height 30
click at [792, 239] on select "Select [DEMOGRAPHIC_DATA] [DEMOGRAPHIC_DATA] Other Prefer Not To Say" at bounding box center [963, 254] width 343 height 30
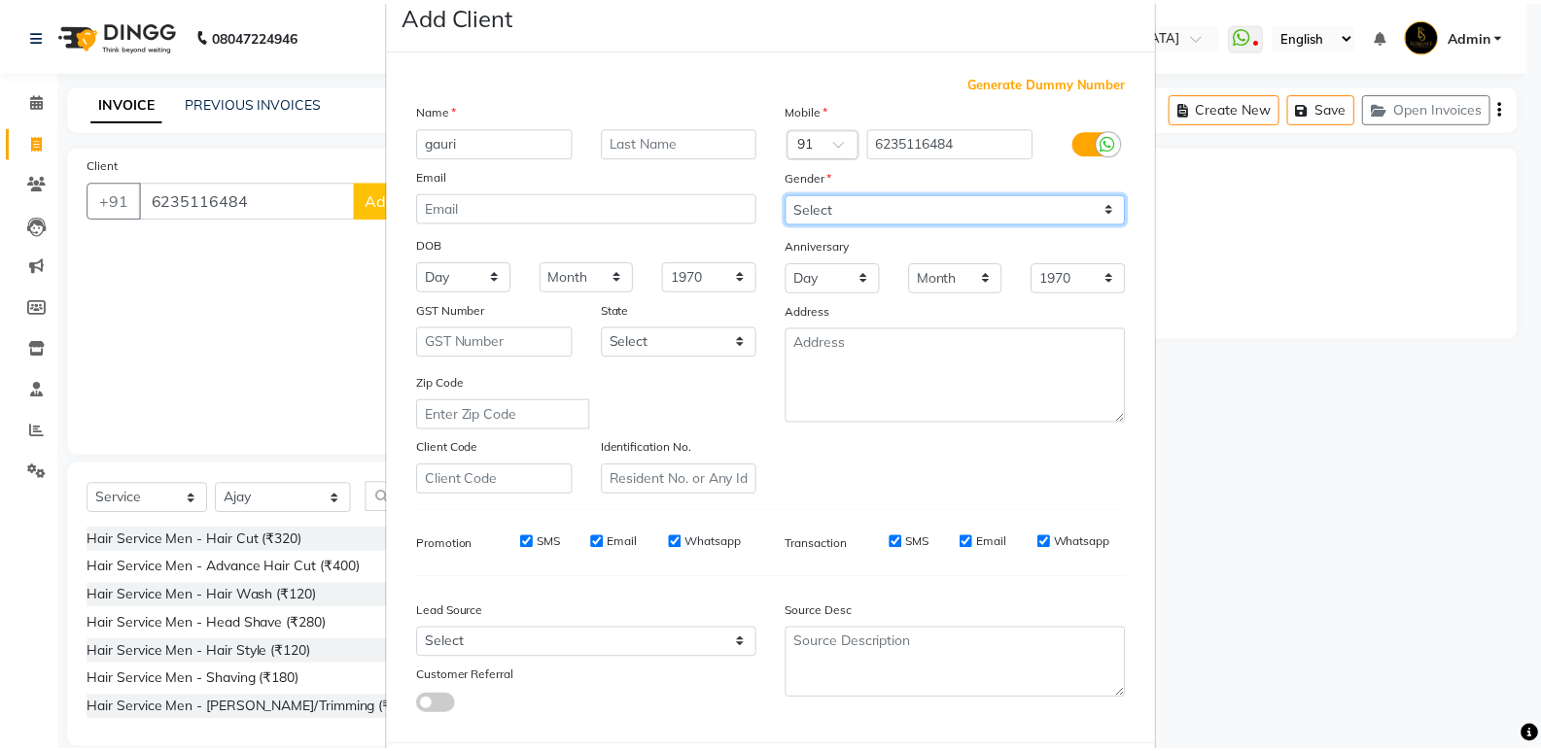
scroll to position [97, 0]
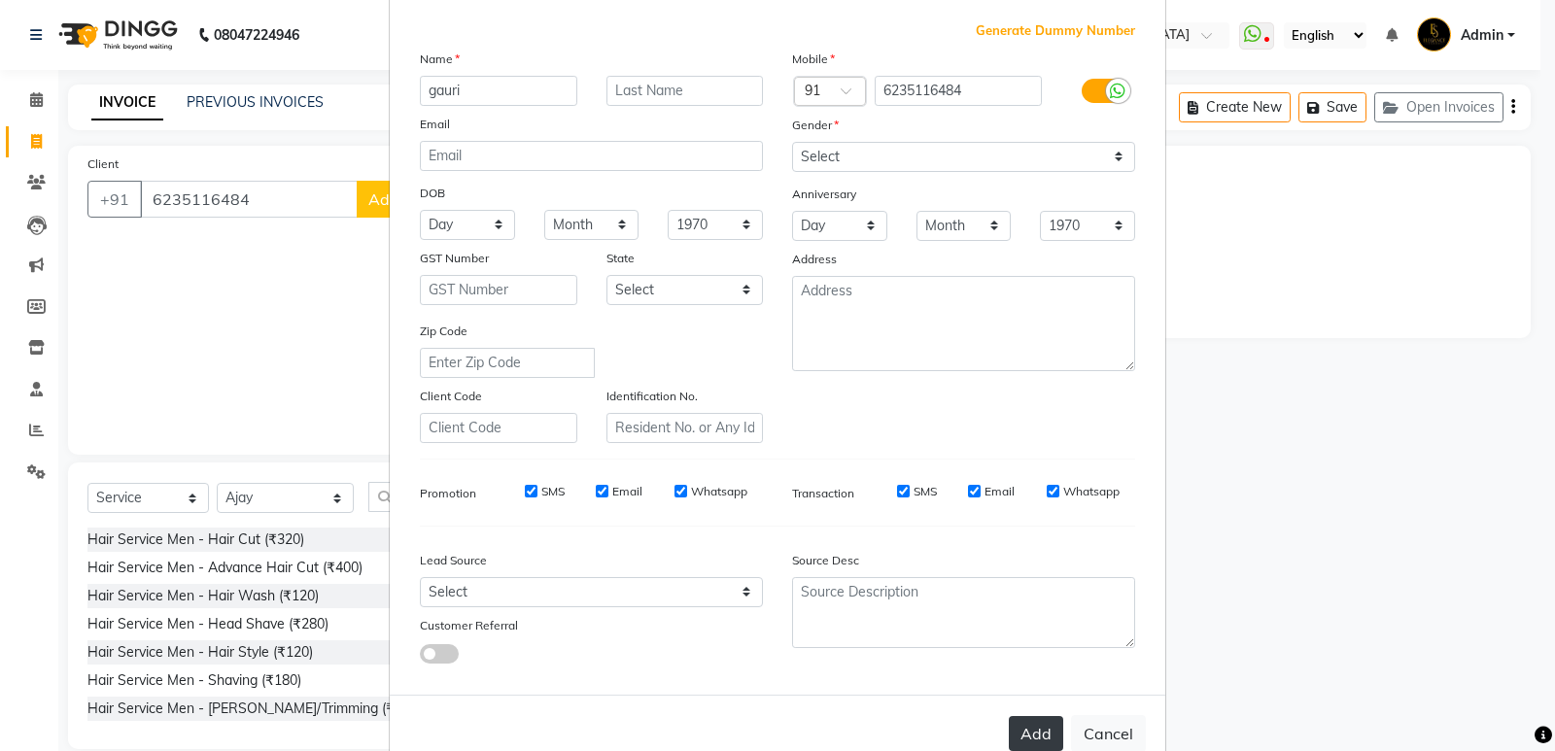
click at [1032, 734] on button "Add" at bounding box center [1036, 733] width 54 height 35
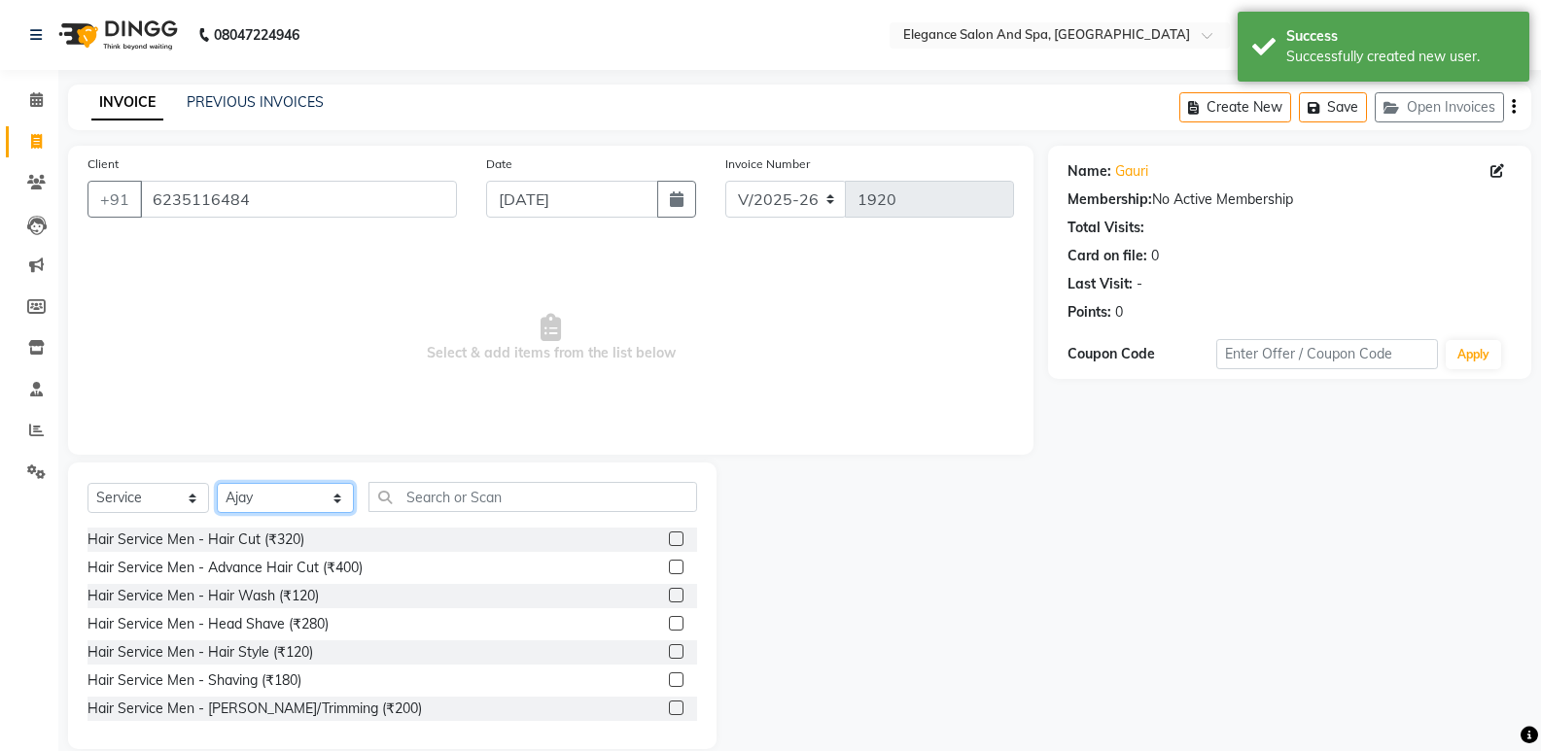
drag, startPoint x: 325, startPoint y: 492, endPoint x: 324, endPoint y: 502, distance: 9.8
click at [325, 492] on select "Select Stylist [PERSON_NAME] [MEDICAL_DATA][PERSON_NAME] [PERSON_NAME] [PERSON_…" at bounding box center [285, 498] width 137 height 30
click at [217, 483] on select "Select Stylist [PERSON_NAME] [MEDICAL_DATA][PERSON_NAME] [PERSON_NAME] [PERSON_…" at bounding box center [285, 498] width 137 height 30
click at [401, 495] on input "text" at bounding box center [532, 497] width 329 height 30
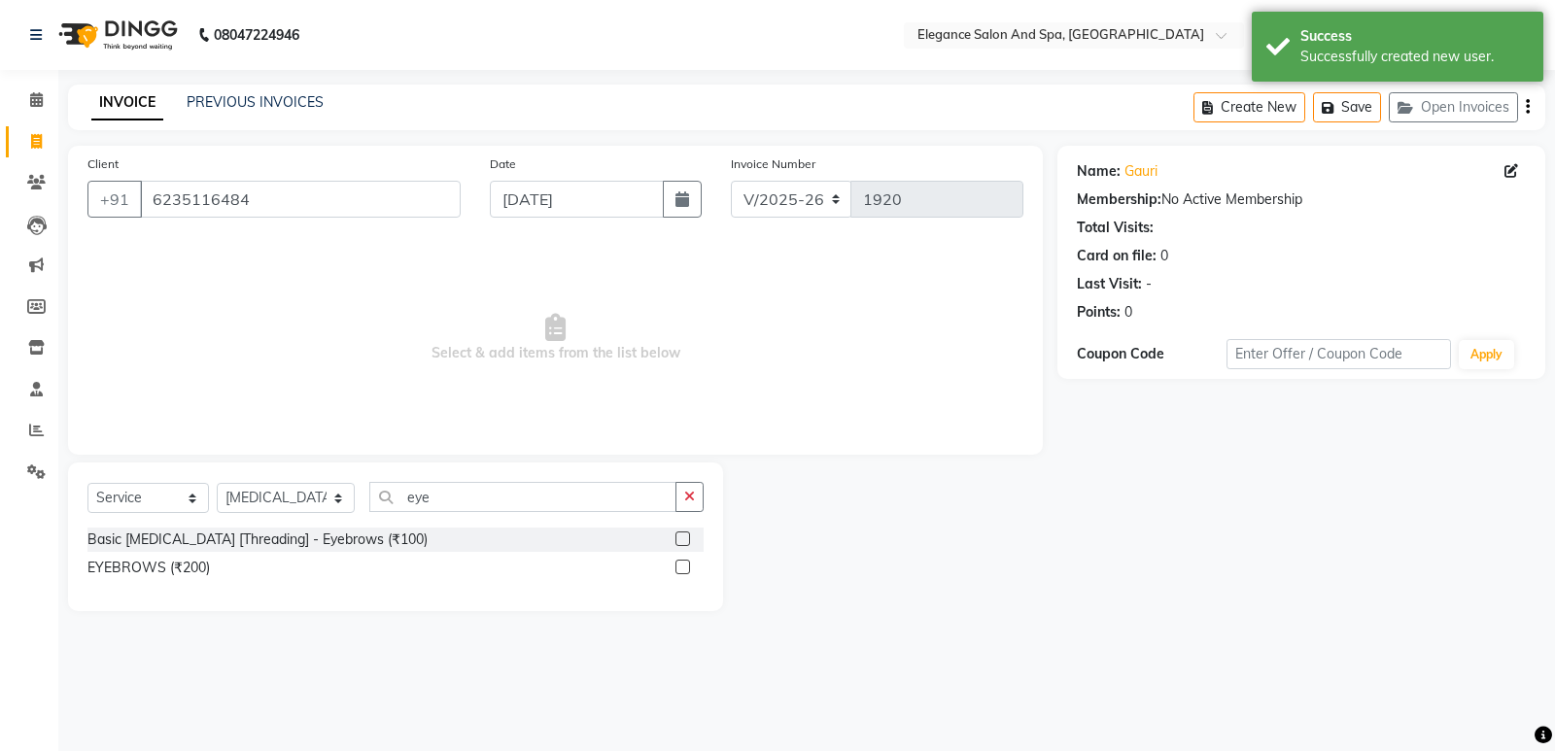
click at [685, 536] on label at bounding box center [683, 539] width 15 height 15
click at [685, 536] on input "checkbox" at bounding box center [682, 540] width 13 height 13
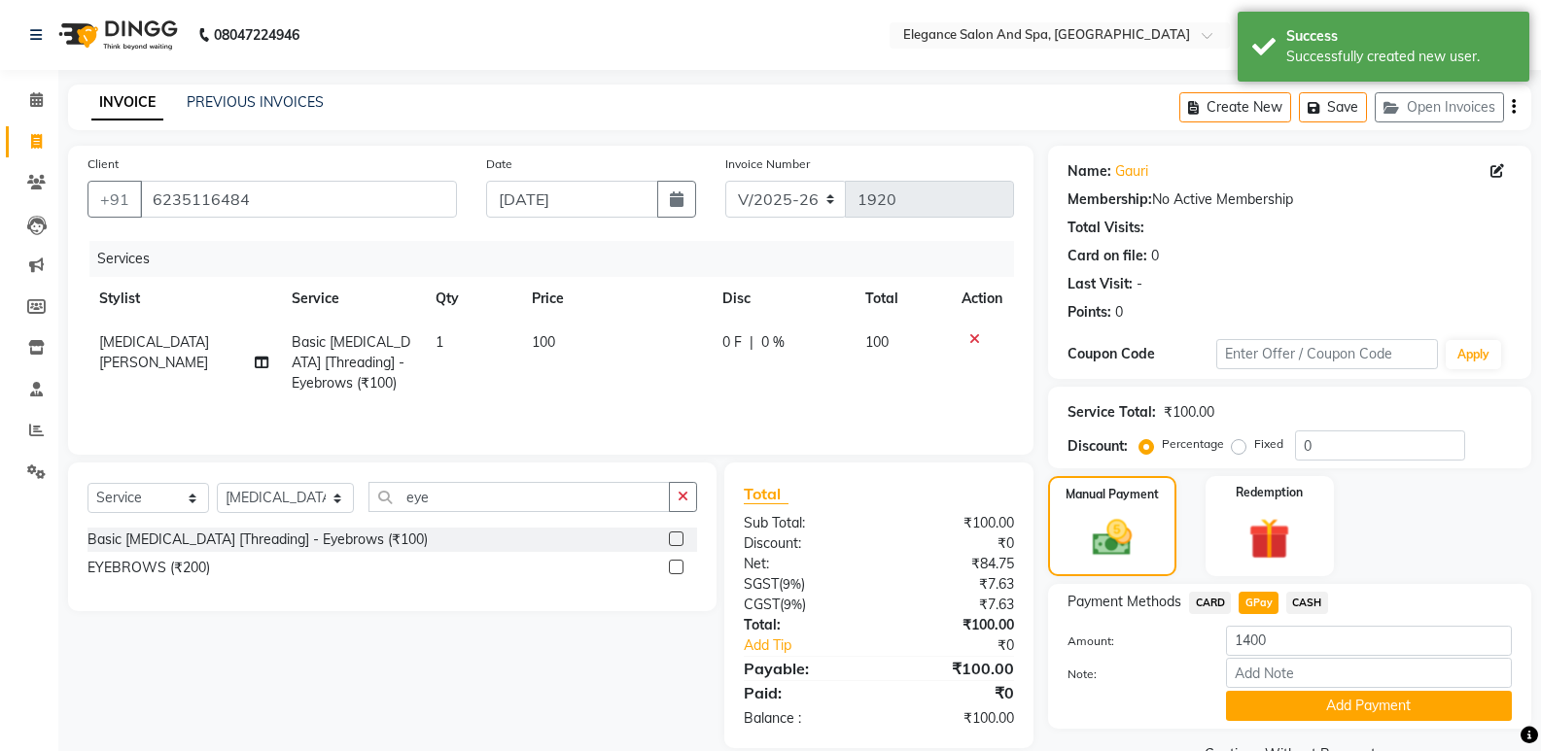
click at [540, 343] on span "100" at bounding box center [543, 341] width 23 height 17
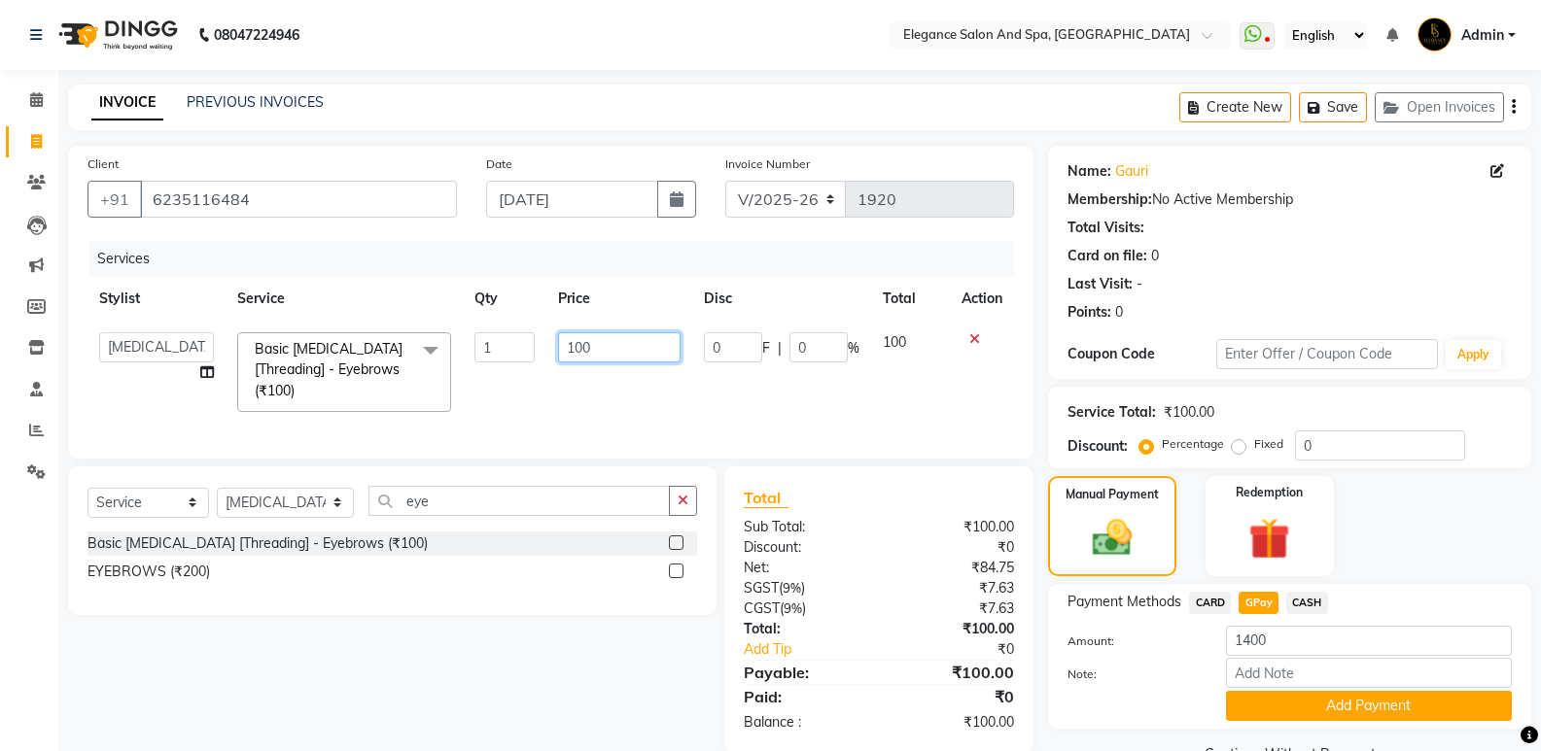
click at [573, 348] on input "100" at bounding box center [619, 347] width 122 height 30
click at [684, 516] on div "Select Service Product Membership Package Voucher Prepaid Gift Card Select Styl…" at bounding box center [392, 509] width 610 height 46
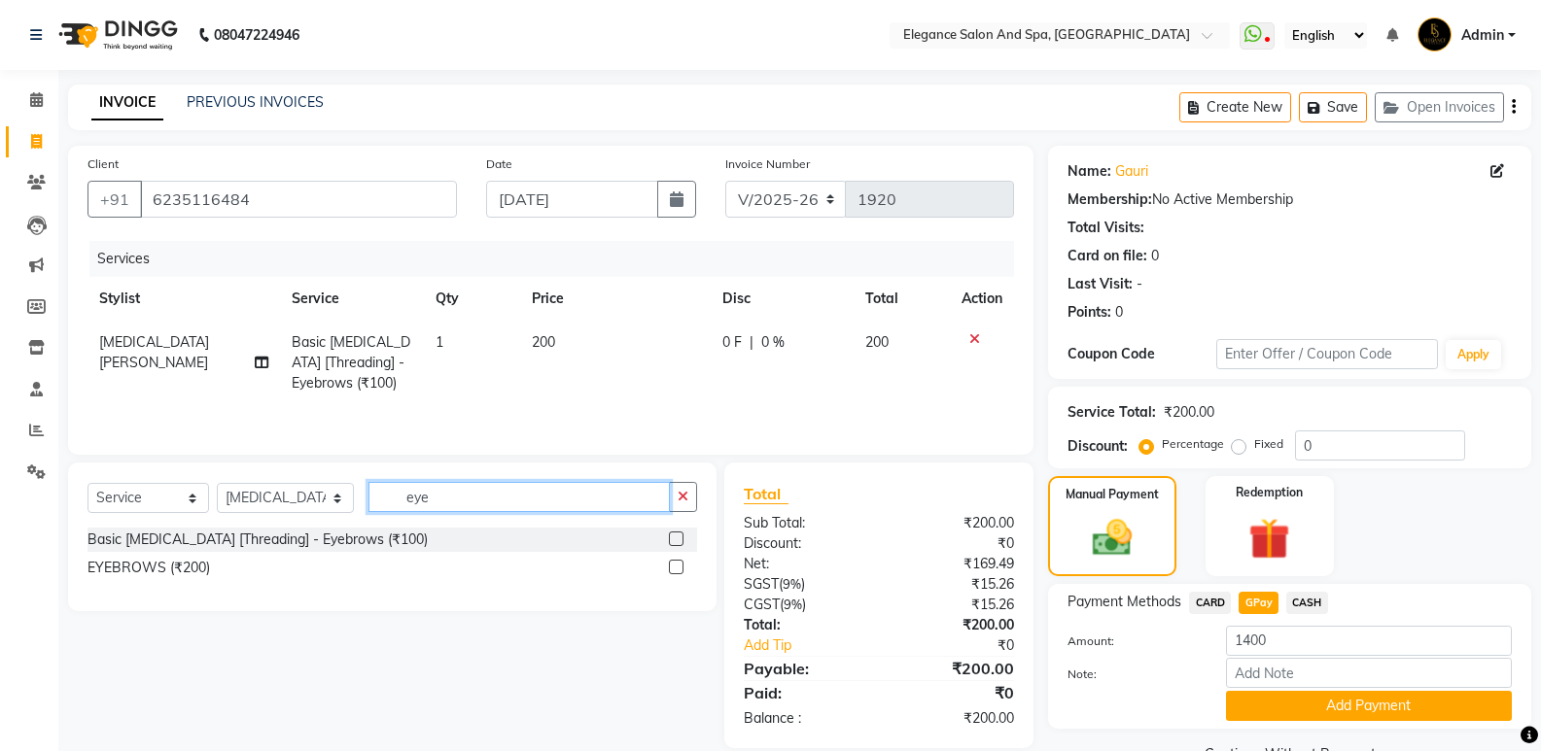
click at [607, 496] on input "eye" at bounding box center [518, 497] width 301 height 30
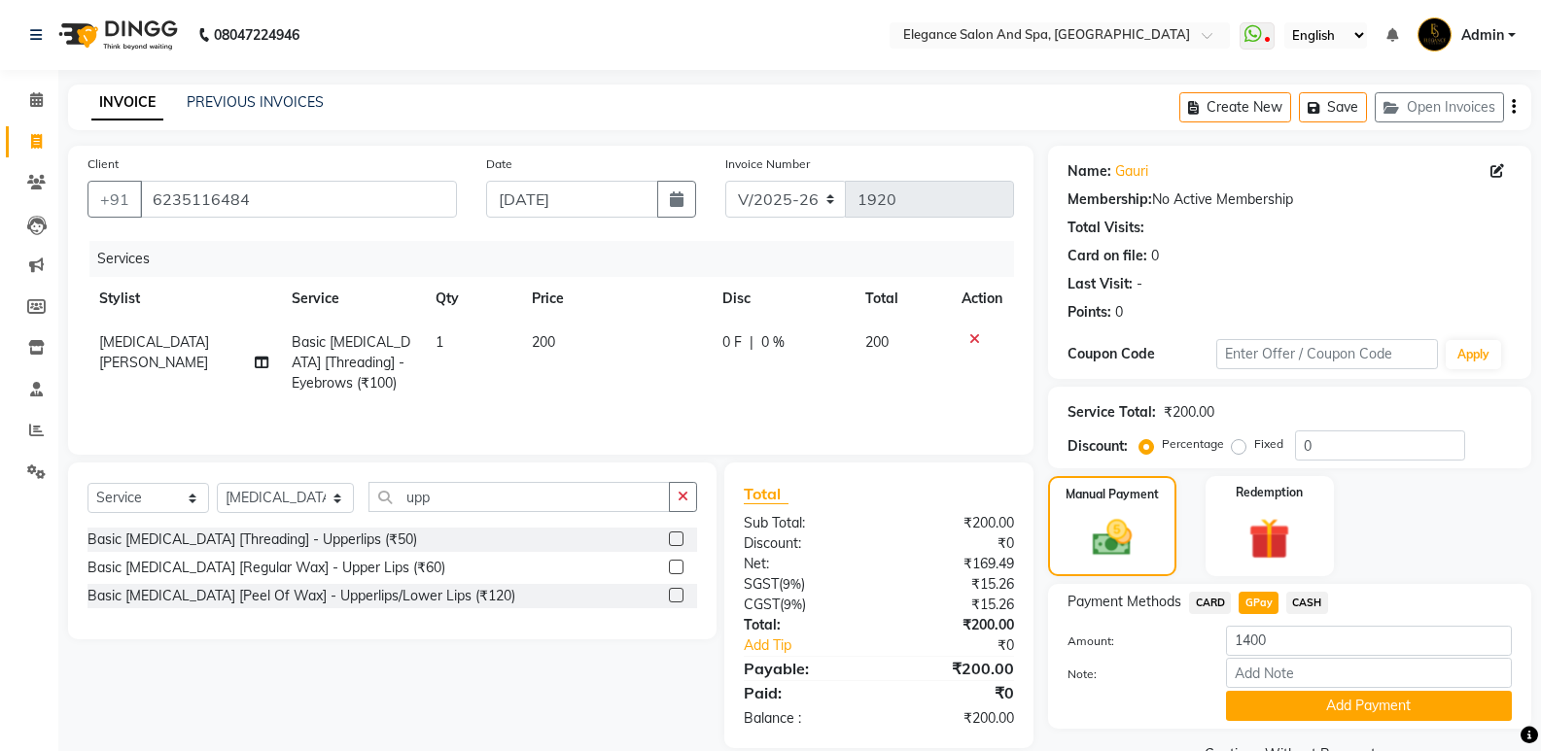
click at [671, 536] on label at bounding box center [676, 539] width 15 height 15
click at [671, 536] on input "checkbox" at bounding box center [675, 540] width 13 height 13
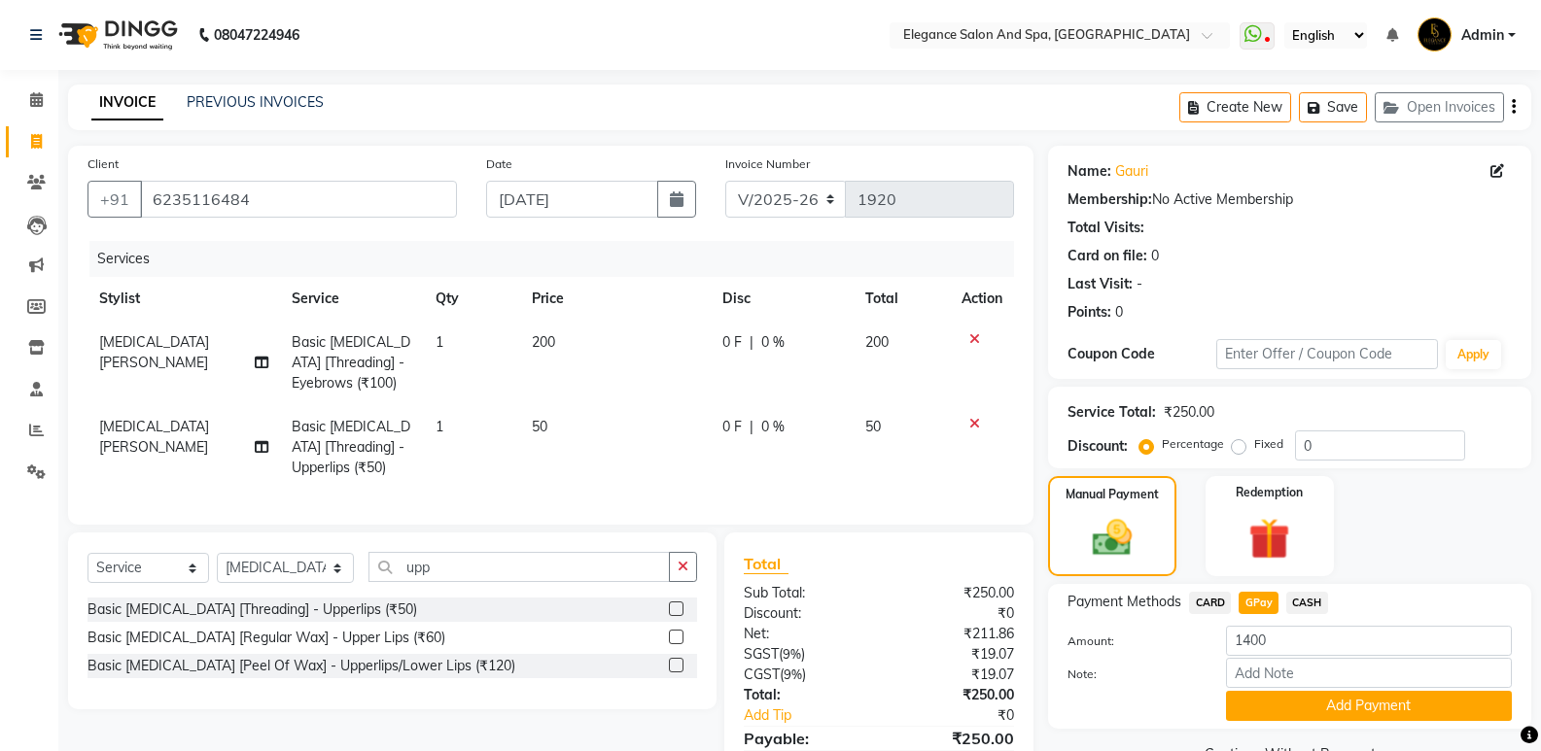
click at [1413, 533] on div "Manual Payment Redemption" at bounding box center [1289, 526] width 512 height 100
click at [1265, 598] on span "GPay" at bounding box center [1258, 603] width 40 height 22
click at [1351, 710] on button "Add Payment" at bounding box center [1369, 706] width 286 height 30
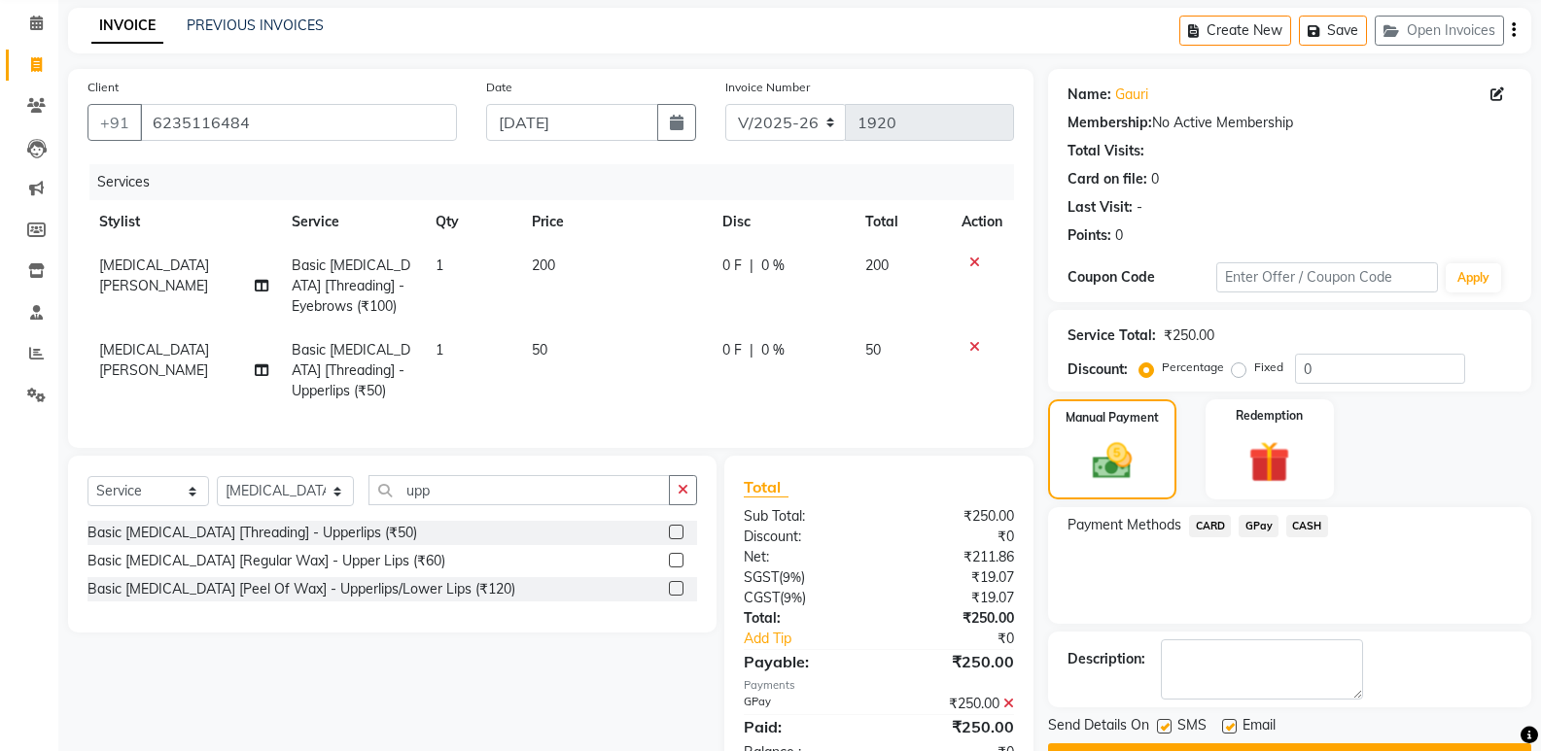
scroll to position [152, 0]
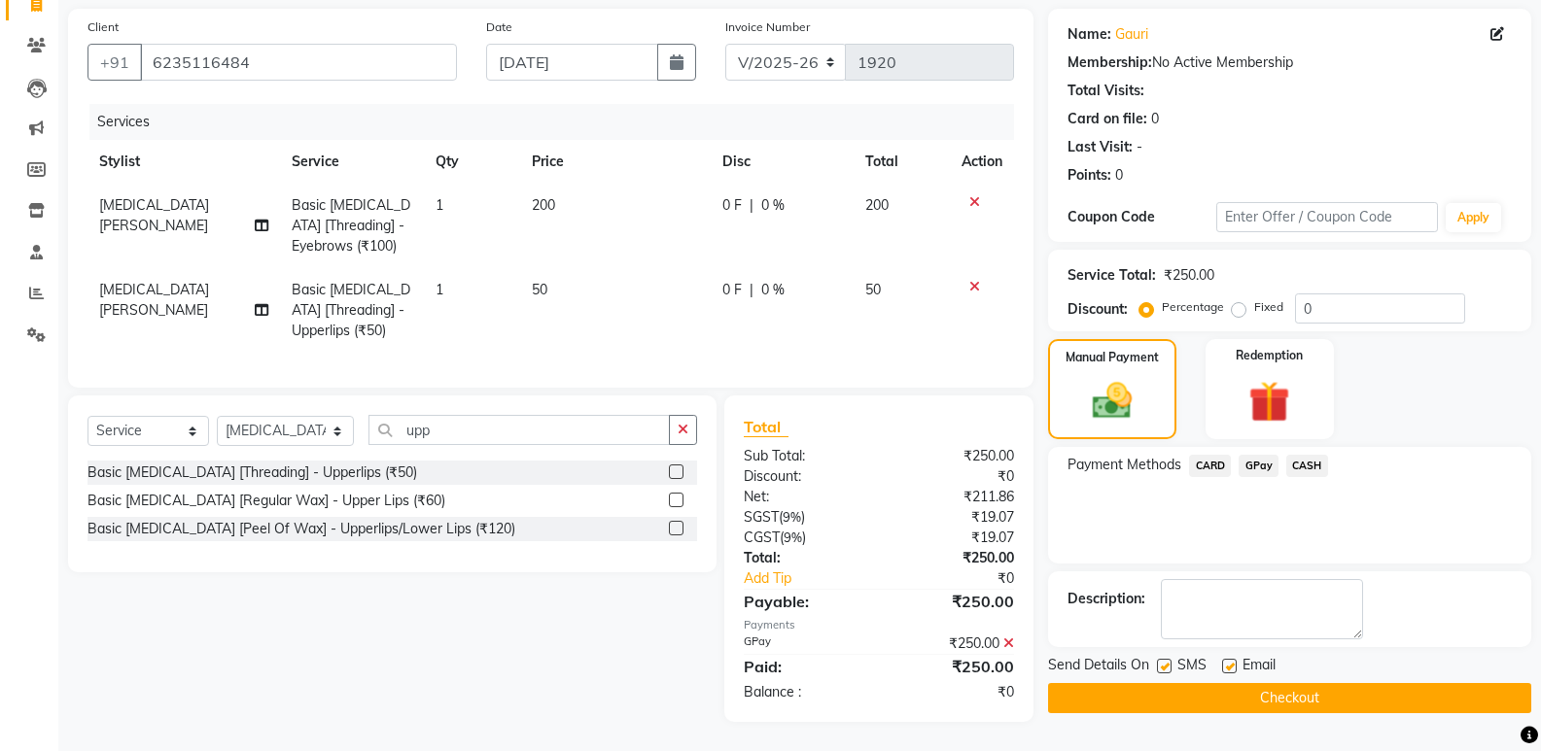
click at [1381, 688] on button "Checkout" at bounding box center [1289, 698] width 483 height 30
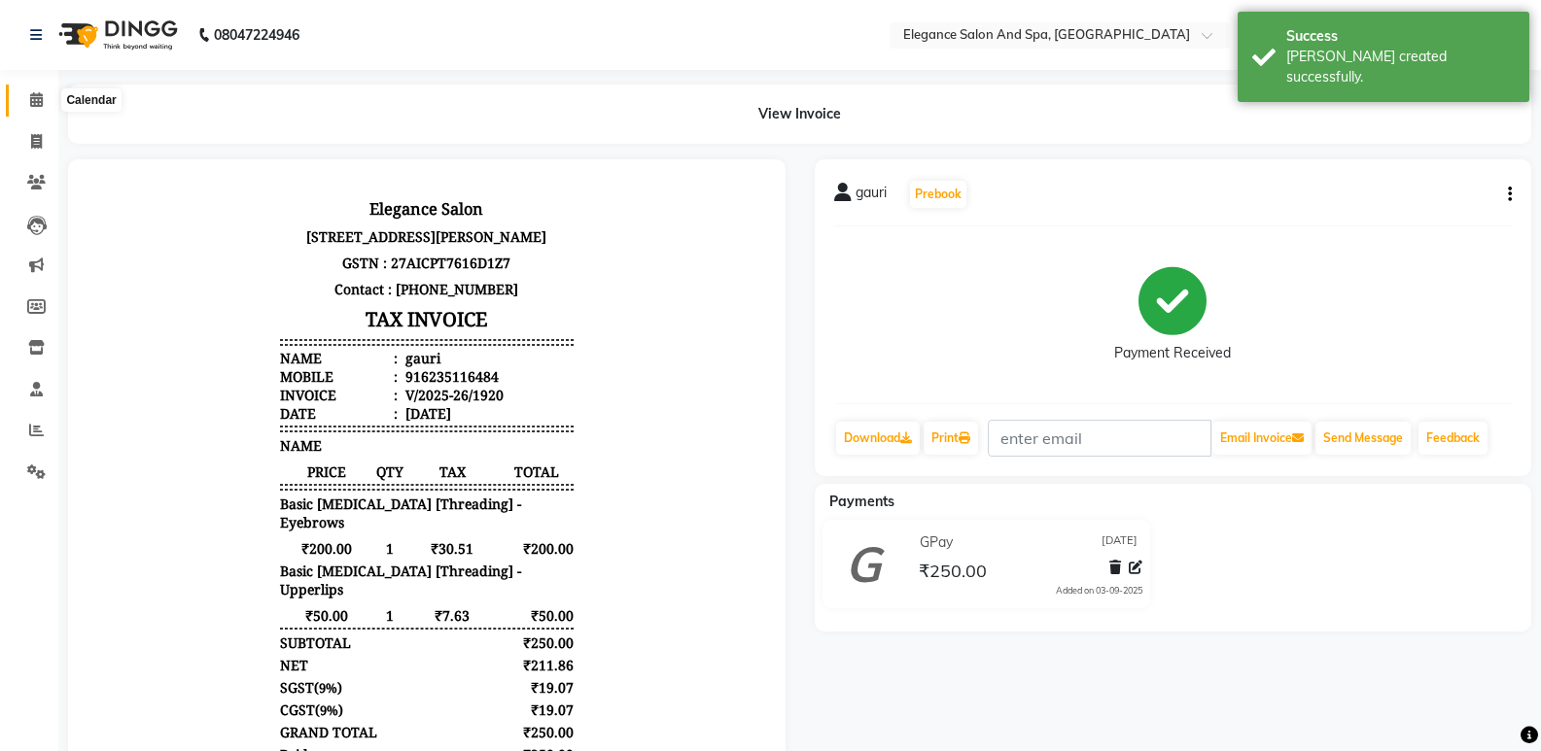
click at [30, 111] on span at bounding box center [36, 100] width 34 height 22
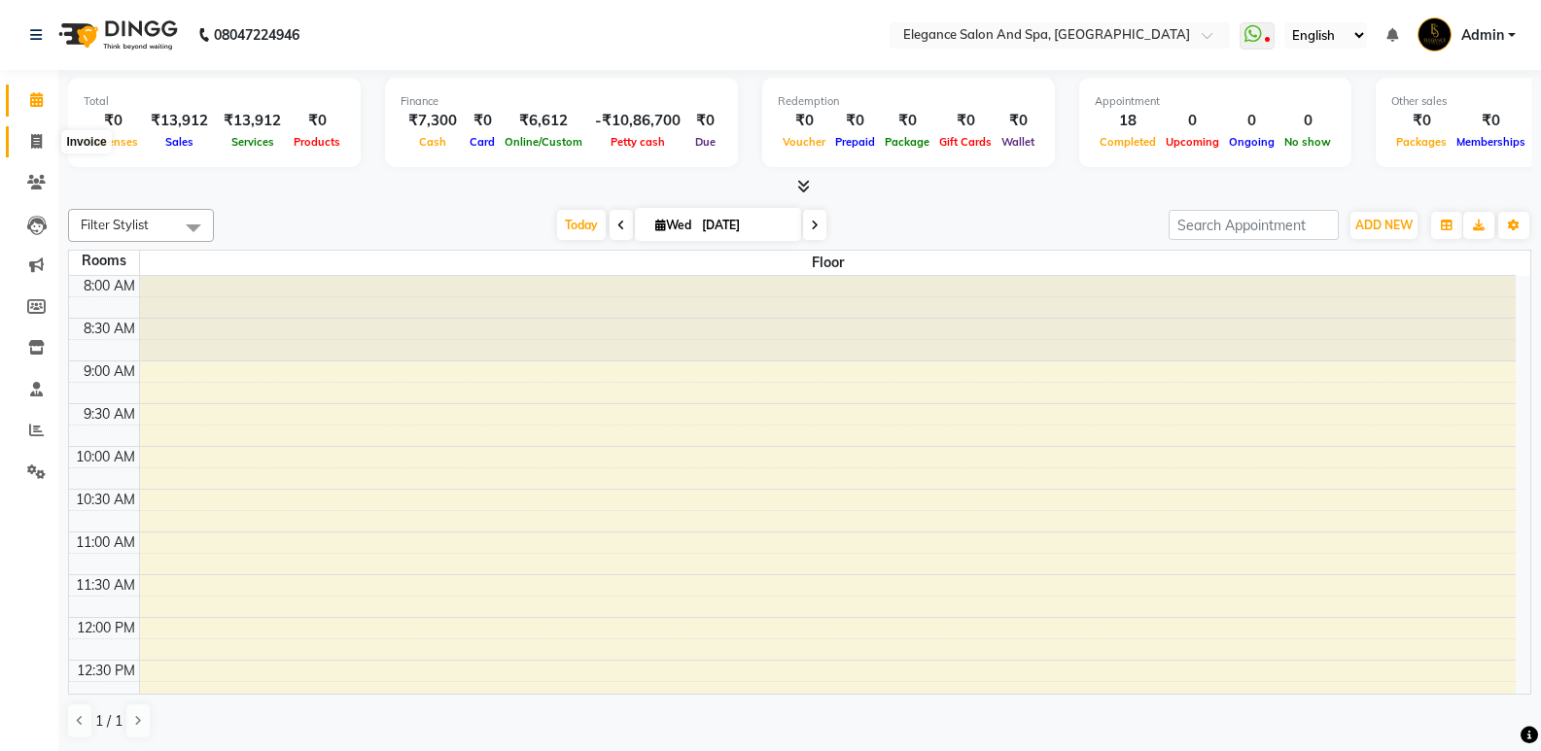
click at [26, 137] on span at bounding box center [36, 142] width 34 height 22
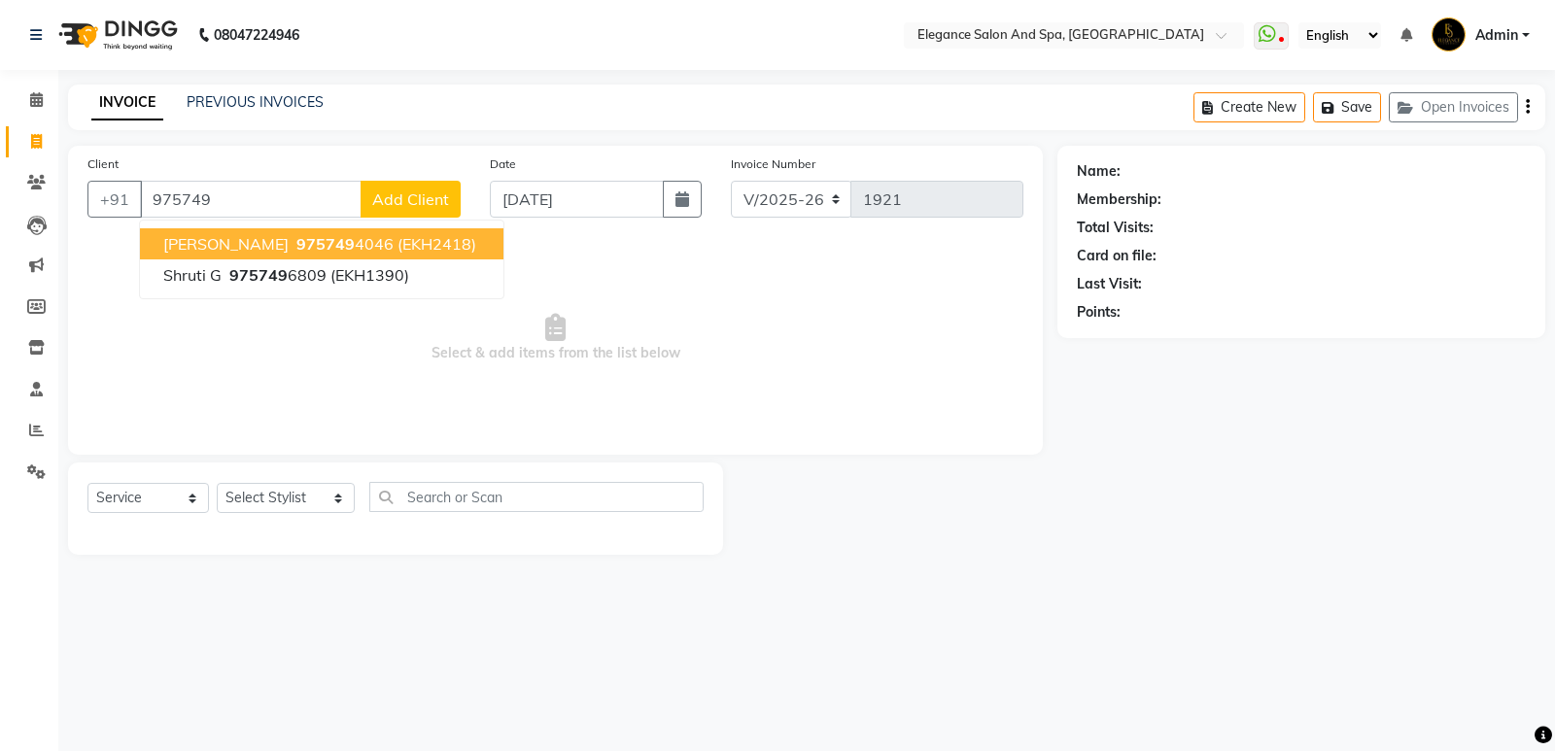
click at [398, 241] on span "(EKH2418)" at bounding box center [437, 243] width 79 height 19
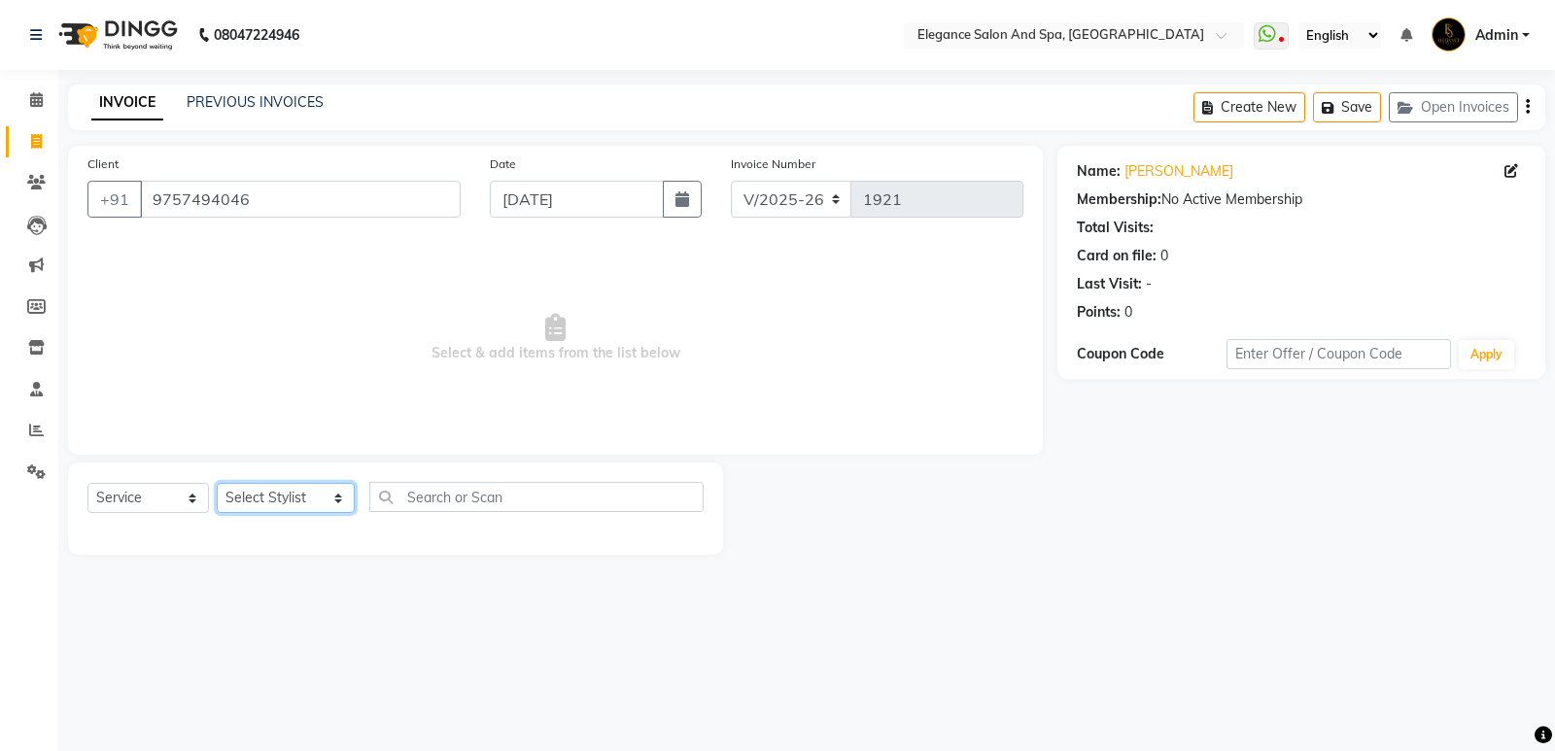
click at [310, 488] on select "Select Stylist [PERSON_NAME] [MEDICAL_DATA][PERSON_NAME] [PERSON_NAME] [PERSON_…" at bounding box center [286, 498] width 138 height 30
click at [217, 483] on select "Select Stylist [PERSON_NAME] [MEDICAL_DATA][PERSON_NAME] [PERSON_NAME] [PERSON_…" at bounding box center [286, 498] width 138 height 30
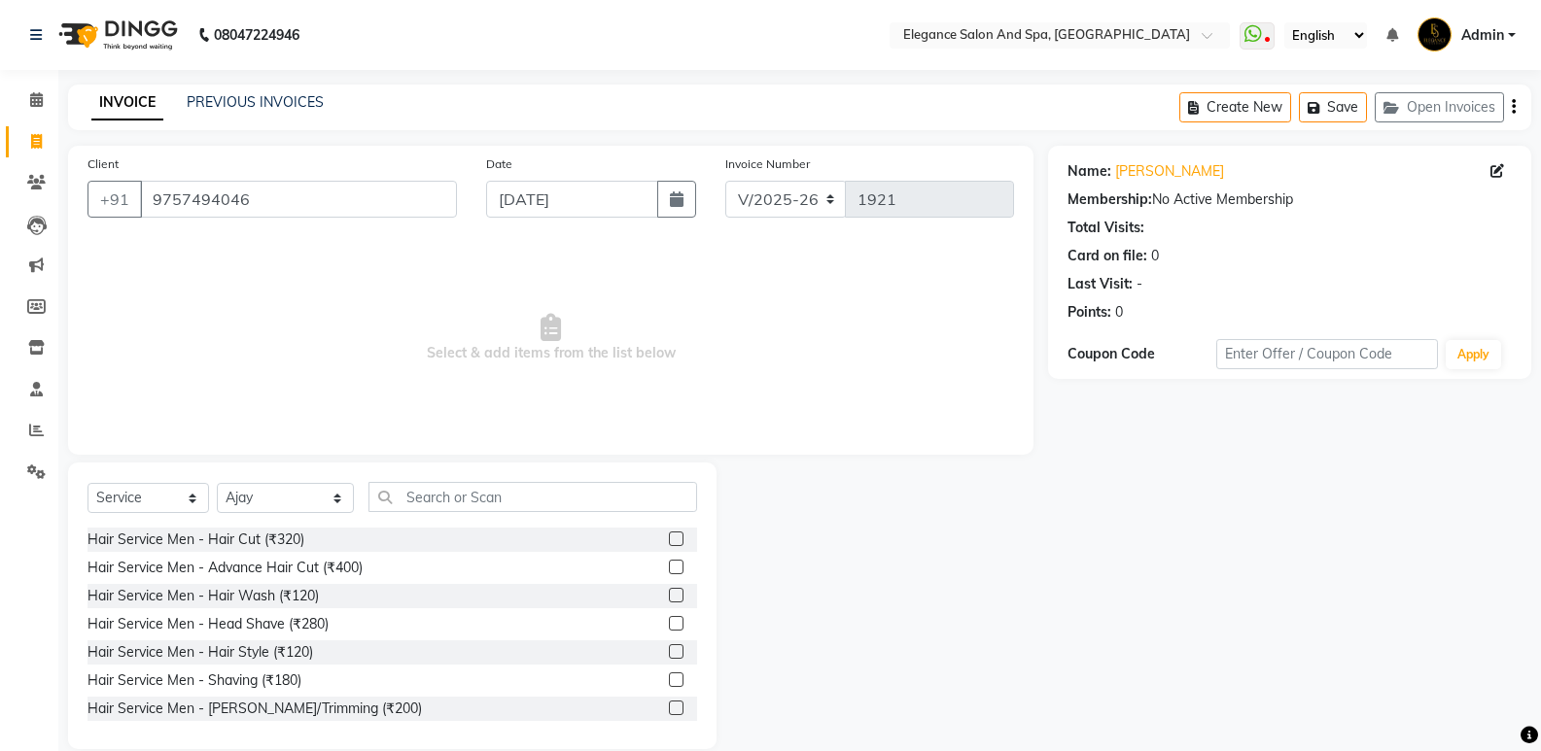
click at [669, 536] on label at bounding box center [676, 539] width 15 height 15
click at [669, 536] on input "checkbox" at bounding box center [675, 540] width 13 height 13
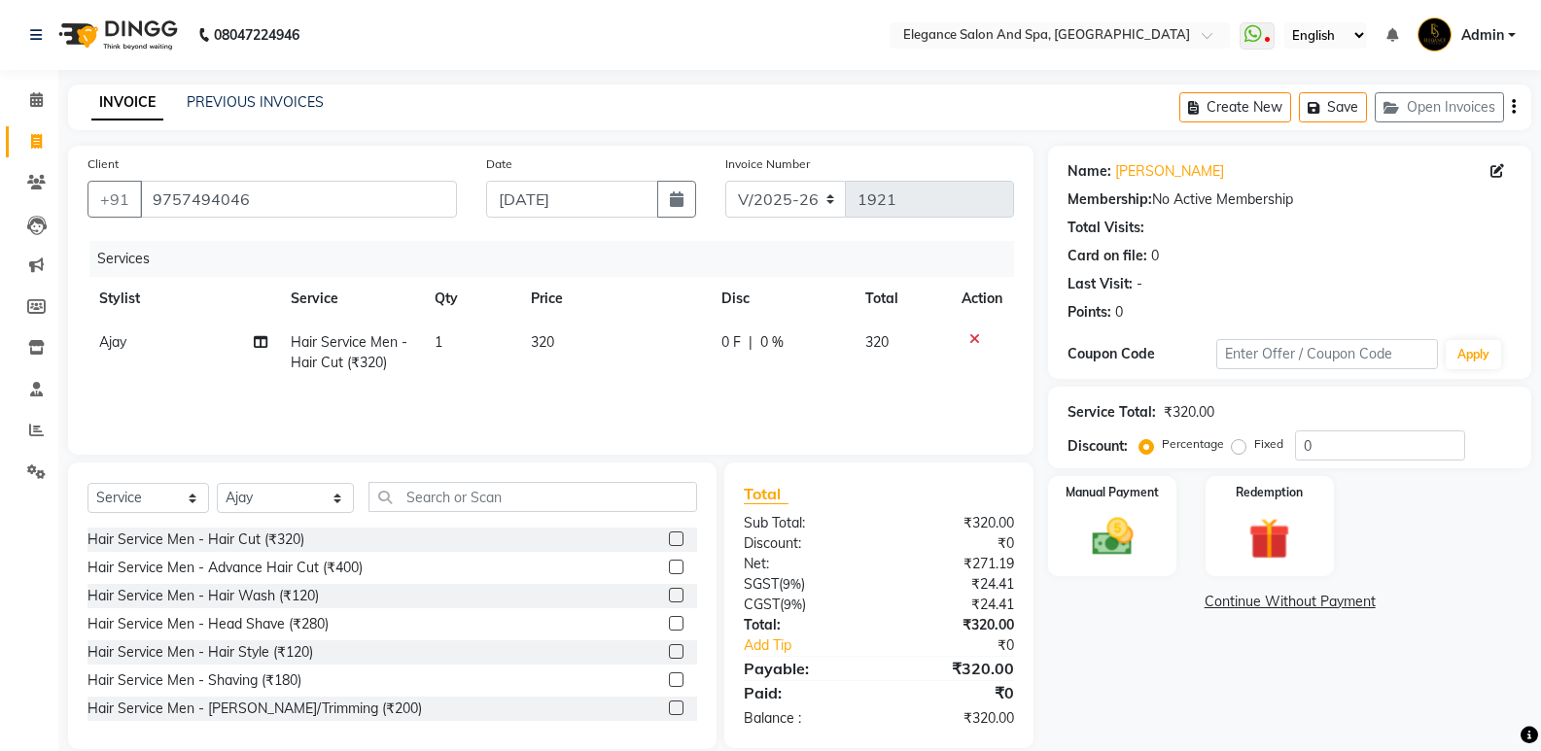
click at [669, 596] on label at bounding box center [676, 595] width 15 height 15
click at [669, 596] on input "checkbox" at bounding box center [675, 596] width 13 height 13
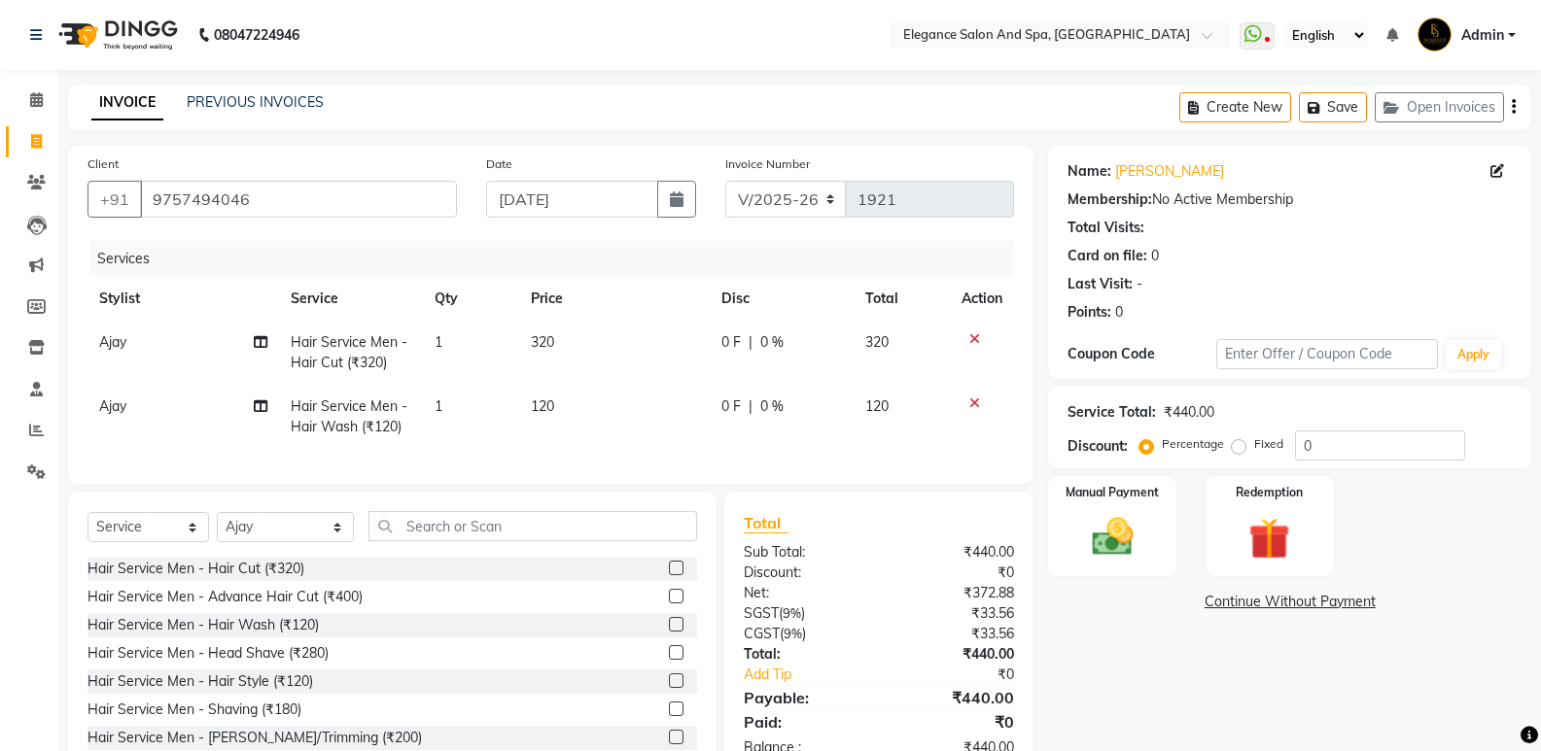
scroll to position [71, 0]
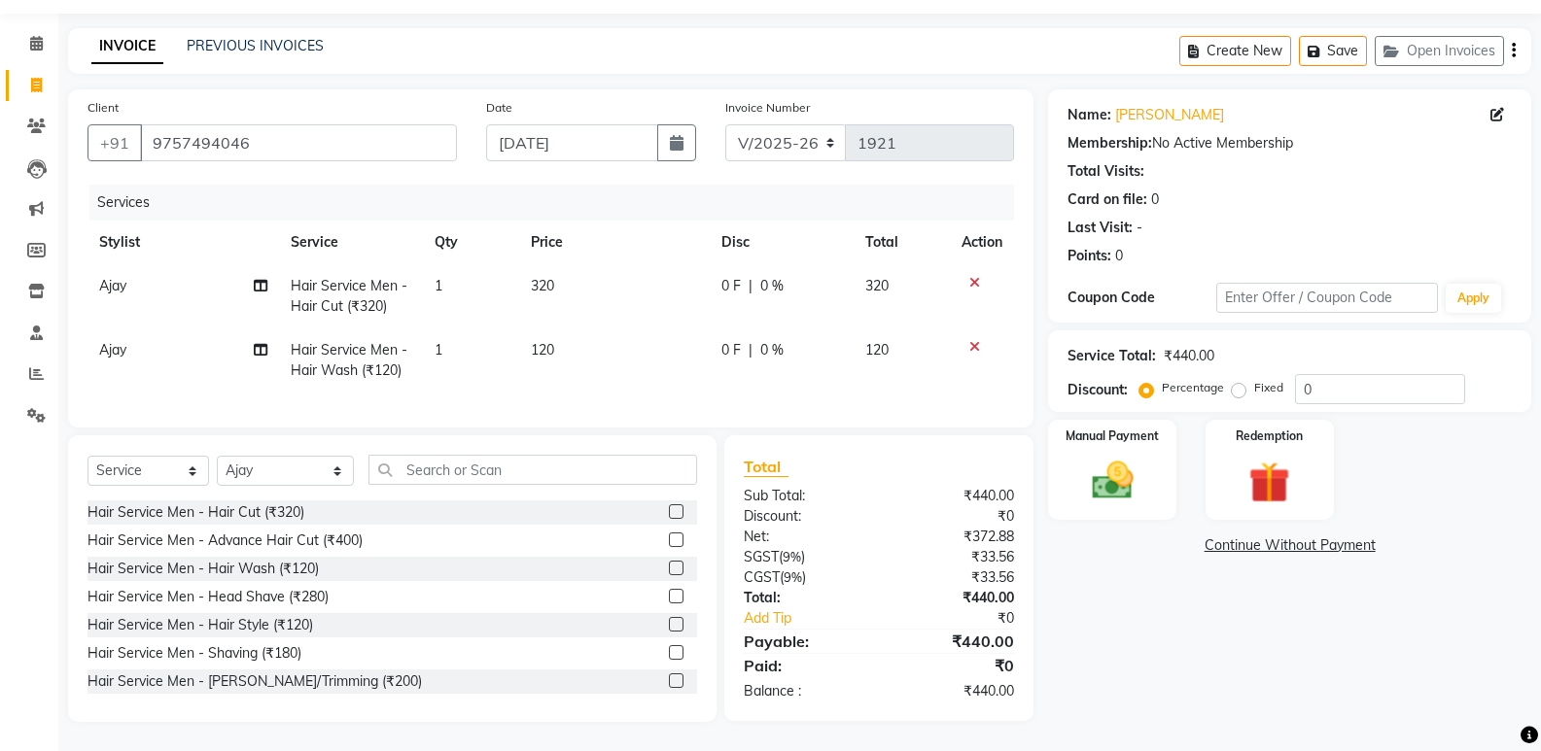
click at [669, 680] on label at bounding box center [676, 681] width 15 height 15
click at [669, 680] on input "checkbox" at bounding box center [675, 682] width 13 height 13
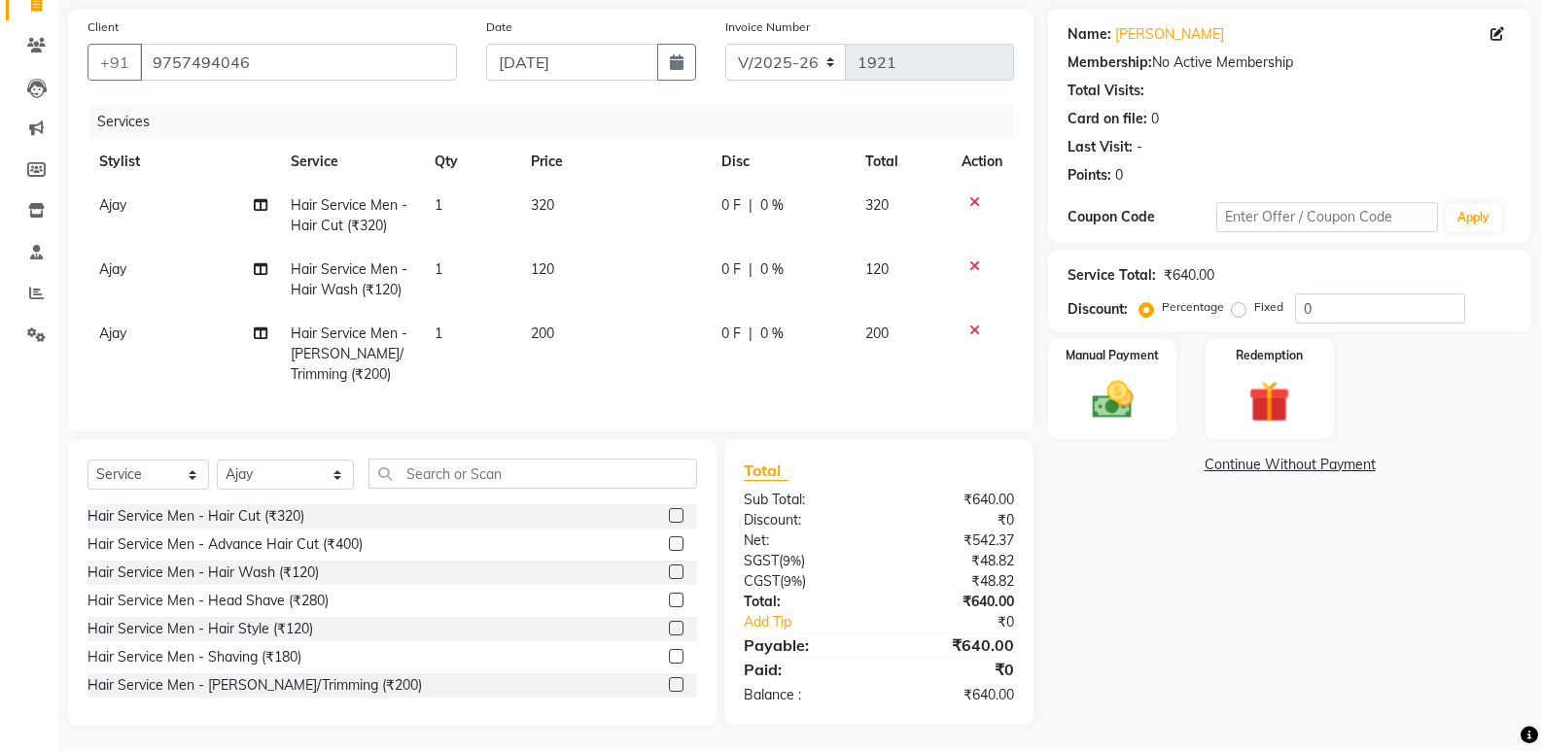
scroll to position [156, 0]
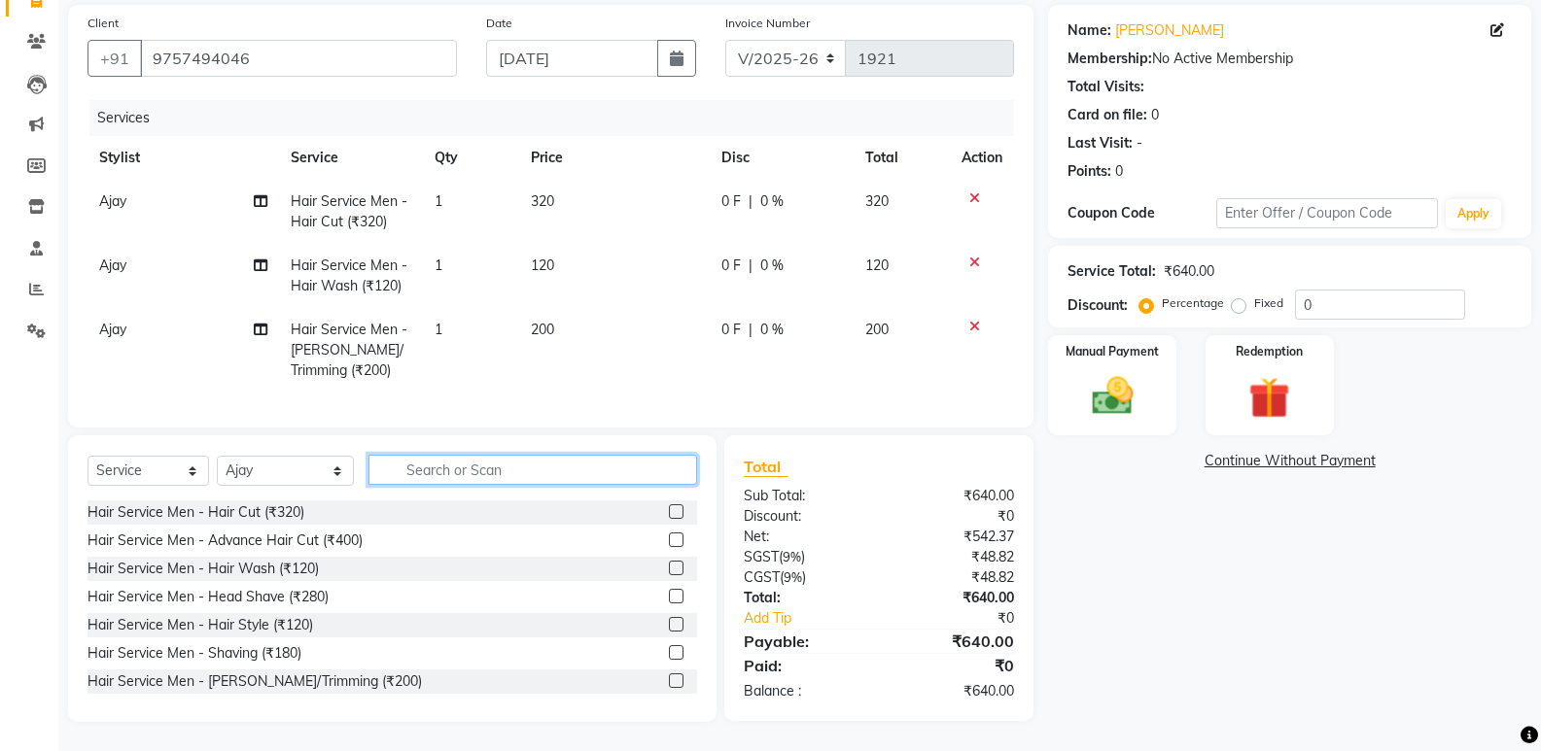
click at [603, 463] on input "text" at bounding box center [532, 470] width 329 height 30
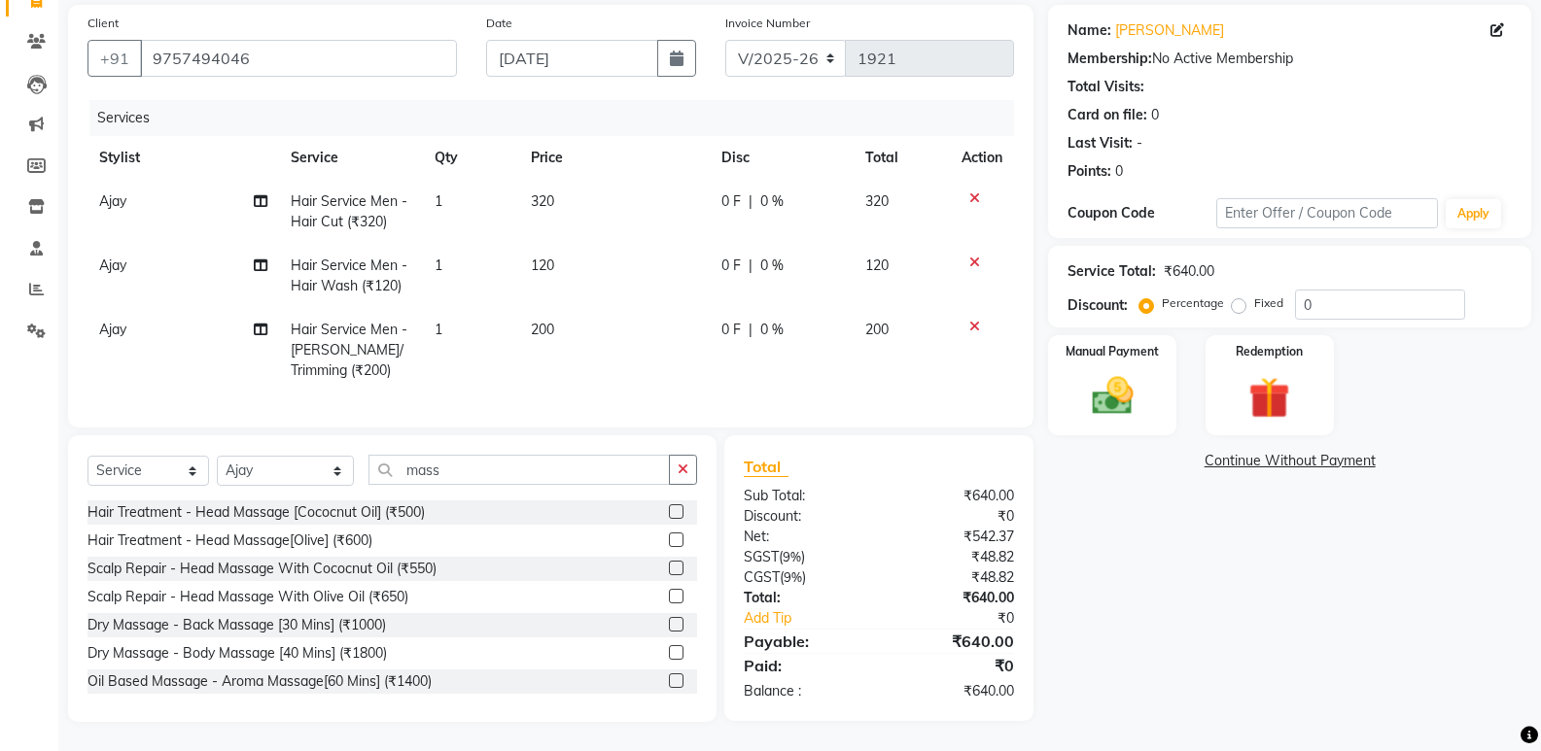
click at [669, 538] on label at bounding box center [676, 540] width 15 height 15
click at [669, 538] on input "checkbox" at bounding box center [675, 541] width 13 height 13
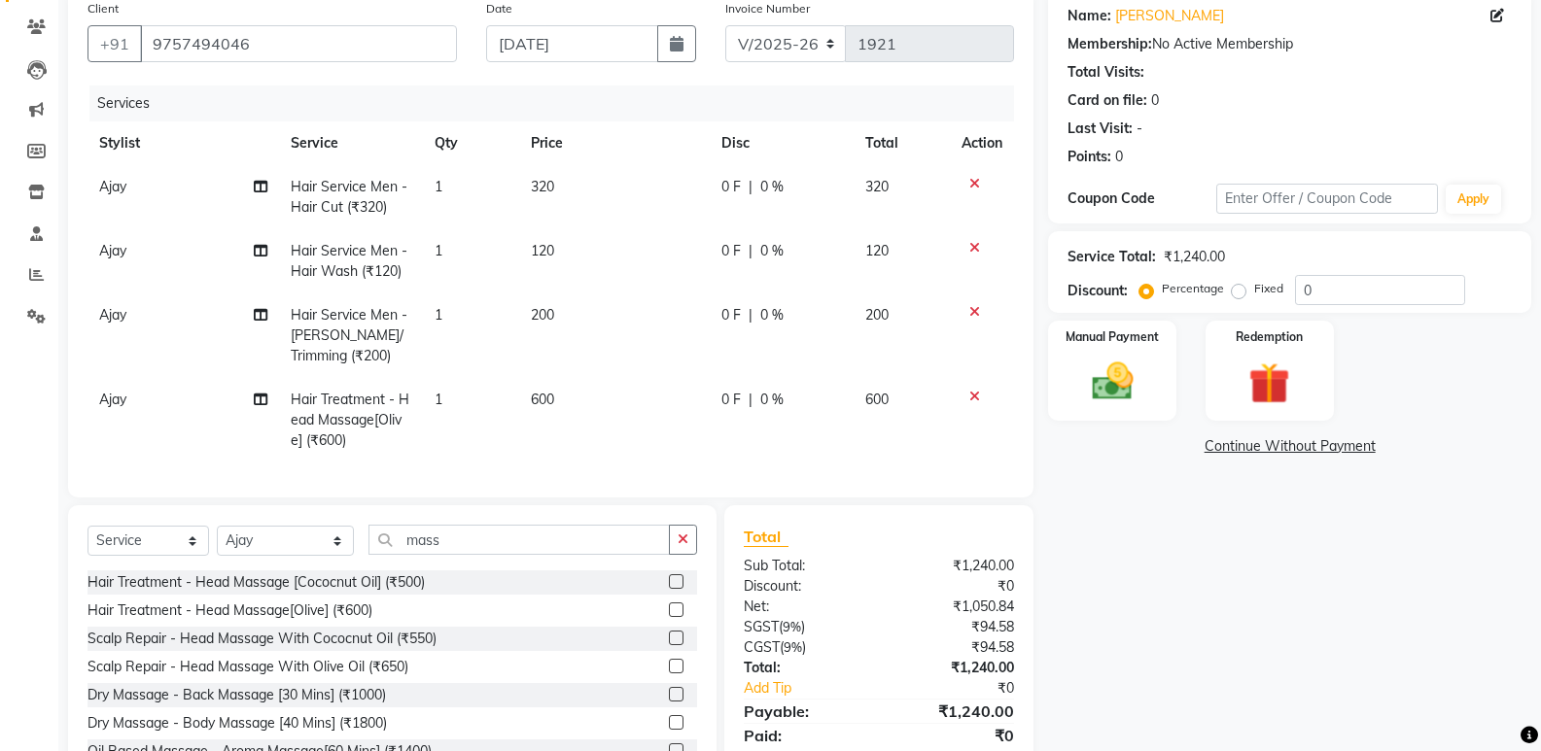
click at [539, 398] on span "600" at bounding box center [542, 399] width 23 height 17
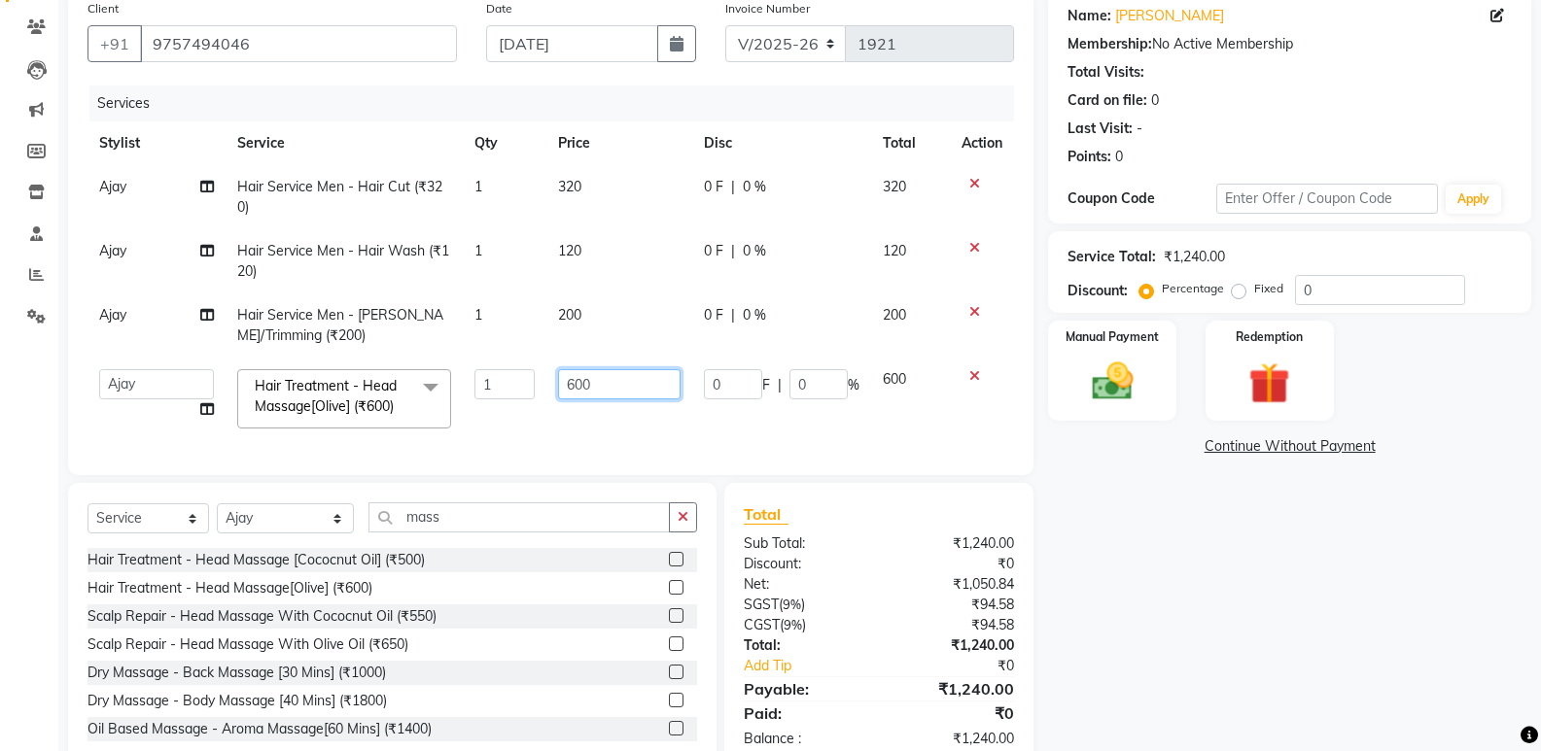
click at [574, 385] on input "600" at bounding box center [619, 384] width 122 height 30
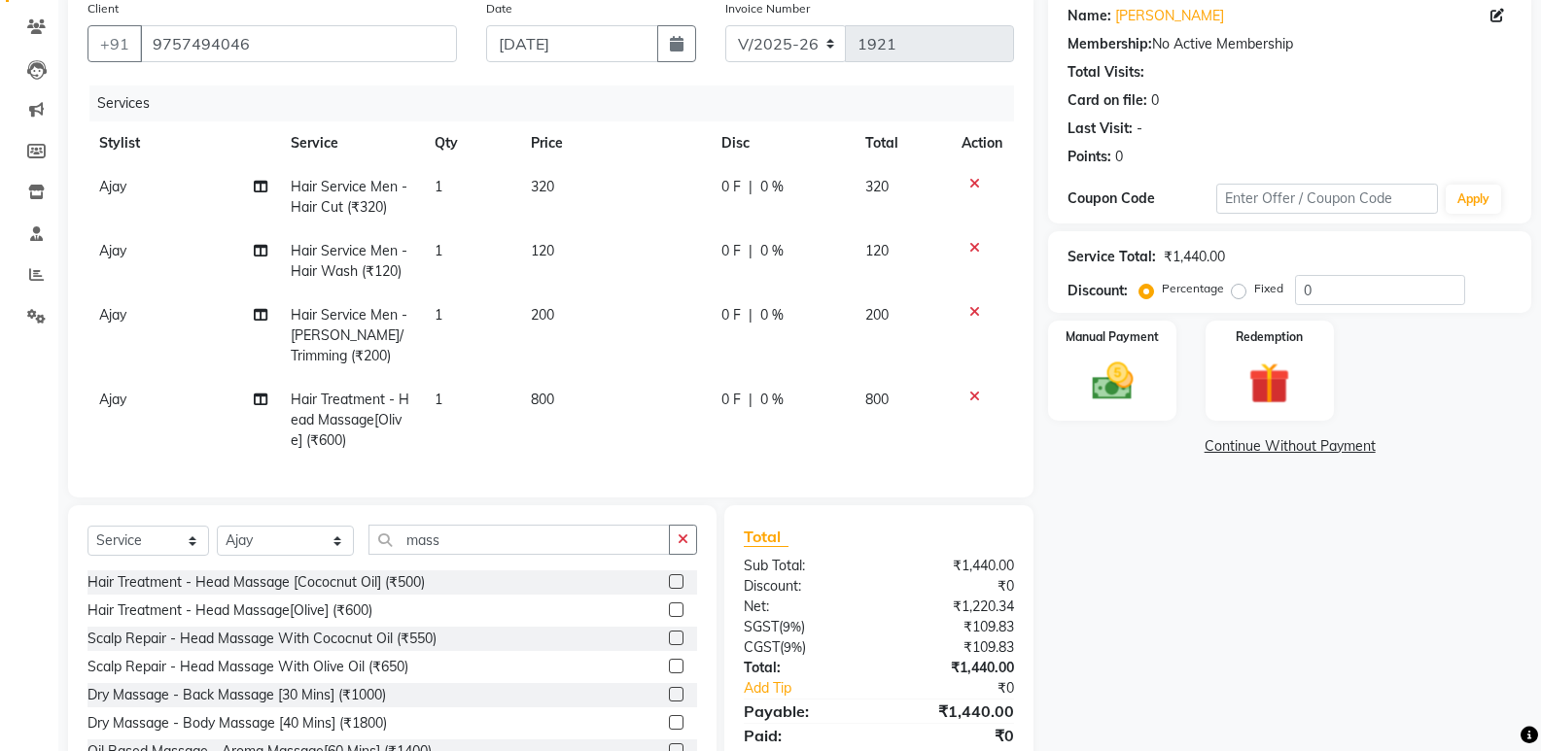
click at [858, 425] on tr "Ajay Hair Treatment - Head Massage[Olive] (₹600) 1 800 0 F | 0 % 800" at bounding box center [550, 420] width 926 height 85
